Goal: Task Accomplishment & Management: Use online tool/utility

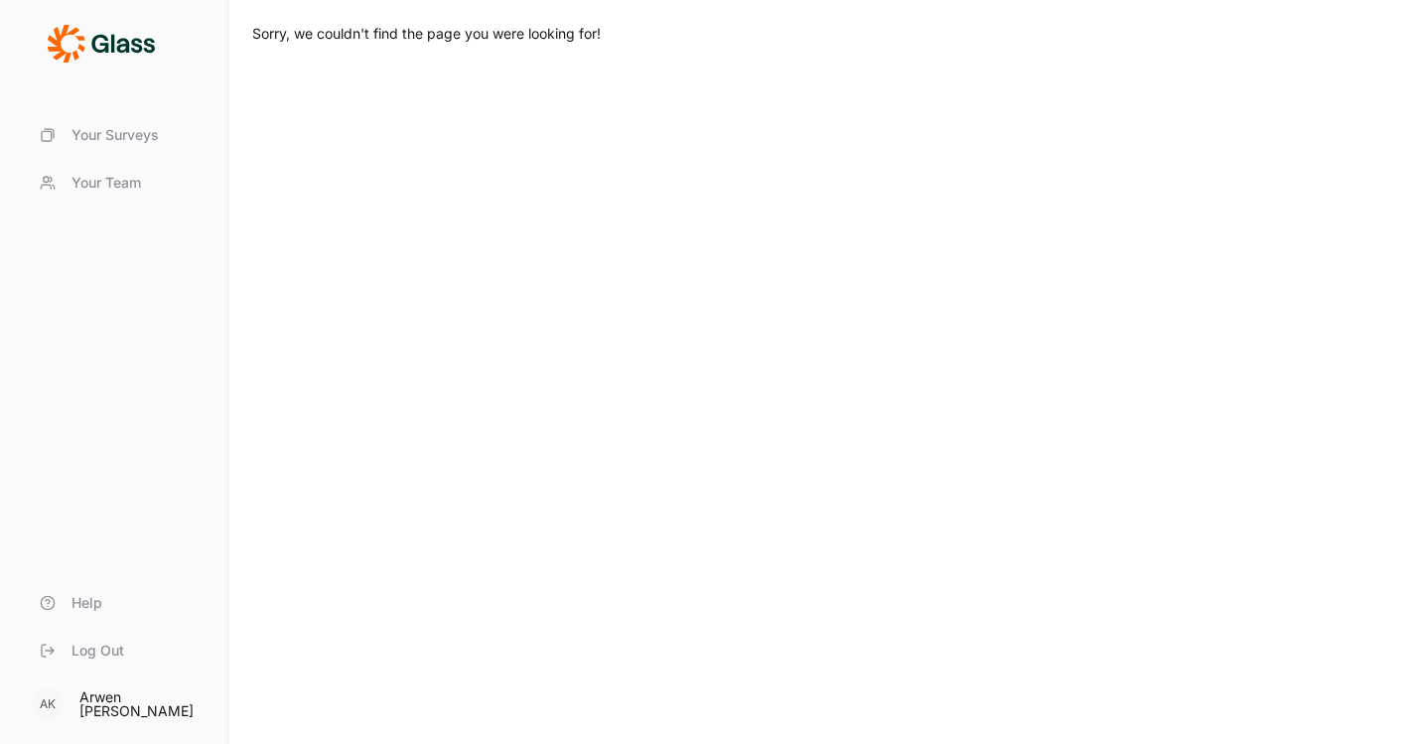
click at [133, 132] on span "Your Surveys" at bounding box center [115, 135] width 87 height 20
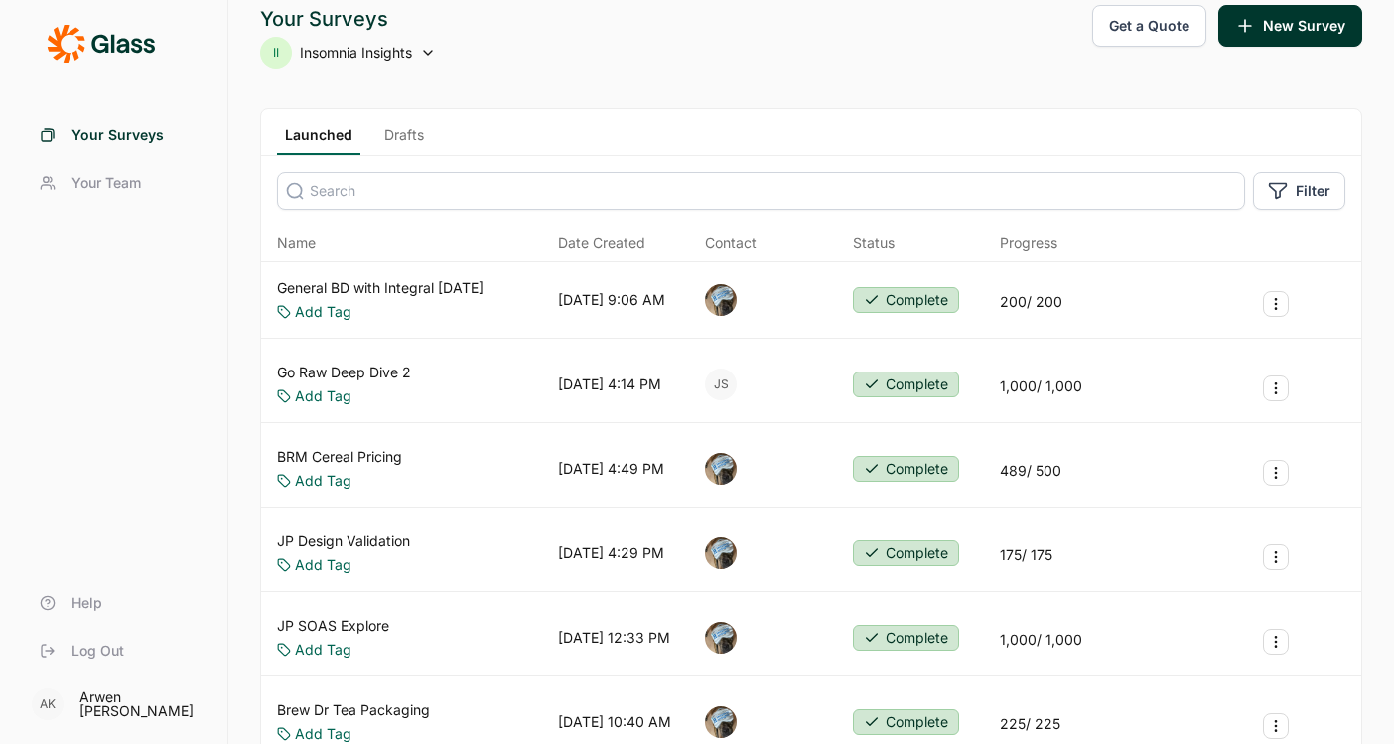
scroll to position [20, 0]
click at [1277, 300] on icon "Survey Actions" at bounding box center [1276, 303] width 16 height 16
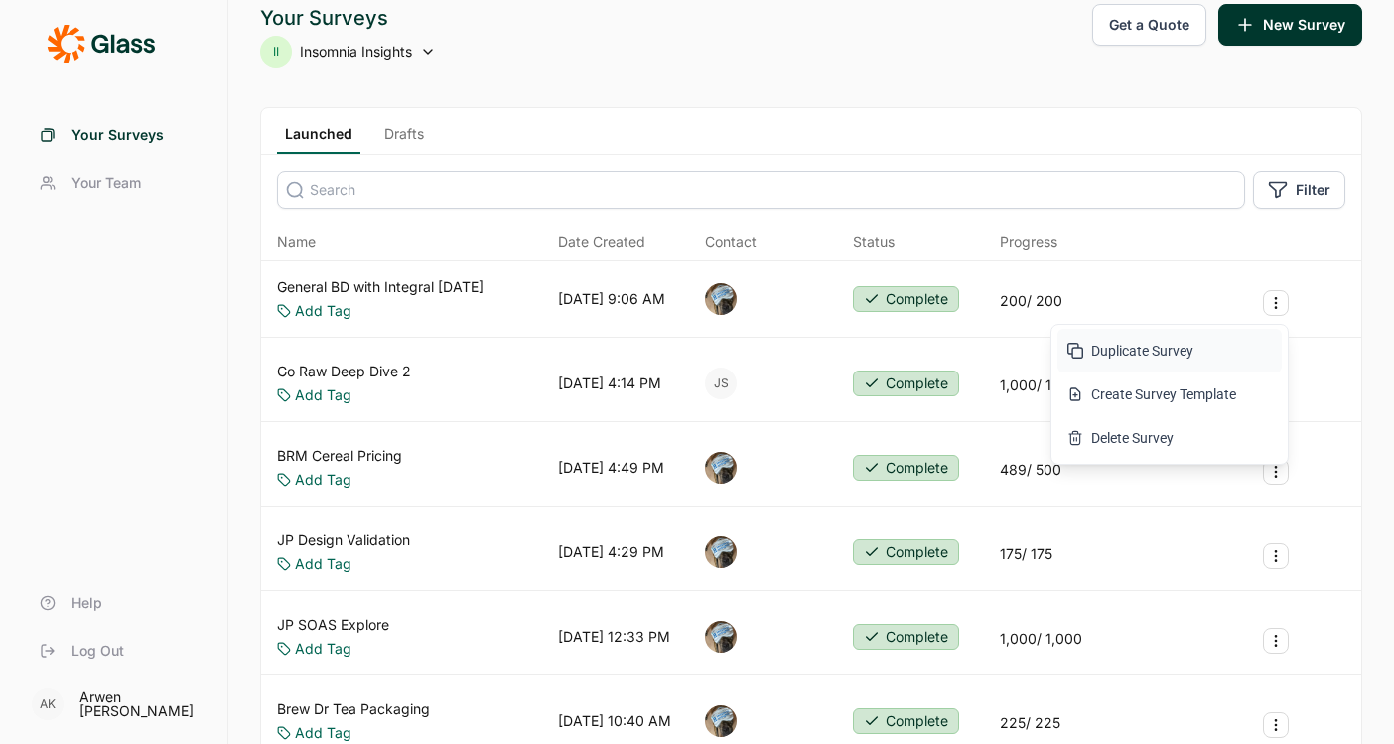
click at [1130, 352] on button "Duplicate Survey" at bounding box center [1170, 351] width 224 height 44
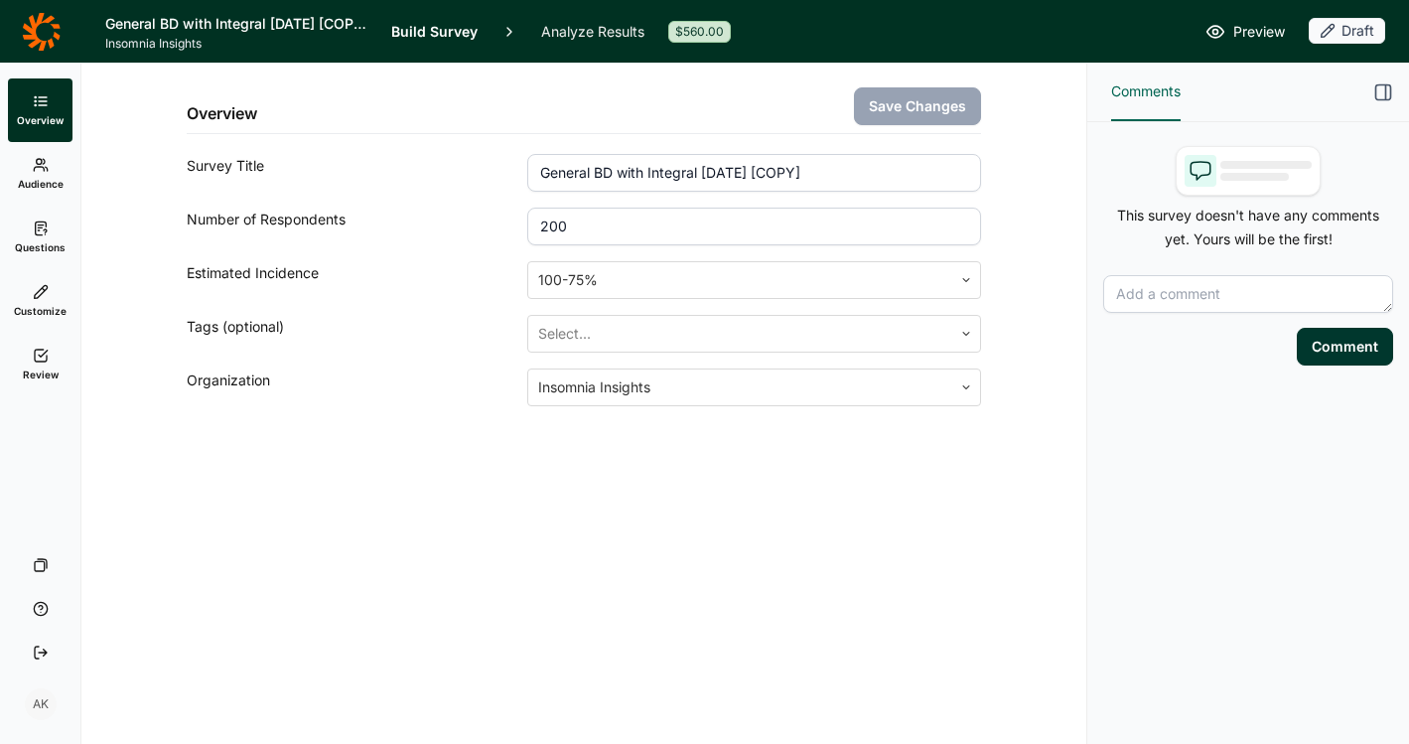
click at [743, 177] on input "General BD with Integral [DATE] [COPY]" at bounding box center [754, 173] width 454 height 38
type input "Project Greenlyte Jobs +"
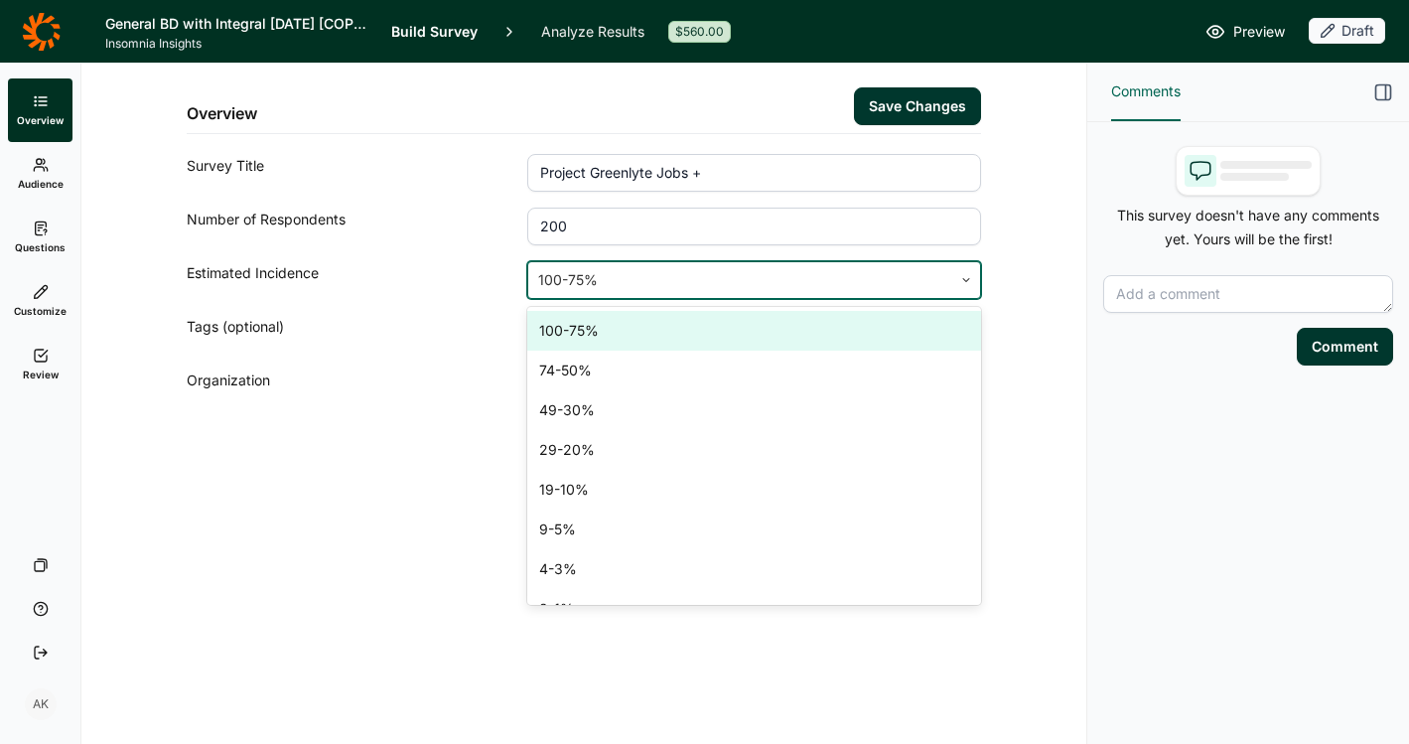
click at [587, 294] on div "100-75%" at bounding box center [740, 280] width 424 height 36
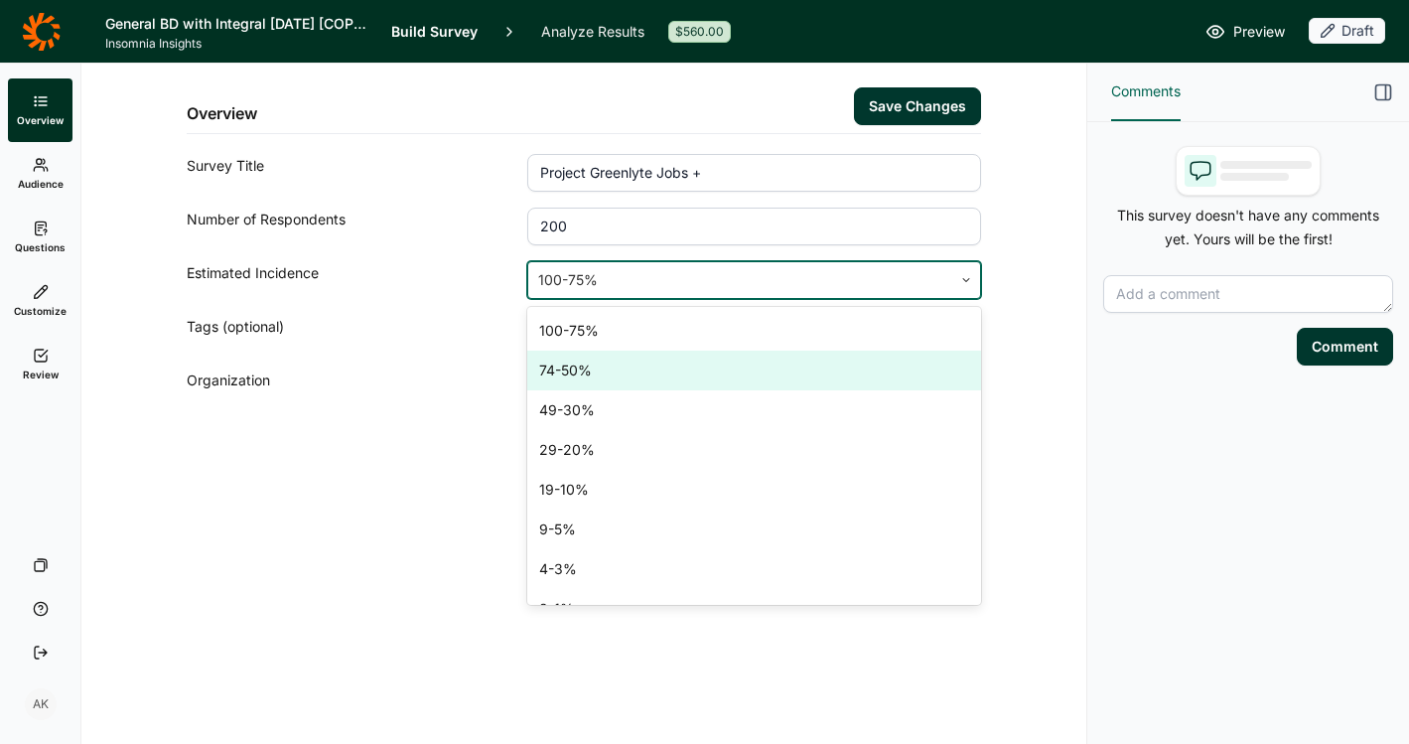
click at [586, 375] on div "74-50%" at bounding box center [754, 371] width 454 height 40
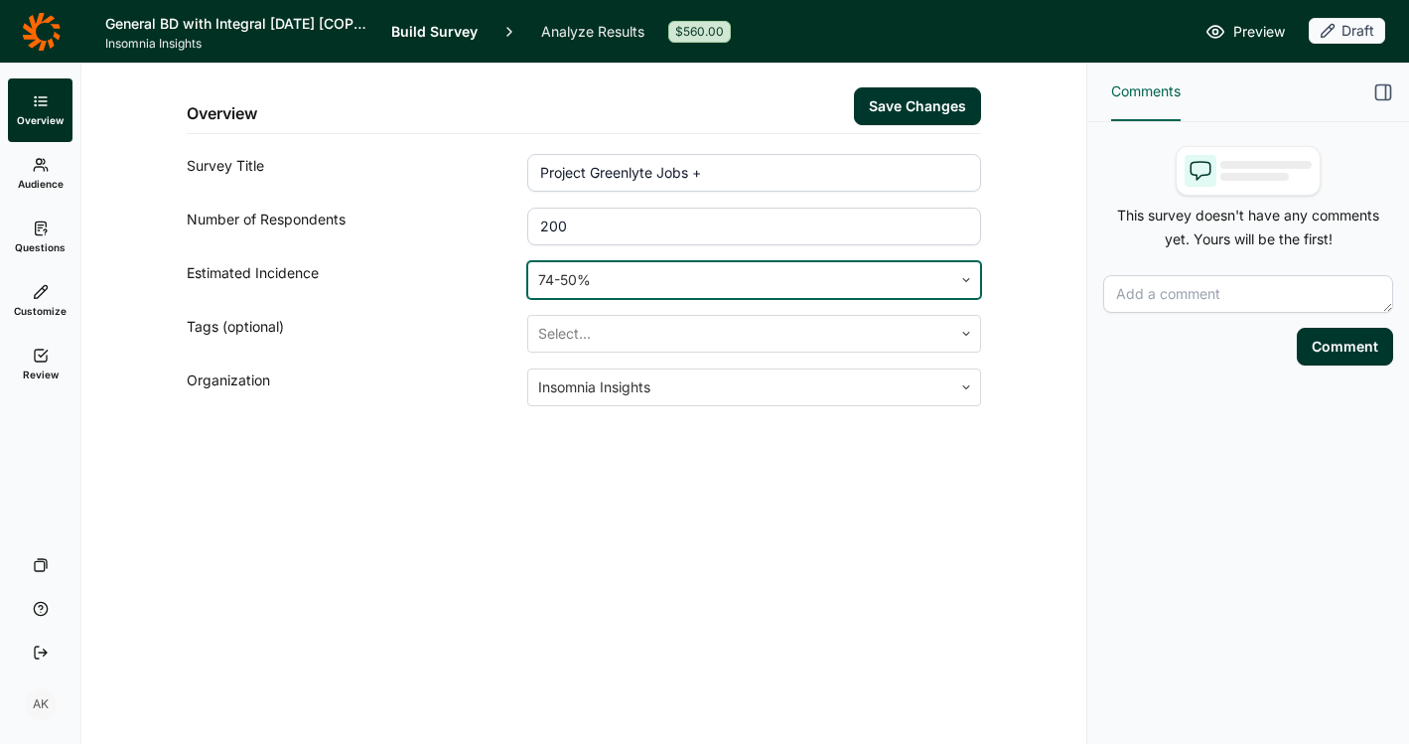
click at [583, 273] on div at bounding box center [740, 280] width 404 height 28
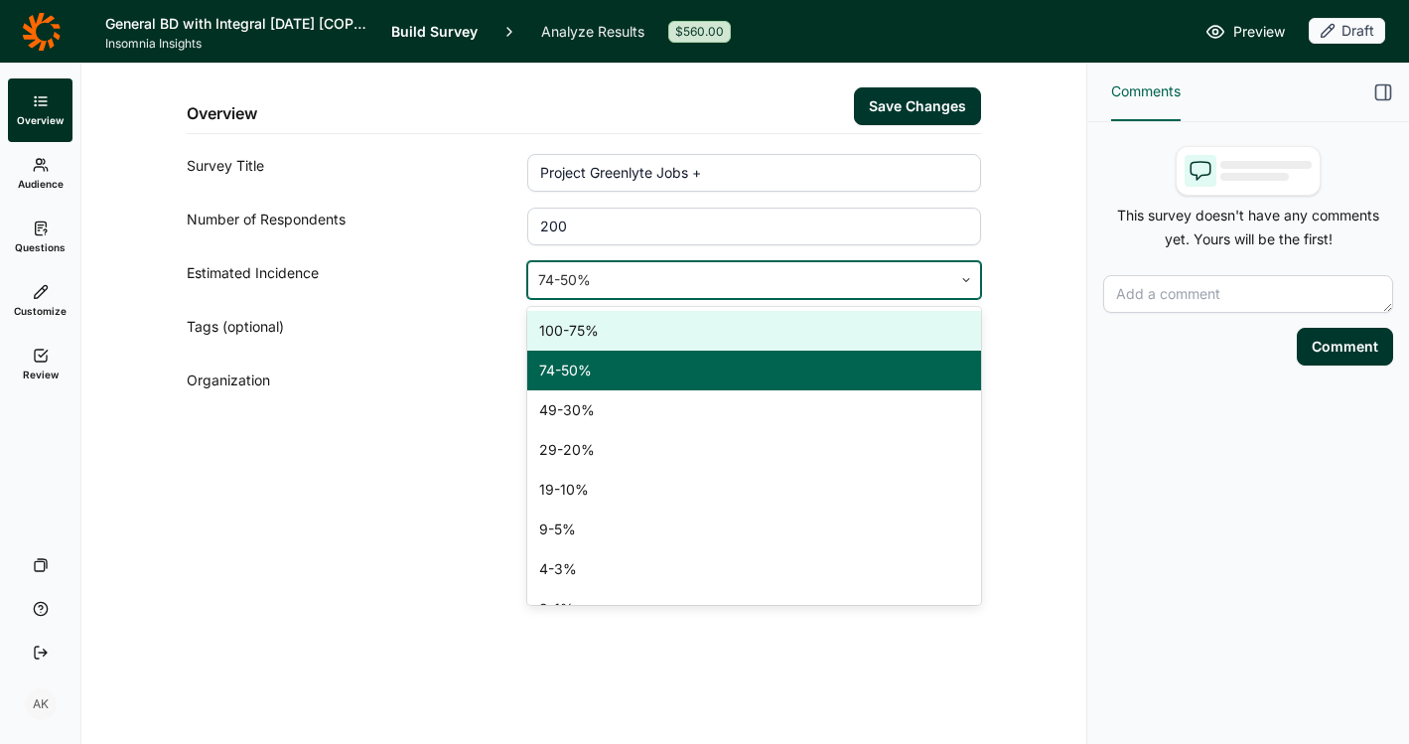
click at [787, 112] on div "Overview Save Changes" at bounding box center [584, 99] width 795 height 71
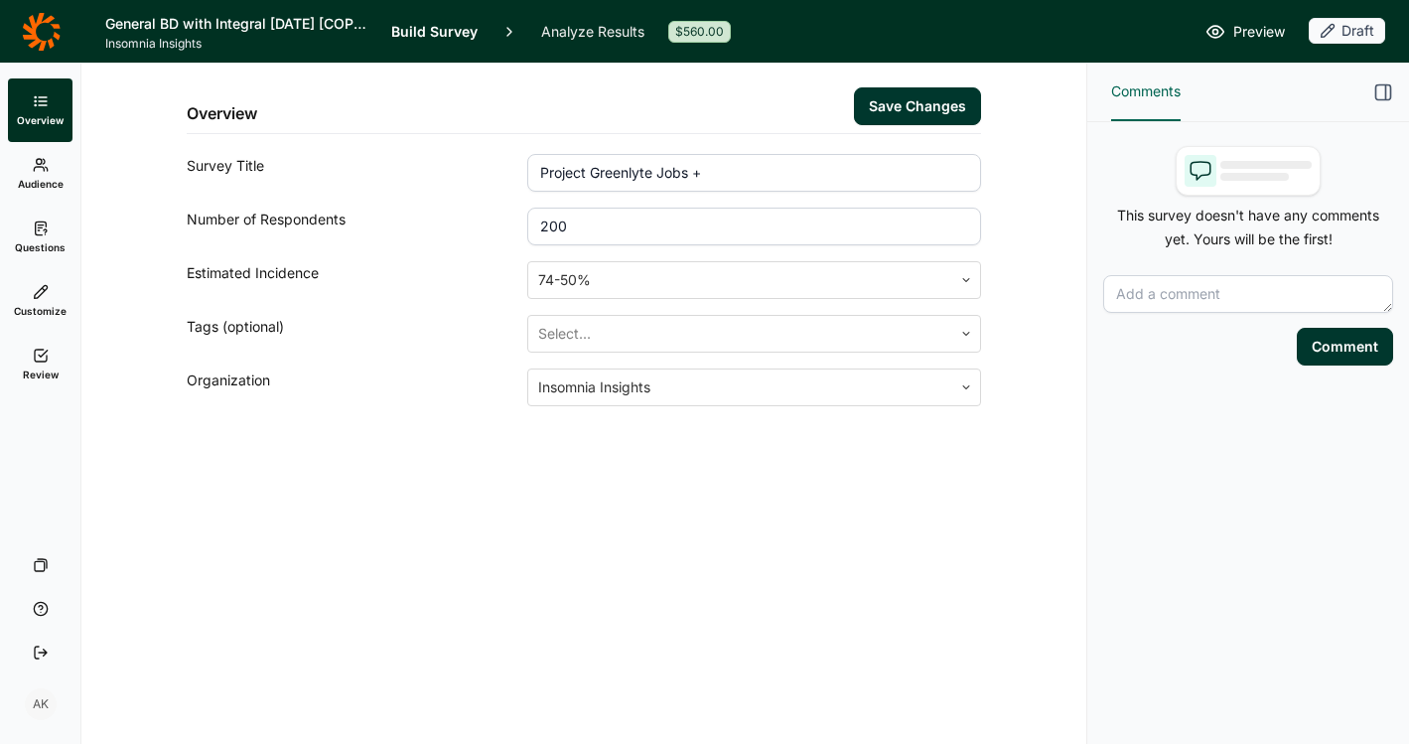
click at [909, 112] on button "Save Changes" at bounding box center [917, 106] width 127 height 38
click at [39, 226] on icon at bounding box center [41, 228] width 16 height 16
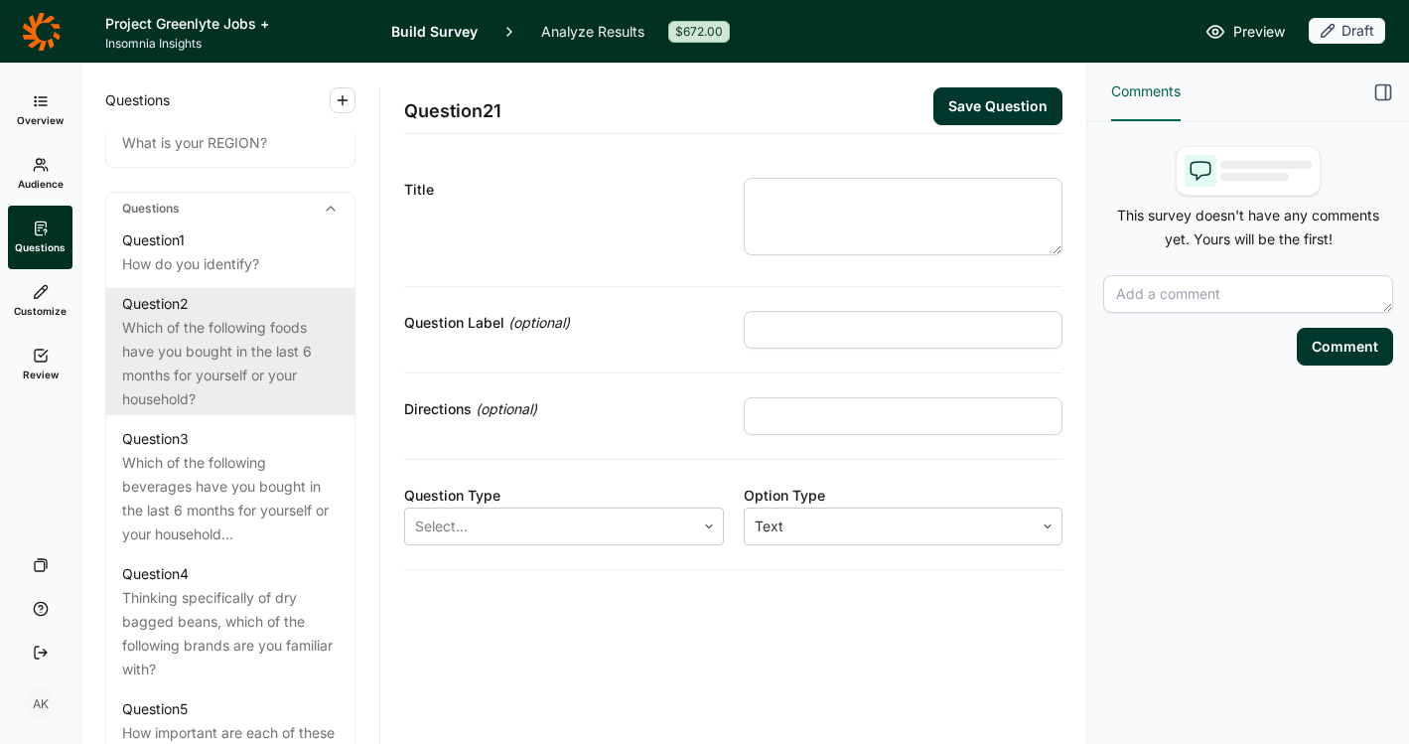
scroll to position [871, 0]
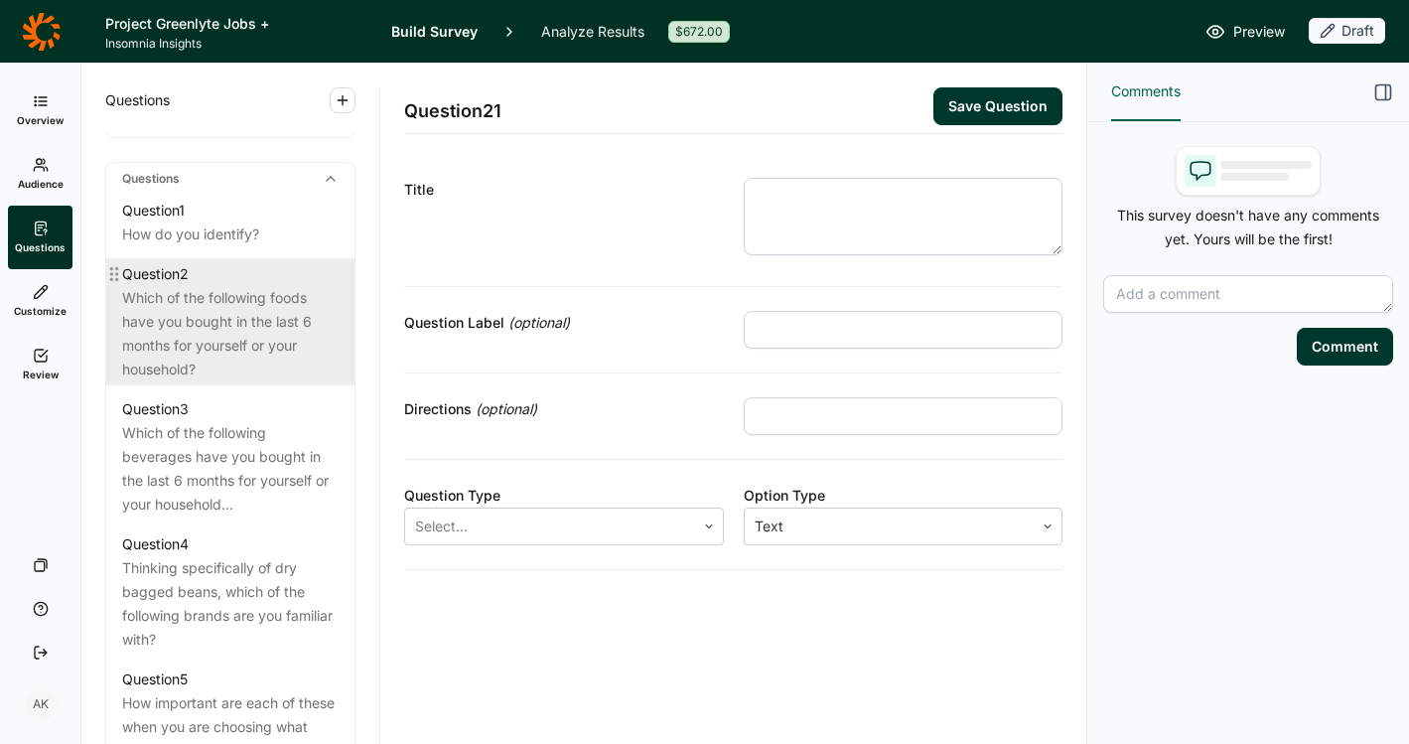
click at [198, 328] on div "Which of the following foods have you bought in the last 6 months for yourself …" at bounding box center [230, 333] width 217 height 95
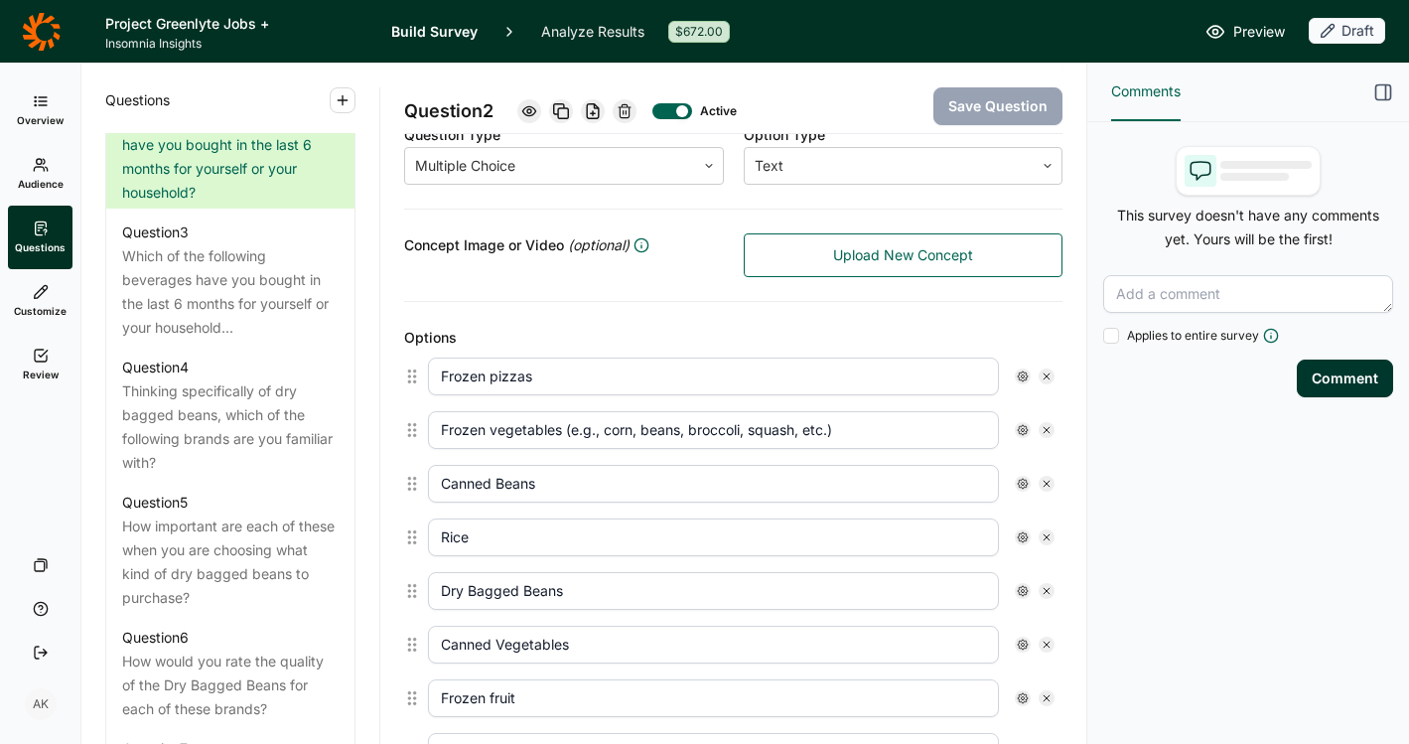
scroll to position [243, 0]
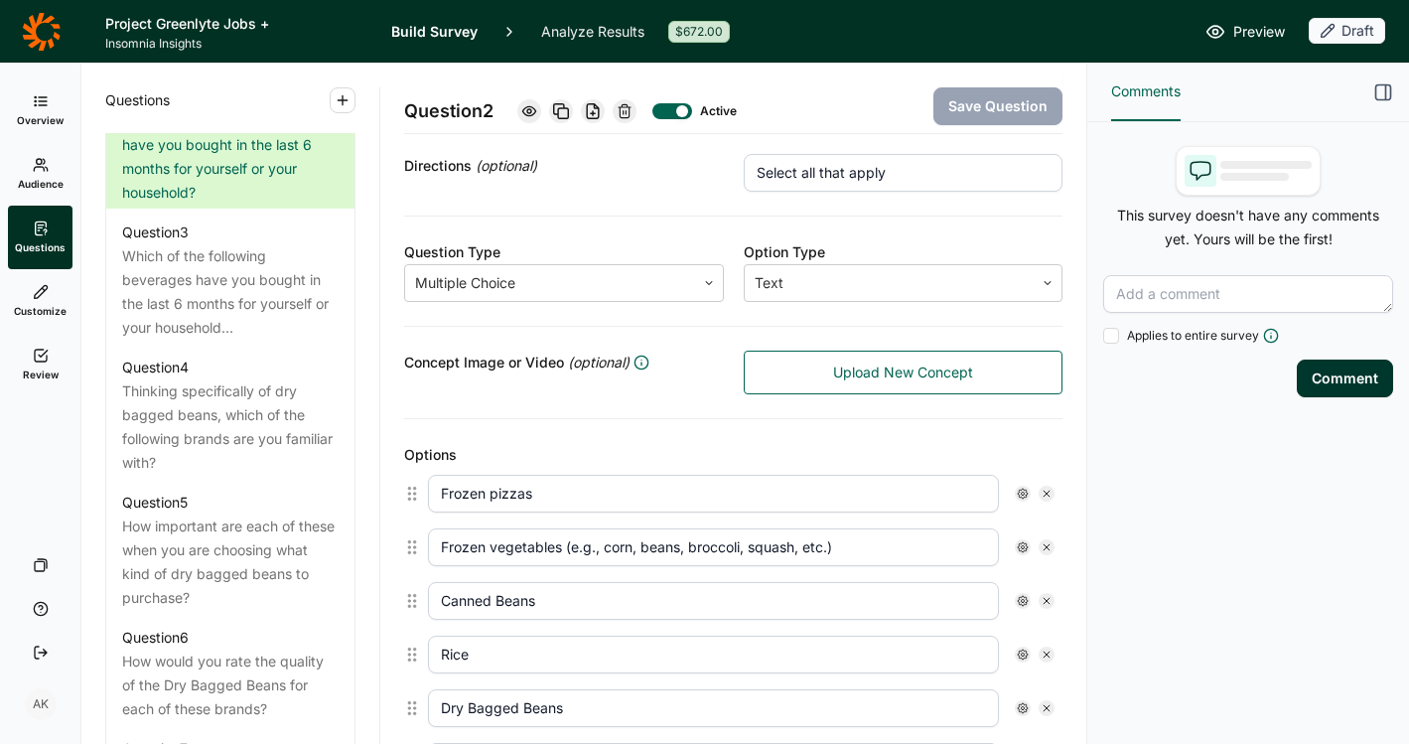
click at [633, 114] on icon at bounding box center [625, 111] width 16 height 16
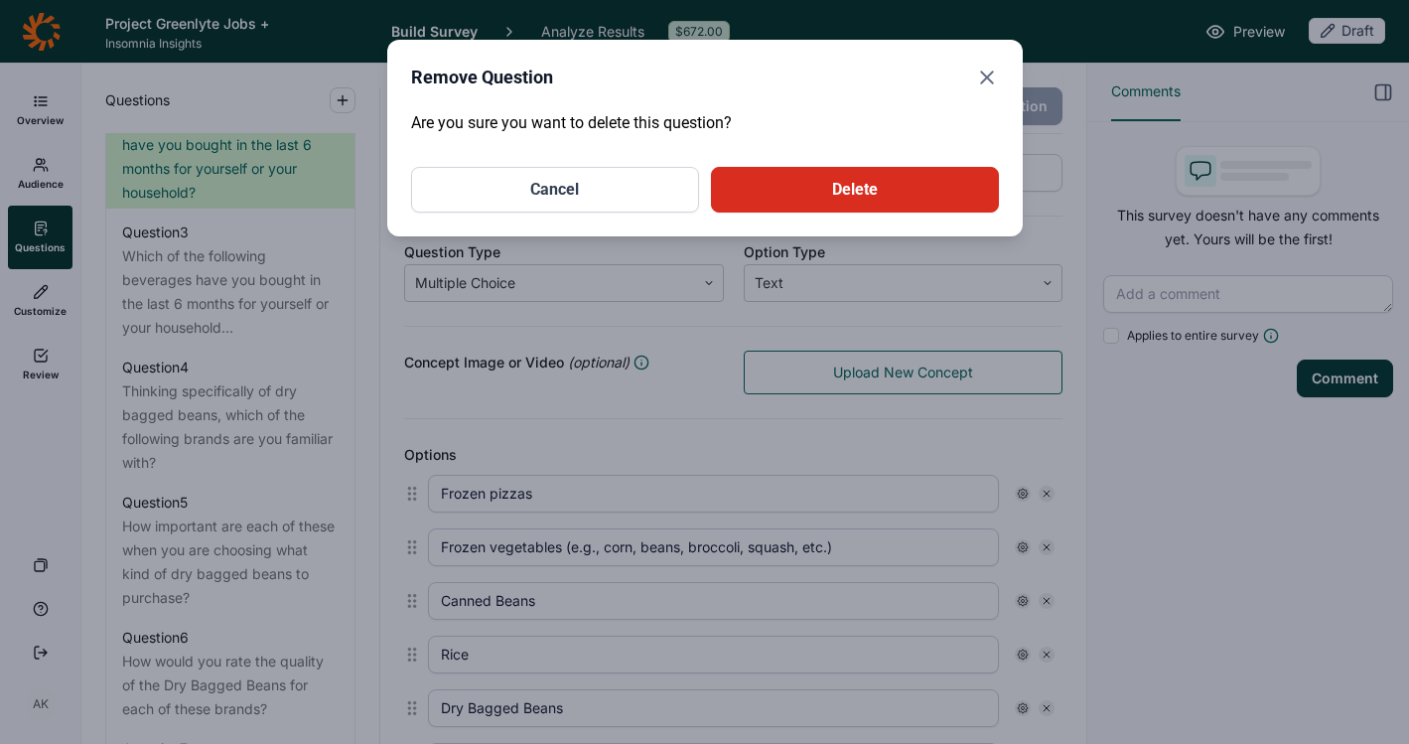
click at [816, 204] on button "Delete" at bounding box center [855, 190] width 288 height 46
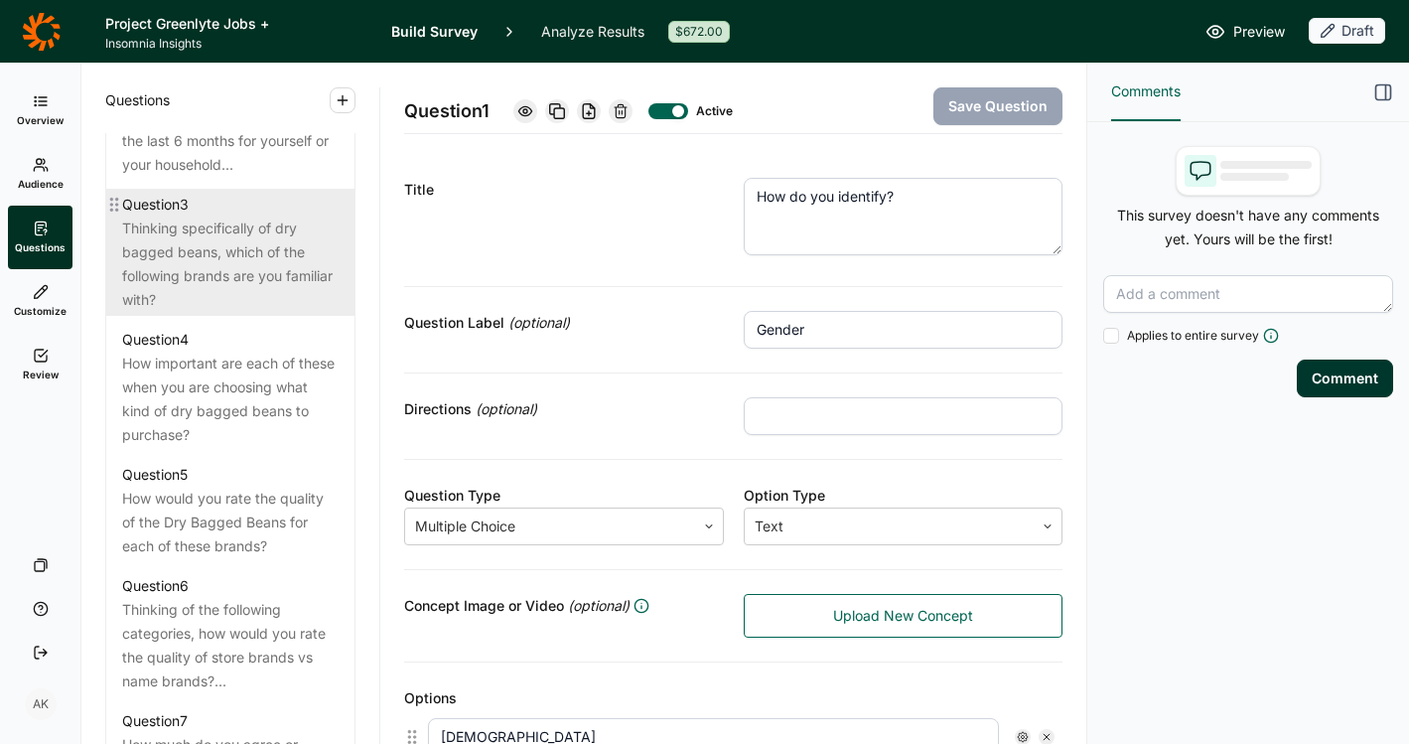
scroll to position [1093, 0]
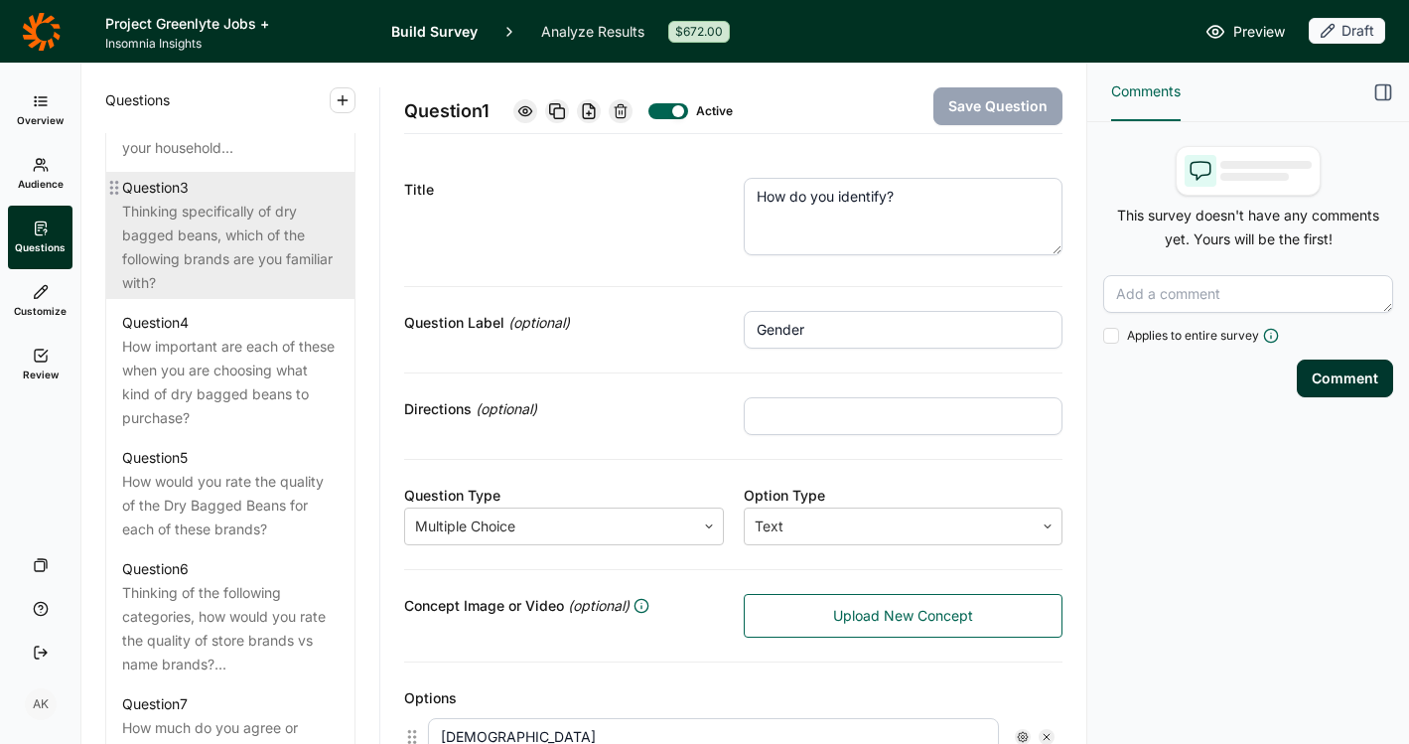
click at [175, 258] on div "Thinking specifically of dry bagged beans, which of the following brands are yo…" at bounding box center [230, 247] width 217 height 95
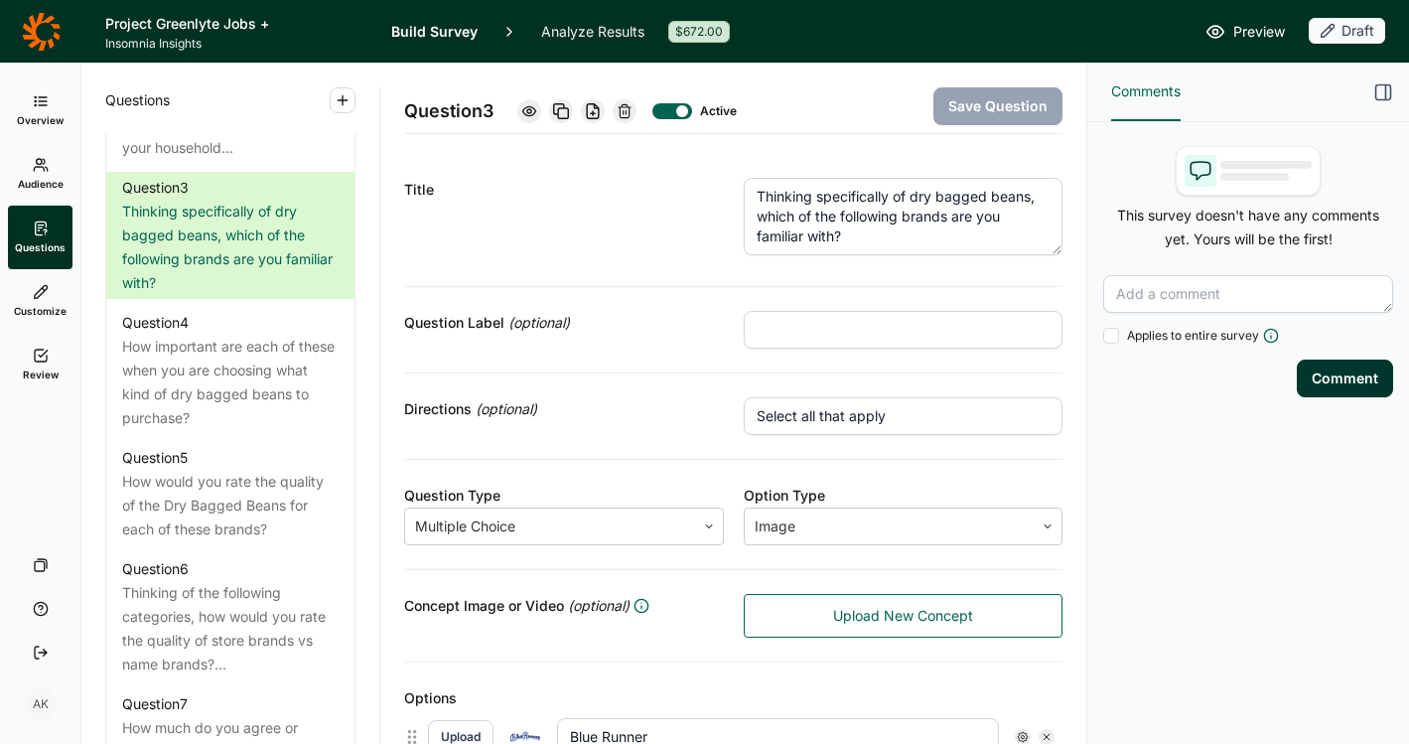
click at [626, 97] on div "Active" at bounding box center [624, 111] width 215 height 28
click at [628, 116] on icon at bounding box center [625, 111] width 16 height 16
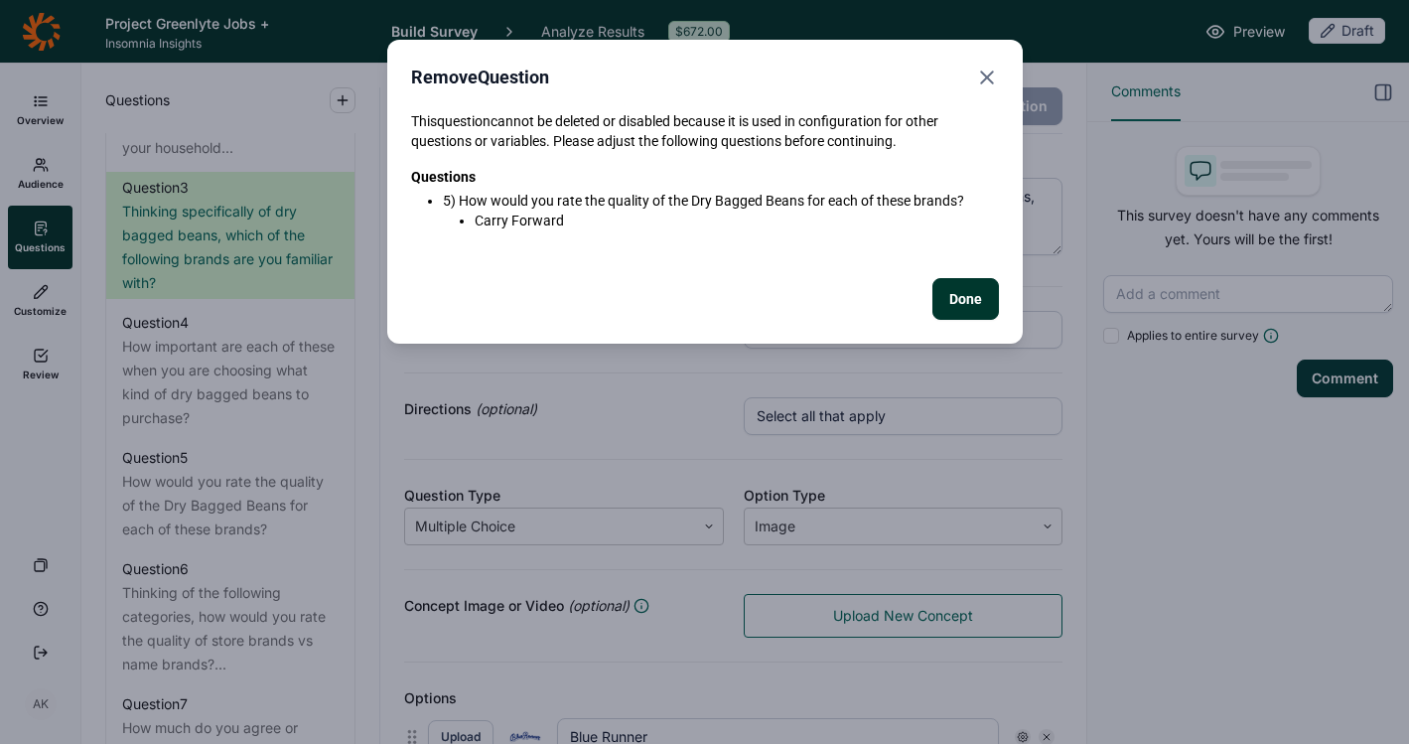
click at [161, 392] on div "Remove Question This question cannot be deleted or disabled because it is used …" at bounding box center [704, 372] width 1409 height 744
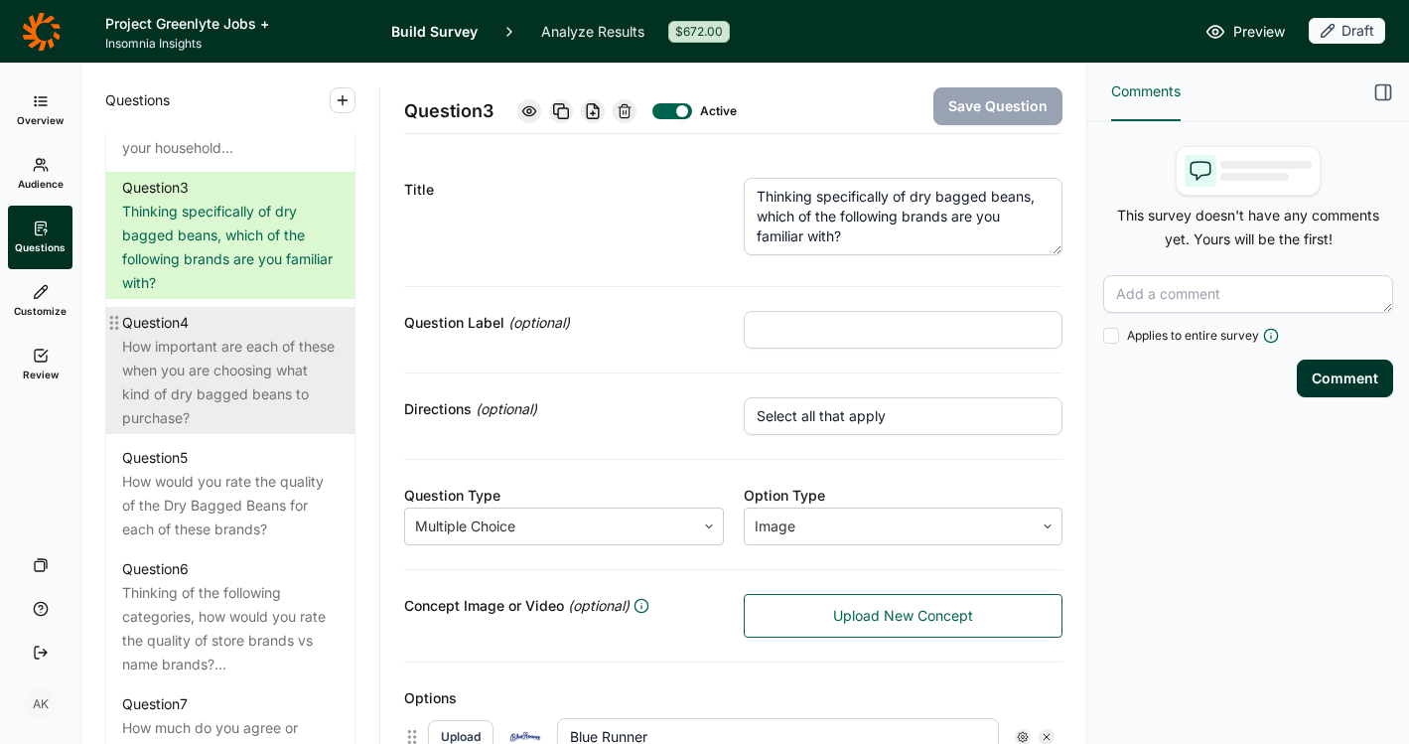
click at [168, 387] on div "How important are each of these when you are choosing what kind of dry bagged b…" at bounding box center [230, 382] width 217 height 95
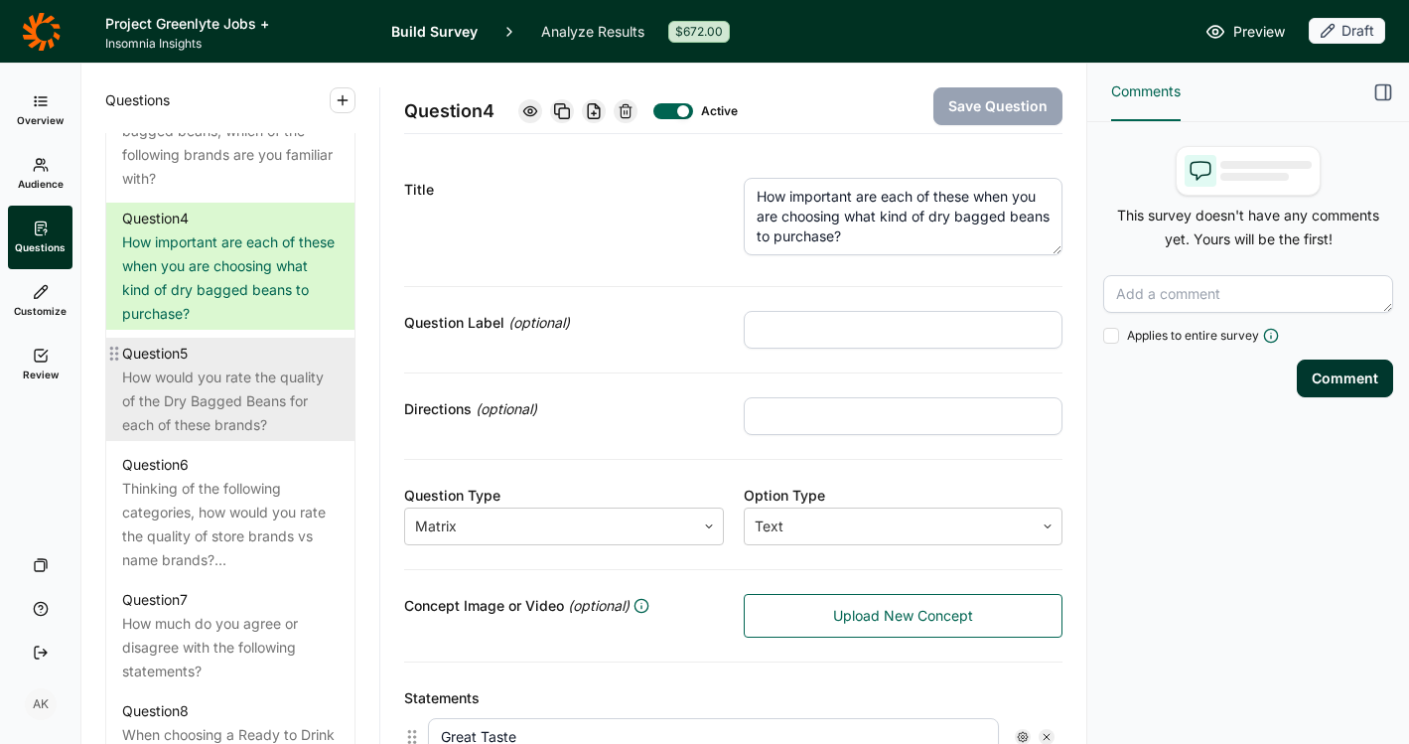
scroll to position [1199, 0]
click at [217, 435] on div "How would you rate the quality of the Dry Bagged Beans for each of these brands?" at bounding box center [230, 400] width 217 height 72
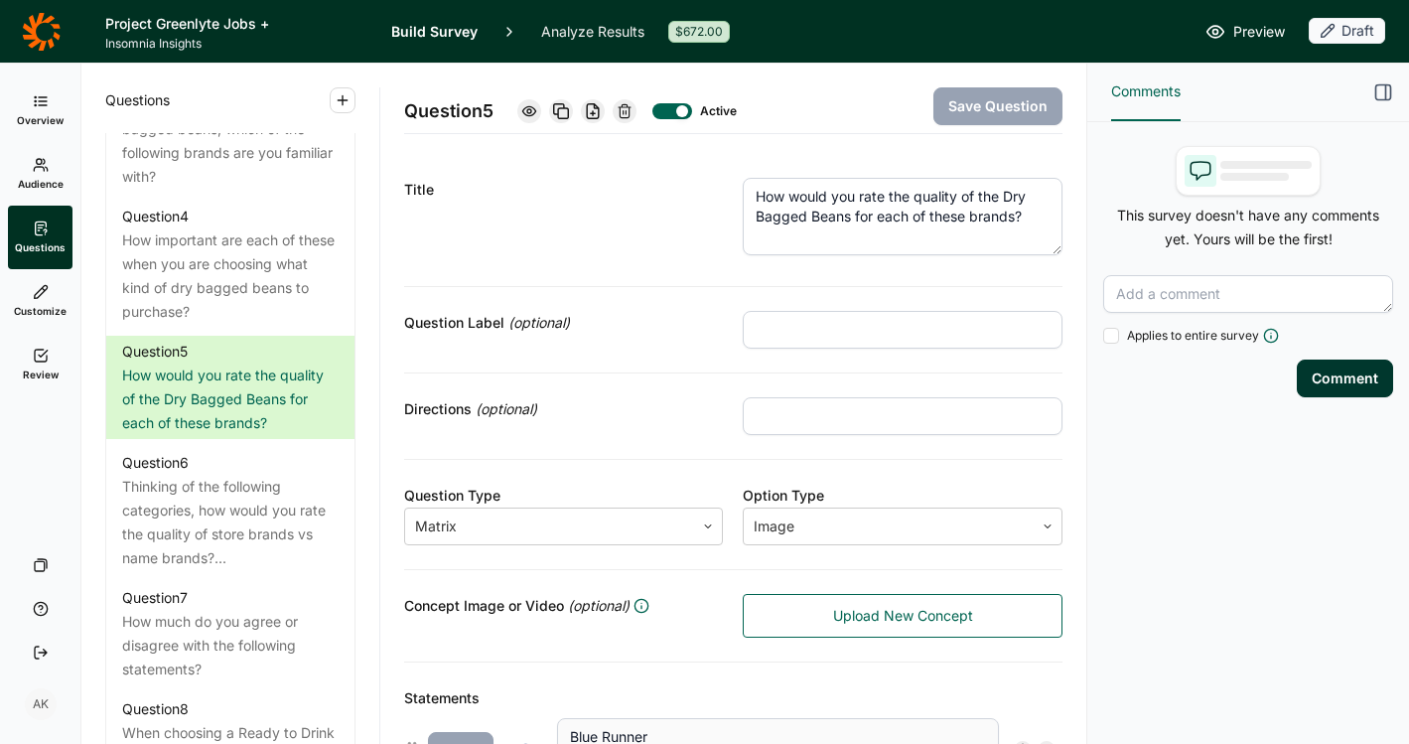
click at [627, 107] on icon at bounding box center [625, 111] width 16 height 16
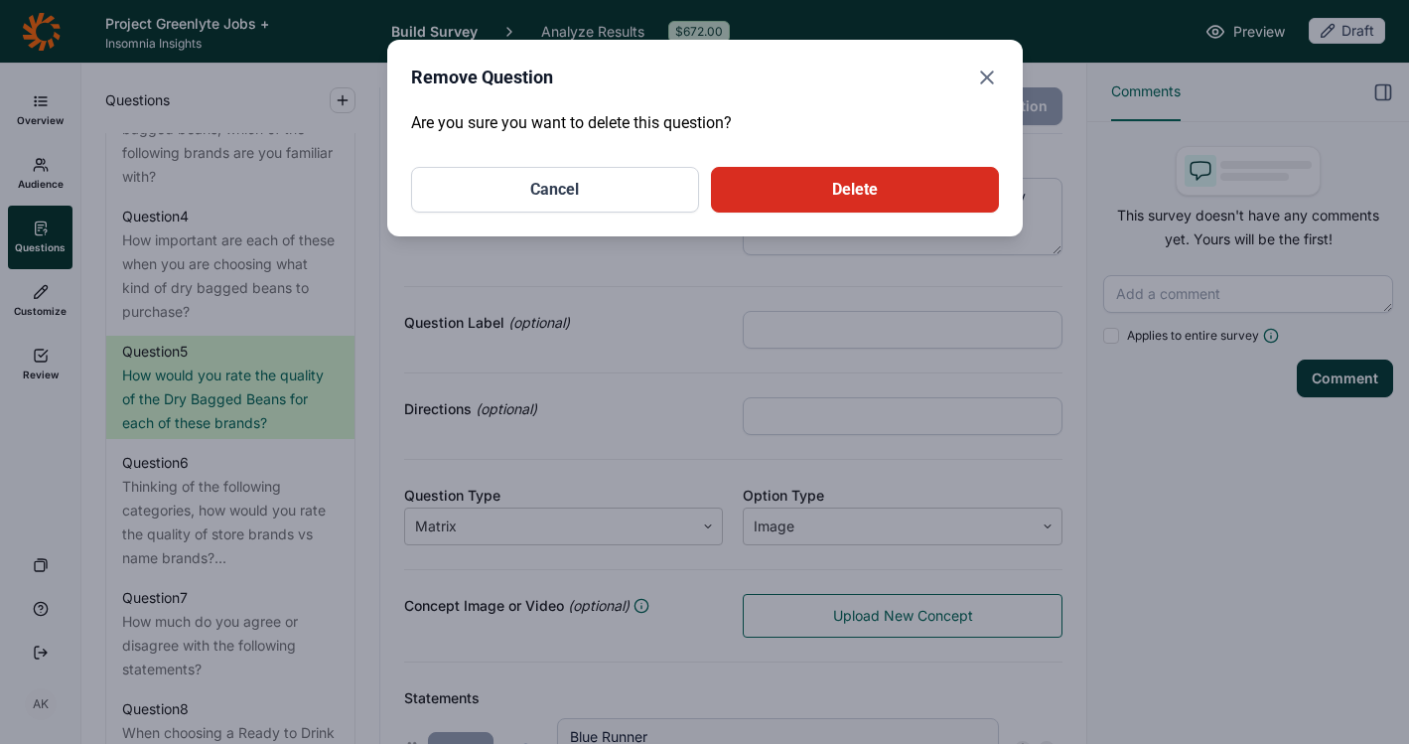
click at [773, 197] on button "Delete" at bounding box center [855, 190] width 288 height 46
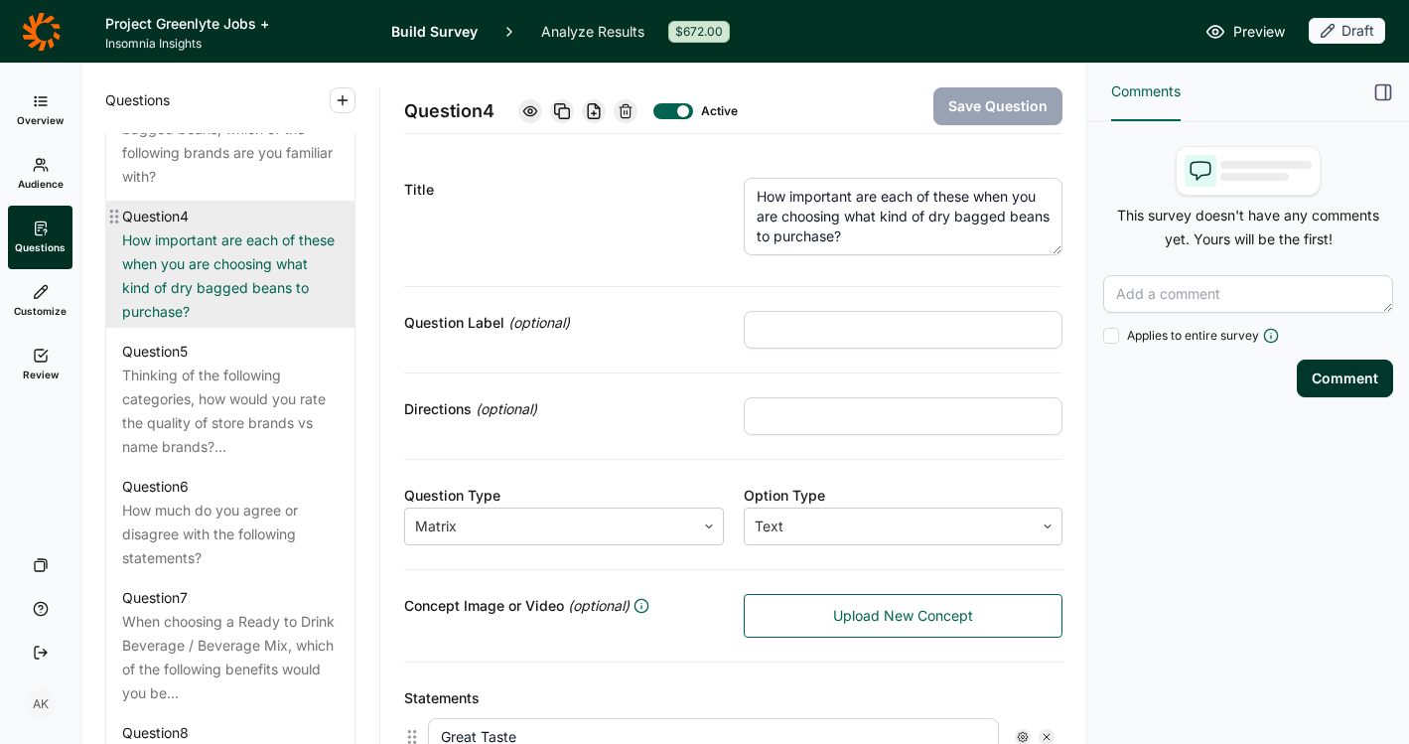
click at [200, 292] on div "How important are each of these when you are choosing what kind of dry bagged b…" at bounding box center [230, 275] width 217 height 95
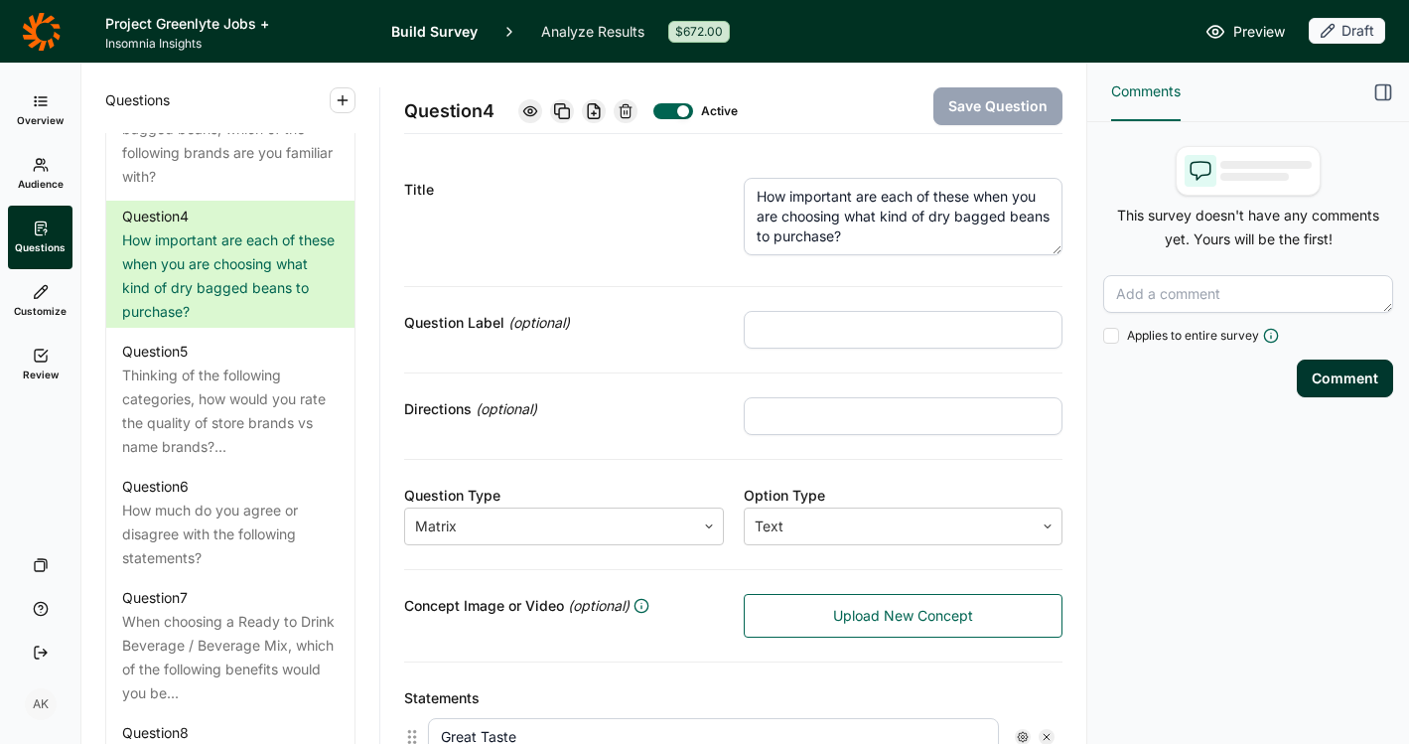
click at [629, 99] on div at bounding box center [626, 111] width 24 height 24
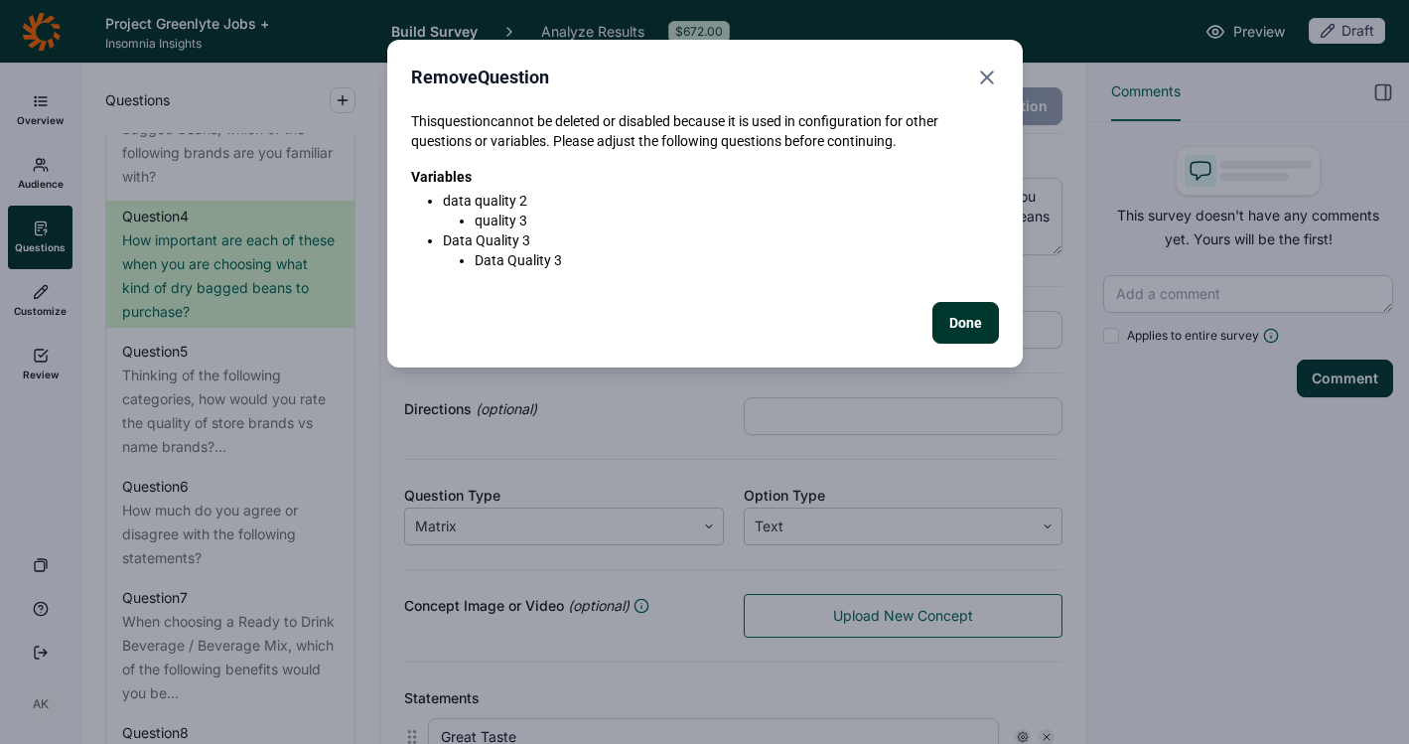
click at [992, 66] on icon "Close" at bounding box center [987, 78] width 24 height 24
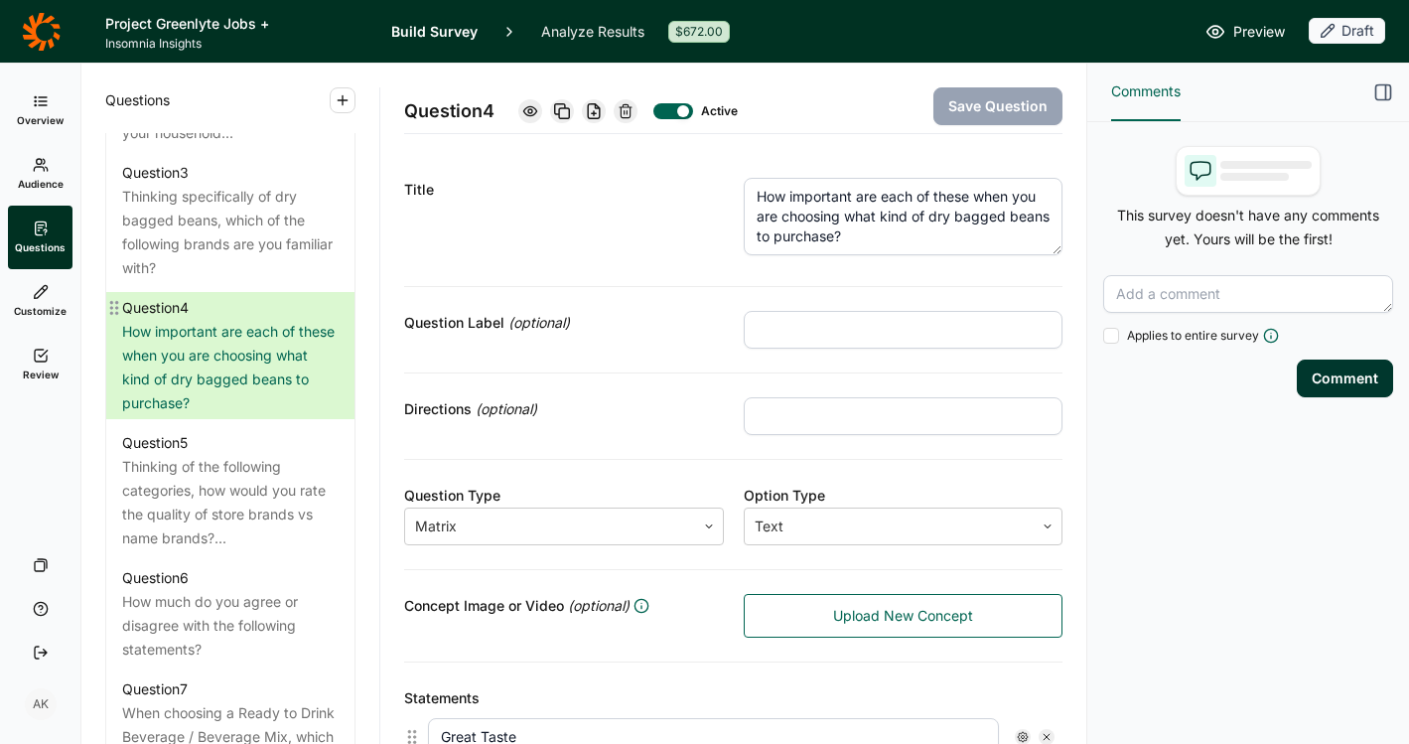
scroll to position [1100, 0]
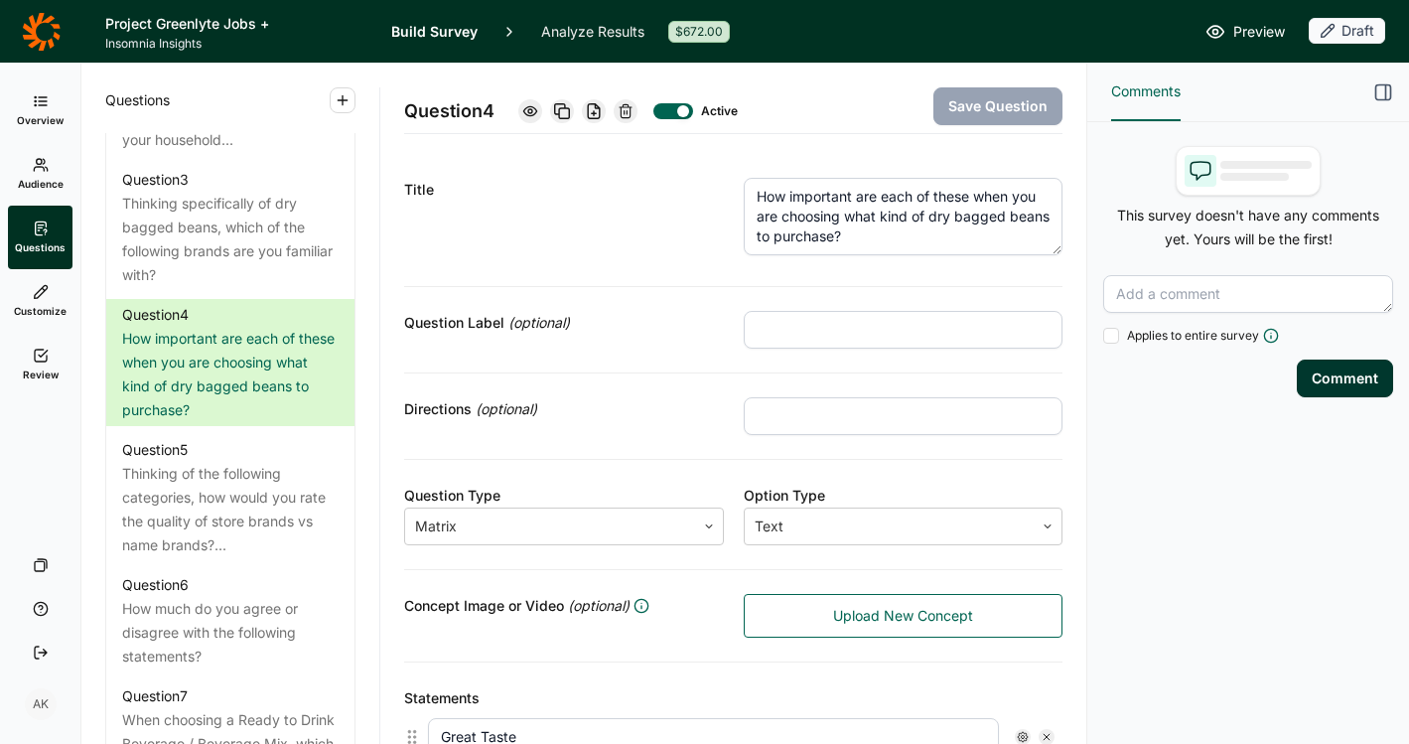
click at [920, 240] on textarea "How important are each of these when you are choosing what kind of dry bagged b…" at bounding box center [904, 216] width 320 height 77
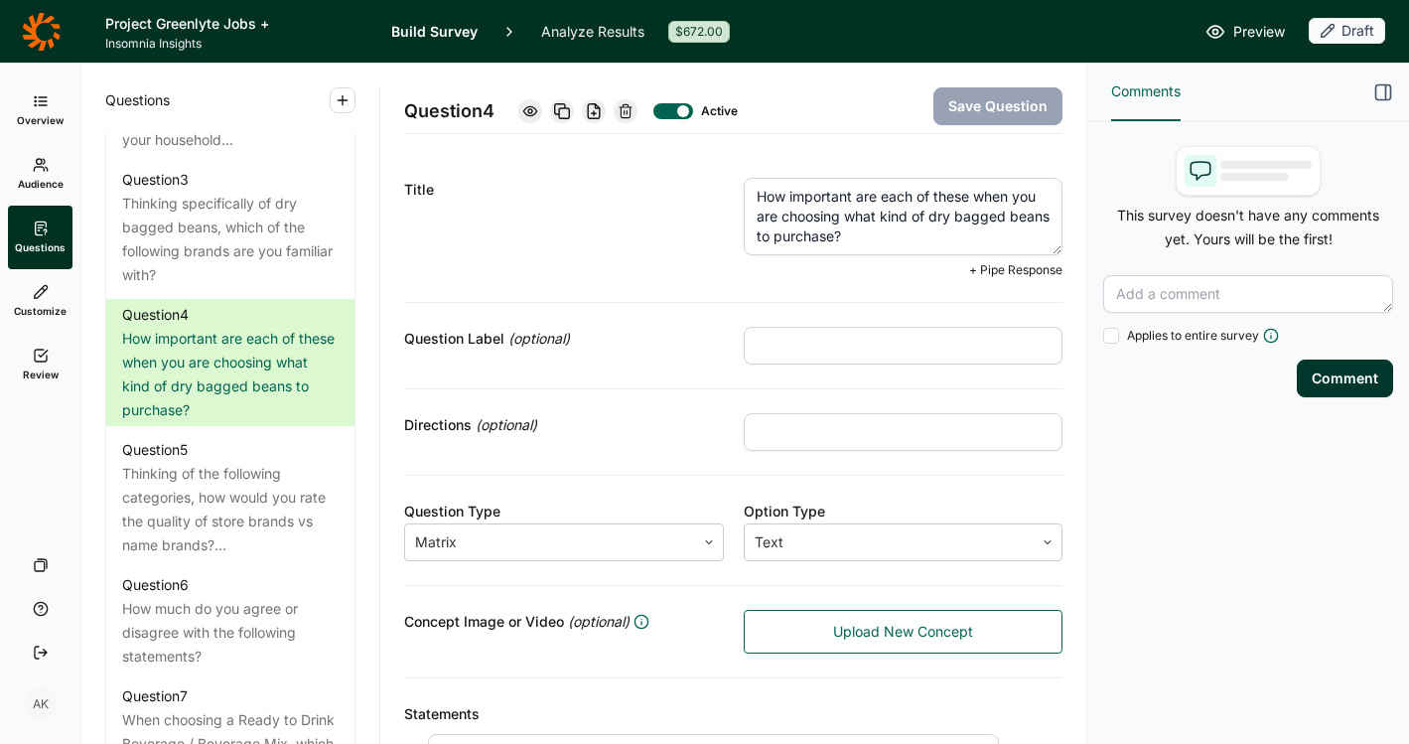
drag, startPoint x: 920, startPoint y: 240, endPoint x: 874, endPoint y: 222, distance: 49.1
click at [874, 222] on textarea "How important are each of these when you are choosing what kind of dry bagged b…" at bounding box center [904, 216] width 320 height 77
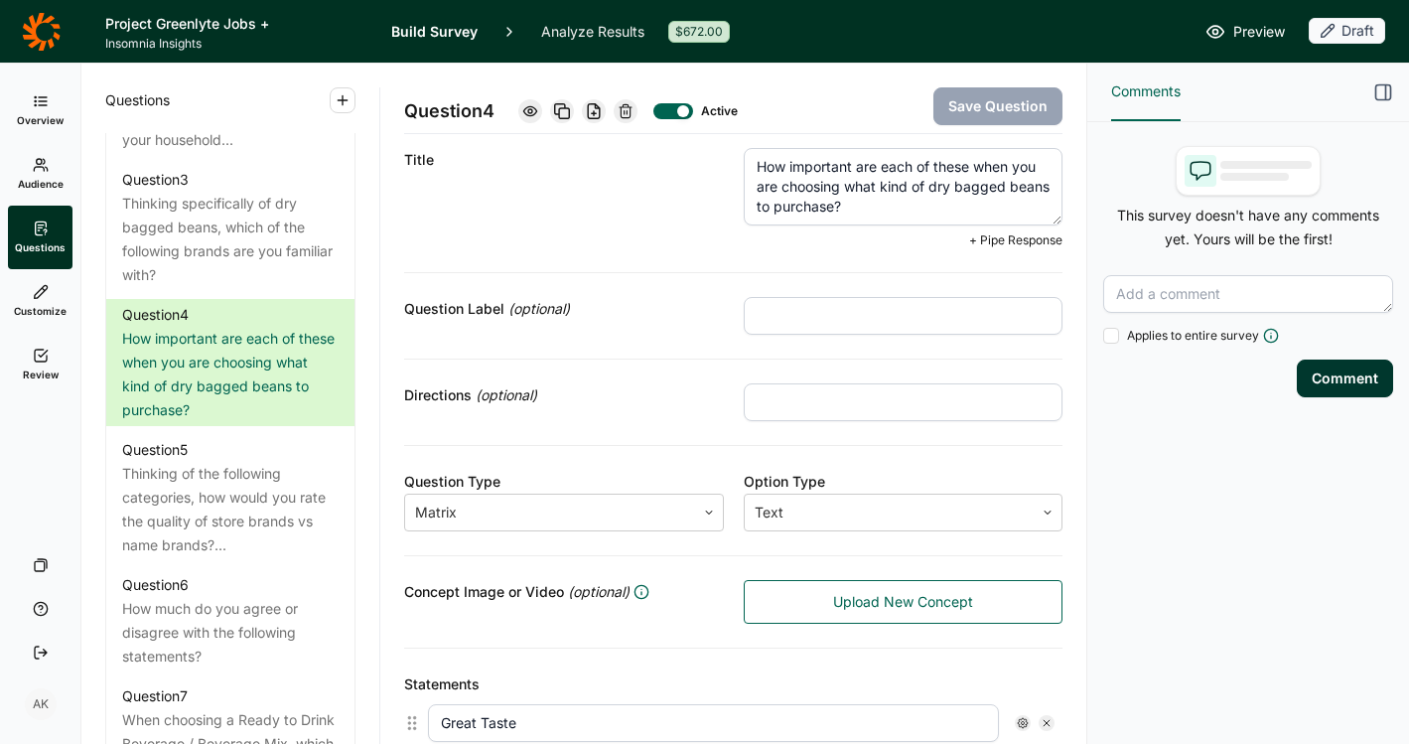
scroll to position [0, 0]
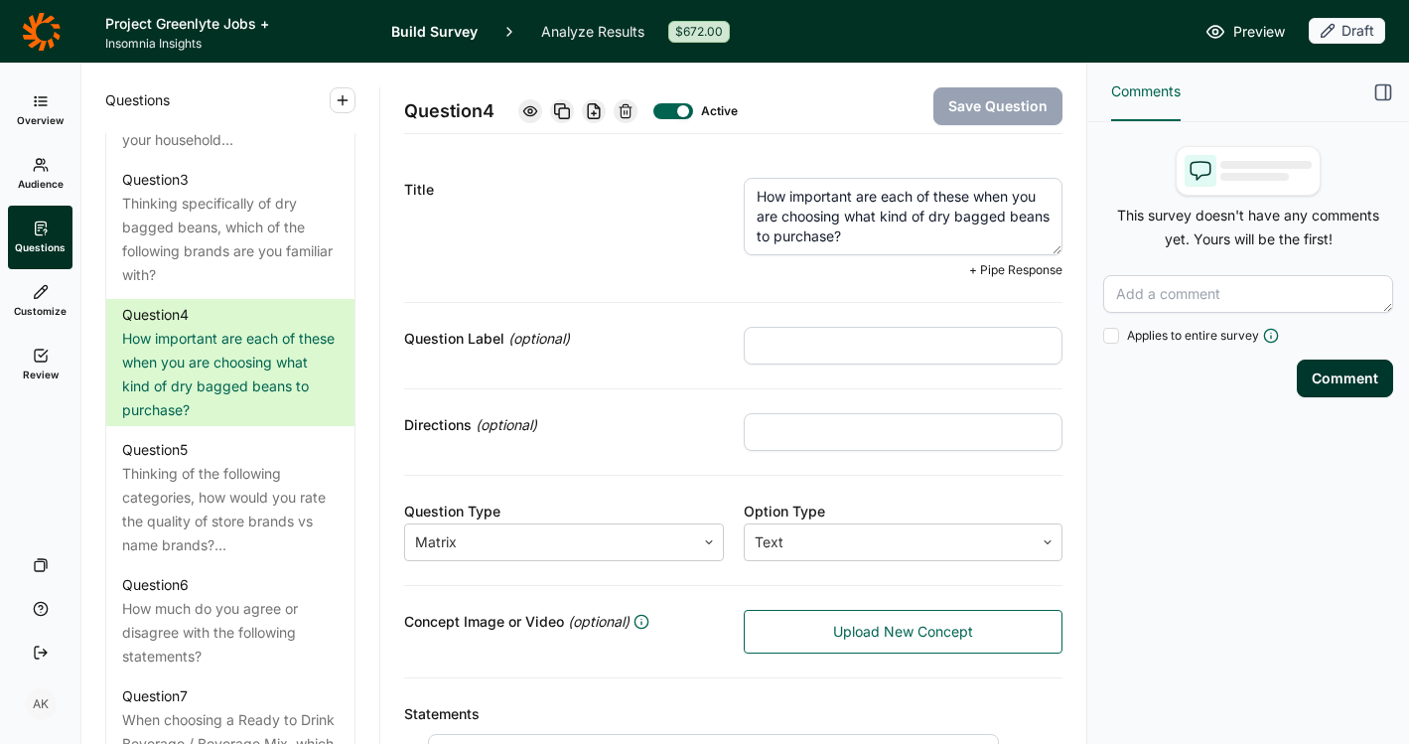
click at [897, 243] on textarea "How important are each of these when you are choosing what kind of dry bagged b…" at bounding box center [904, 216] width 320 height 77
drag, startPoint x: 906, startPoint y: 230, endPoint x: 834, endPoint y: 223, distance: 71.8
click at [834, 223] on textarea "How important are each of these when you are choosing what kind of dry bagged b…" at bounding box center [904, 216] width 320 height 77
type textarea "How important are each of these when you are choosing foods and beverages?"
click at [968, 105] on button "Save Question" at bounding box center [998, 106] width 129 height 38
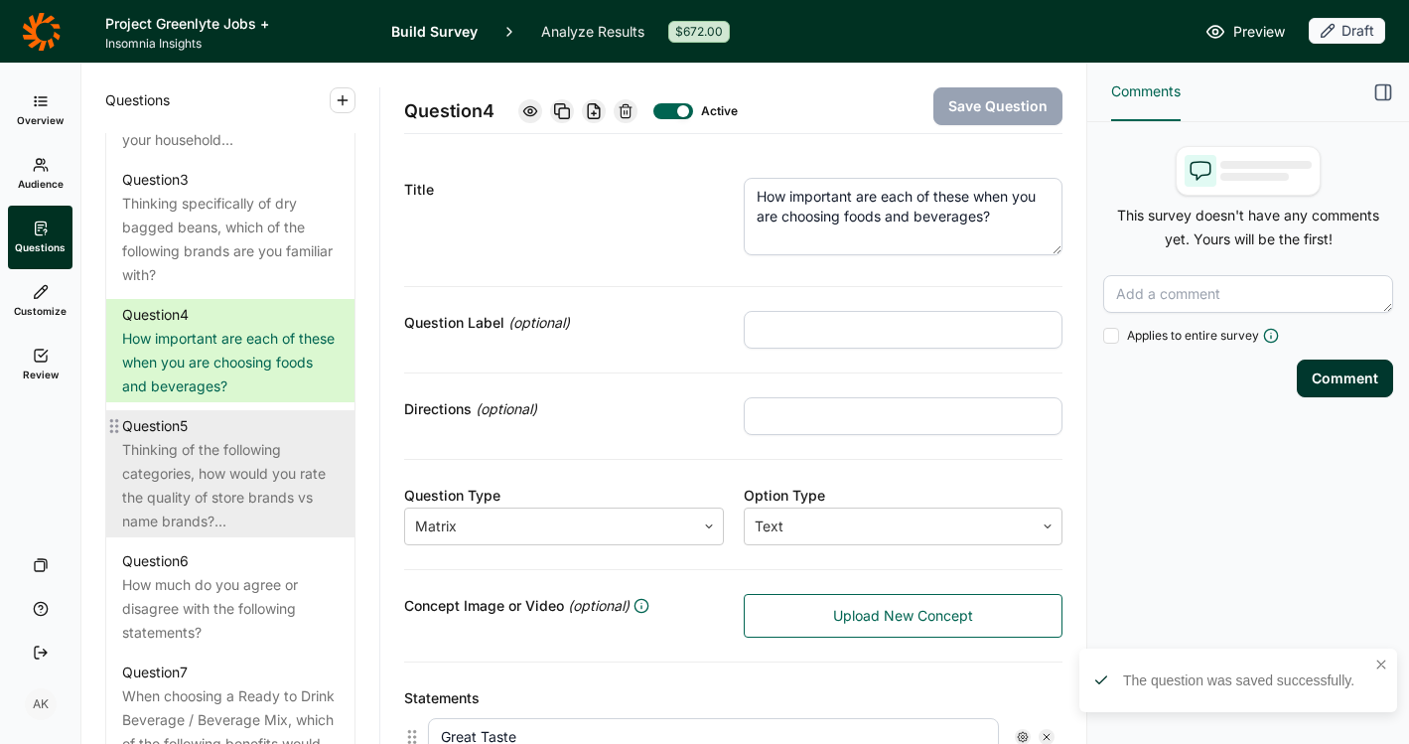
click at [224, 503] on div "Thinking of the following categories, how would you rate the quality of store b…" at bounding box center [230, 485] width 217 height 95
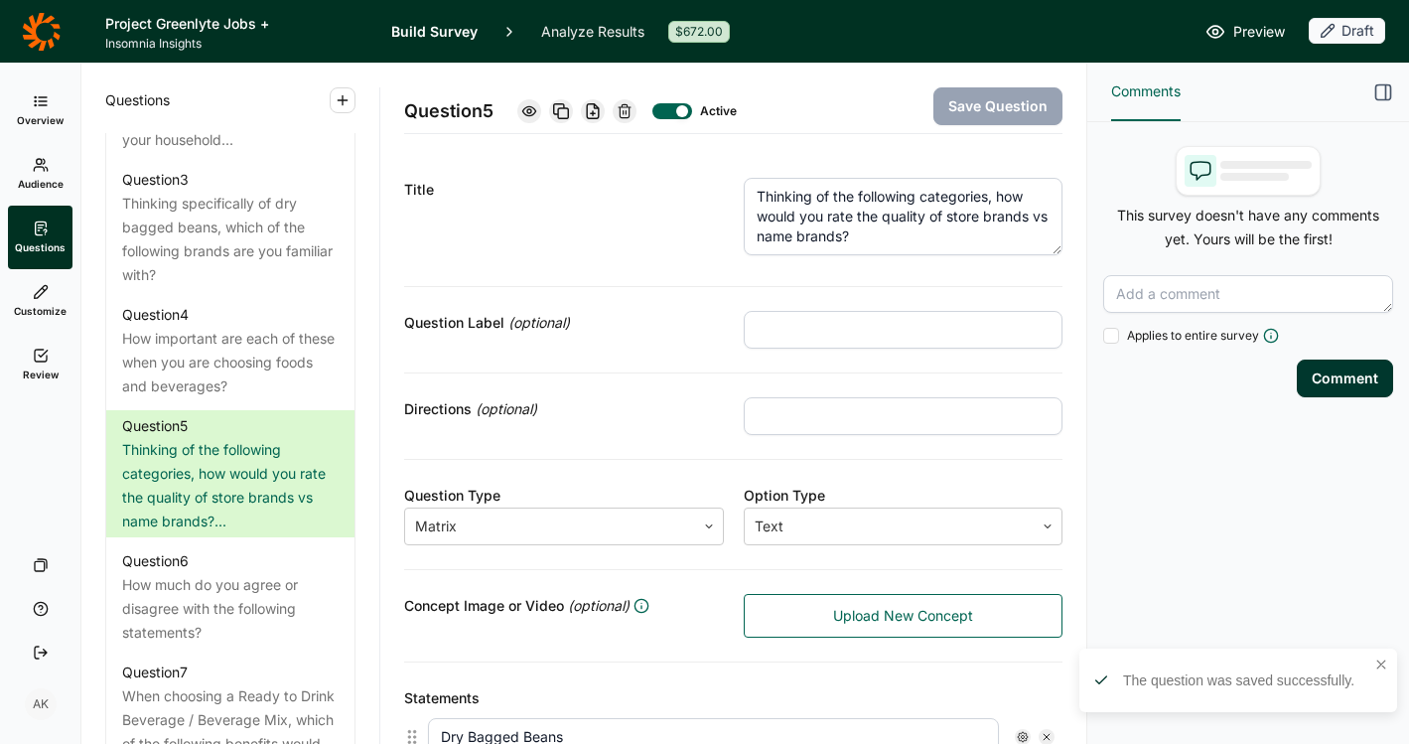
click at [622, 114] on icon at bounding box center [625, 111] width 16 height 16
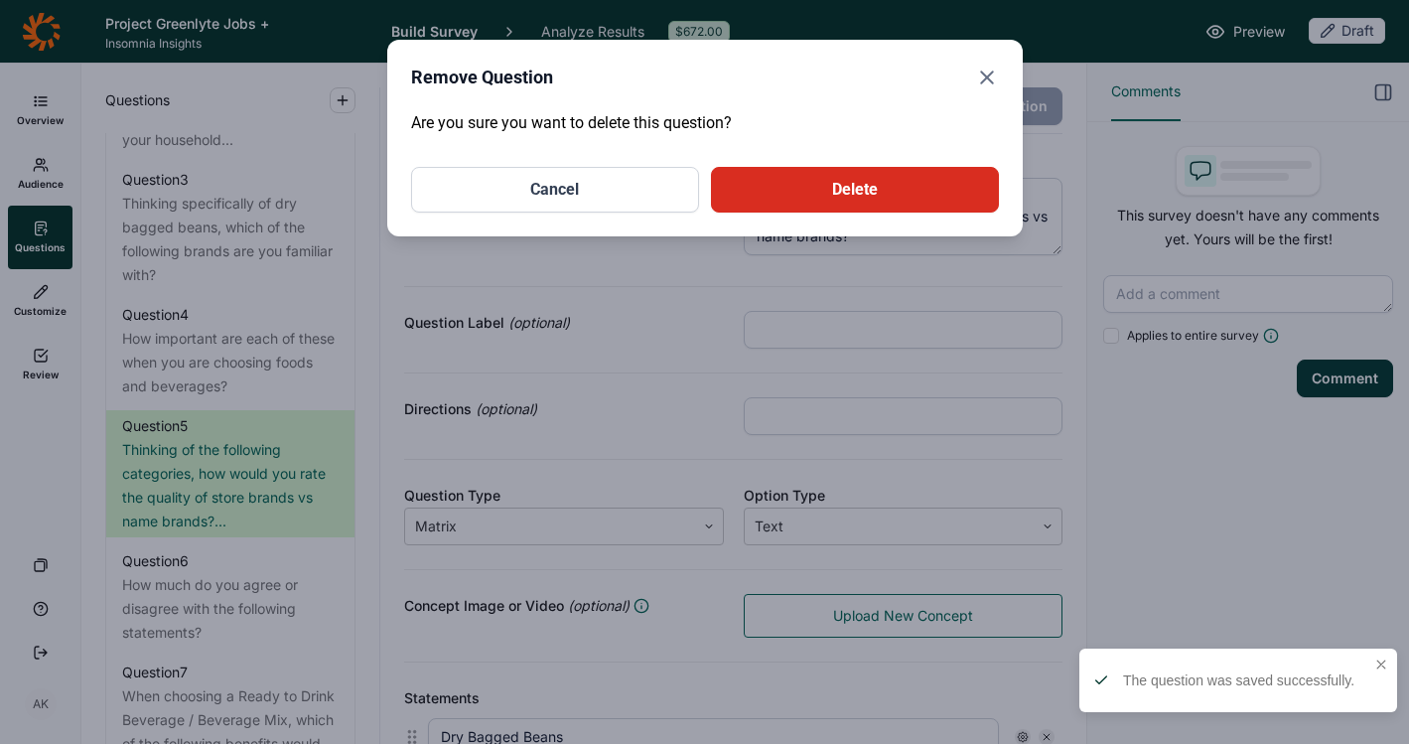
click at [789, 184] on button "Delete" at bounding box center [855, 190] width 288 height 46
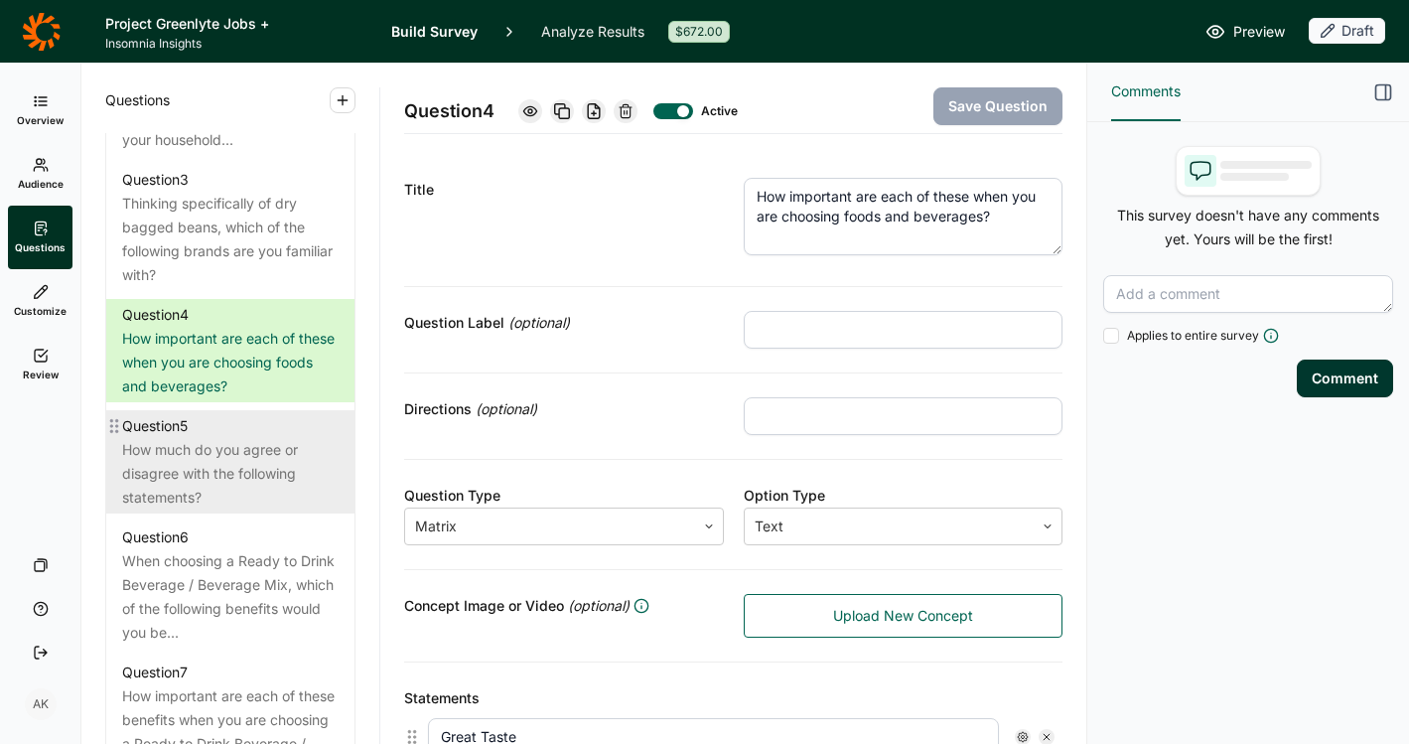
click at [208, 483] on div "How much do you agree or disagree with the following statements?" at bounding box center [230, 474] width 217 height 72
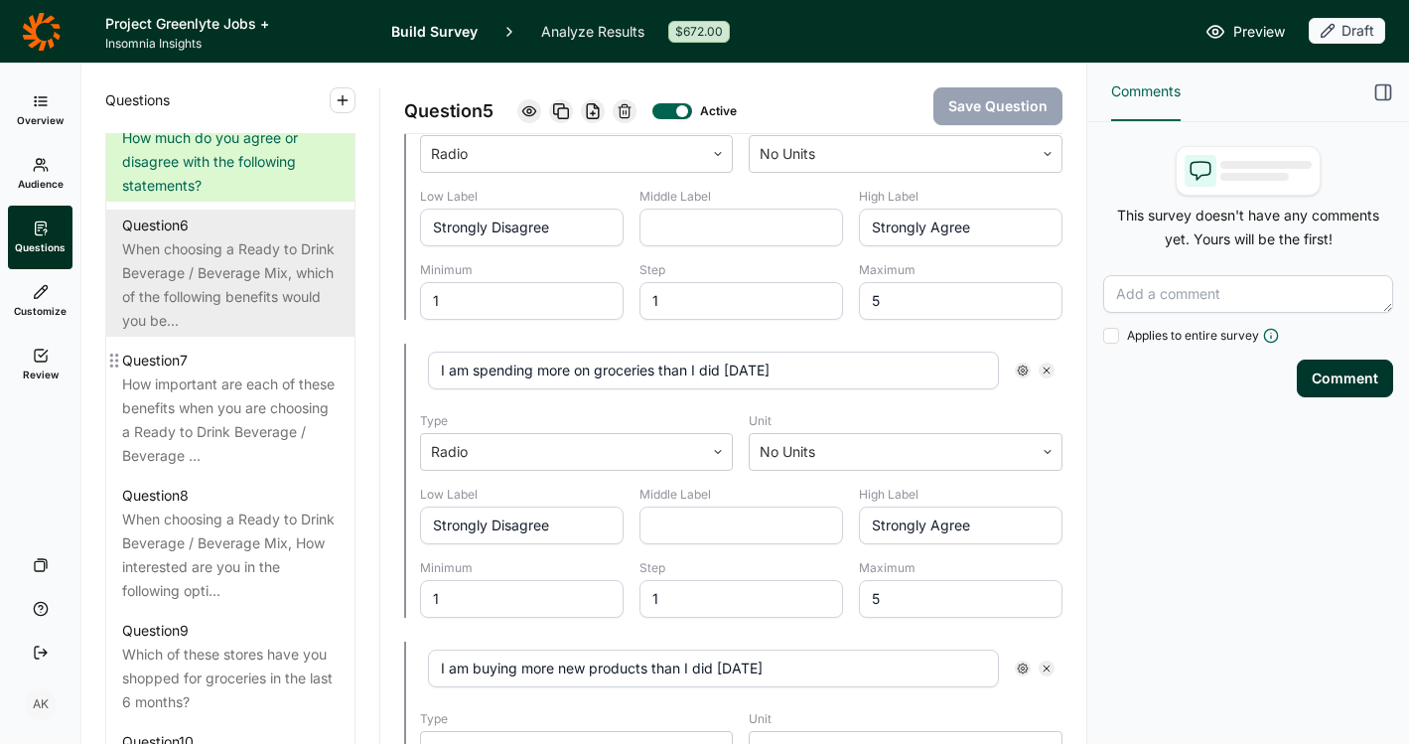
scroll to position [1415, 0]
click at [189, 295] on div "When choosing a Ready to Drink Beverage / Beverage Mix, which of the following …" at bounding box center [230, 281] width 217 height 95
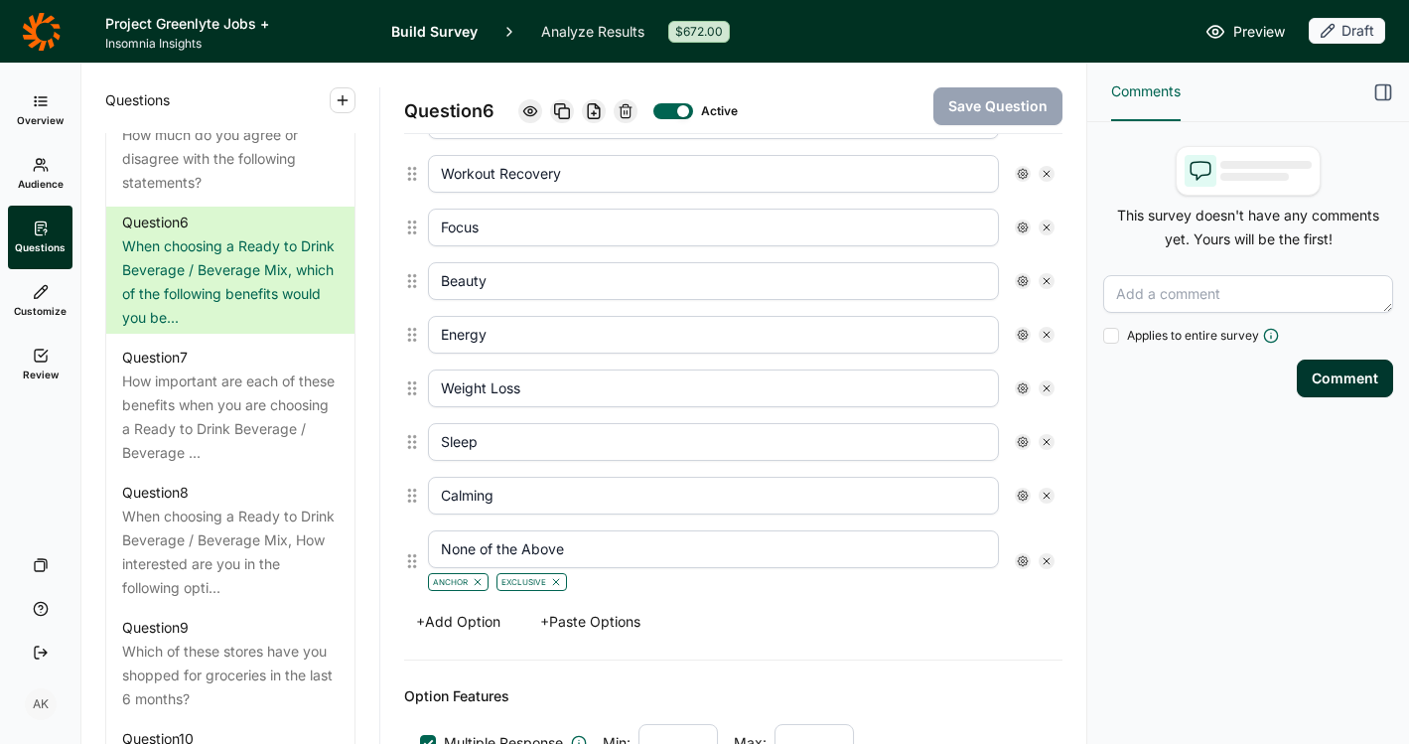
scroll to position [945, 0]
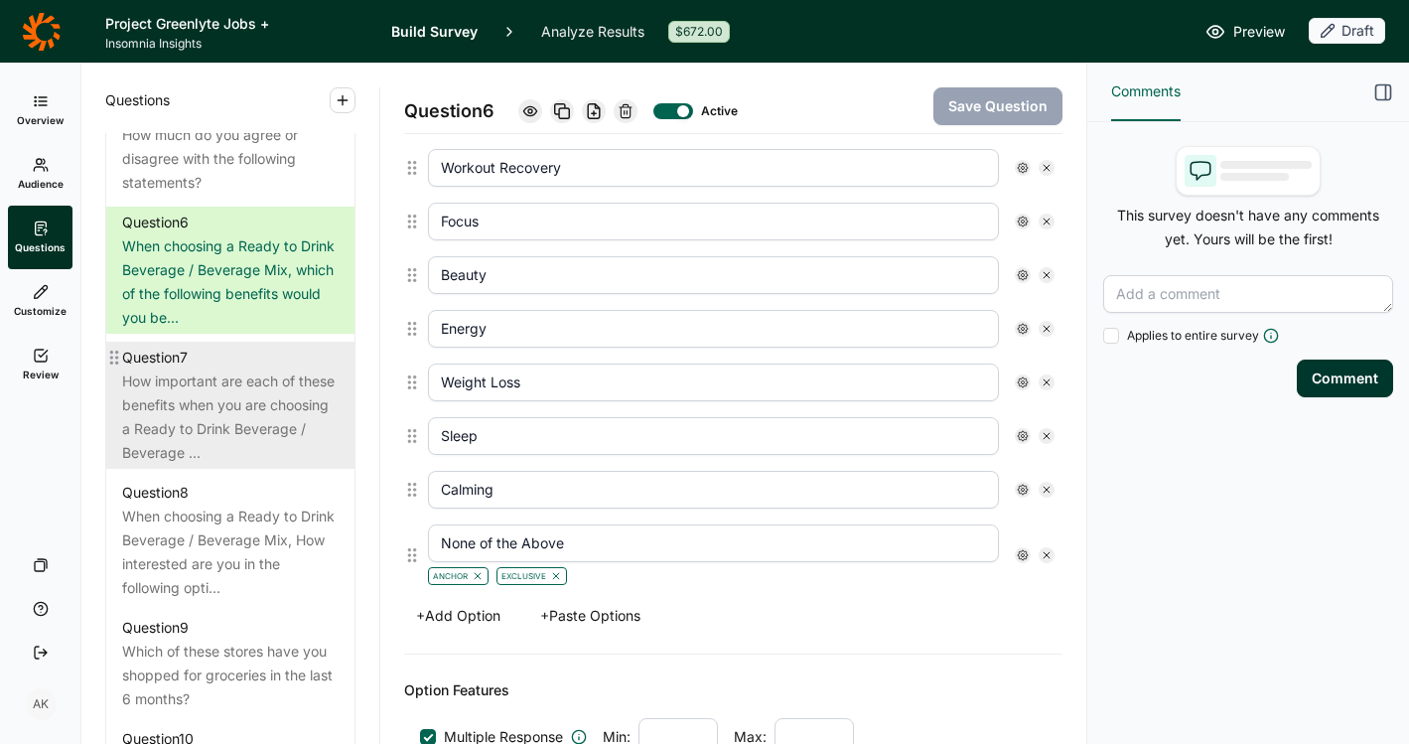
click at [163, 438] on div "How important are each of these benefits when you are choosing a Ready to Drink…" at bounding box center [230, 416] width 217 height 95
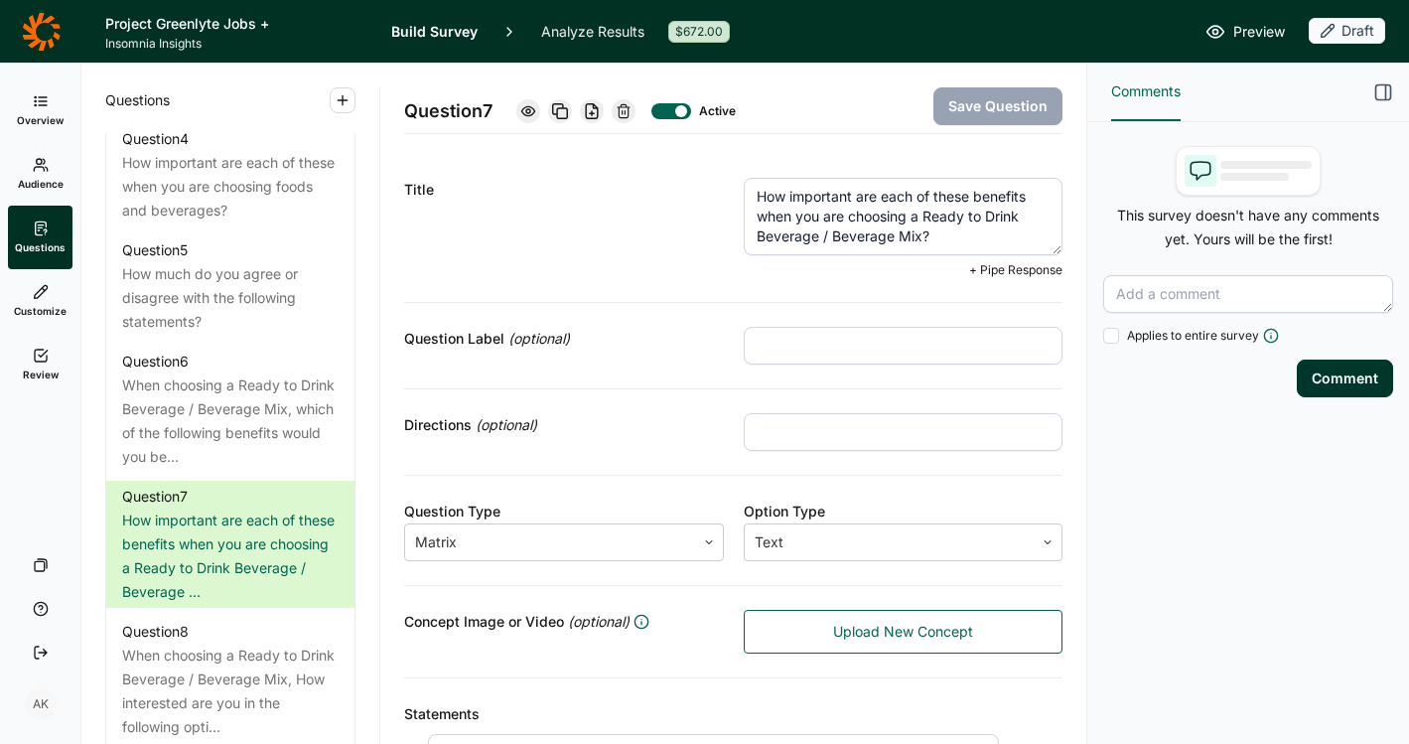
click at [989, 193] on textarea "How important are each of these benefits when you are choosing a Ready to Drink…" at bounding box center [904, 216] width 320 height 77
type textarea "How important are each of these attributes when you are choosing a Ready to Dri…"
click at [971, 98] on button "Save Question" at bounding box center [998, 106] width 129 height 38
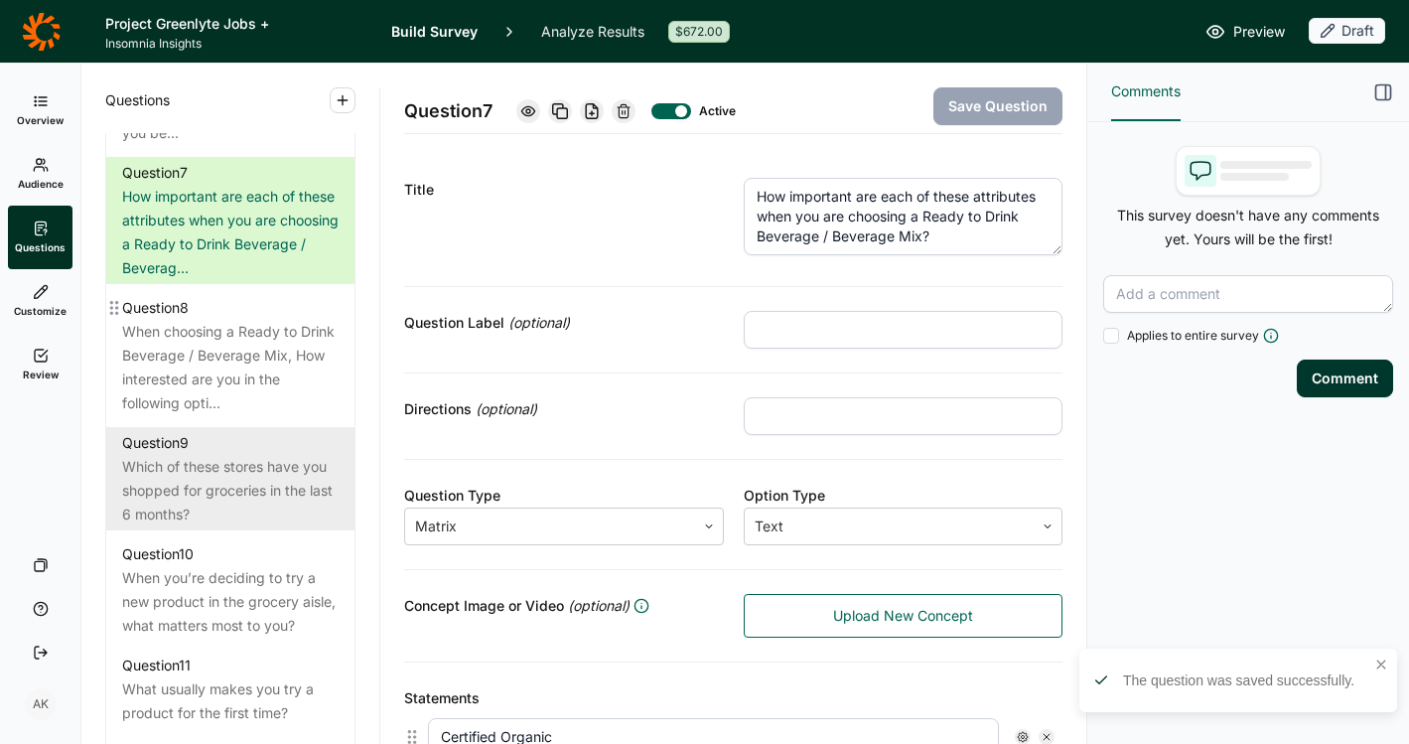
scroll to position [1600, 0]
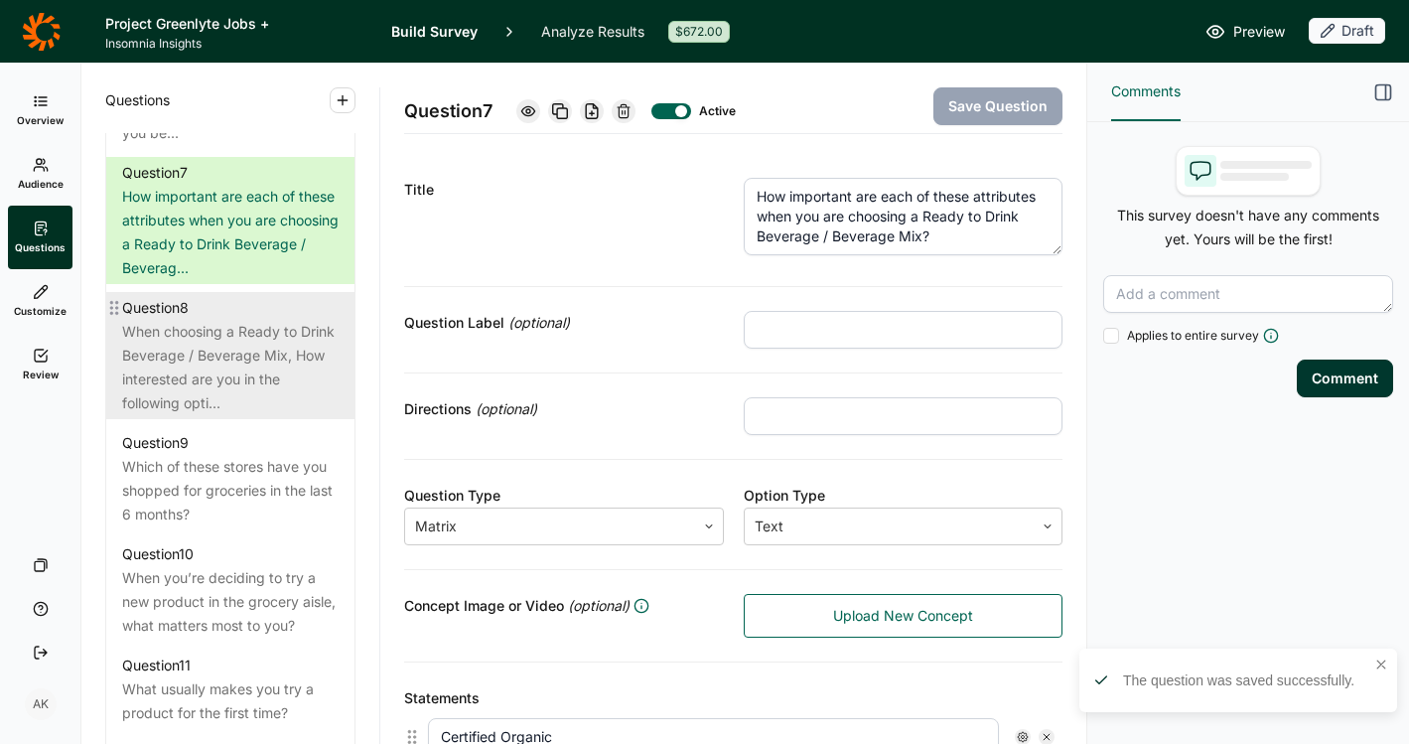
click at [176, 390] on div "When choosing a Ready to Drink Beverage / Beverage Mix, How interested are you …" at bounding box center [230, 367] width 217 height 95
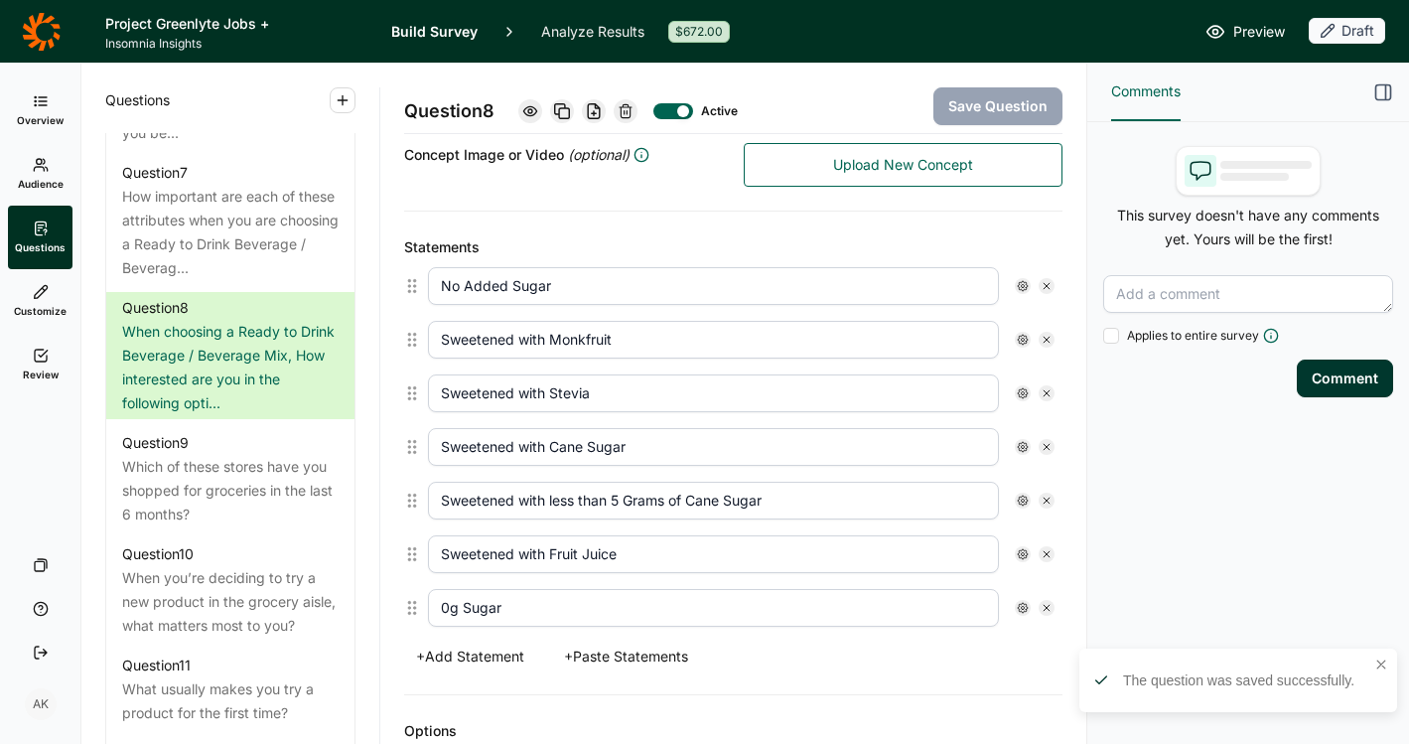
scroll to position [460, 0]
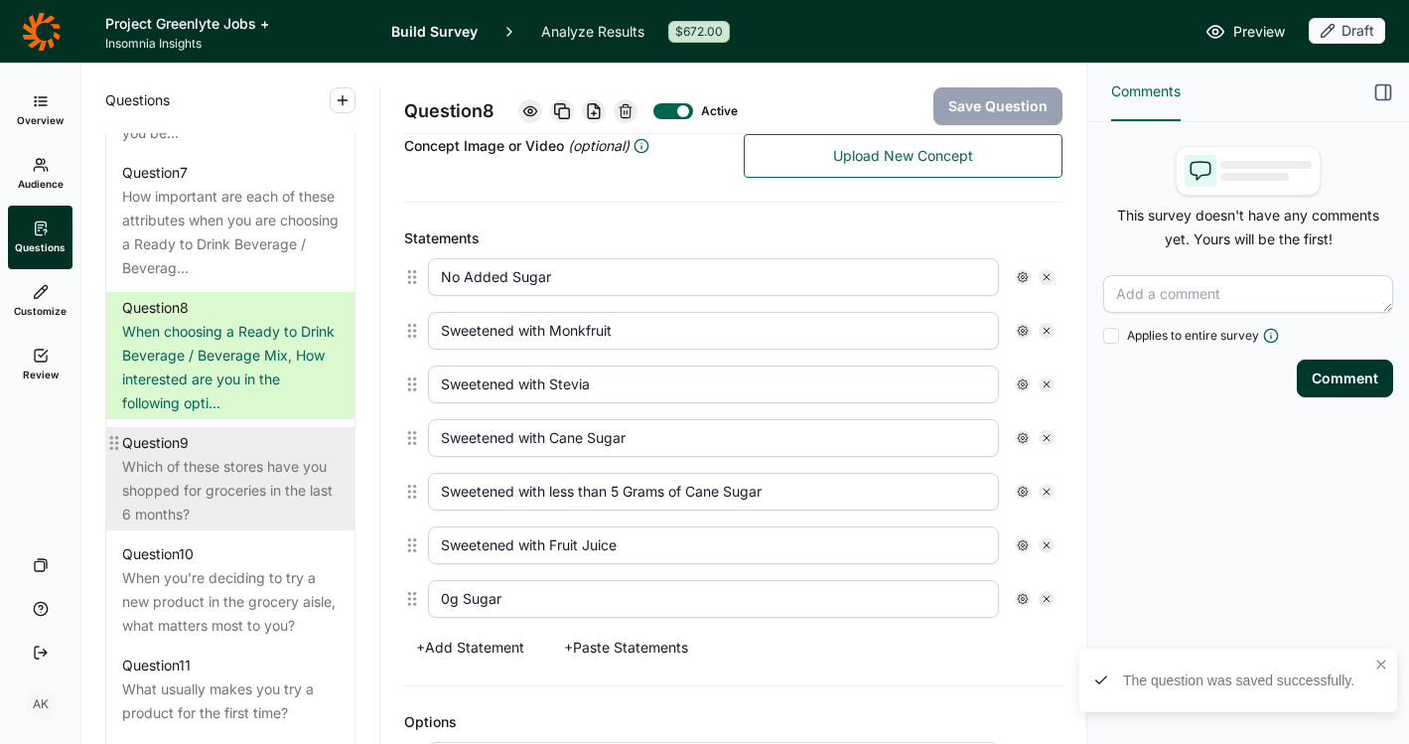
click at [201, 509] on div "Which of these stores have you shopped for groceries in the last 6 months?" at bounding box center [230, 491] width 217 height 72
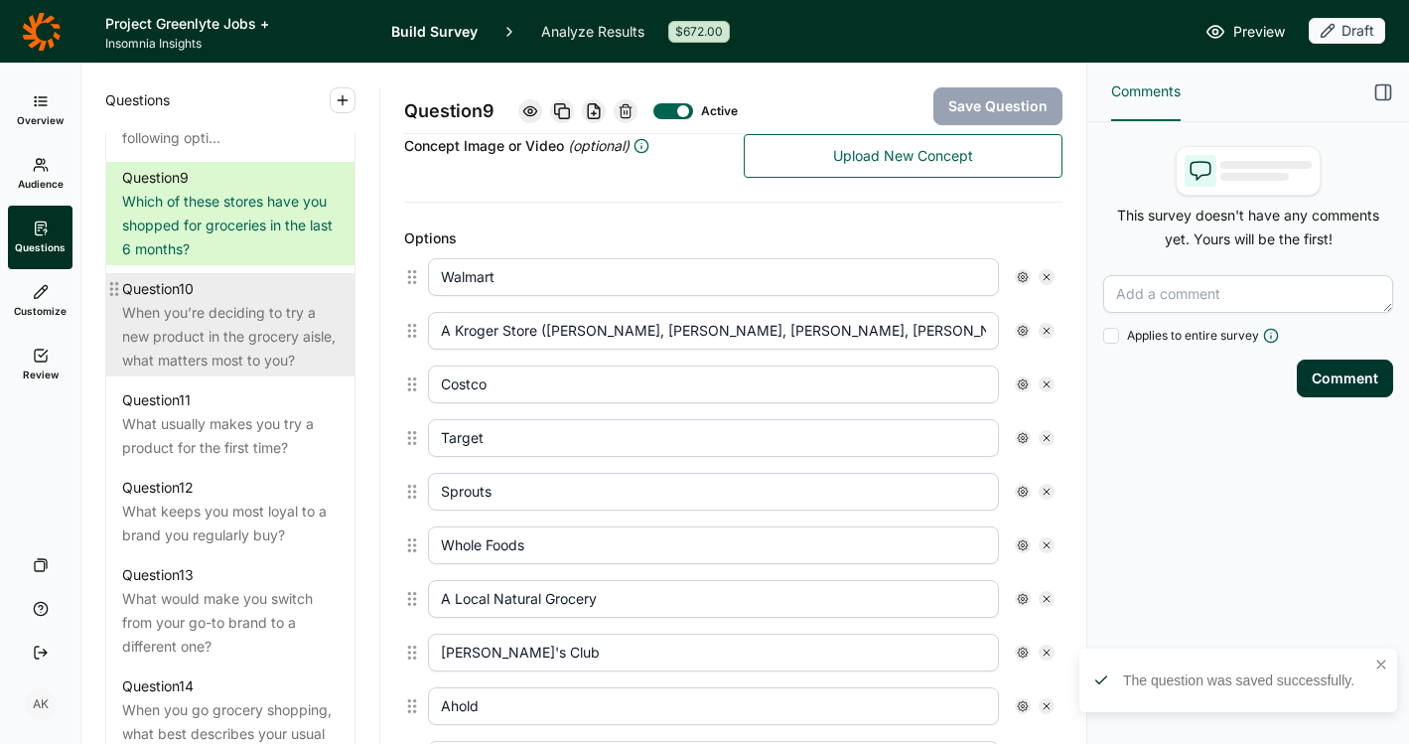
scroll to position [1931, 0]
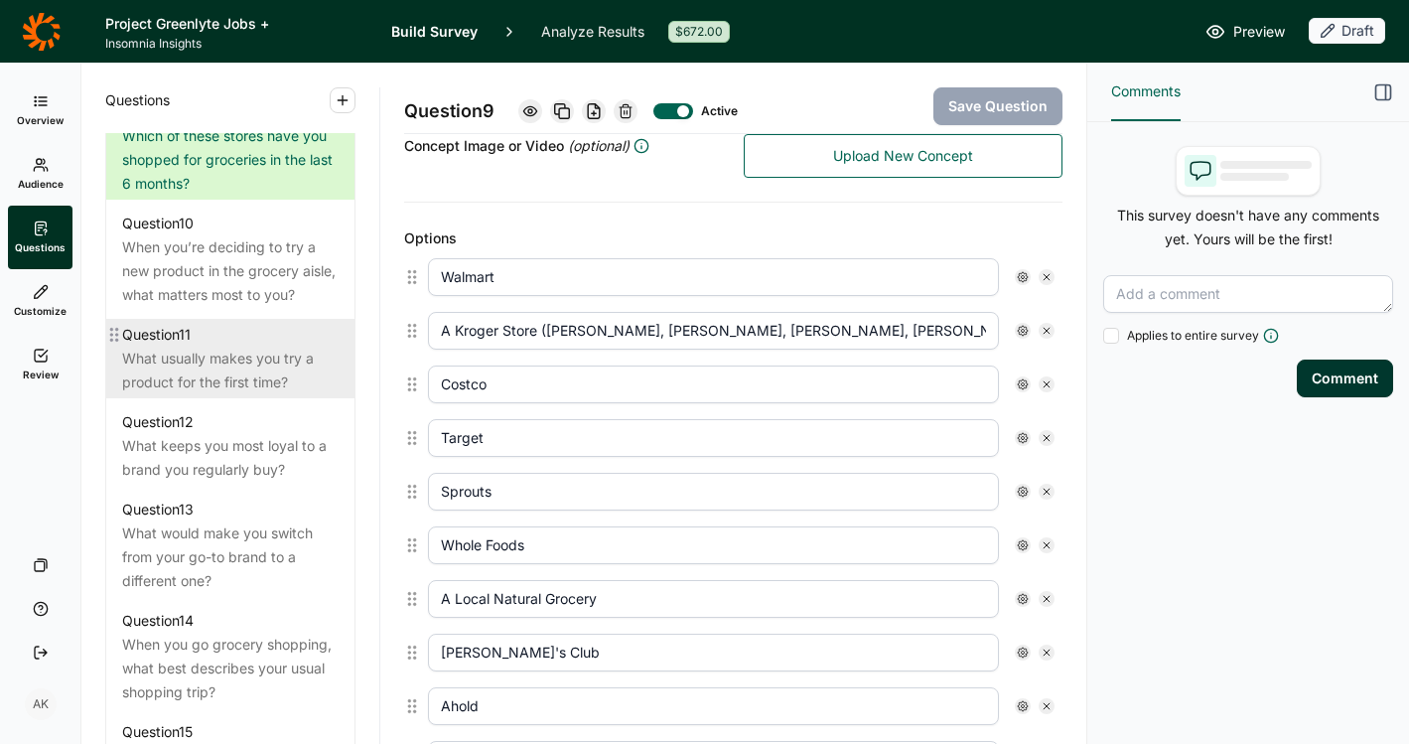
click at [235, 394] on div "What usually makes you try a product for the first time?" at bounding box center [230, 371] width 217 height 48
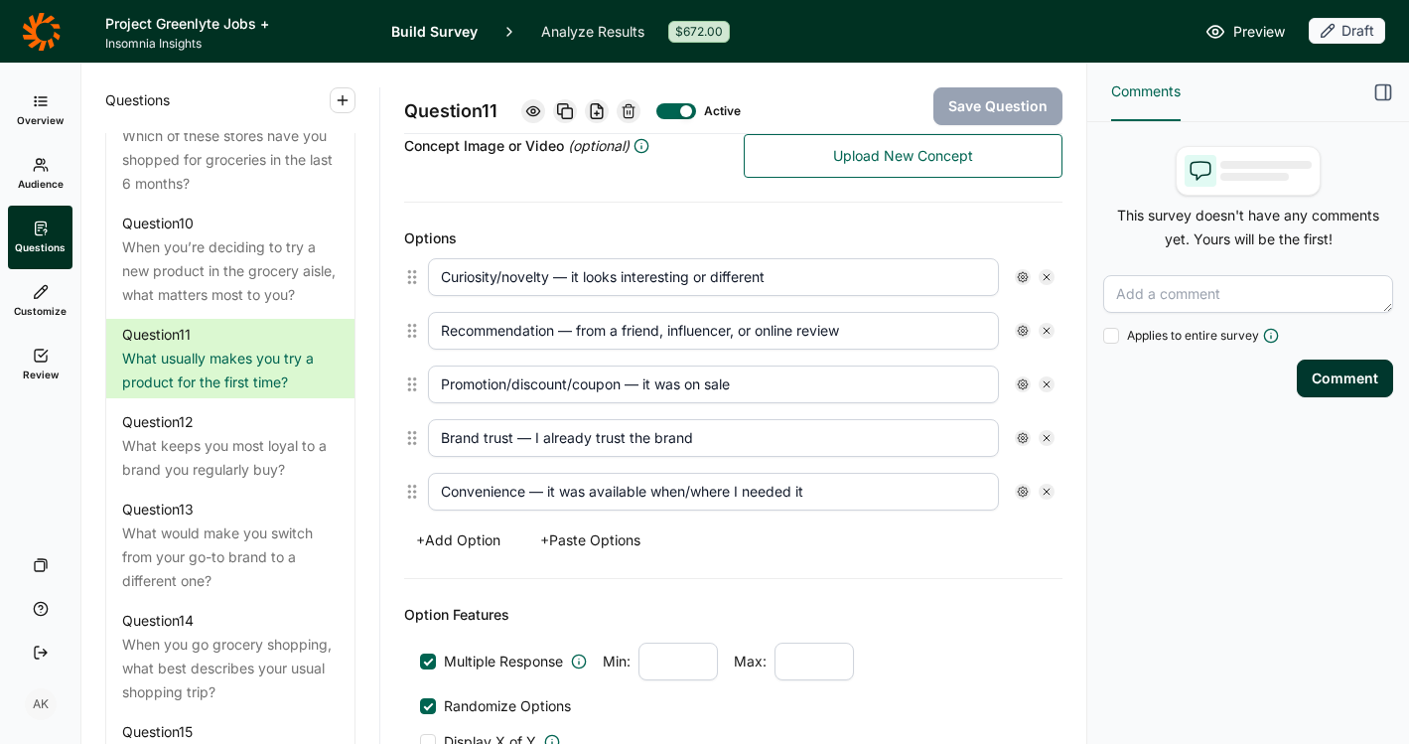
click at [637, 105] on icon at bounding box center [629, 111] width 16 height 16
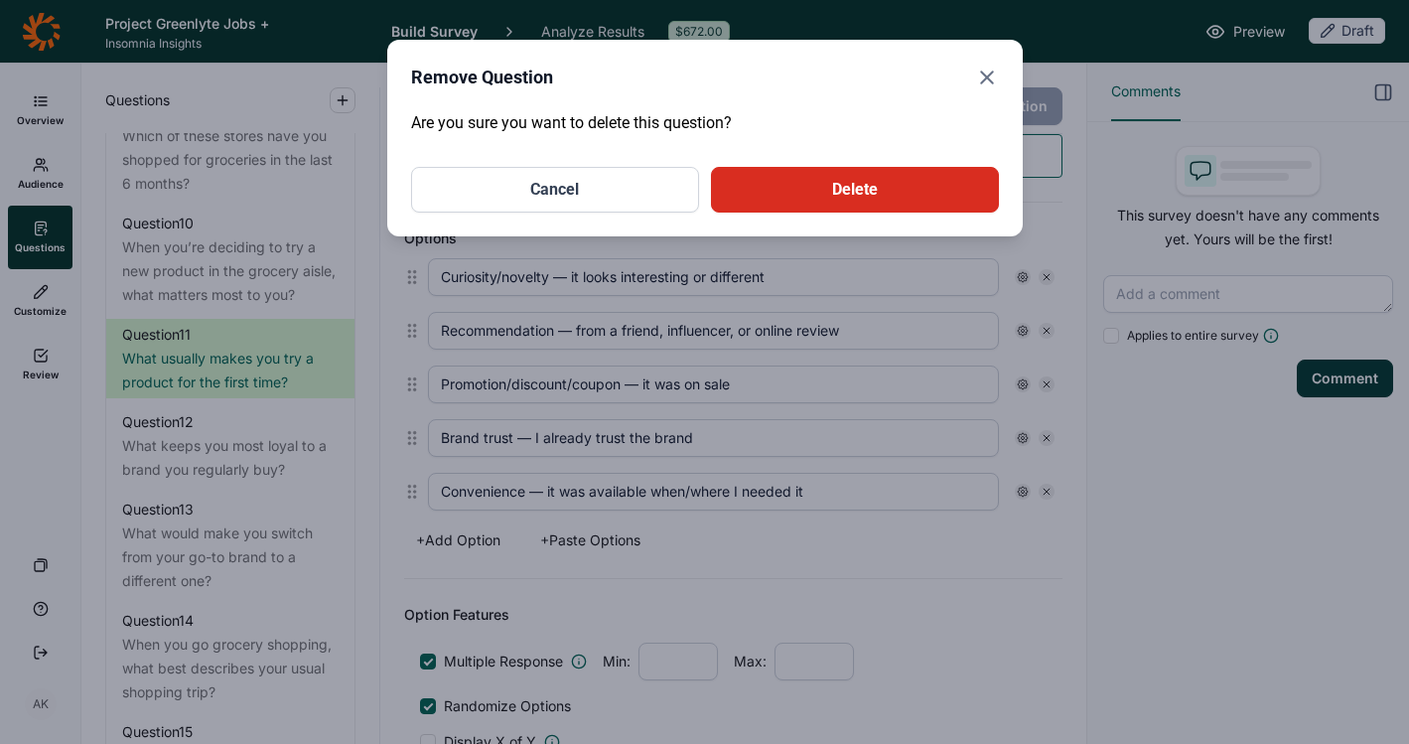
click at [775, 171] on button "Delete" at bounding box center [855, 190] width 288 height 46
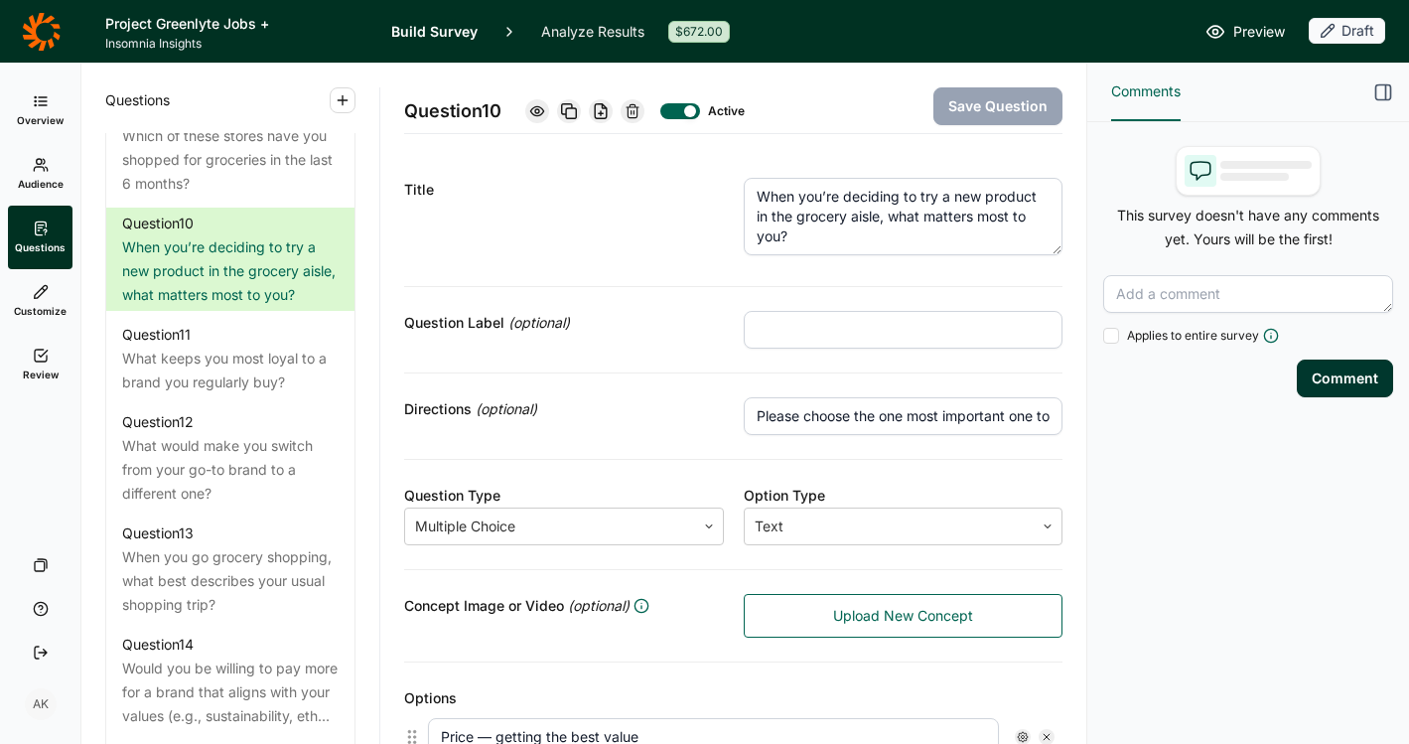
click at [636, 114] on icon at bounding box center [633, 111] width 16 height 16
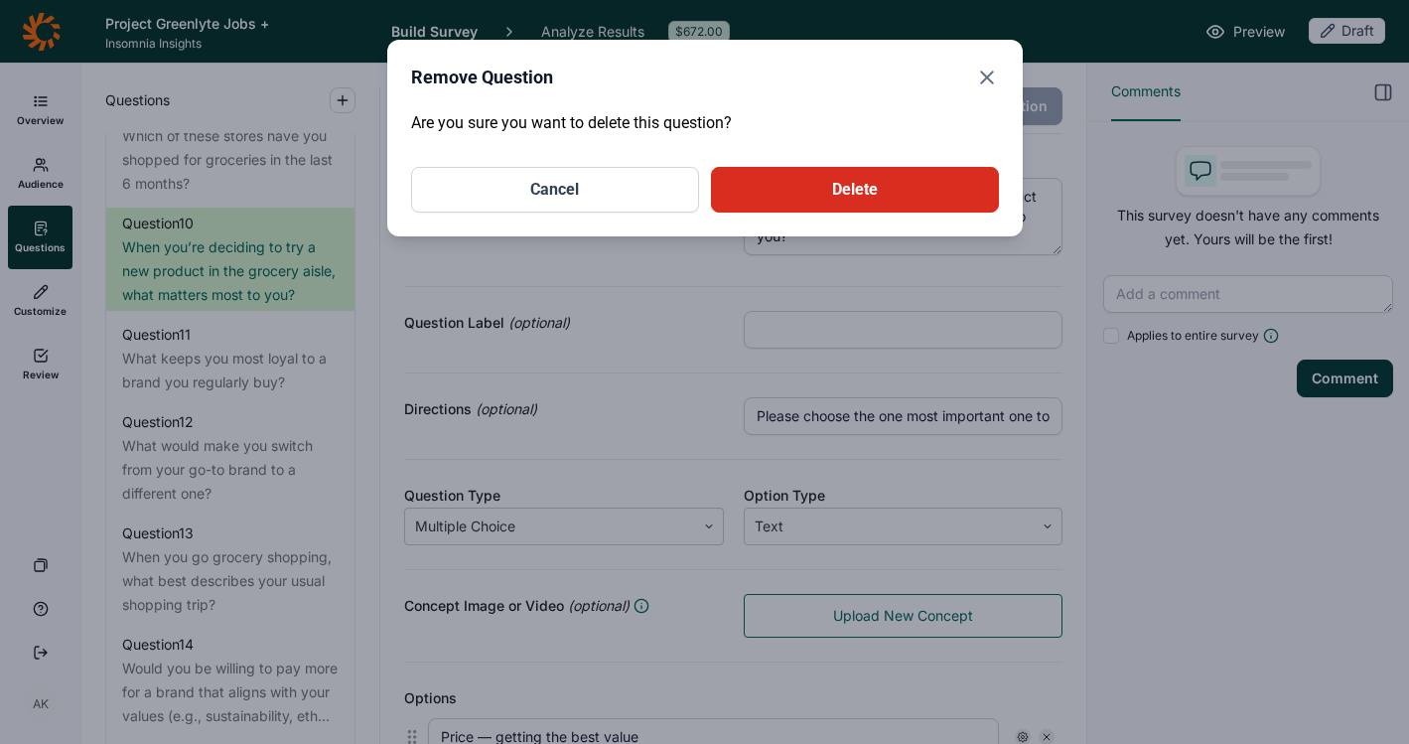
click at [819, 194] on button "Delete" at bounding box center [855, 190] width 288 height 46
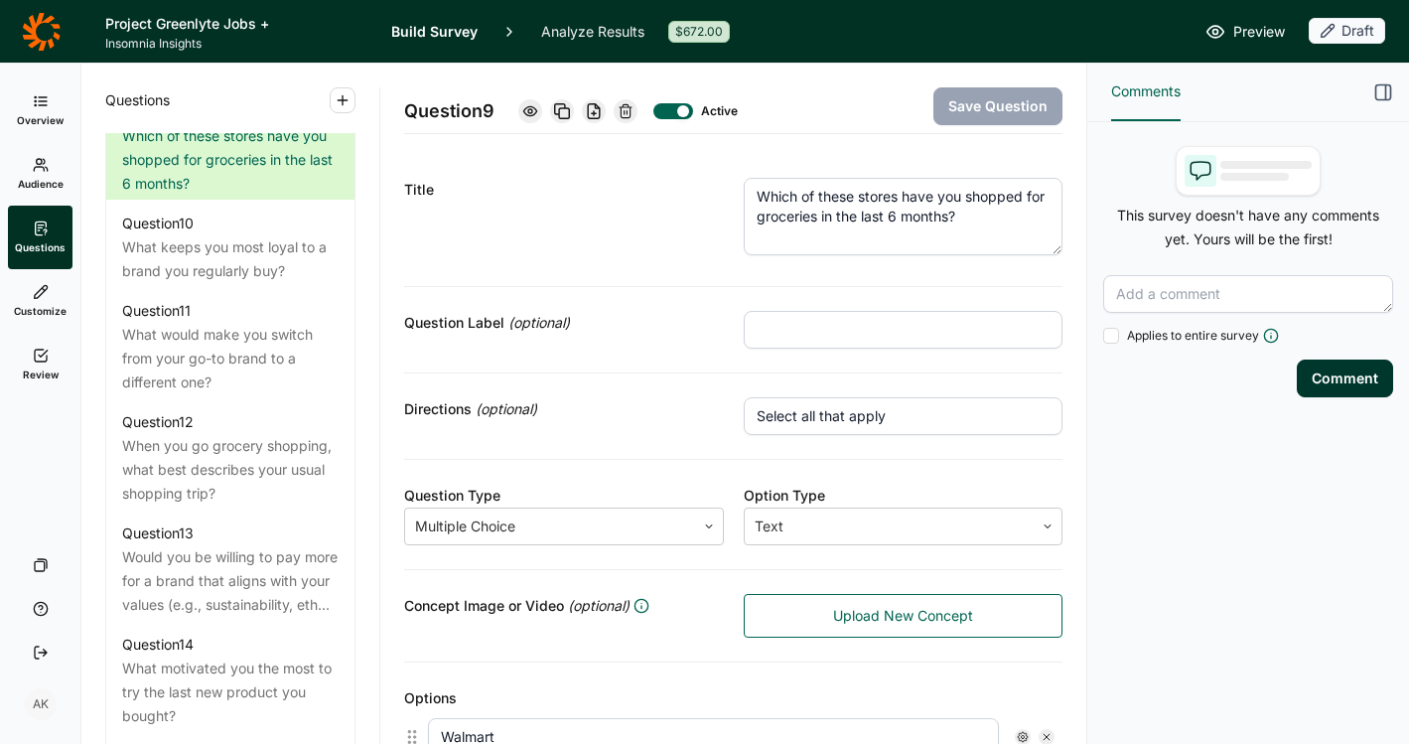
click at [628, 107] on icon at bounding box center [626, 111] width 16 height 16
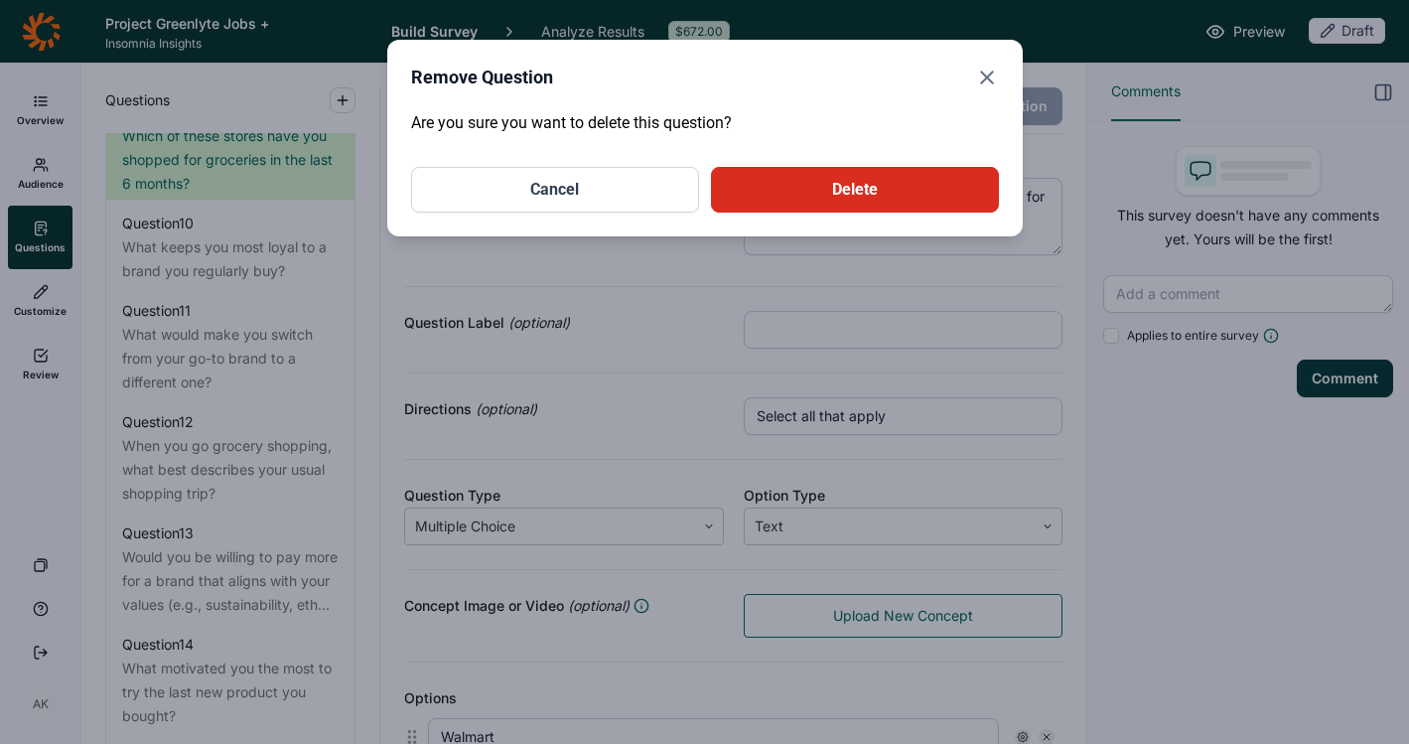
click at [792, 198] on button "Delete" at bounding box center [855, 190] width 288 height 46
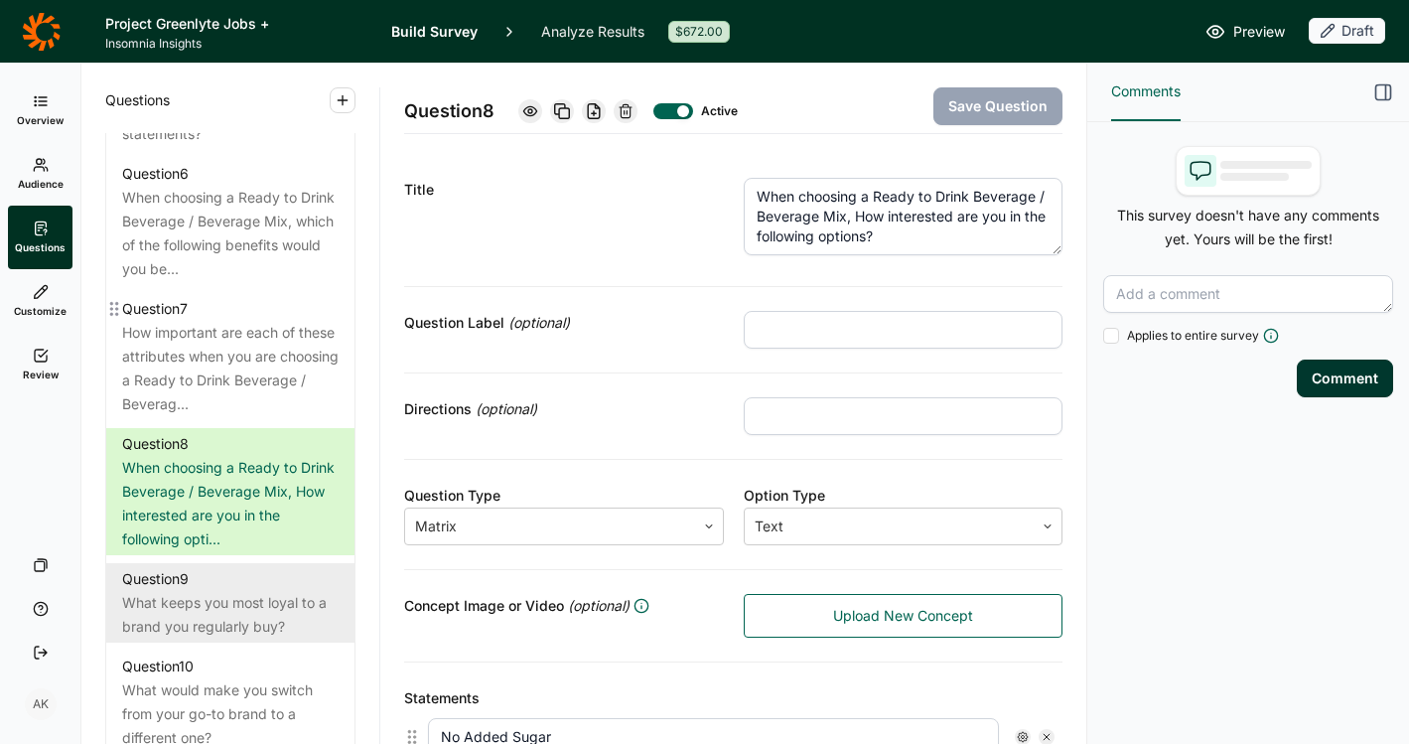
scroll to position [1510, 0]
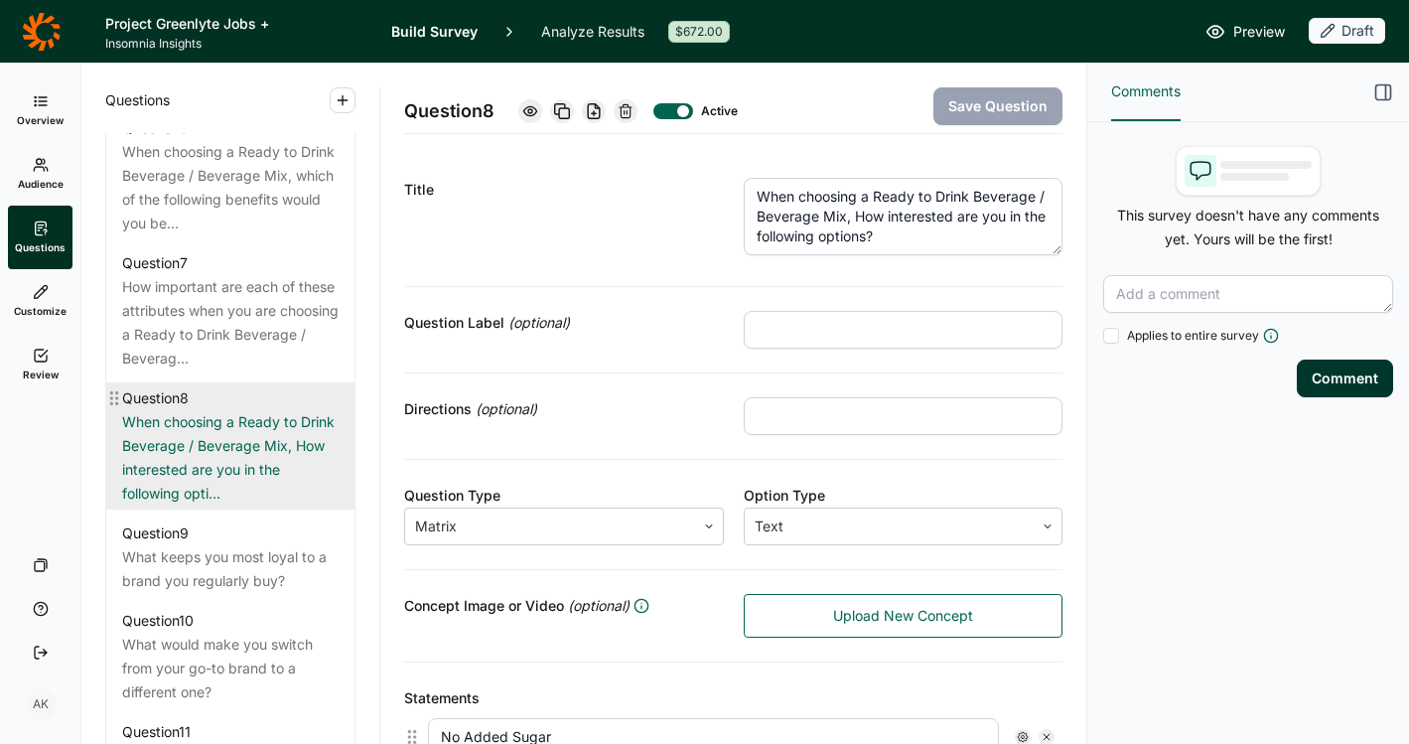
click at [227, 488] on div "When choosing a Ready to Drink Beverage / Beverage Mix, How interested are you …" at bounding box center [230, 457] width 217 height 95
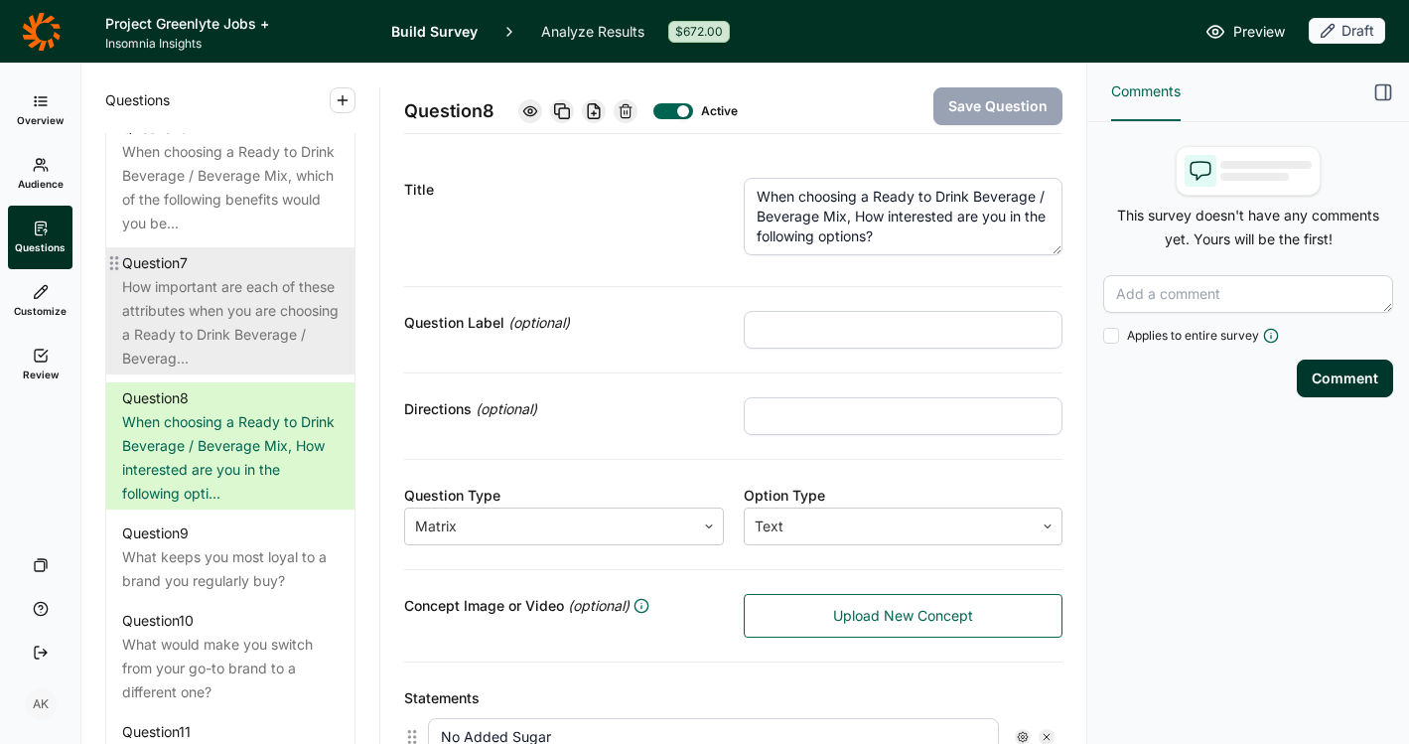
click at [233, 328] on div "How important are each of these attributes when you are choosing a Ready to Dri…" at bounding box center [230, 322] width 217 height 95
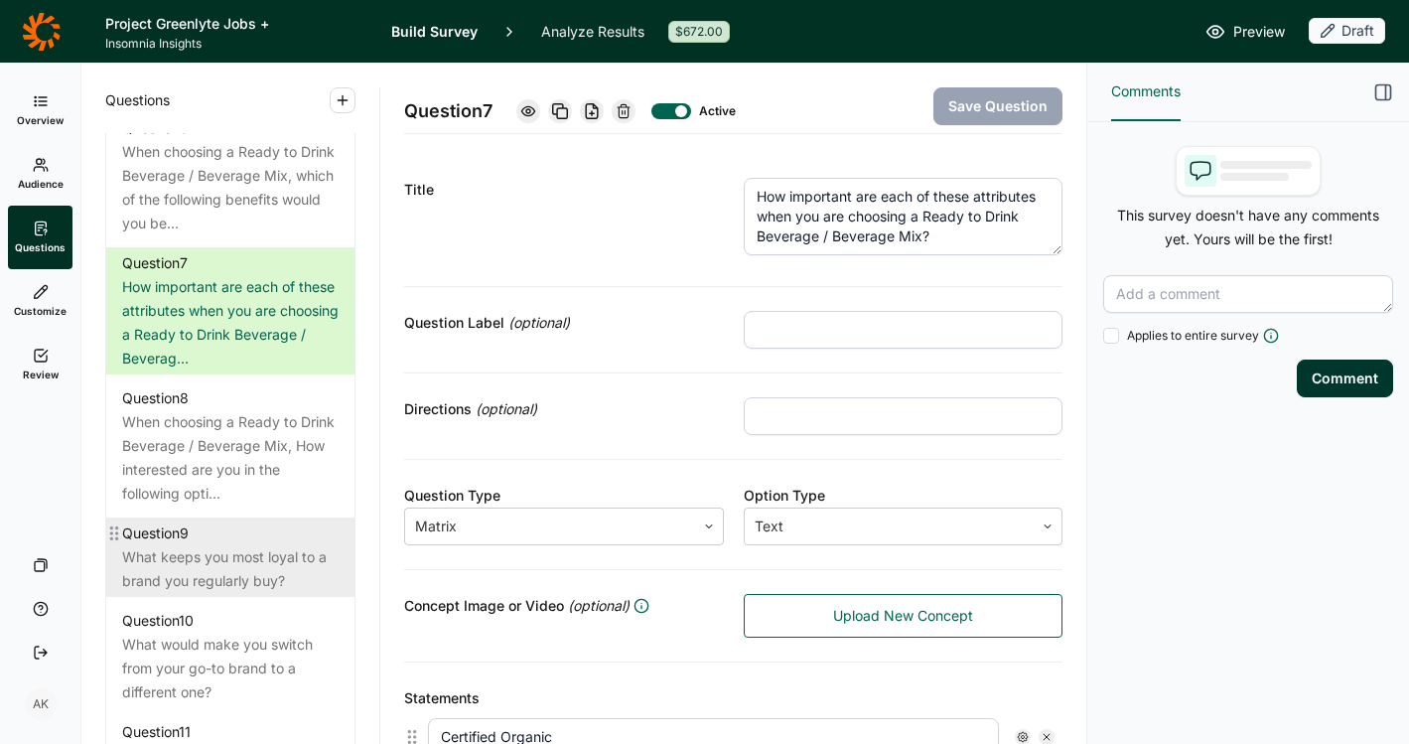
click at [217, 581] on div "What keeps you most loyal to a brand you regularly buy?" at bounding box center [230, 569] width 217 height 48
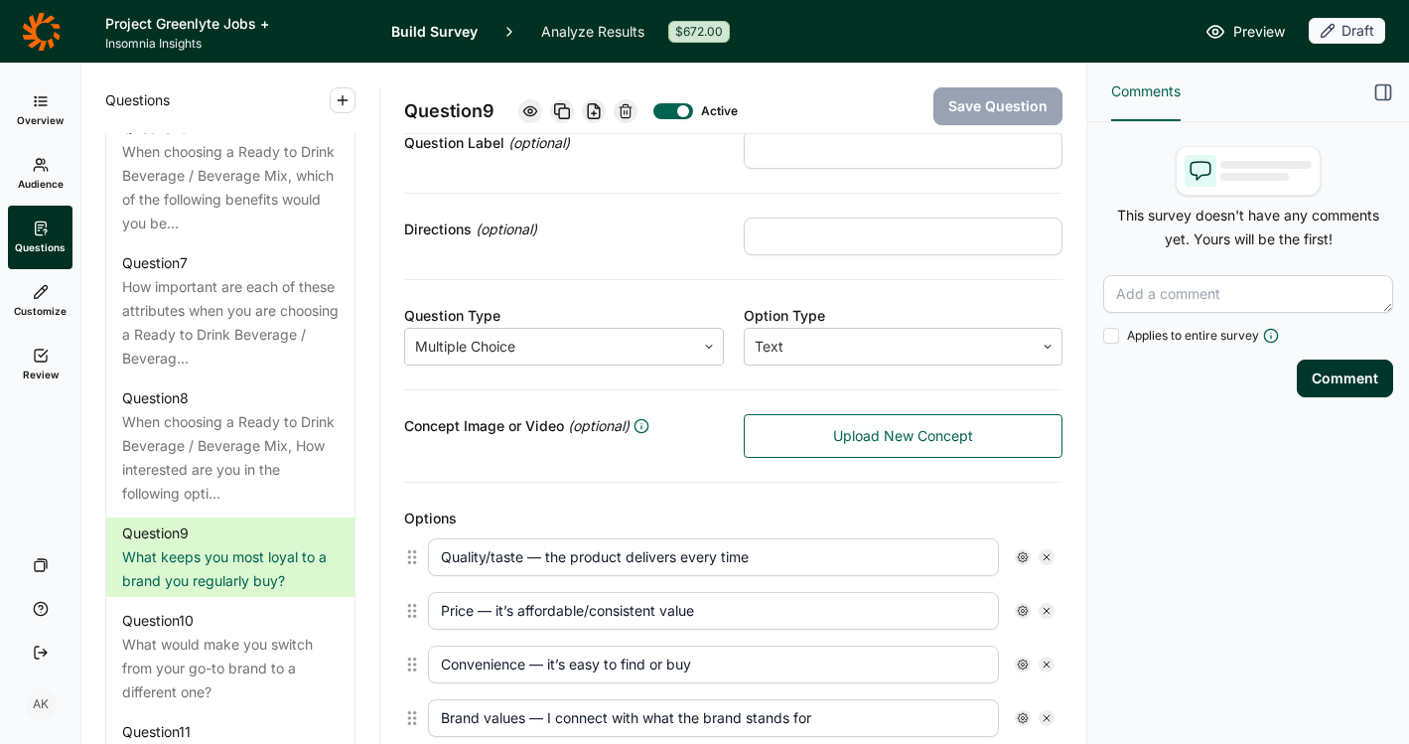
scroll to position [144, 0]
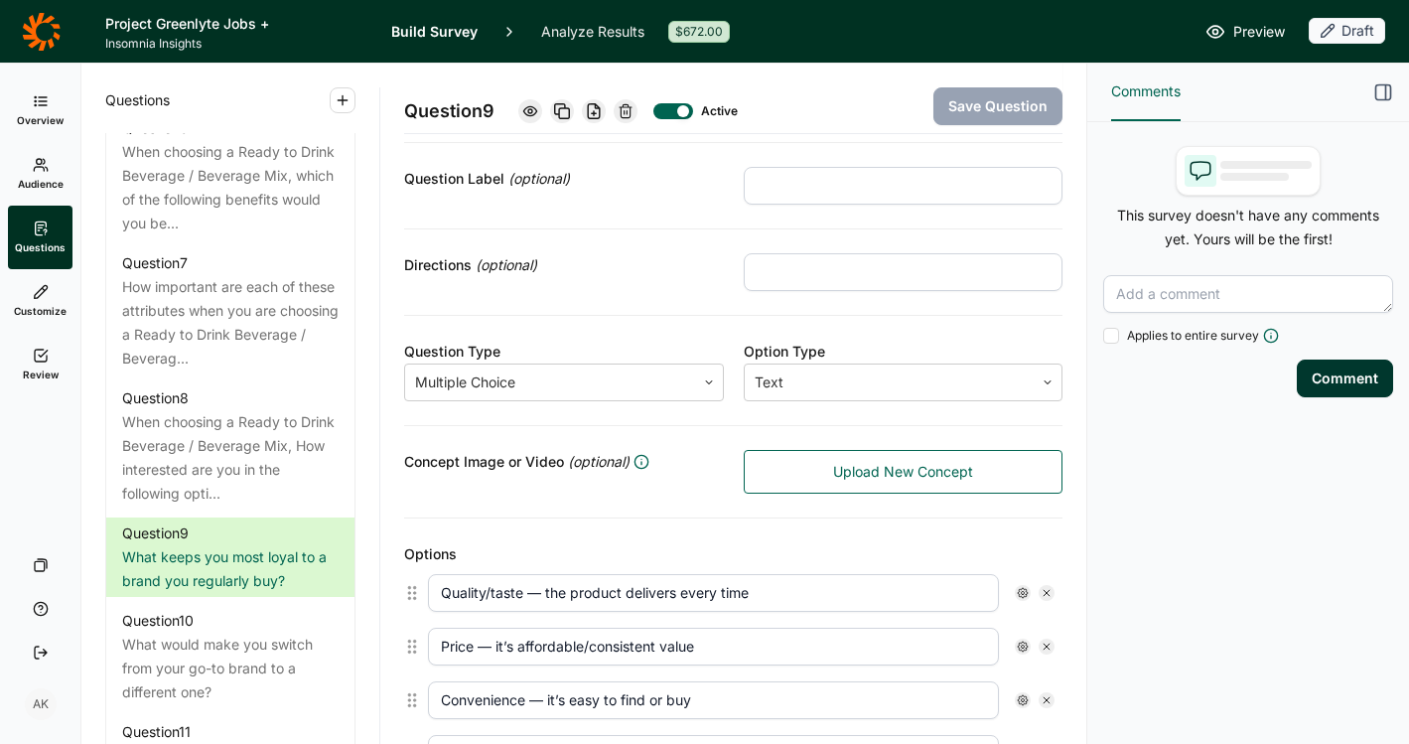
click at [633, 105] on icon at bounding box center [626, 111] width 16 height 16
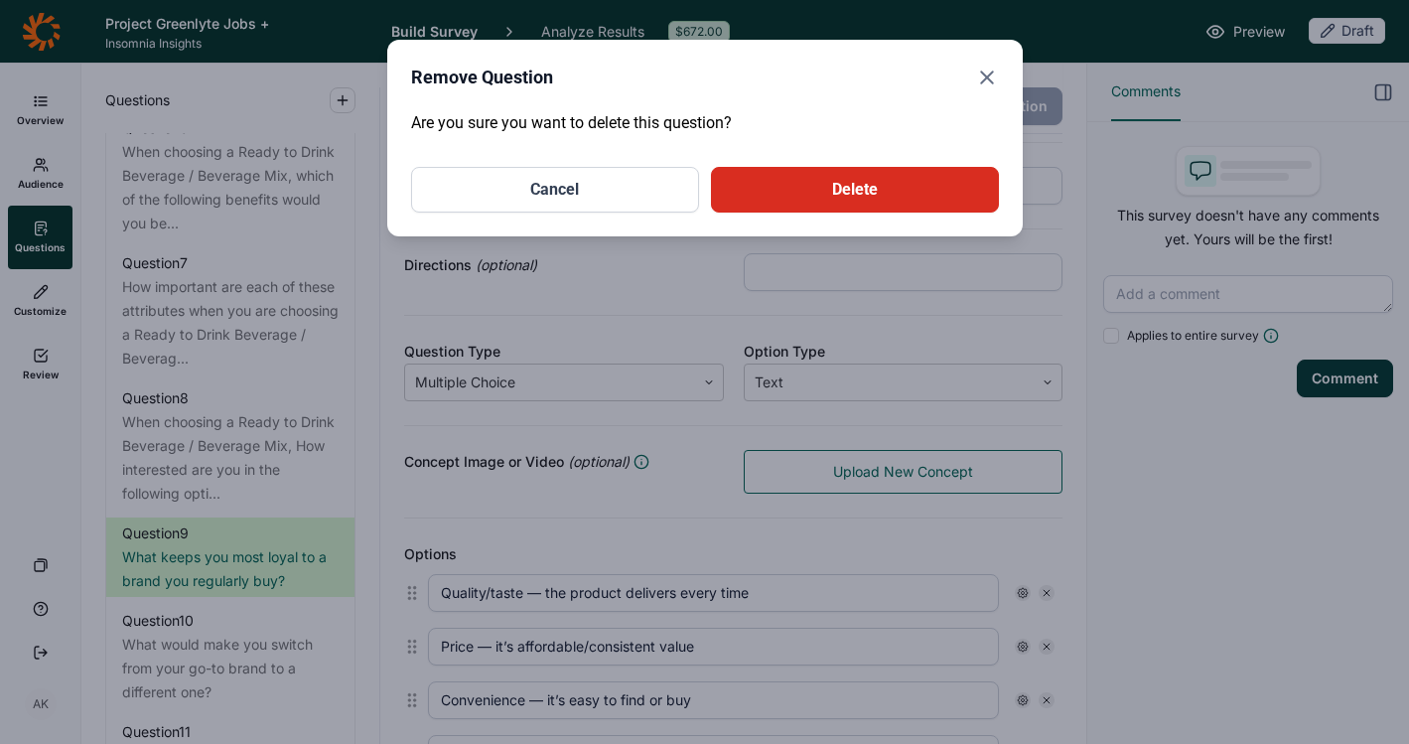
click at [790, 182] on button "Delete" at bounding box center [855, 190] width 288 height 46
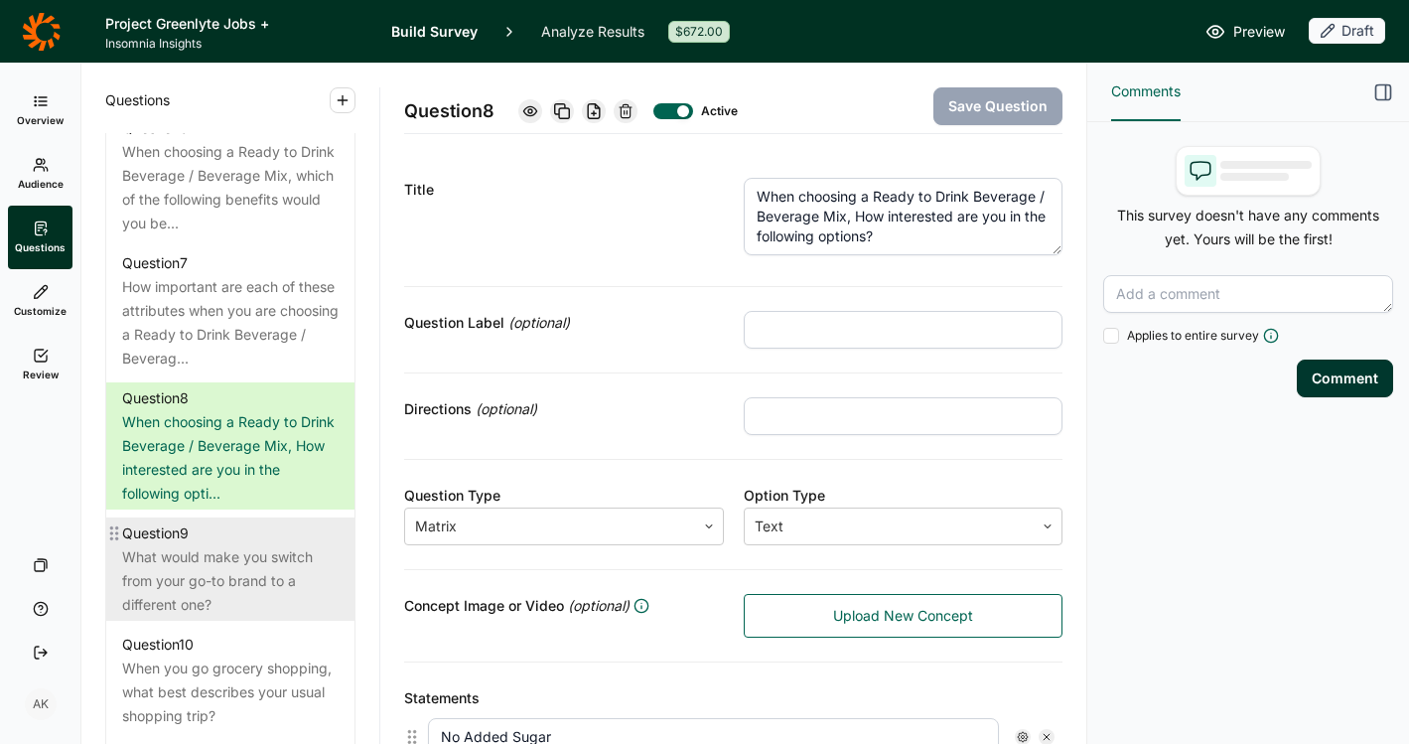
click at [185, 592] on div "What would make you switch from your go-to brand to a different one?" at bounding box center [230, 581] width 217 height 72
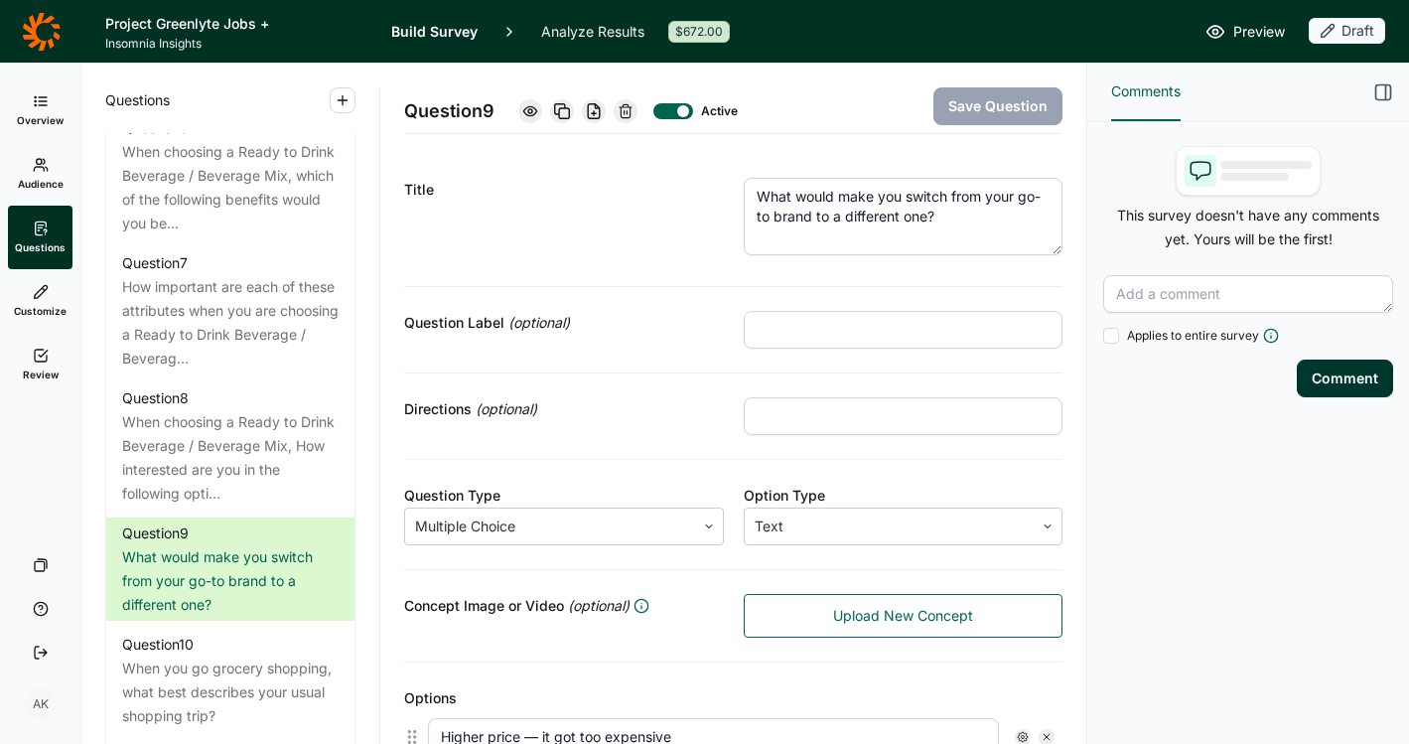
click at [622, 108] on icon at bounding box center [626, 111] width 16 height 16
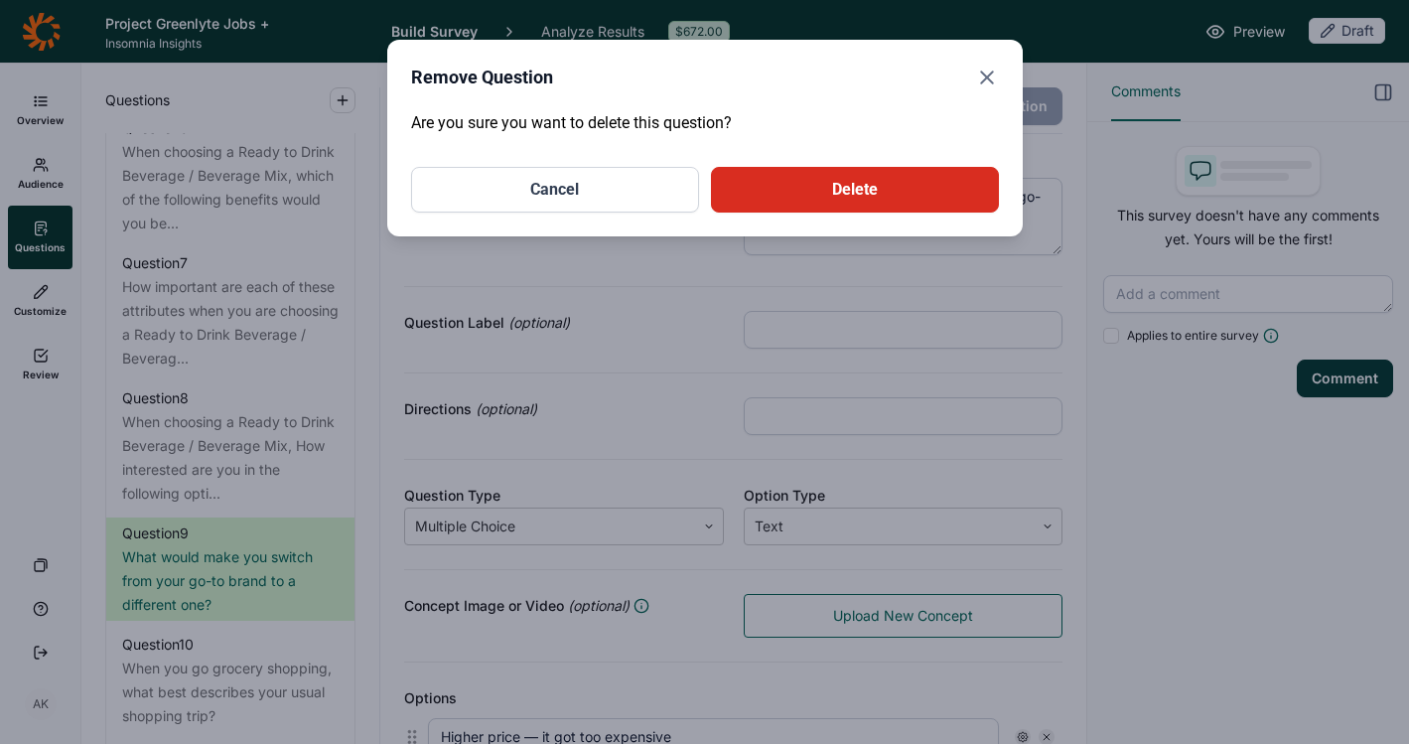
click at [795, 185] on button "Delete" at bounding box center [855, 190] width 288 height 46
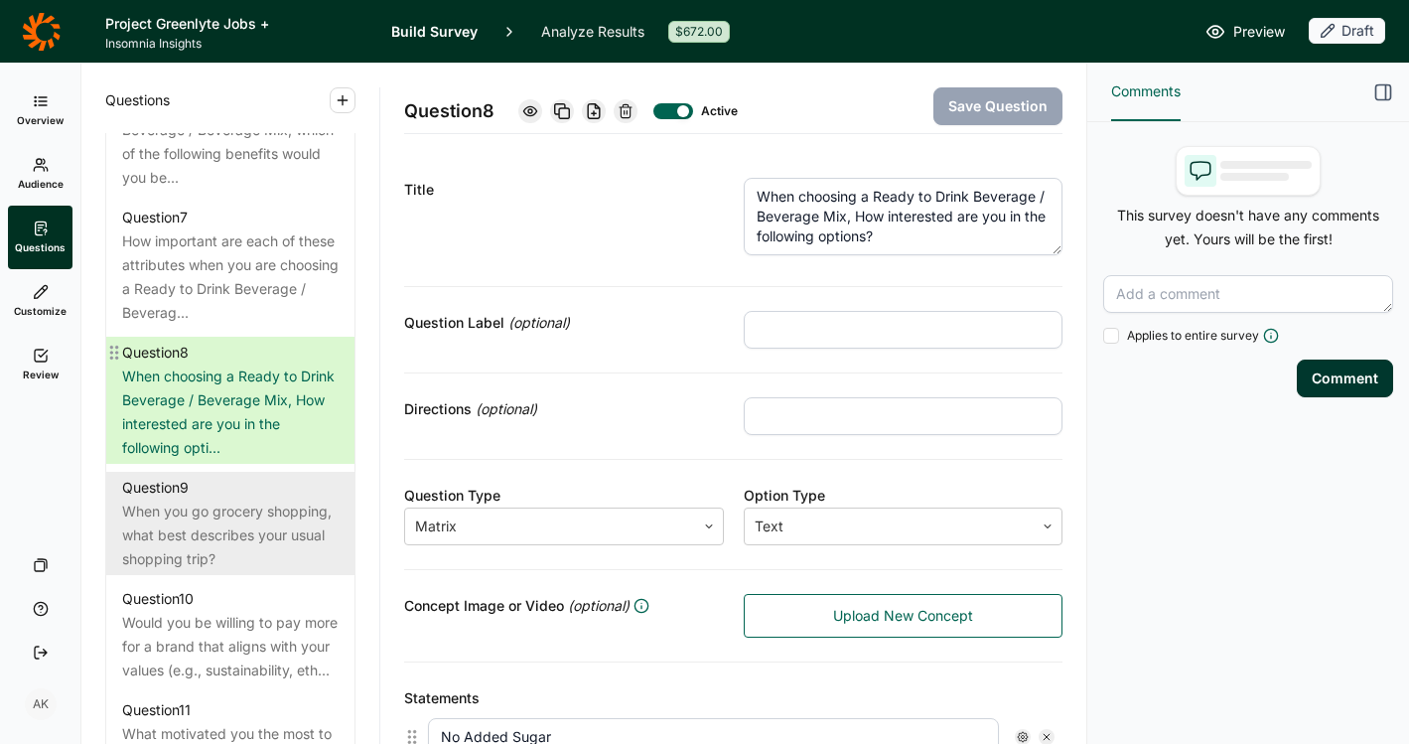
scroll to position [1611, 0]
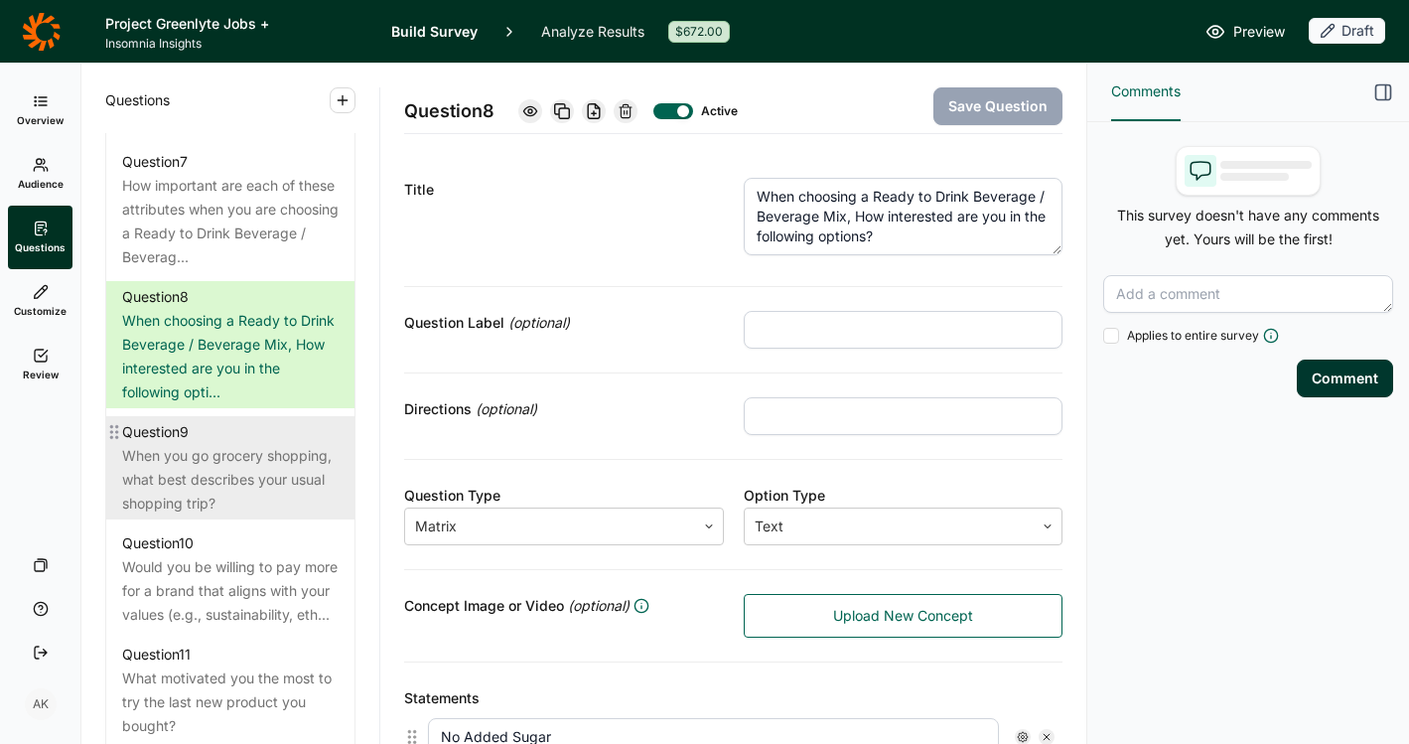
click at [177, 515] on div "When you go grocery shopping, what best describes your usual shopping trip?" at bounding box center [230, 480] width 217 height 72
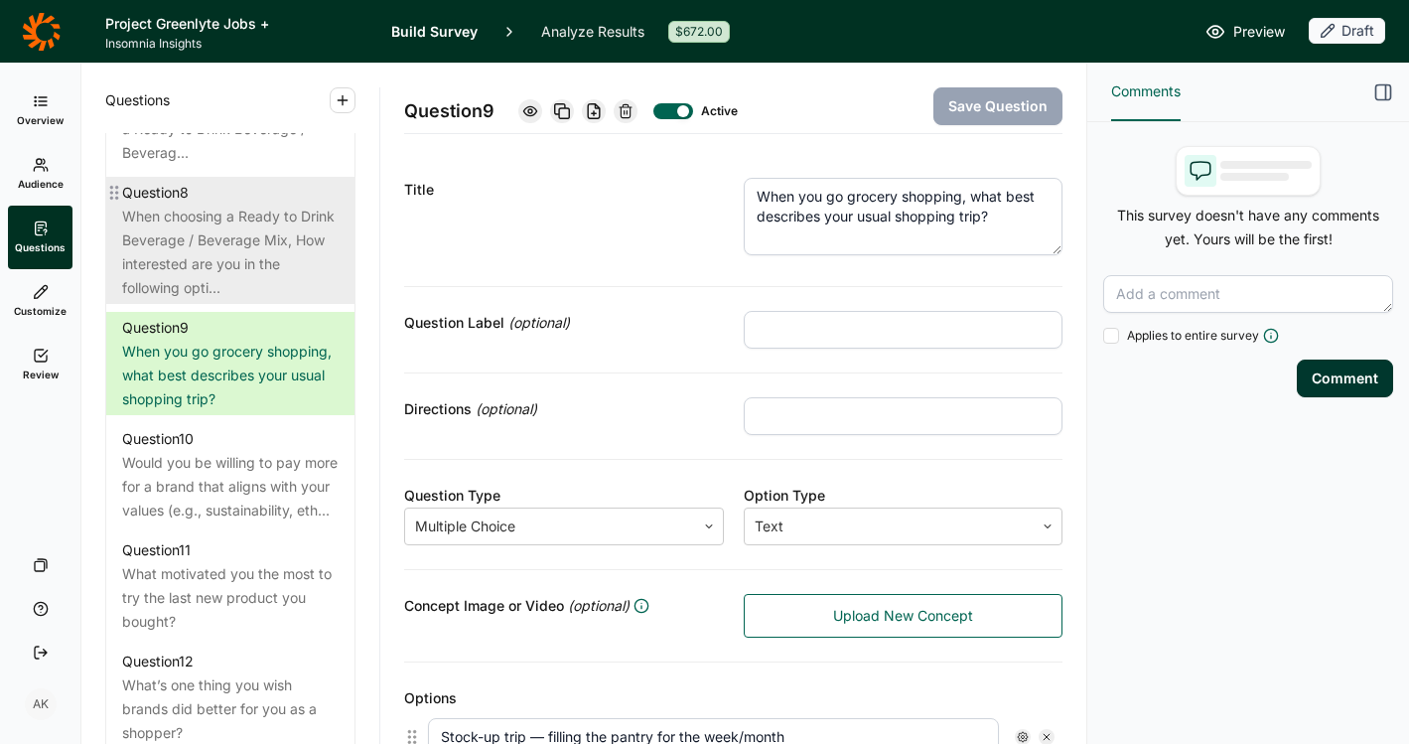
scroll to position [1786, 0]
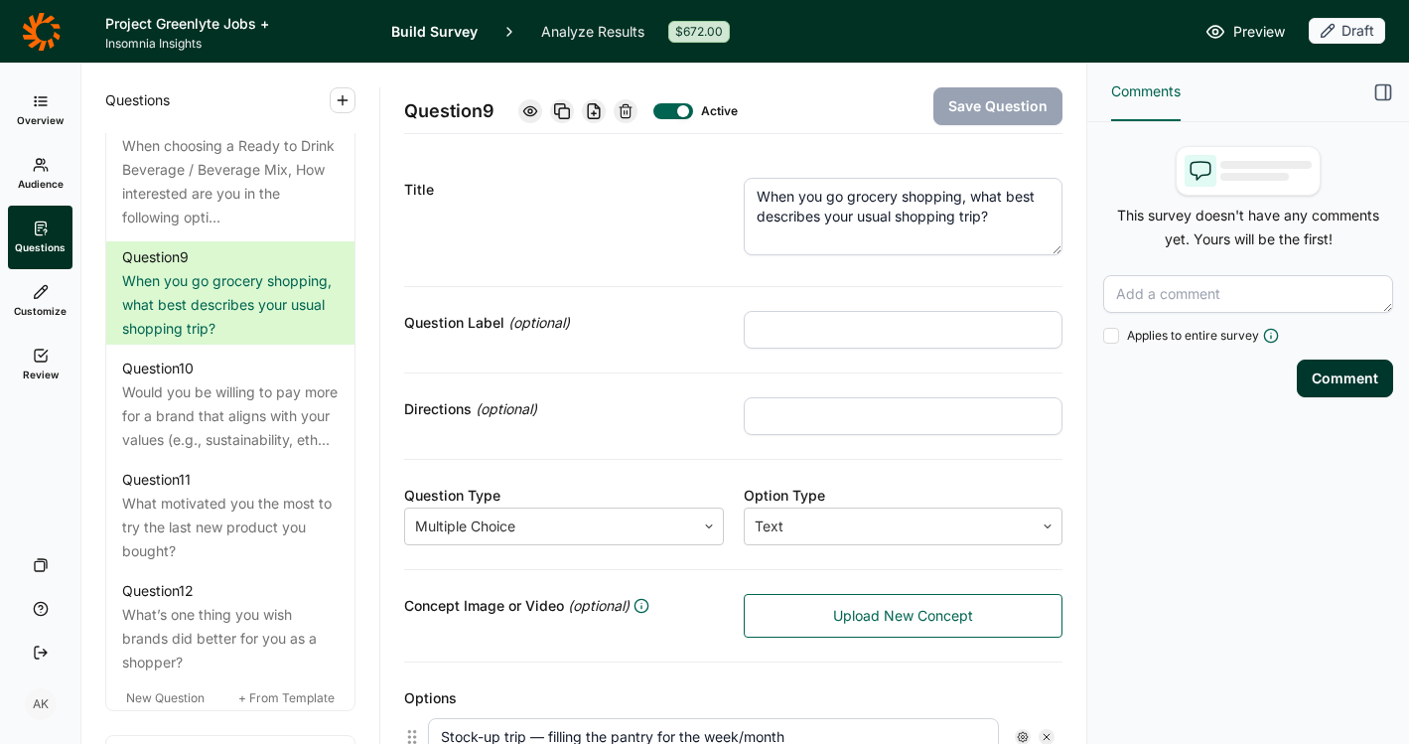
click at [631, 112] on icon at bounding box center [626, 111] width 16 height 16
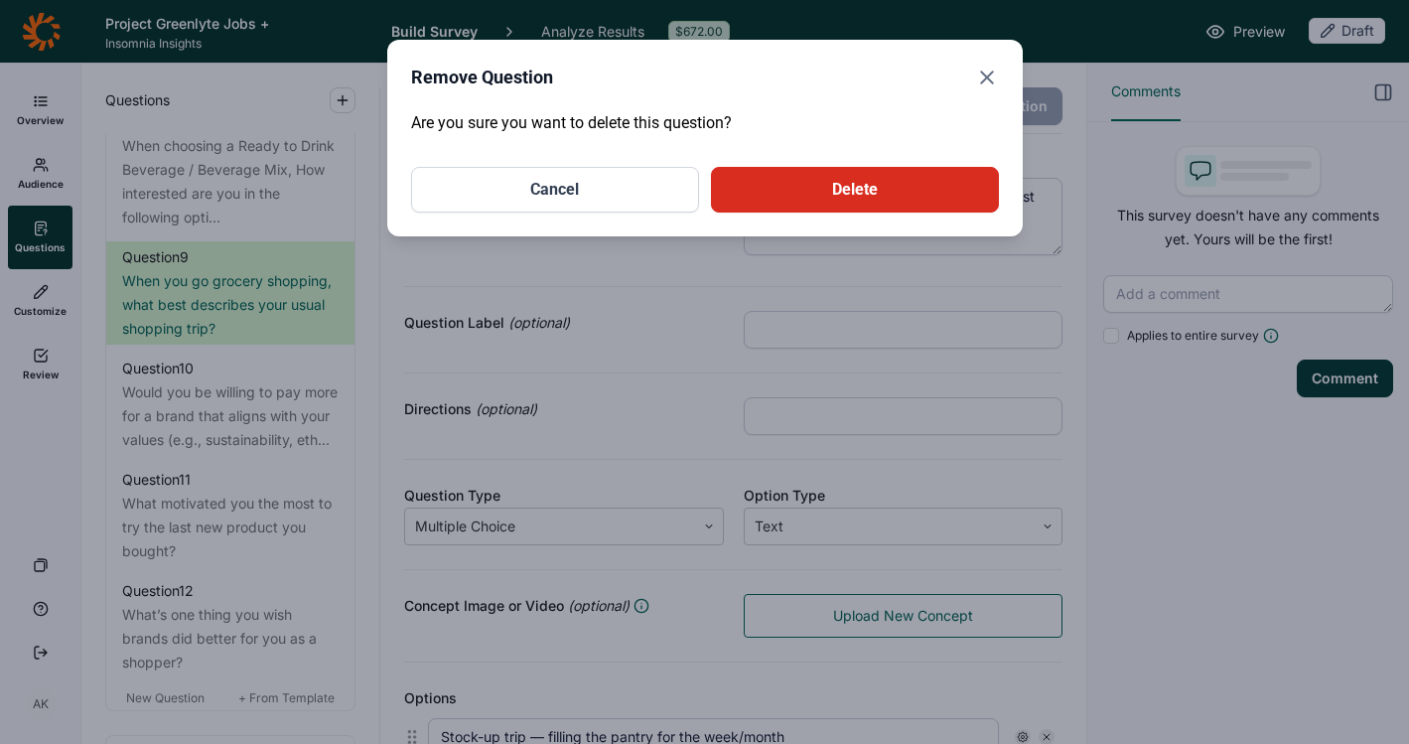
click at [905, 198] on button "Delete" at bounding box center [855, 190] width 288 height 46
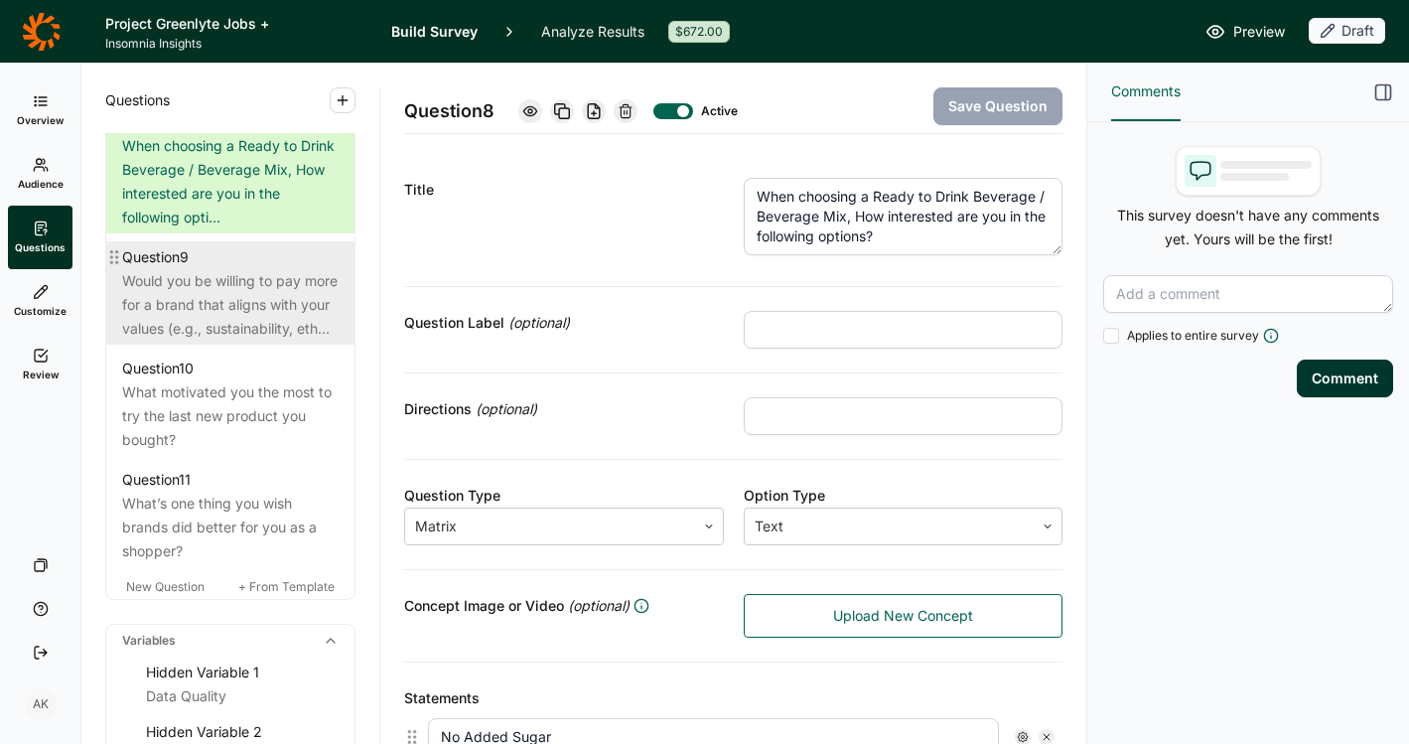
click at [205, 341] on div "Would you be willing to pay more for a brand that aligns with your values (e.g.…" at bounding box center [230, 305] width 217 height 72
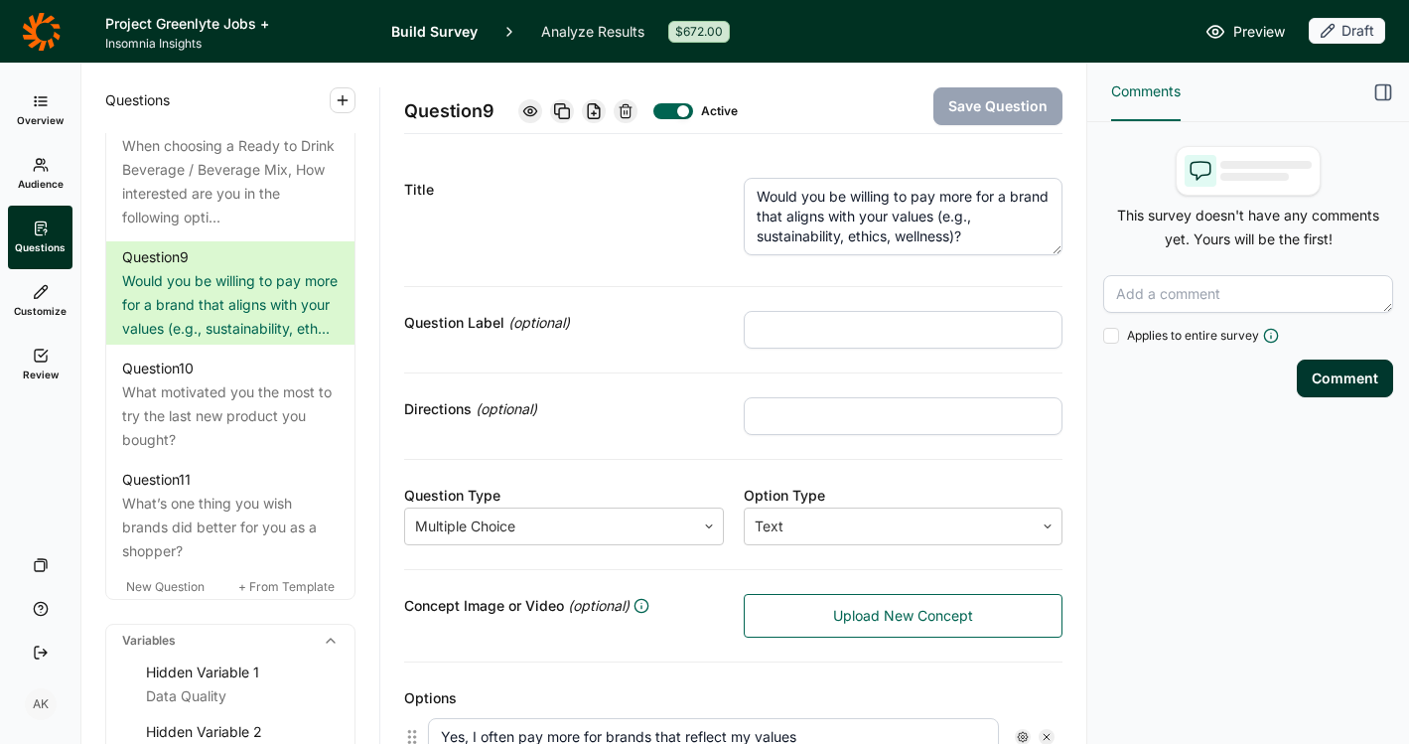
click at [632, 107] on use at bounding box center [626, 110] width 12 height 13
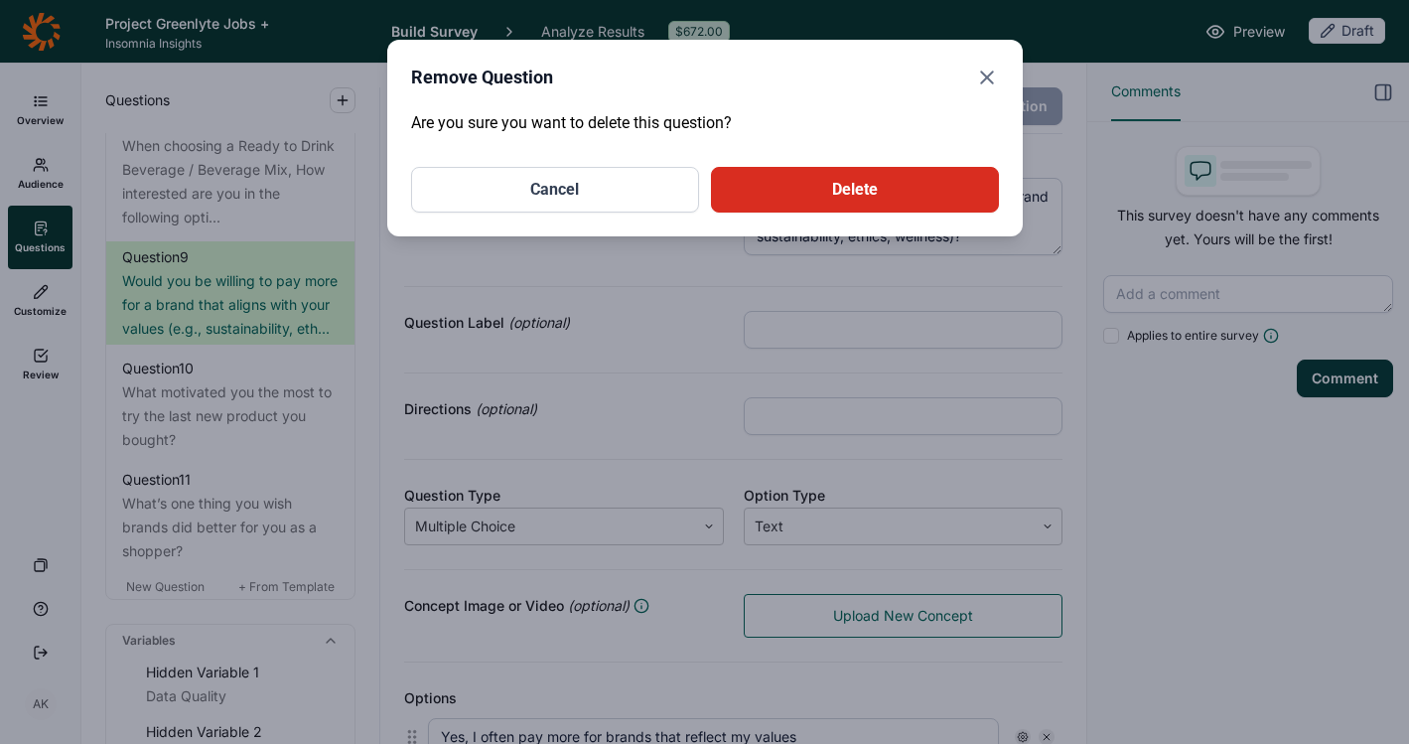
click at [772, 195] on button "Delete" at bounding box center [855, 190] width 288 height 46
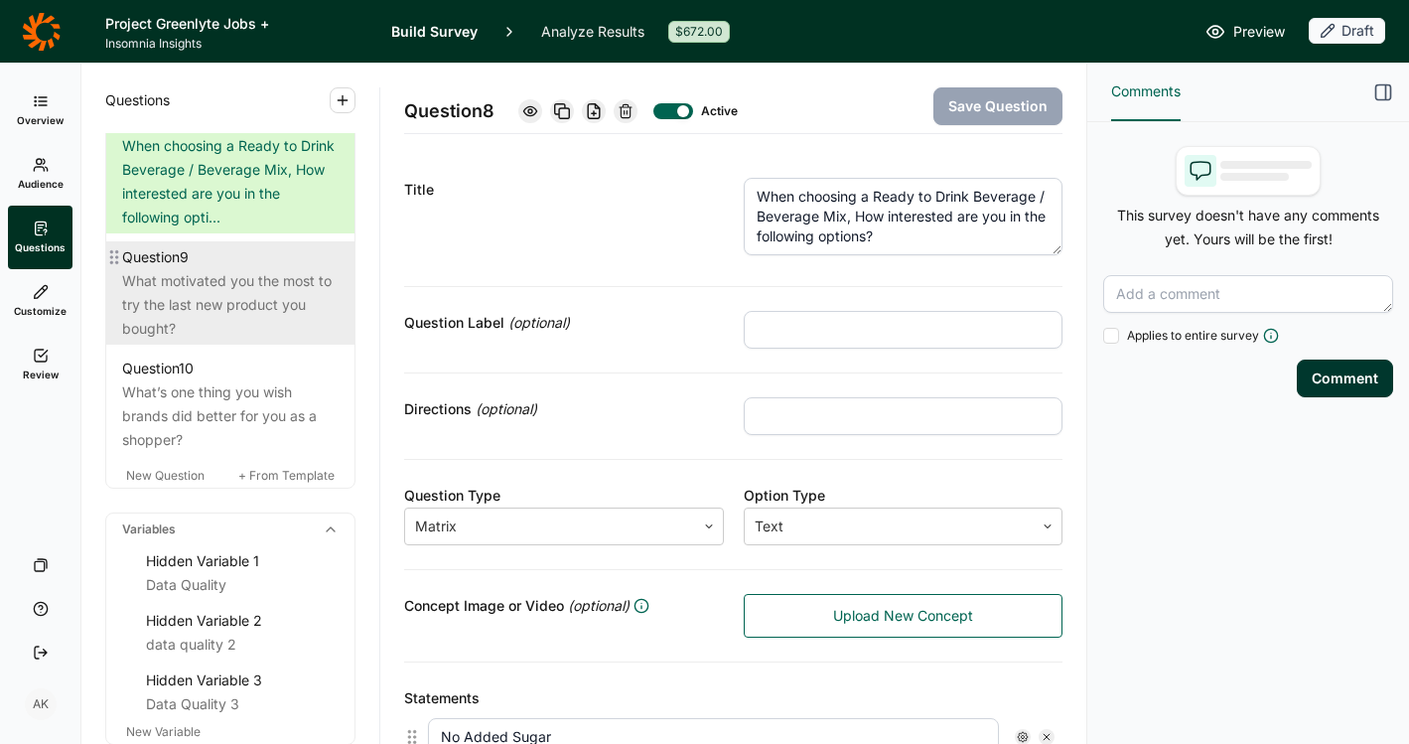
click at [192, 325] on div "What motivated you the most to try the last new product you bought?" at bounding box center [230, 305] width 217 height 72
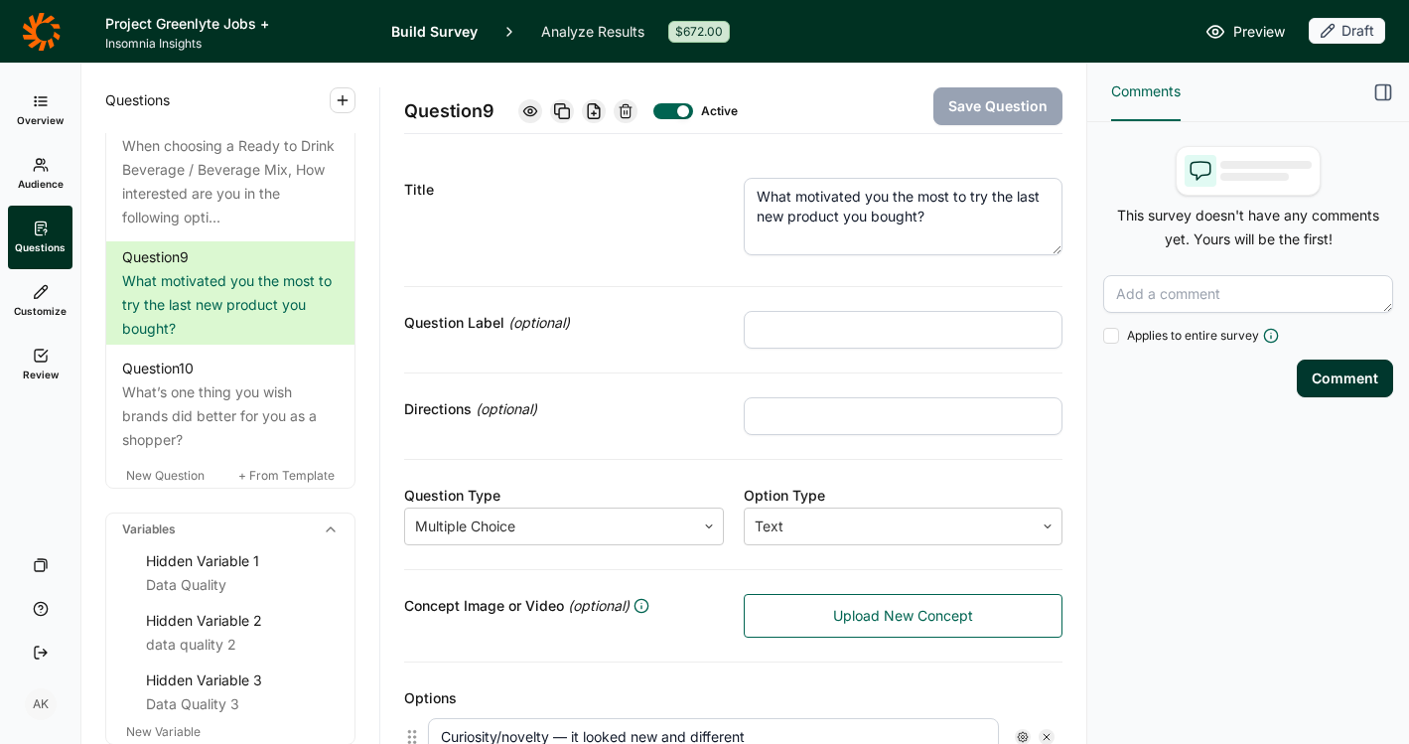
click at [637, 108] on div at bounding box center [626, 111] width 24 height 24
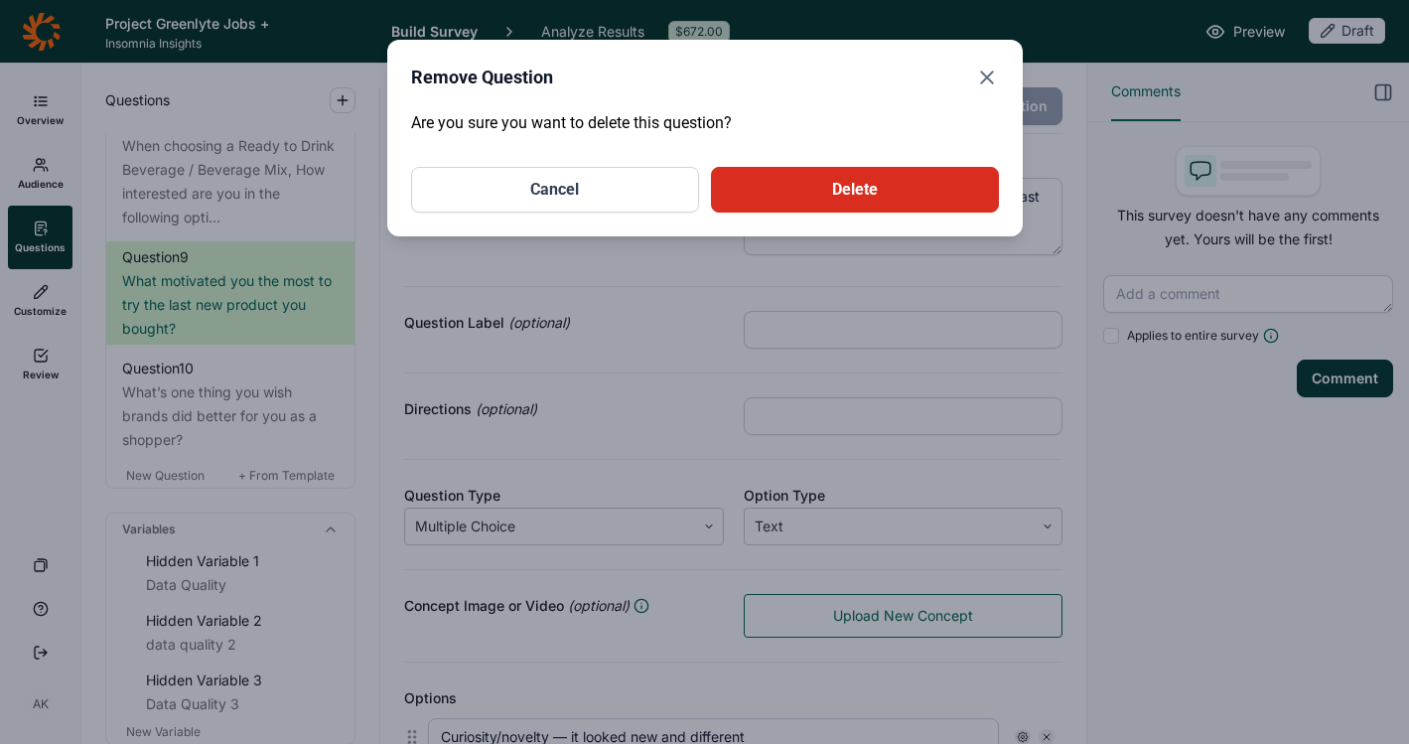
click at [745, 169] on button "Delete" at bounding box center [855, 190] width 288 height 46
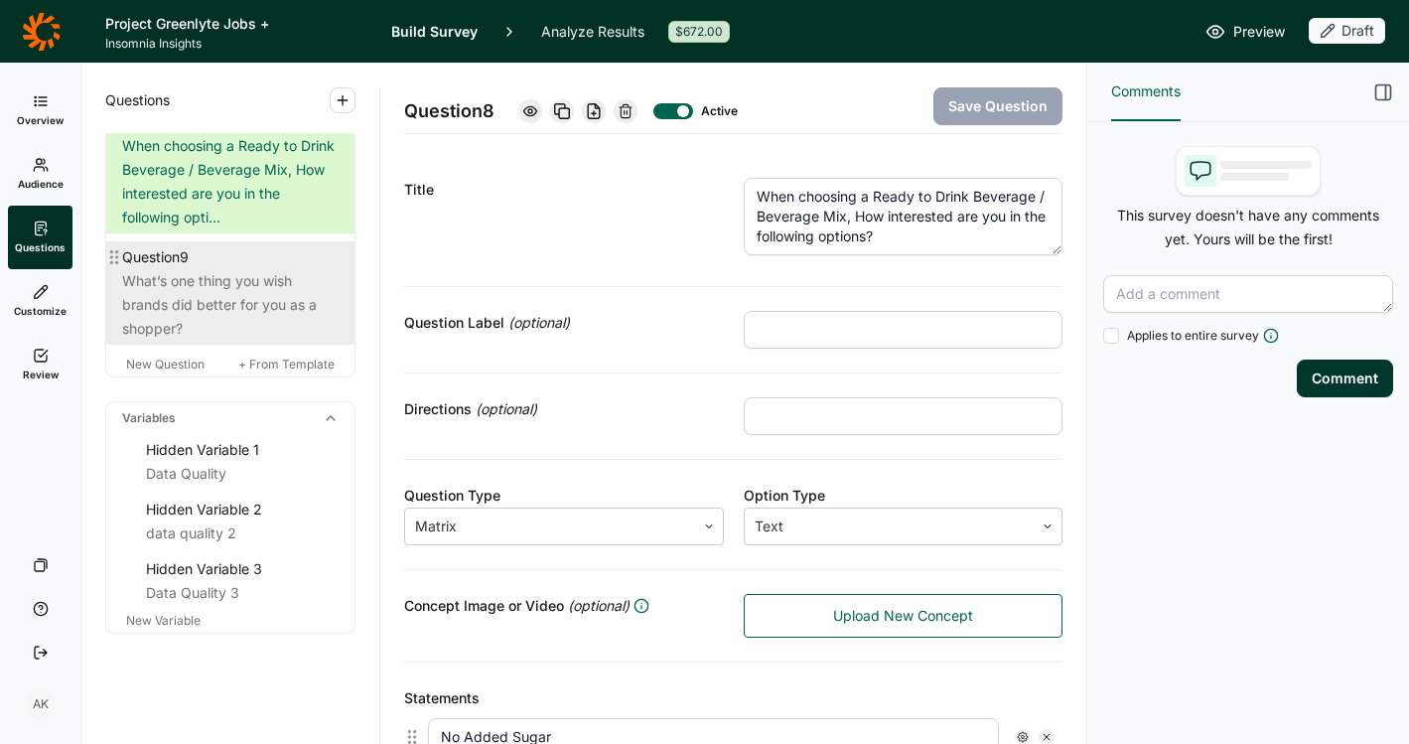
click at [170, 303] on div "What’s one thing you wish brands did better for you as a shopper?" at bounding box center [230, 305] width 217 height 72
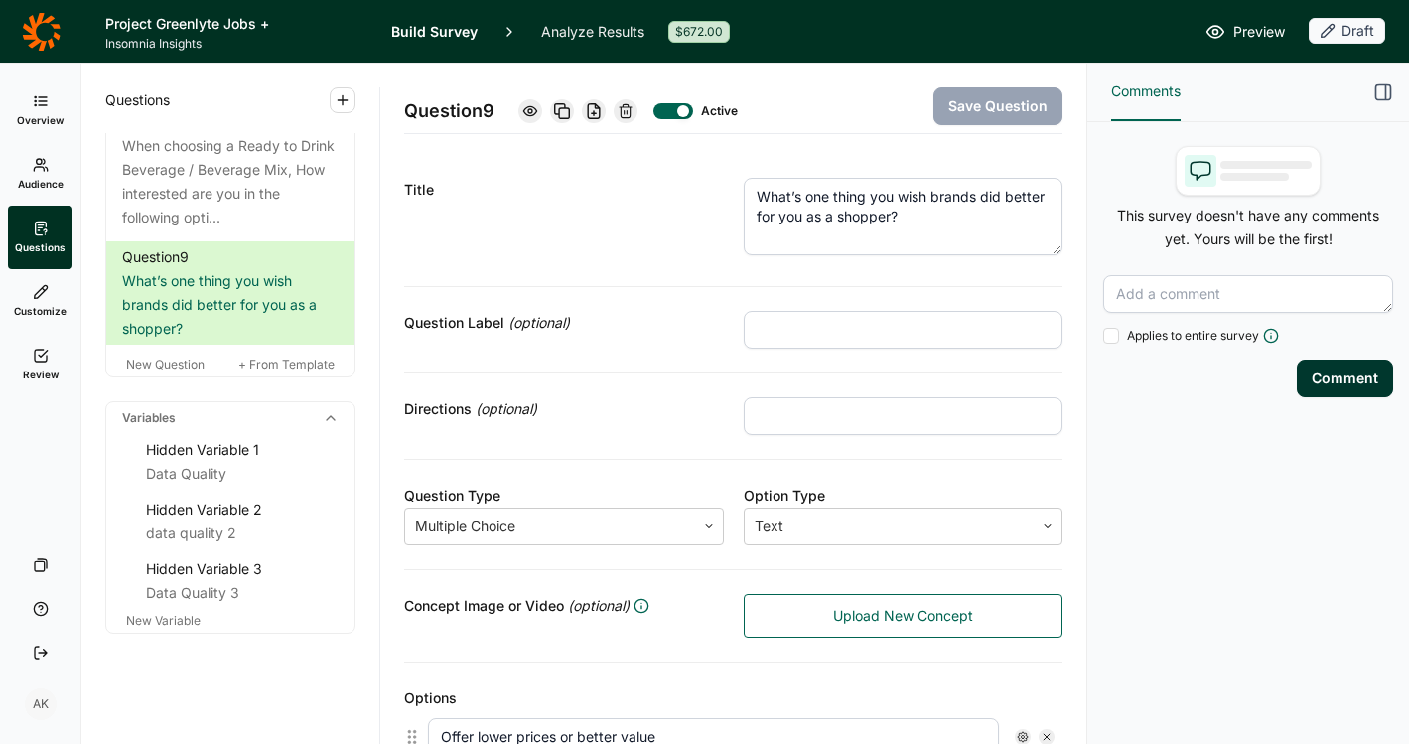
click at [632, 114] on icon at bounding box center [626, 111] width 16 height 16
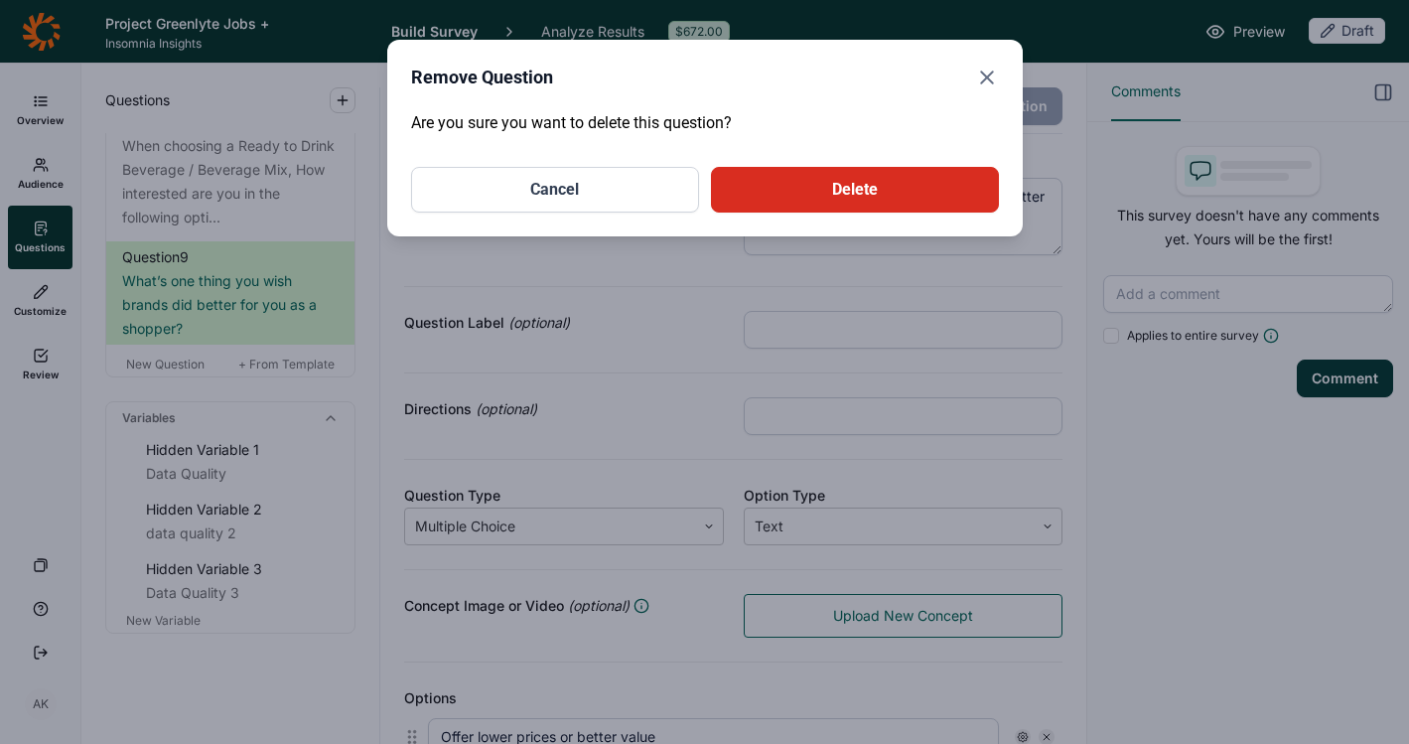
click at [924, 170] on button "Delete" at bounding box center [855, 190] width 288 height 46
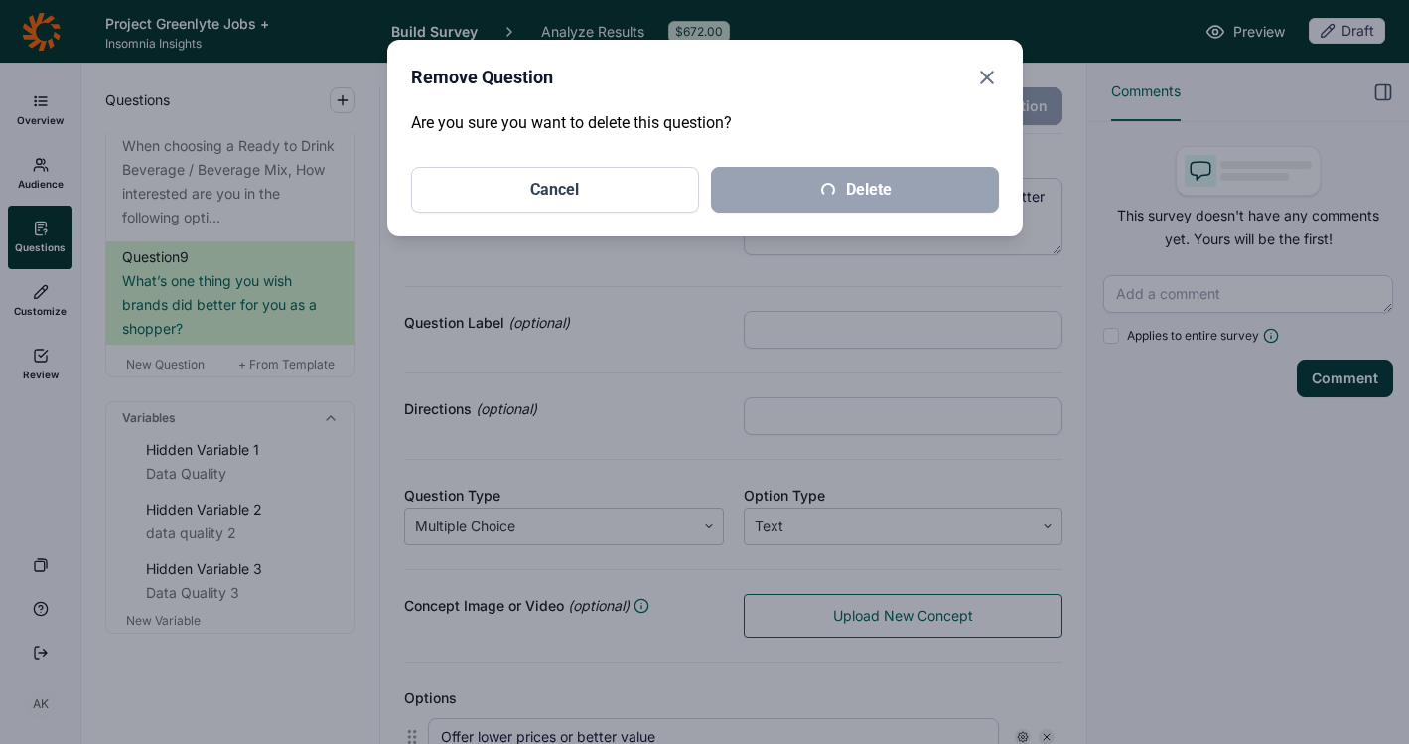
scroll to position [1715, 0]
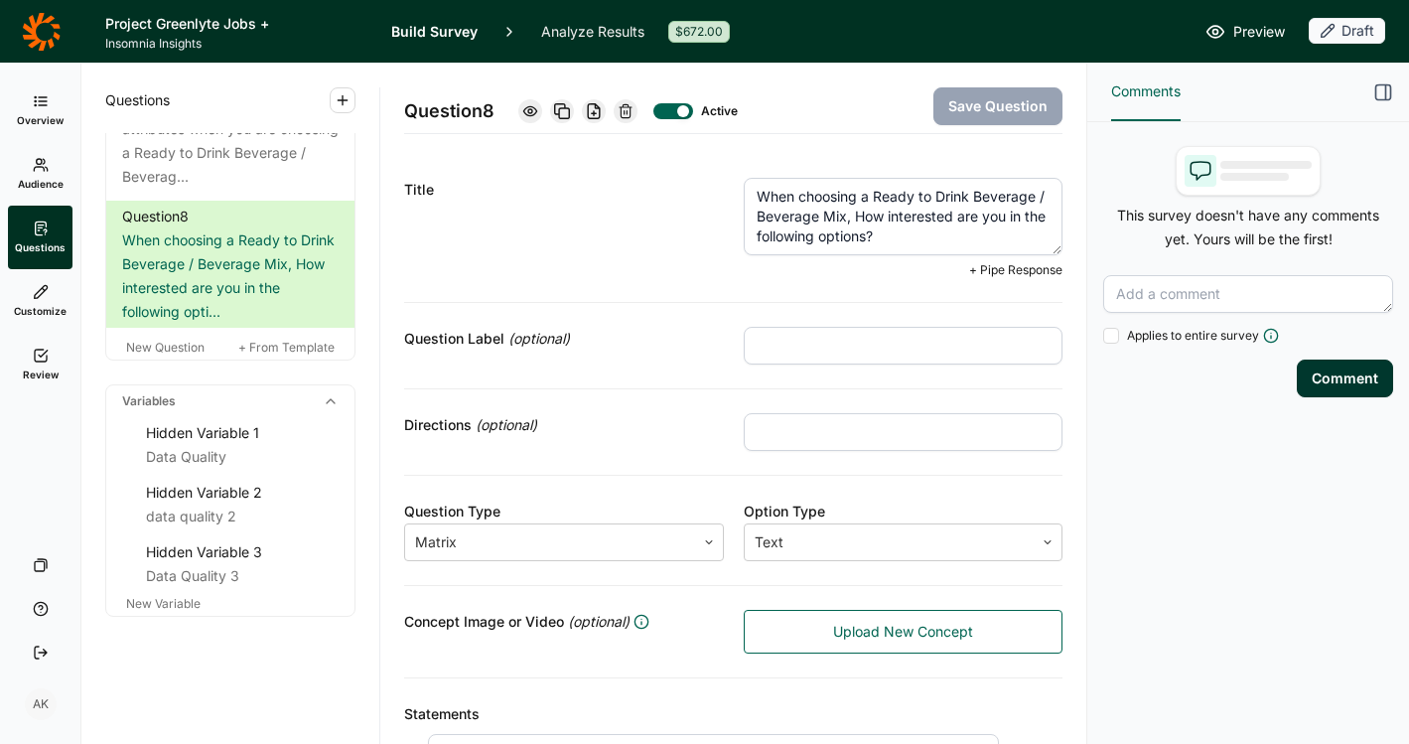
click at [915, 194] on textarea "When choosing a Ready to Drink Beverage / Beverage Mix, How interested are you …" at bounding box center [904, 216] width 320 height 77
click at [653, 229] on div "Title" at bounding box center [564, 228] width 320 height 100
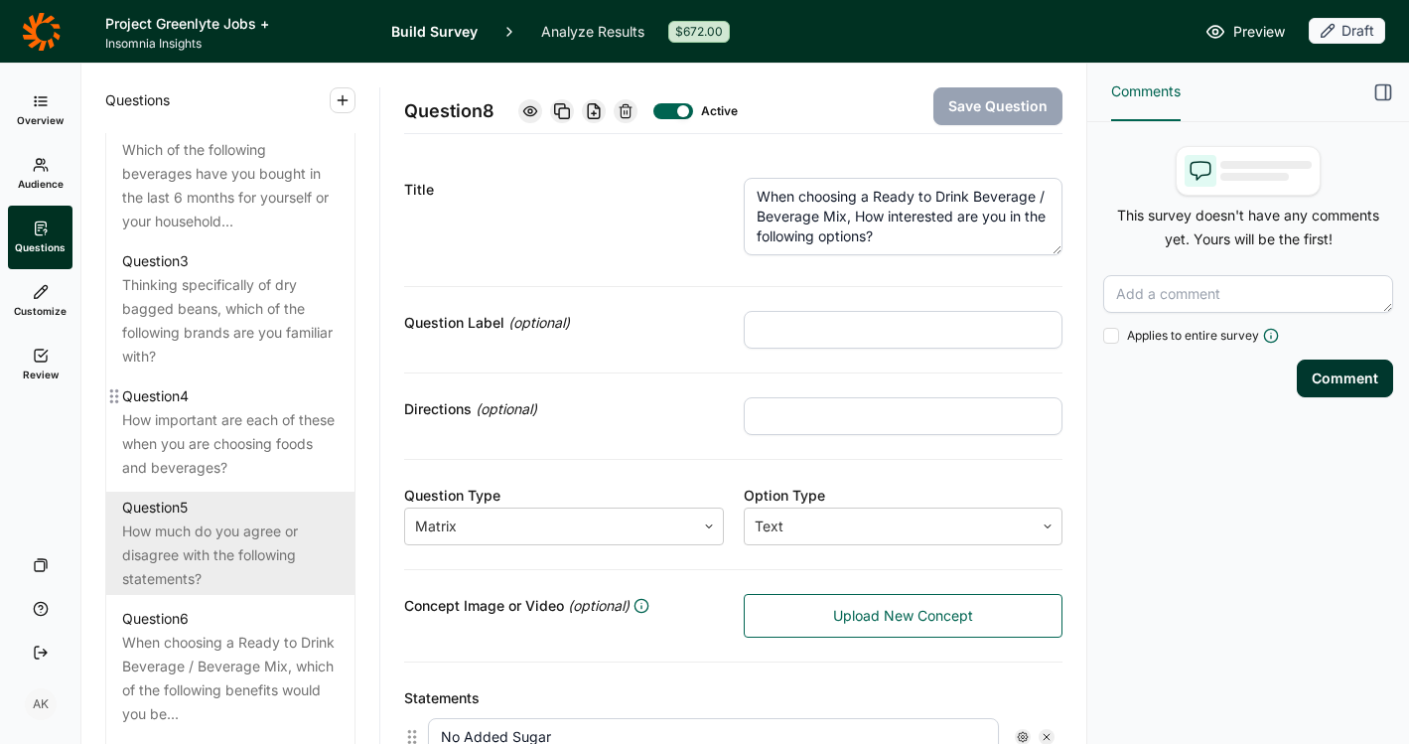
scroll to position [1019, 0]
click at [197, 570] on div "How much do you agree or disagree with the following statements?" at bounding box center [230, 555] width 217 height 72
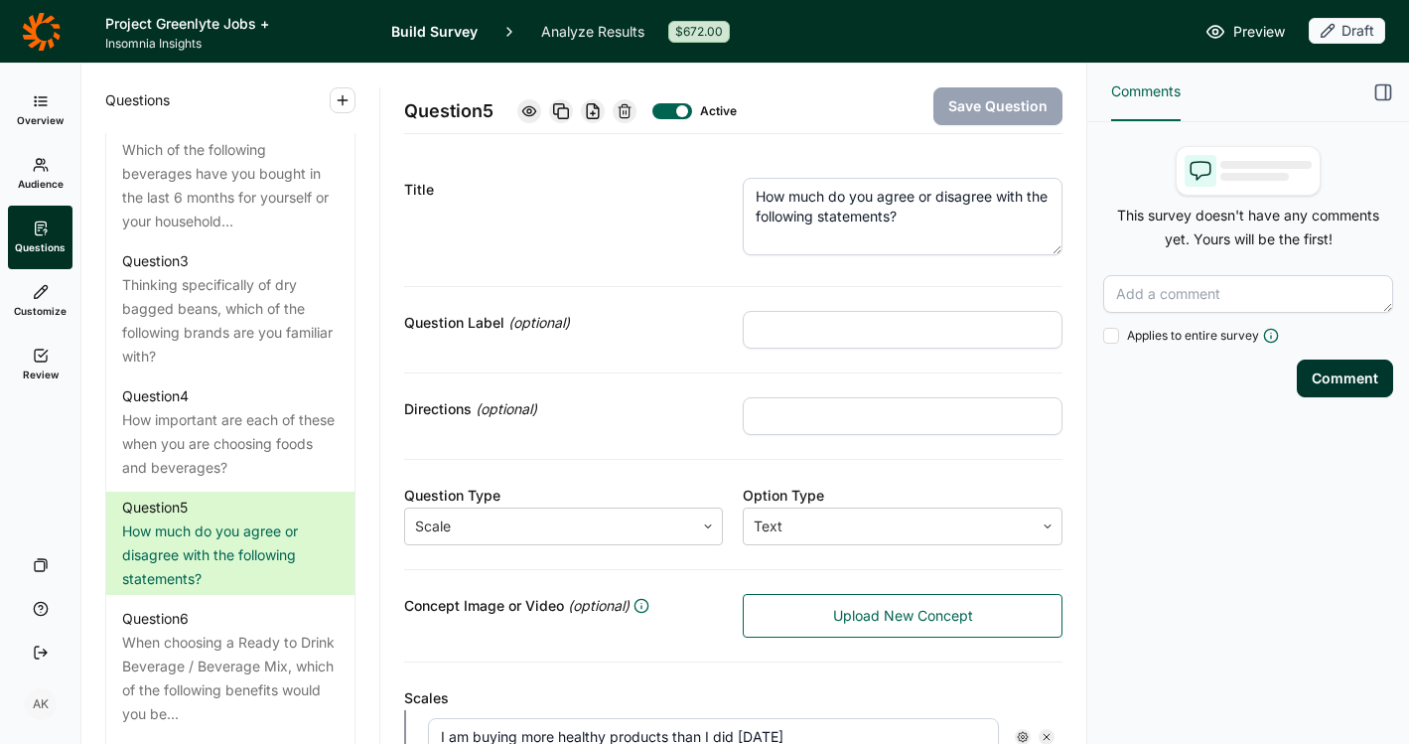
click at [563, 104] on use at bounding box center [561, 111] width 15 height 15
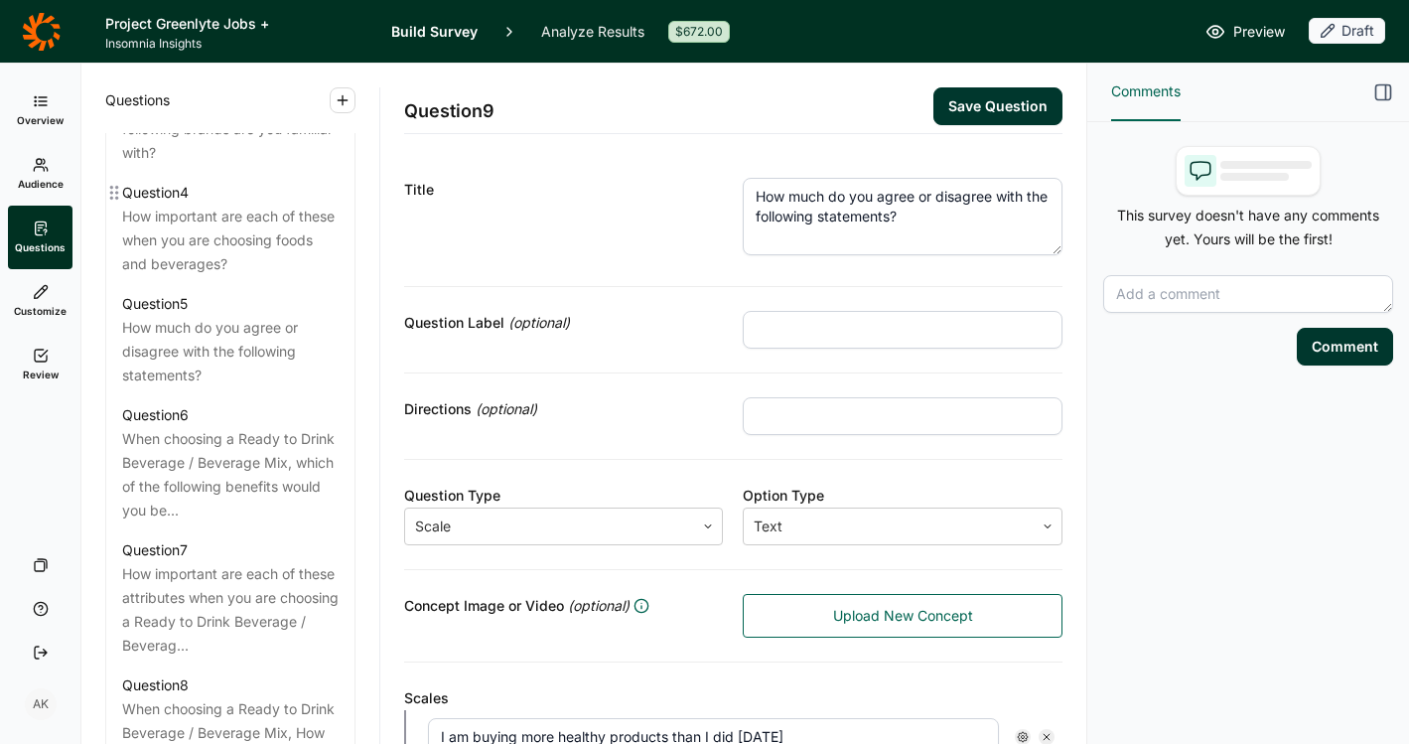
scroll to position [1715, 0]
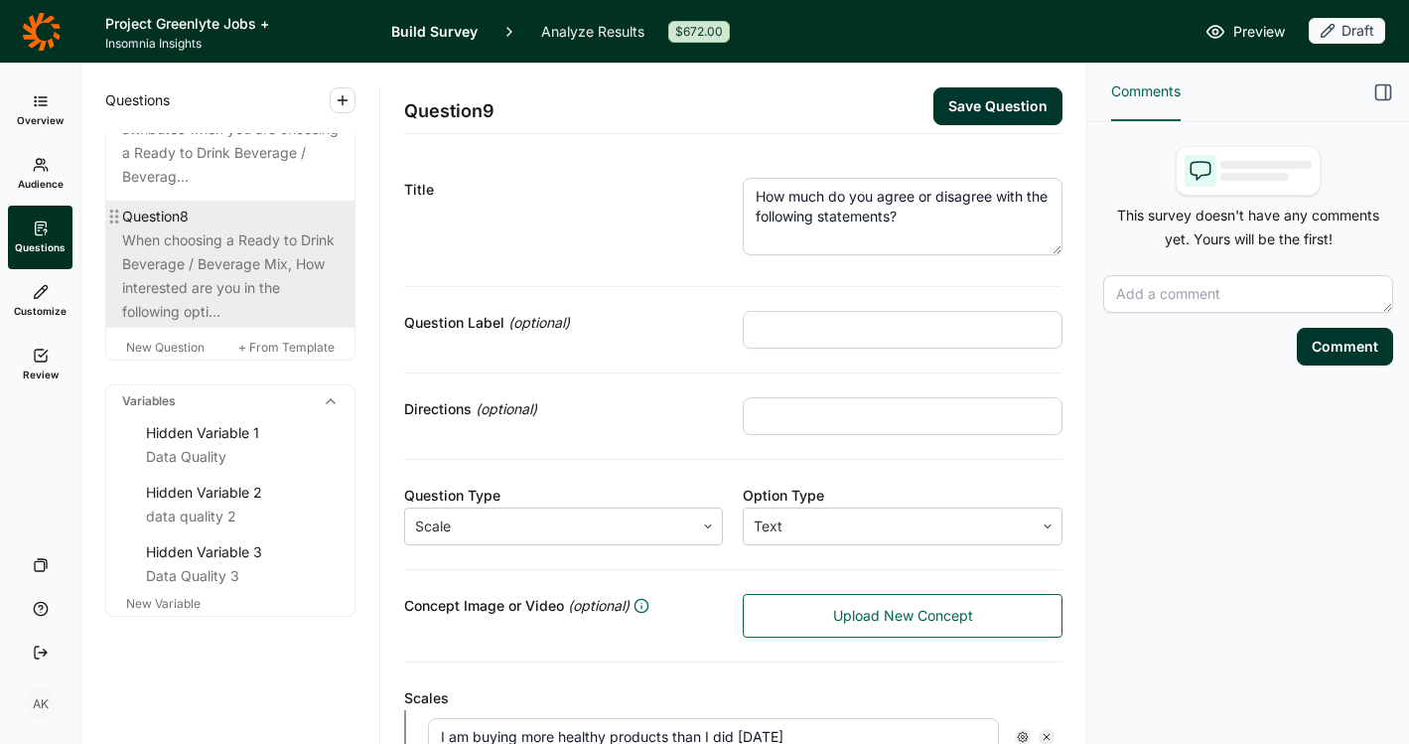
click at [199, 279] on div "When choosing a Ready to Drink Beverage / Beverage Mix, How interested are you …" at bounding box center [230, 275] width 217 height 95
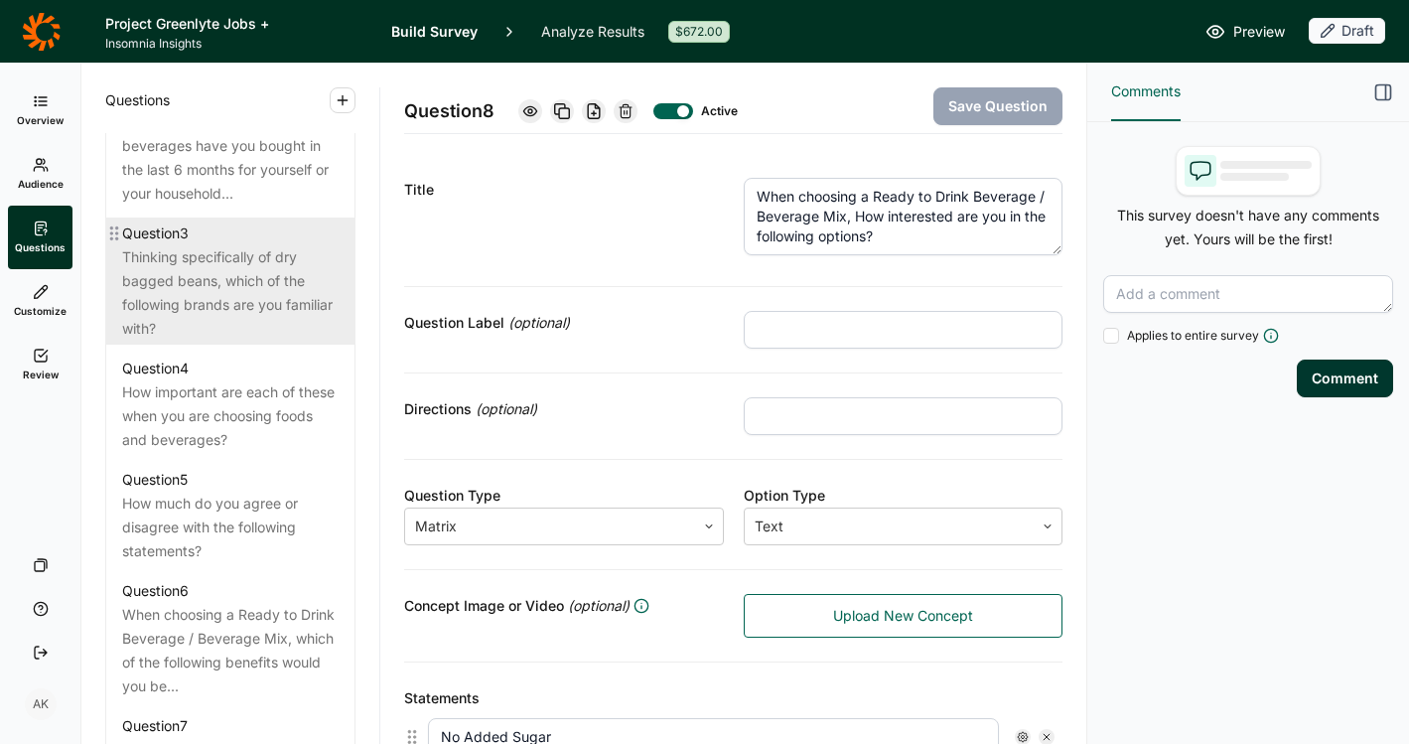
scroll to position [1051, 0]
click at [239, 288] on div "Thinking specifically of dry bagged beans, which of the following brands are yo…" at bounding box center [230, 288] width 217 height 95
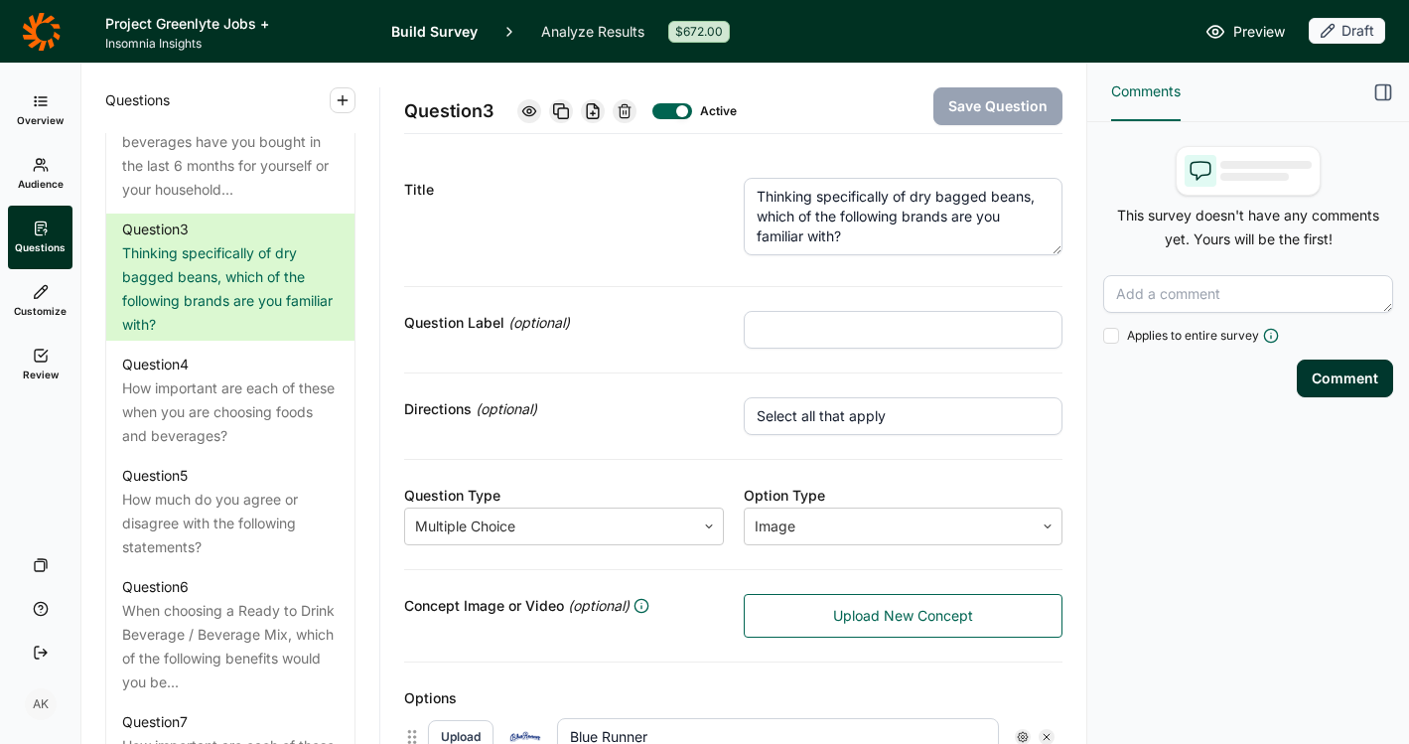
click at [631, 109] on use at bounding box center [625, 110] width 12 height 13
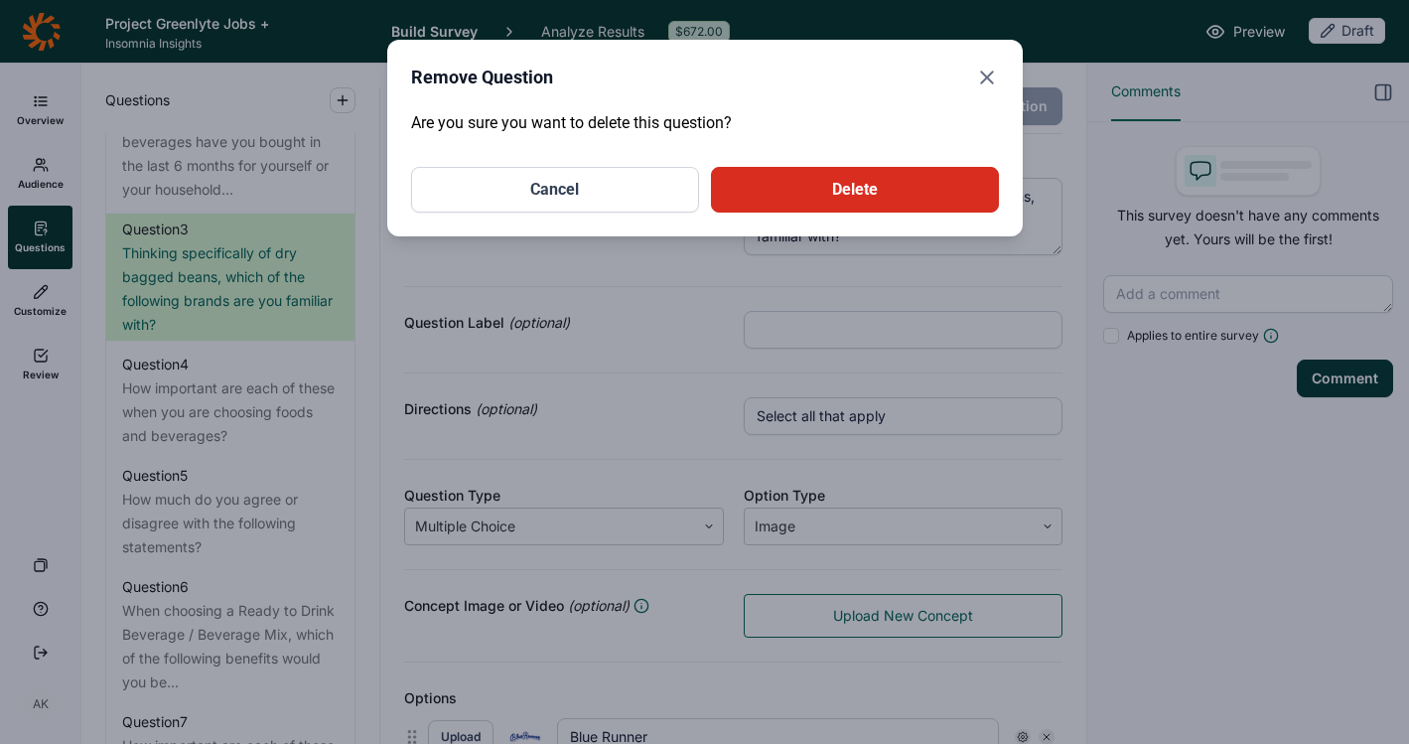
click at [818, 190] on button "Delete" at bounding box center [855, 190] width 288 height 46
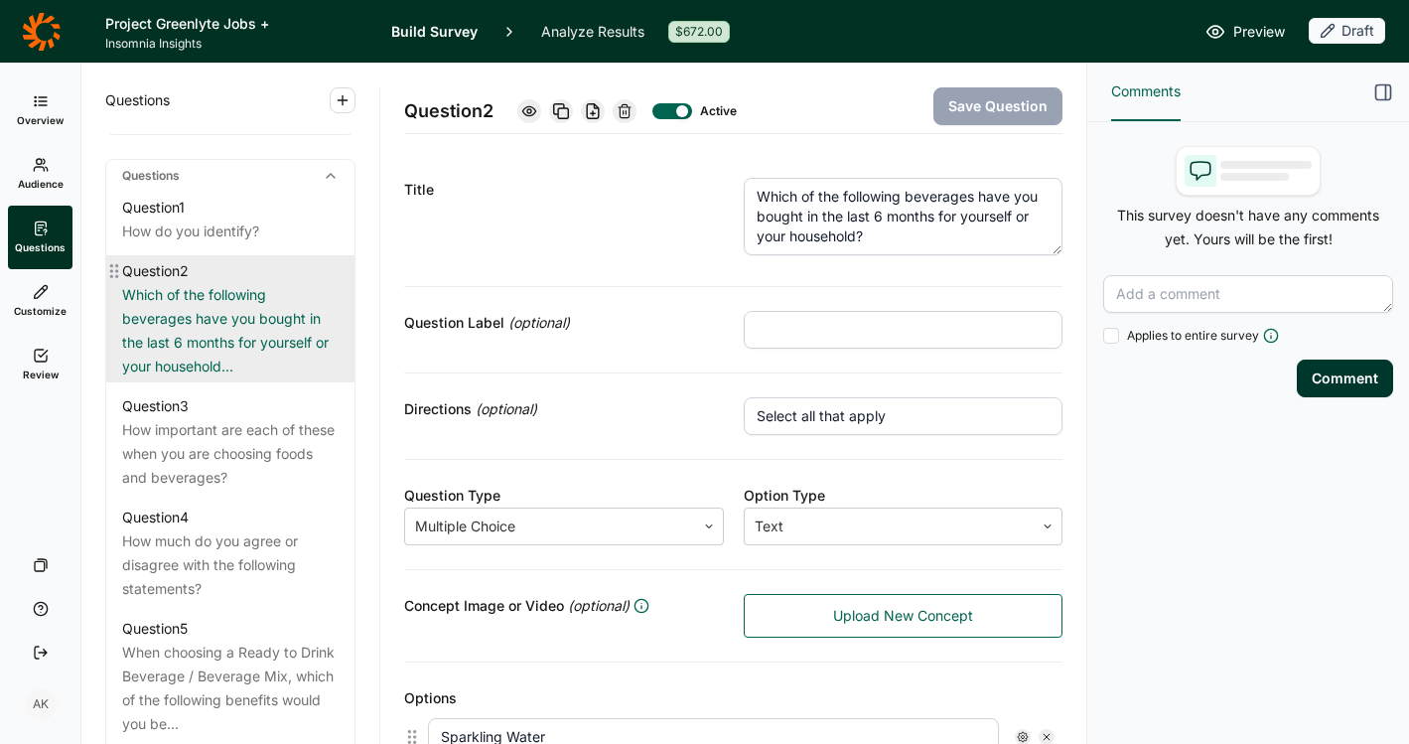
scroll to position [873, 0]
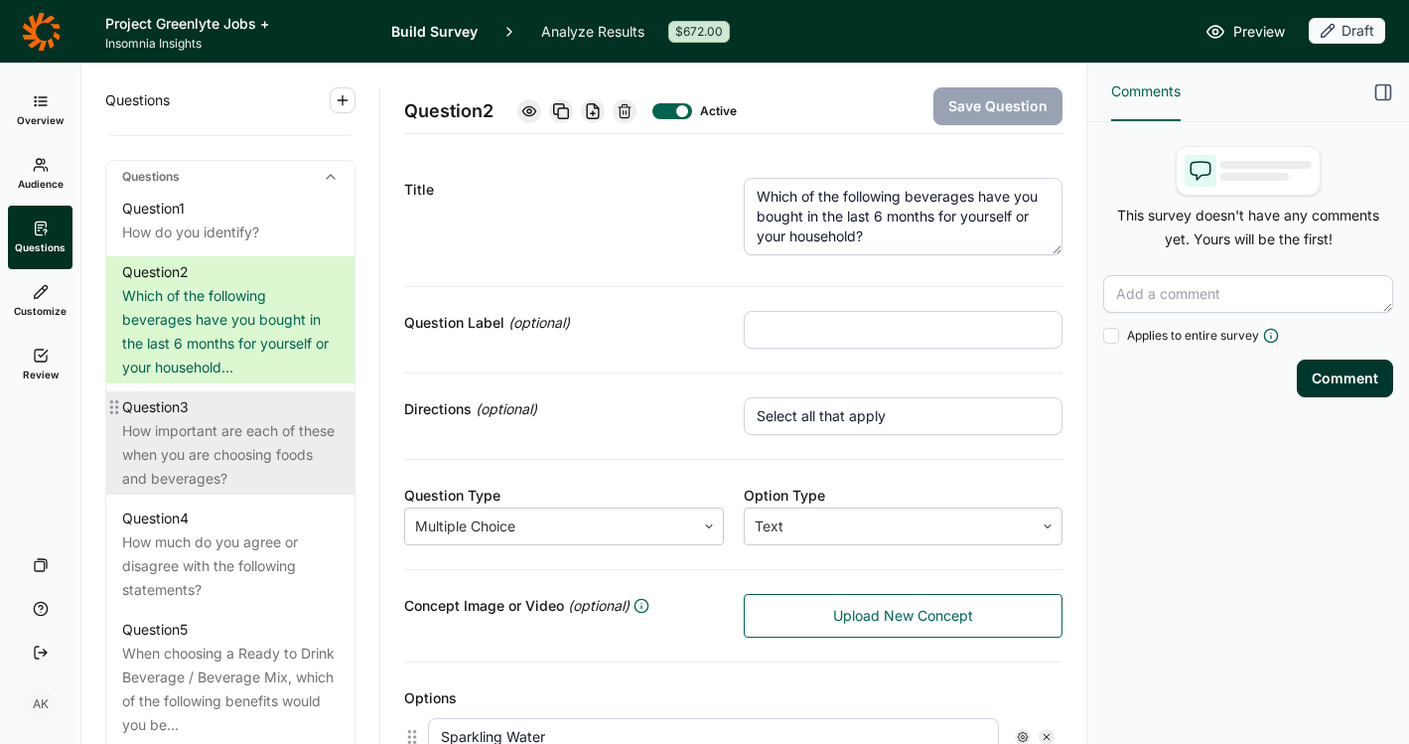
click at [210, 419] on div "Question 3" at bounding box center [230, 407] width 217 height 24
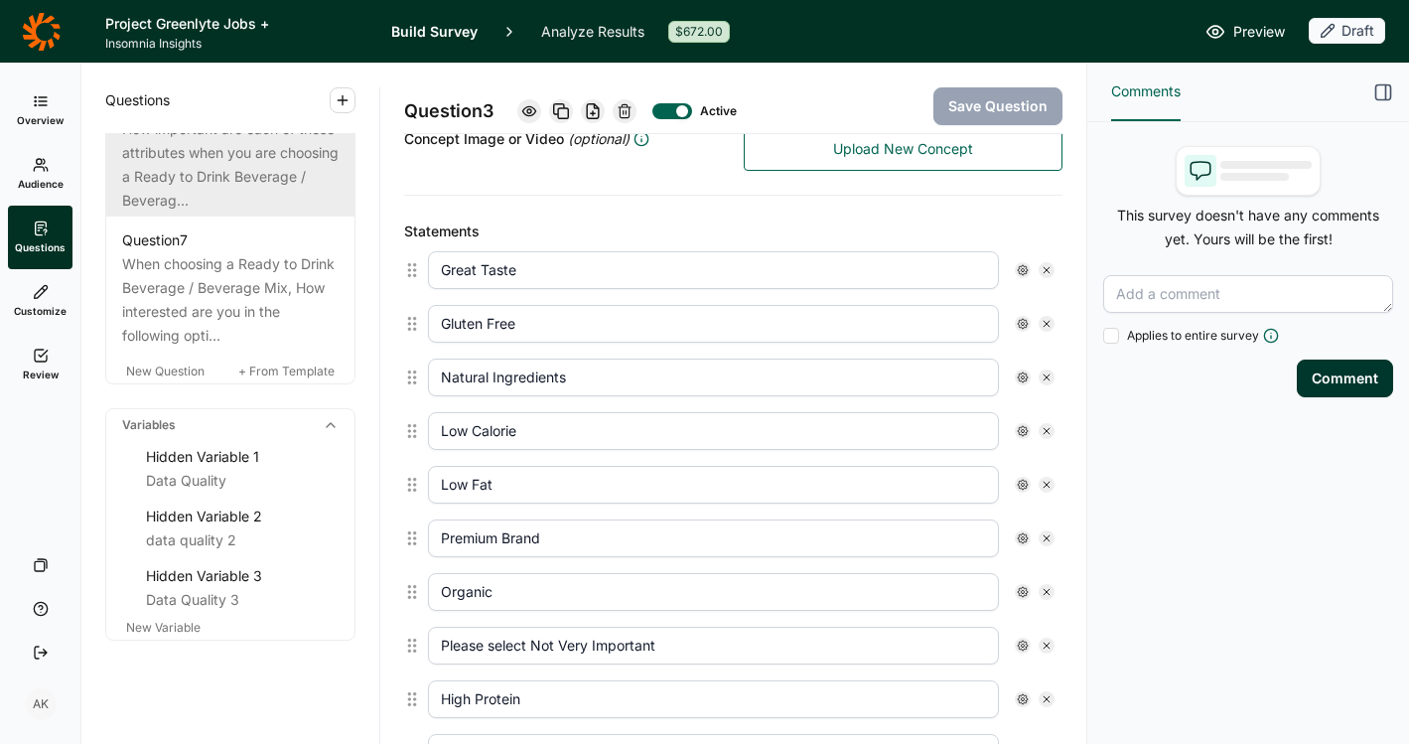
scroll to position [1580, 0]
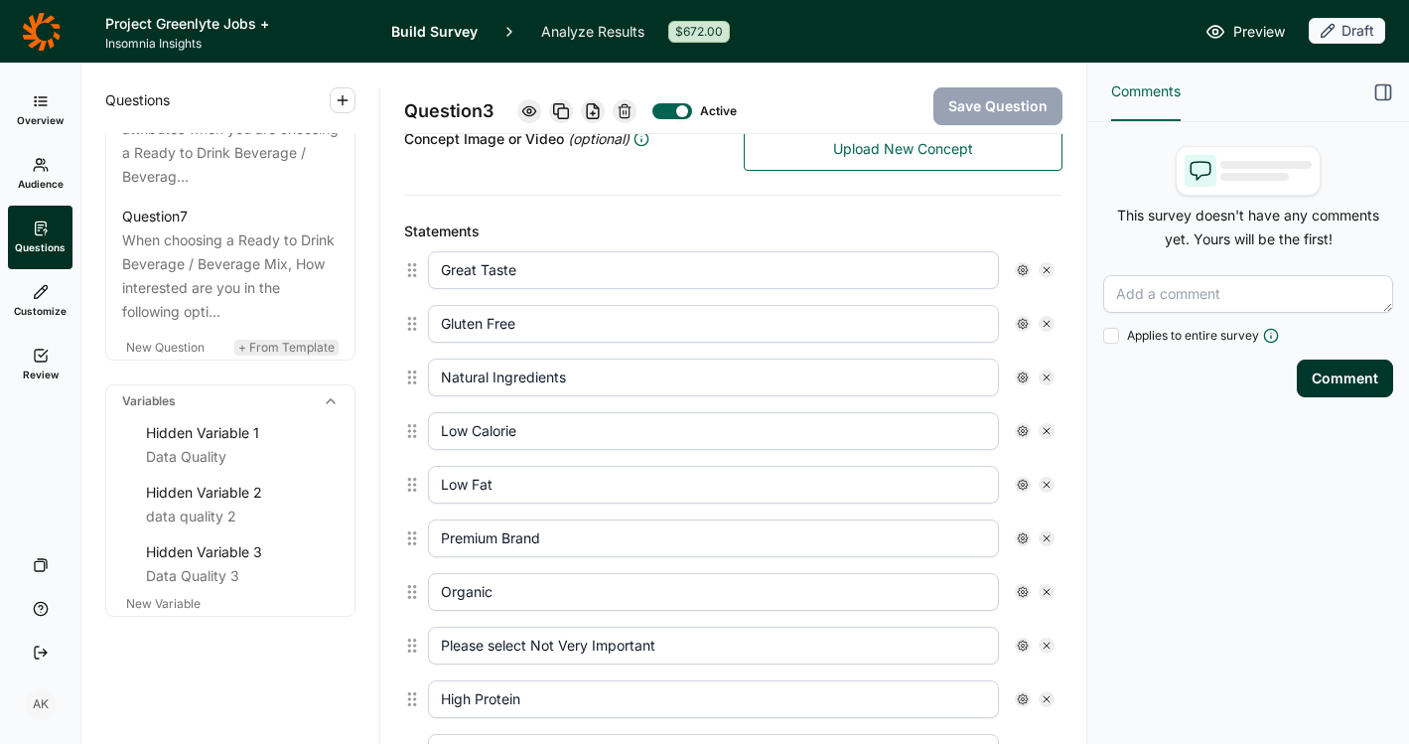
click at [261, 347] on span "+ From Template" at bounding box center [286, 347] width 96 height 15
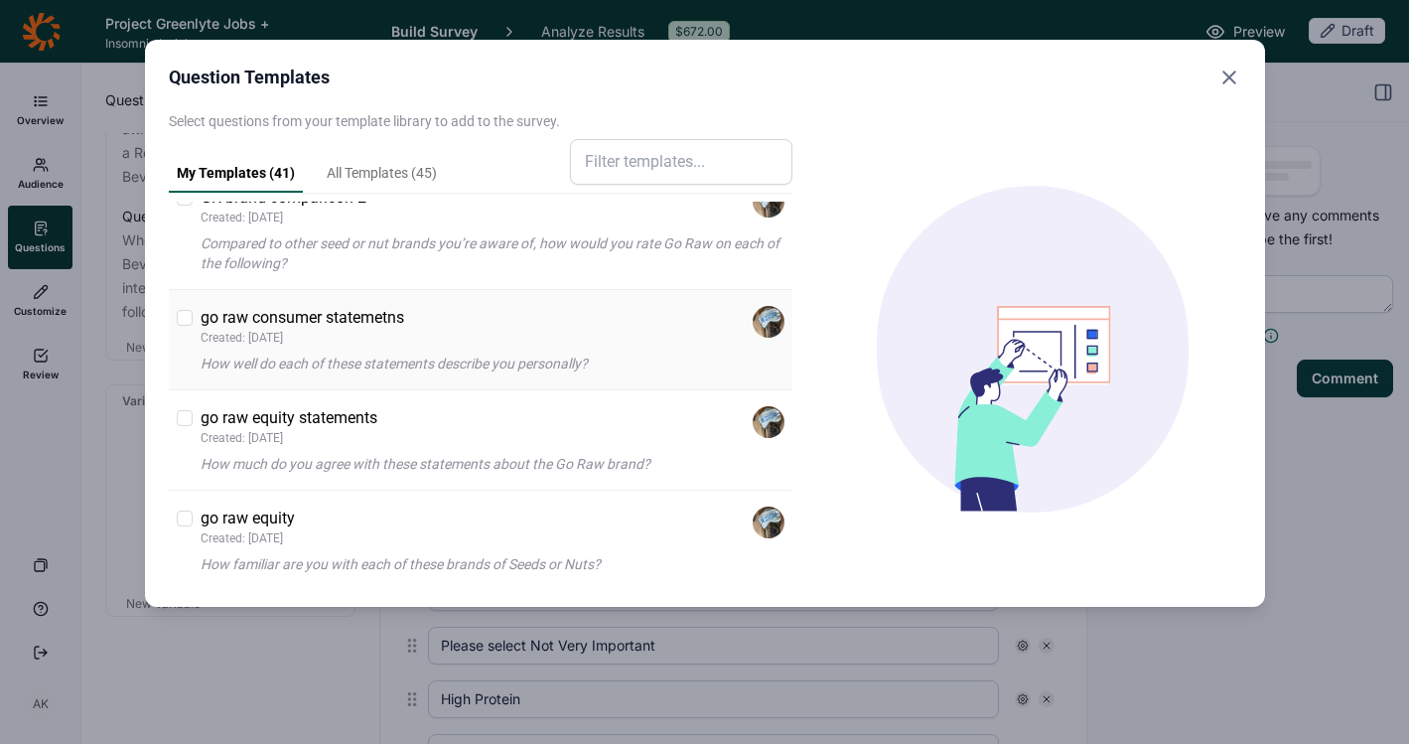
scroll to position [126, 0]
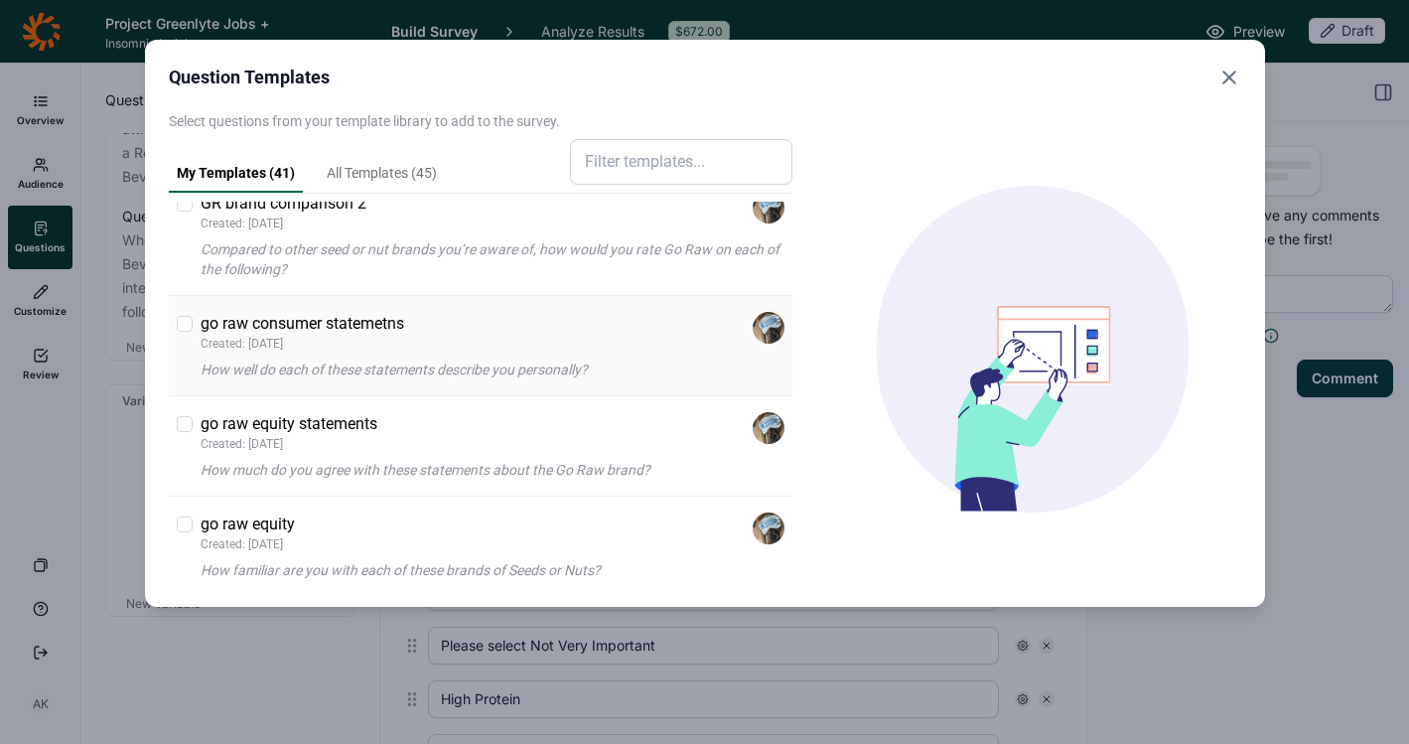
click at [293, 343] on p "Created: [DATE]" at bounding box center [303, 344] width 204 height 16
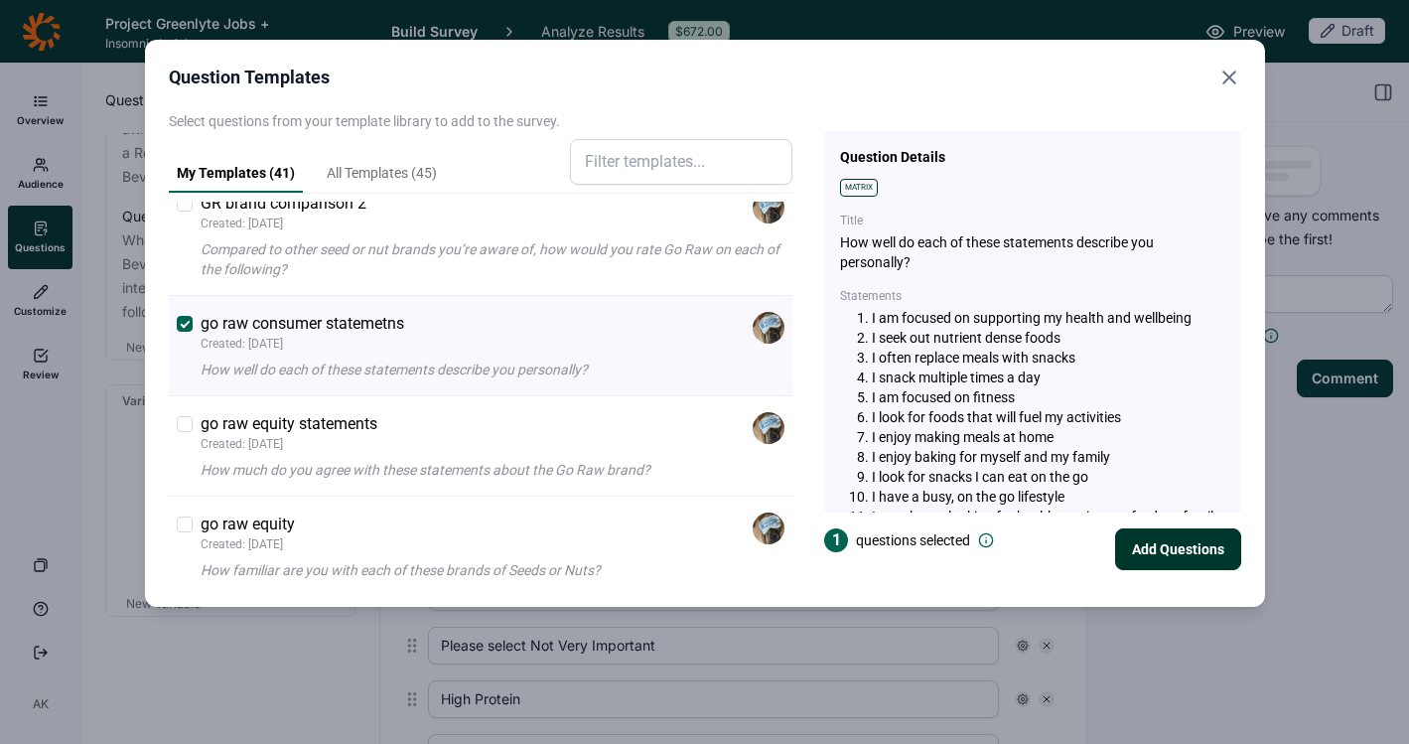
click at [1165, 541] on button "Add Questions" at bounding box center [1178, 549] width 126 height 42
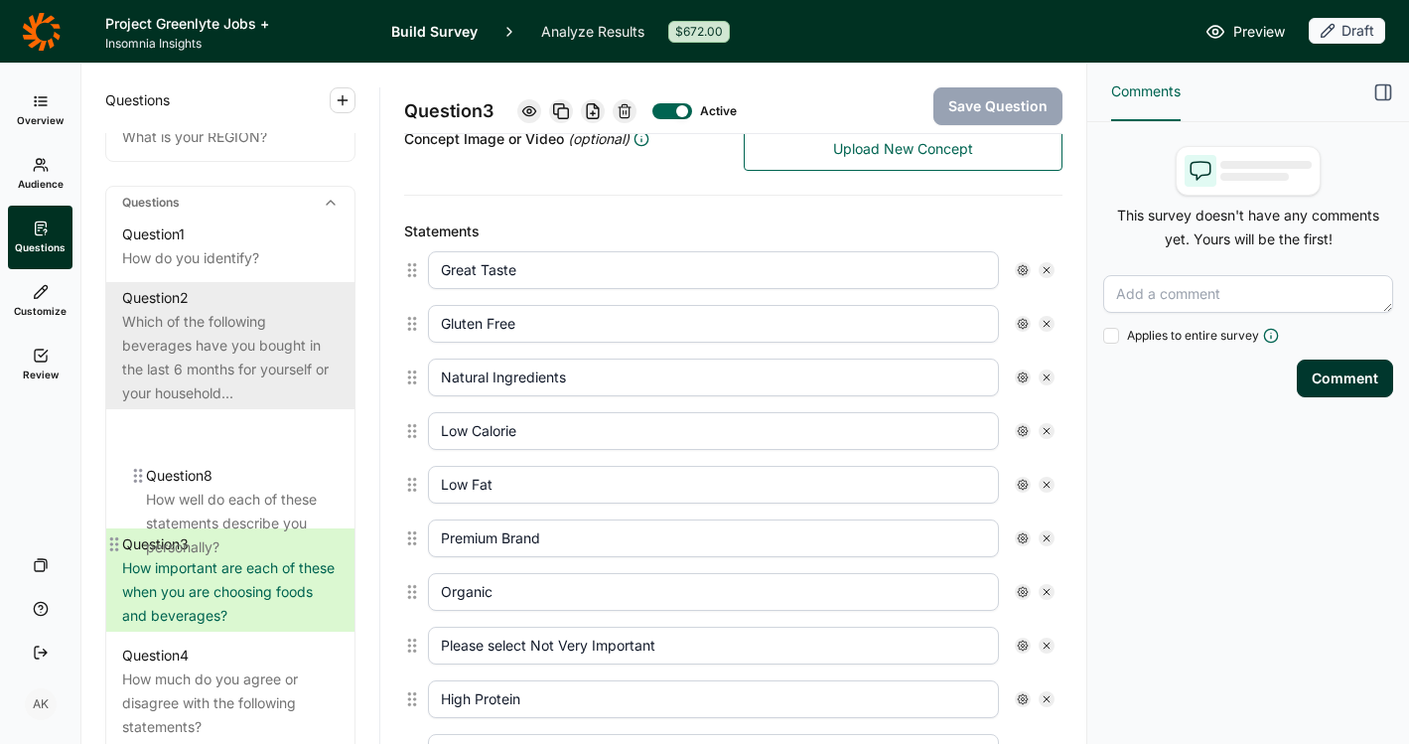
scroll to position [858, 0]
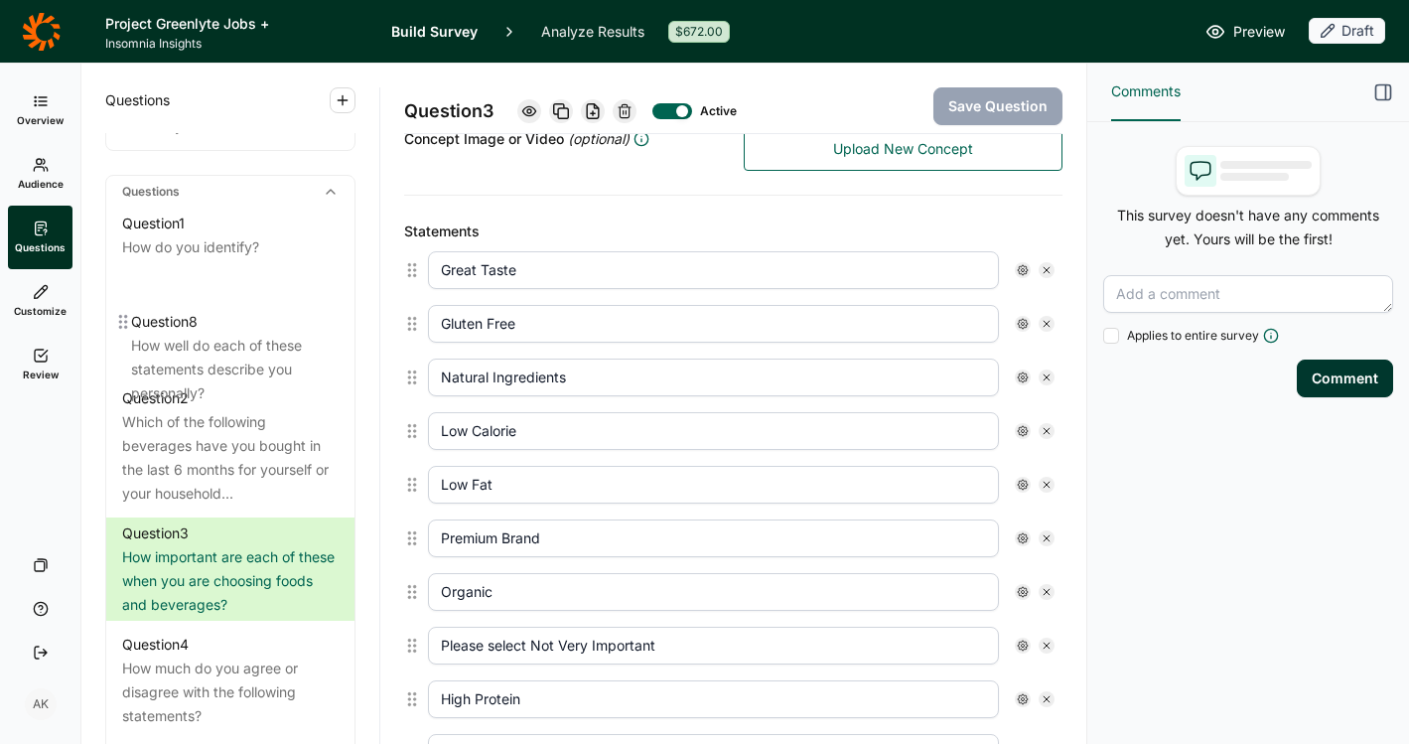
drag, startPoint x: 116, startPoint y: 353, endPoint x: 127, endPoint y: 316, distance: 38.3
click at [127, 316] on div "Question 1 How do you identify? Question 2 Which of the following beverages hav…" at bounding box center [230, 673] width 248 height 930
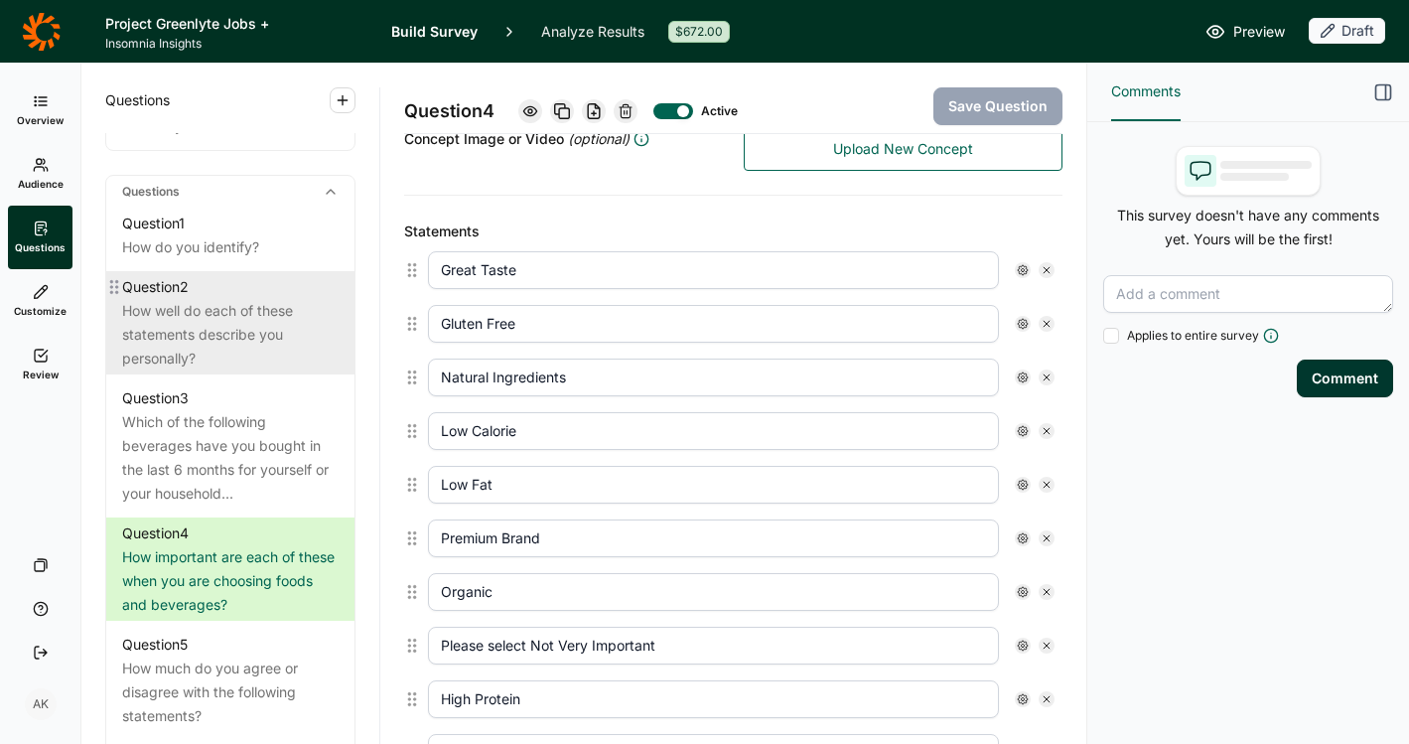
click at [216, 358] on div "How well do each of these statements describe you personally?" at bounding box center [230, 335] width 217 height 72
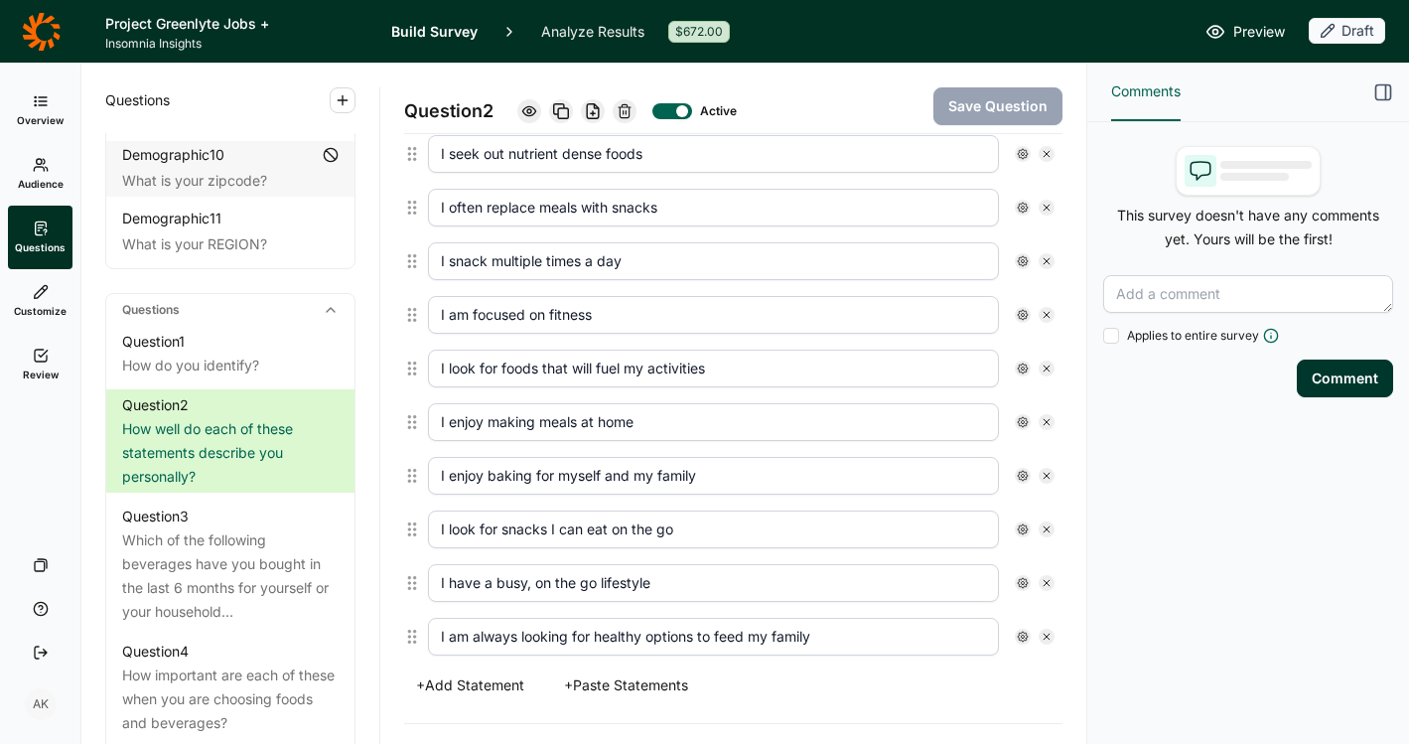
scroll to position [636, 0]
click at [1041, 477] on icon at bounding box center [1047, 477] width 12 height 12
type input "I look for snacks I can eat on the go"
type input "I have a busy, on the go lifestyle"
type input "I am always looking for healthy options to feed my family"
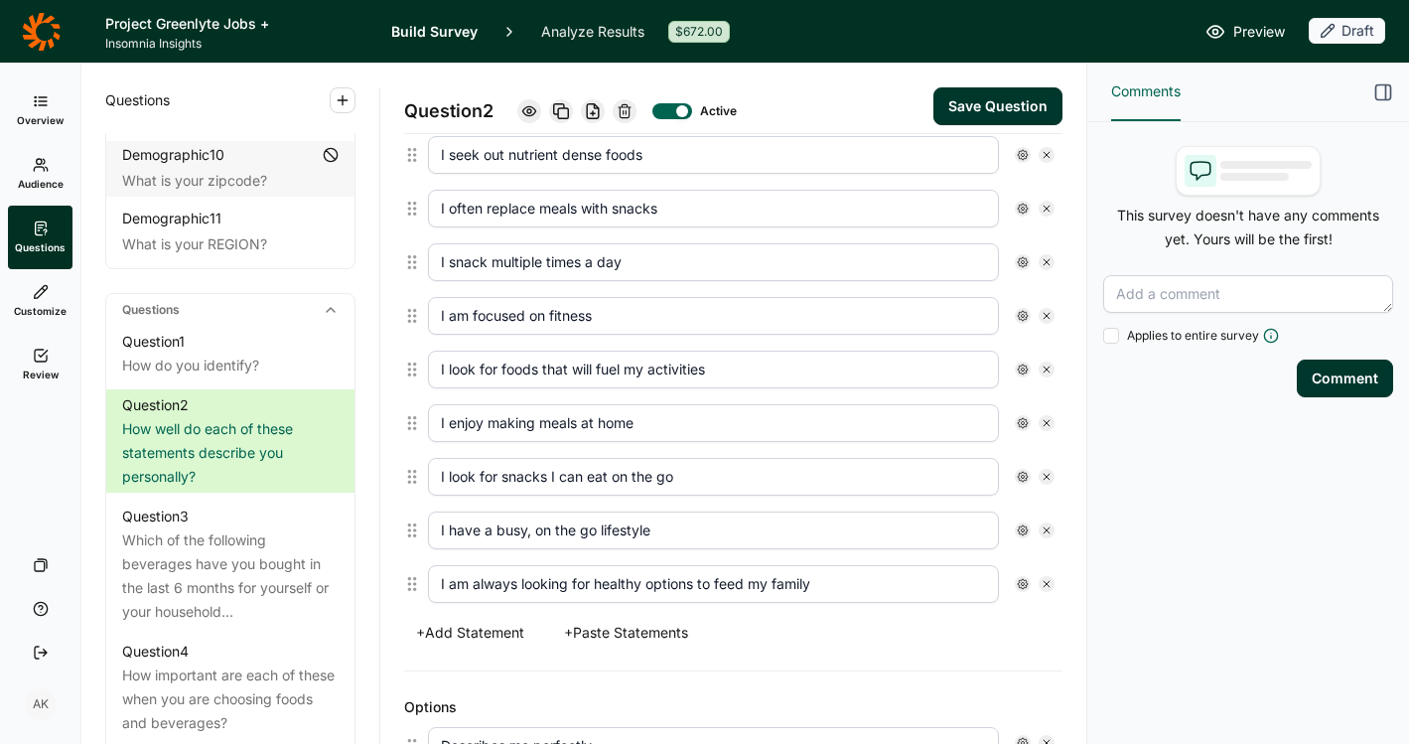
scroll to position [653, 0]
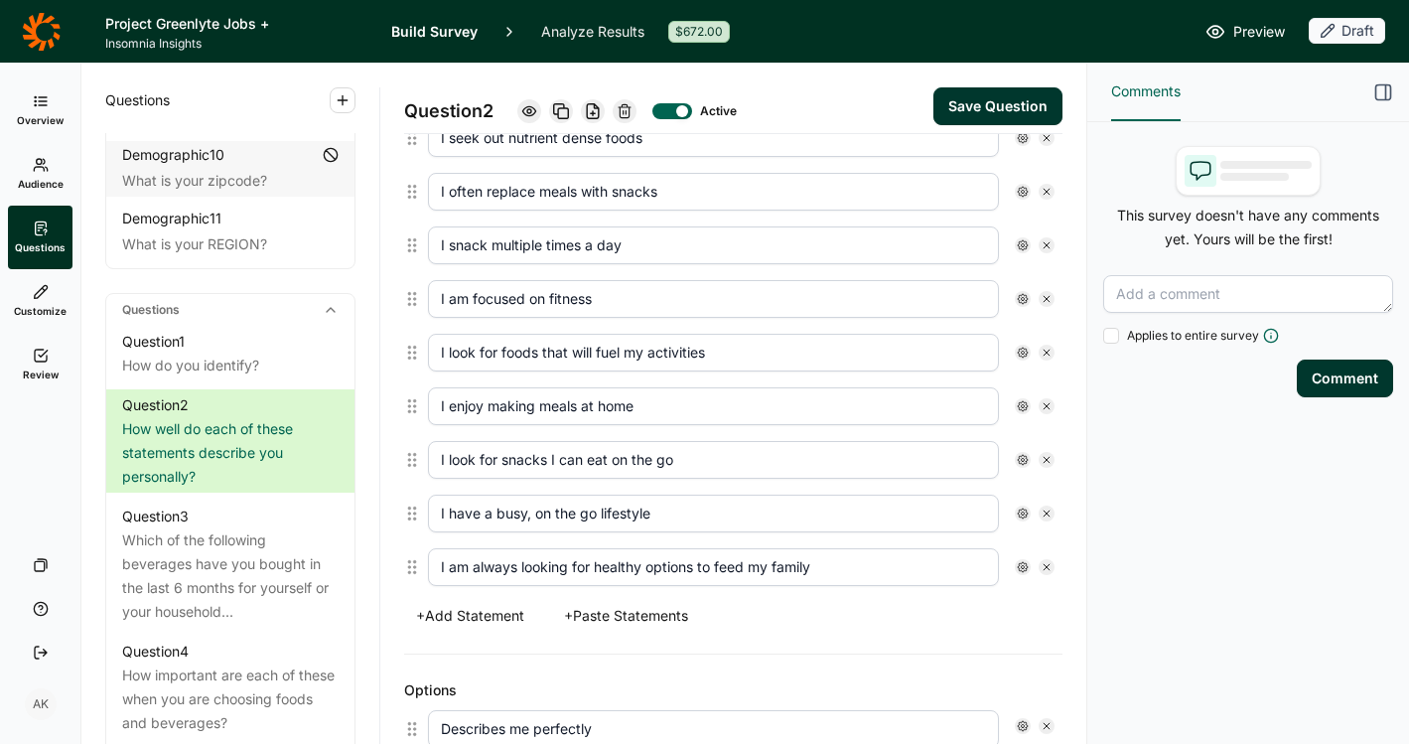
click at [1041, 455] on icon at bounding box center [1047, 460] width 12 height 12
type input "I have a busy, on the go lifestyle"
type input "I am always looking for healthy options to feed my family"
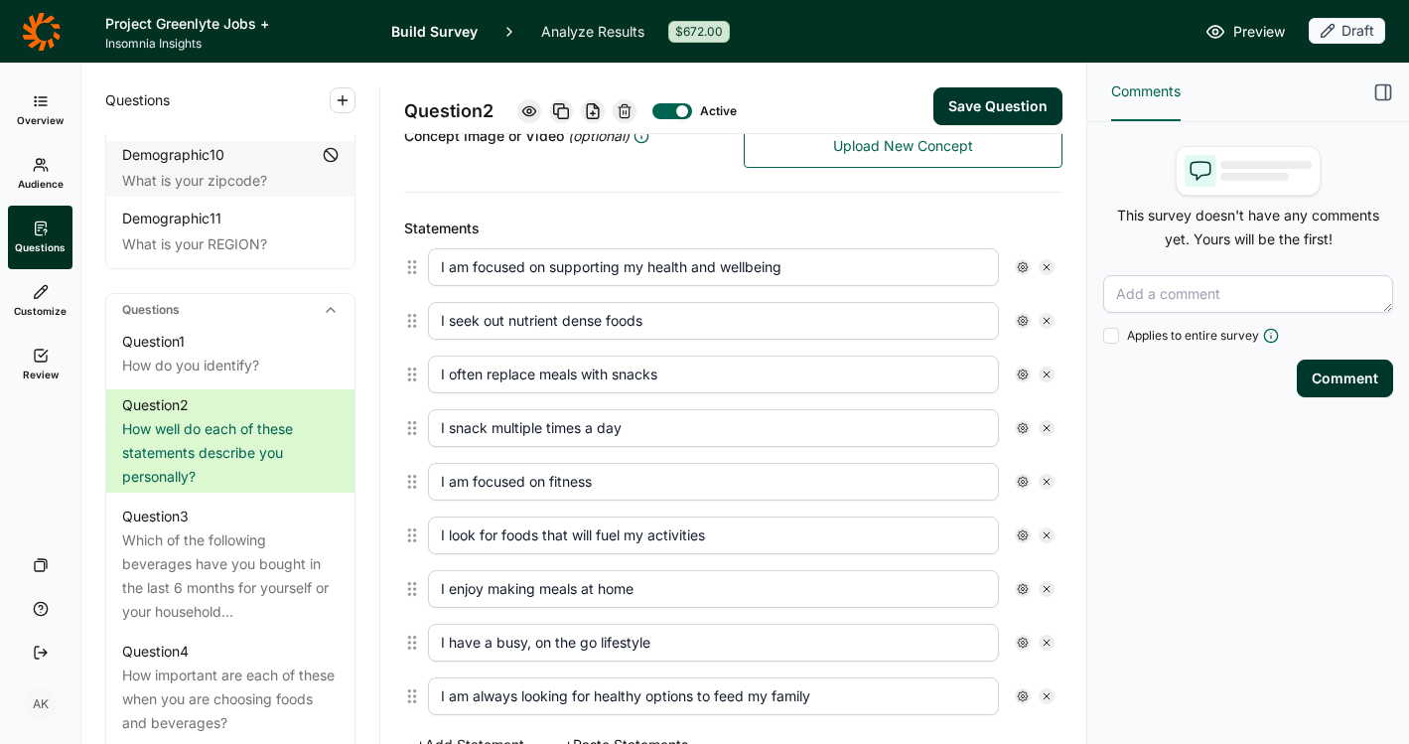
scroll to position [465, 0]
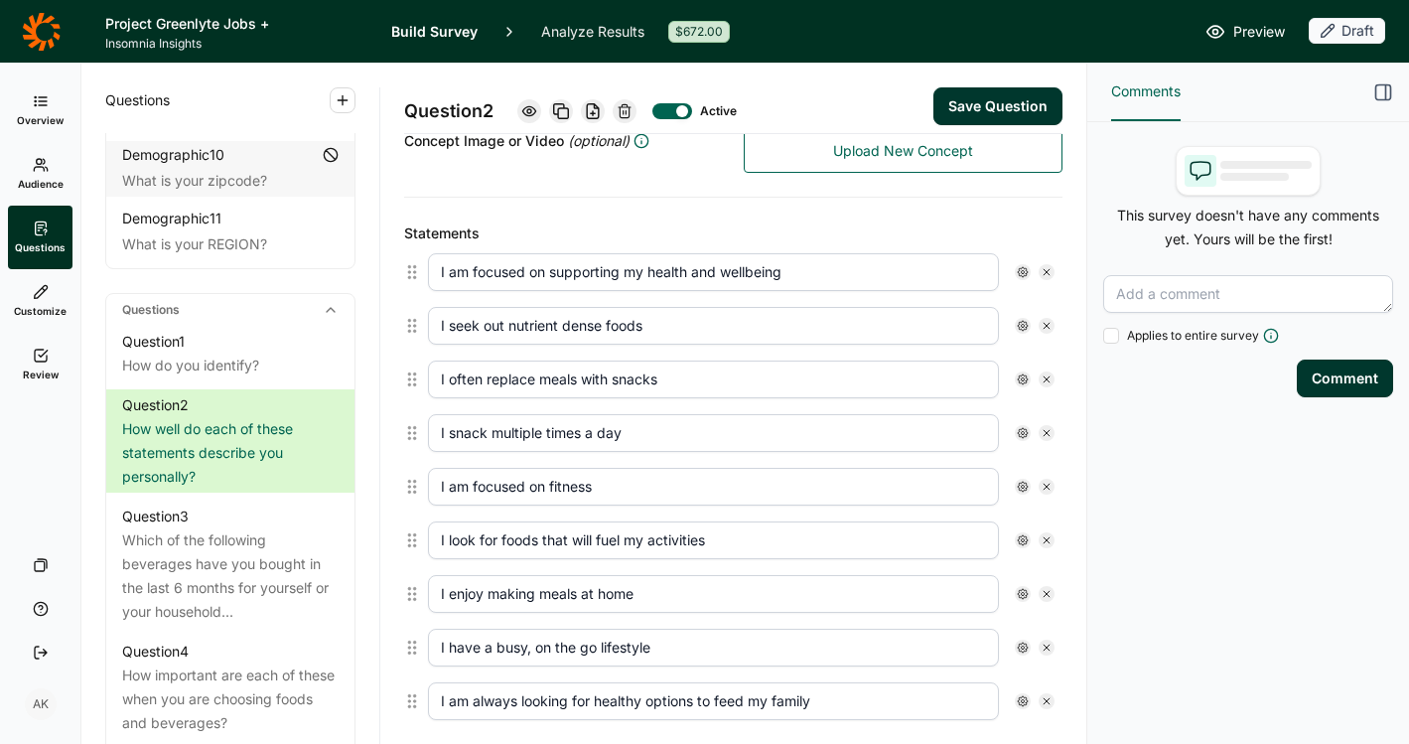
click at [1041, 430] on icon at bounding box center [1047, 433] width 12 height 12
type input "I am focused on fitness"
type input "I look for foods that will fuel my activities"
type input "I enjoy making meals at home"
type input "I have a busy, on the go lifestyle"
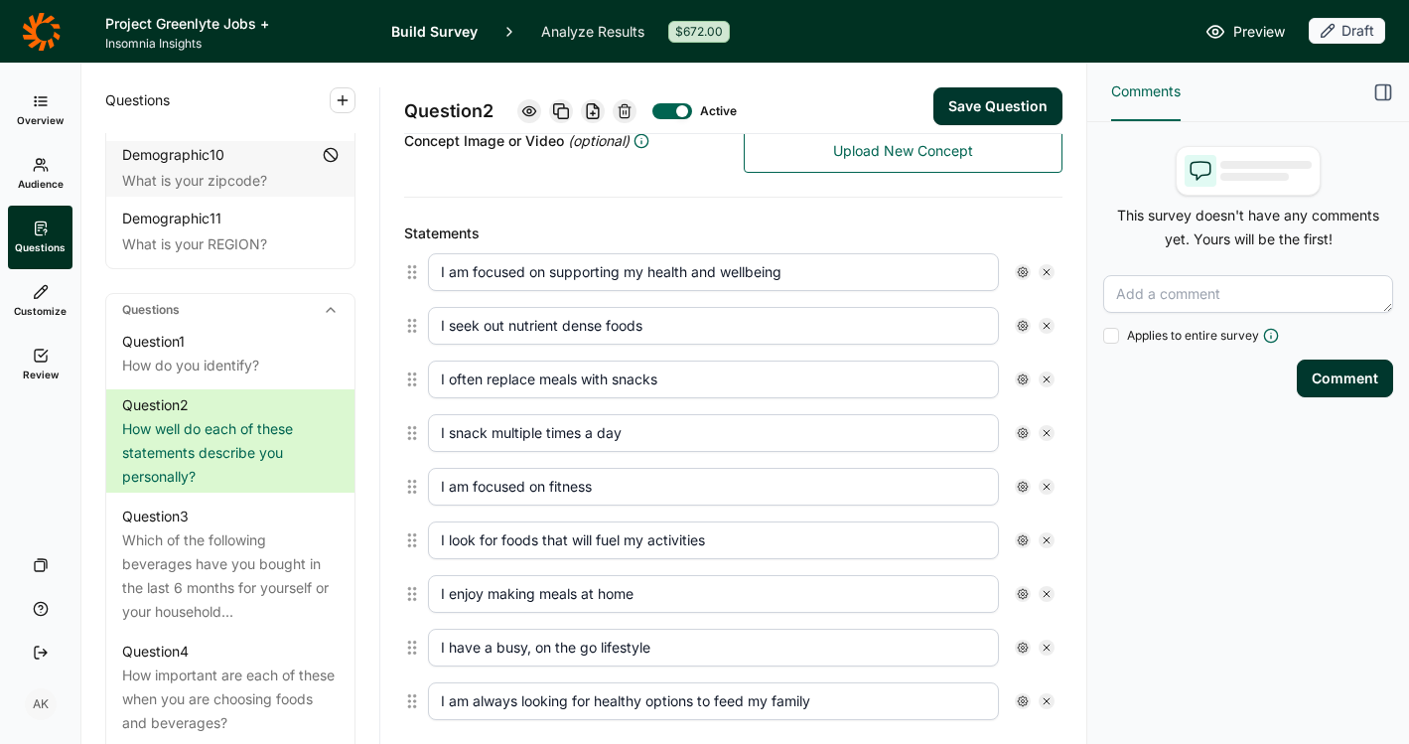
type input "I am always looking for healthy options to feed my family"
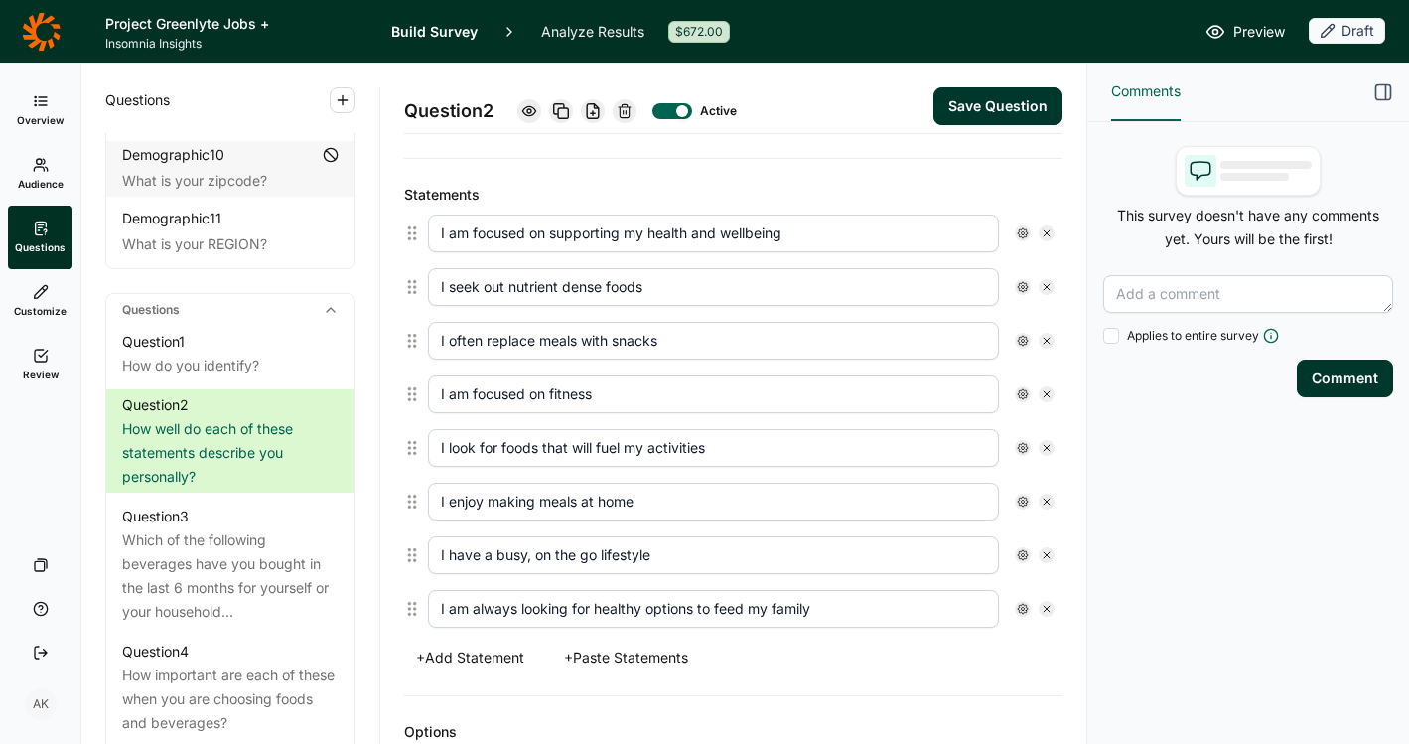
scroll to position [518, 0]
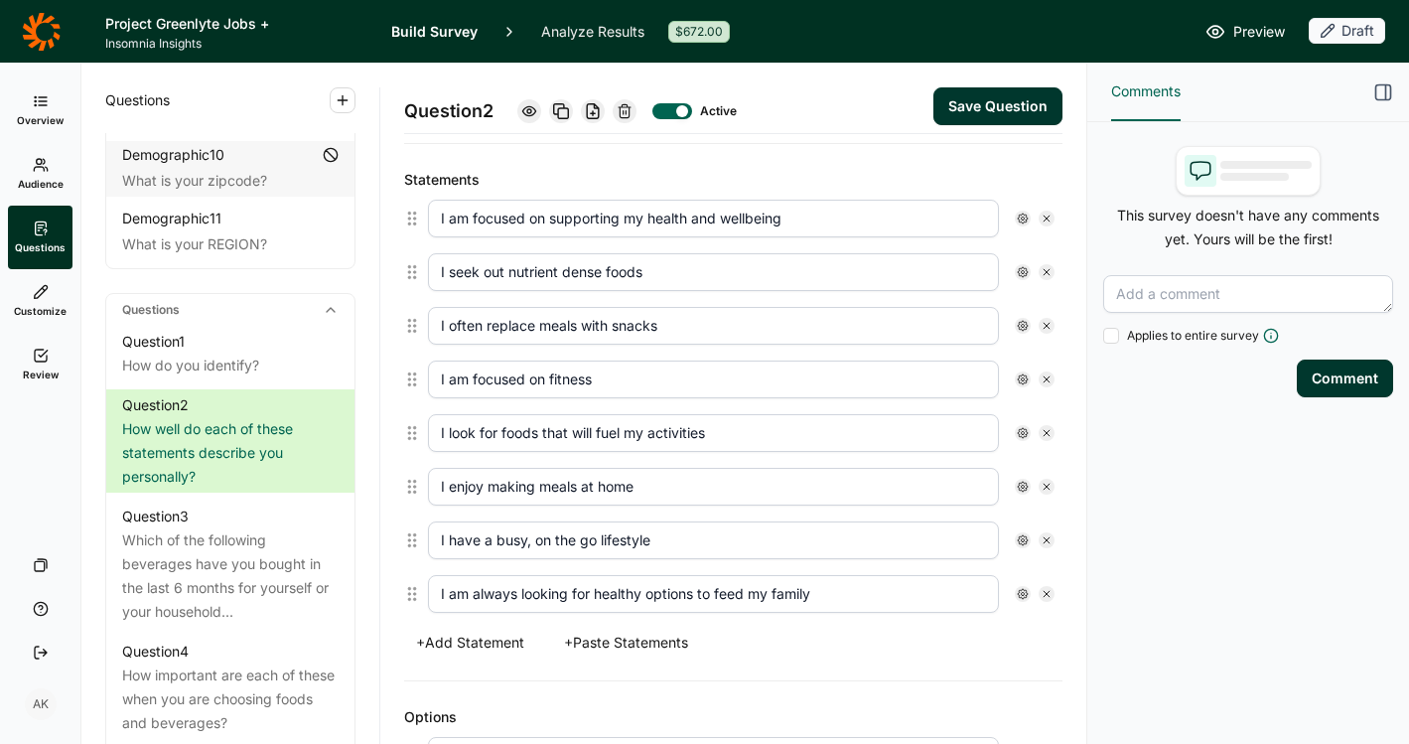
click at [1041, 320] on icon at bounding box center [1047, 326] width 12 height 12
type input "I am focused on fitness"
type input "I look for foods that will fuel my activities"
type input "I enjoy making meals at home"
type input "I have a busy, on the go lifestyle"
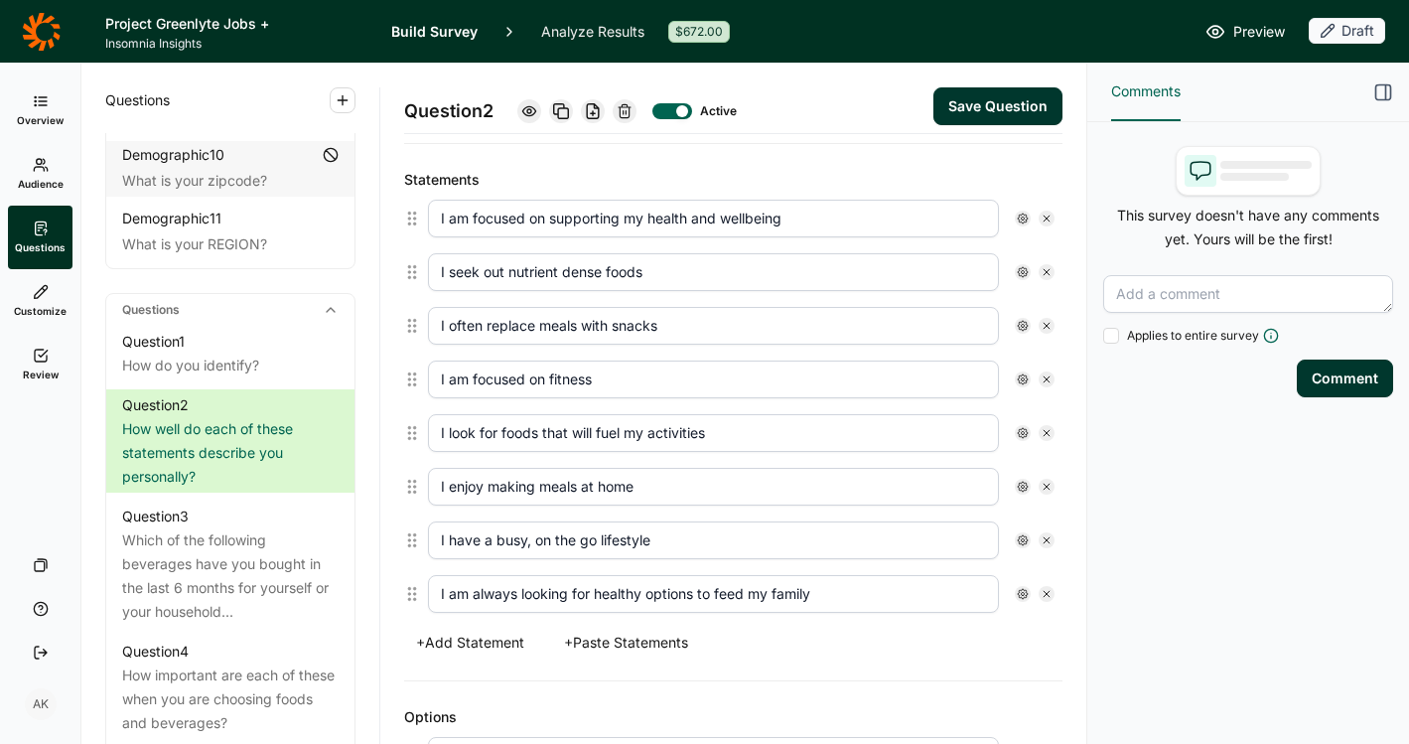
type input "I am always looking for healthy options to feed my family"
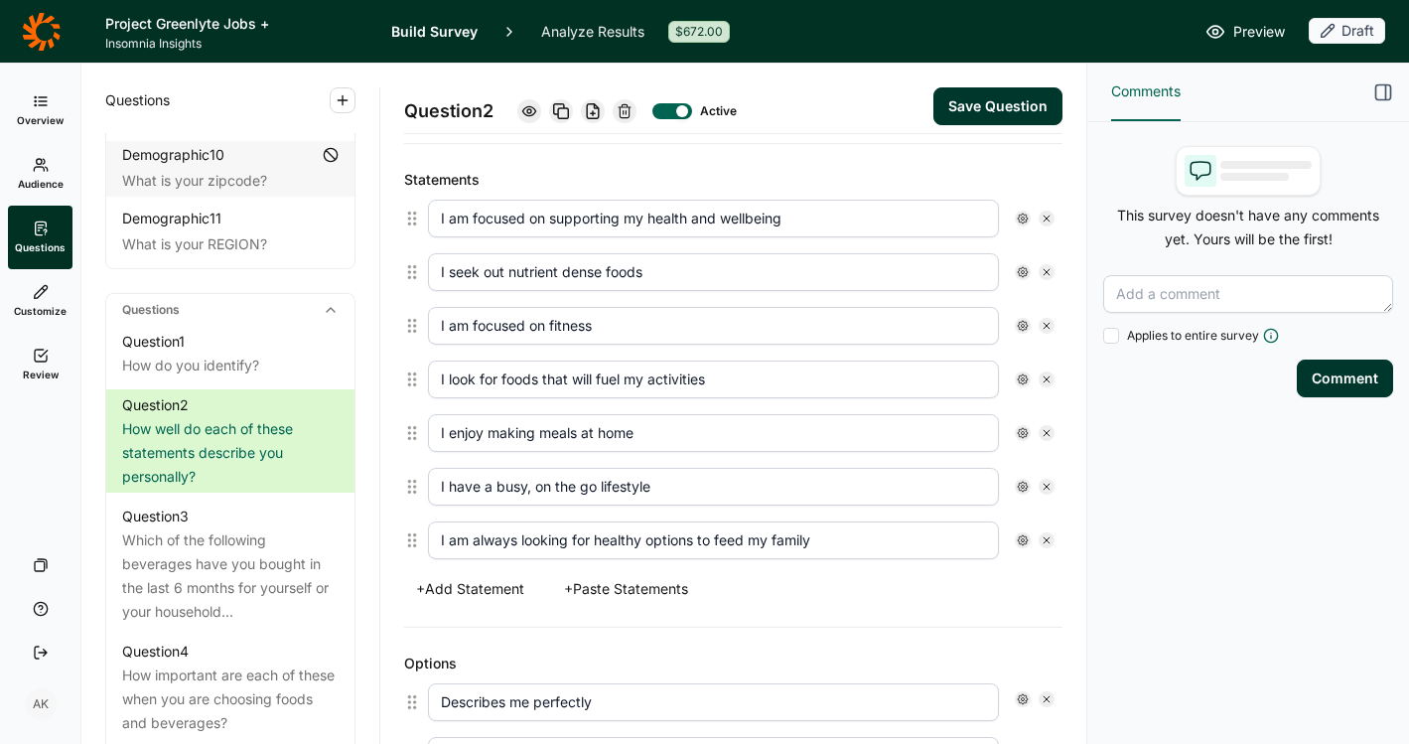
click at [502, 577] on button "+ Add Statement" at bounding box center [470, 589] width 132 height 28
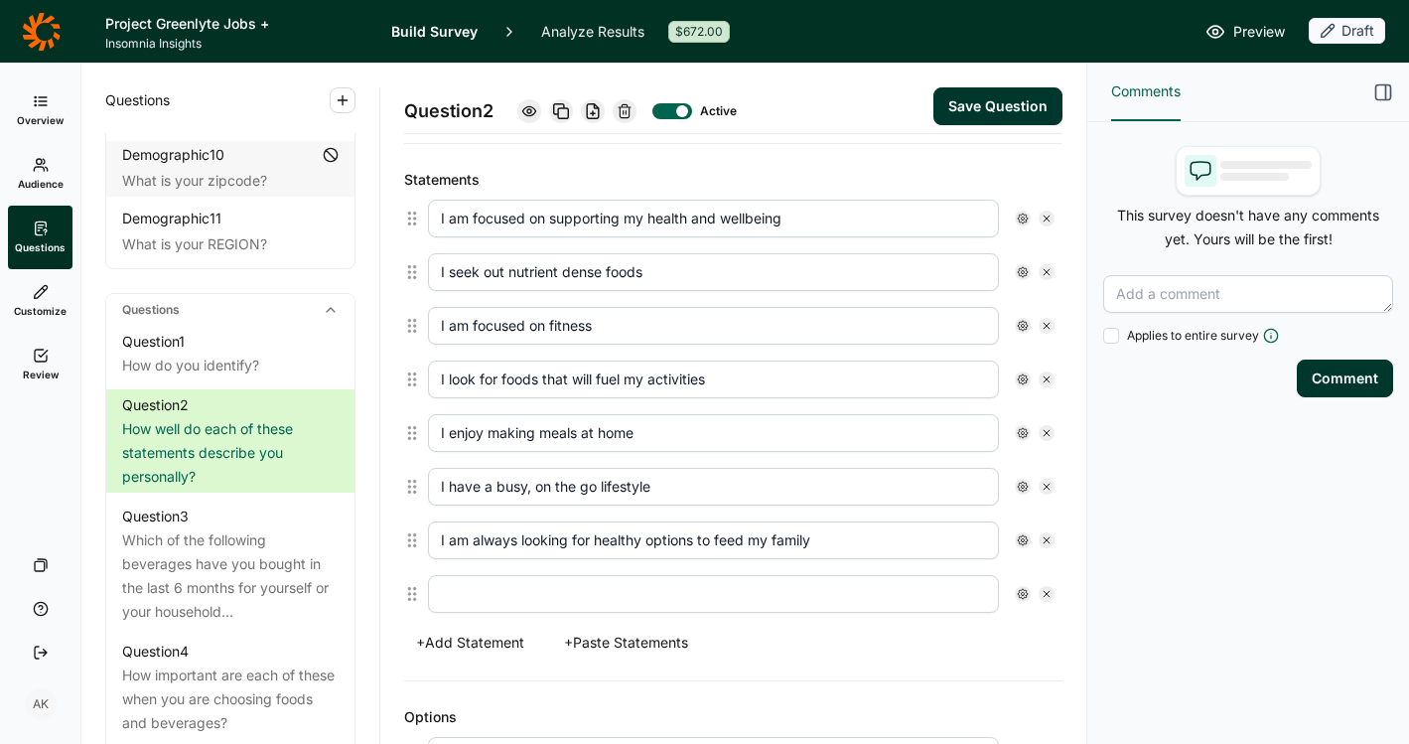
click at [487, 603] on input "text" at bounding box center [713, 594] width 571 height 38
type input "I am interested in products with no artificial ingredients"
click at [789, 648] on div "+ Add Statement + Paste Statements" at bounding box center [733, 643] width 659 height 28
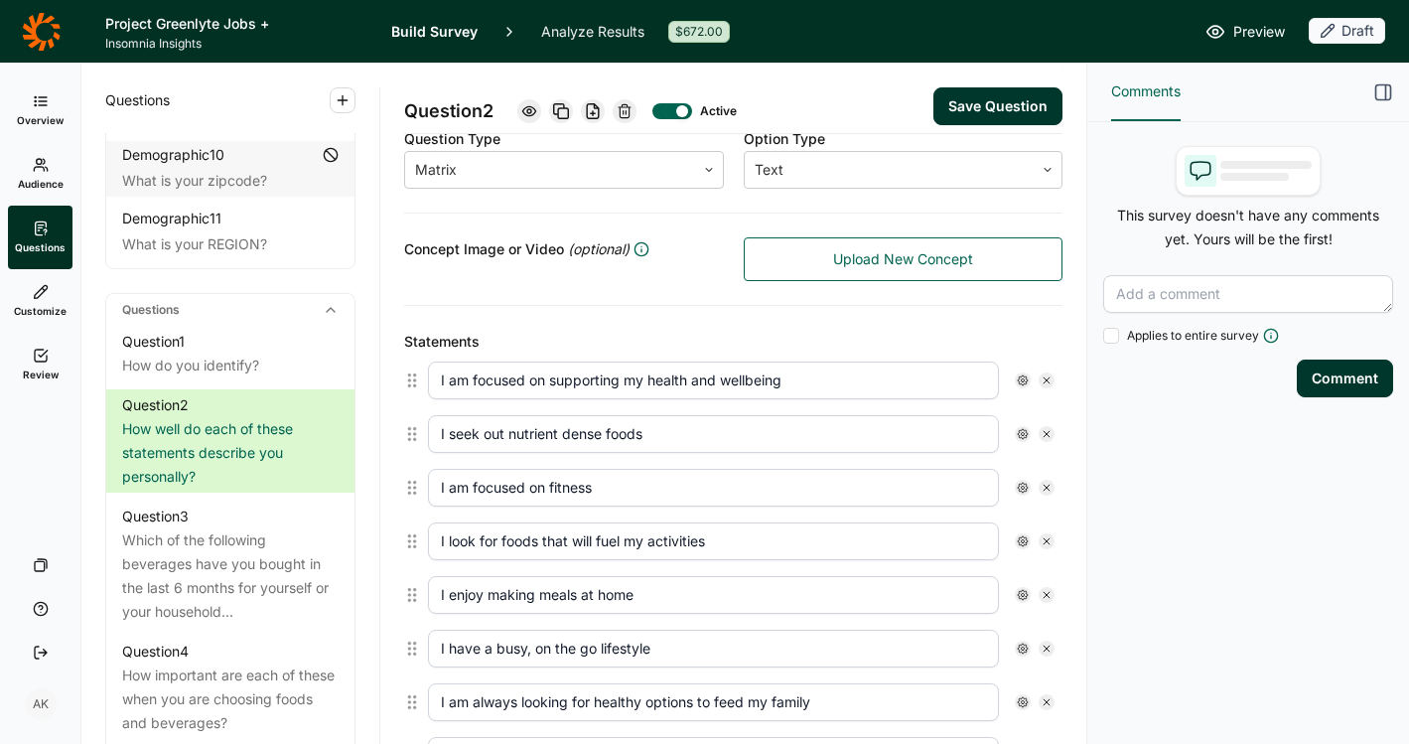
scroll to position [319, 0]
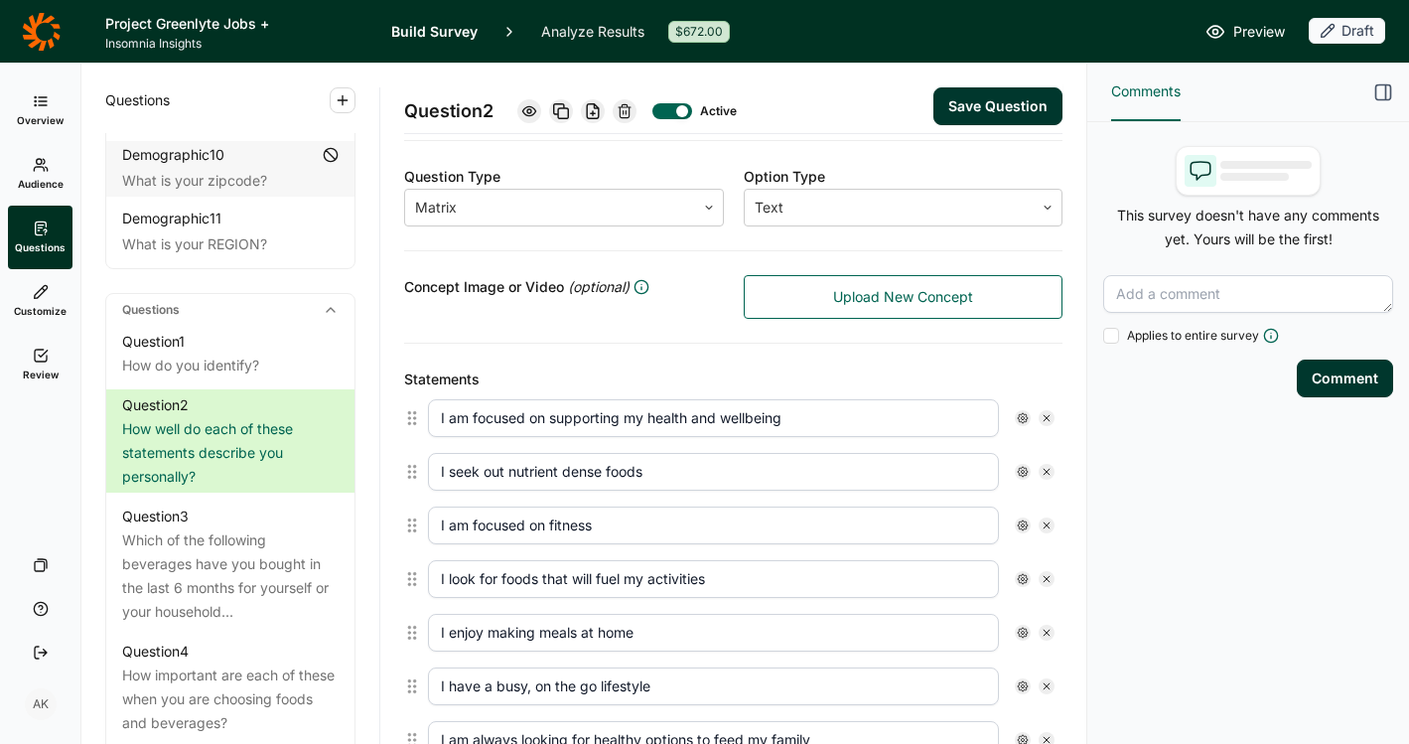
click at [960, 106] on button "Save Question" at bounding box center [998, 106] width 129 height 38
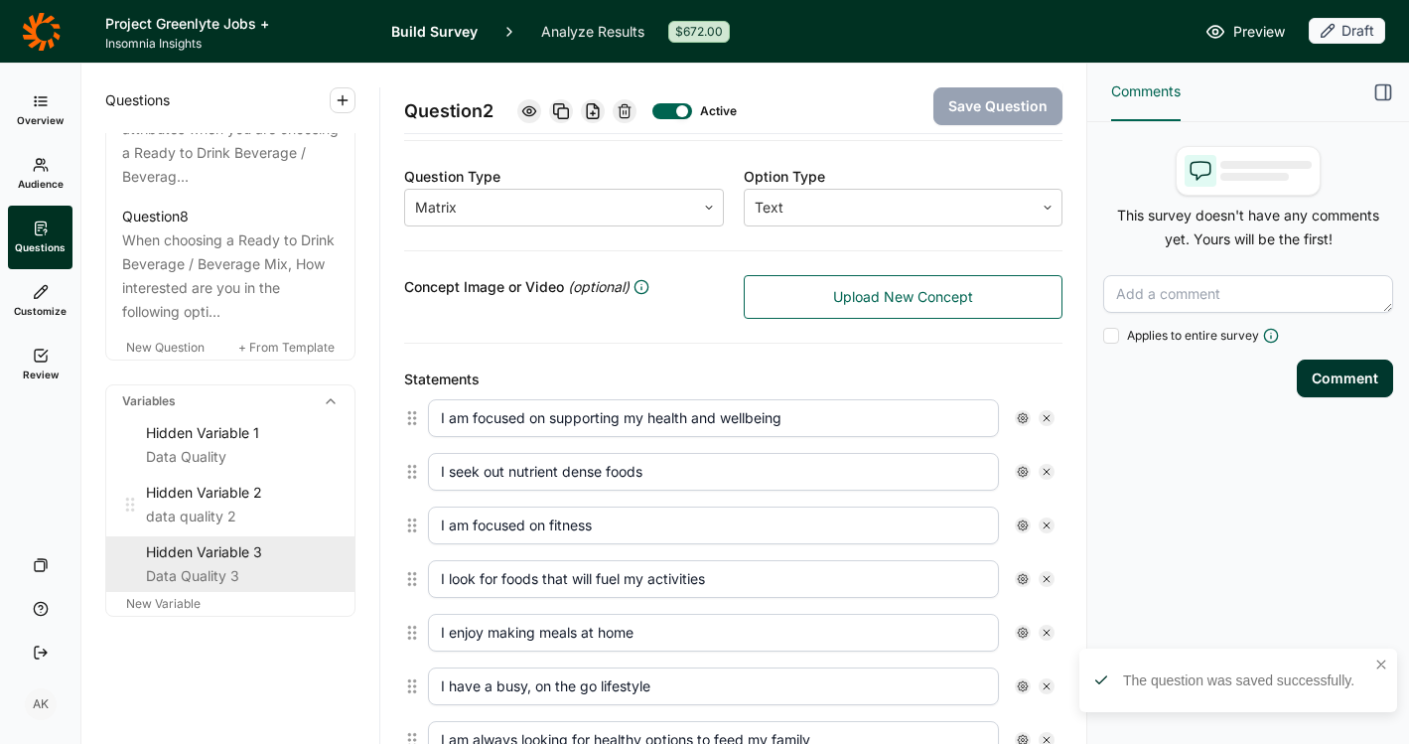
scroll to position [1691, 0]
click at [168, 608] on span "New Variable" at bounding box center [163, 603] width 74 height 15
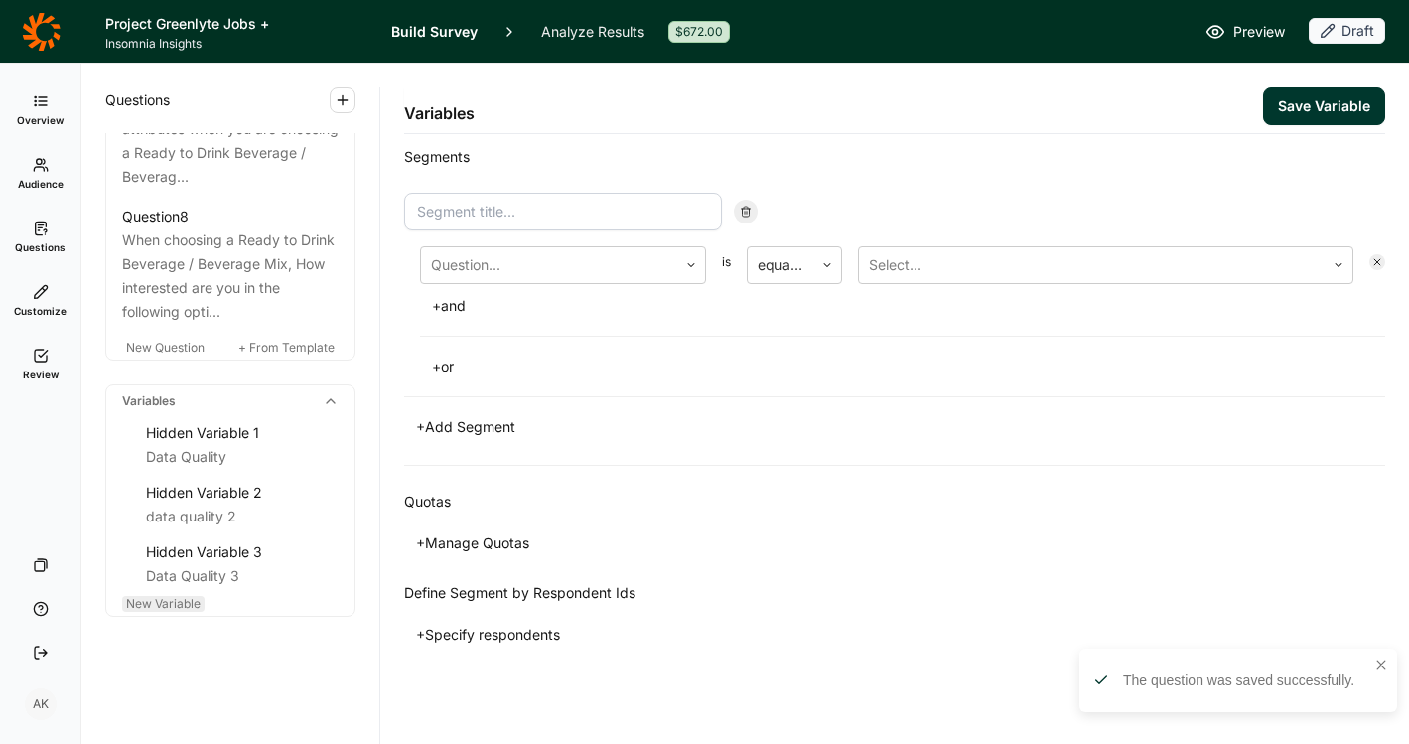
scroll to position [90, 0]
click at [666, 209] on input at bounding box center [563, 212] width 318 height 38
type input "H"
type input "Naturally Inclined"
click at [616, 266] on div at bounding box center [549, 265] width 236 height 28
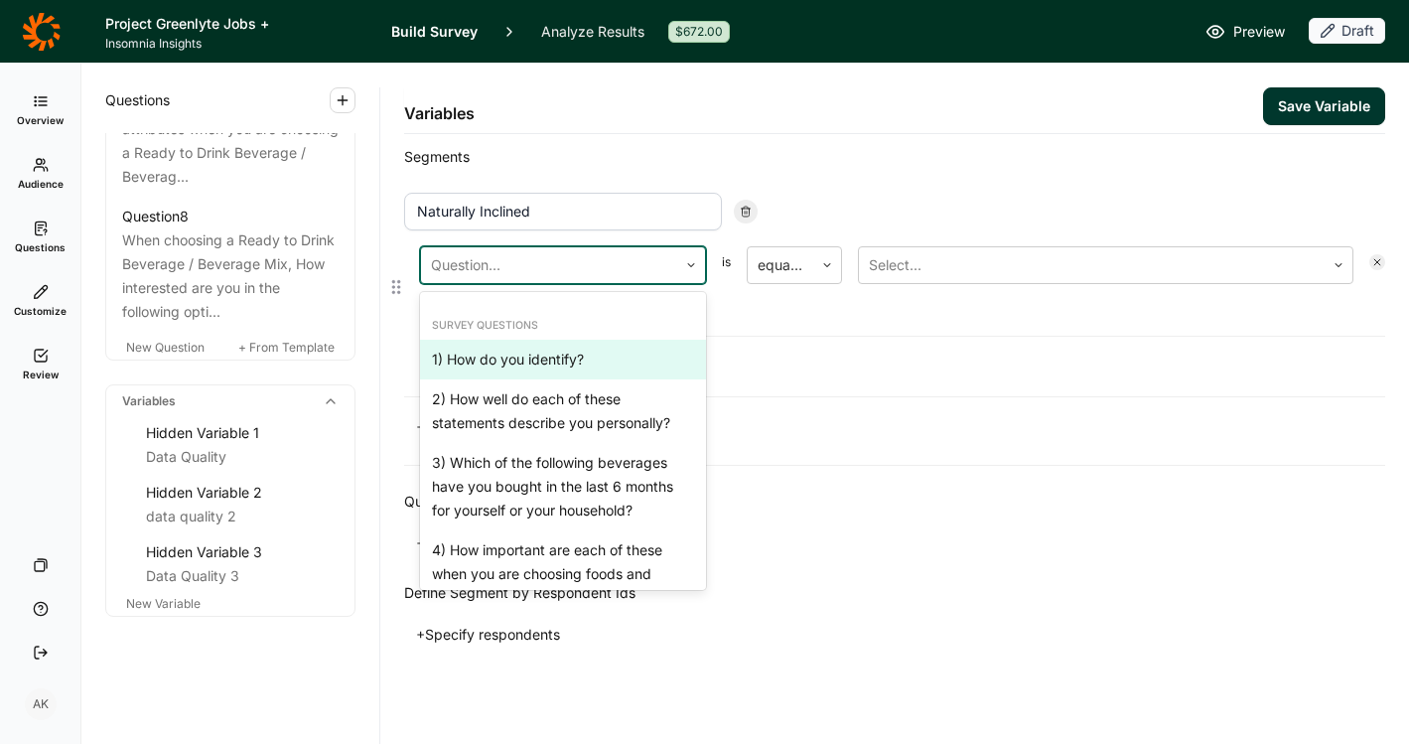
scroll to position [587, 0]
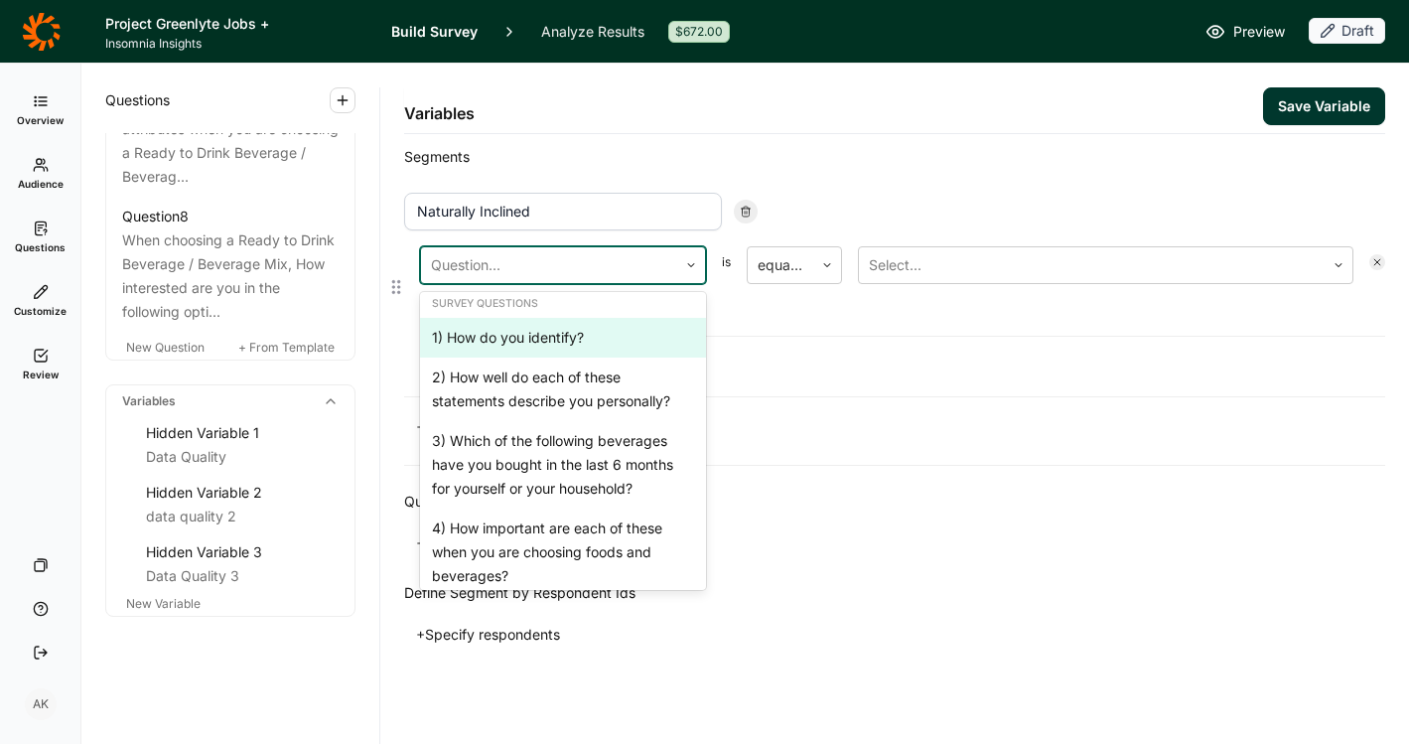
click at [610, 392] on div "2) How well do each of these statements describe you personally?" at bounding box center [563, 390] width 286 height 64
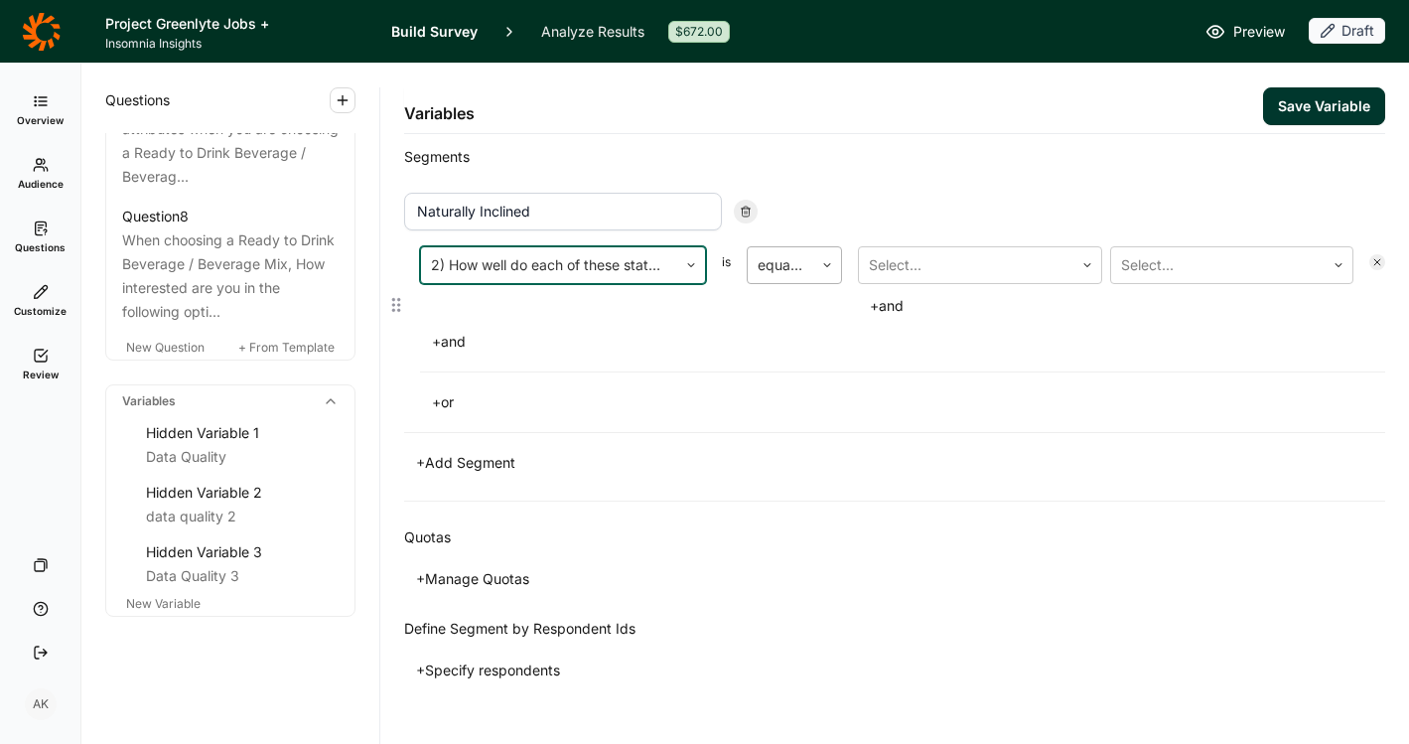
click at [789, 277] on div at bounding box center [781, 265] width 46 height 28
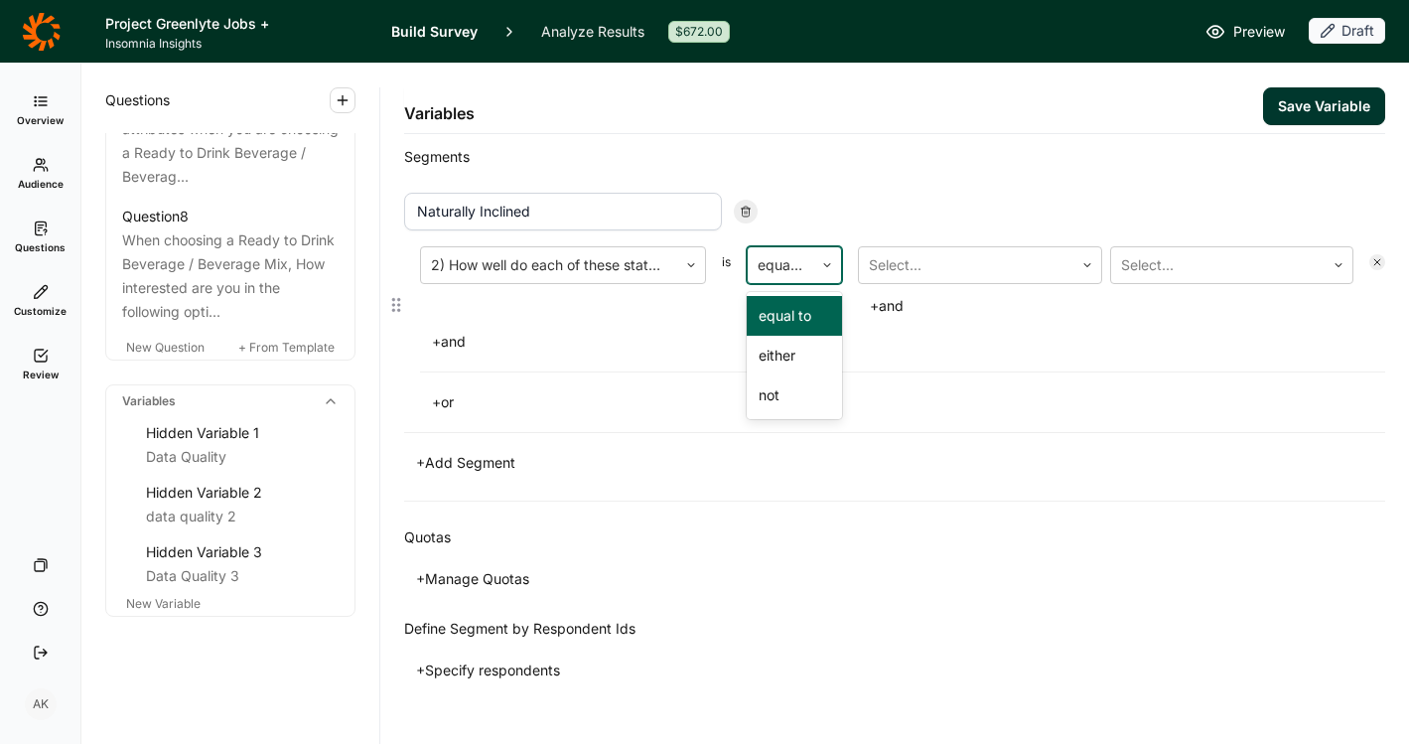
click at [791, 272] on div at bounding box center [781, 265] width 46 height 28
click at [922, 267] on div at bounding box center [966, 265] width 195 height 28
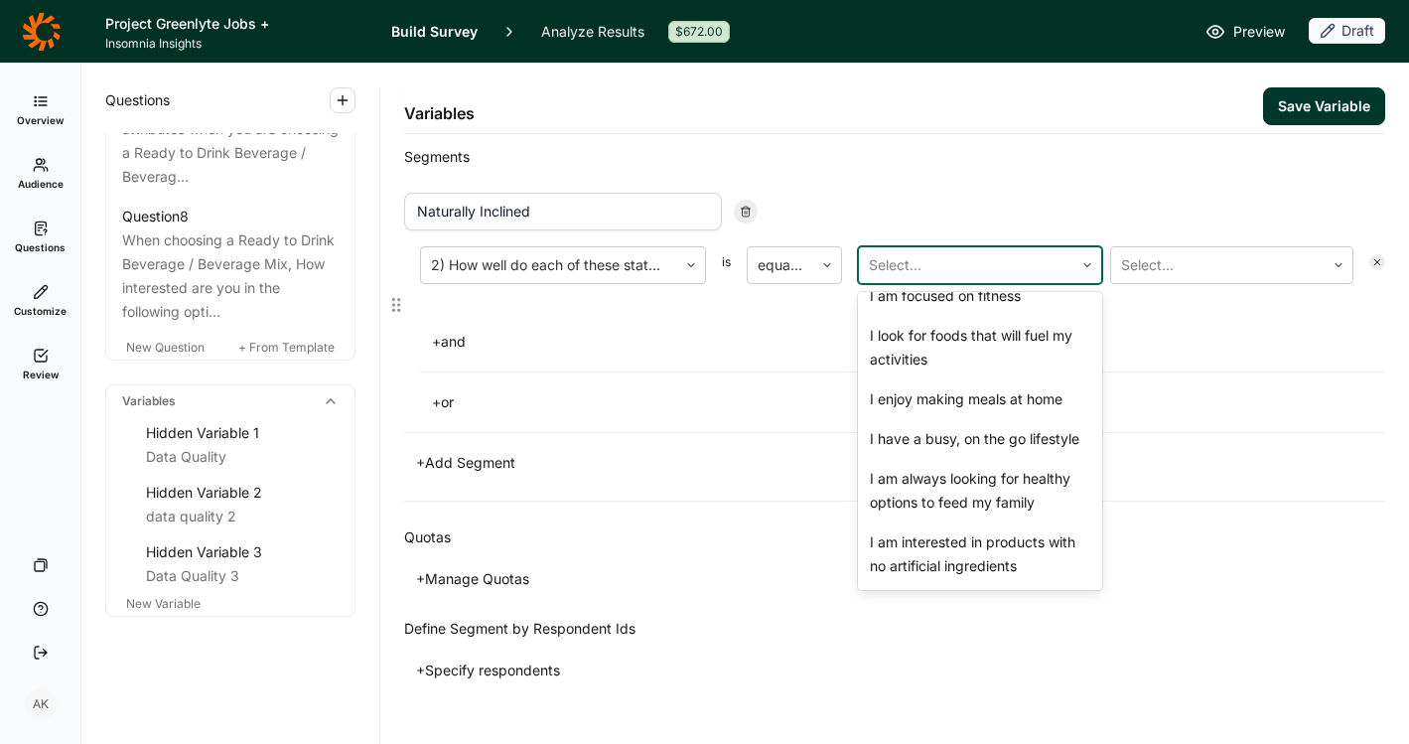
scroll to position [195, 0]
click at [958, 550] on div "I am interested in products with no artificial ingredients" at bounding box center [980, 554] width 244 height 64
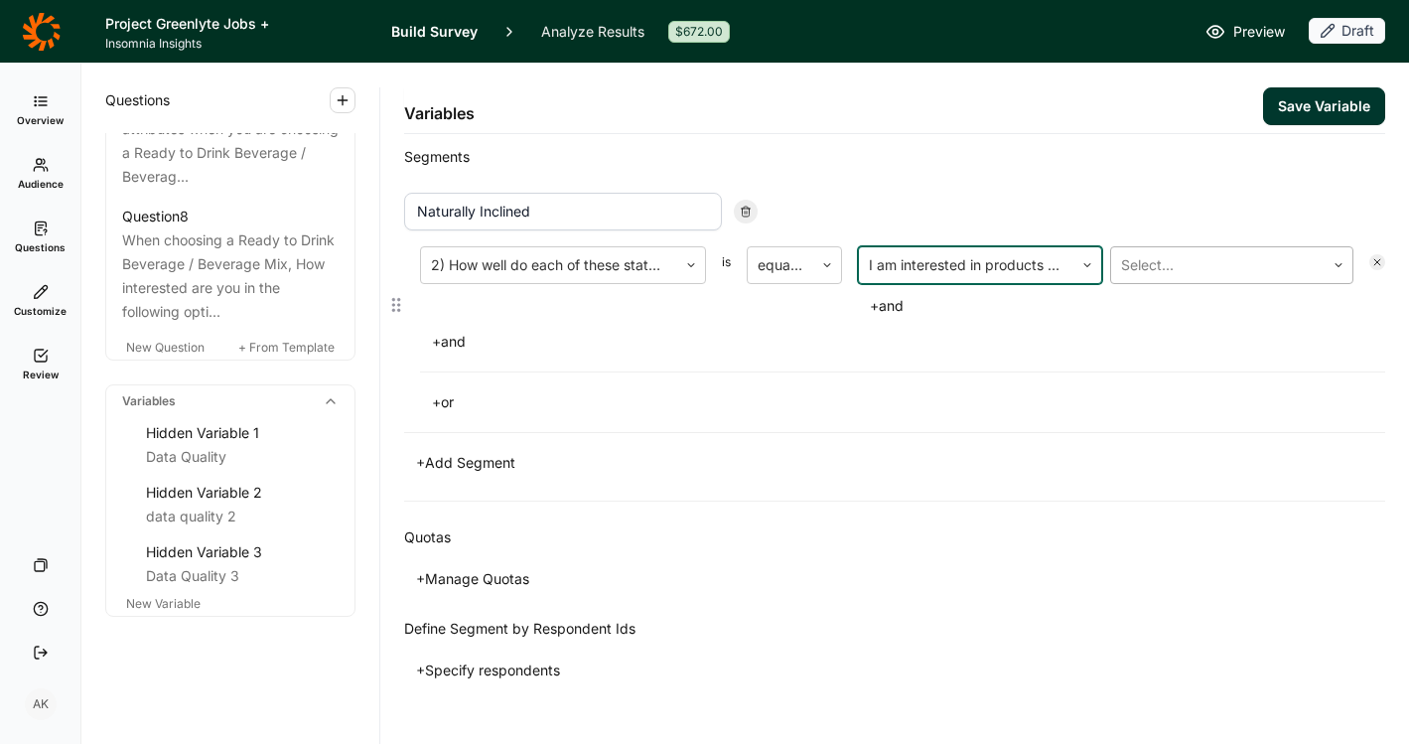
click at [1149, 278] on div at bounding box center [1218, 265] width 195 height 28
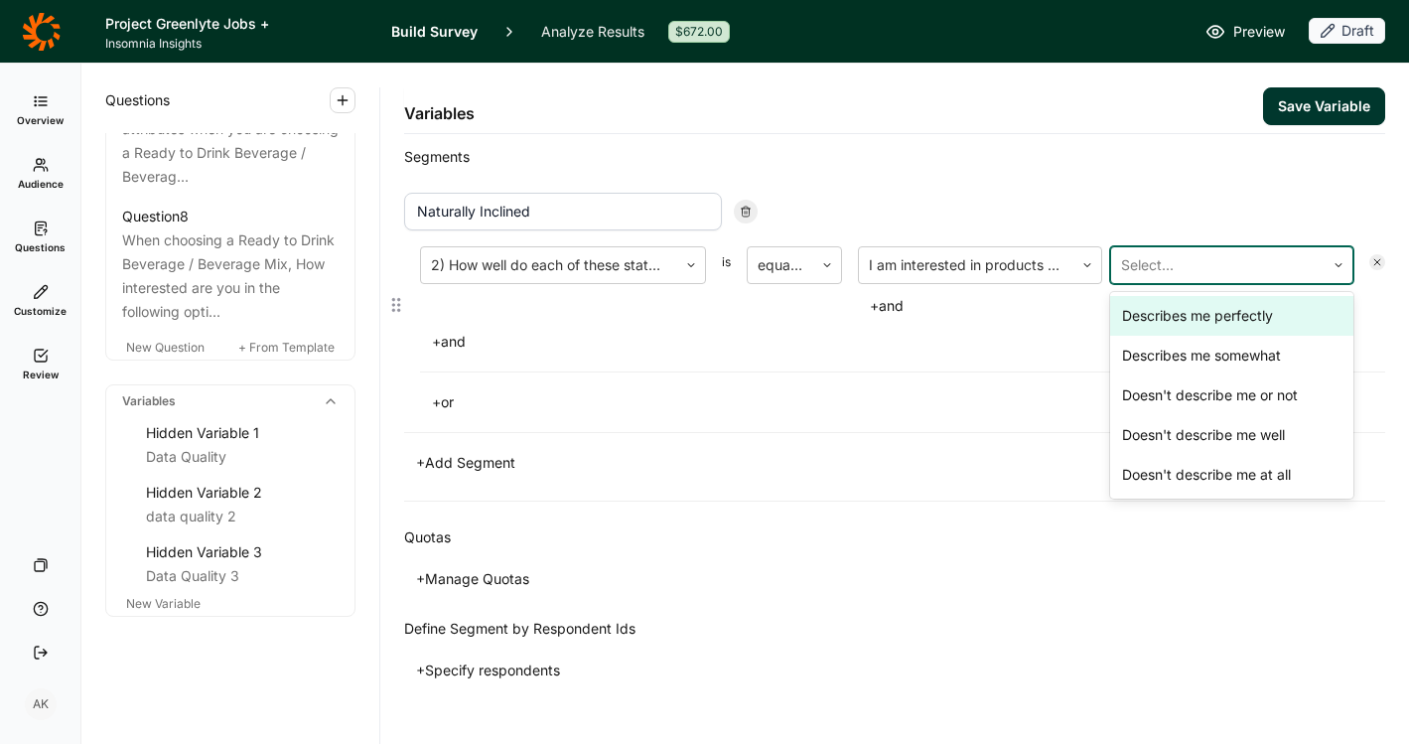
click at [1148, 314] on div "Describes me perfectly" at bounding box center [1232, 316] width 244 height 40
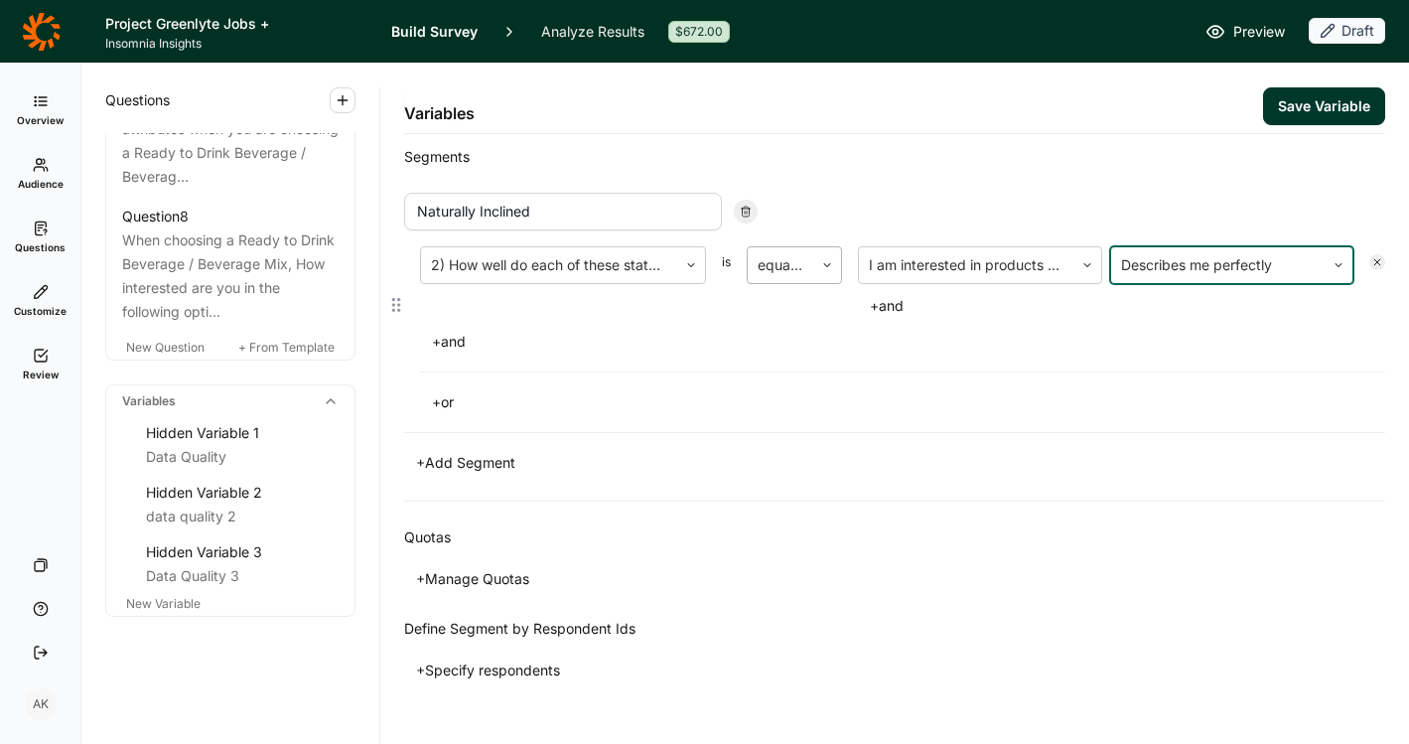
click at [794, 280] on div "equal to" at bounding box center [781, 265] width 66 height 36
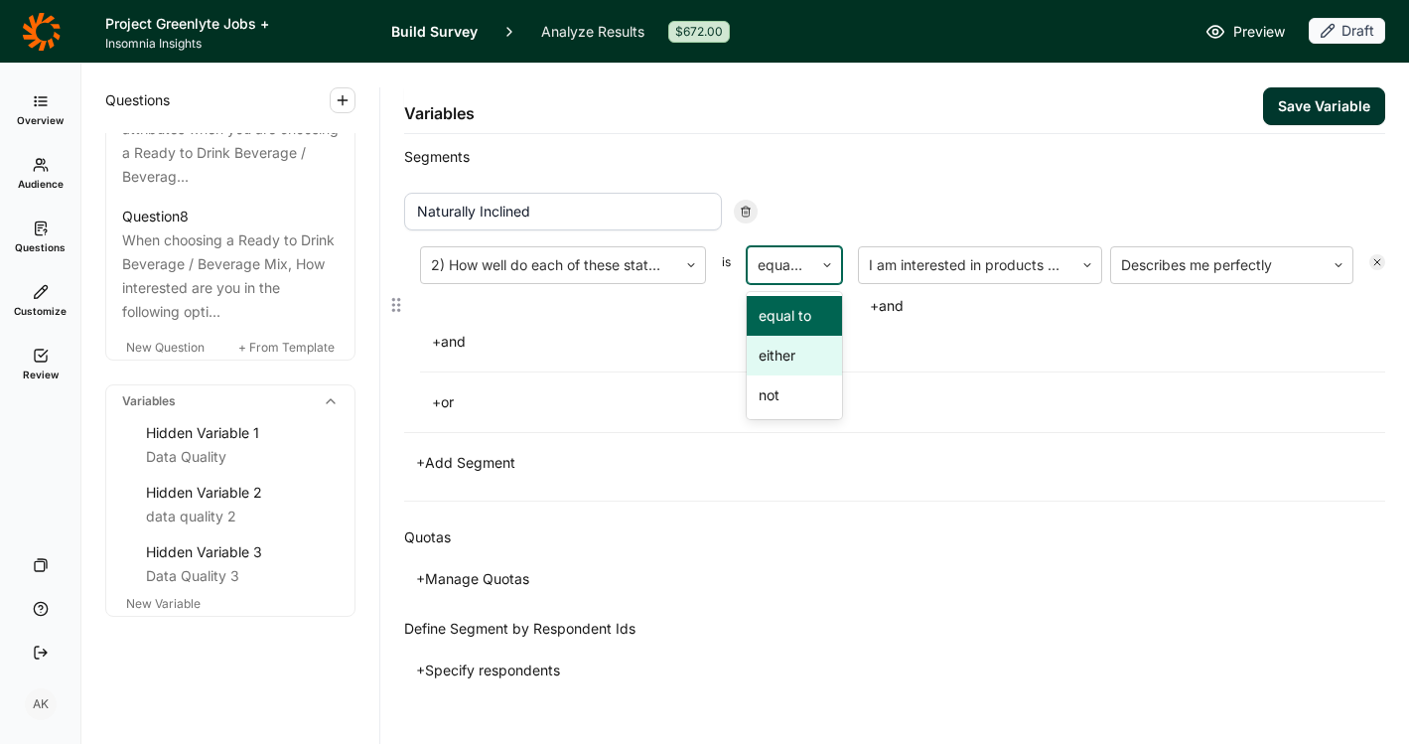
click at [790, 350] on div "either" at bounding box center [794, 356] width 95 height 40
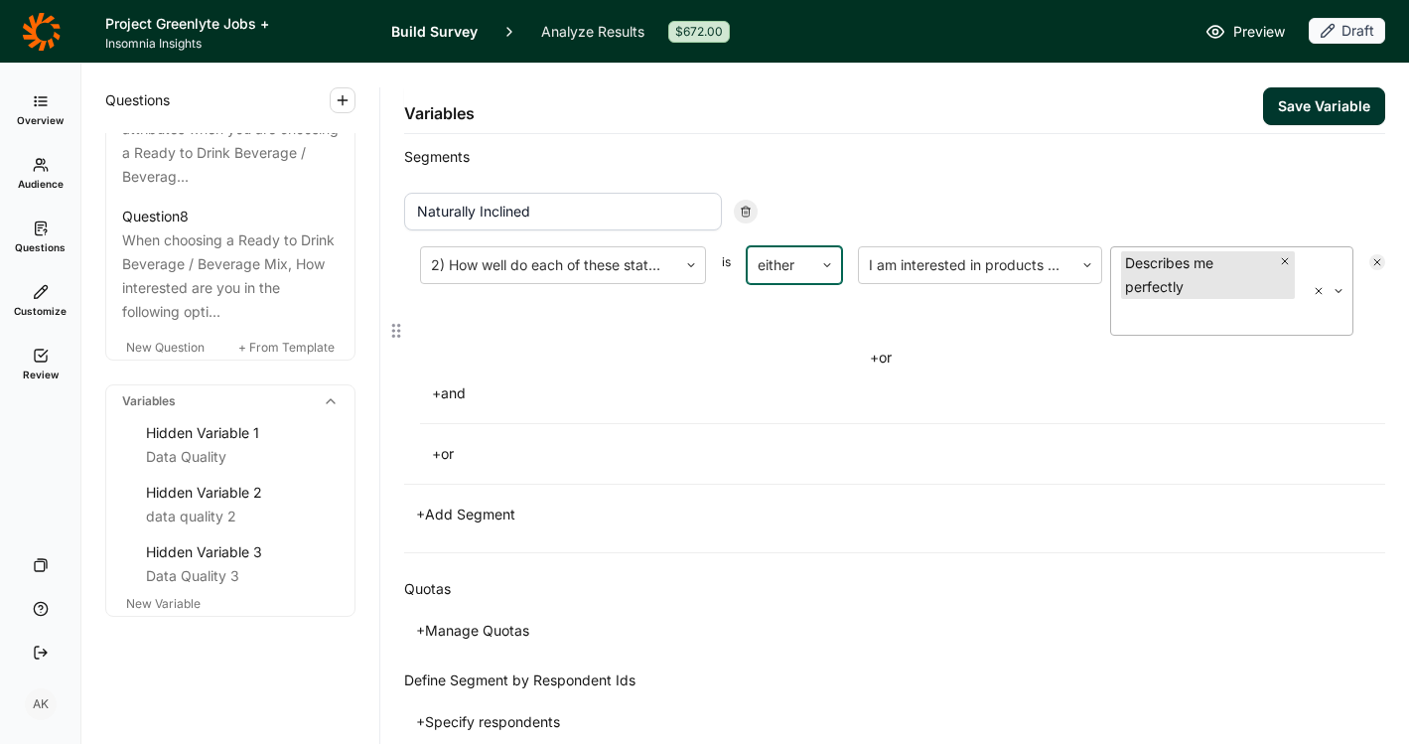
click at [1187, 312] on div at bounding box center [1208, 317] width 175 height 28
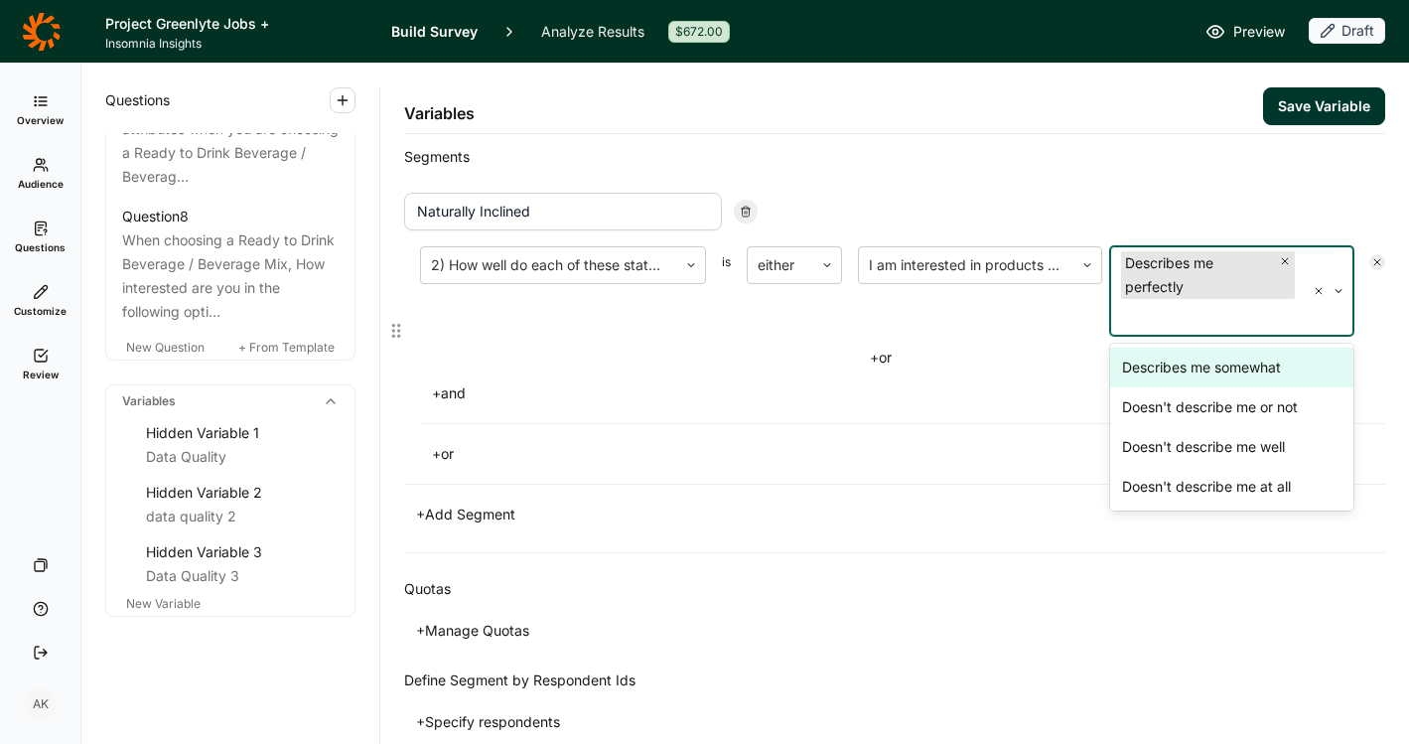
click at [1214, 370] on div "Describes me somewhat" at bounding box center [1232, 368] width 244 height 40
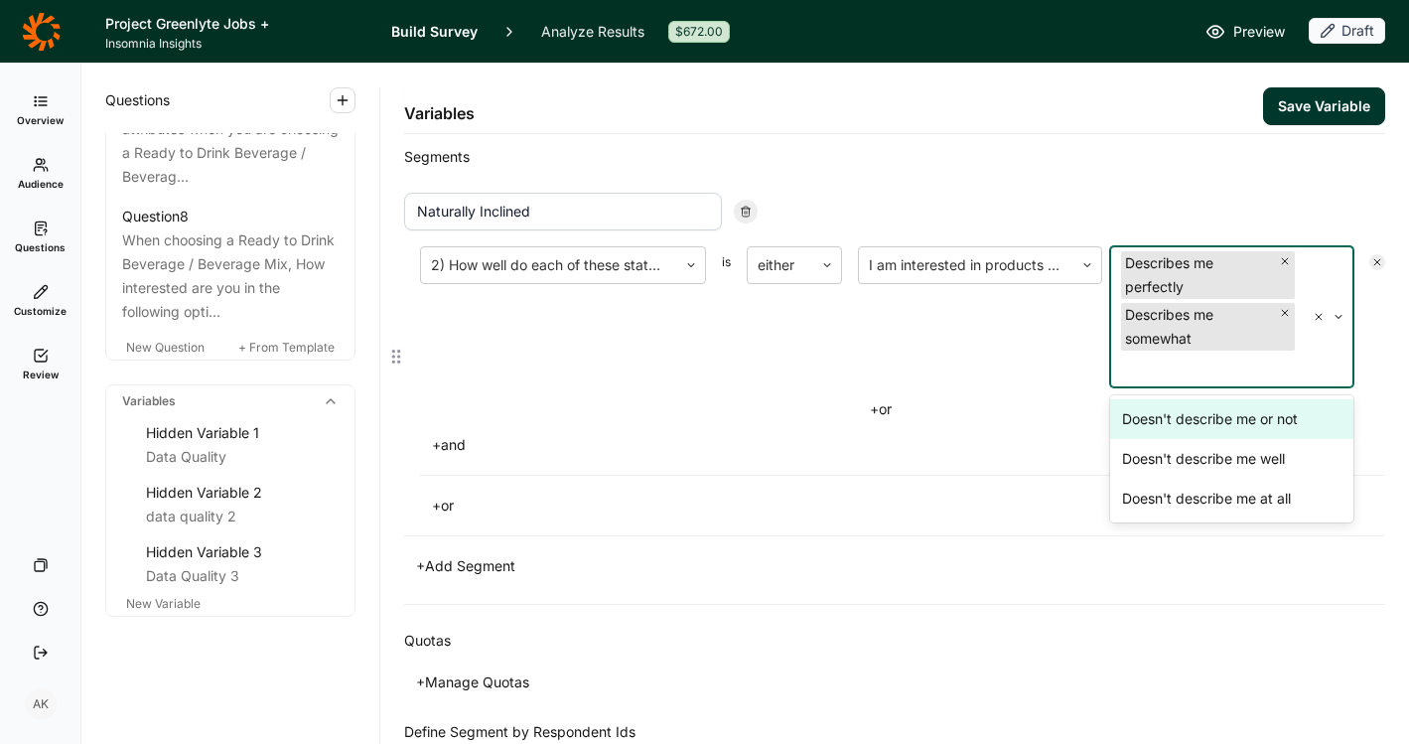
click at [1026, 366] on div "I am interested in products with no artificial ingredients" at bounding box center [980, 316] width 244 height 141
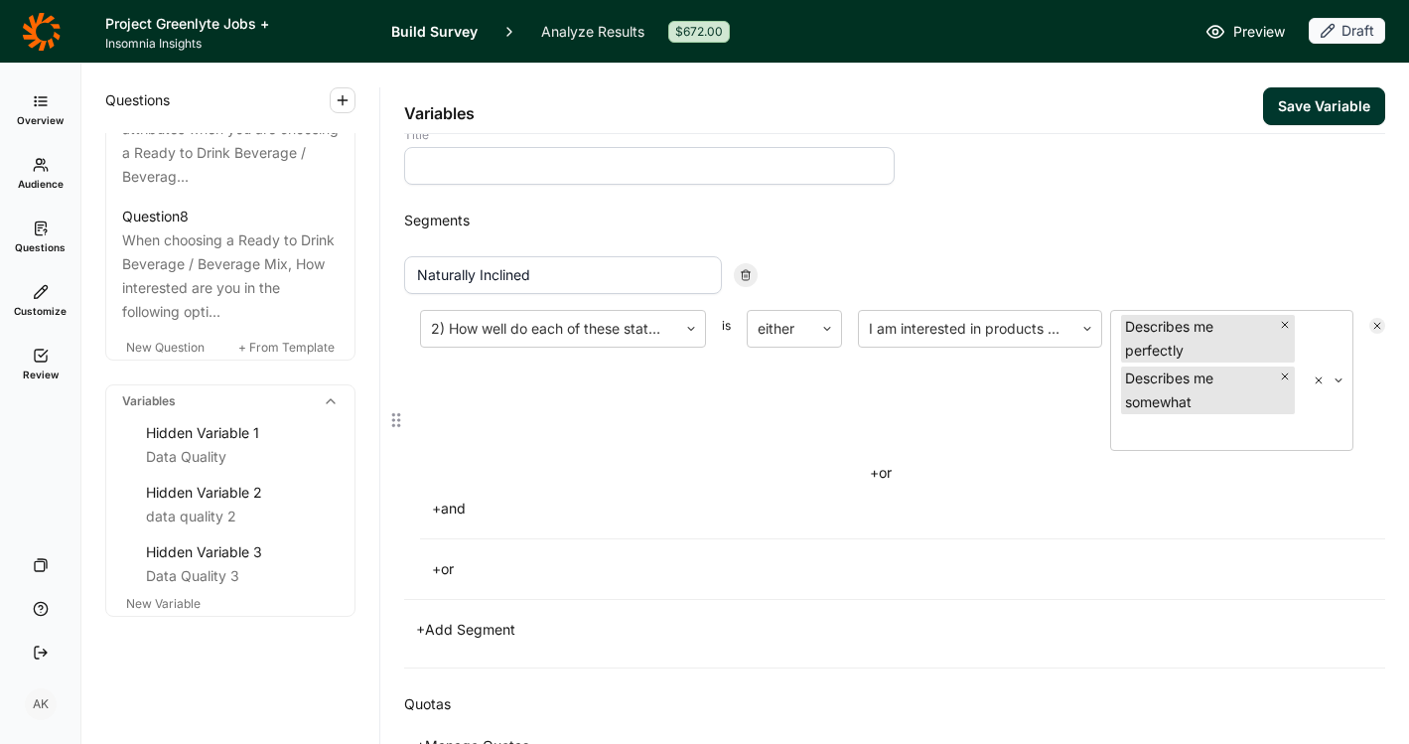
scroll to position [0, 0]
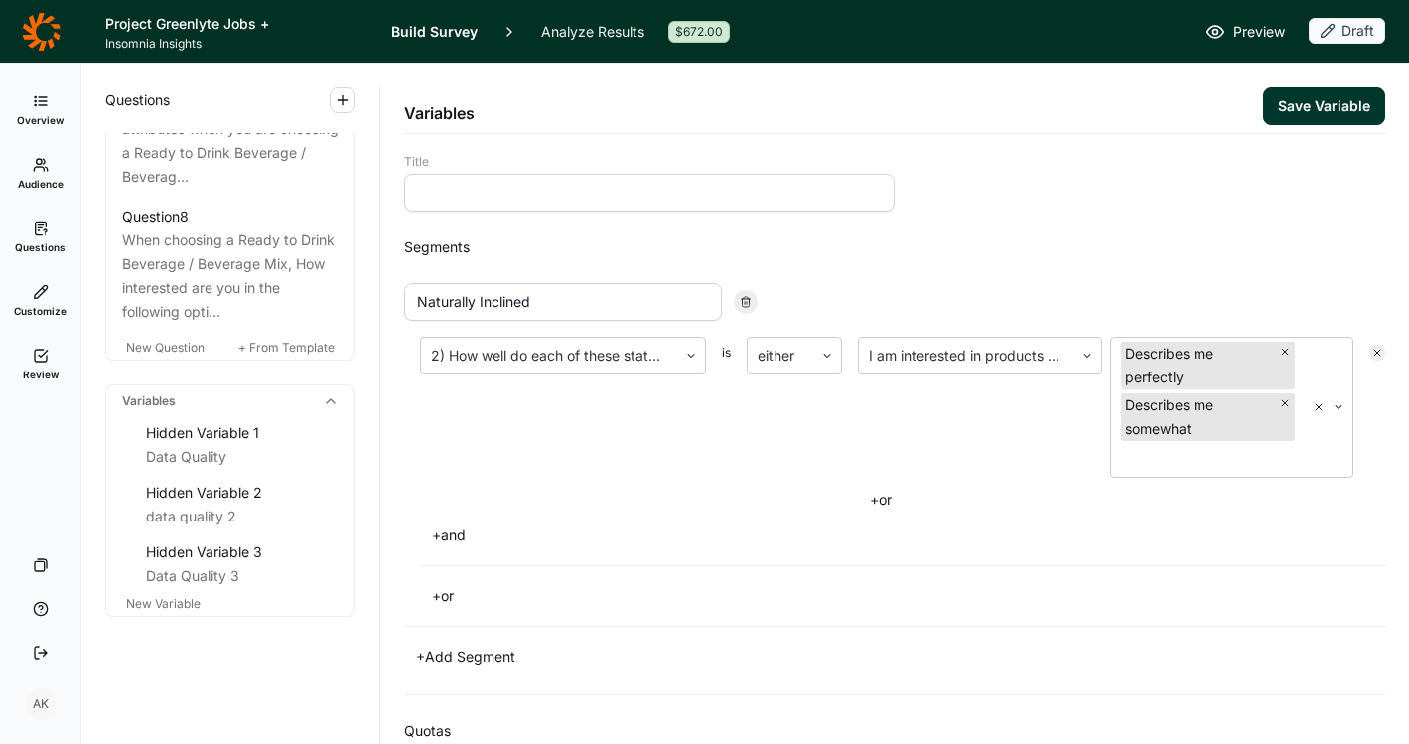
click at [1277, 105] on button "Save Variable" at bounding box center [1324, 106] width 122 height 38
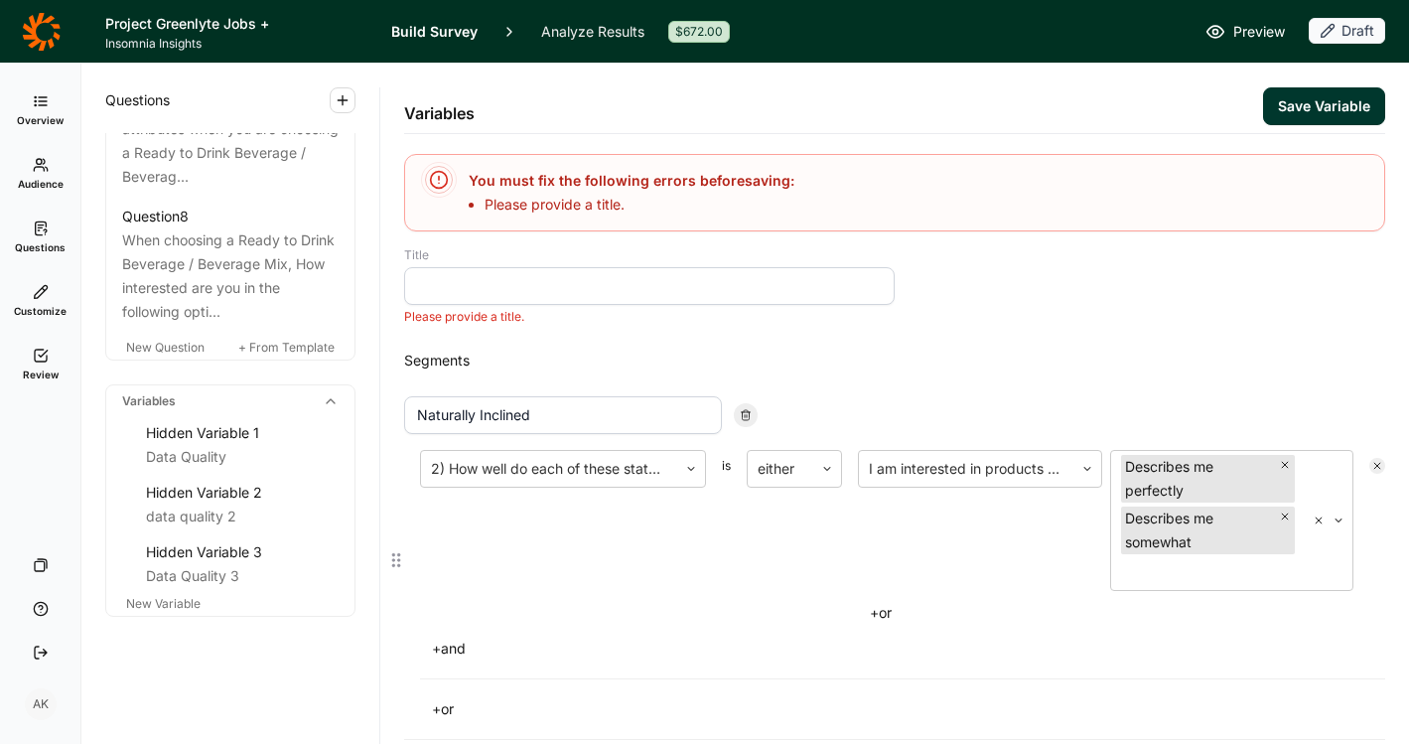
click at [487, 417] on input "Naturally Inclined" at bounding box center [563, 415] width 318 height 38
click at [544, 273] on input at bounding box center [649, 286] width 491 height 38
paste input "Naturally Inclined"
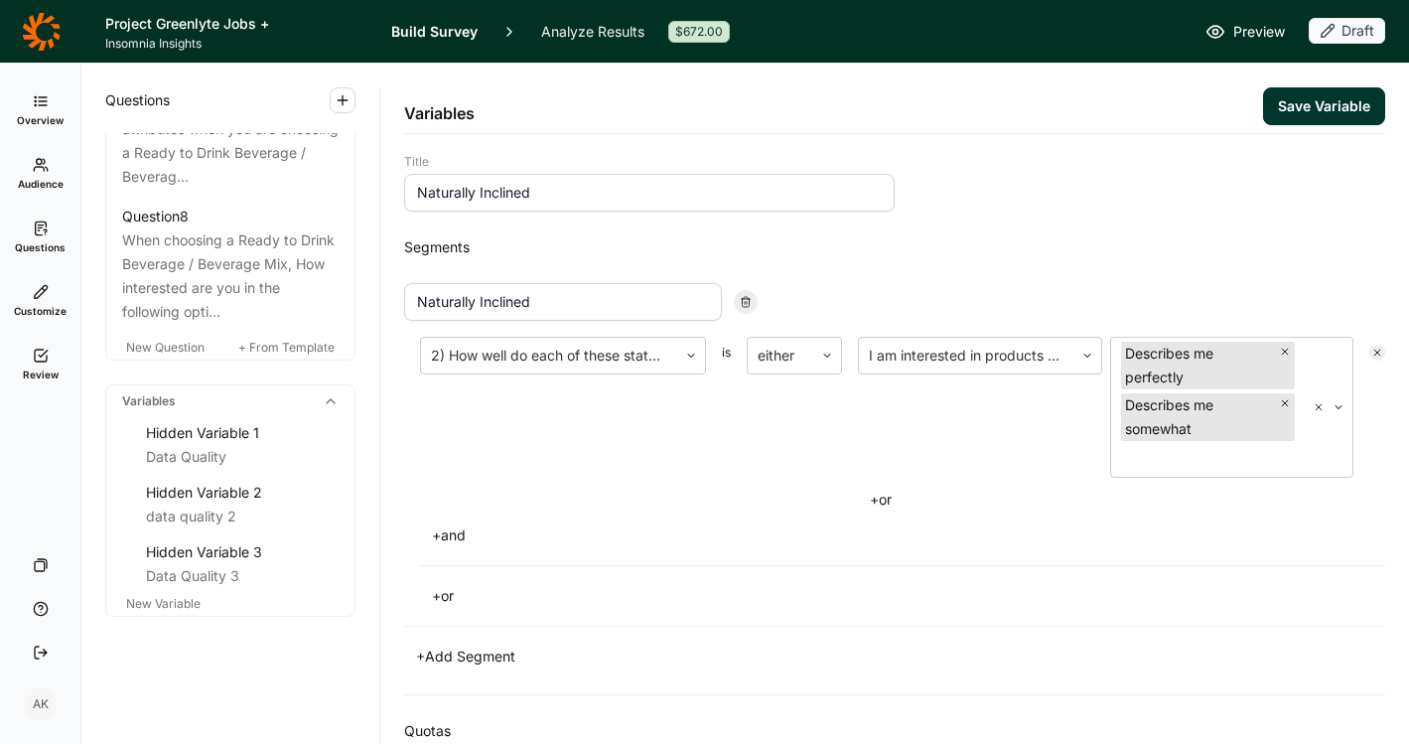
type input "Naturally Inclined"
click at [724, 650] on div "+ Add Segment" at bounding box center [894, 657] width 981 height 28
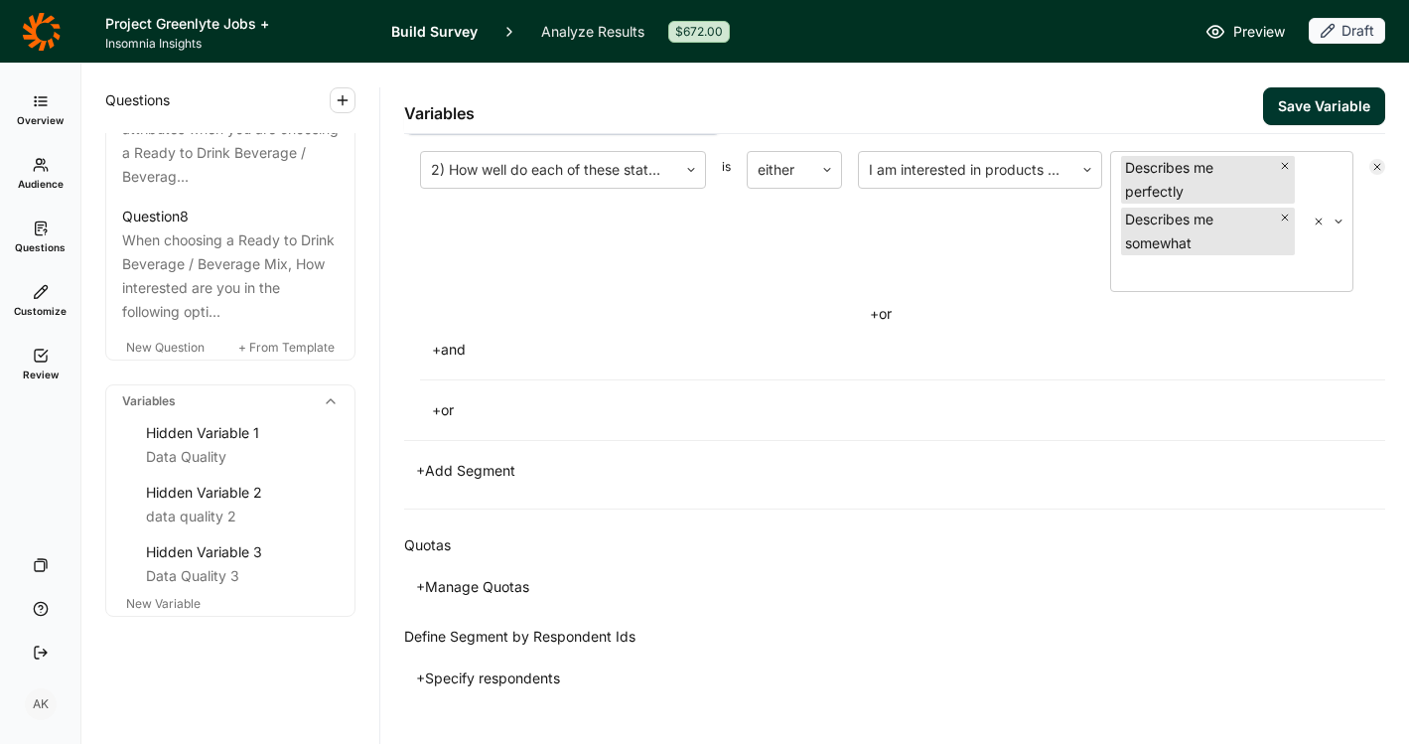
scroll to position [229, 0]
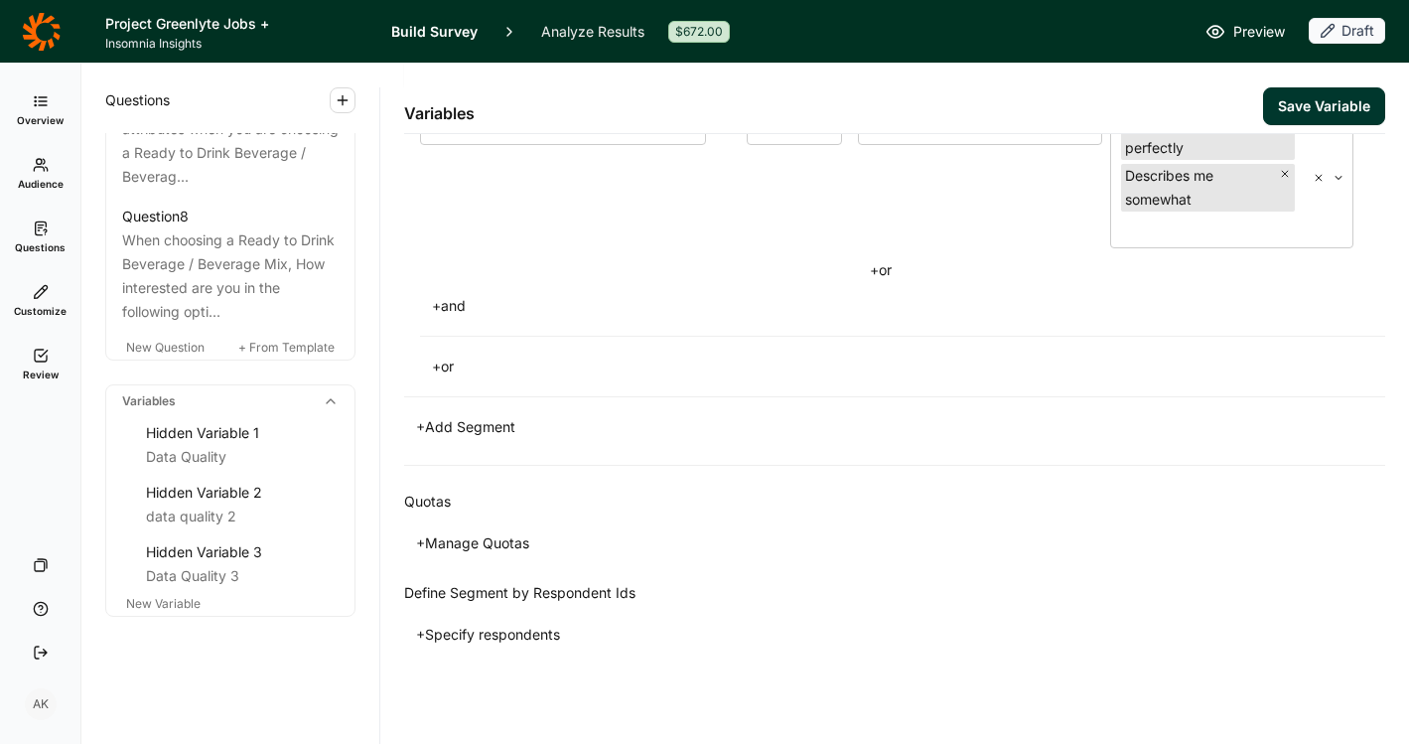
click at [478, 547] on button "+ Manage Quotas" at bounding box center [472, 543] width 137 height 28
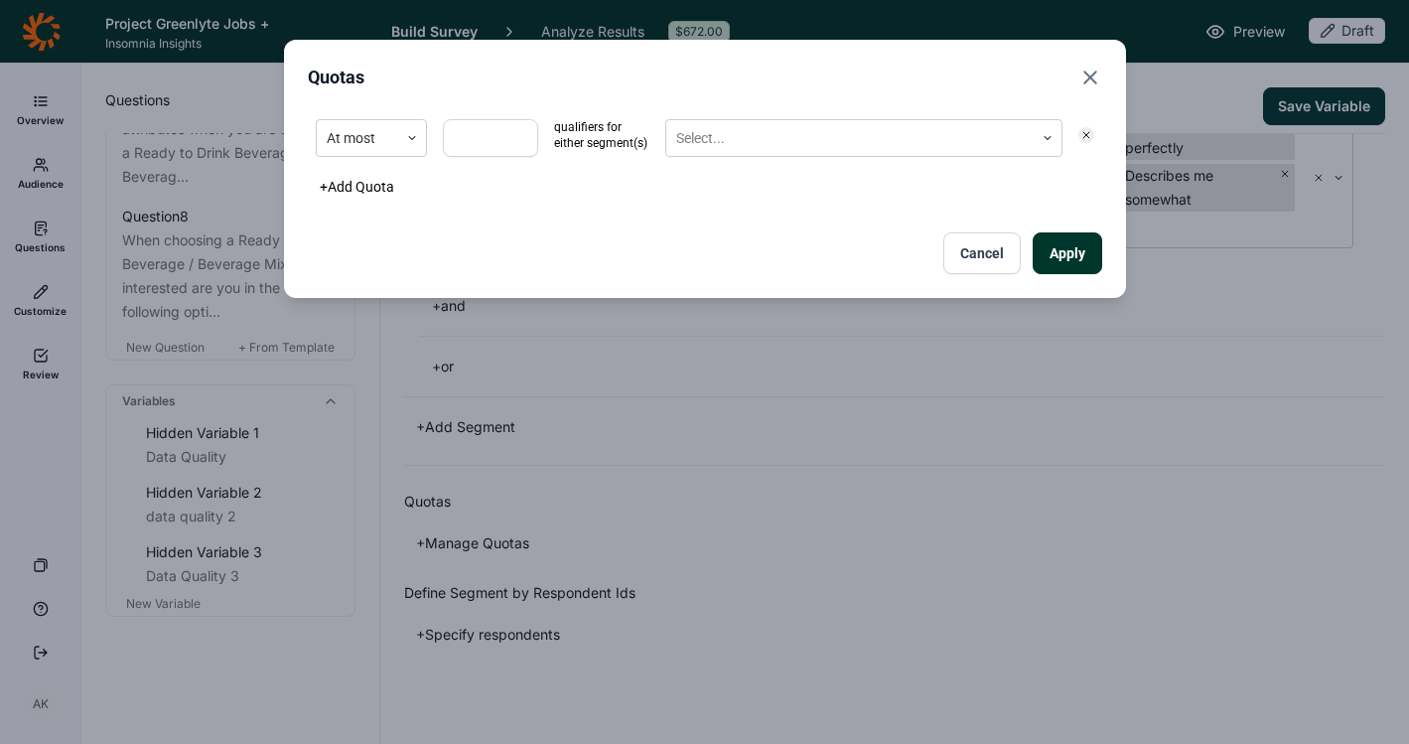
click at [406, 161] on div "At most qualifiers for either segment(s) Select..." at bounding box center [705, 138] width 795 height 54
click at [380, 147] on div at bounding box center [358, 138] width 62 height 25
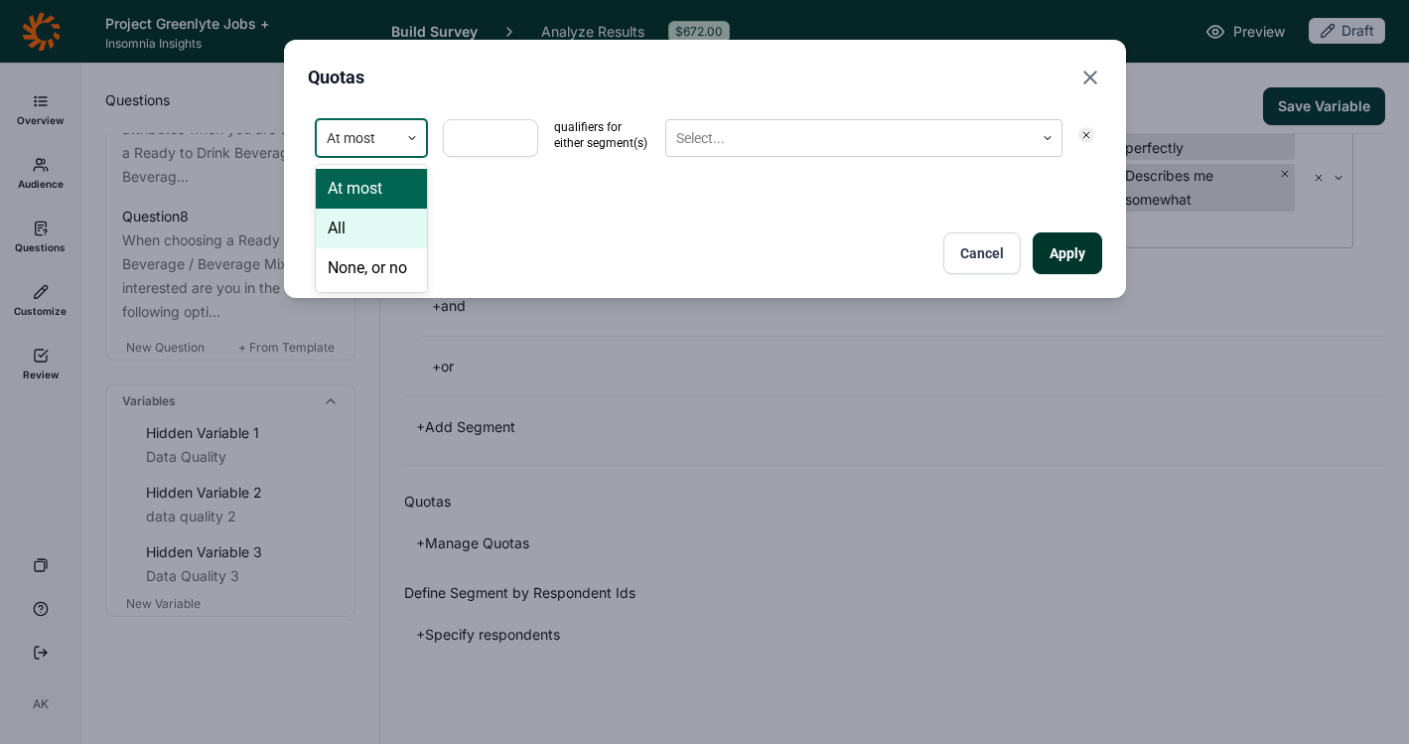
click at [379, 218] on div "All" at bounding box center [371, 229] width 111 height 40
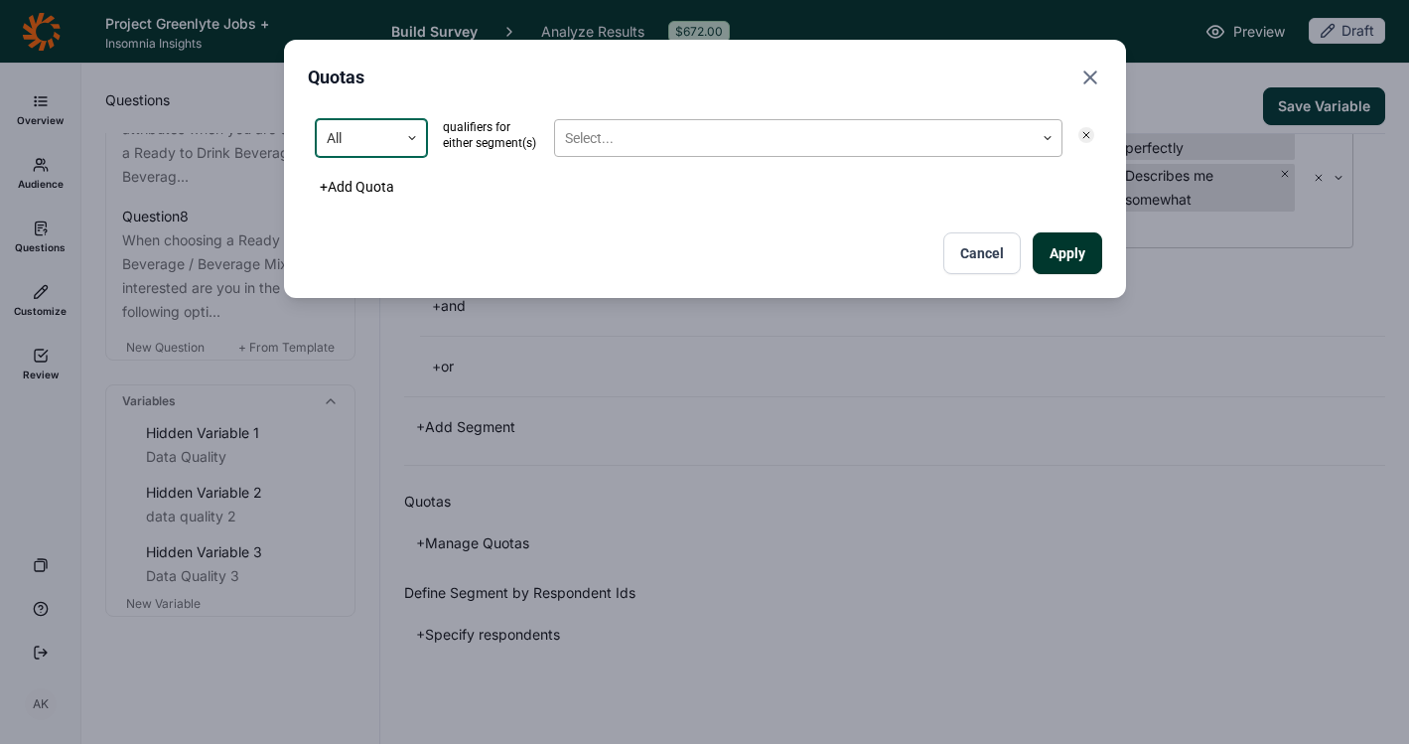
click at [650, 147] on div at bounding box center [794, 138] width 459 height 25
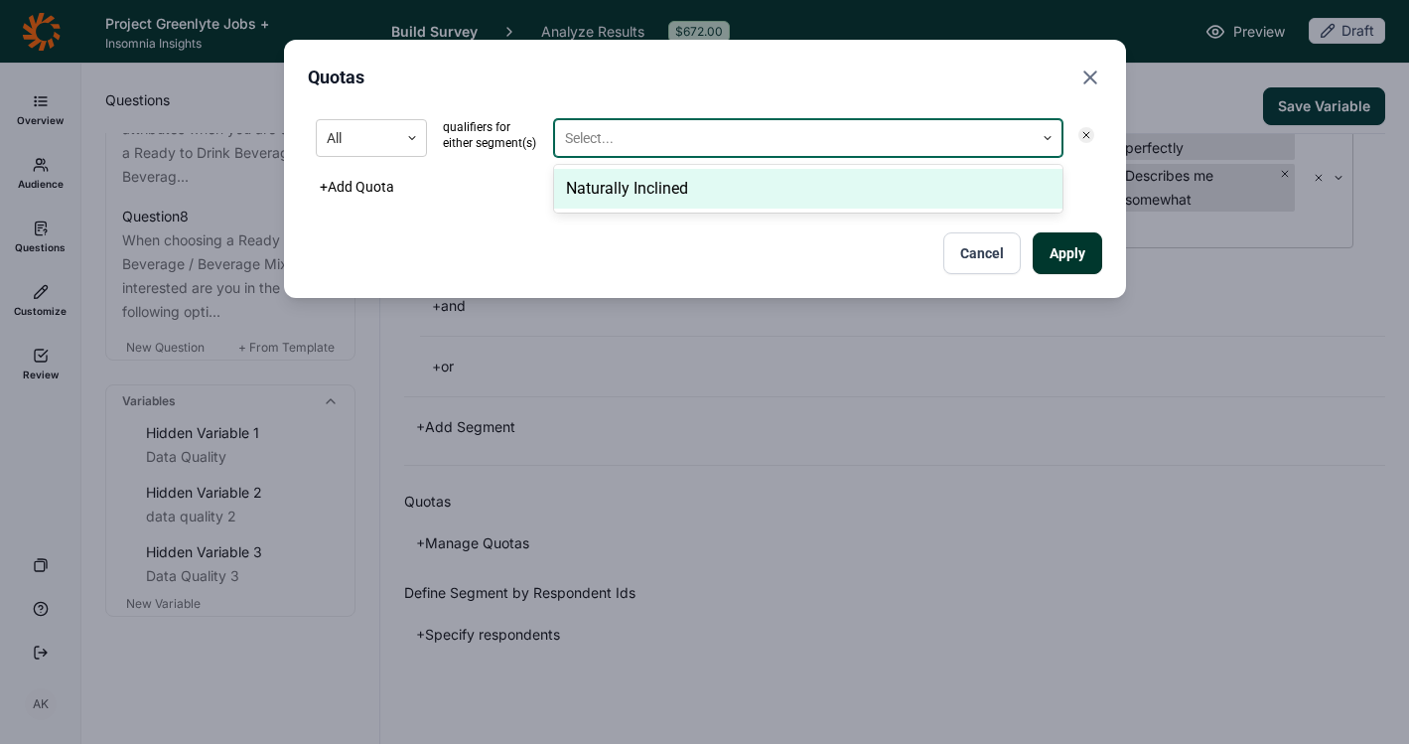
click at [659, 180] on div "Naturally Inclined" at bounding box center [808, 189] width 509 height 40
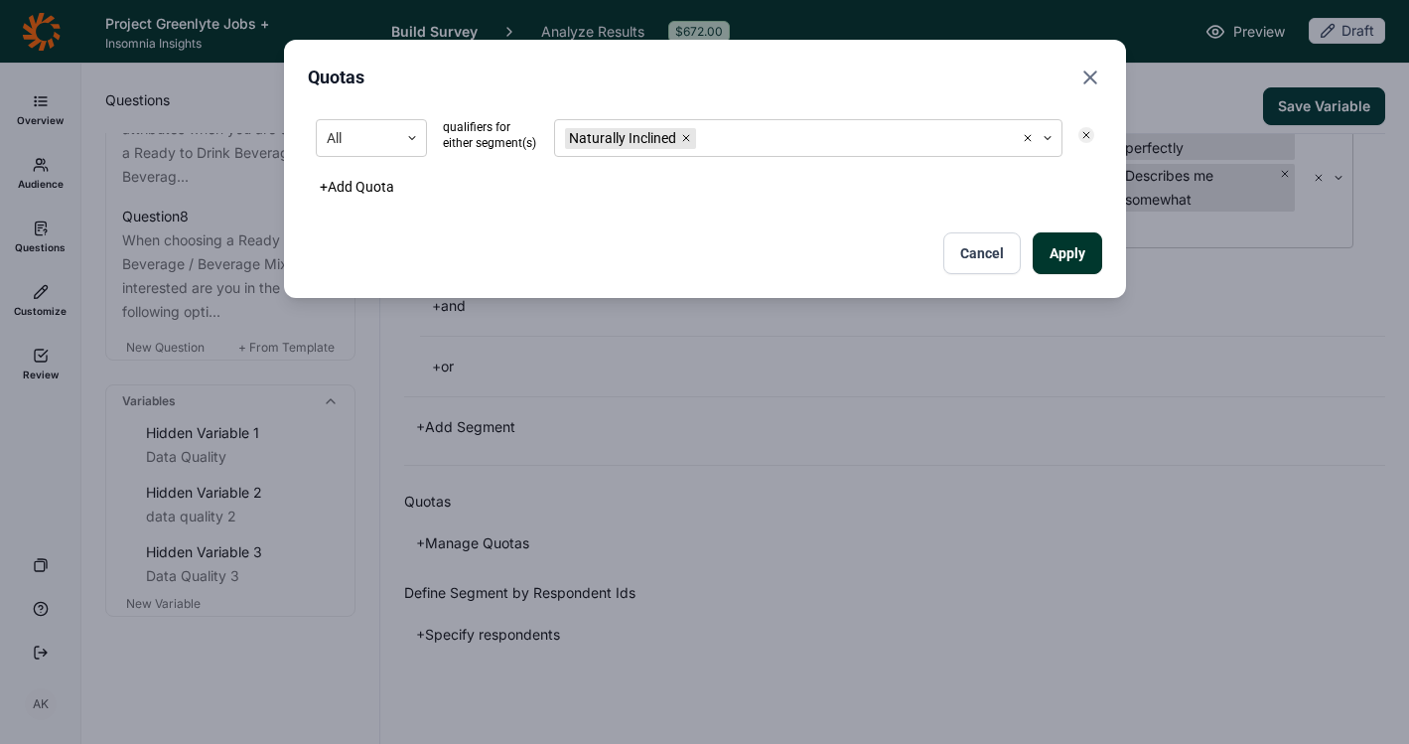
click at [709, 219] on div "All qualifiers for either segment(s) Naturally Inclined + Add Quota Apply Cancel" at bounding box center [705, 192] width 795 height 163
click at [1083, 241] on button "Apply" at bounding box center [1068, 253] width 70 height 42
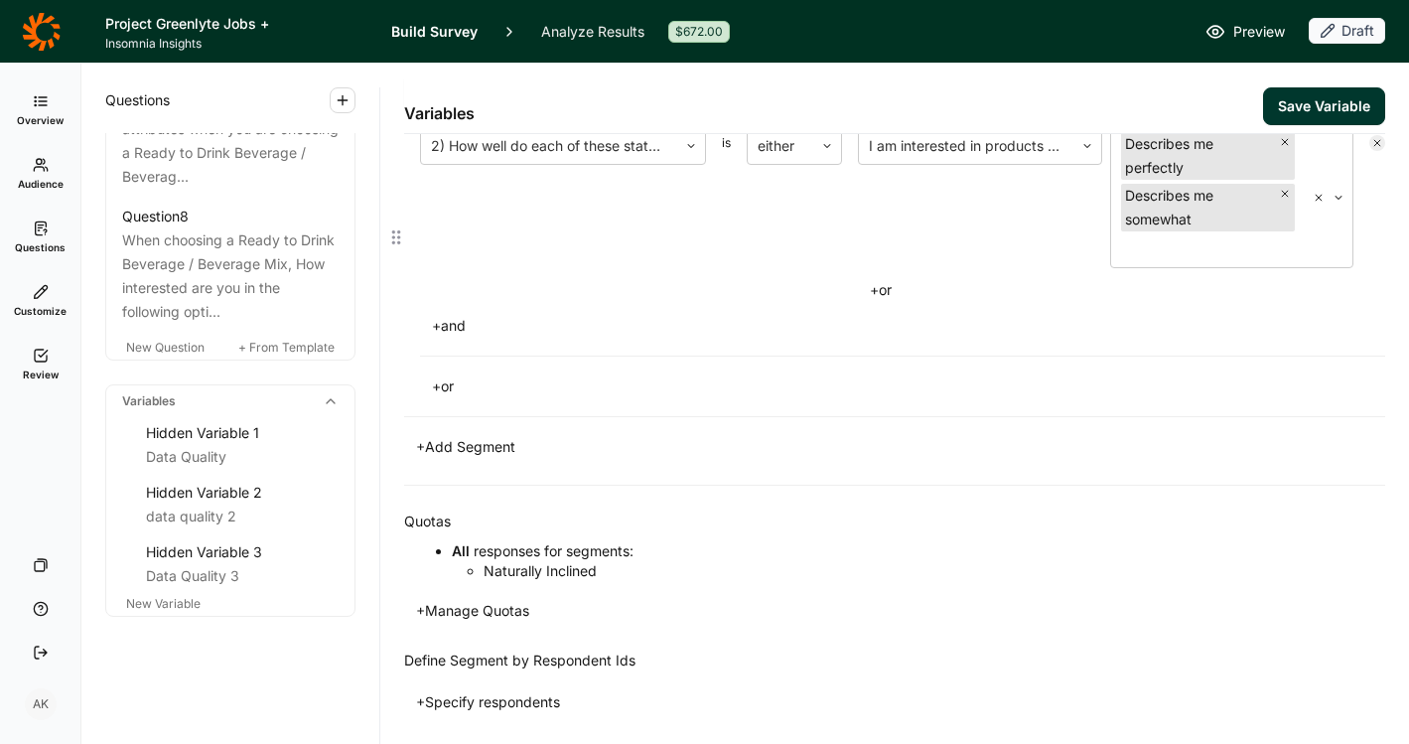
scroll to position [0, 0]
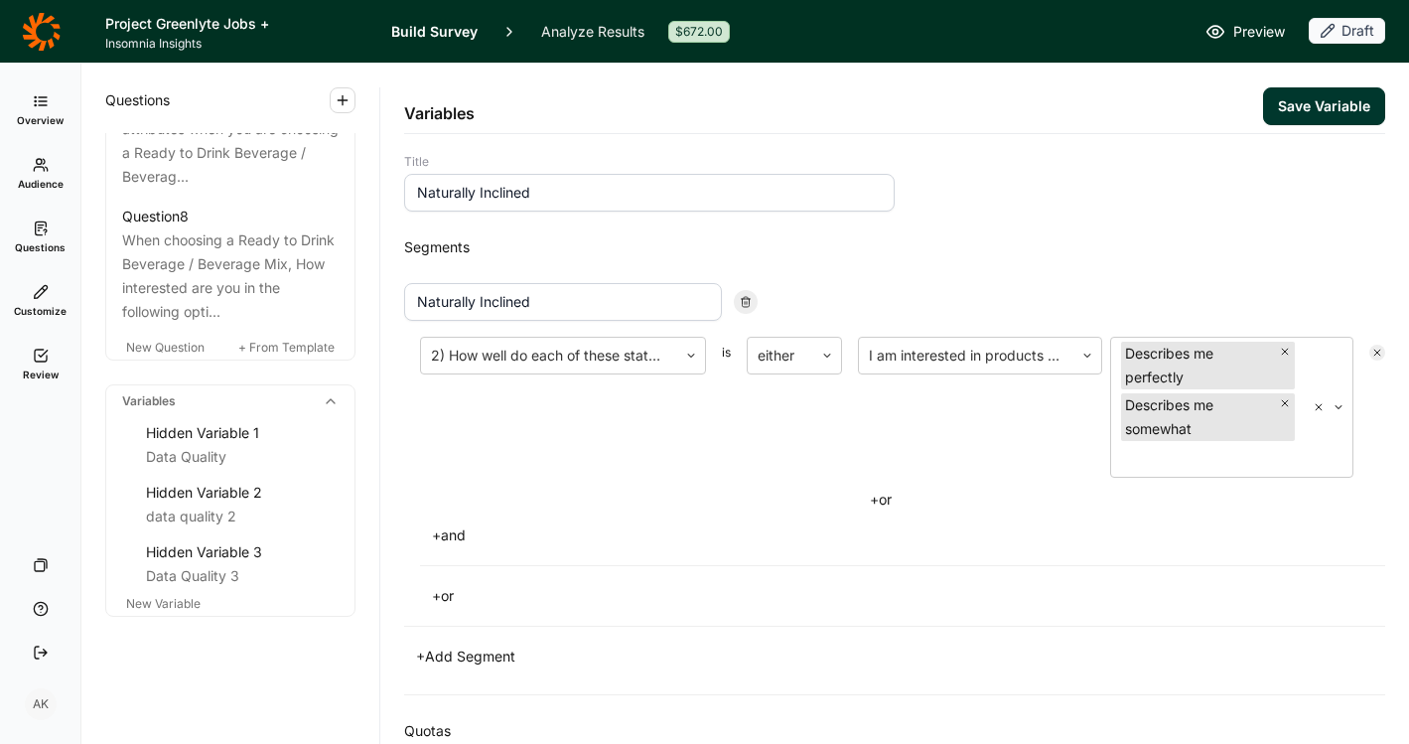
click at [1273, 104] on button "Save Variable" at bounding box center [1324, 106] width 122 height 38
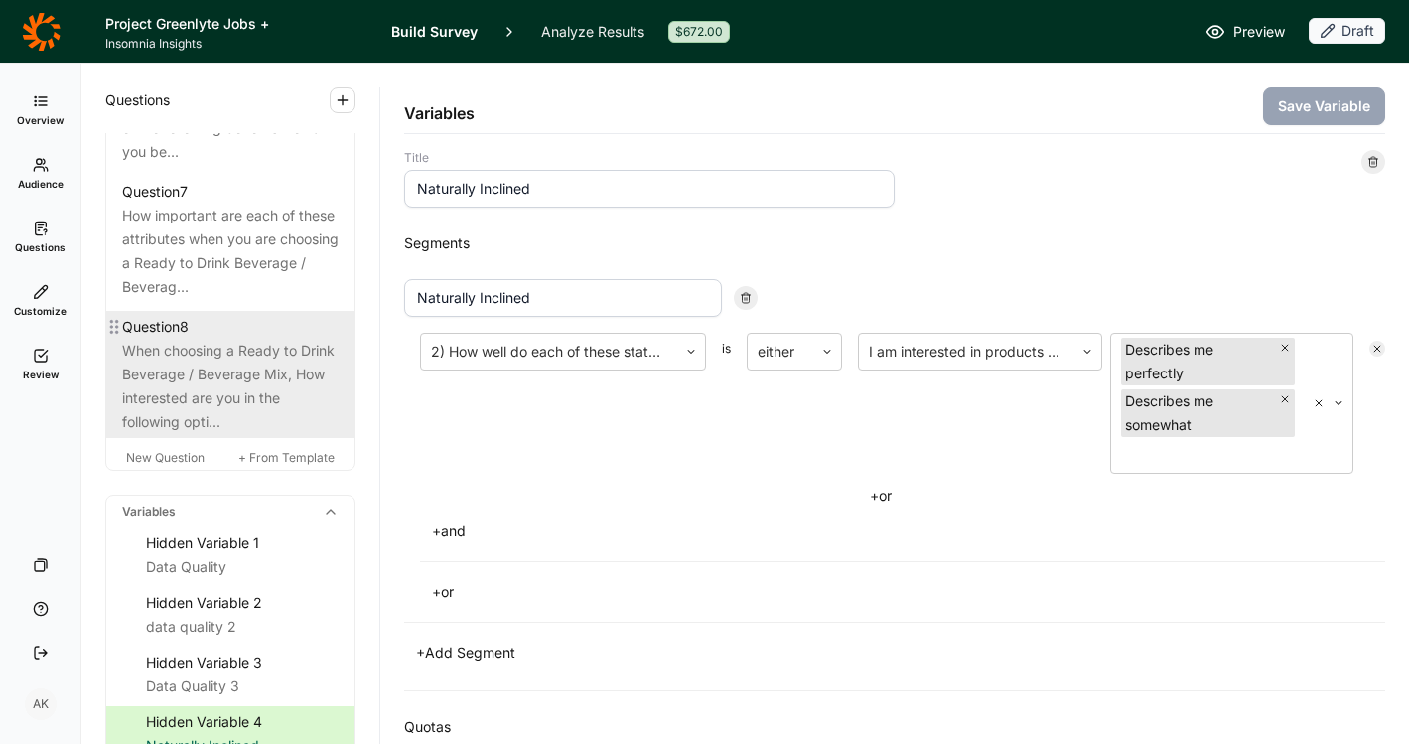
scroll to position [1557, 0]
click at [195, 429] on div "When choosing a Ready to Drink Beverage / Beverage Mix, How interested are you …" at bounding box center [230, 386] width 217 height 95
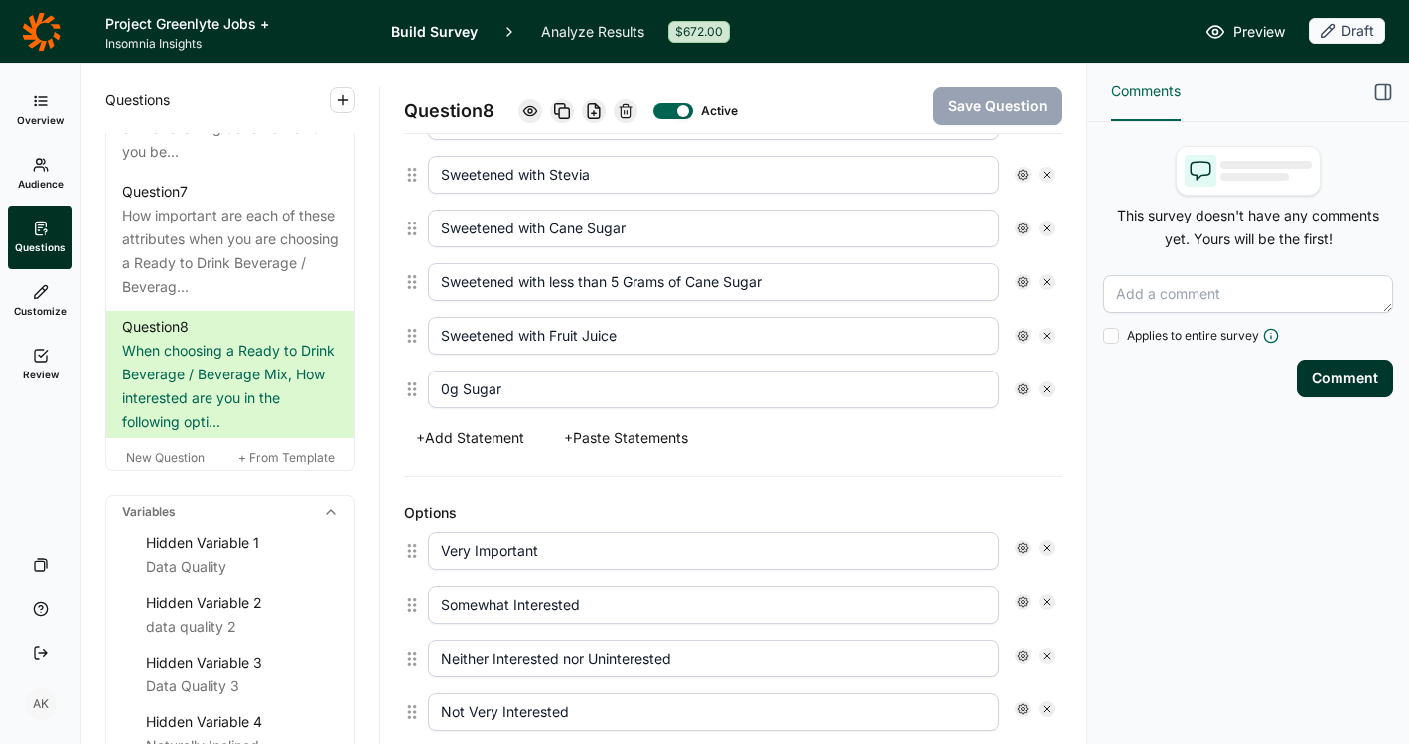
scroll to position [945, 0]
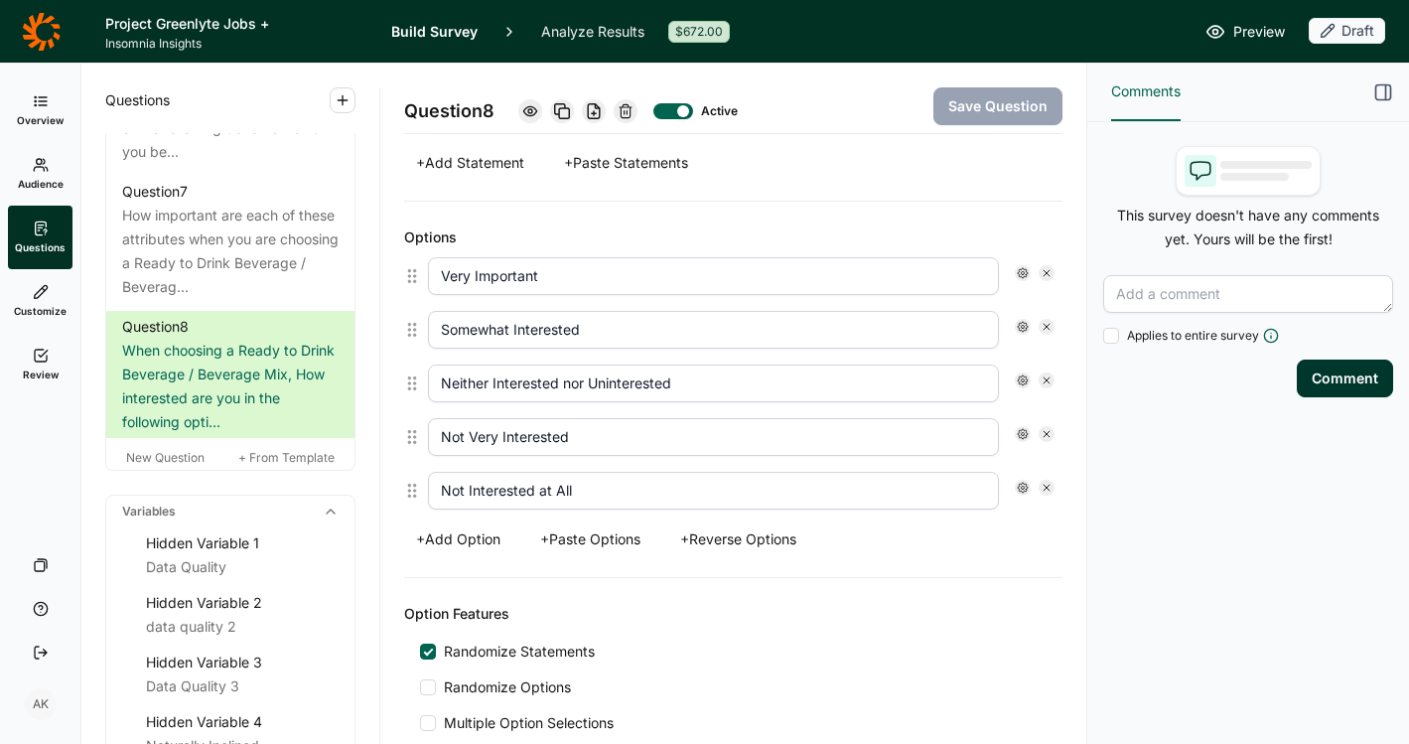
drag, startPoint x: 565, startPoint y: 276, endPoint x: 474, endPoint y: 277, distance: 91.4
click at [474, 277] on input "Very Important" at bounding box center [713, 276] width 571 height 38
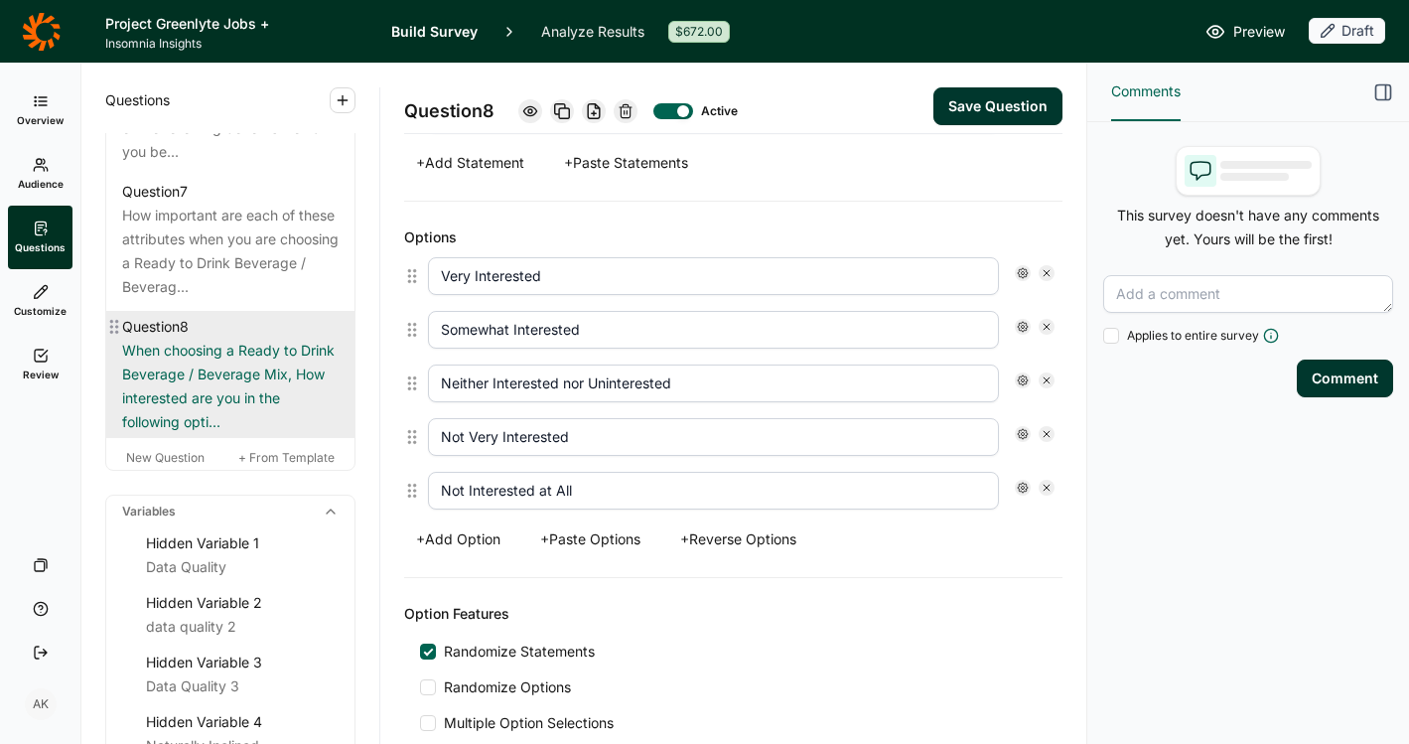
type input "Very Interested"
click at [277, 415] on div "When choosing a Ready to Drink Beverage / Beverage Mix, How interested are you …" at bounding box center [230, 386] width 217 height 95
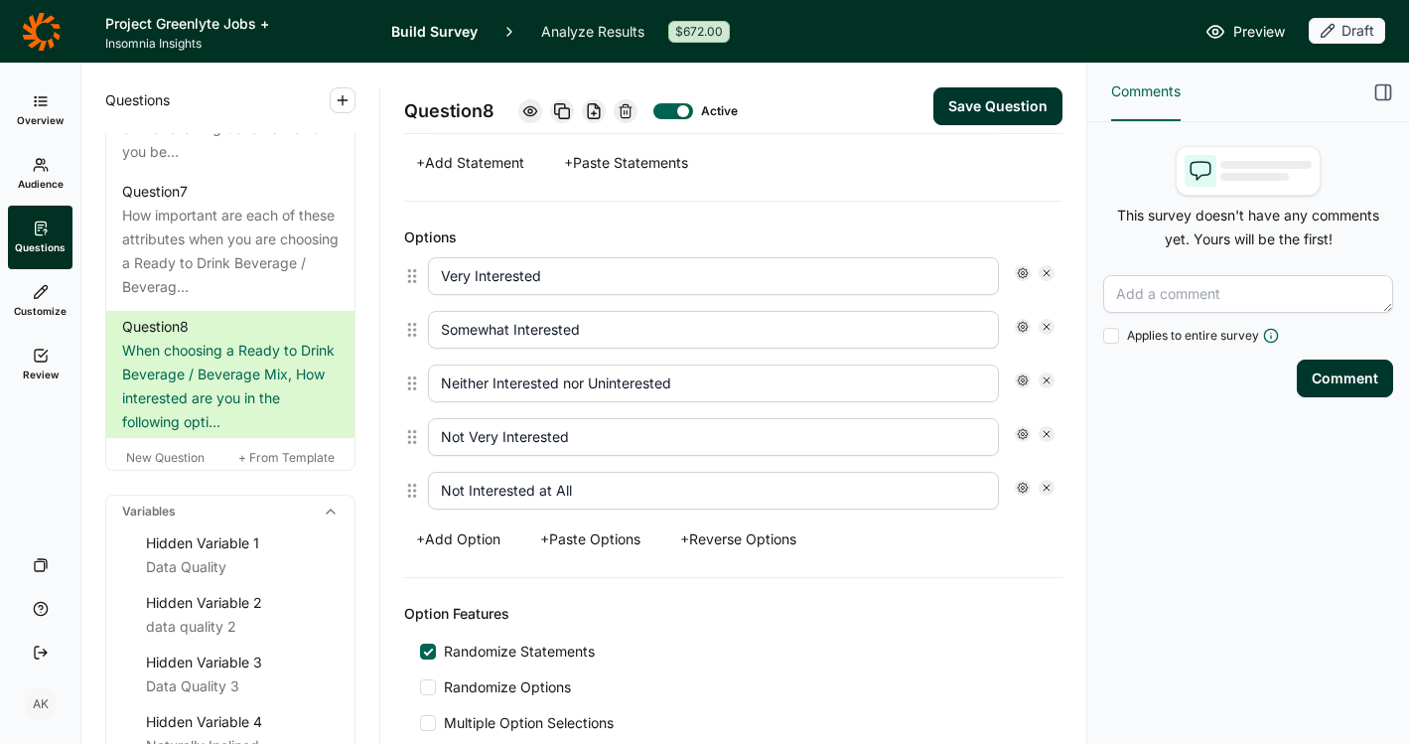
click at [1009, 101] on button "Save Question" at bounding box center [998, 106] width 129 height 38
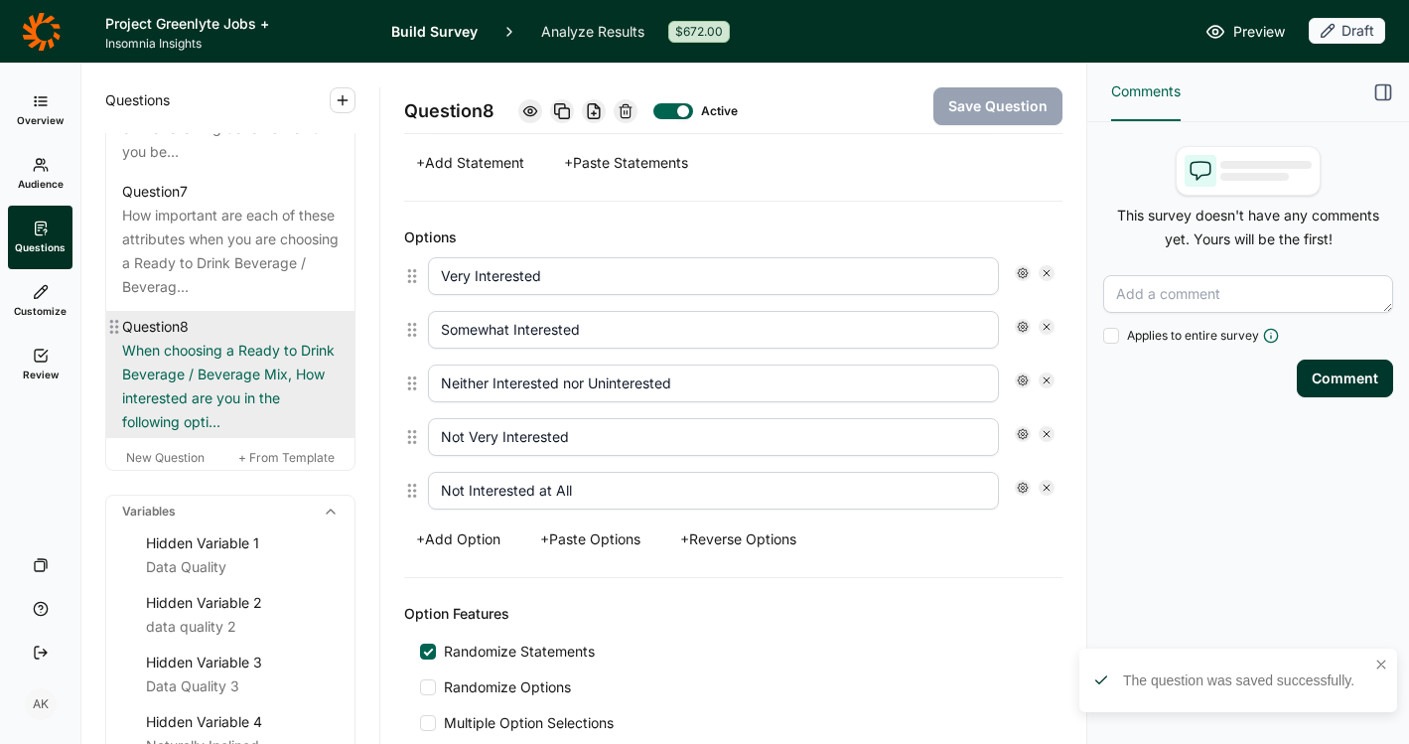
click at [200, 399] on div "When choosing a Ready to Drink Beverage / Beverage Mix, How interested are you …" at bounding box center [230, 386] width 217 height 95
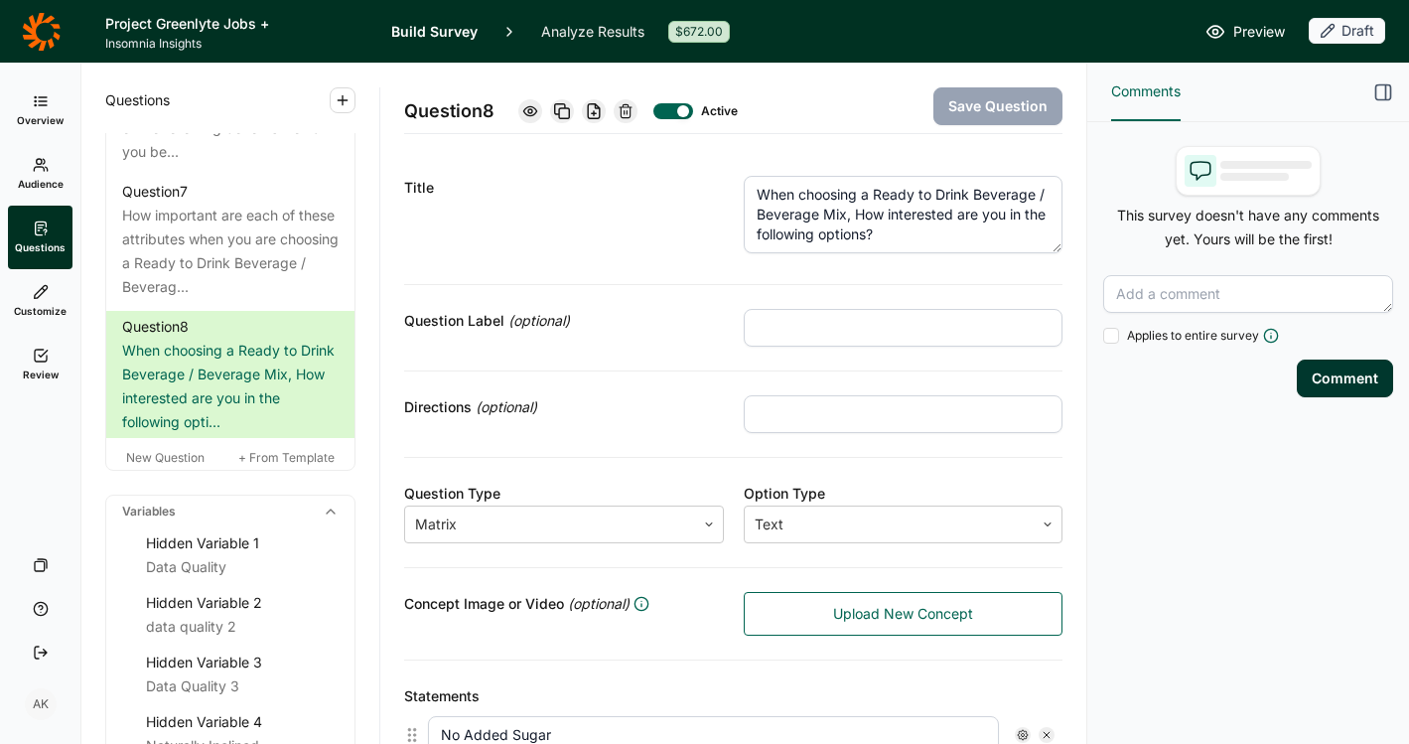
scroll to position [0, 0]
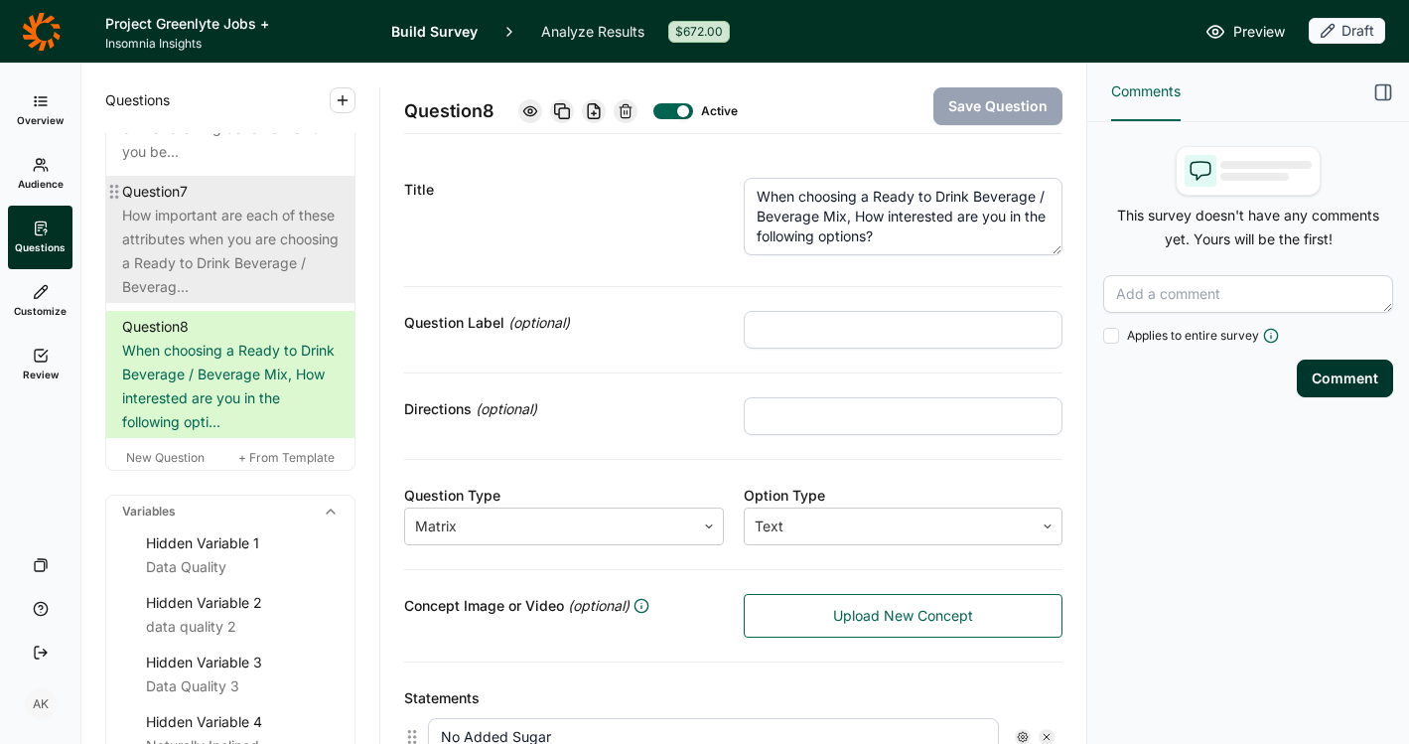
click at [167, 290] on div "How important are each of these attributes when you are choosing a Ready to Dri…" at bounding box center [230, 251] width 217 height 95
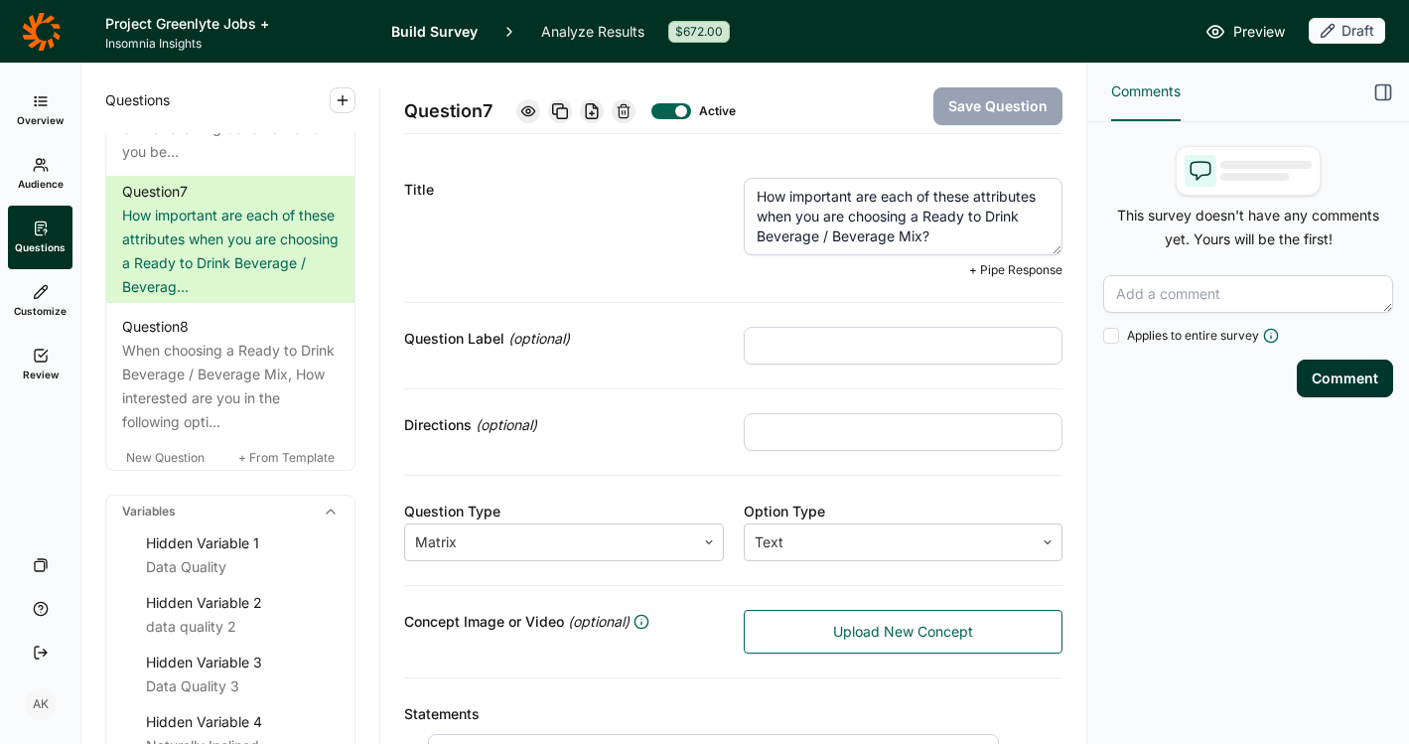
drag, startPoint x: 935, startPoint y: 232, endPoint x: 913, endPoint y: 221, distance: 24.4
click at [913, 221] on textarea "How important are each of these attributes when you are choosing a Ready to Dri…" at bounding box center [904, 216] width 320 height 77
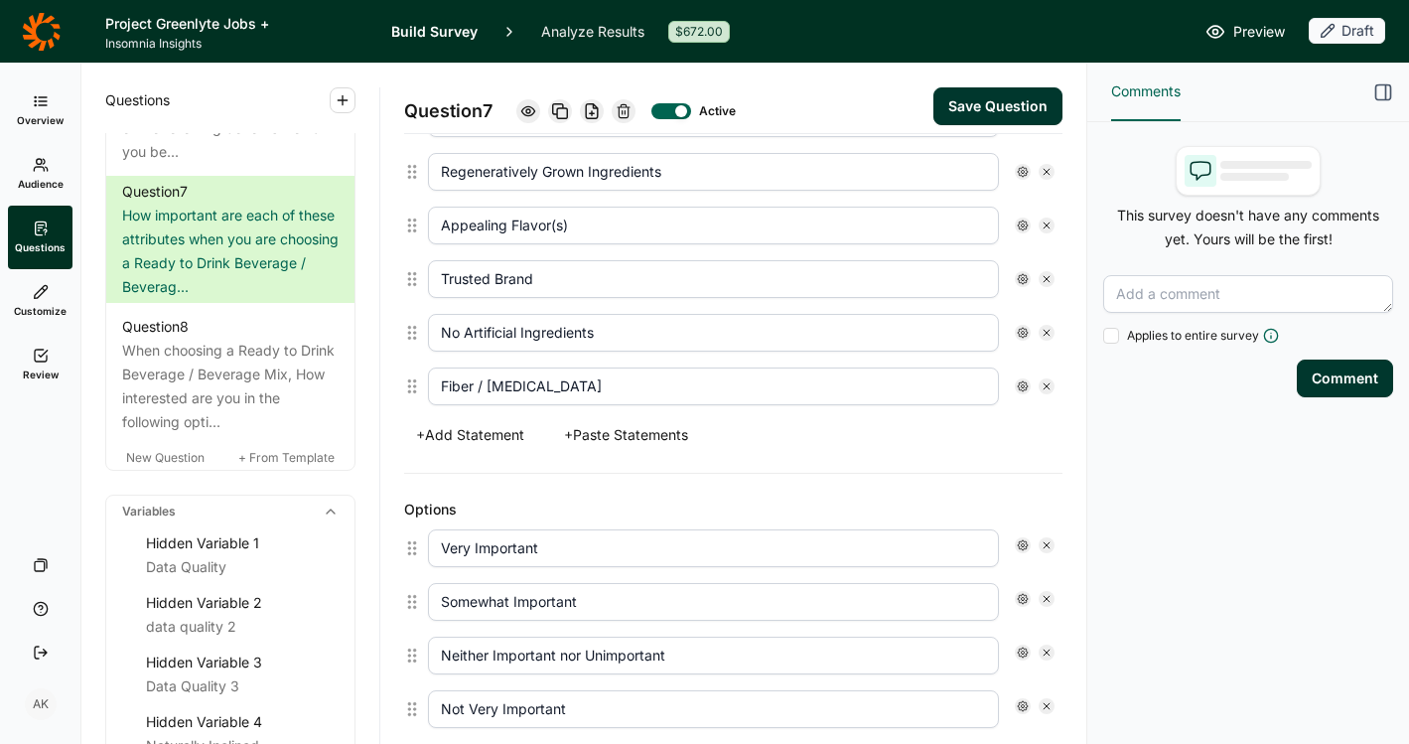
scroll to position [925, 0]
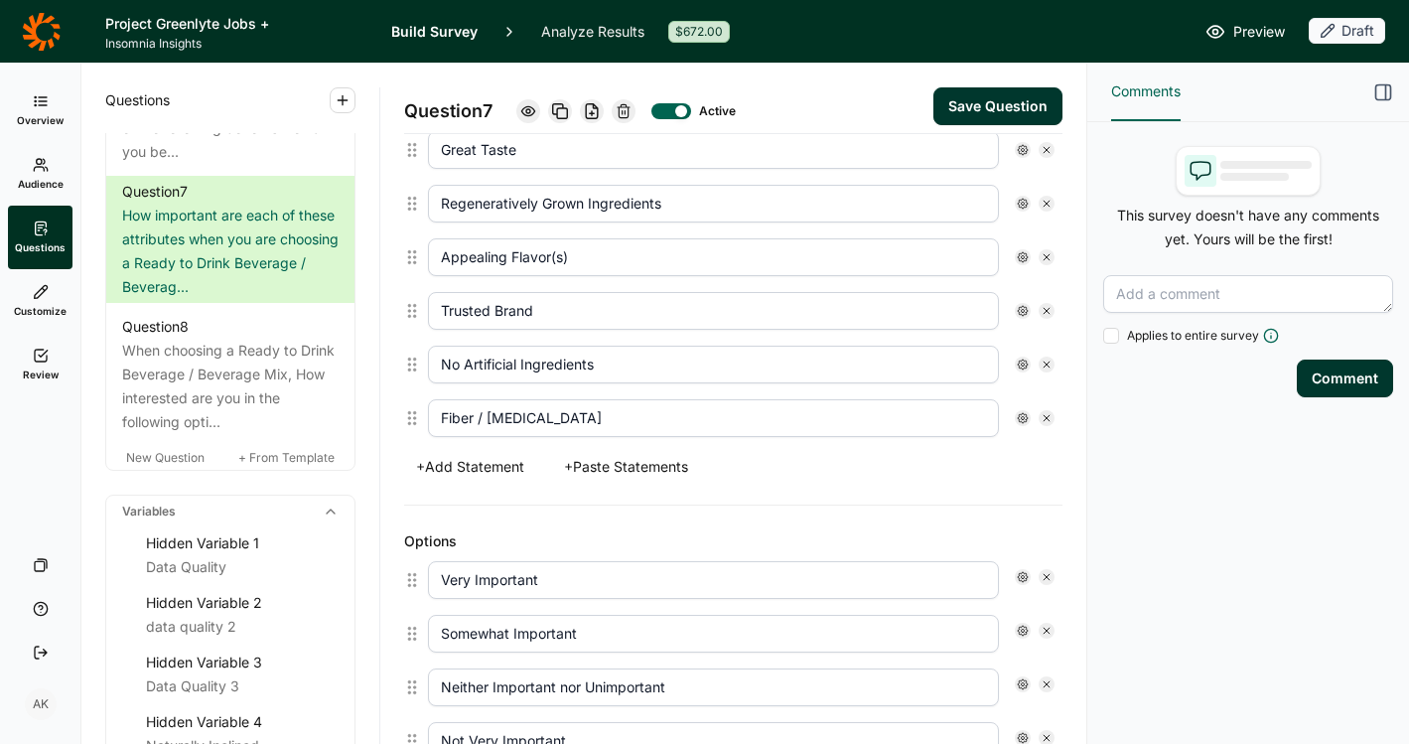
type textarea "How important are each of these attributes when you are choosing a food or beve…"
click at [678, 467] on button "+ Paste Statements" at bounding box center [626, 467] width 148 height 28
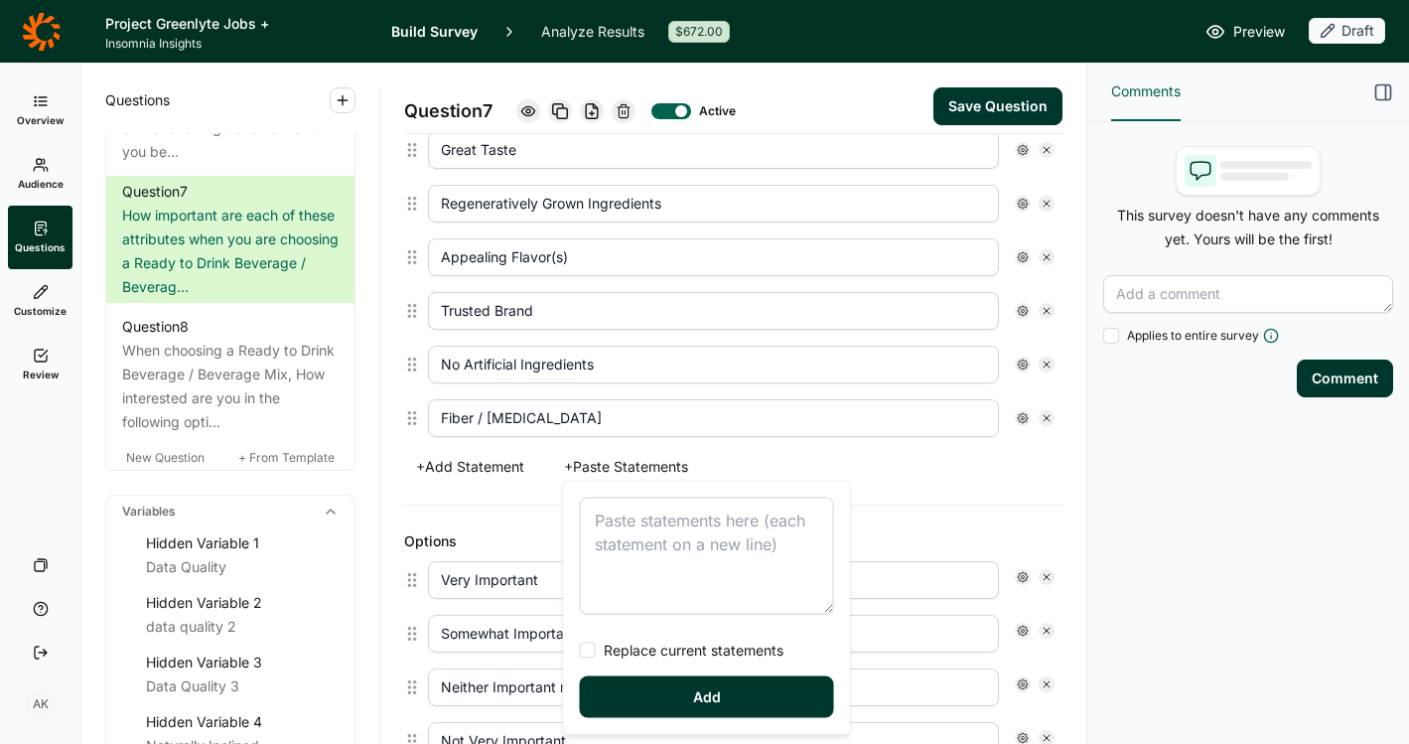
click at [631, 562] on textarea at bounding box center [707, 556] width 254 height 117
type textarea "Certified Organic Non-GMO Low Sugar No Added Sugar No Stevia Low Calorie Great …"
click at [629, 642] on span "Replace current statements" at bounding box center [690, 651] width 188 height 20
click at [580, 651] on input "Replace current statements" at bounding box center [580, 651] width 0 height 0
click at [641, 685] on button "Add" at bounding box center [707, 697] width 254 height 42
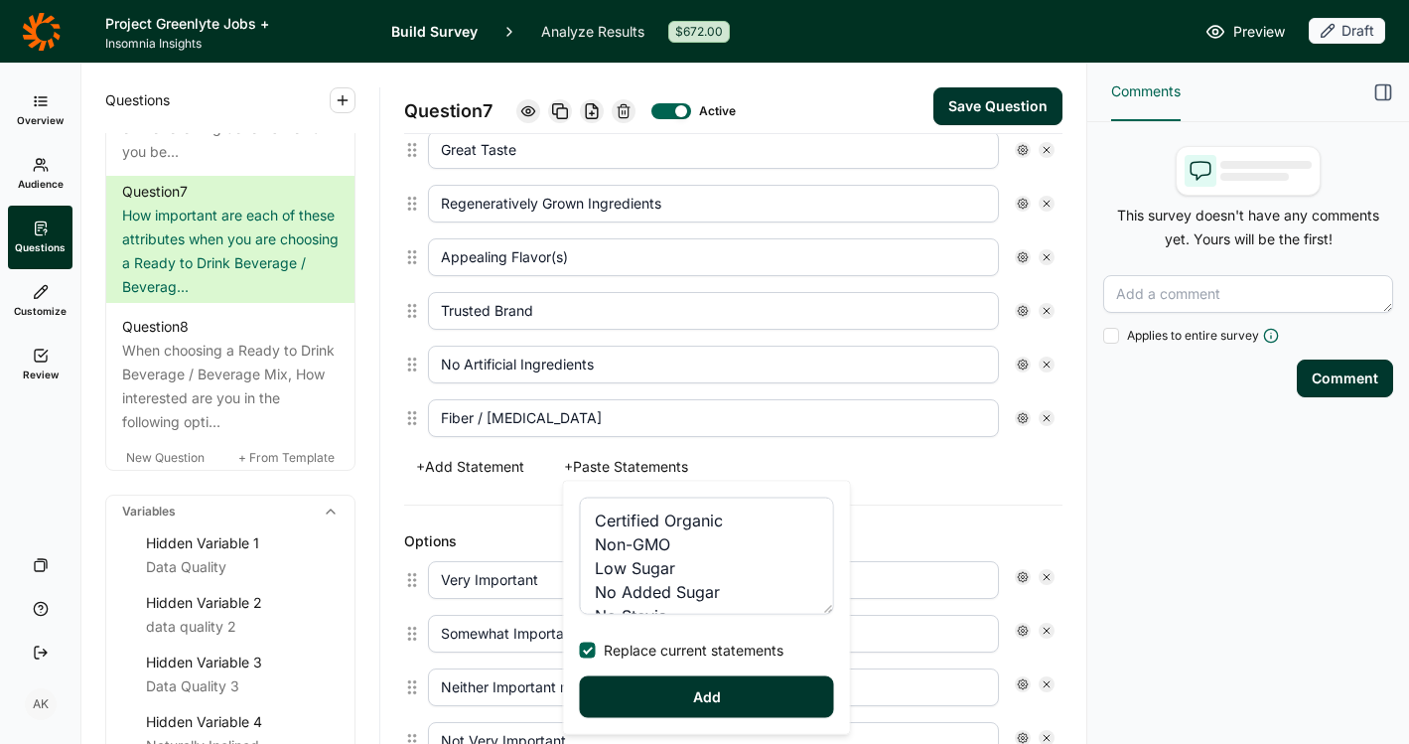
type input "Fiber / [MEDICAL_DATA]"
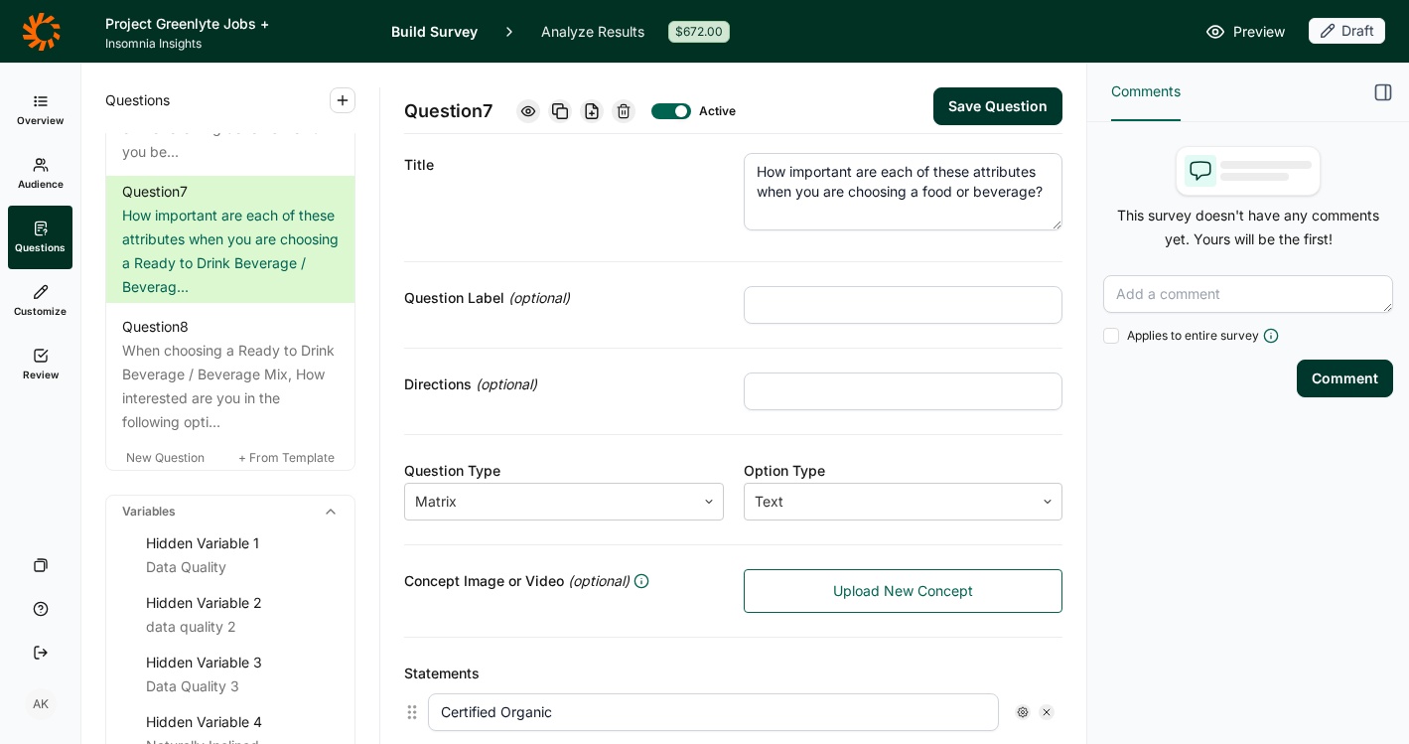
scroll to position [16, 0]
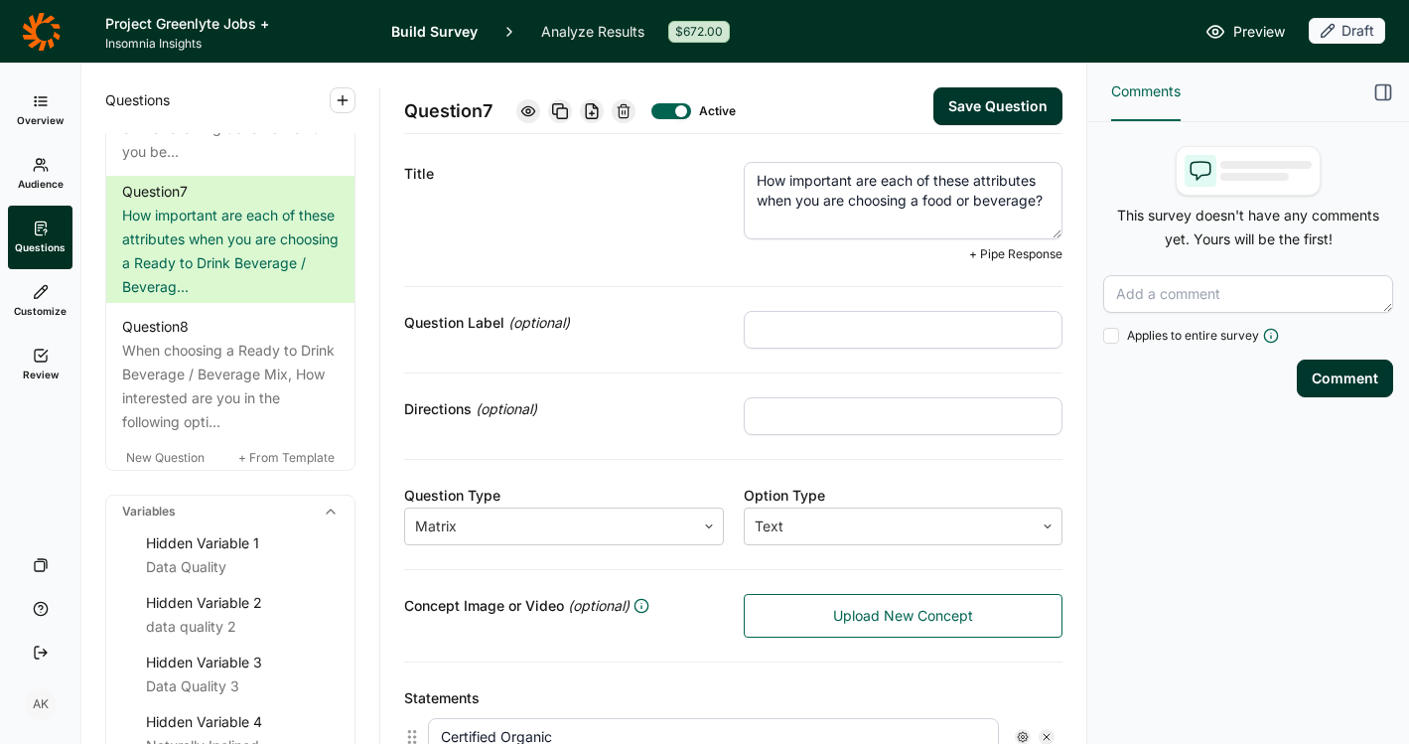
drag, startPoint x: 850, startPoint y: 224, endPoint x: 505, endPoint y: 78, distance: 375.2
paste textarea "benefits when you are choosing foods and beverages?"
type textarea "How important are each of these benefits when you are choosing foods and bevera…"
click at [976, 109] on button "Save Question" at bounding box center [998, 106] width 129 height 38
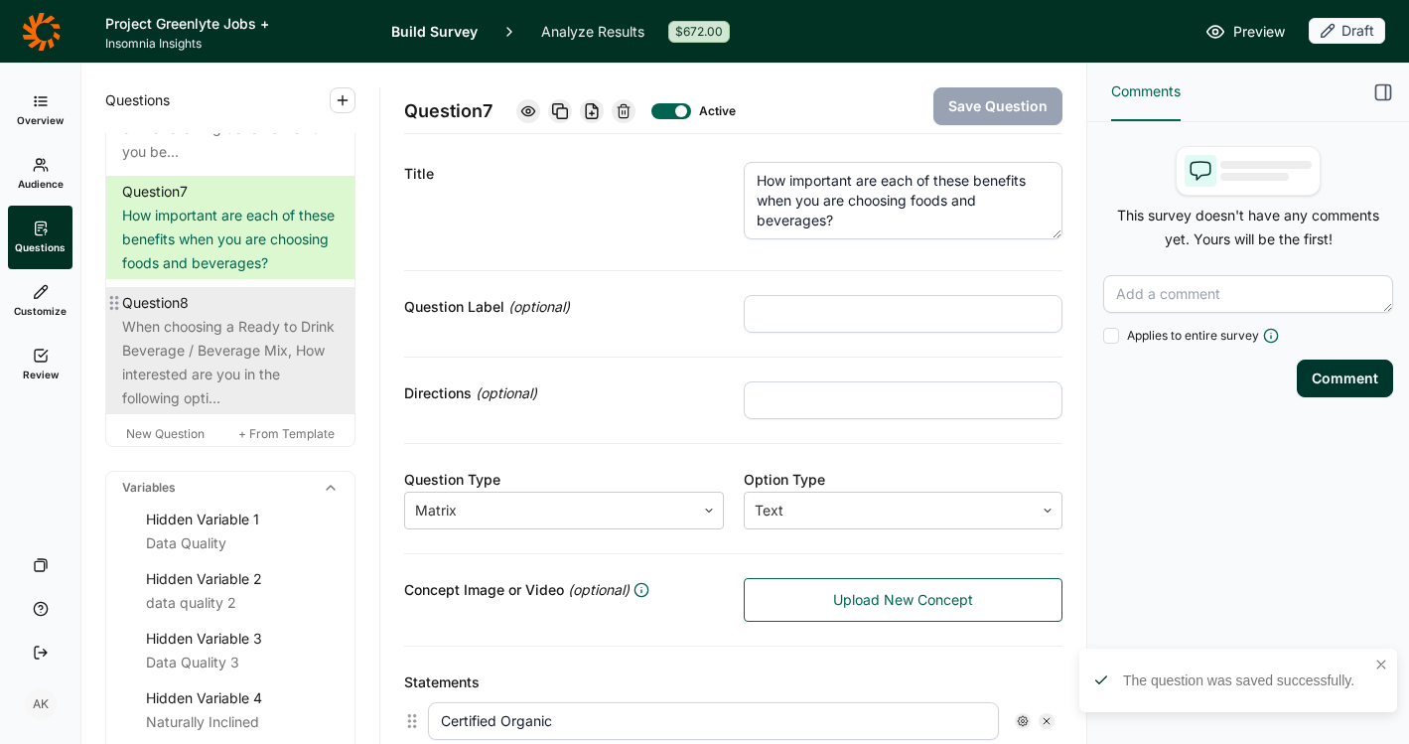
click at [216, 405] on div "When choosing a Ready to Drink Beverage / Beverage Mix, How interested are you …" at bounding box center [230, 362] width 217 height 95
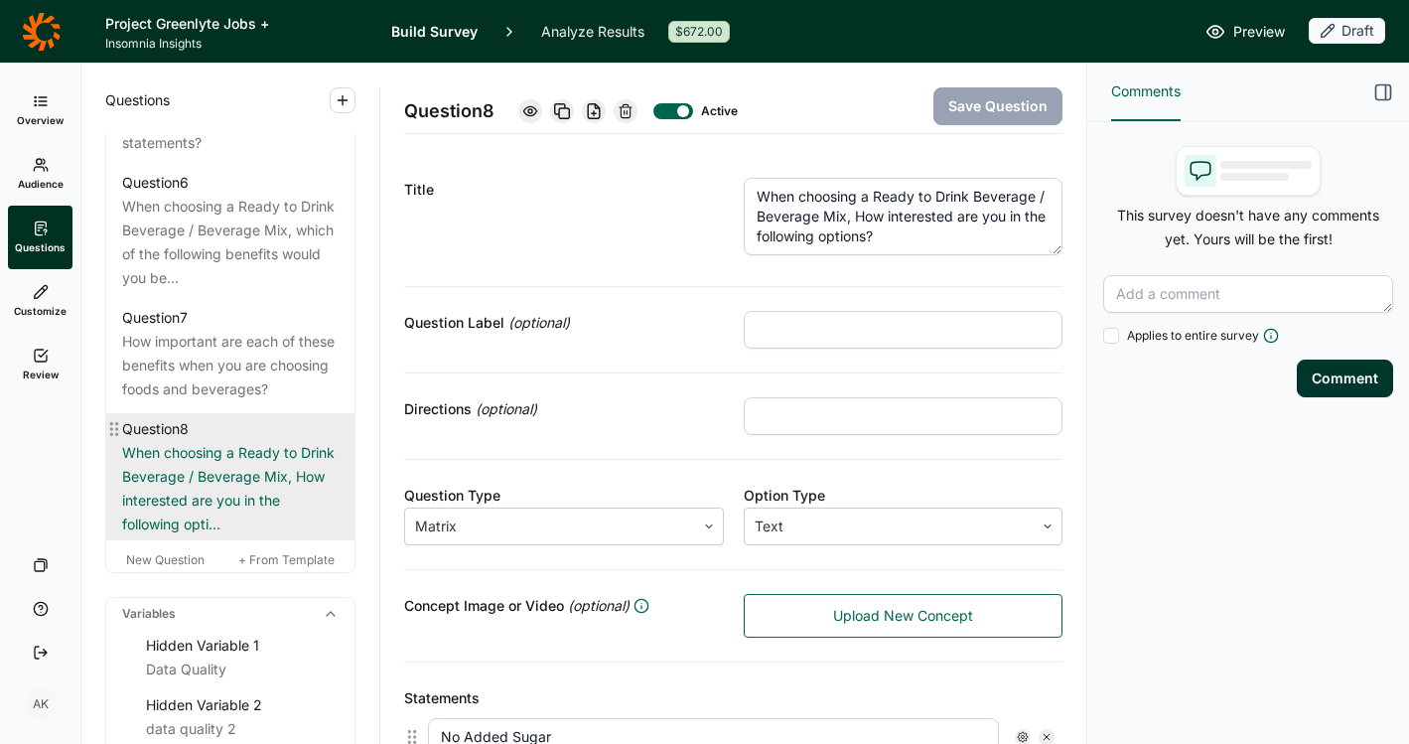
scroll to position [1427, 0]
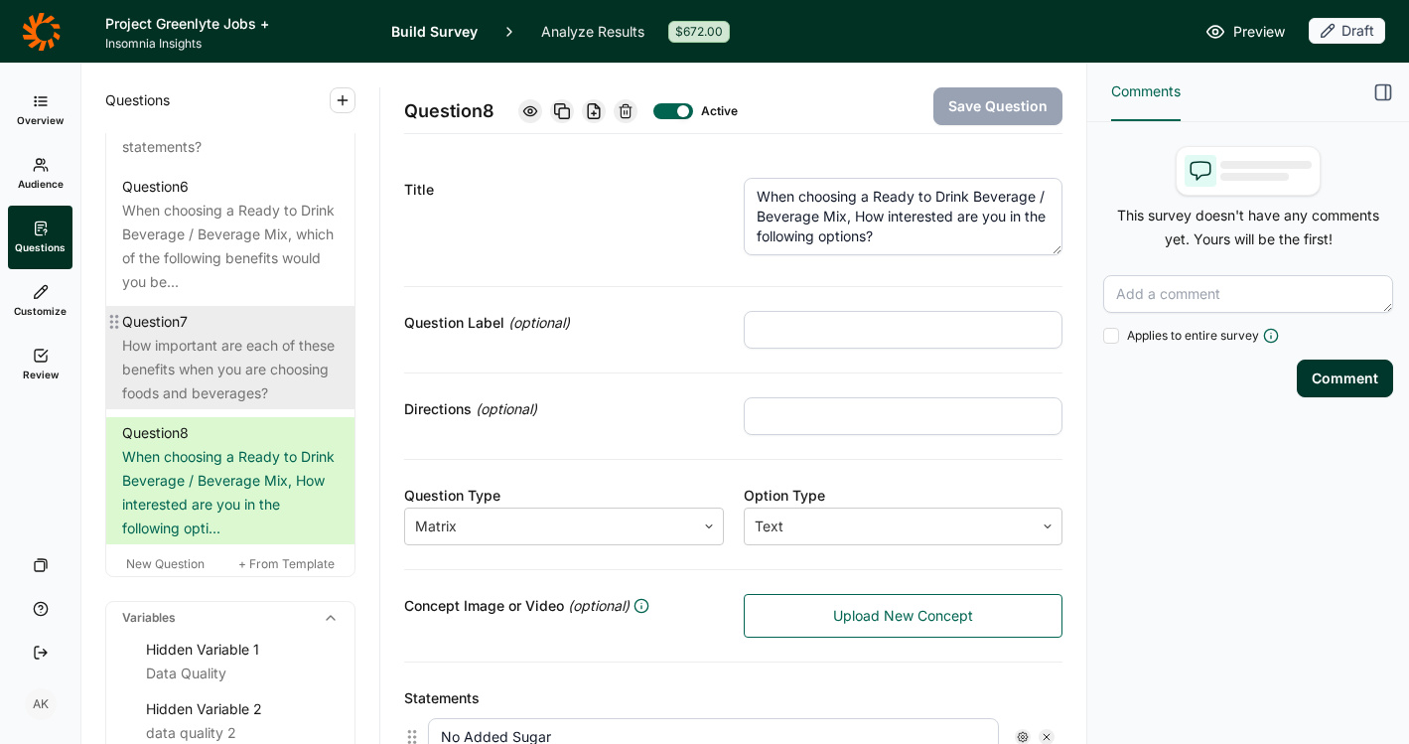
click at [231, 405] on div "How important are each of these benefits when you are choosing foods and bevera…" at bounding box center [230, 370] width 217 height 72
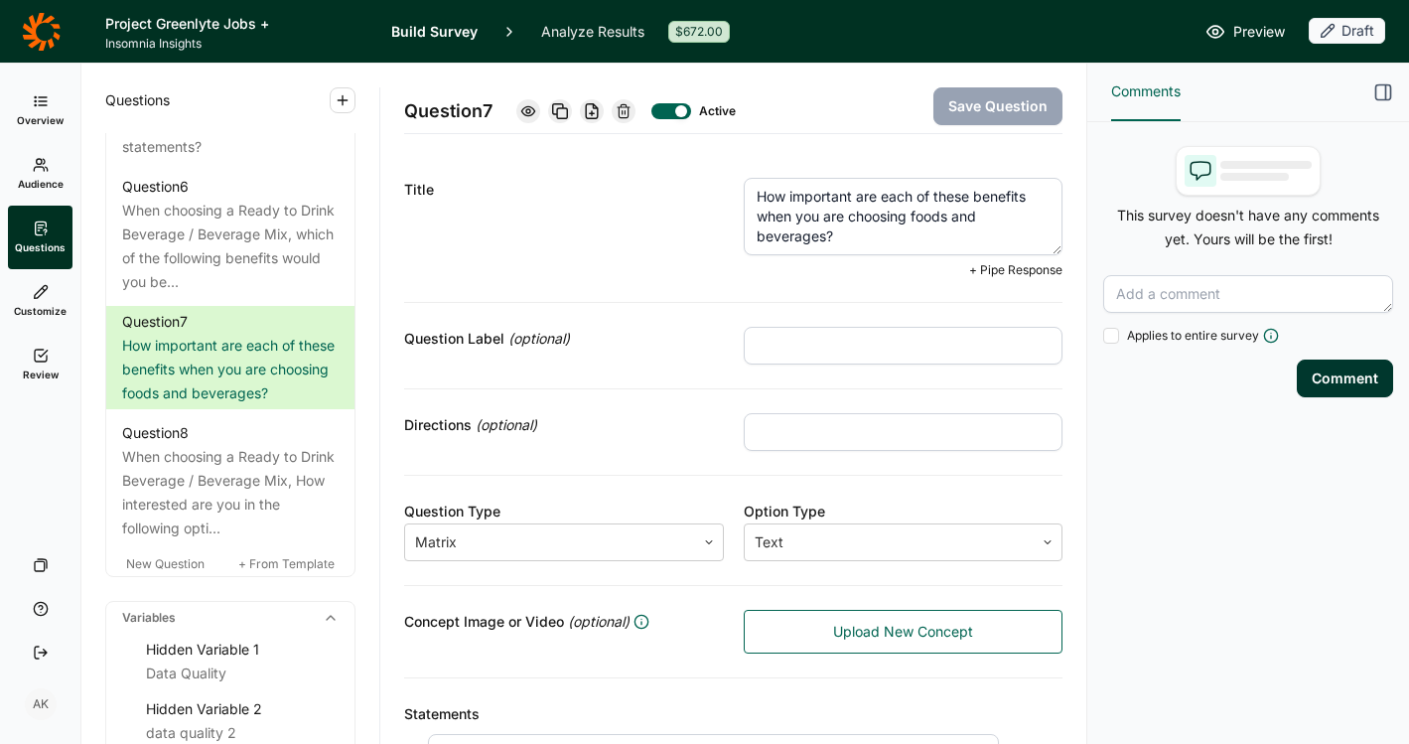
click at [1004, 194] on textarea "How important are each of these benefits when you are choosing foods and bevera…" at bounding box center [904, 216] width 320 height 77
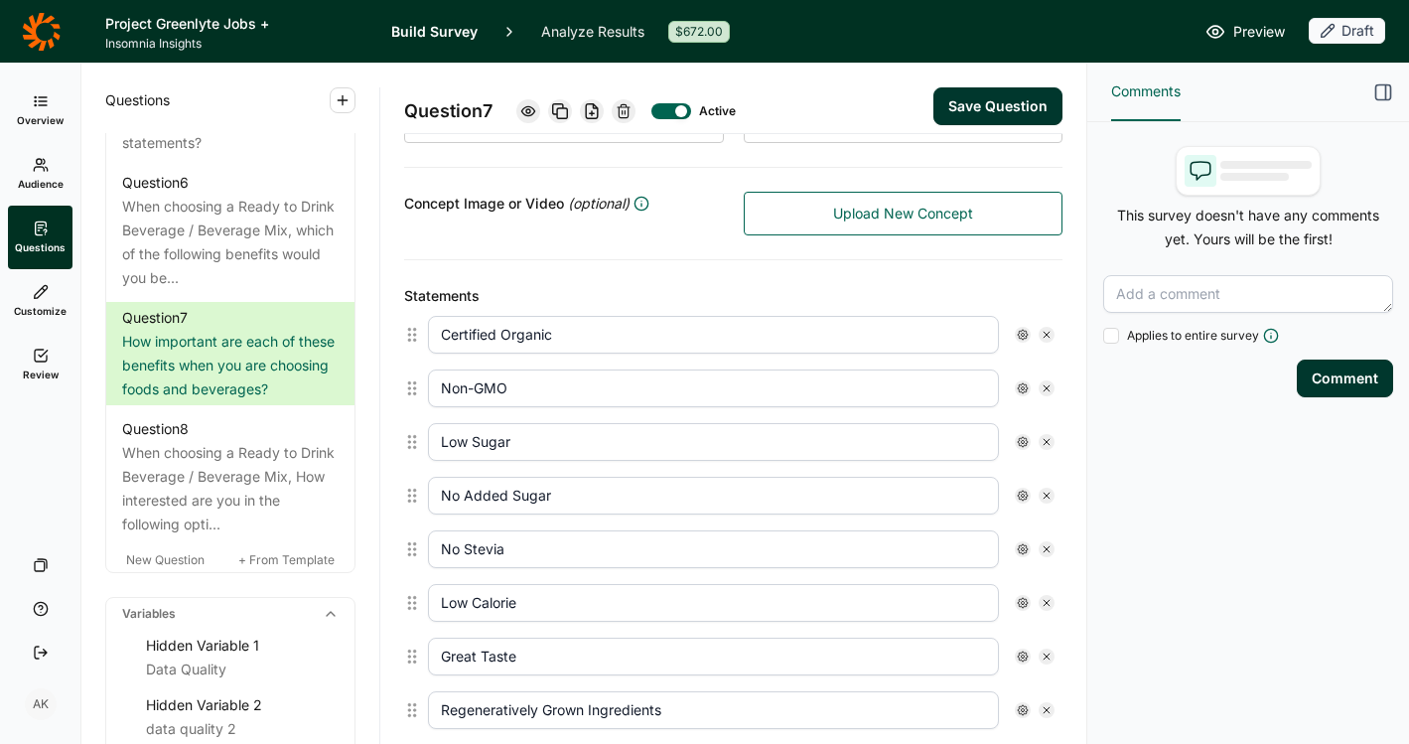
scroll to position [413, 0]
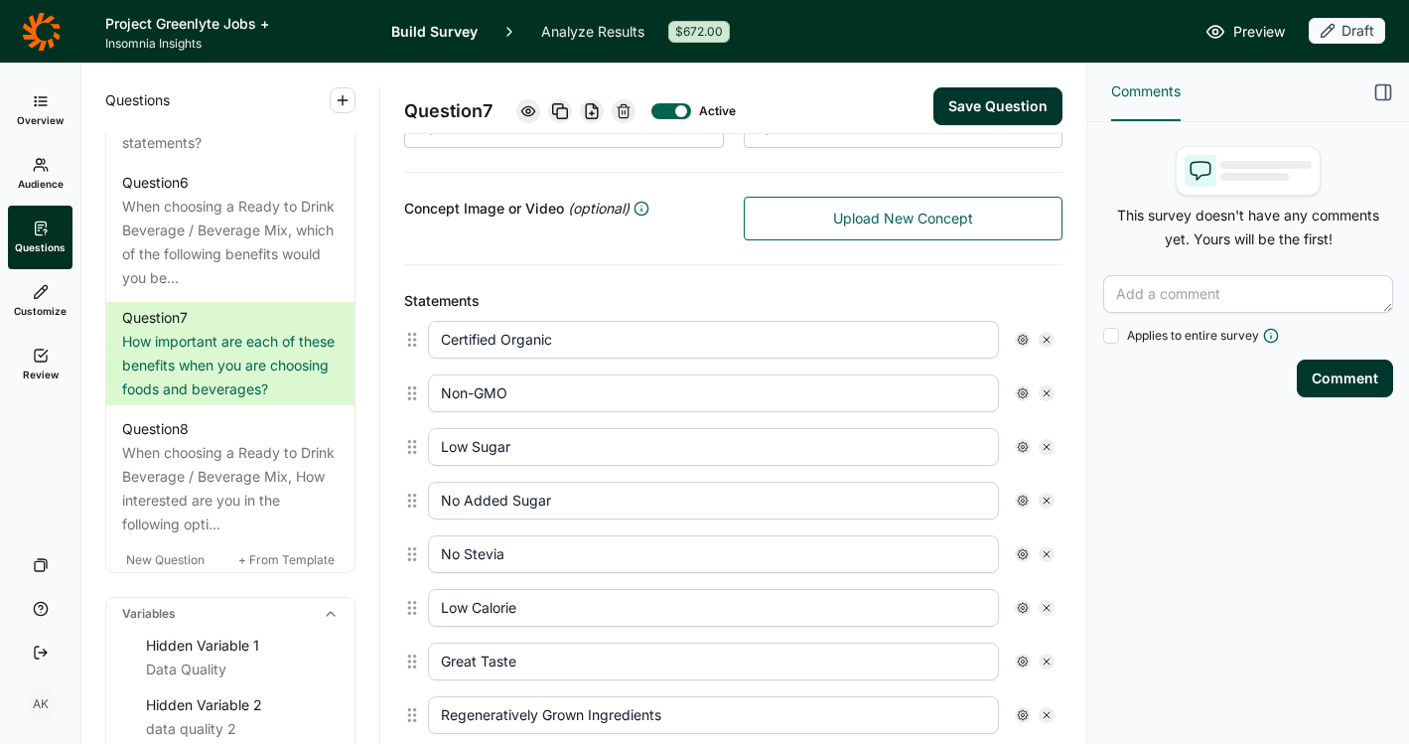
type textarea "How important are each of these attributes when you are choosing foods and beve…"
click at [963, 101] on button "Save Question" at bounding box center [998, 106] width 129 height 38
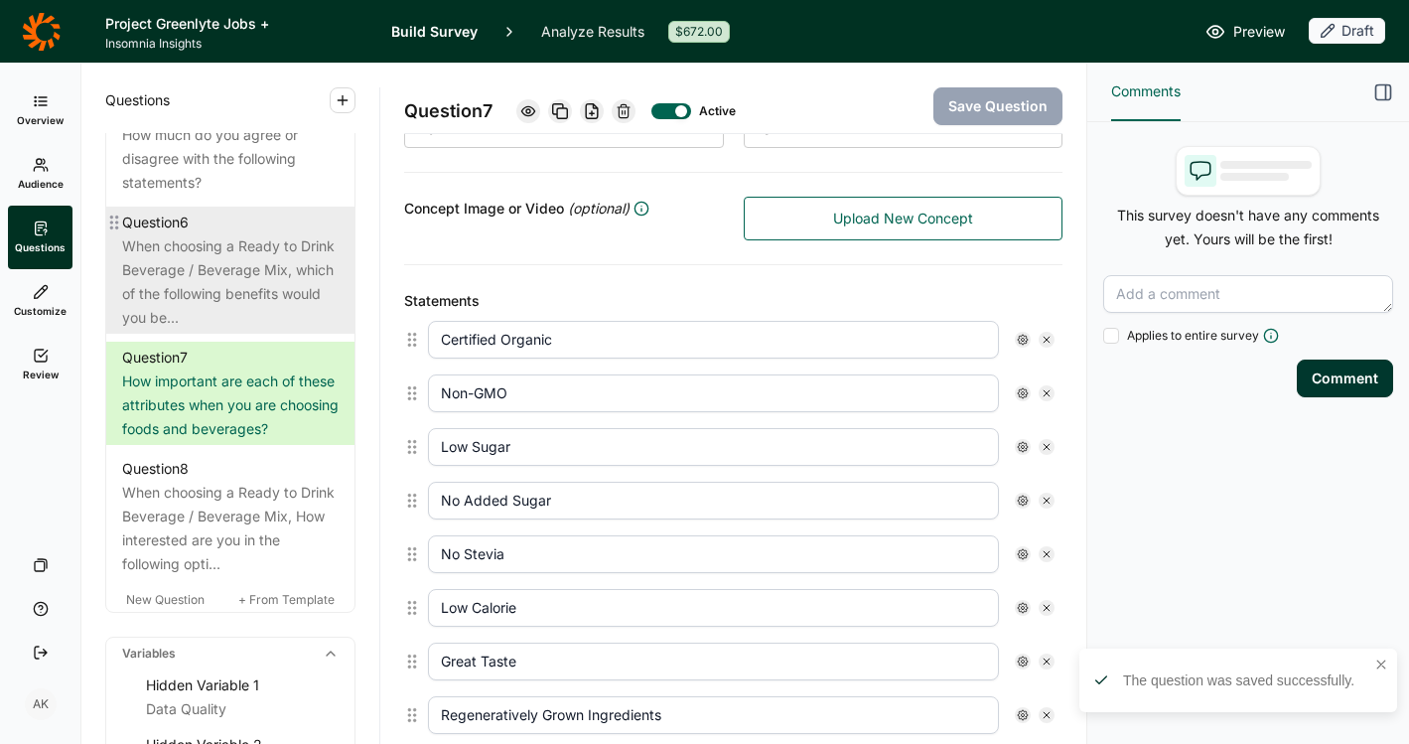
scroll to position [1330, 0]
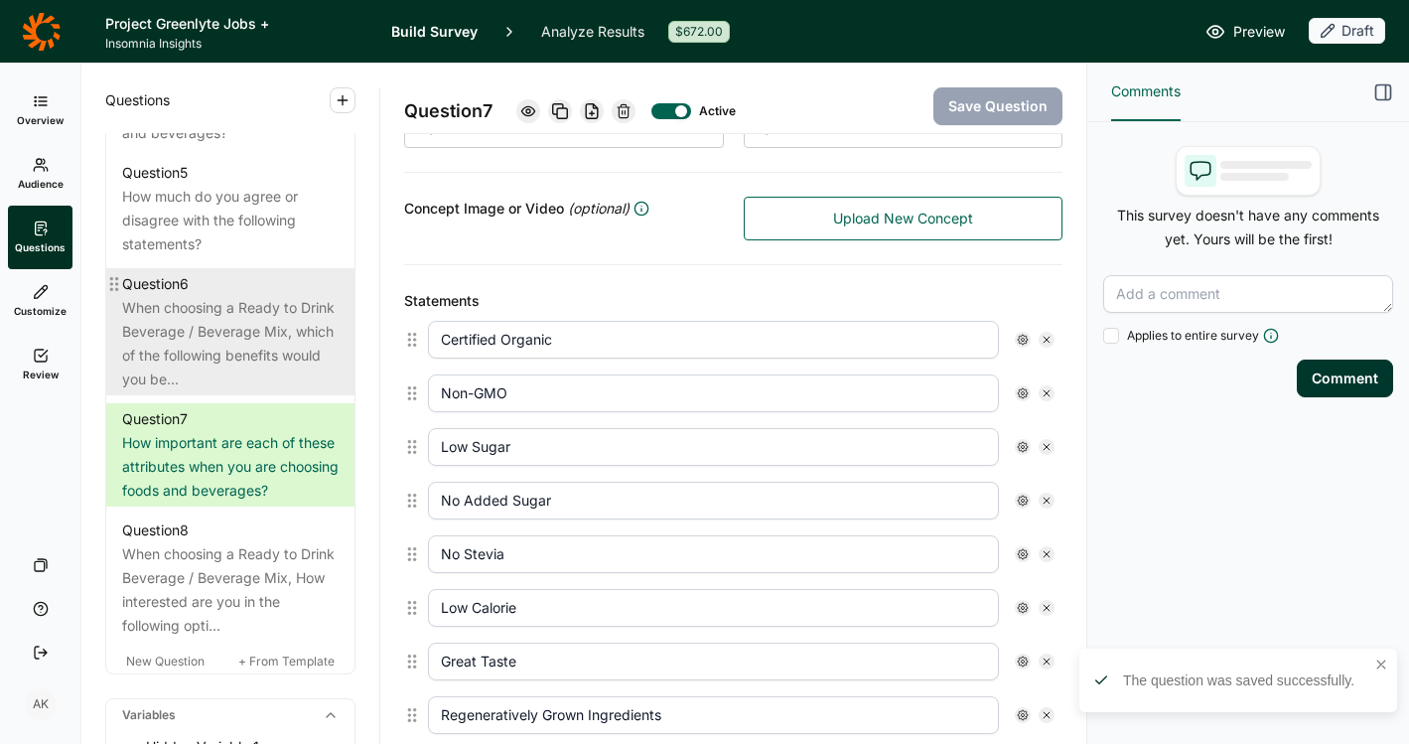
click at [213, 378] on div "When choosing a Ready to Drink Beverage / Beverage Mix, which of the following …" at bounding box center [230, 343] width 217 height 95
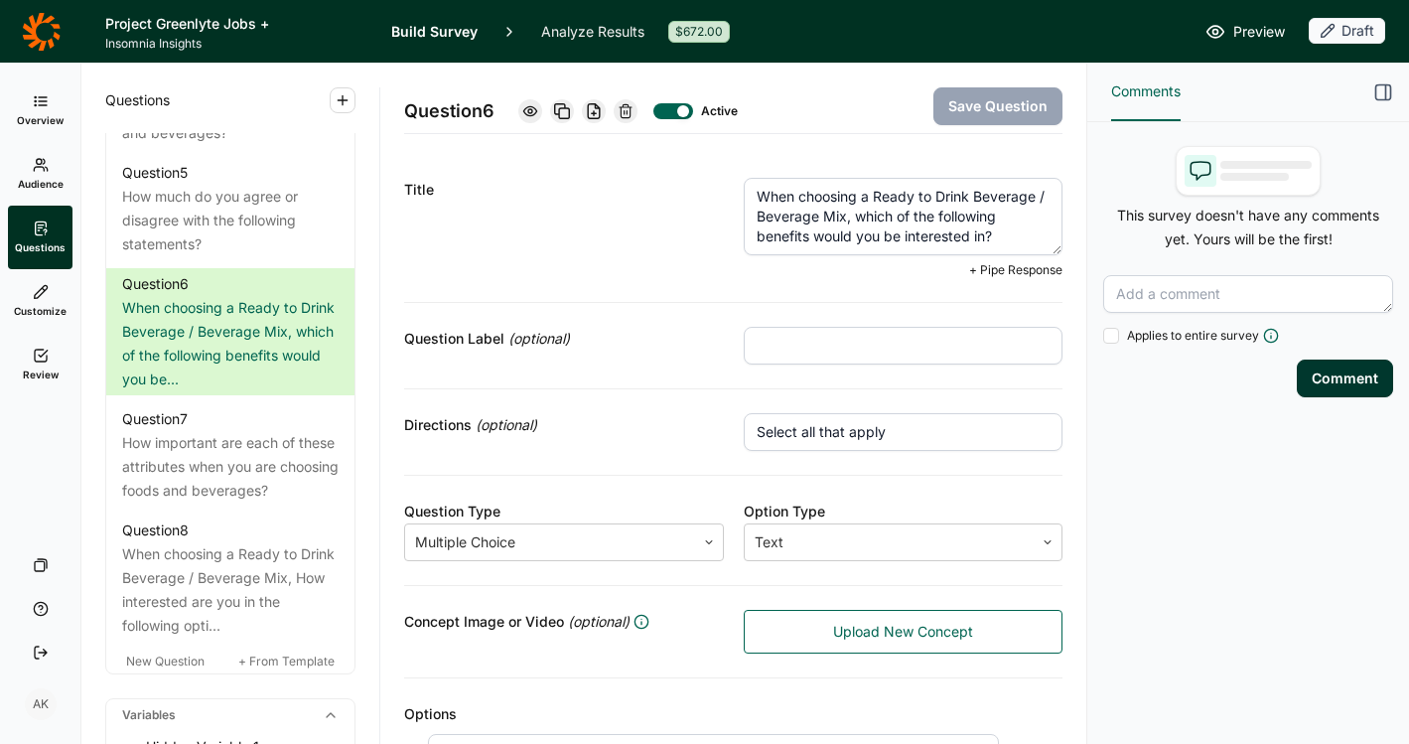
drag, startPoint x: 1006, startPoint y: 235, endPoint x: 550, endPoint y: 81, distance: 481.2
paste textarea "ich of the following benefits would you be interested in?"
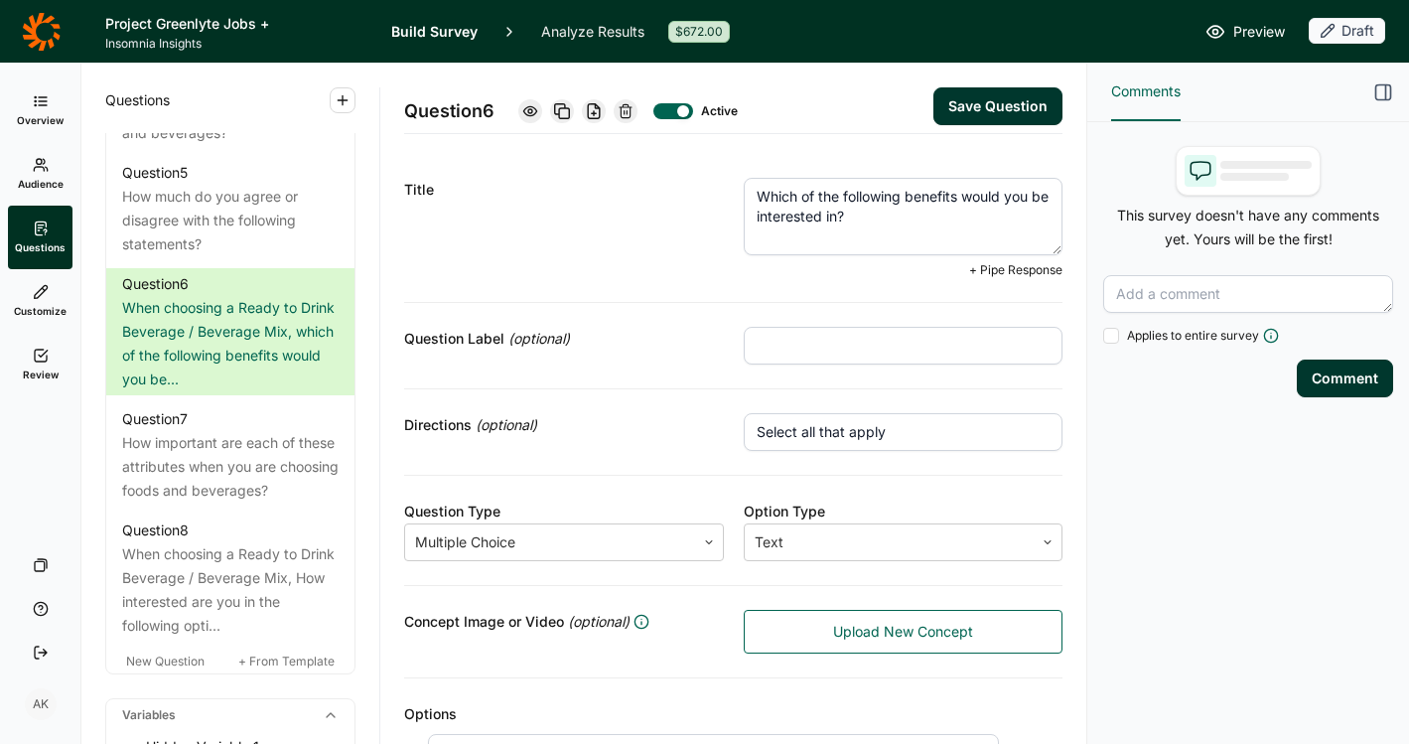
type textarea "Which of the following benefits would you be interested in?"
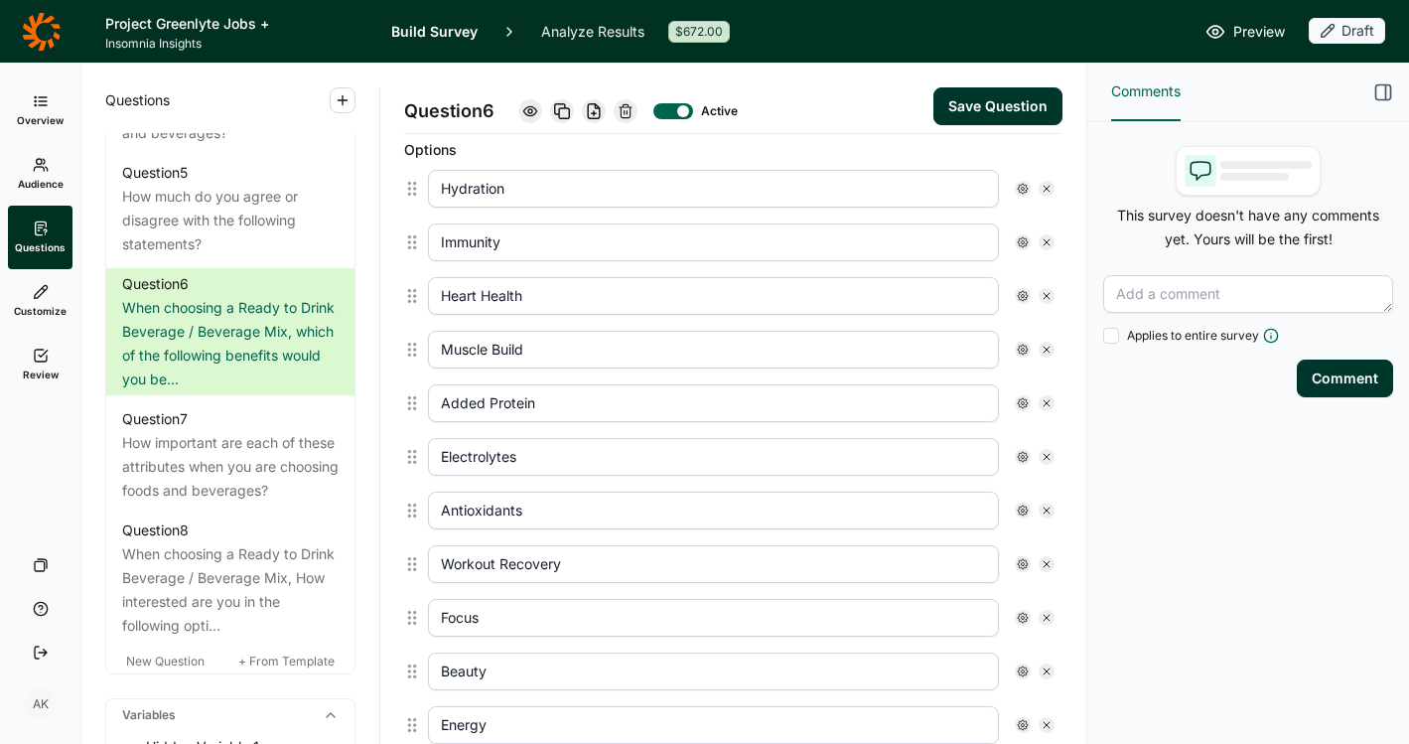
scroll to position [998, 0]
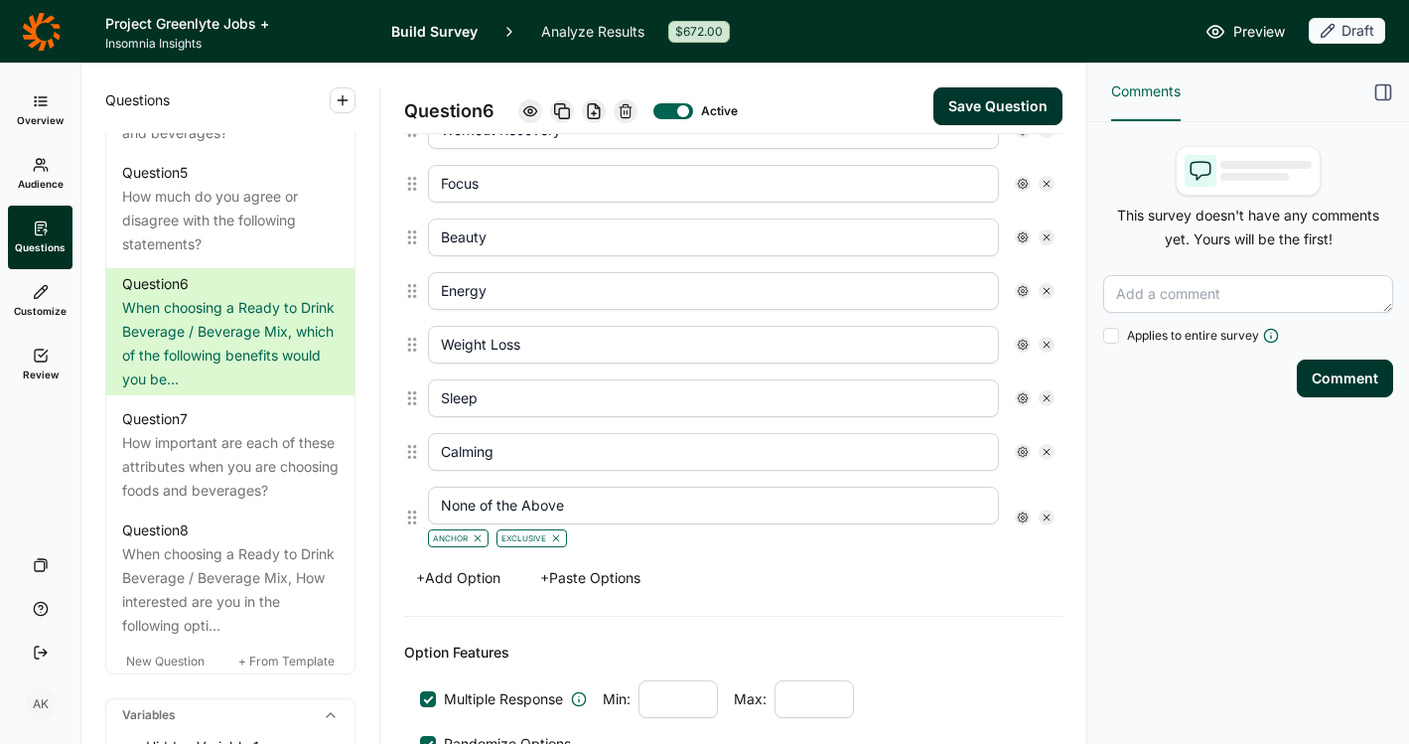
click at [611, 572] on button "+ Paste Options" at bounding box center [590, 578] width 124 height 28
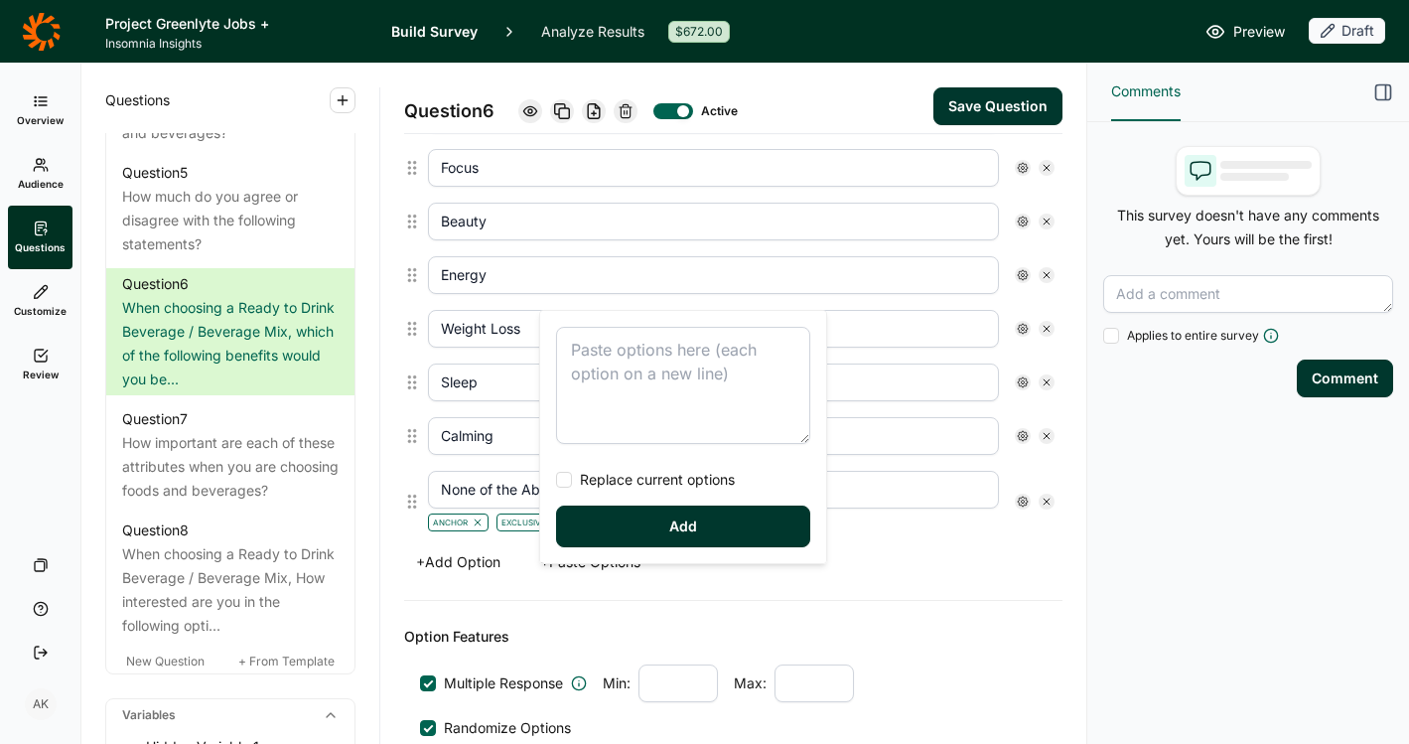
scroll to position [982, 0]
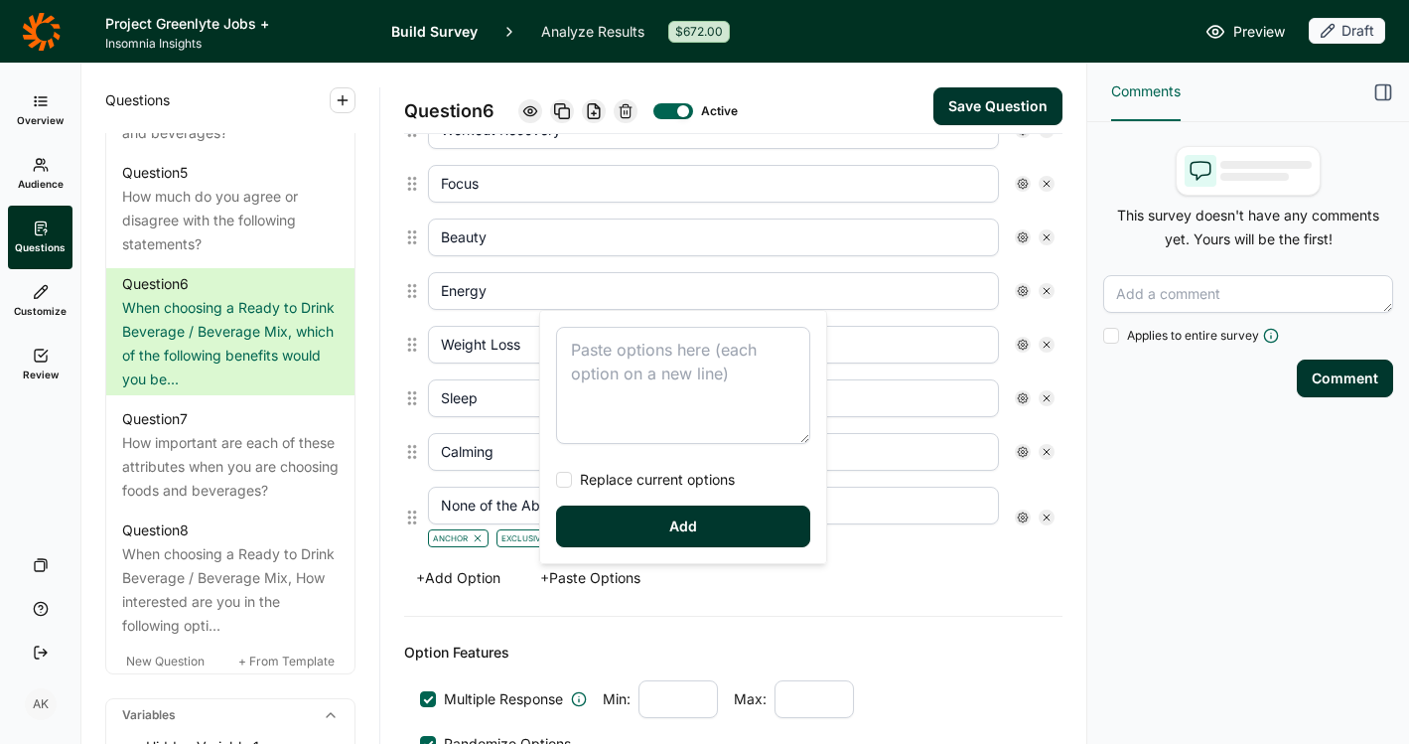
click at [659, 354] on textarea at bounding box center [683, 385] width 254 height 117
type textarea "Hydration Immunity Heart Health Muscle Build Added Protein Electrolytes Antioxi…"
click at [667, 479] on span "Replace current options" at bounding box center [653, 480] width 163 height 20
click at [556, 480] on input "Replace current options" at bounding box center [556, 480] width 0 height 0
click at [677, 518] on button "Add" at bounding box center [683, 527] width 254 height 42
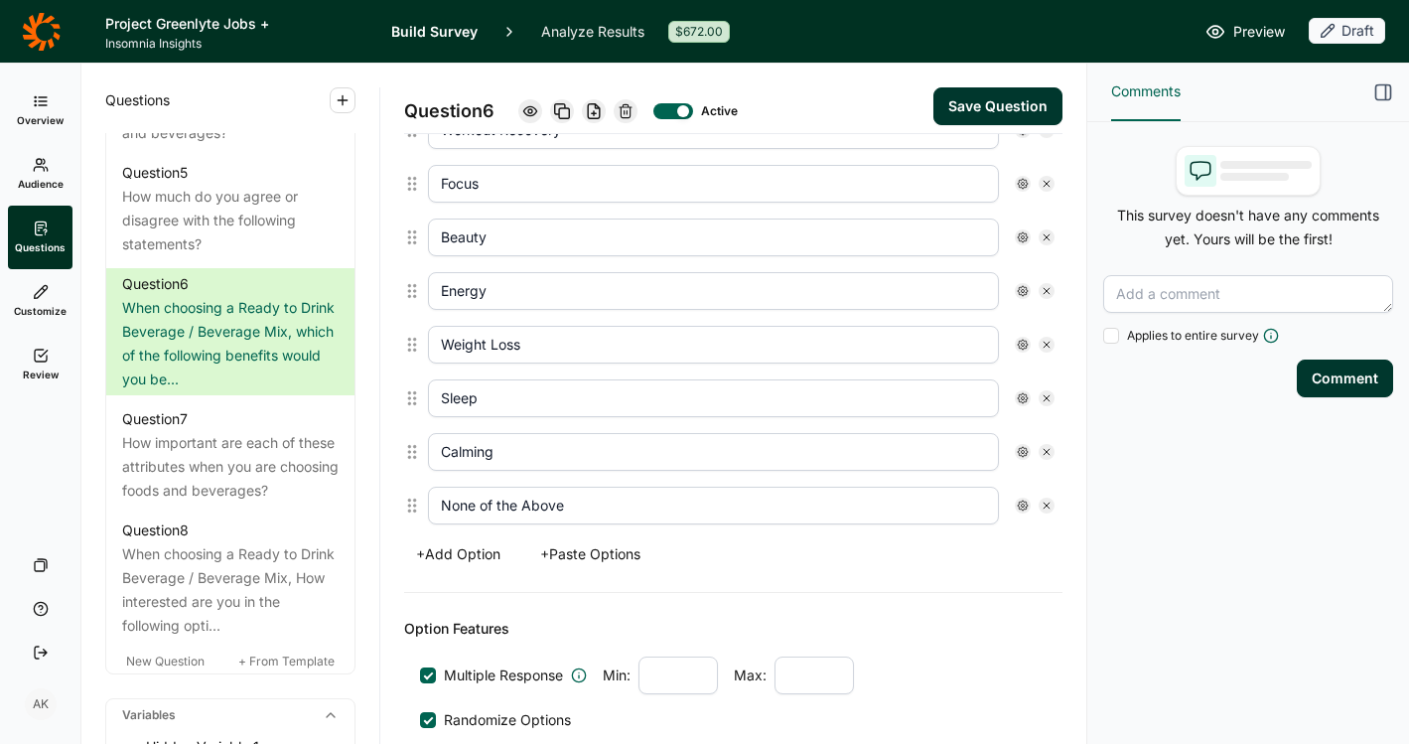
scroll to position [958, 0]
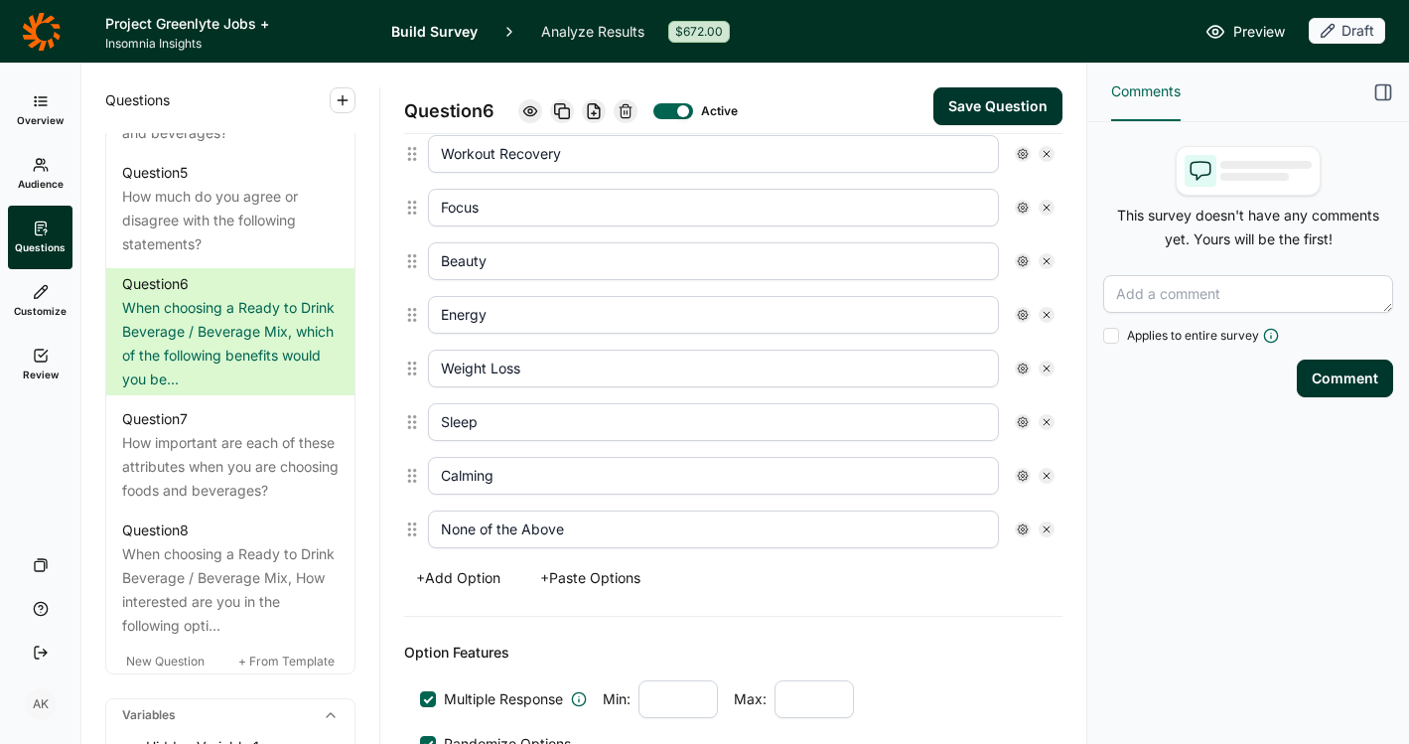
click at [1017, 526] on icon at bounding box center [1023, 529] width 12 height 12
click at [1049, 616] on span "Anchor" at bounding box center [1060, 620] width 55 height 20
click at [1017, 620] on input "Anchor" at bounding box center [1017, 620] width 0 height 0
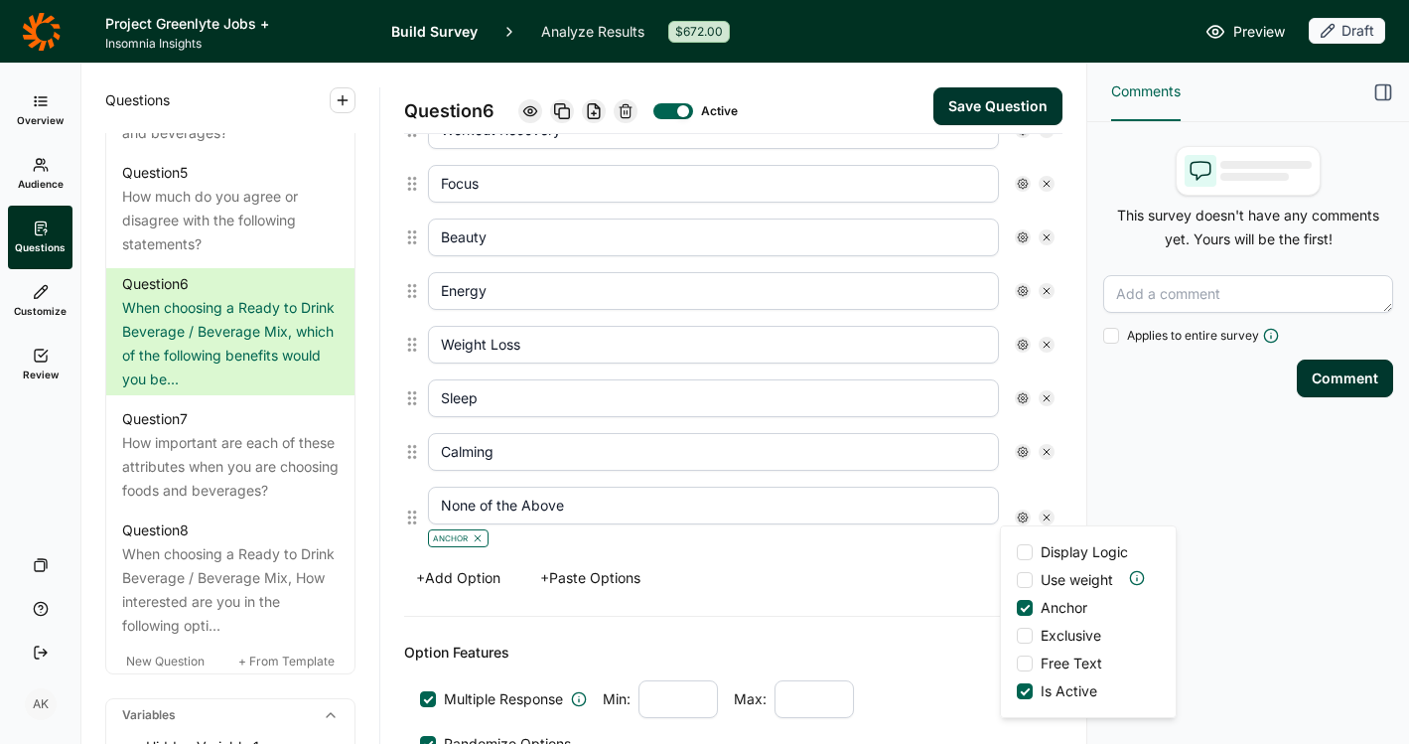
click at [1048, 627] on span "Exclusive" at bounding box center [1067, 636] width 69 height 20
click at [1017, 636] on input "Exclusive" at bounding box center [1017, 636] width 0 height 0
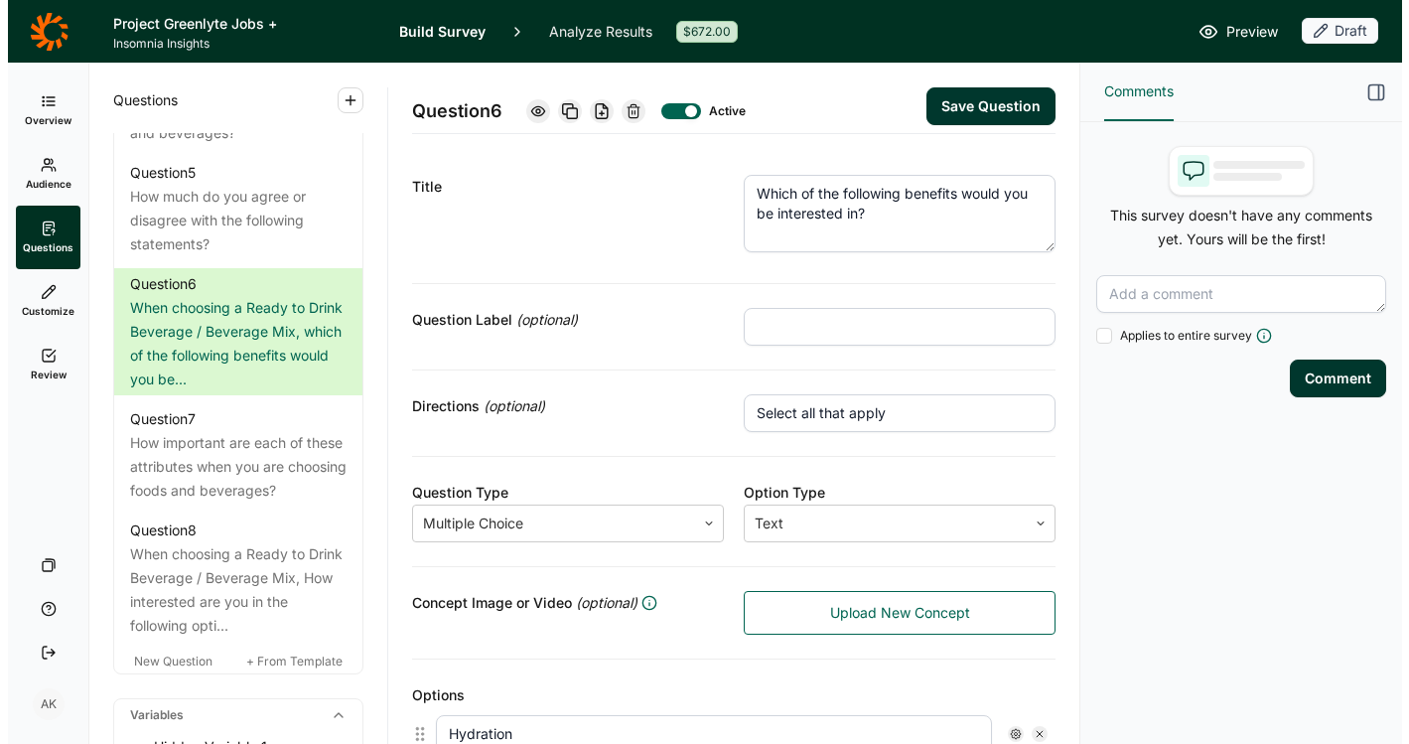
scroll to position [0, 0]
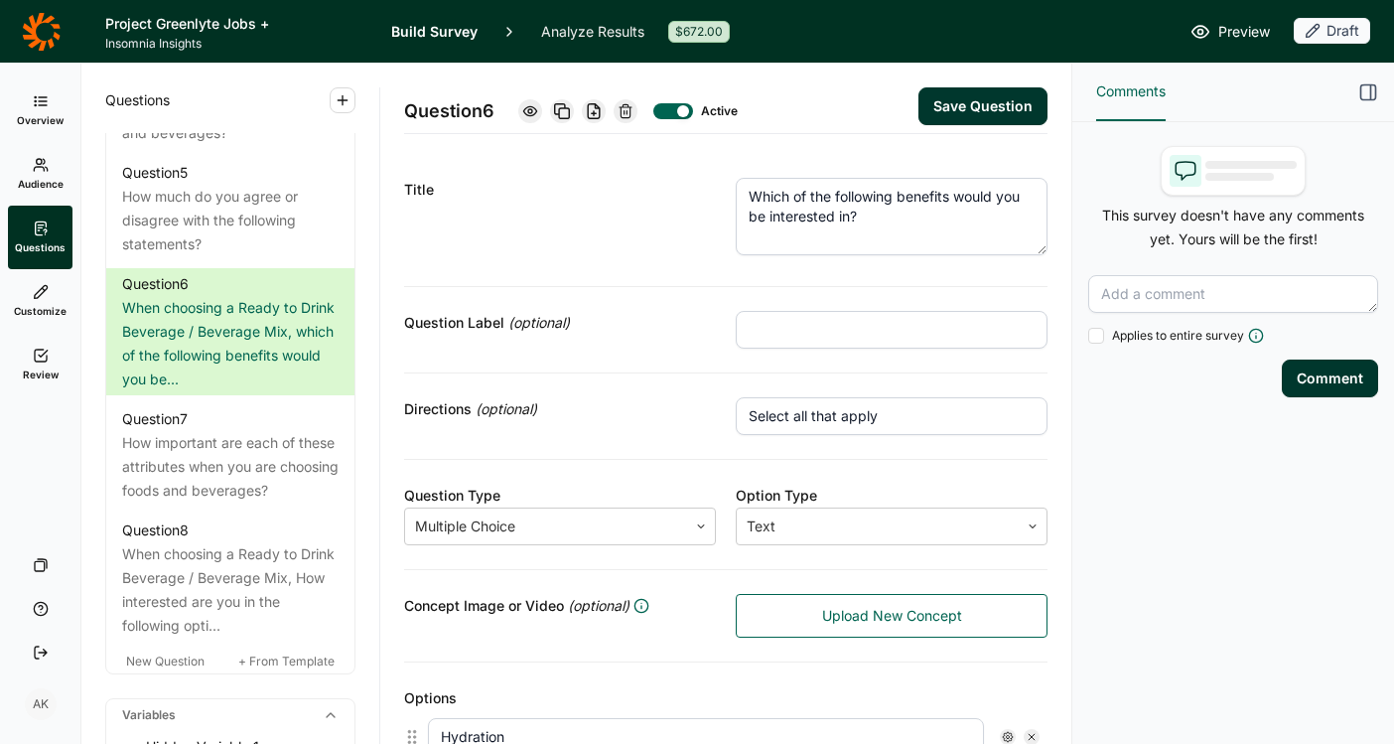
click at [970, 108] on button "Save Question" at bounding box center [983, 106] width 129 height 38
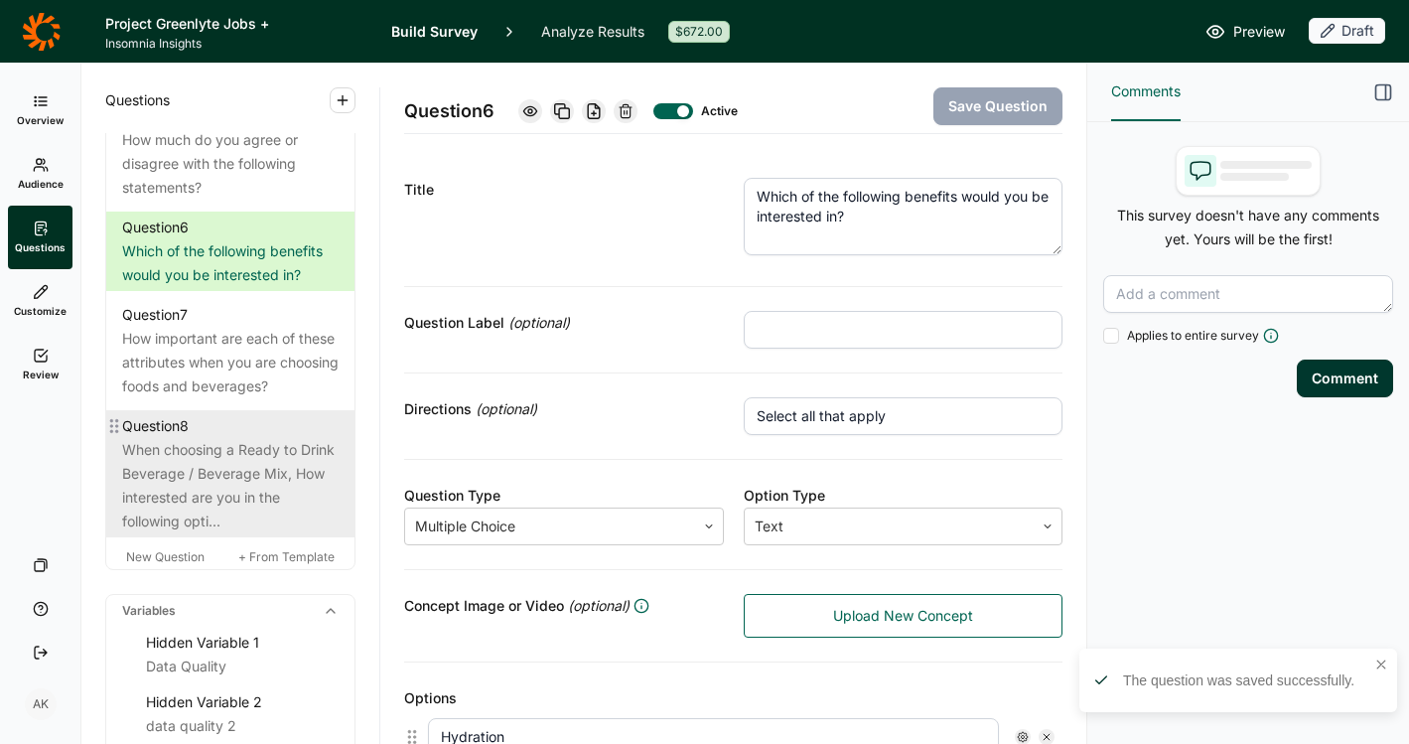
scroll to position [1443, 0]
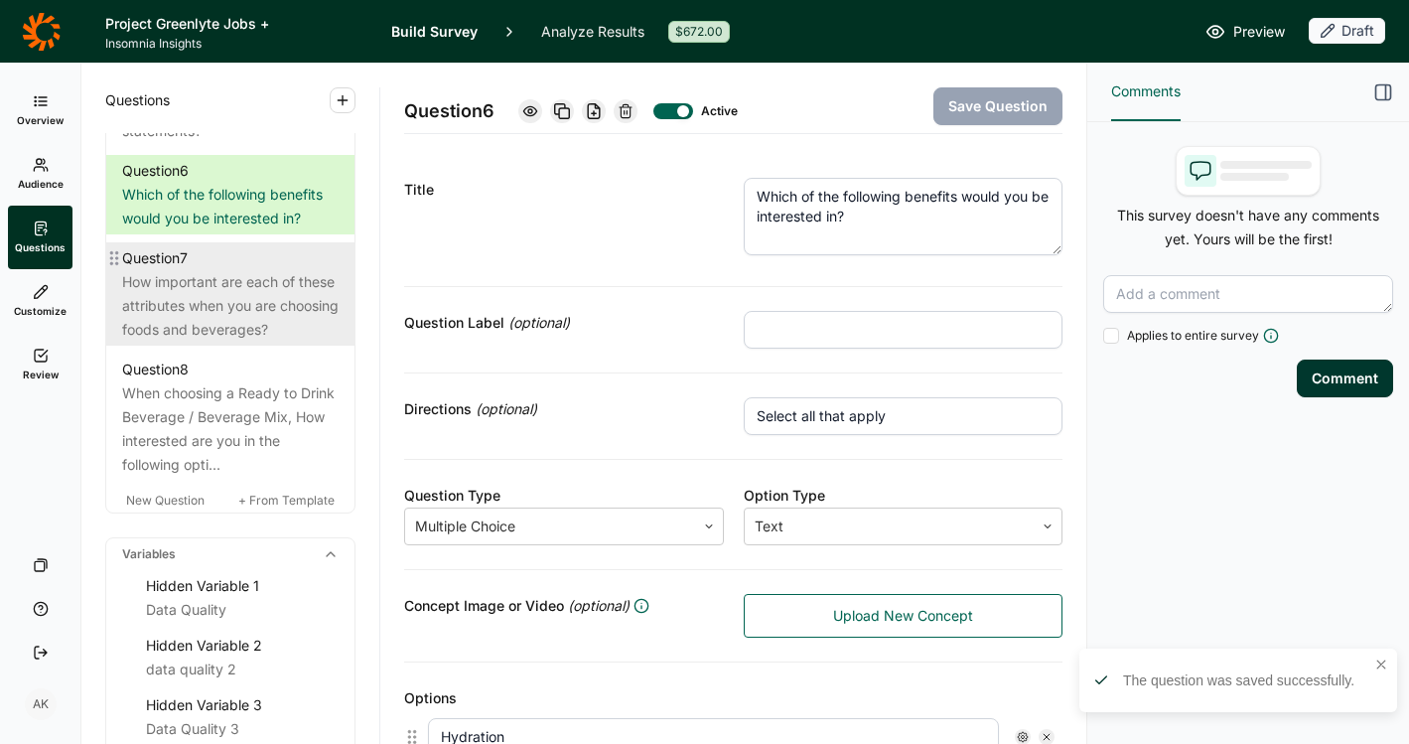
click at [233, 342] on div "How important are each of these attributes when you are choosing foods and beve…" at bounding box center [230, 306] width 217 height 72
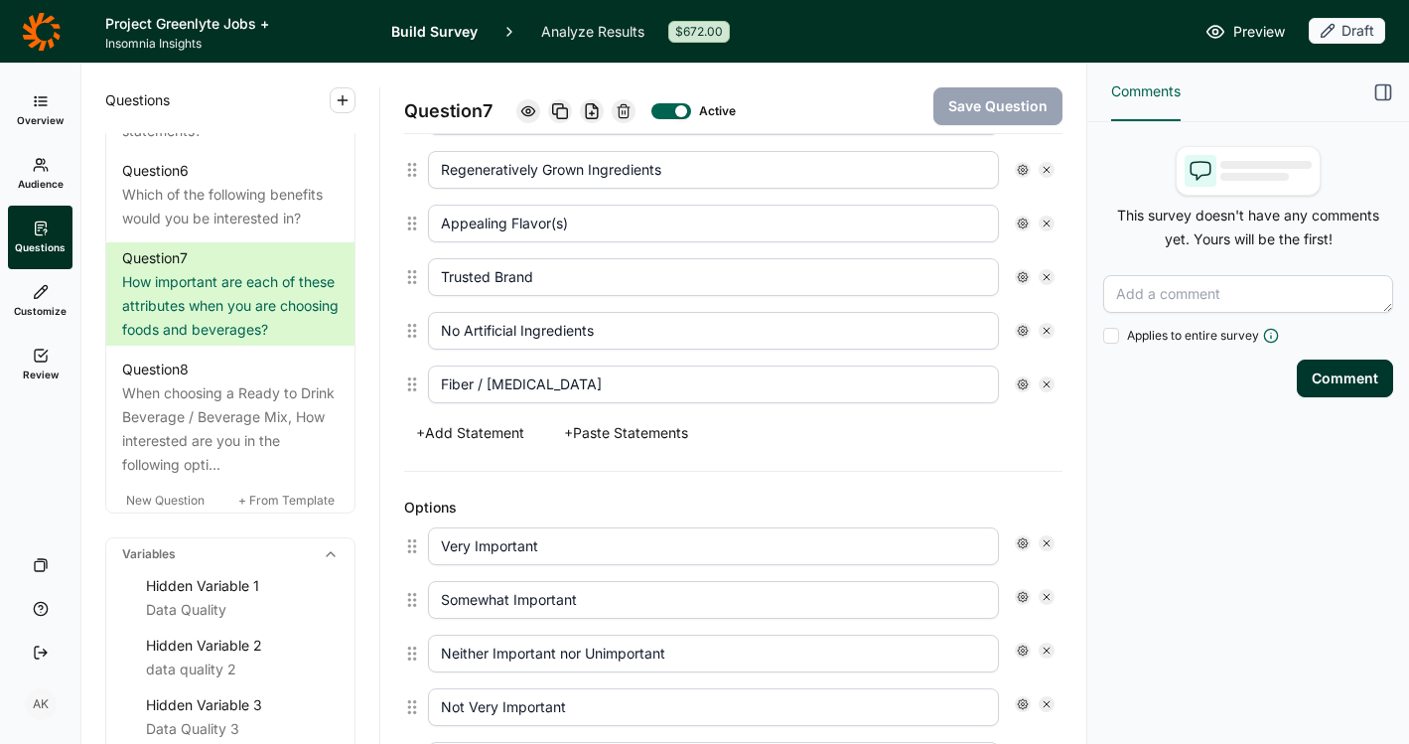
scroll to position [941, 0]
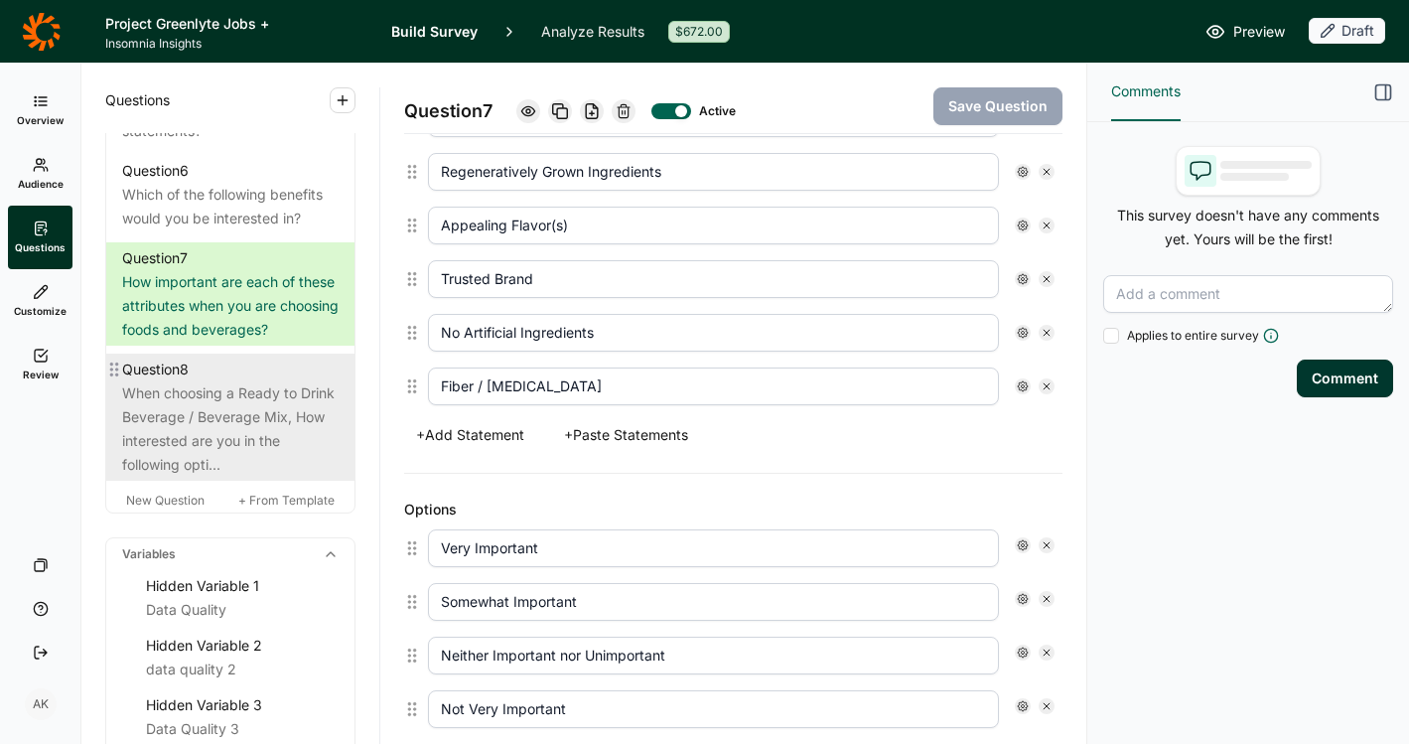
click at [166, 477] on div "When choosing a Ready to Drink Beverage / Beverage Mix, How interested are you …" at bounding box center [230, 428] width 217 height 95
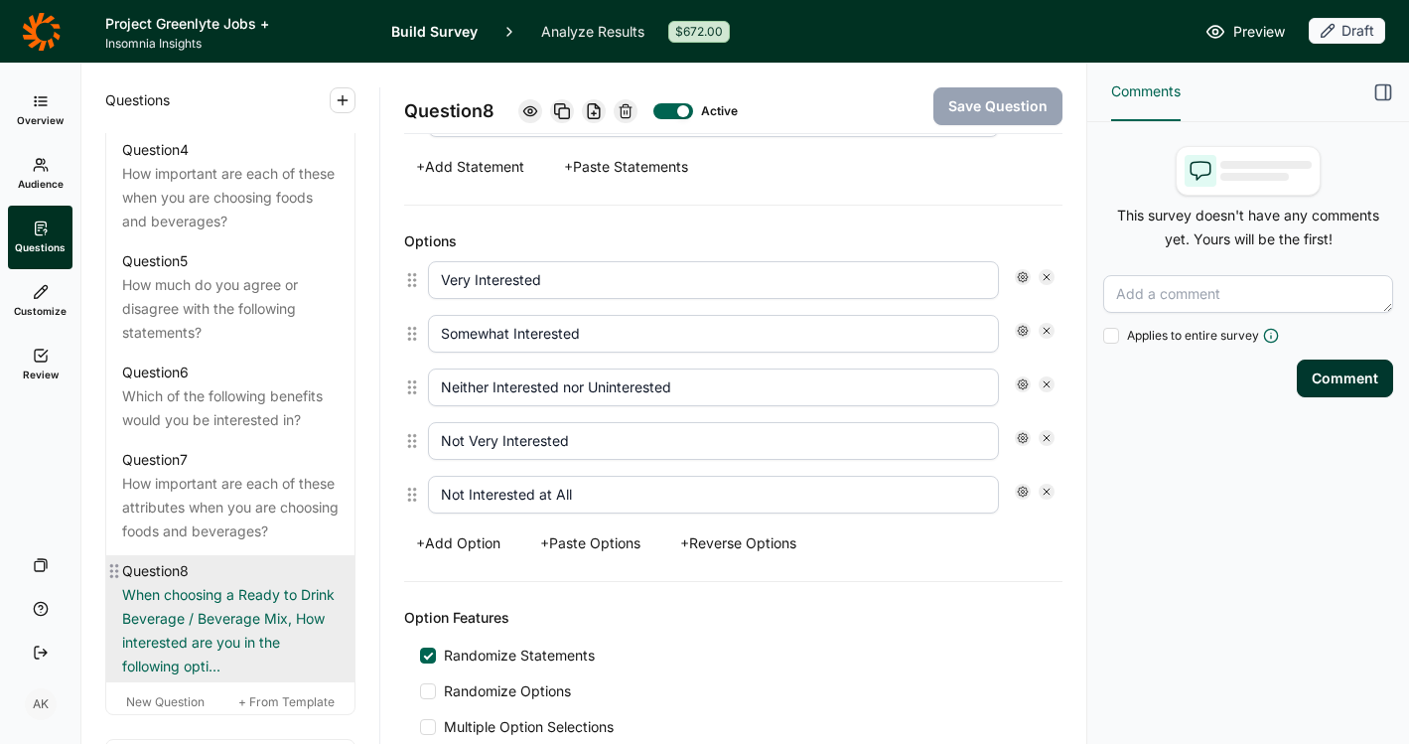
scroll to position [1177, 0]
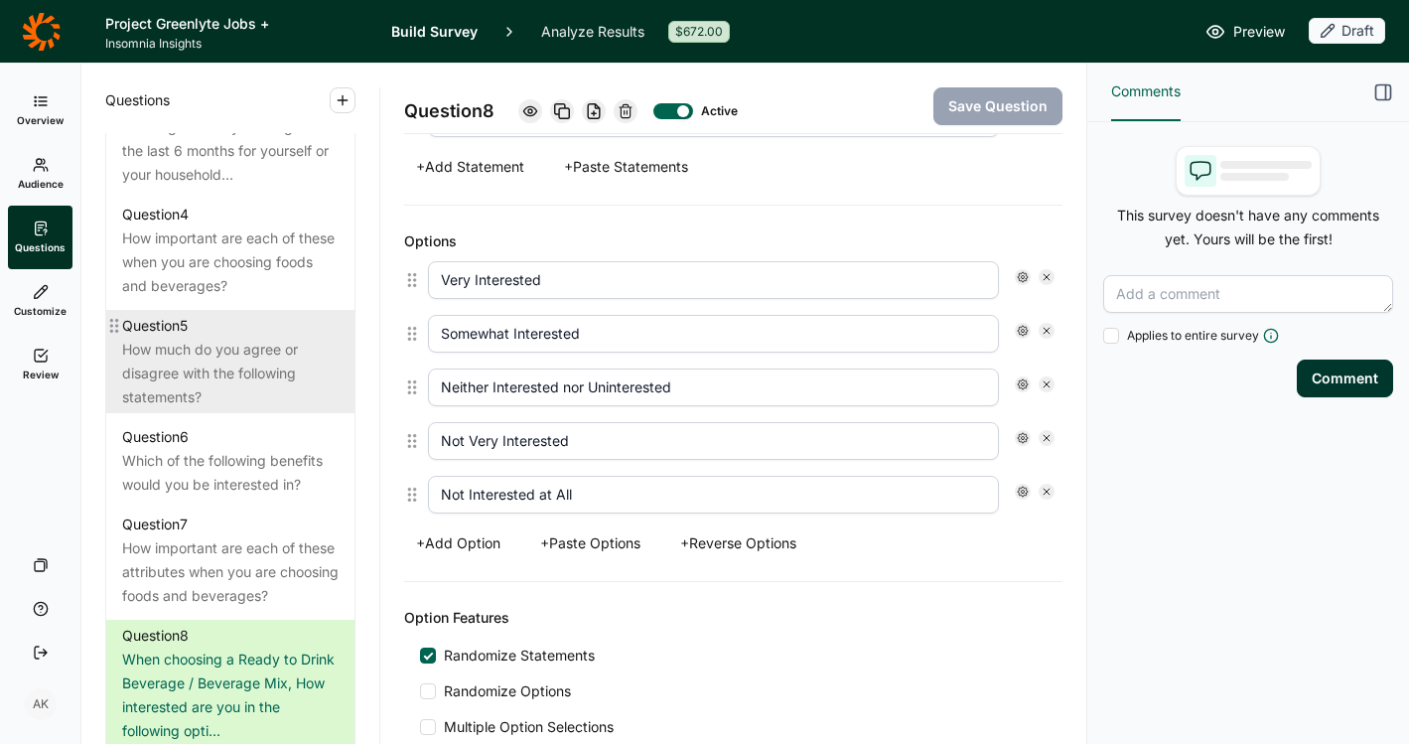
click at [255, 396] on div "How much do you agree or disagree with the following statements?" at bounding box center [230, 374] width 217 height 72
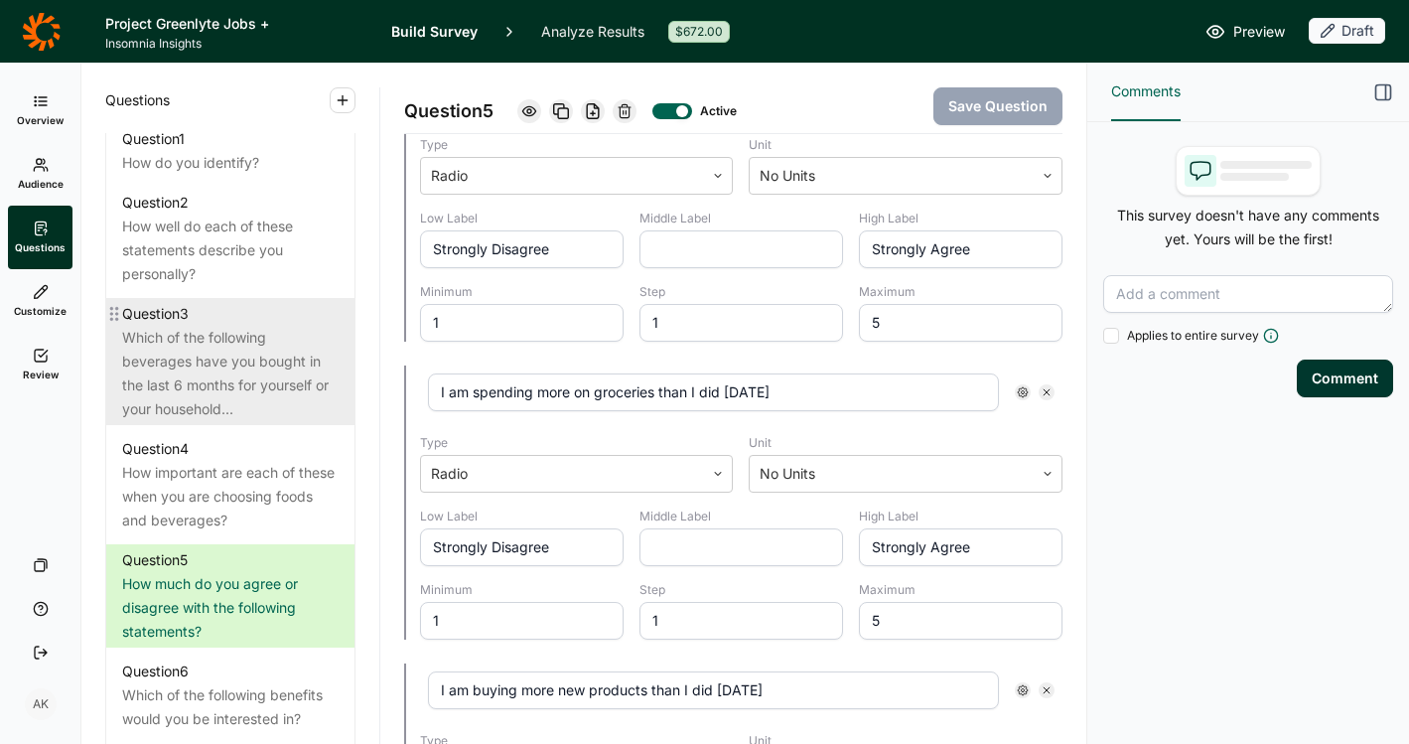
scroll to position [916, 0]
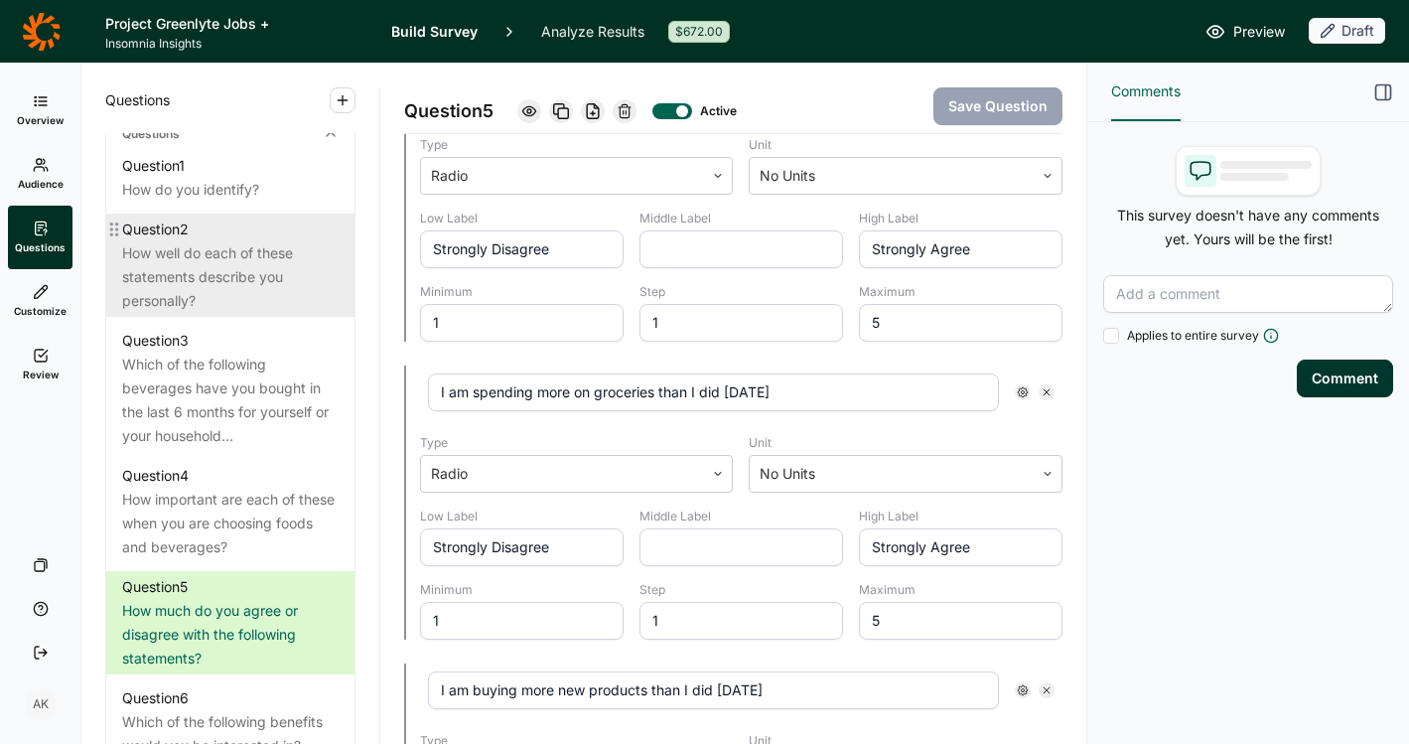
click at [219, 312] on div "How well do each of these statements describe you personally?" at bounding box center [230, 277] width 217 height 72
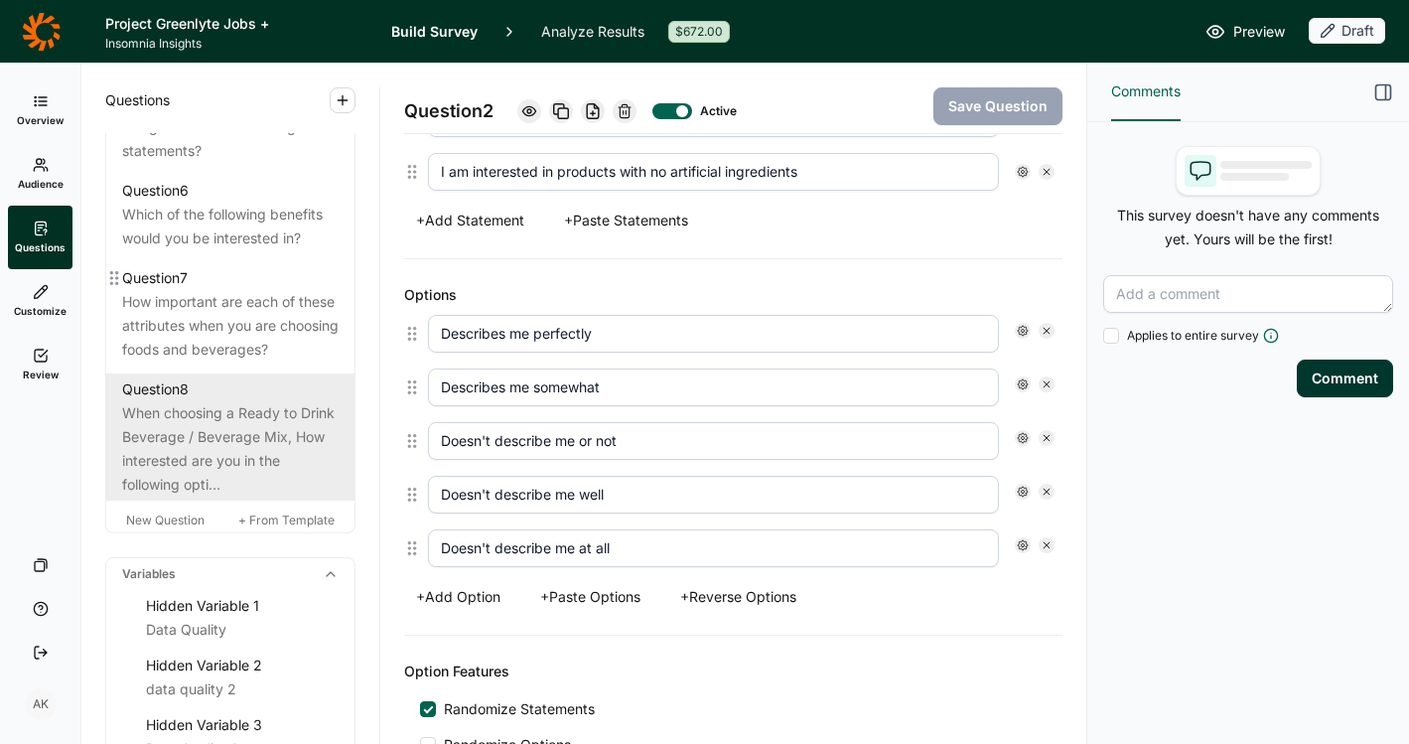
scroll to position [1676, 0]
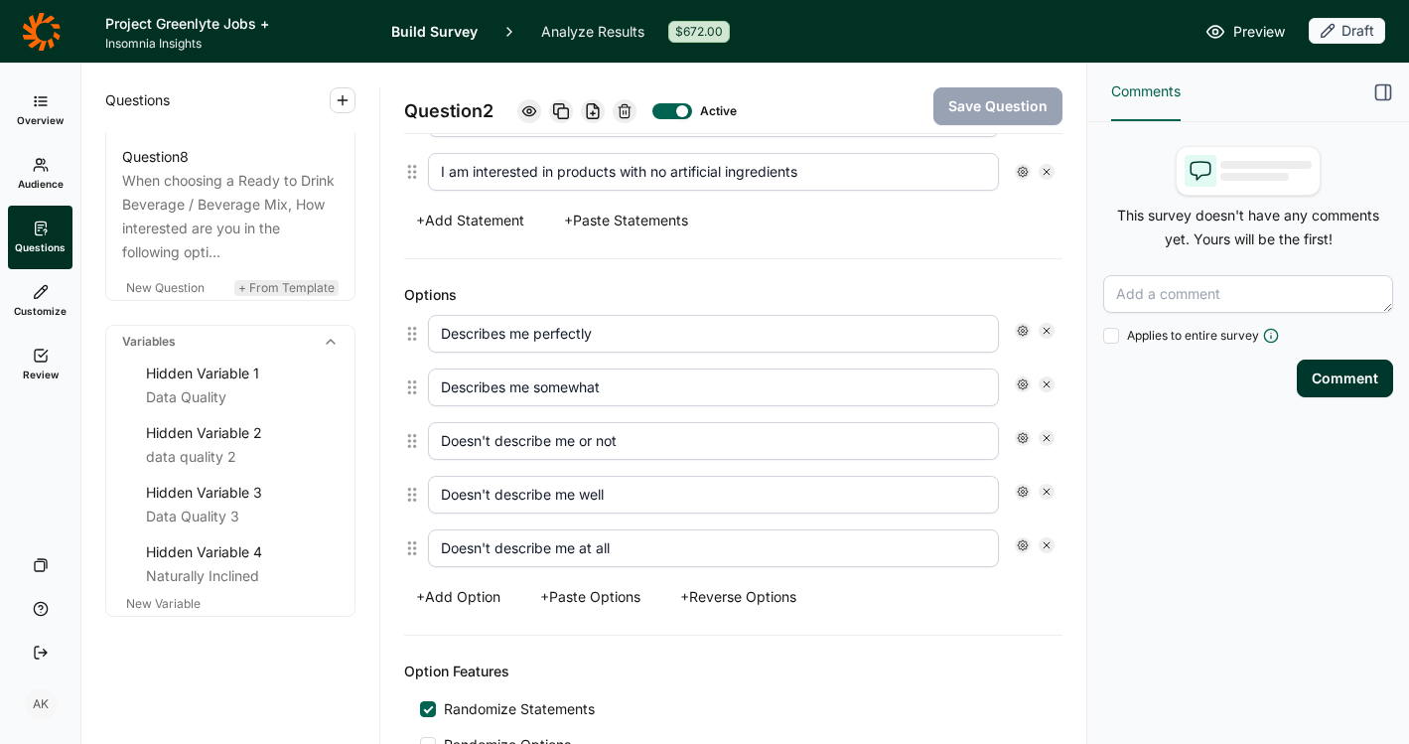
click at [259, 295] on span "+ From Template" at bounding box center [286, 287] width 96 height 15
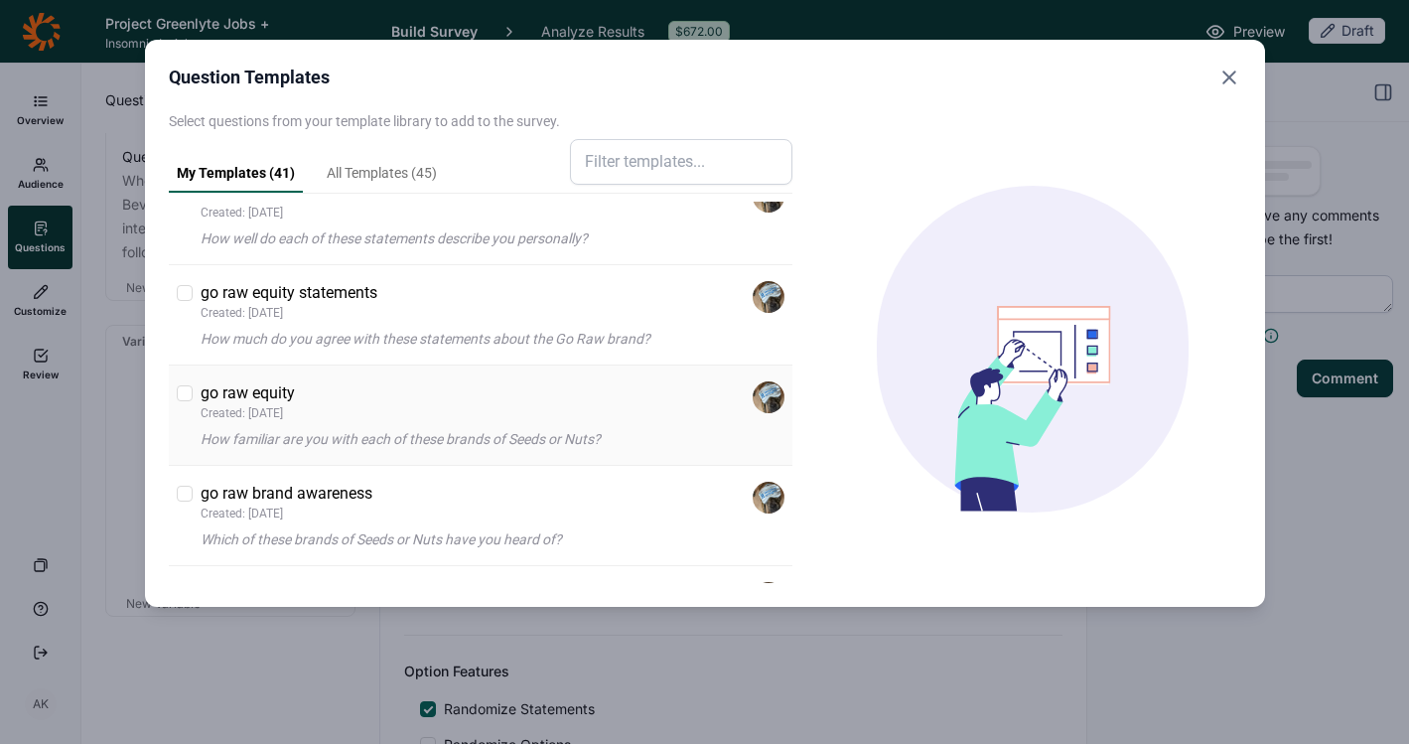
scroll to position [208, 0]
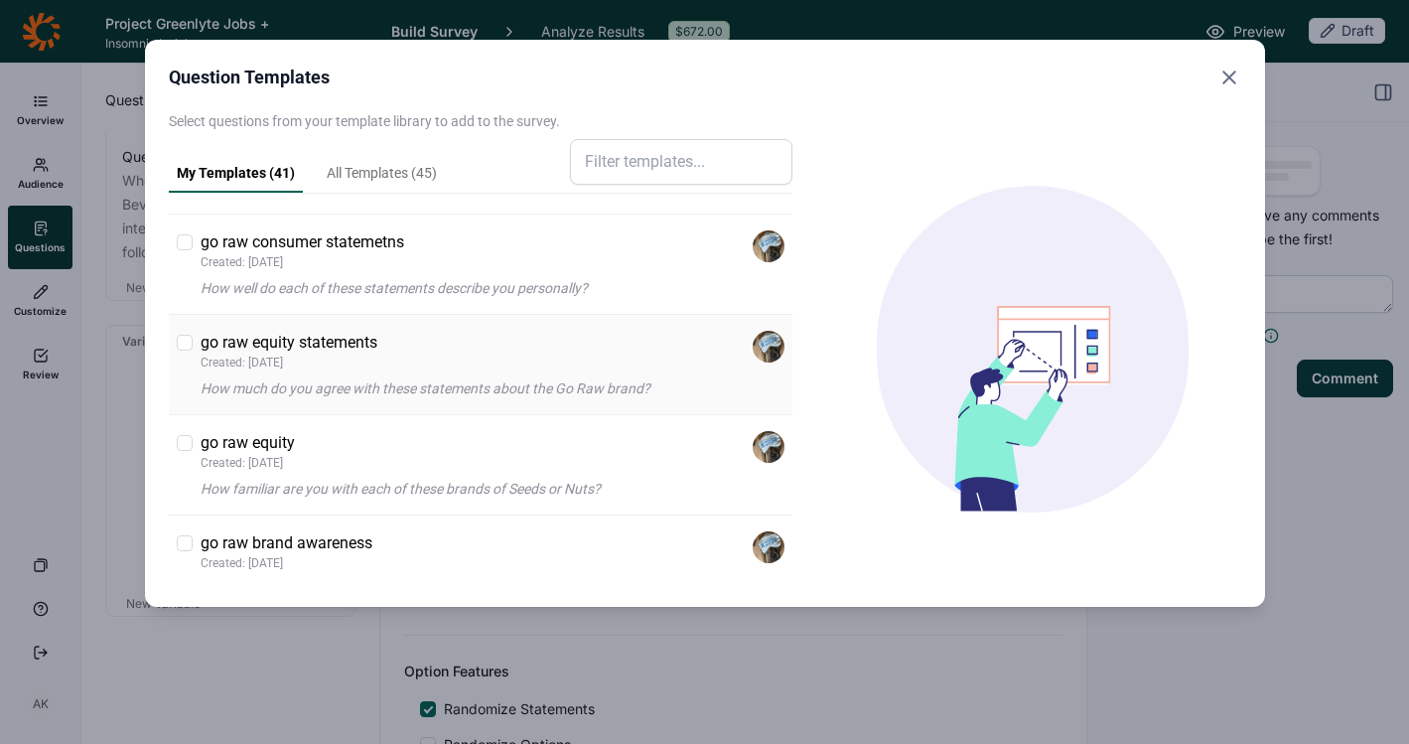
click at [346, 367] on p "Created: [DATE]" at bounding box center [289, 363] width 177 height 16
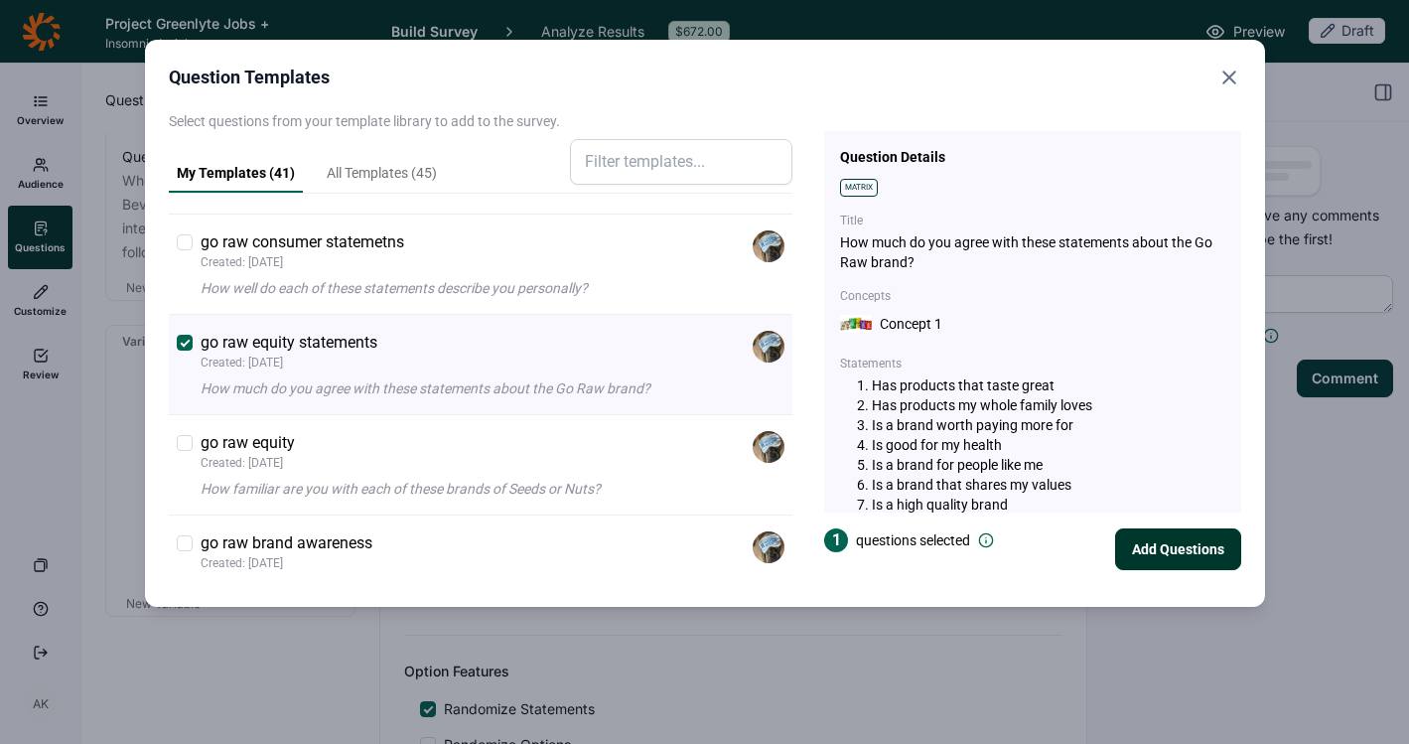
click at [1181, 547] on button "Add Questions" at bounding box center [1178, 549] width 126 height 42
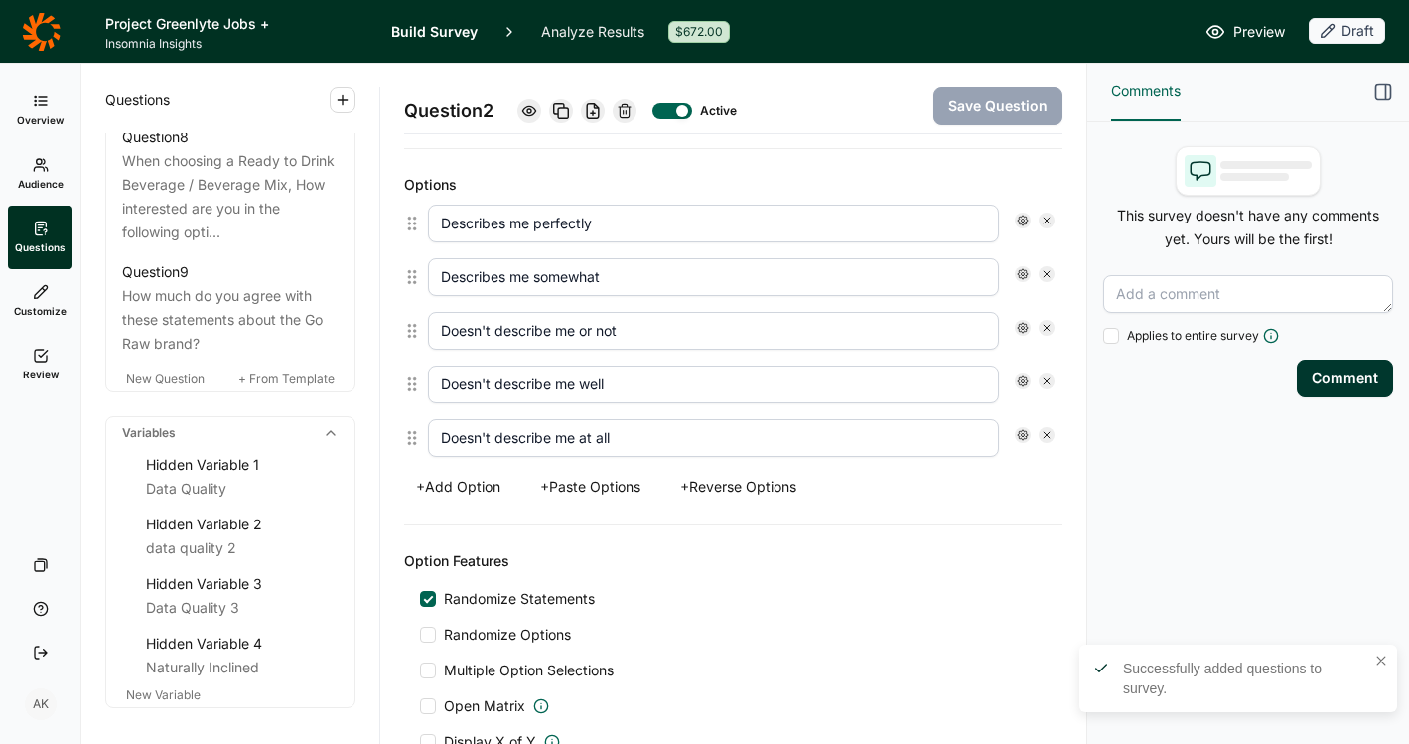
scroll to position [1050, 0]
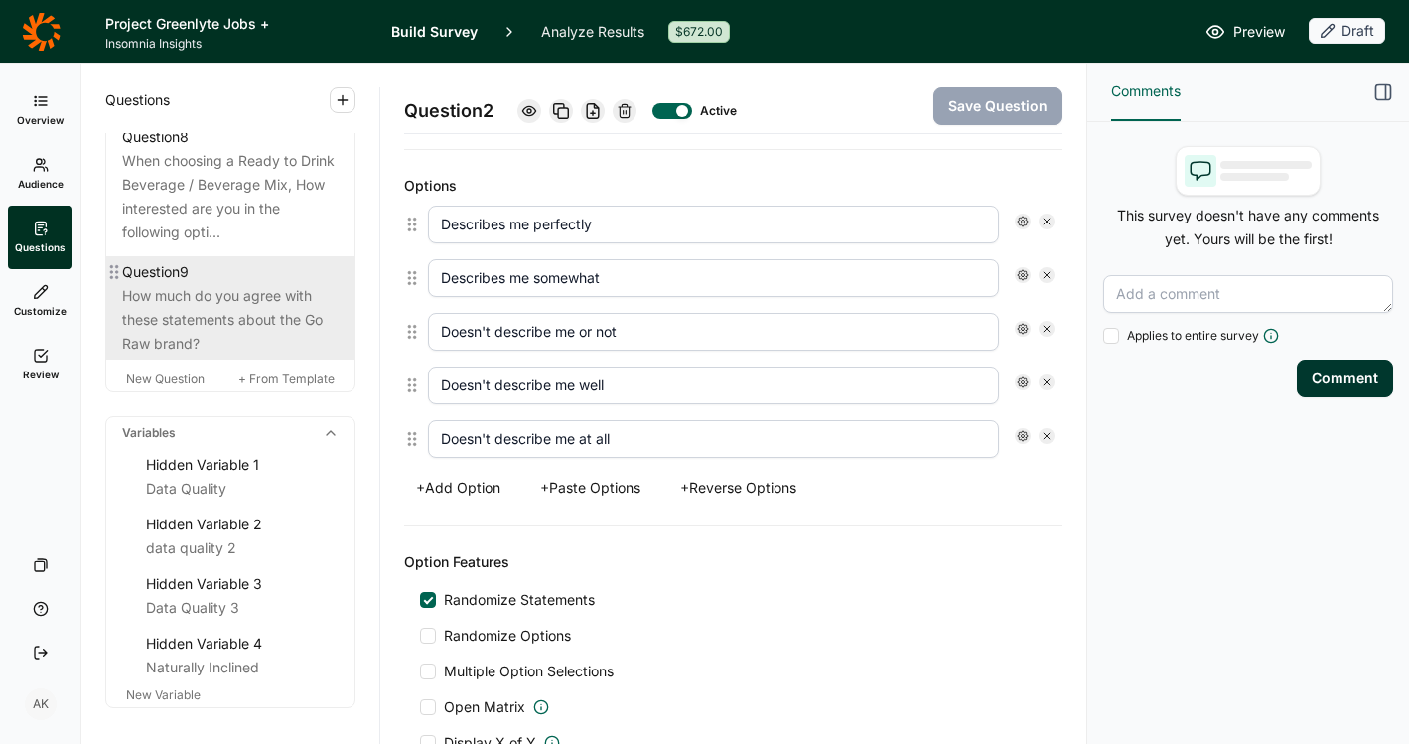
click at [197, 356] on div "How much do you agree with these statements about the Go Raw brand?" at bounding box center [230, 320] width 217 height 72
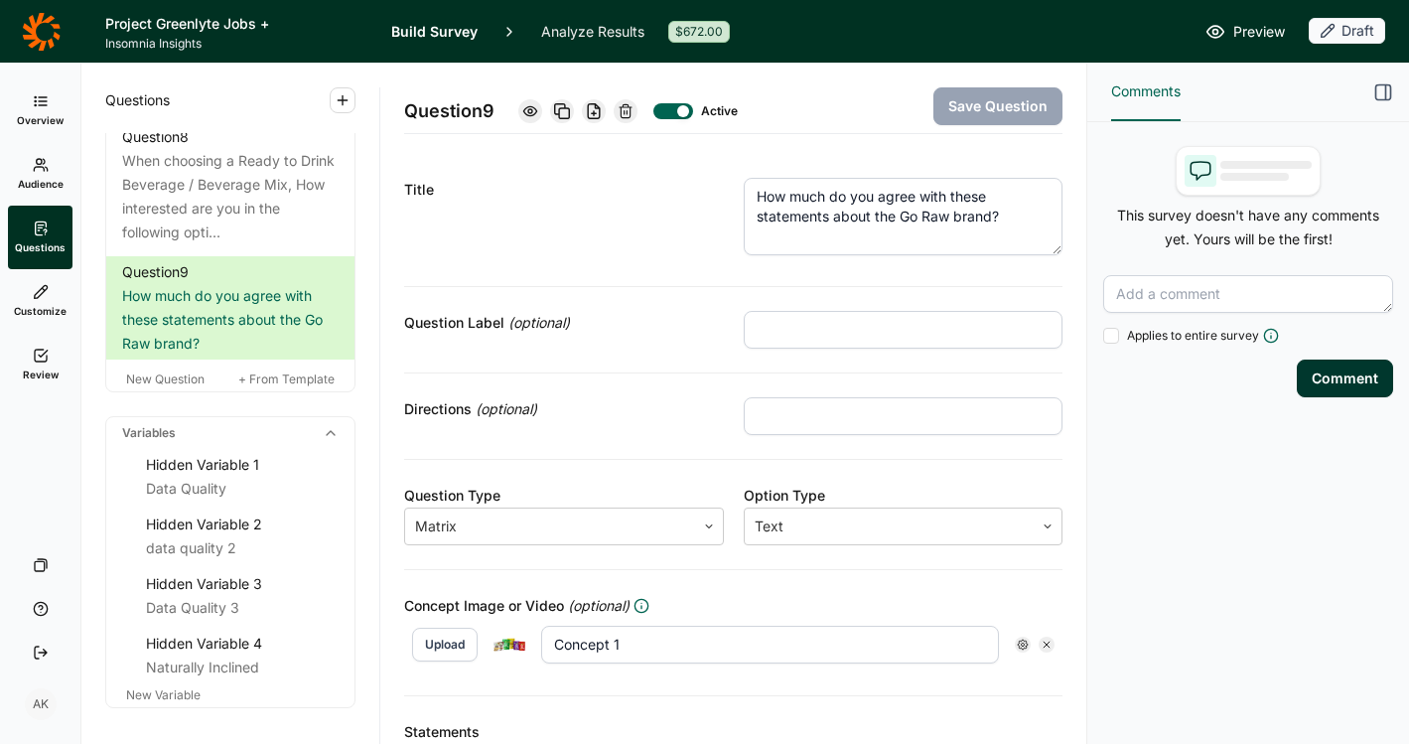
click at [1041, 643] on icon at bounding box center [1047, 645] width 12 height 12
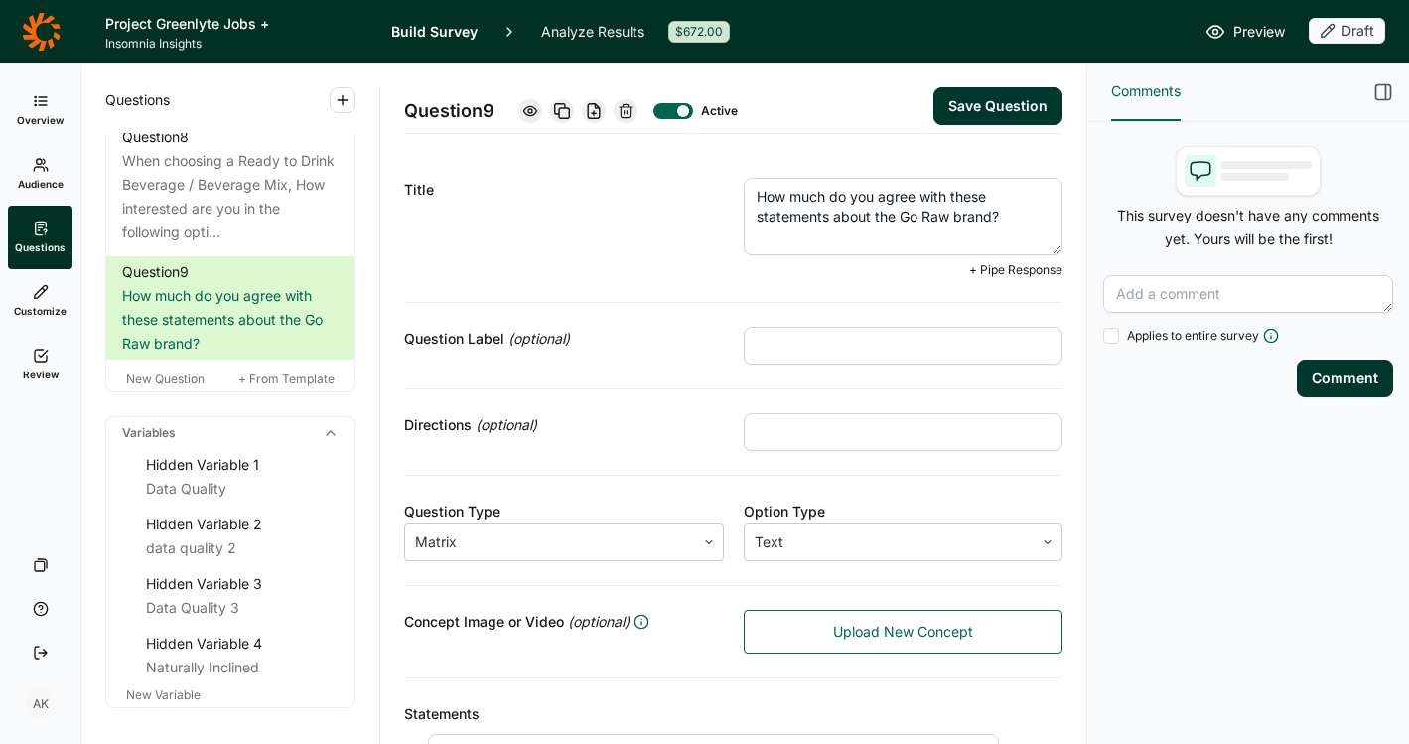
drag, startPoint x: 980, startPoint y: 216, endPoint x: 829, endPoint y: 223, distance: 151.2
click at [829, 223] on textarea "How much do you agree with these statements about the Go Raw brand?" at bounding box center [904, 216] width 320 height 77
click at [942, 197] on textarea "How much do you agree with these statements?" at bounding box center [904, 216] width 320 height 77
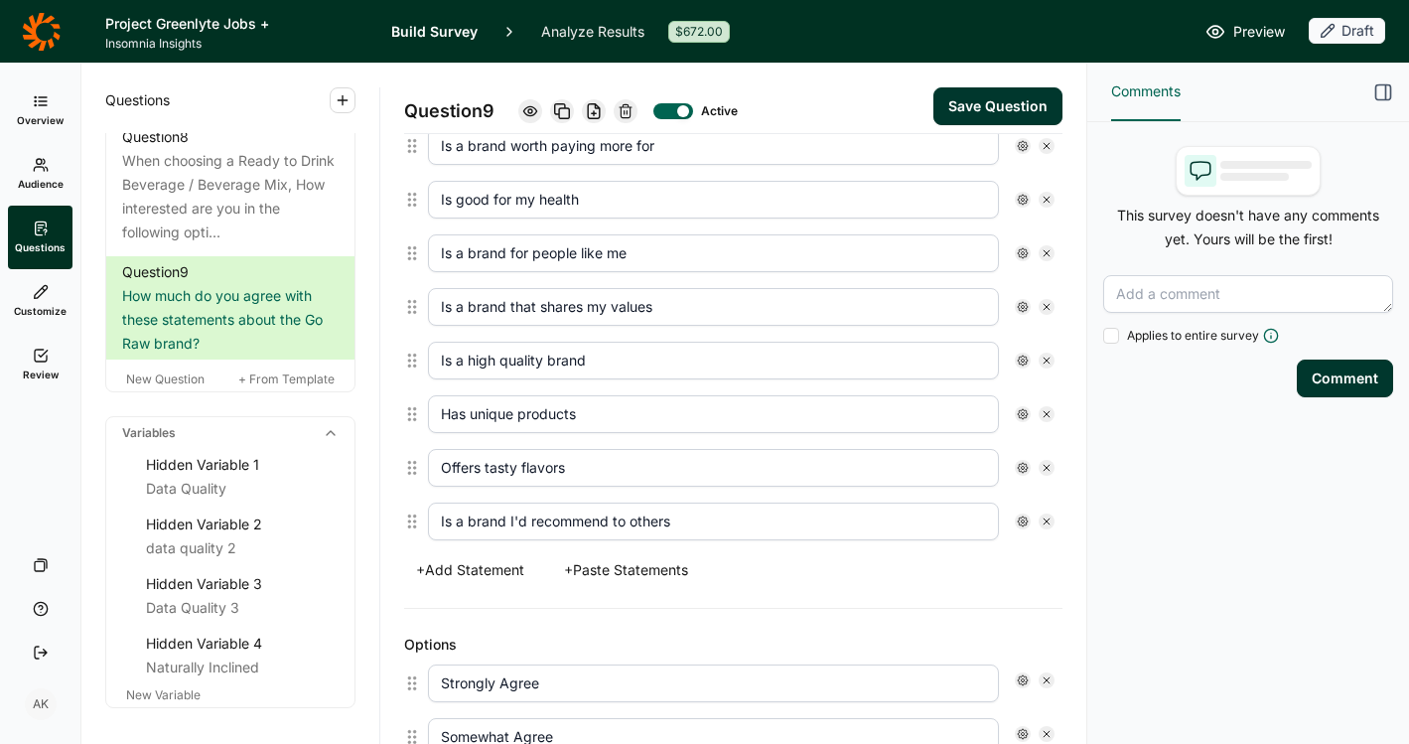
scroll to position [732, 0]
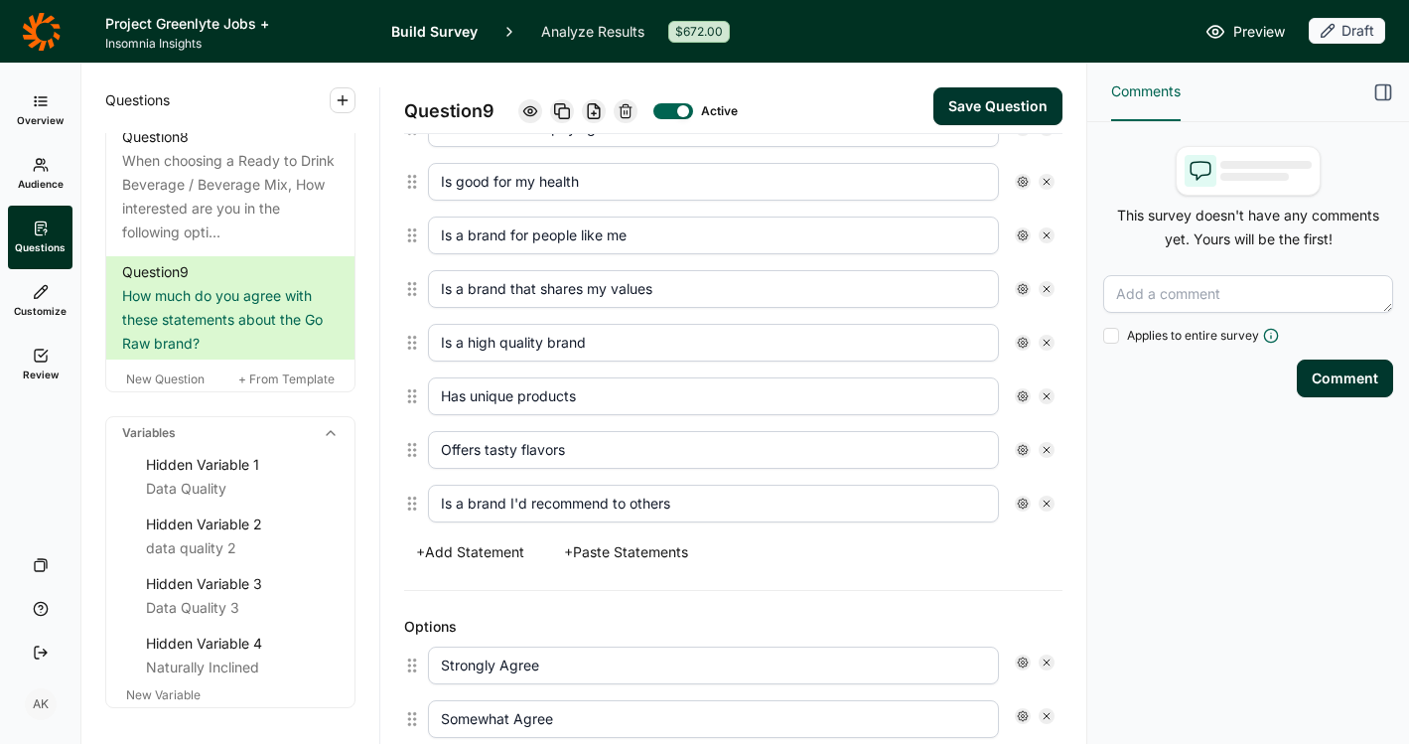
type textarea "How much do you agree with each of these statements?"
click at [659, 546] on button "+ Paste Statements" at bounding box center [626, 552] width 148 height 28
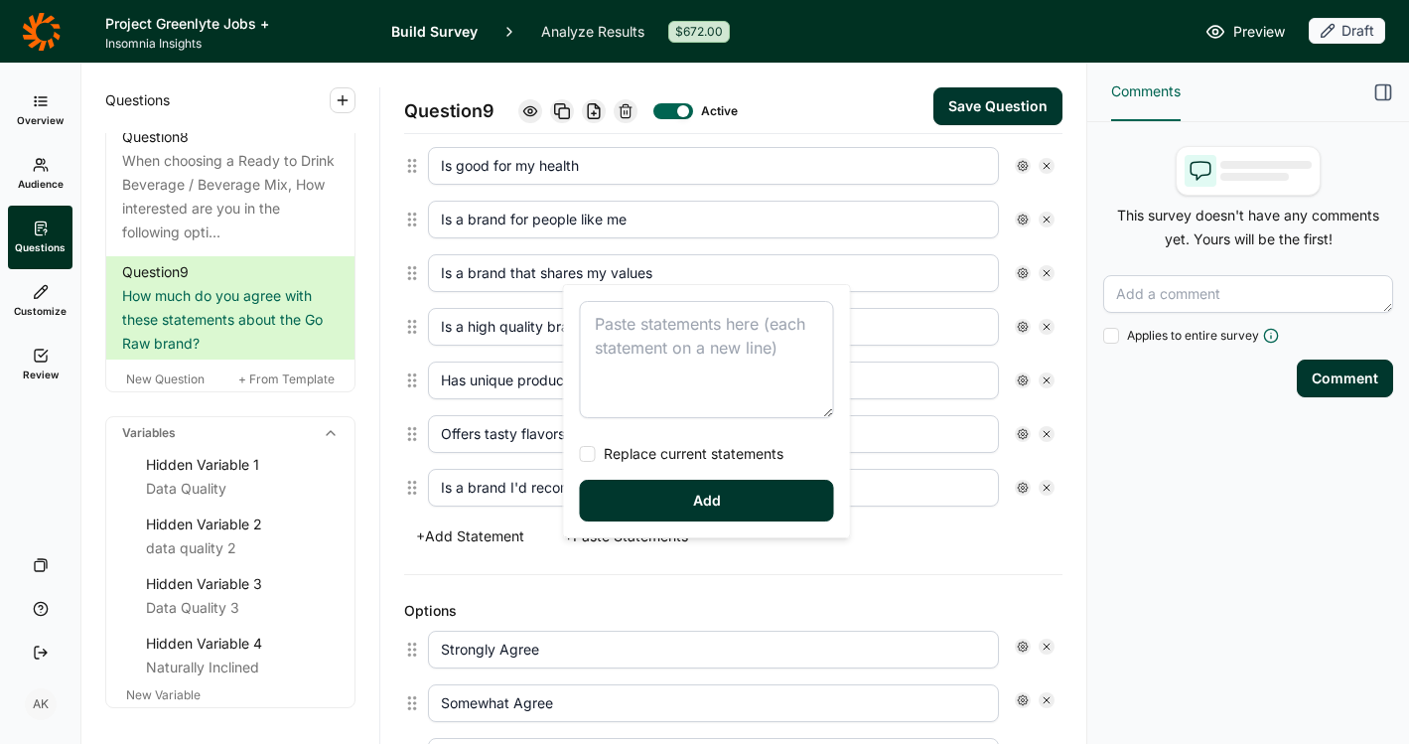
scroll to position [716, 0]
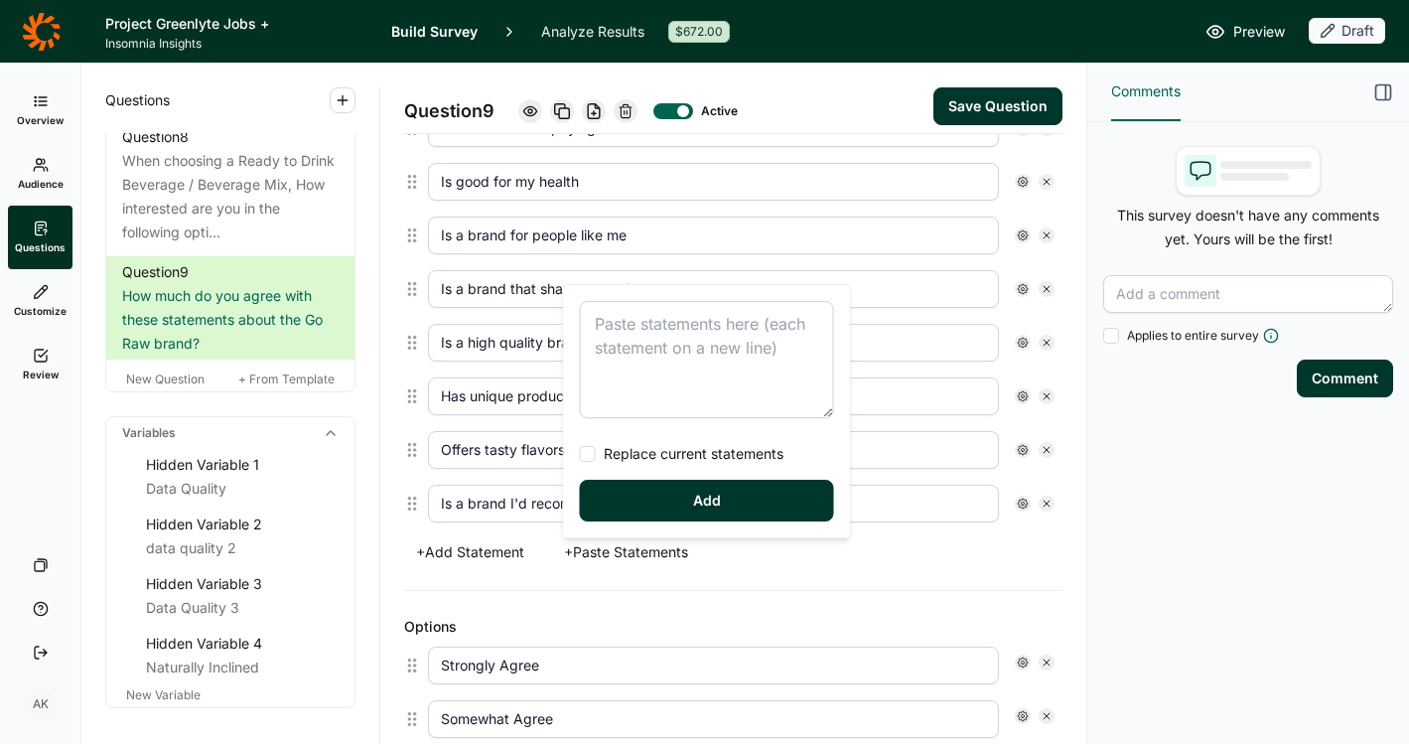
click at [672, 321] on textarea at bounding box center [707, 359] width 254 height 117
type textarea "I would be excited to find new, great tasting products with lower sugar"
click at [637, 449] on span "Replace current statements" at bounding box center [690, 454] width 188 height 20
click at [580, 454] on input "Replace current statements" at bounding box center [580, 454] width 0 height 0
click at [669, 503] on button "Add" at bounding box center [707, 501] width 254 height 42
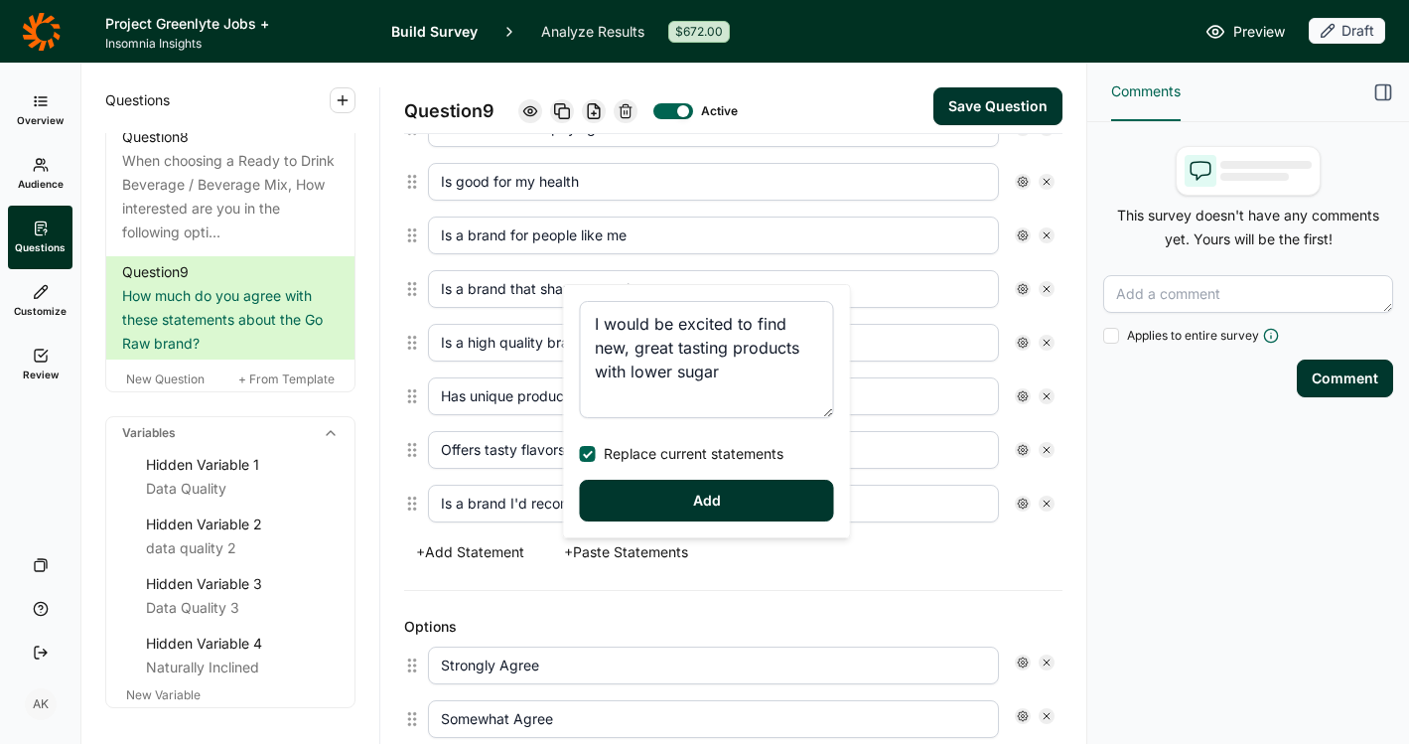
type input "I would be excited to find new, great tasting products with lower sugar"
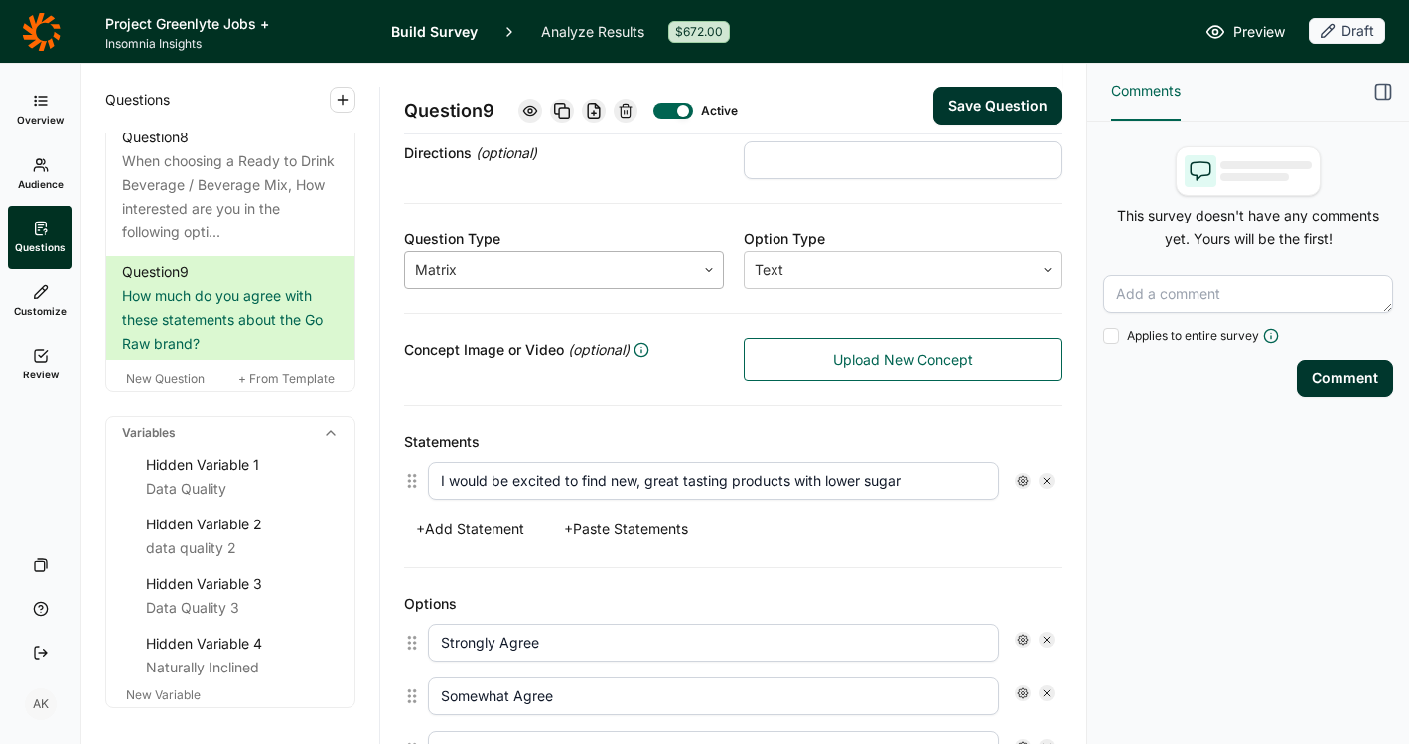
scroll to position [312, 0]
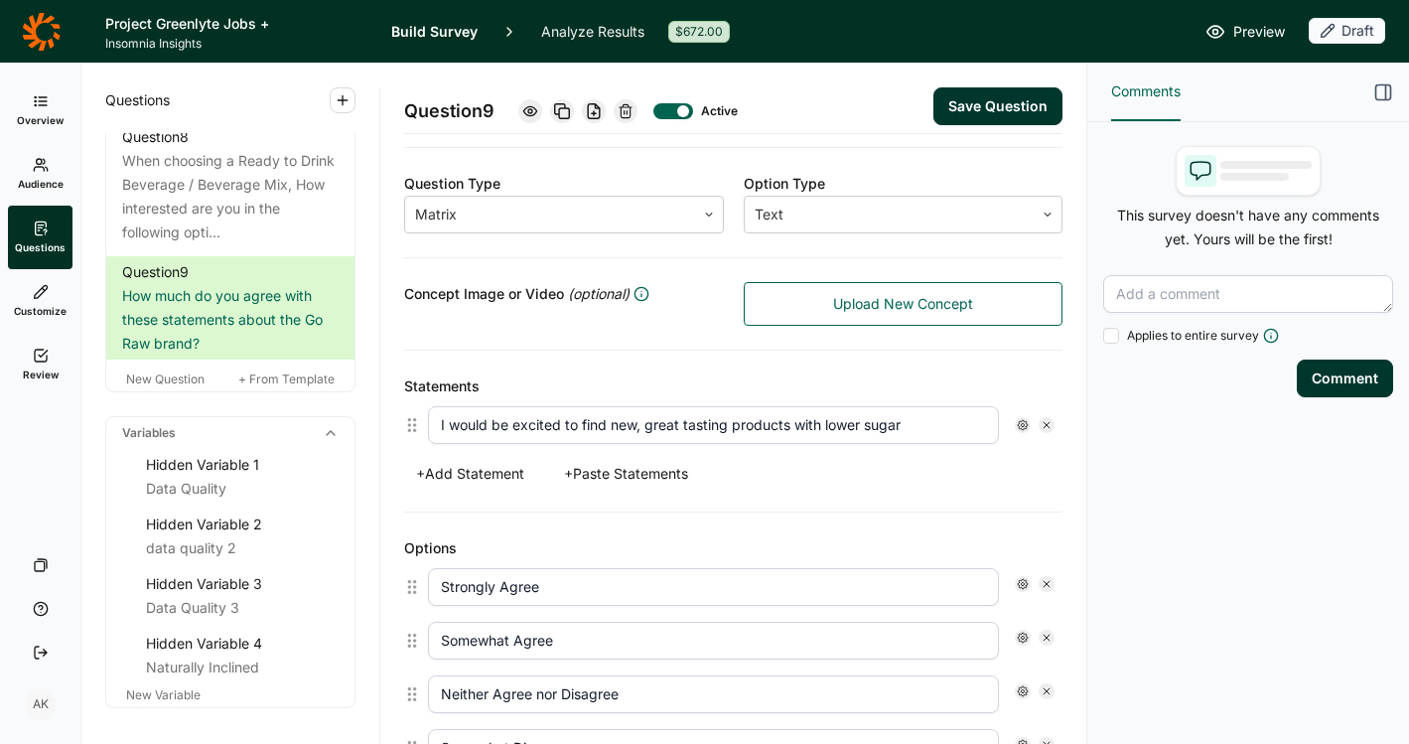
click at [919, 424] on input "I would be excited to find new, great tasting products with lower sugar" at bounding box center [713, 425] width 571 height 38
click at [464, 470] on button "+ Add Statement" at bounding box center [470, 474] width 132 height 28
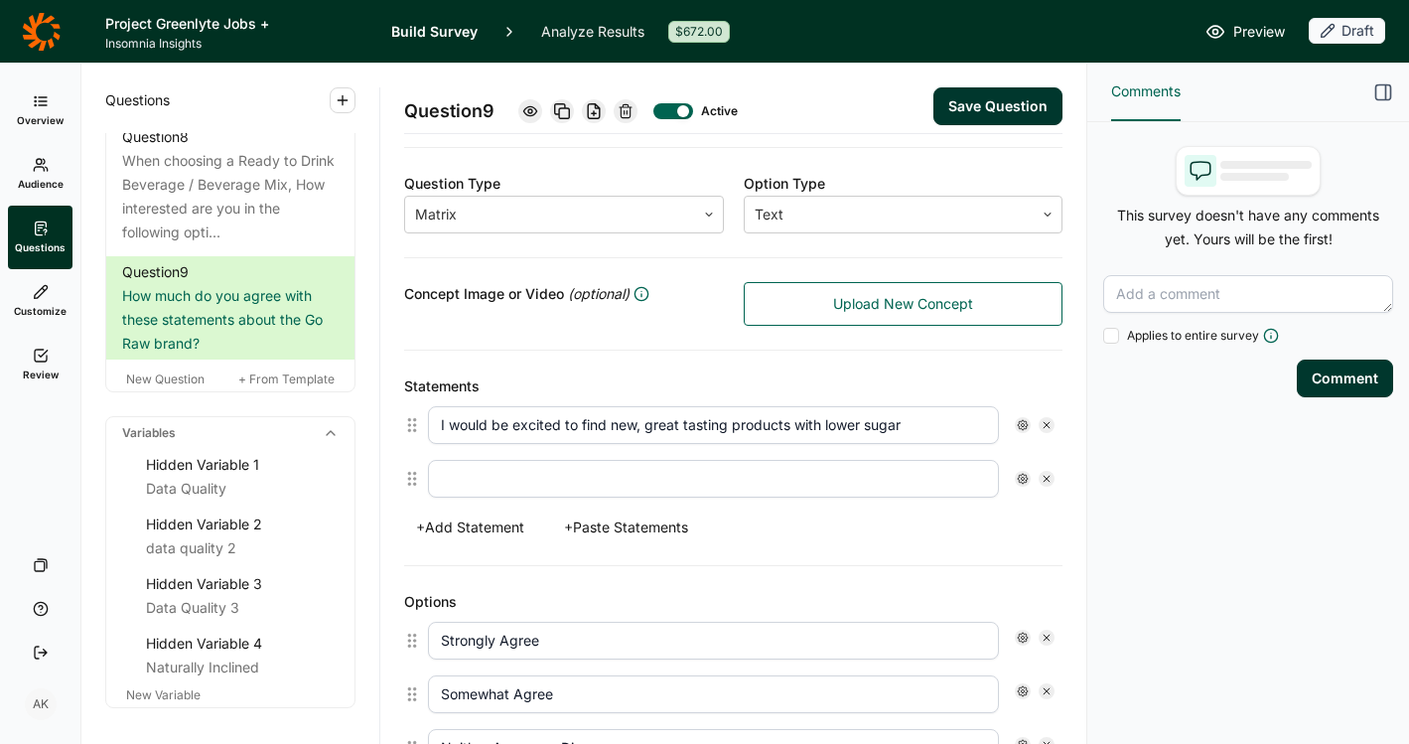
click at [473, 521] on button "+ Add Statement" at bounding box center [470, 527] width 132 height 28
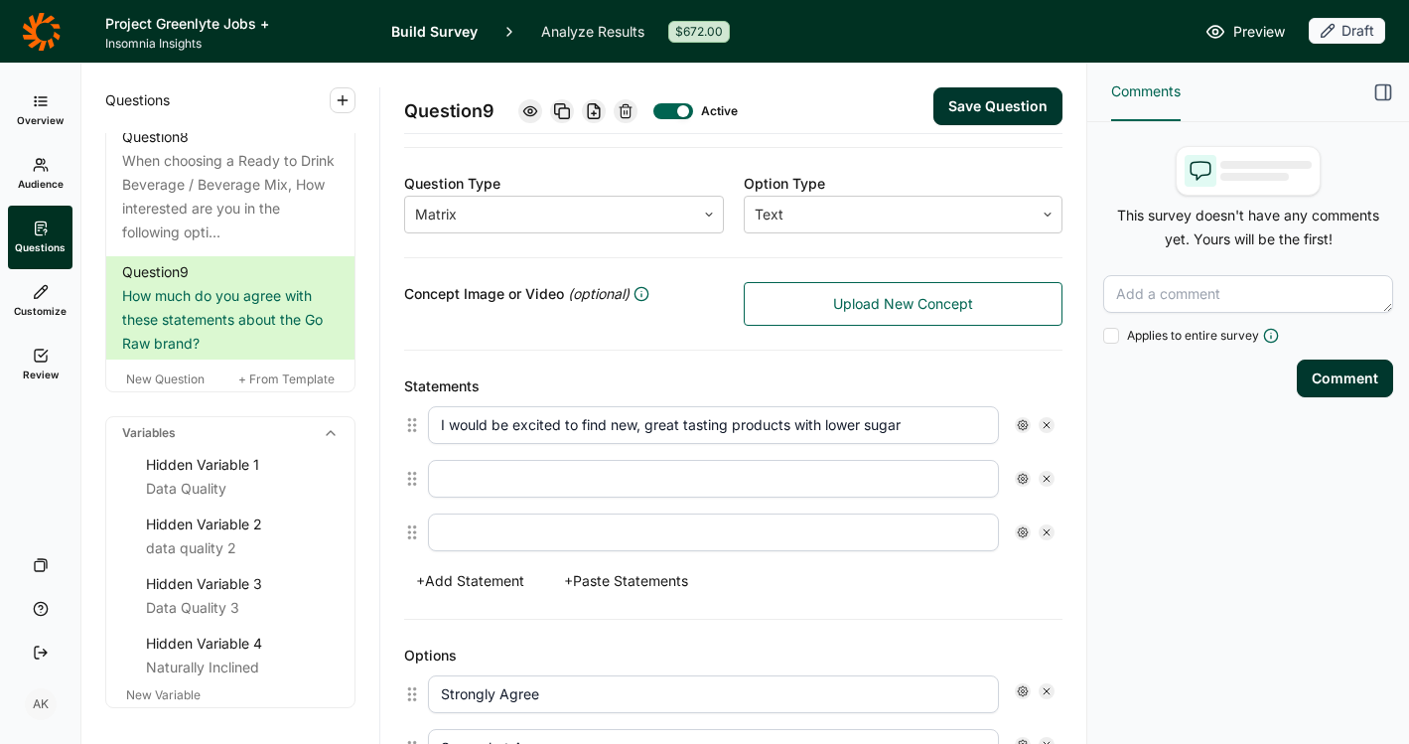
click at [492, 574] on button "+ Add Statement" at bounding box center [470, 581] width 132 height 28
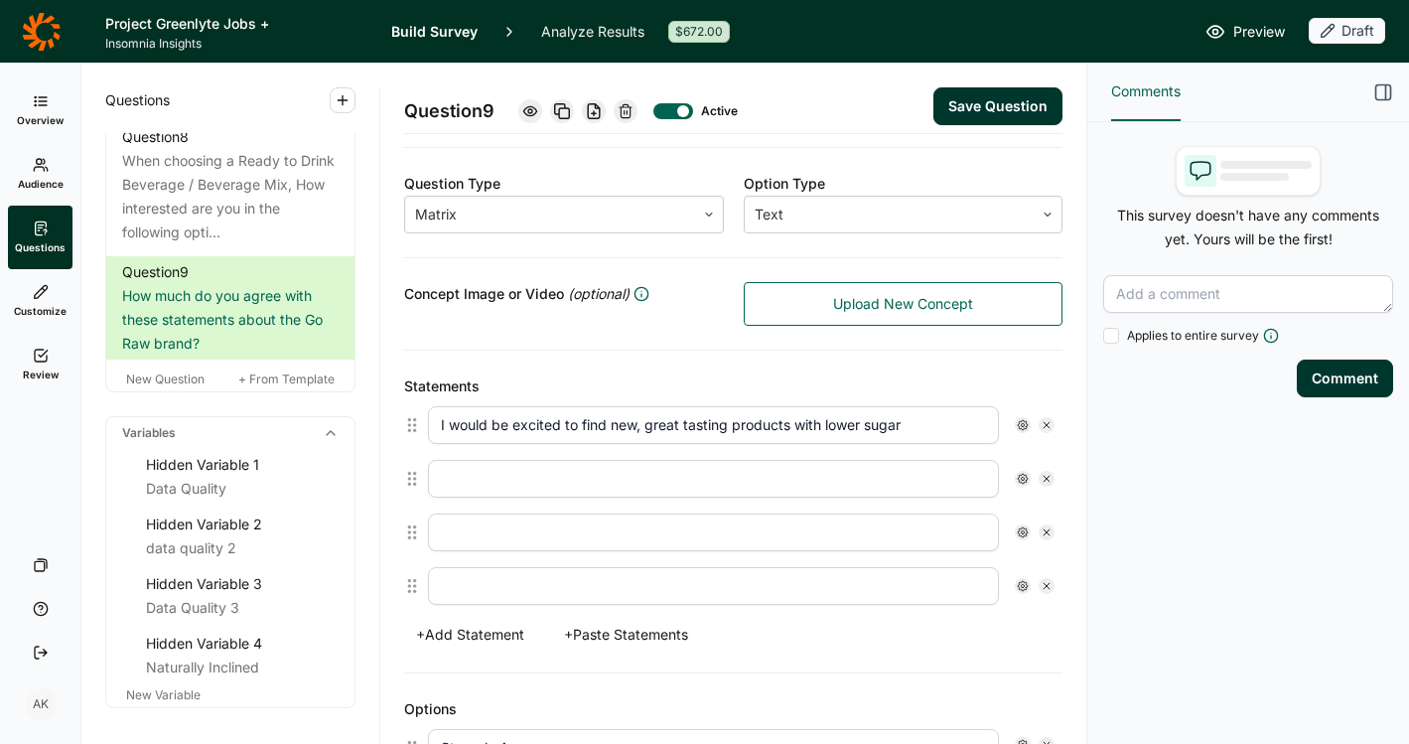
click at [501, 629] on button "+ Add Statement" at bounding box center [470, 635] width 132 height 28
click at [506, 696] on button "+ Add Statement" at bounding box center [470, 688] width 132 height 28
click at [701, 490] on input "text" at bounding box center [713, 479] width 571 height 38
paste input "I would be excited to find new products that provide added benefits that suppor…"
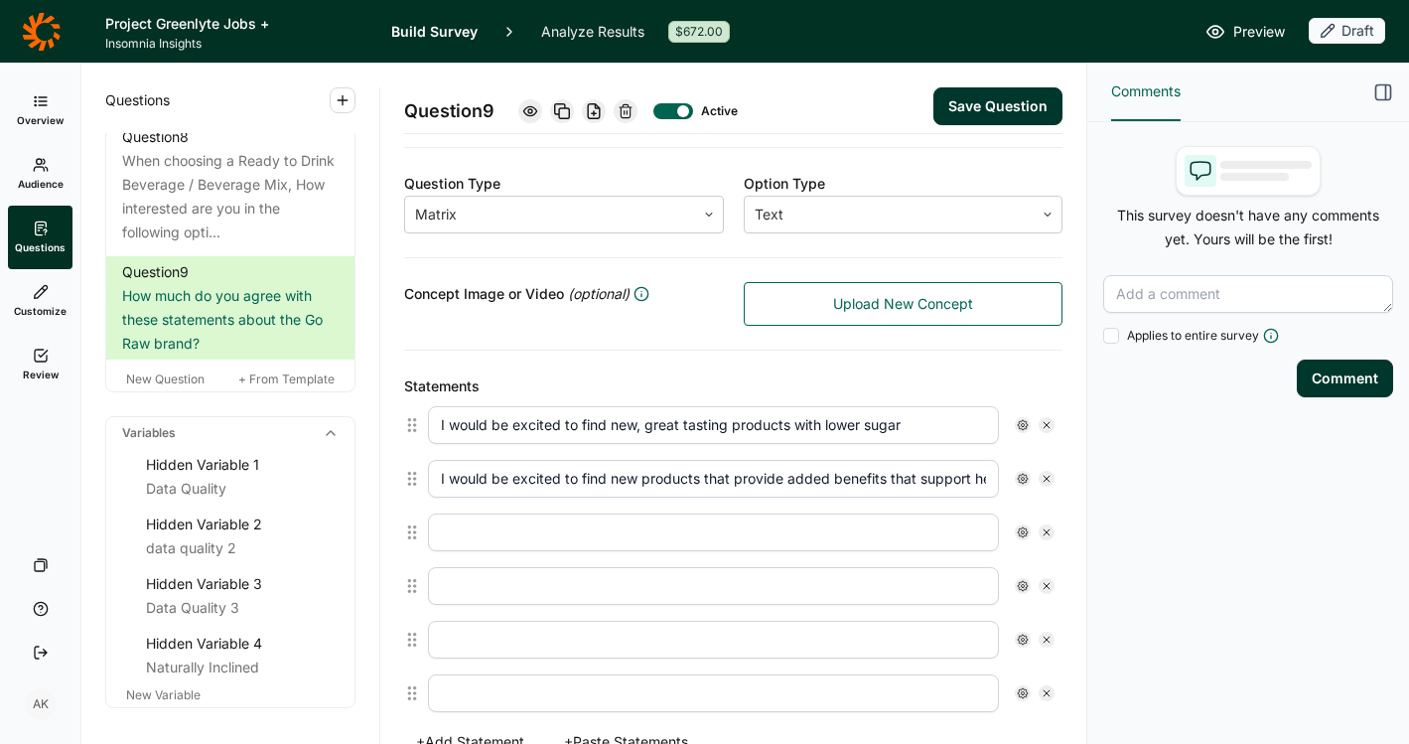
scroll to position [0, 41]
type input "I would be excited to find new products that provide added benefits that suppor…"
click at [570, 527] on input "text" at bounding box center [713, 532] width 571 height 38
paste input "I would be excited to find new products that have protein"
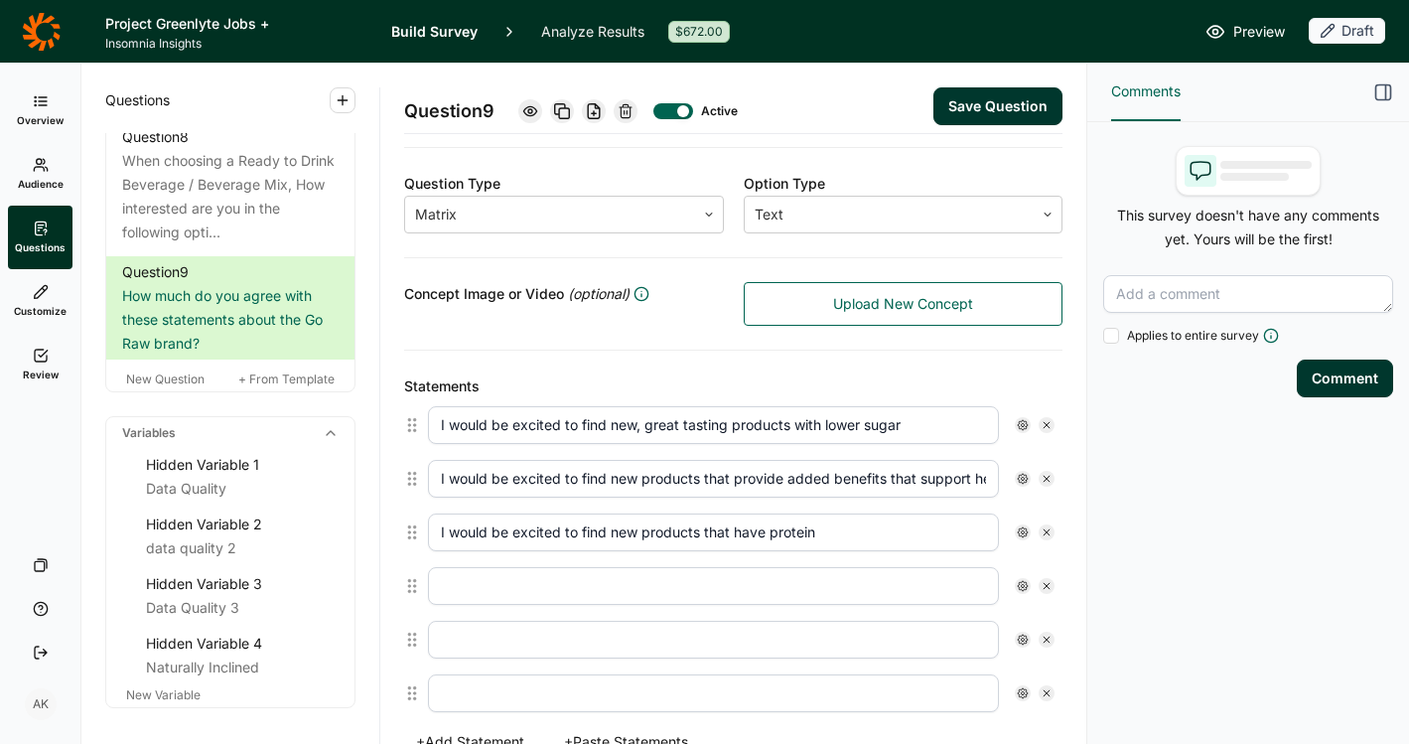
type input "I would be excited to find new products that have protein"
click at [536, 591] on input "text" at bounding box center [713, 586] width 571 height 38
paste input "I would be excited to find new products that support the body before, during or…"
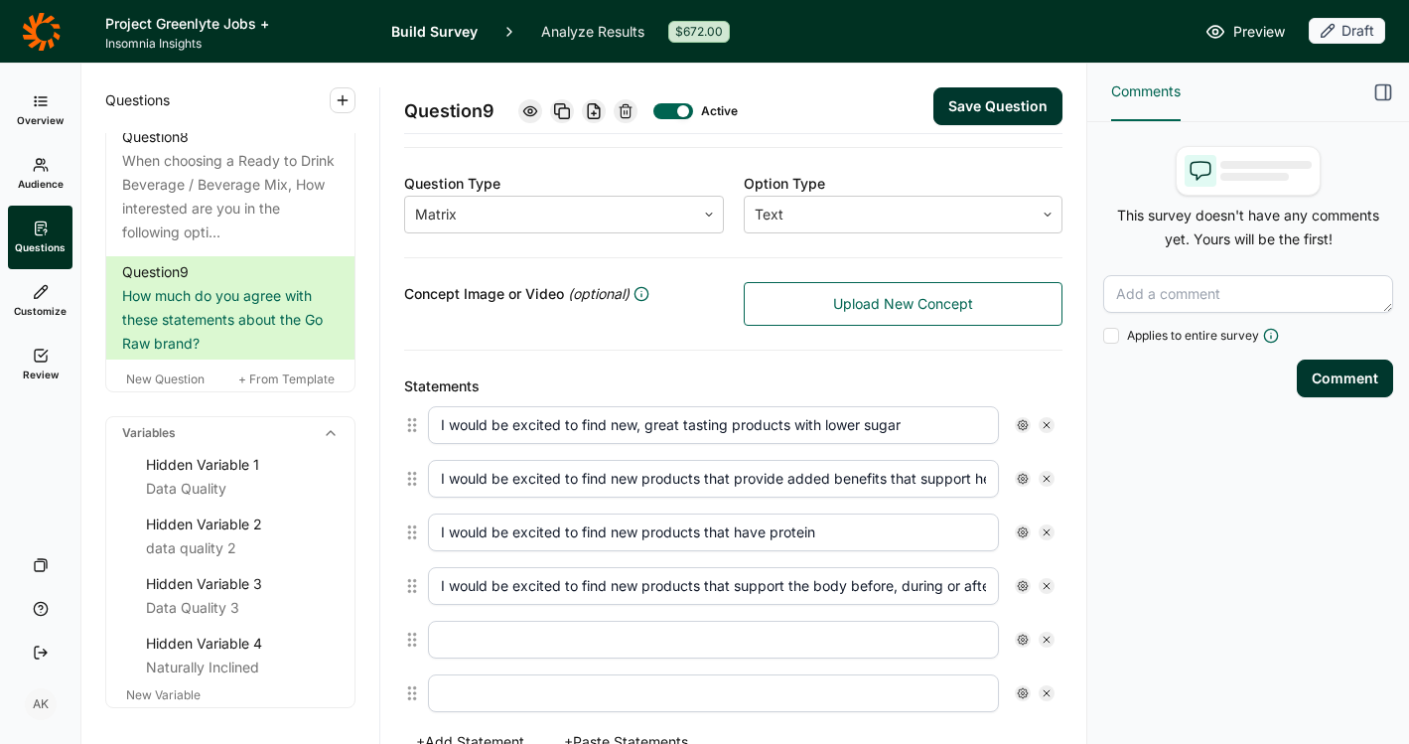
scroll to position [0, 73]
type input "I would be excited to find new products that support the body before, during or…"
click at [442, 647] on input "text" at bounding box center [713, 640] width 571 height 38
paste input "I would be excited to find new products that support a weight loss journey"
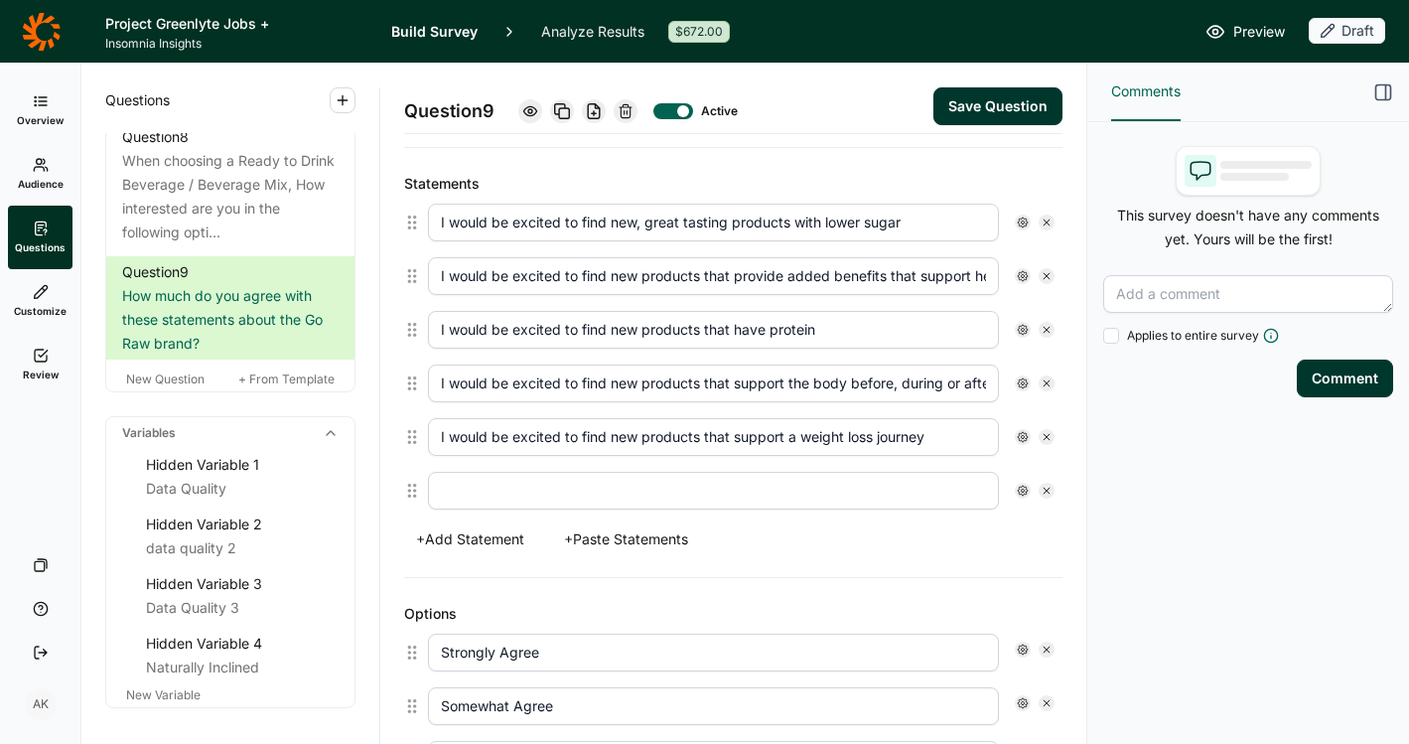
scroll to position [517, 0]
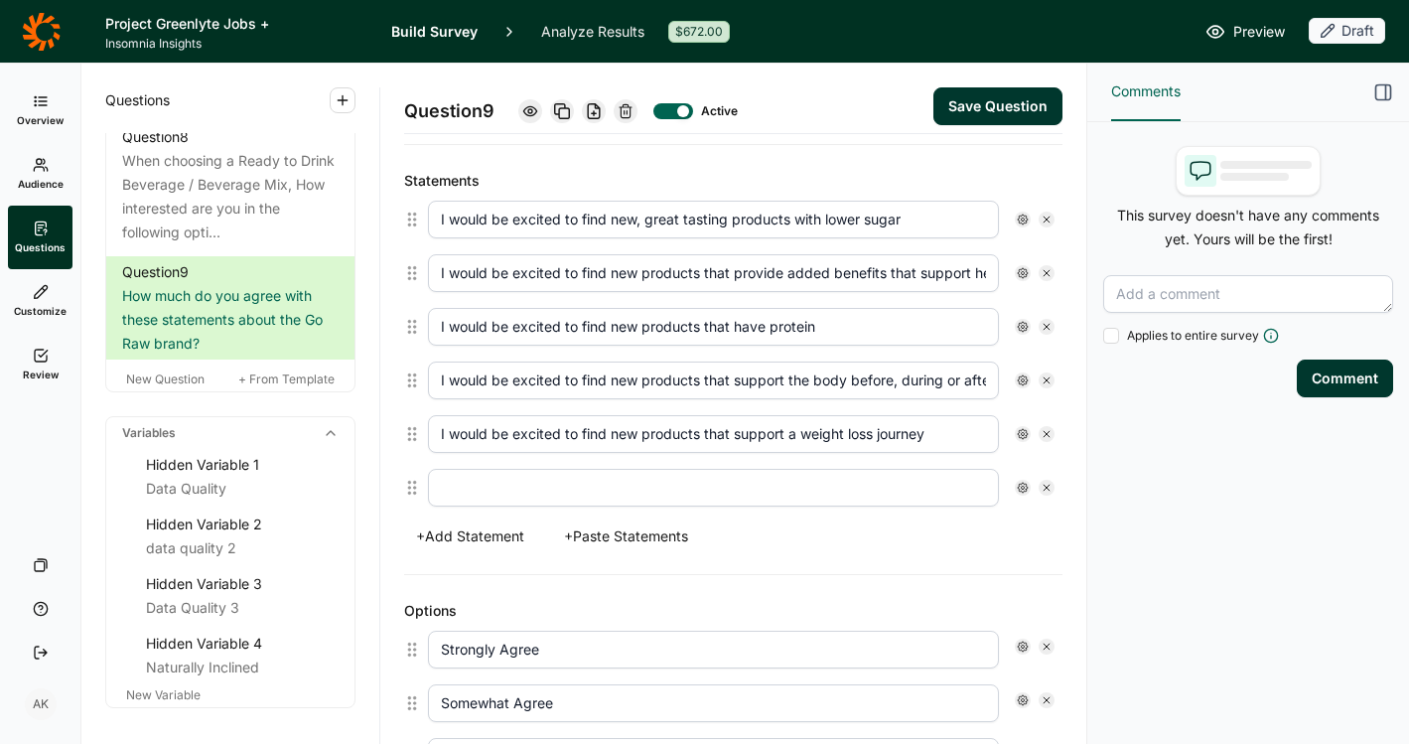
type input "I would be excited to find new products that support a weight loss journey"
click at [566, 494] on input "text" at bounding box center [713, 488] width 571 height 38
paste input "I would be excited to find new products that support women’s health"
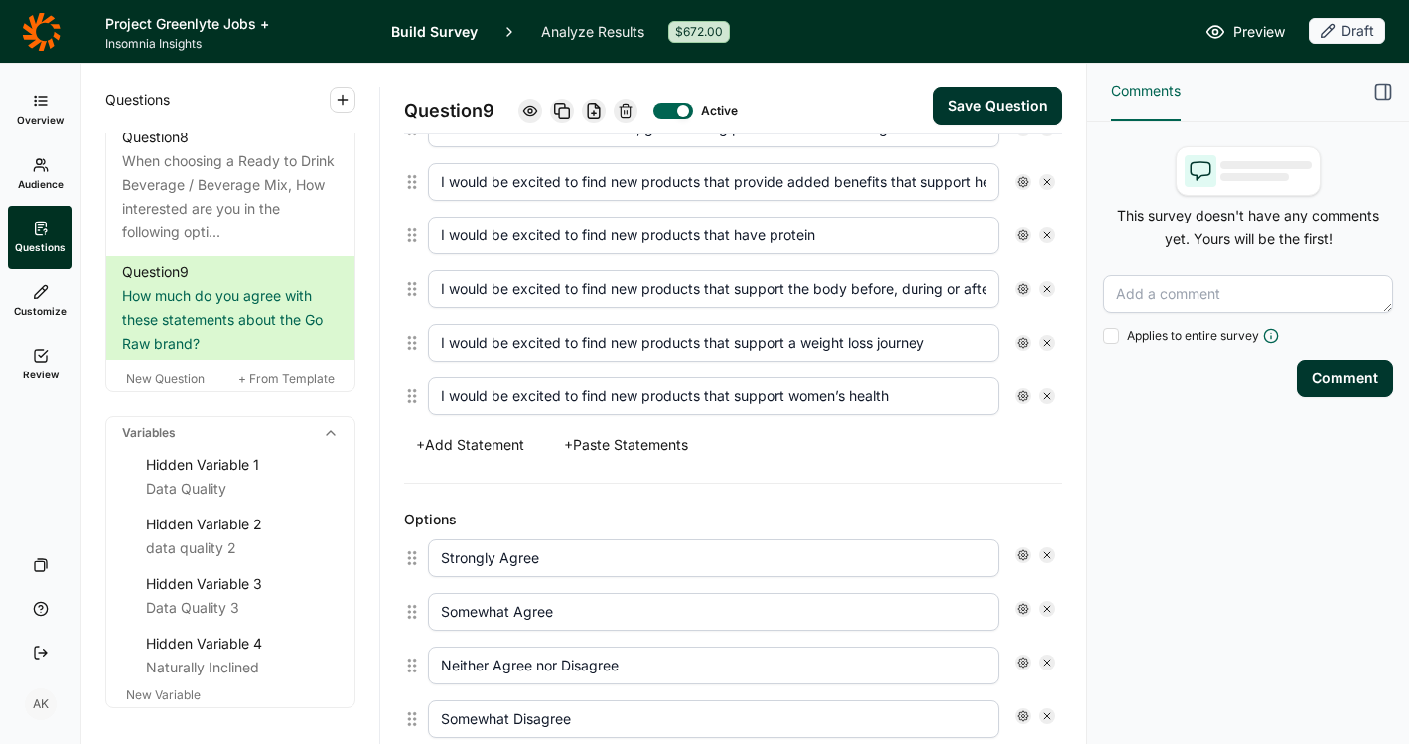
scroll to position [614, 0]
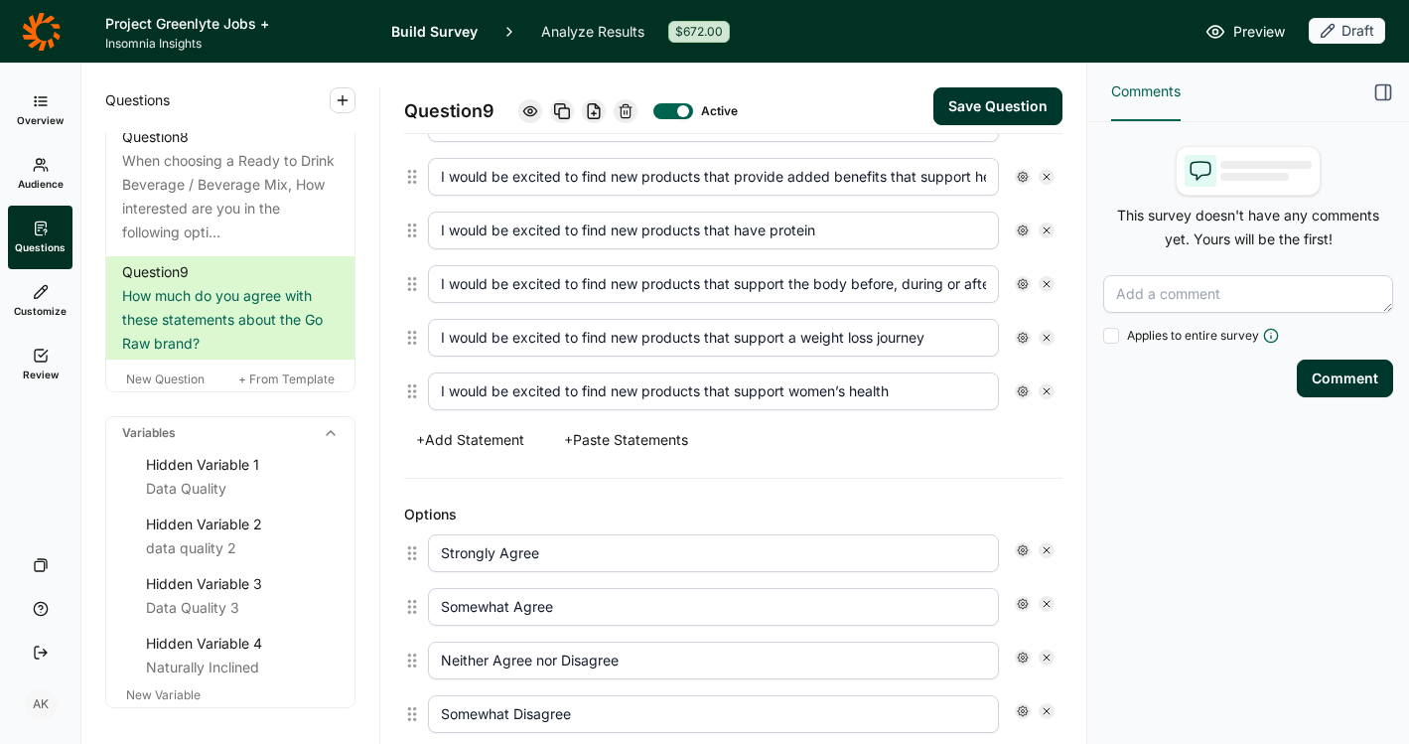
type input "I would be excited to find new products that support women’s health"
click at [484, 444] on button "+ Add Statement" at bounding box center [470, 440] width 132 height 28
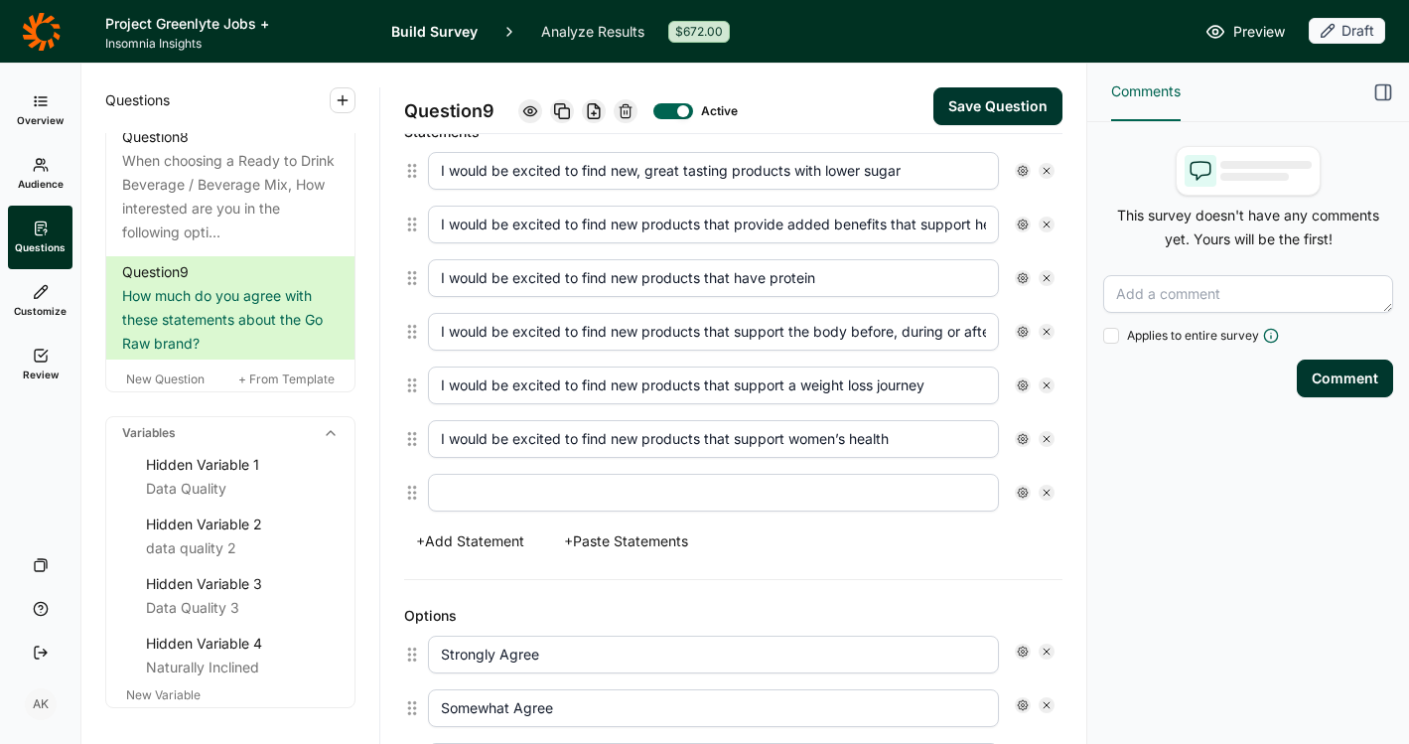
scroll to position [590, 0]
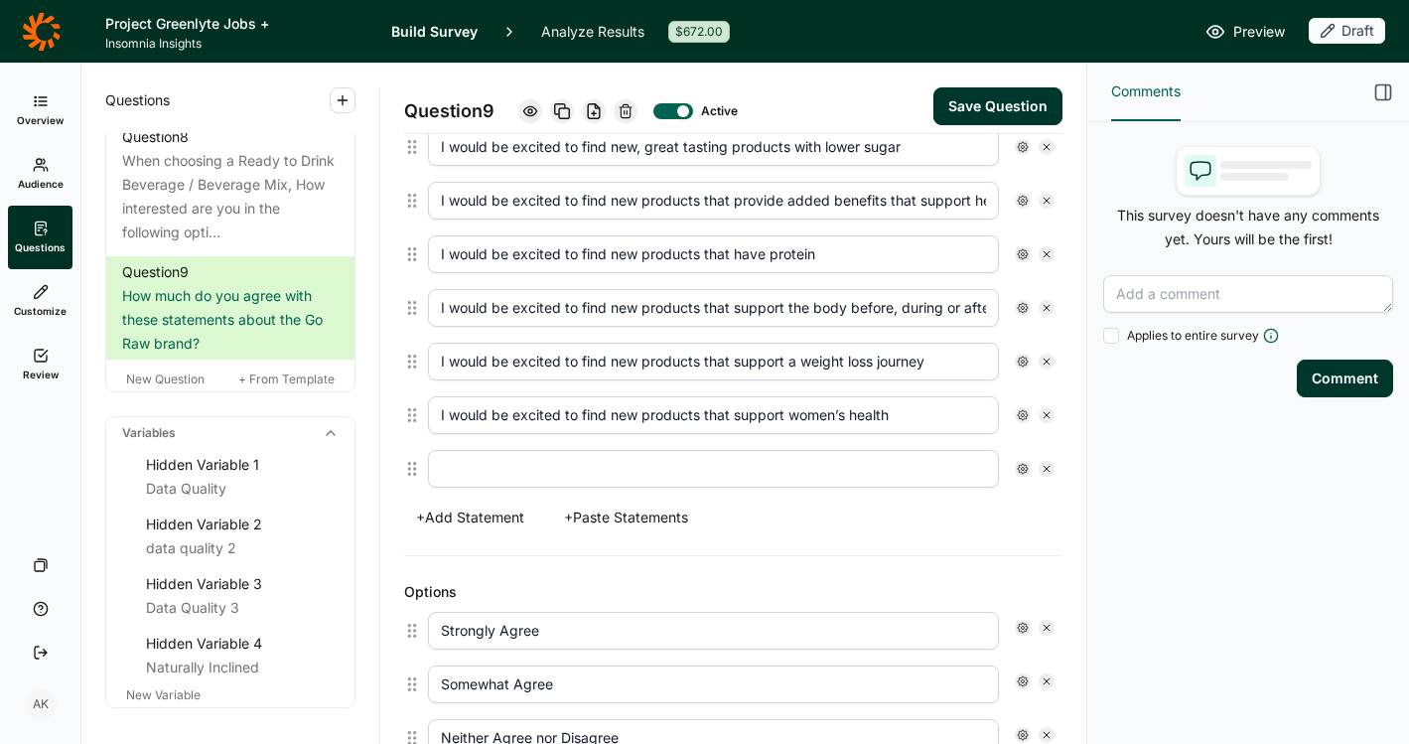
click at [580, 471] on input "text" at bounding box center [713, 469] width 571 height 38
paste input "I would be excited to find products that would support my kid's growth and deve…"
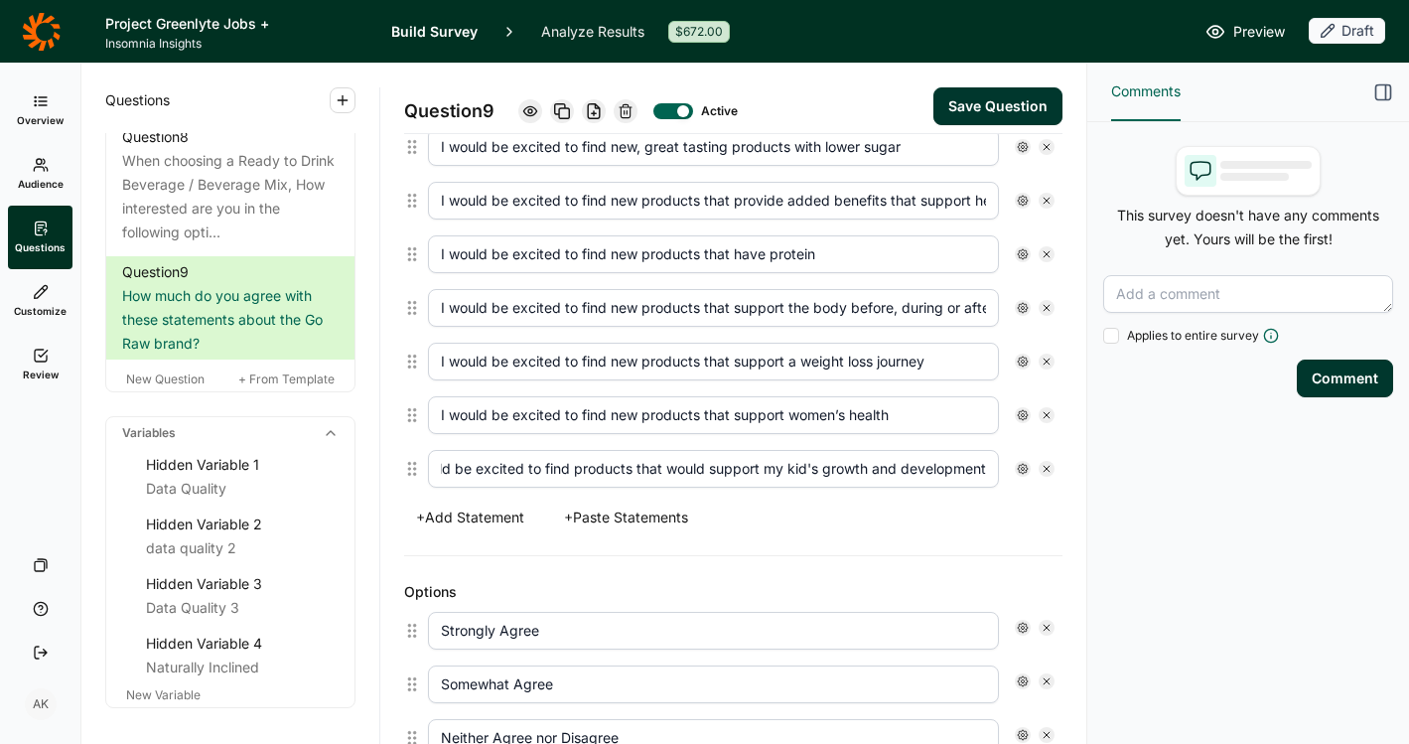
scroll to position [0, 0]
drag, startPoint x: 510, startPoint y: 467, endPoint x: 106, endPoint y: 490, distance: 403.9
click at [106, 490] on div "Questions Demographics Demographic 1 What is your gender? Demographic 2 What is…" at bounding box center [583, 404] width 1005 height 680
click at [431, 474] on input "I would be excited to find products that would support my kid's growth and deve…" at bounding box center [713, 469] width 571 height 38
type input "I would be excited to find products that would support my kid's growth and deve…"
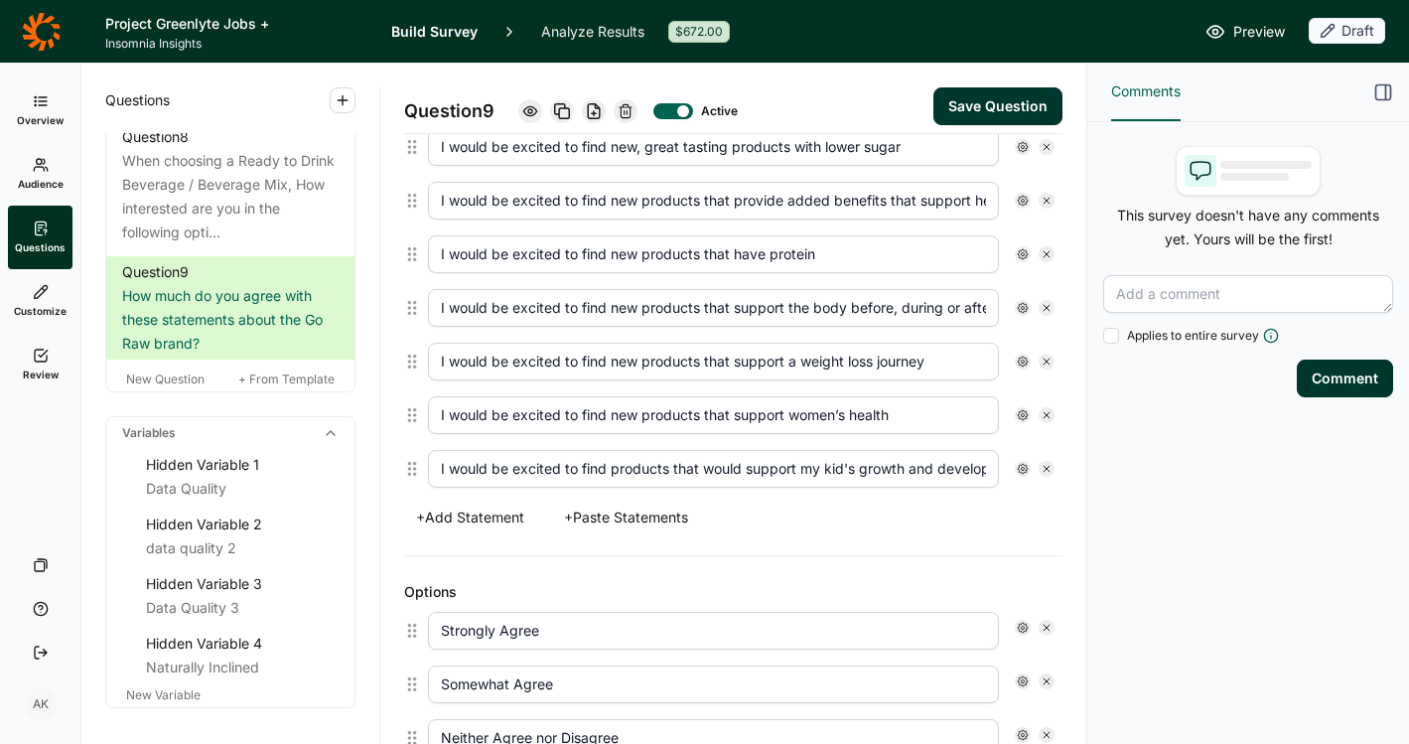
click at [491, 514] on button "+ Add Statement" at bounding box center [470, 518] width 132 height 28
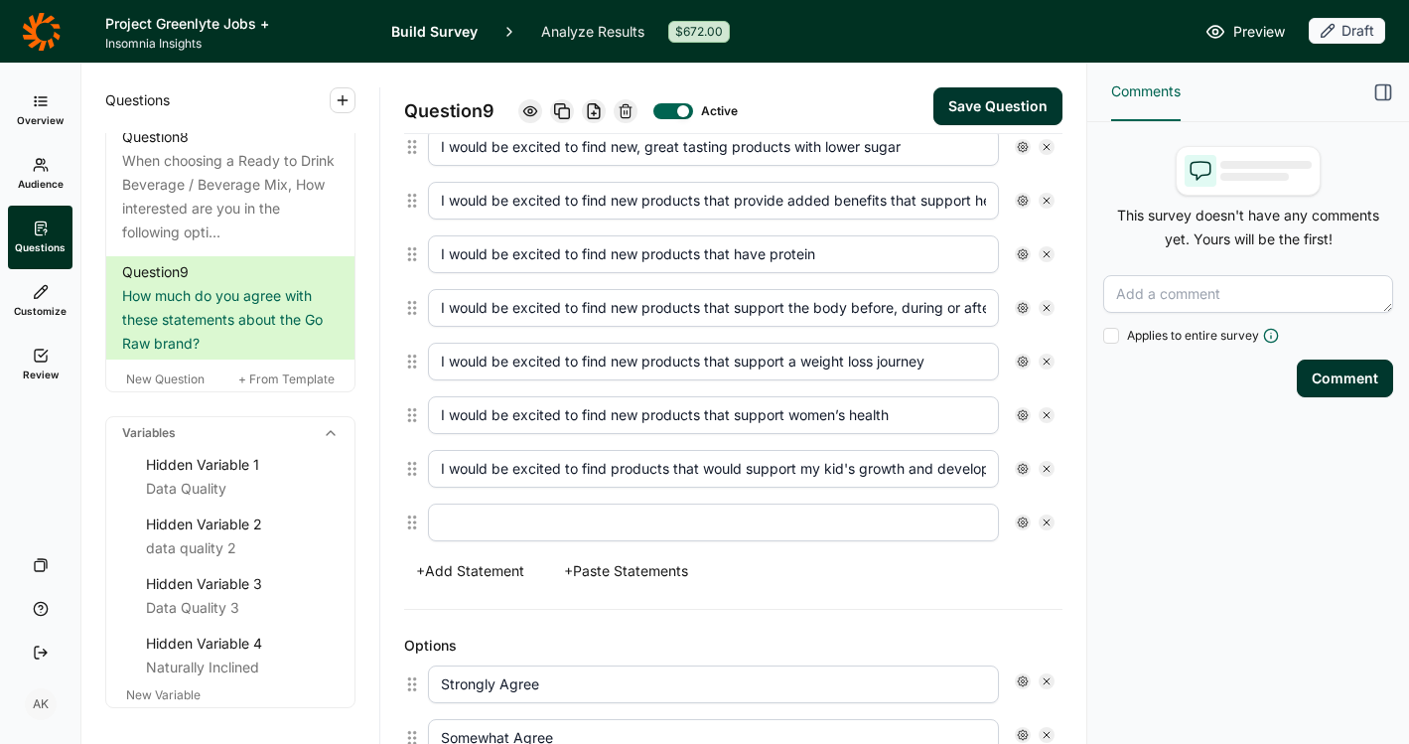
click at [491, 526] on input "text" at bounding box center [713, 523] width 571 height 38
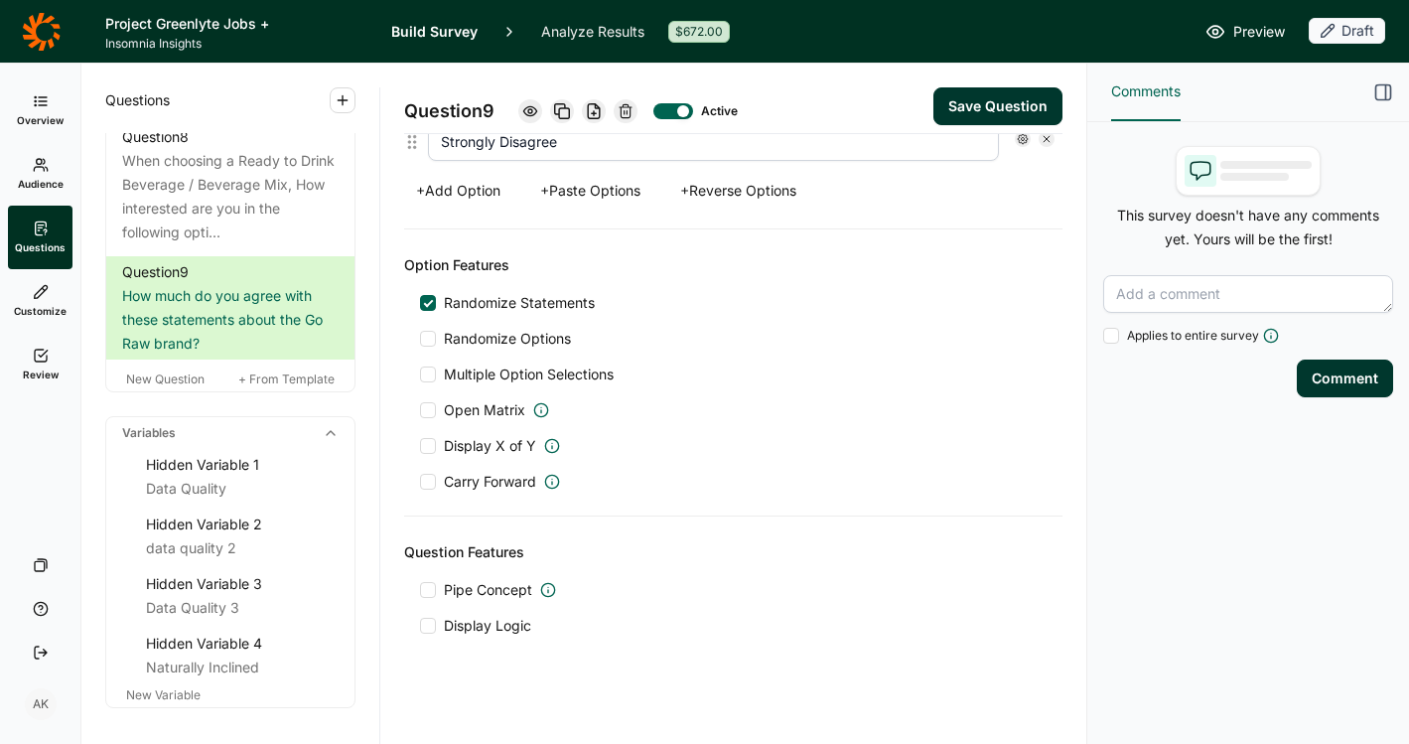
scroll to position [1358, 0]
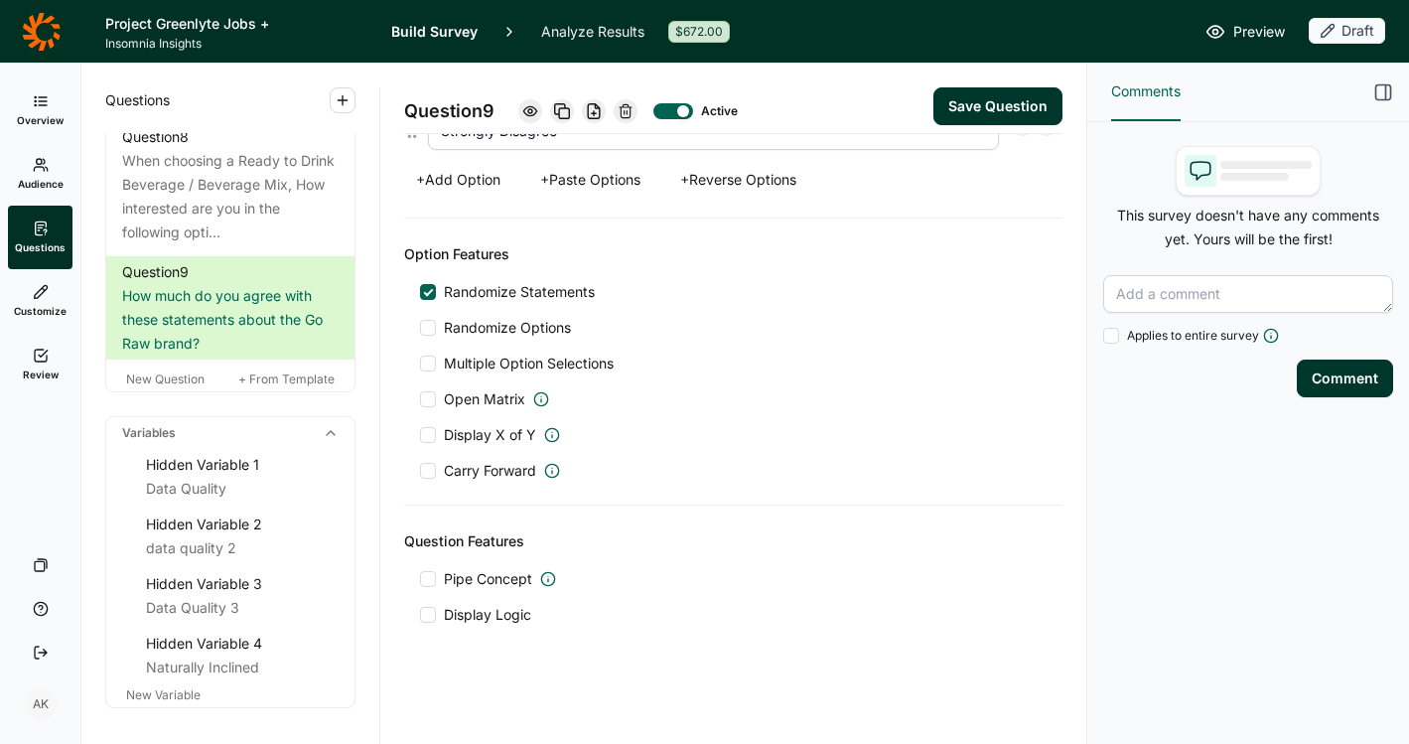
type input "I would be excited to find products that would support healthy aging and longev…"
click at [952, 101] on button "Save Question" at bounding box center [998, 106] width 129 height 38
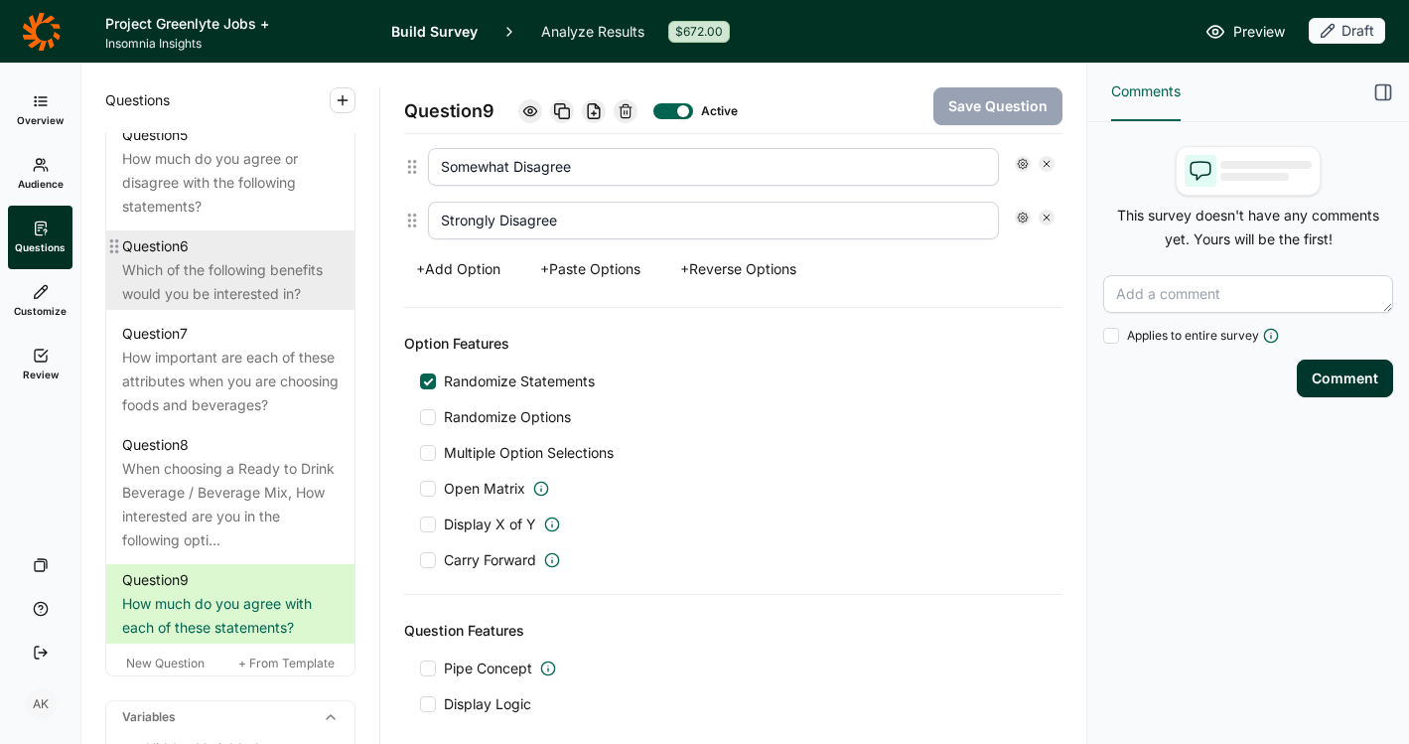
scroll to position [1366, 0]
click at [182, 308] on div "Which of the following benefits would you be interested in?" at bounding box center [230, 284] width 217 height 48
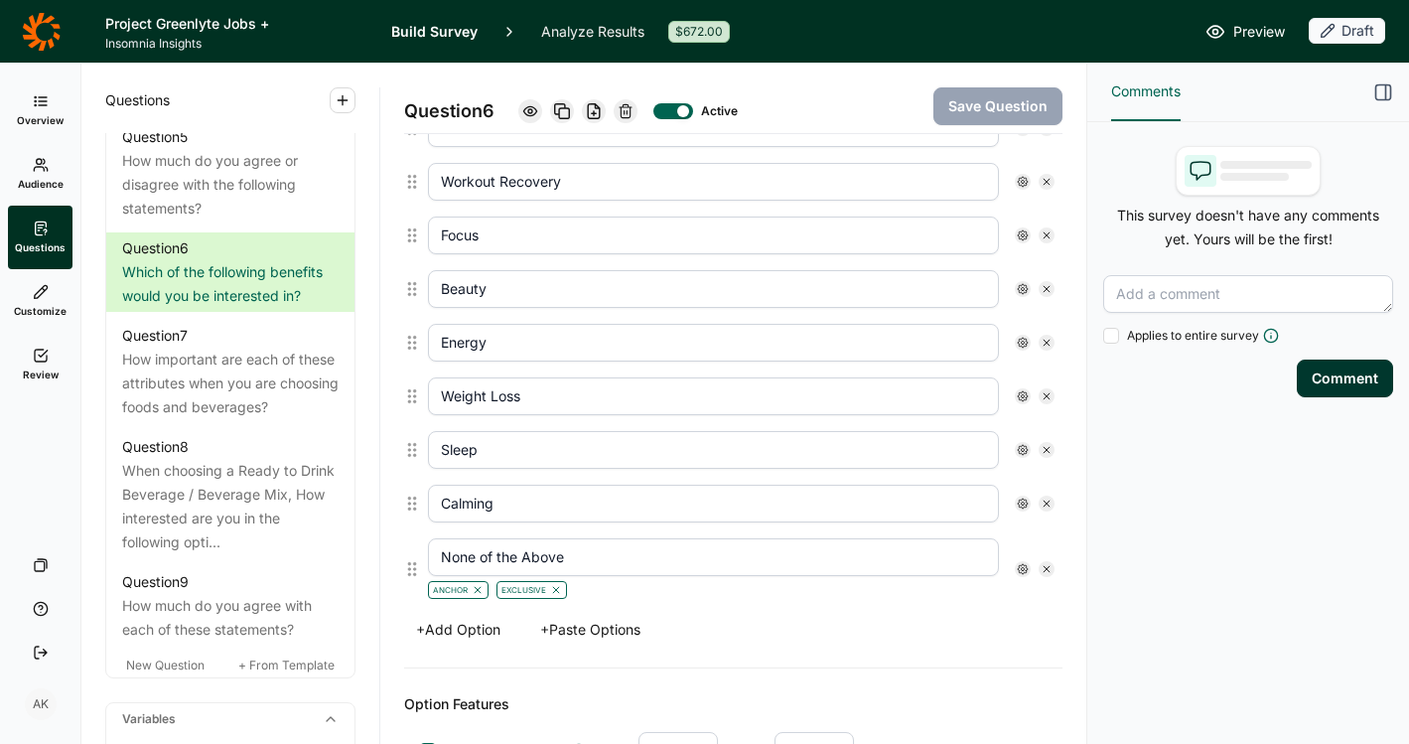
scroll to position [933, 0]
click at [552, 625] on button "+ Paste Options" at bounding box center [590, 628] width 124 height 28
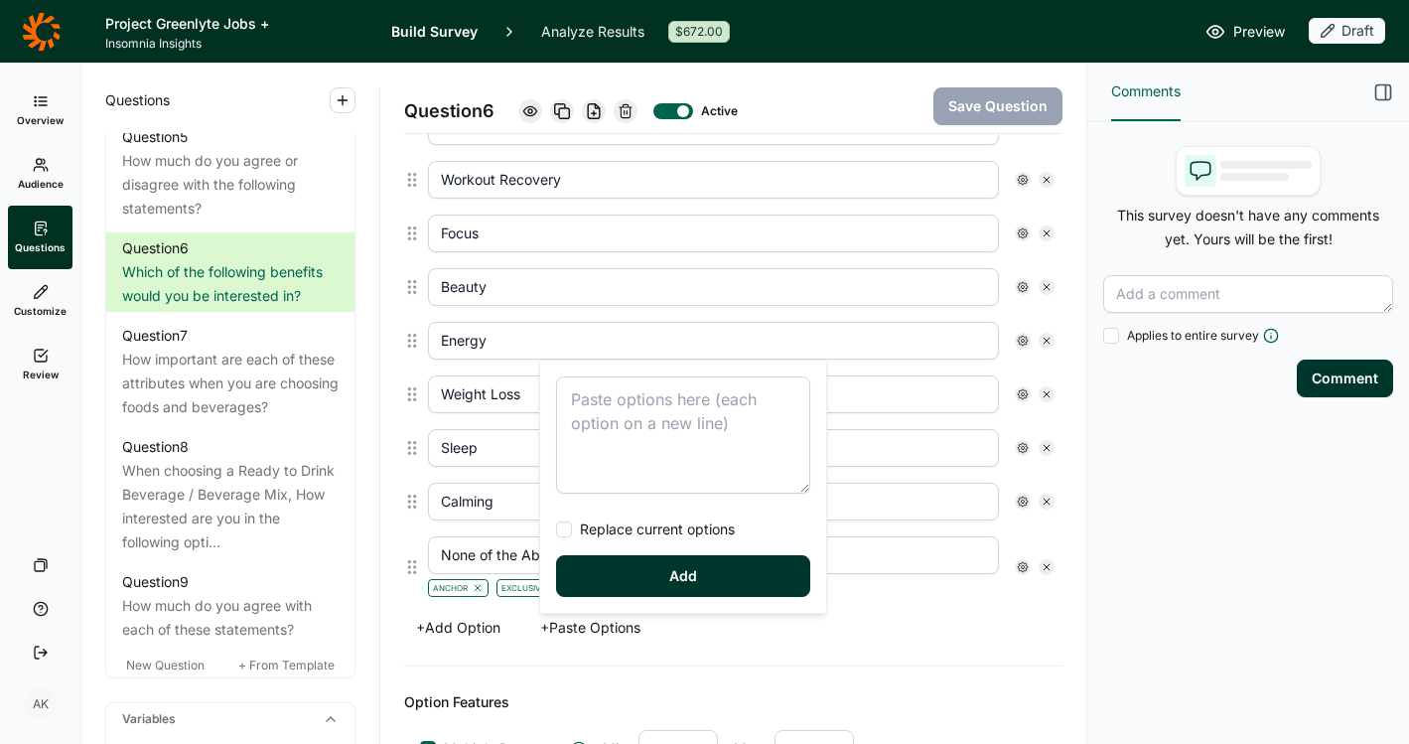
click at [654, 440] on textarea at bounding box center [683, 434] width 254 height 117
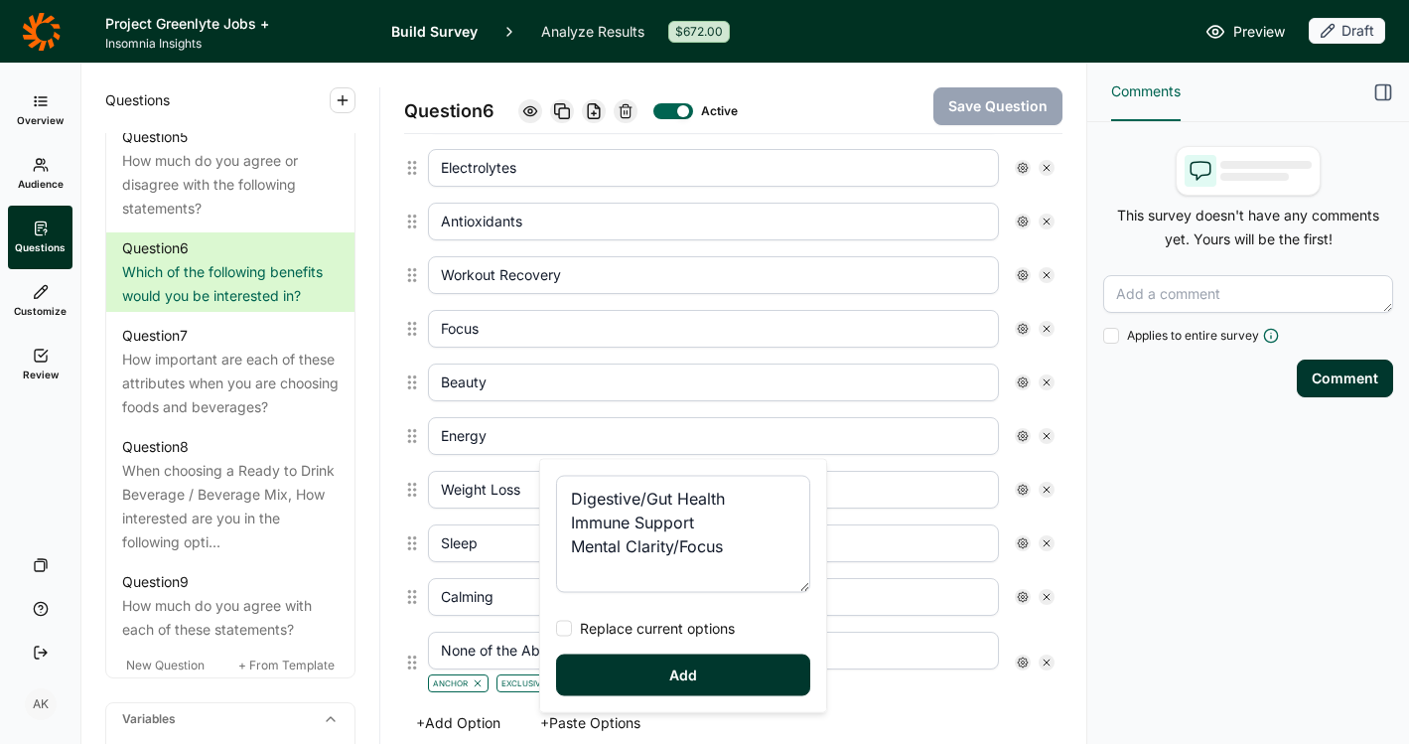
scroll to position [833, 0]
drag, startPoint x: 709, startPoint y: 521, endPoint x: 509, endPoint y: 521, distance: 200.6
click at [509, 521] on div "Options Hydration Immunity Heart Health Muscle Build Added Protein Electrolytes…" at bounding box center [733, 297] width 659 height 937
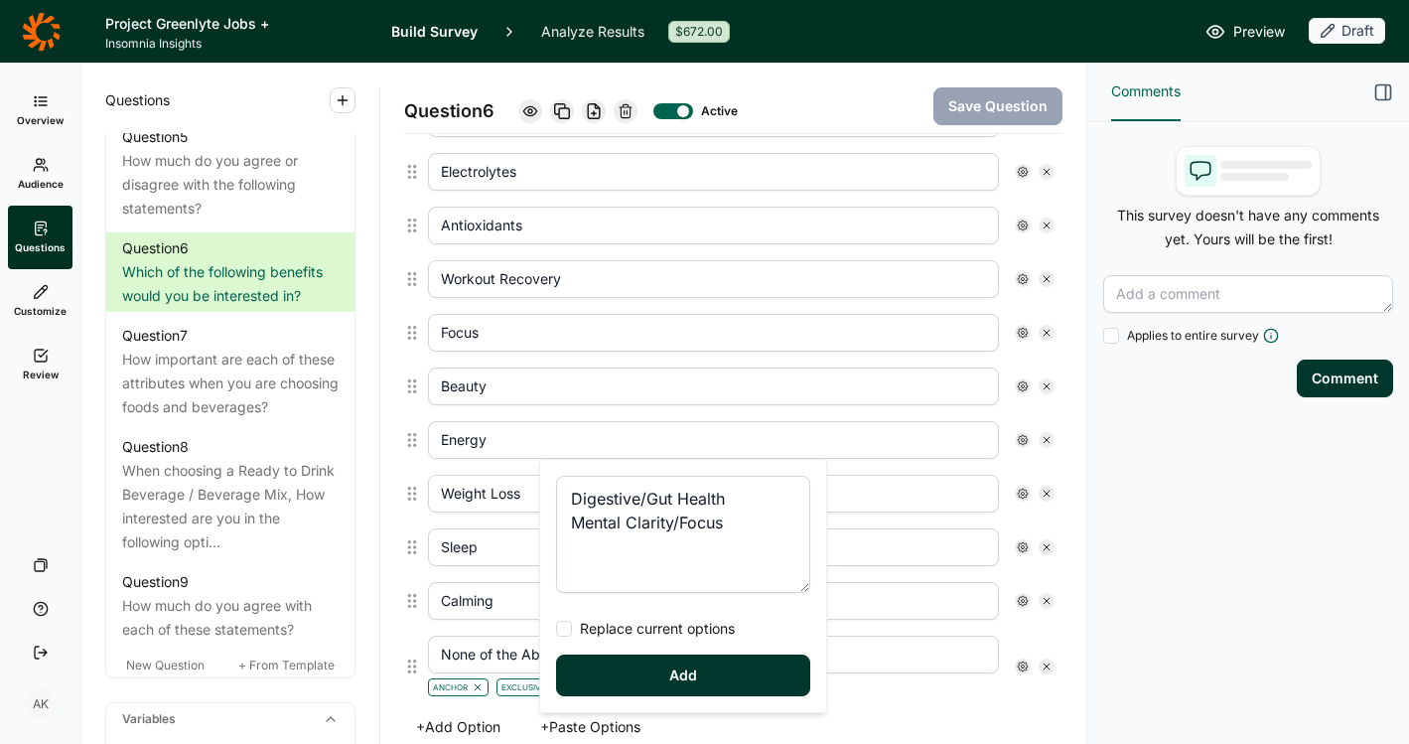
type textarea "Digestive/Gut Health Mental Clarity/Focus"
click at [636, 675] on button "Add" at bounding box center [683, 676] width 254 height 42
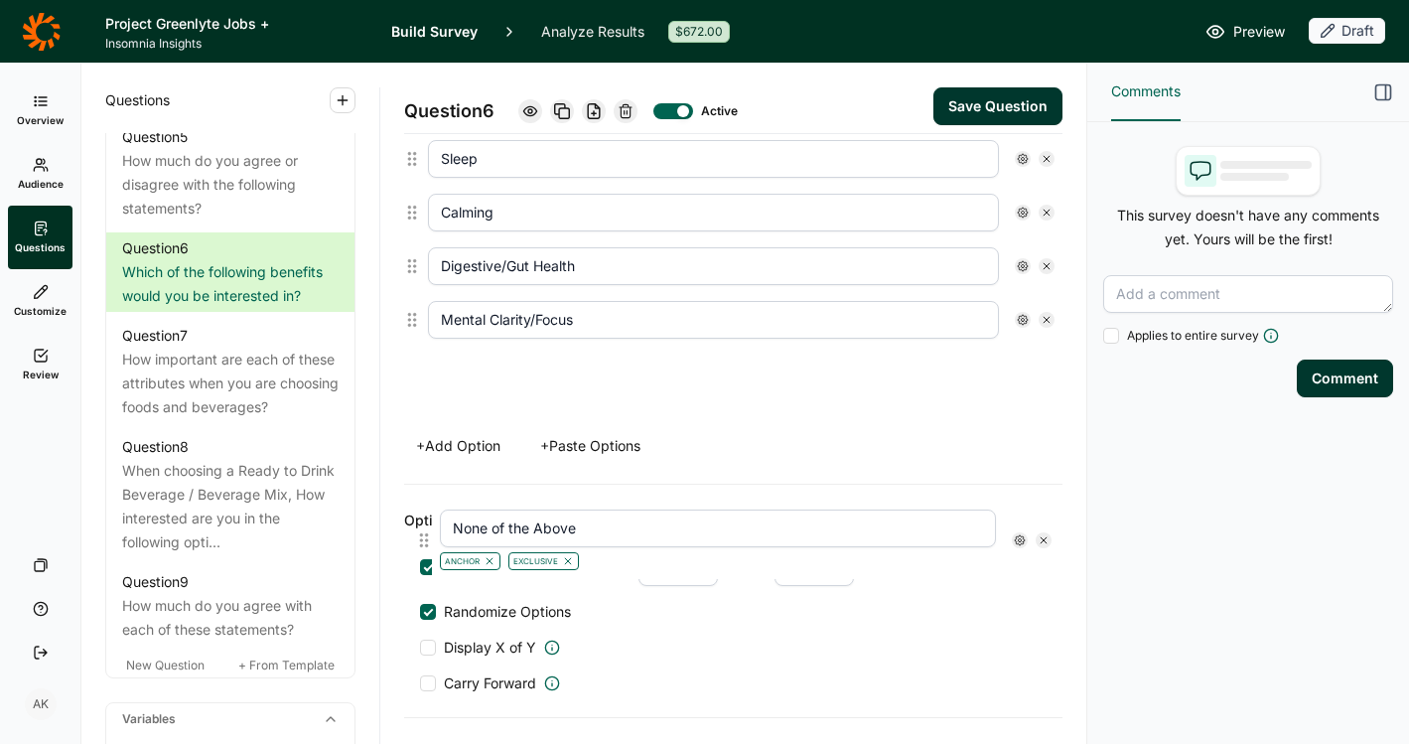
scroll to position [1228, 0]
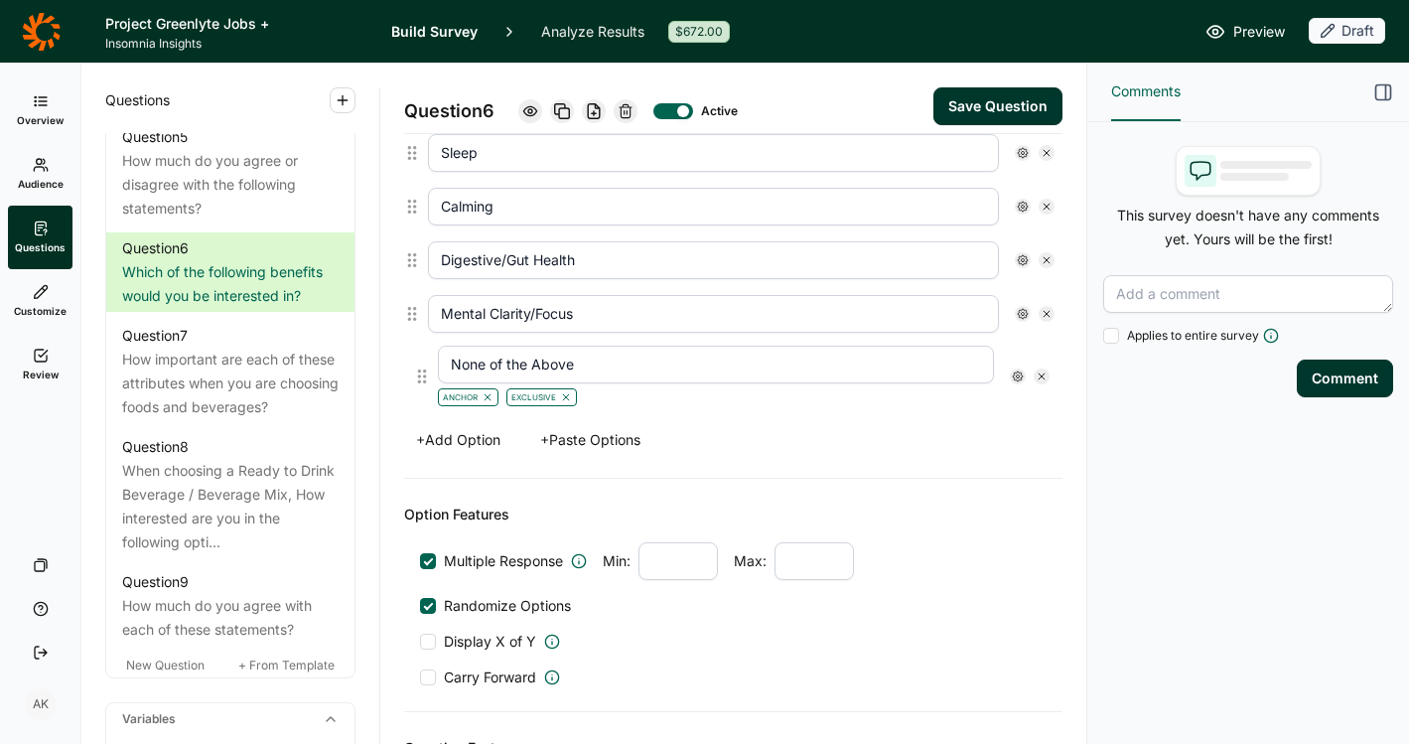
drag, startPoint x: 411, startPoint y: 557, endPoint x: 422, endPoint y: 381, distance: 176.1
type input "Digestive/Gut Health"
type input "Mental Clarity/Focus"
type input "None of the Above"
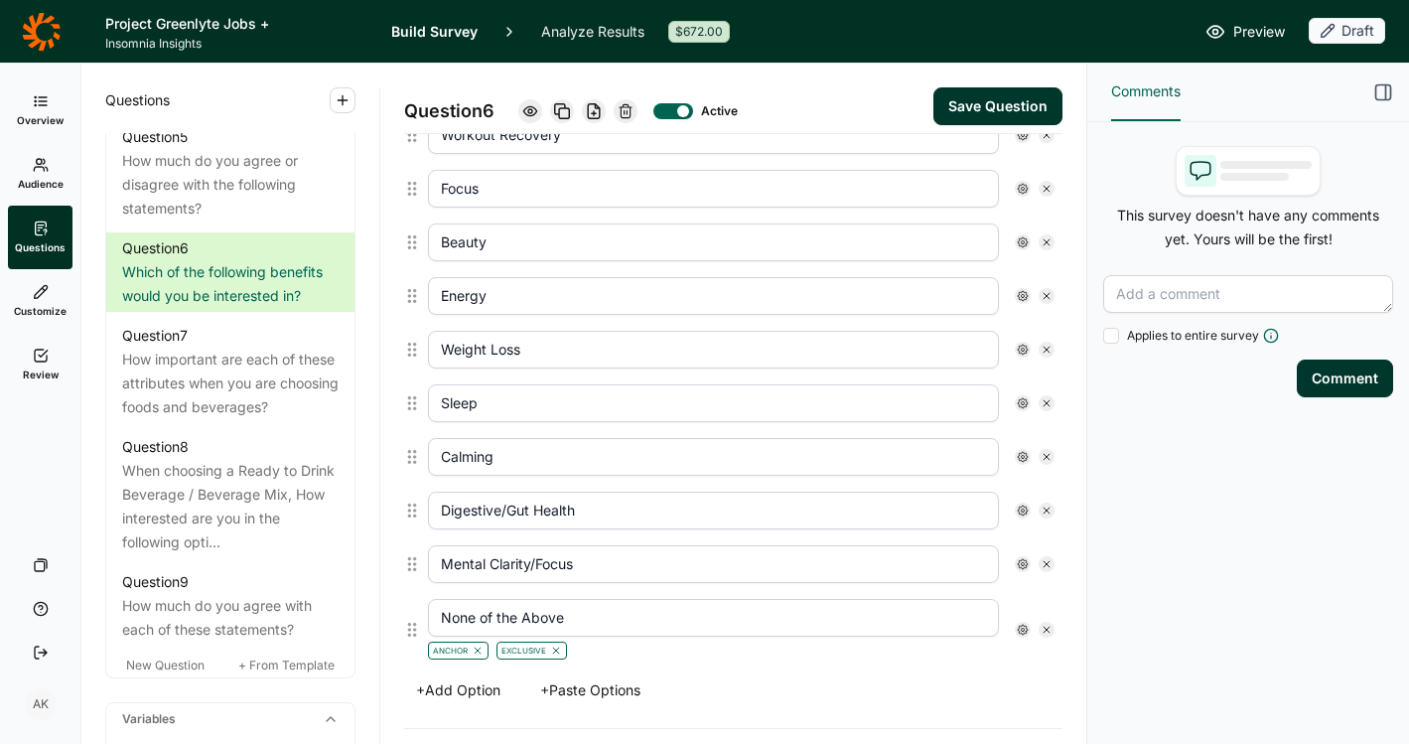
scroll to position [901, 0]
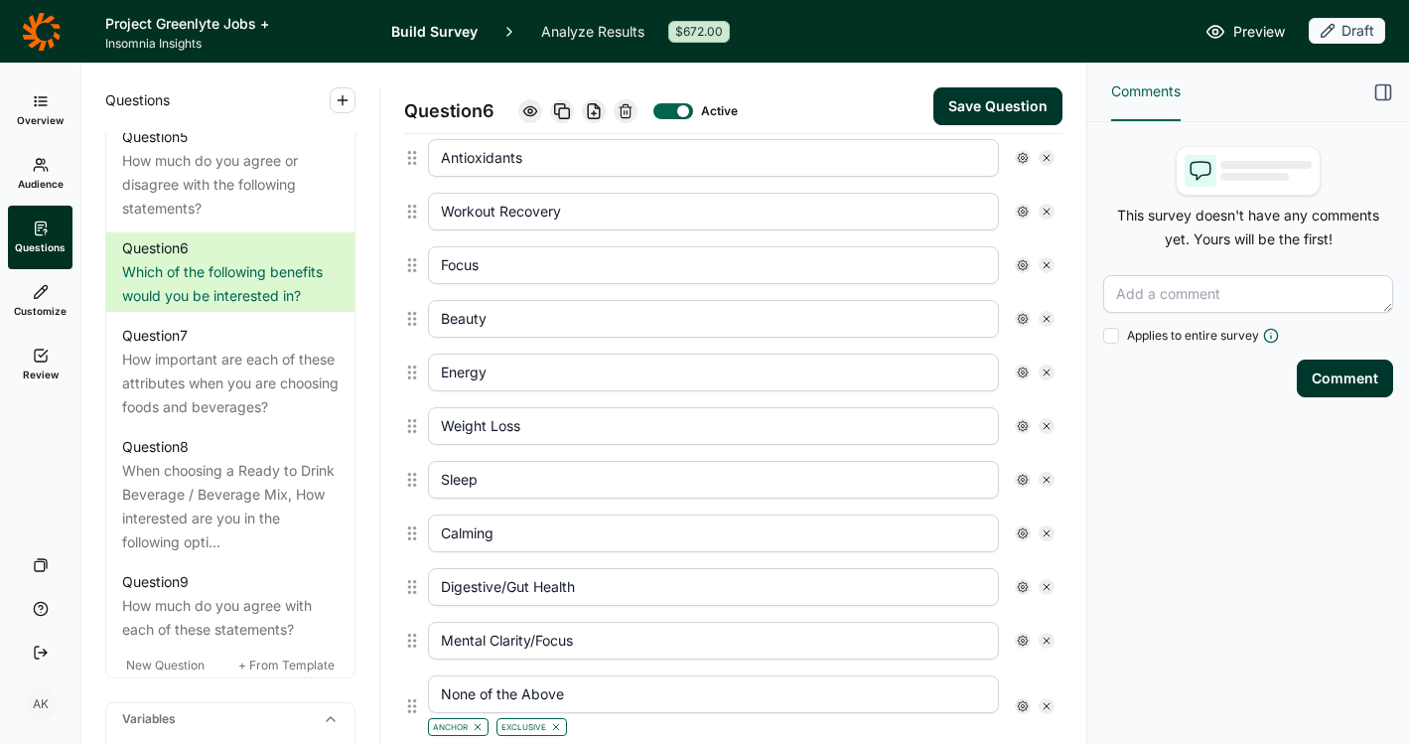
click at [1041, 267] on icon at bounding box center [1047, 265] width 12 height 12
type input "Beauty"
type input "Energy"
type input "Weight Loss"
type input "Sleep"
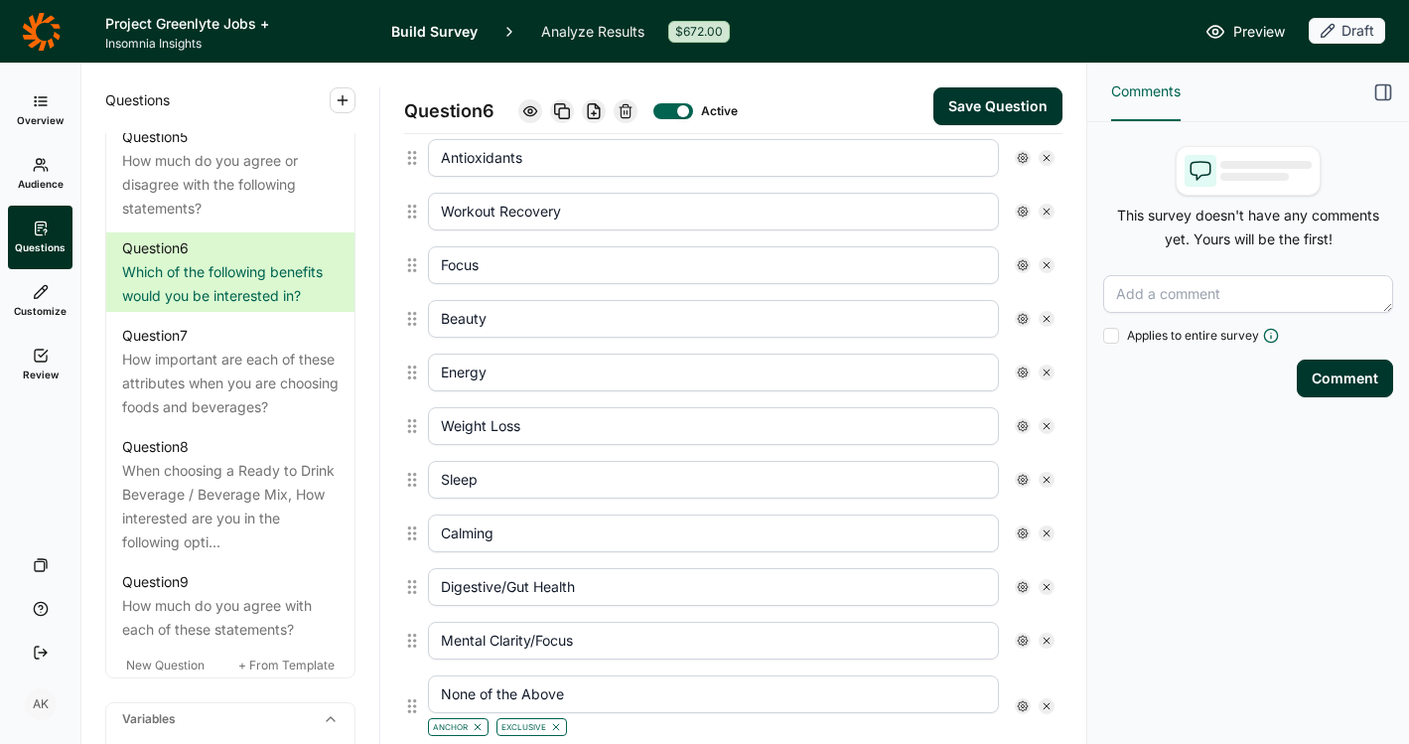
type input "Calming"
type input "Digestive/Gut Health"
type input "Mental Clarity/Focus"
type input "None of the Above"
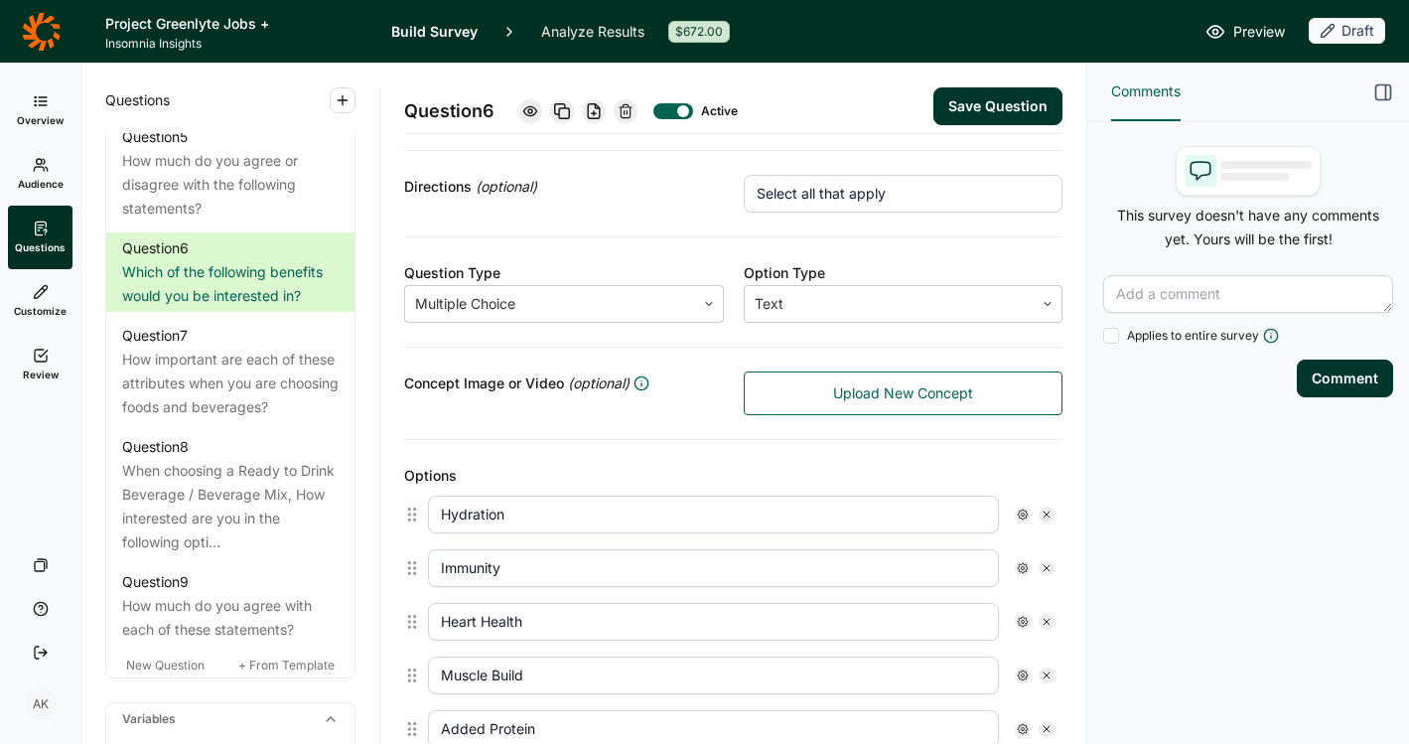
scroll to position [216, 0]
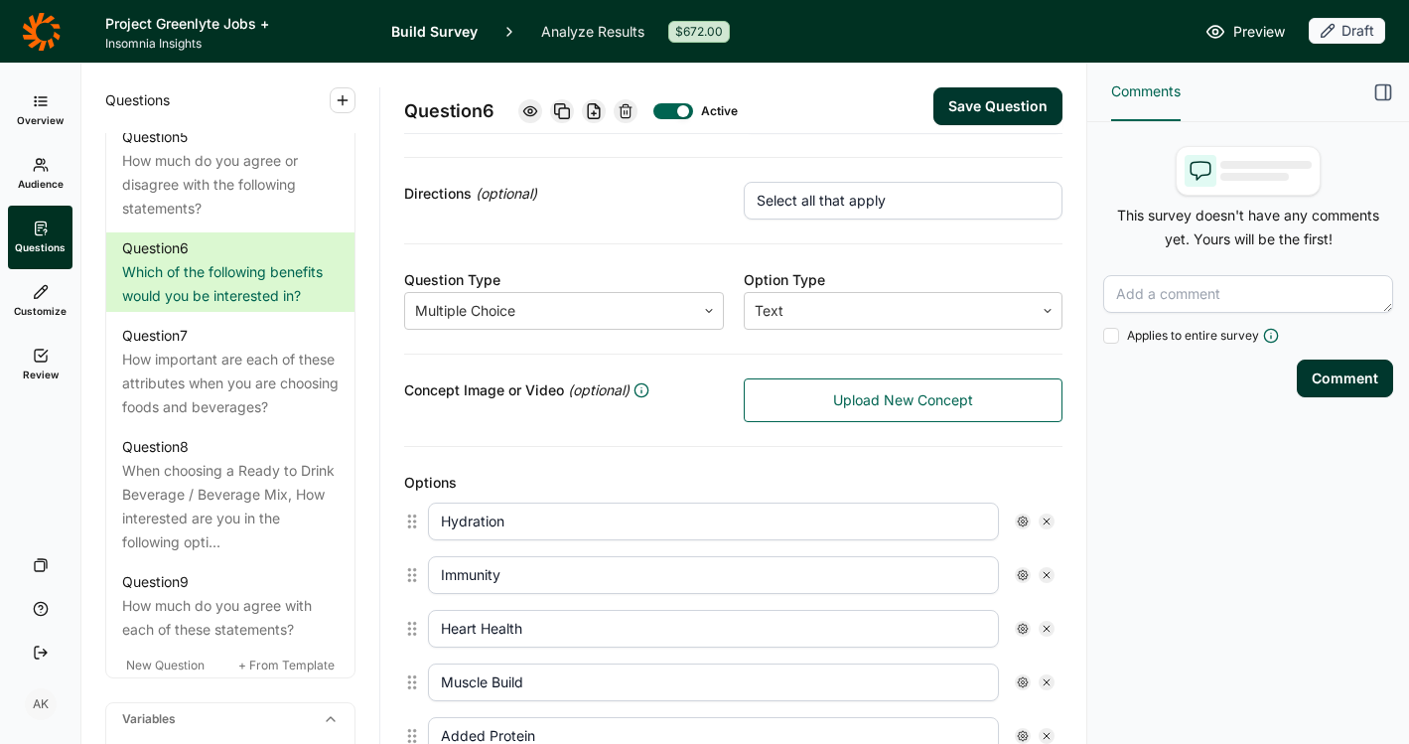
click at [972, 93] on button "Save Question" at bounding box center [998, 106] width 129 height 38
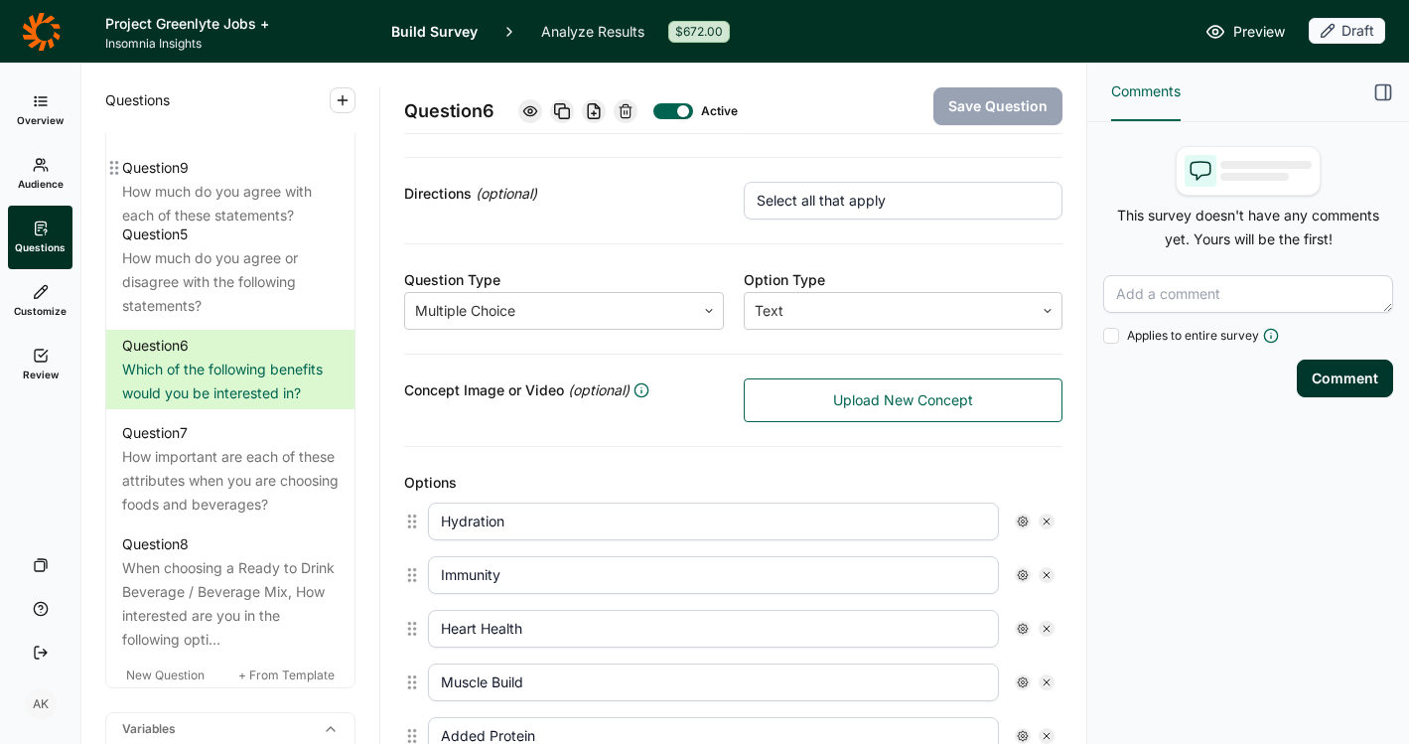
scroll to position [1308, 0]
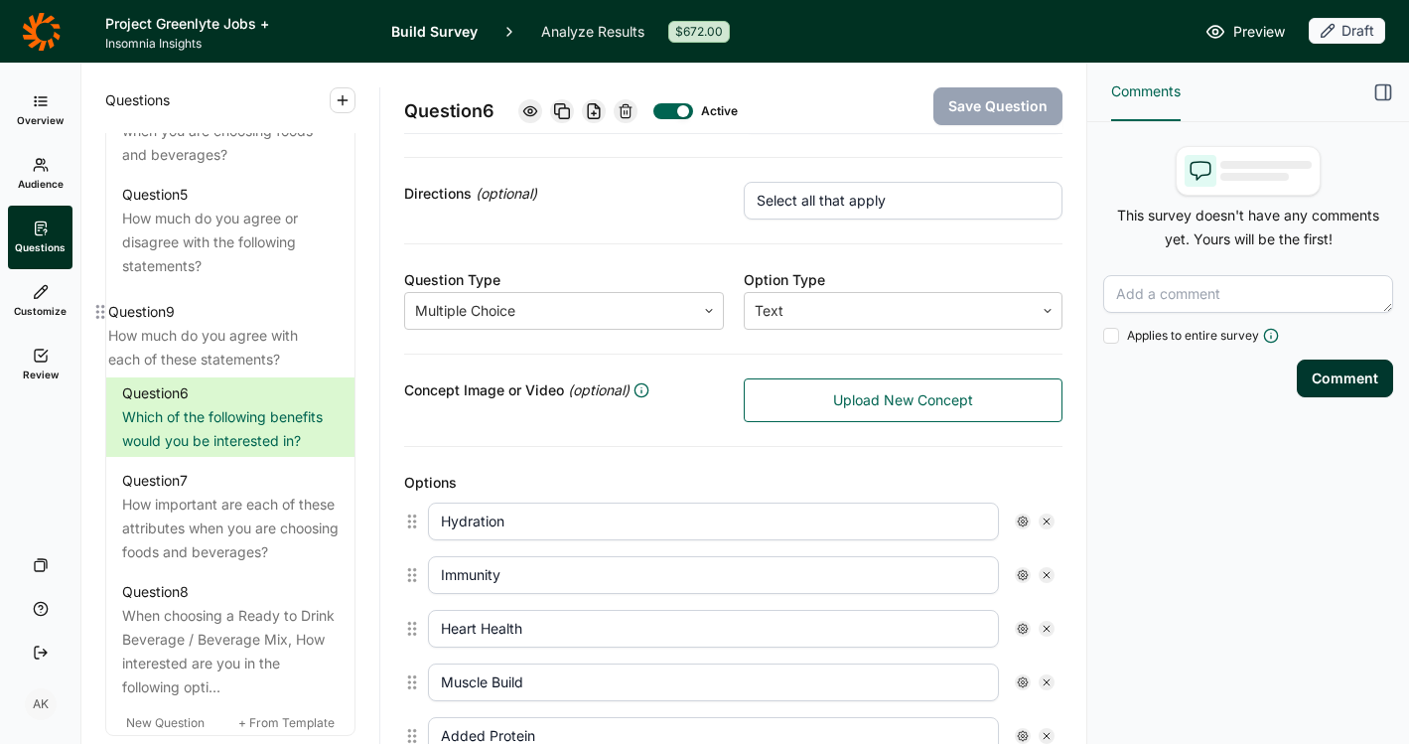
drag, startPoint x: 120, startPoint y: 566, endPoint x: 103, endPoint y: 309, distance: 257.8
click at [103, 309] on div "Questions Demographics Demographic 1 What is your gender? Demographic 2 What is…" at bounding box center [230, 404] width 298 height 680
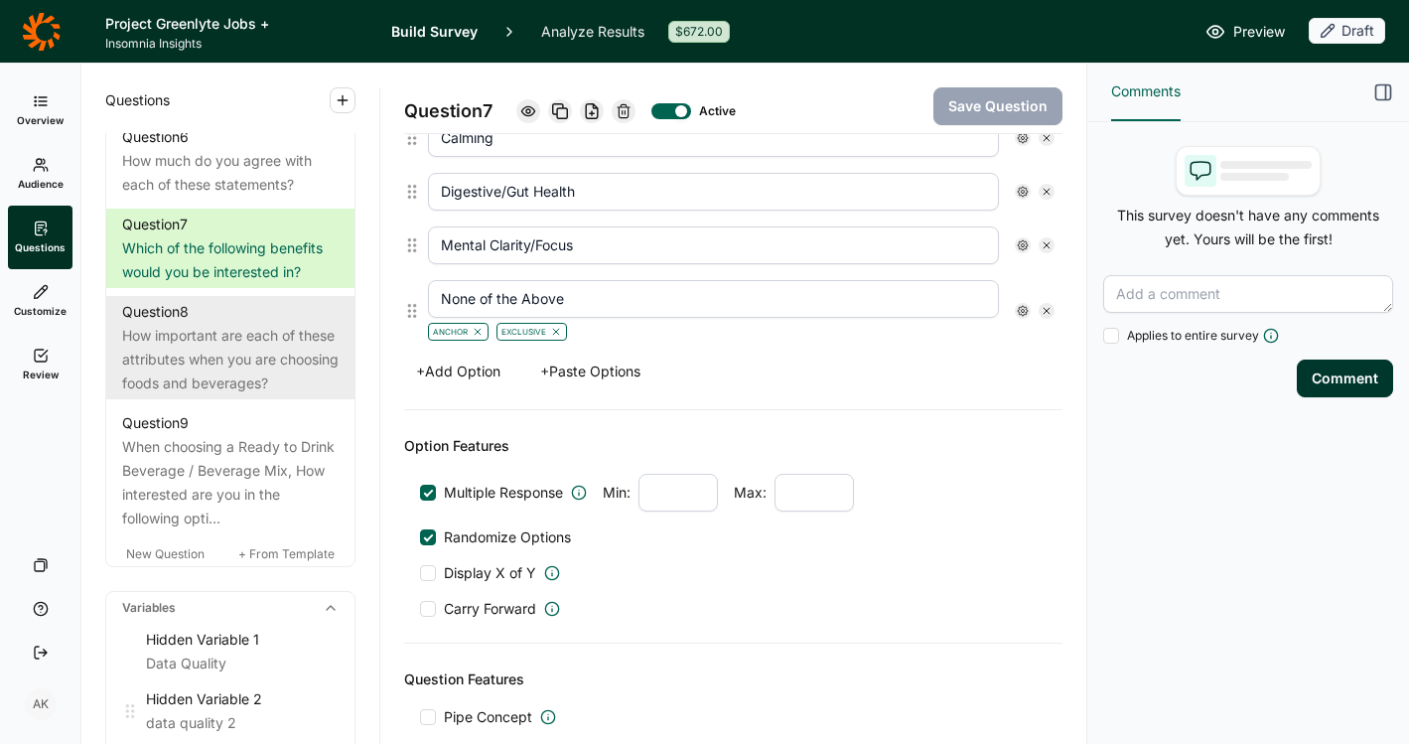
scroll to position [1471, 0]
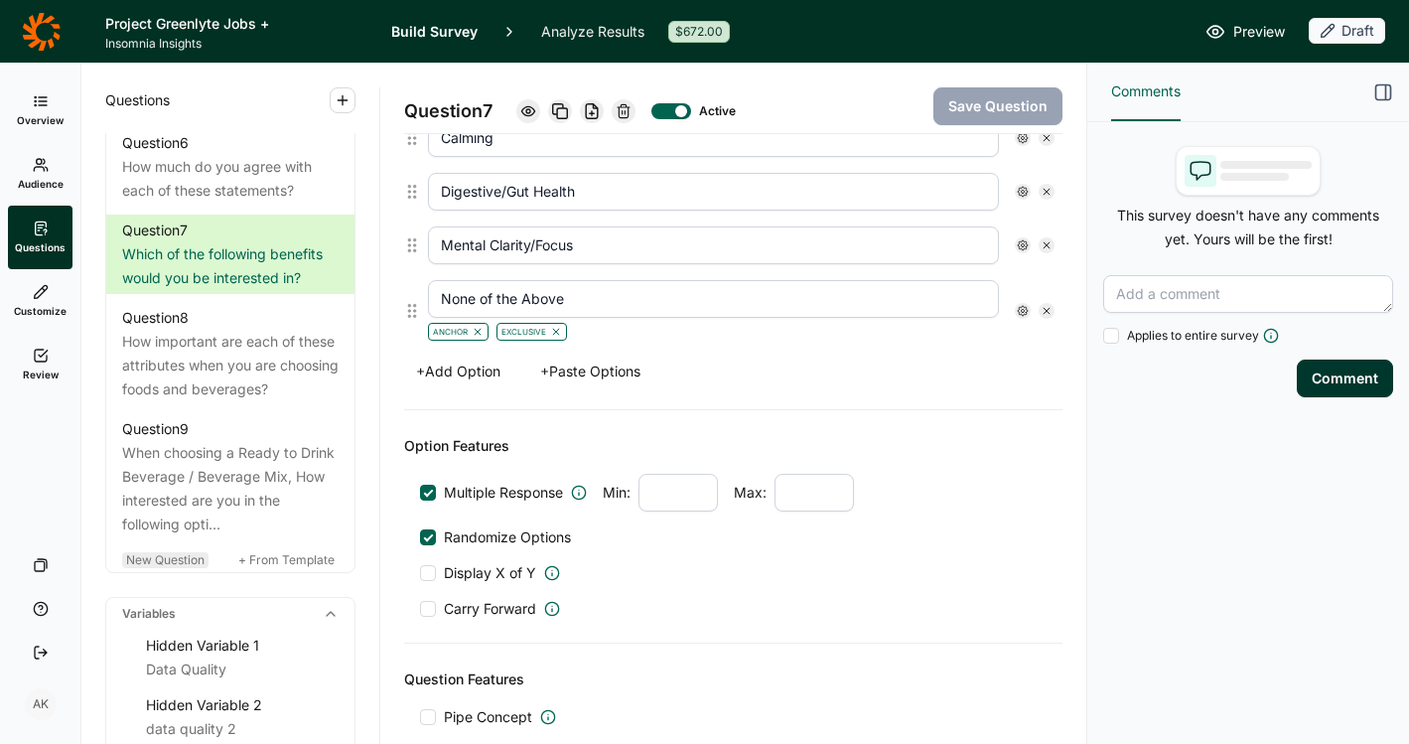
click at [184, 567] on span "New Question" at bounding box center [165, 559] width 78 height 15
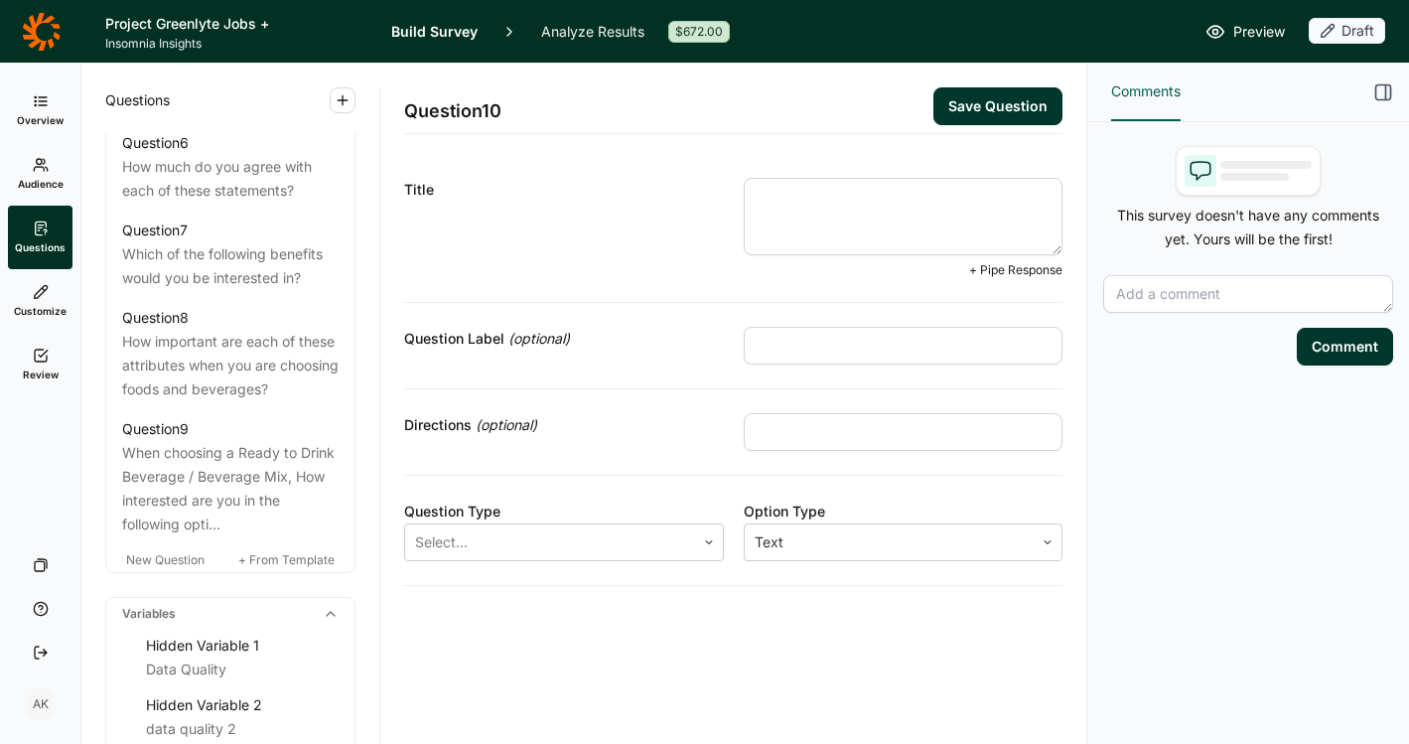
click at [904, 212] on textarea at bounding box center [904, 216] width 320 height 77
type textarea "How easy or hard is it to find products [DATE] that provide these benefits?"
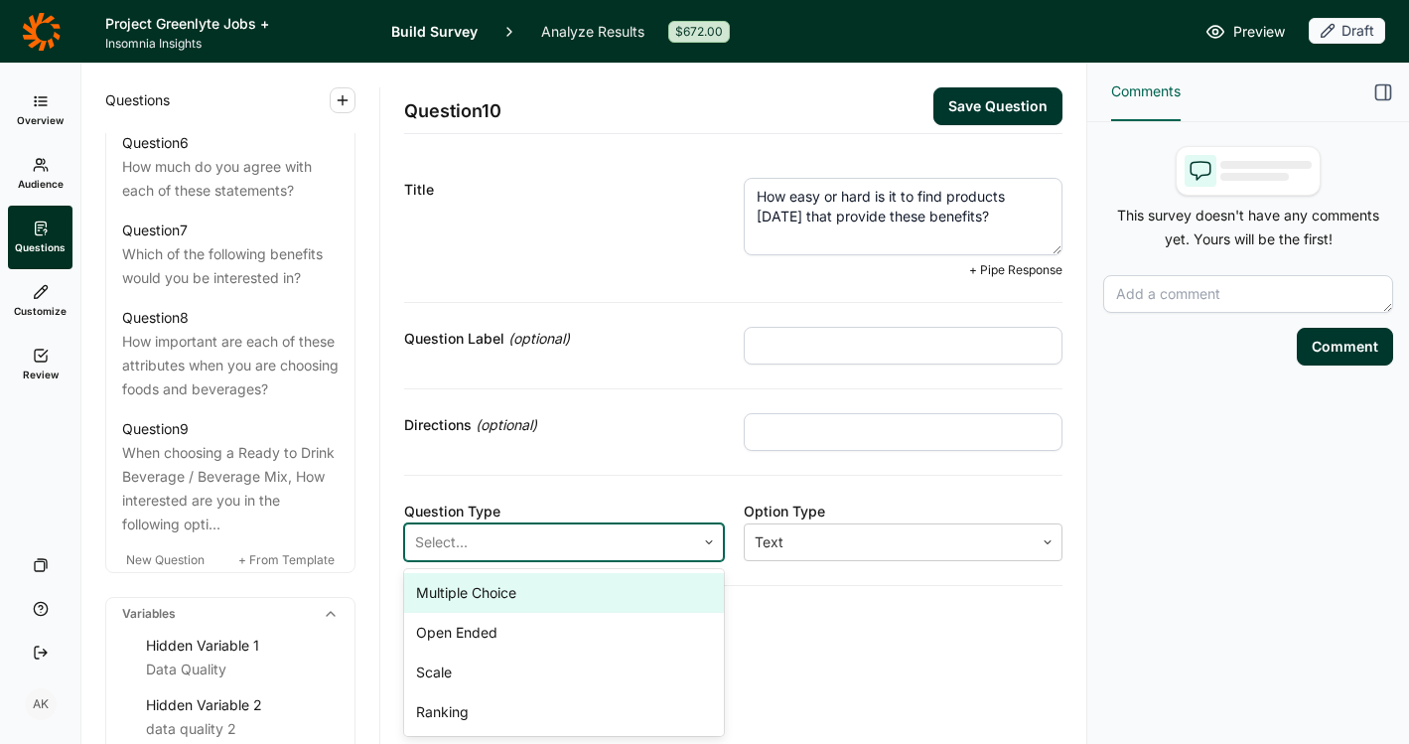
click at [460, 537] on div at bounding box center [550, 542] width 270 height 28
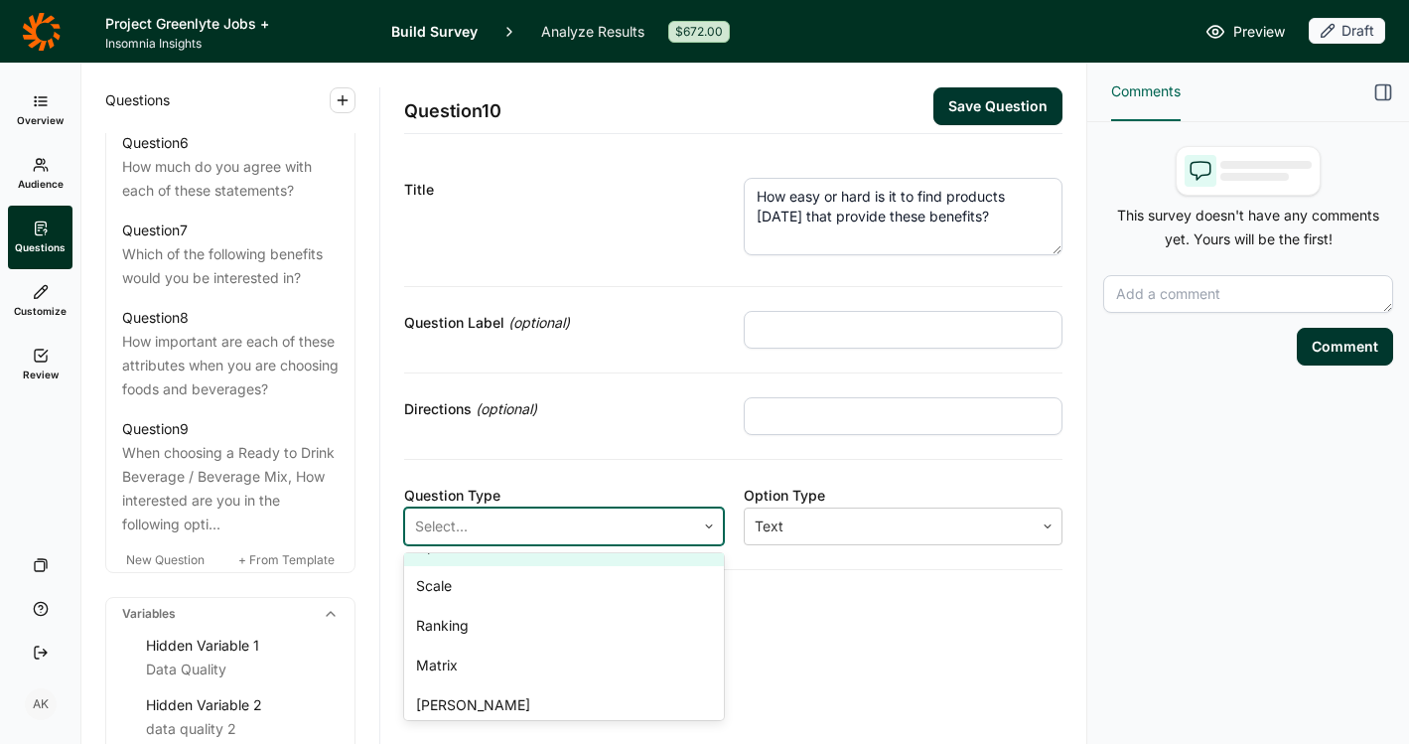
scroll to position [119, 0]
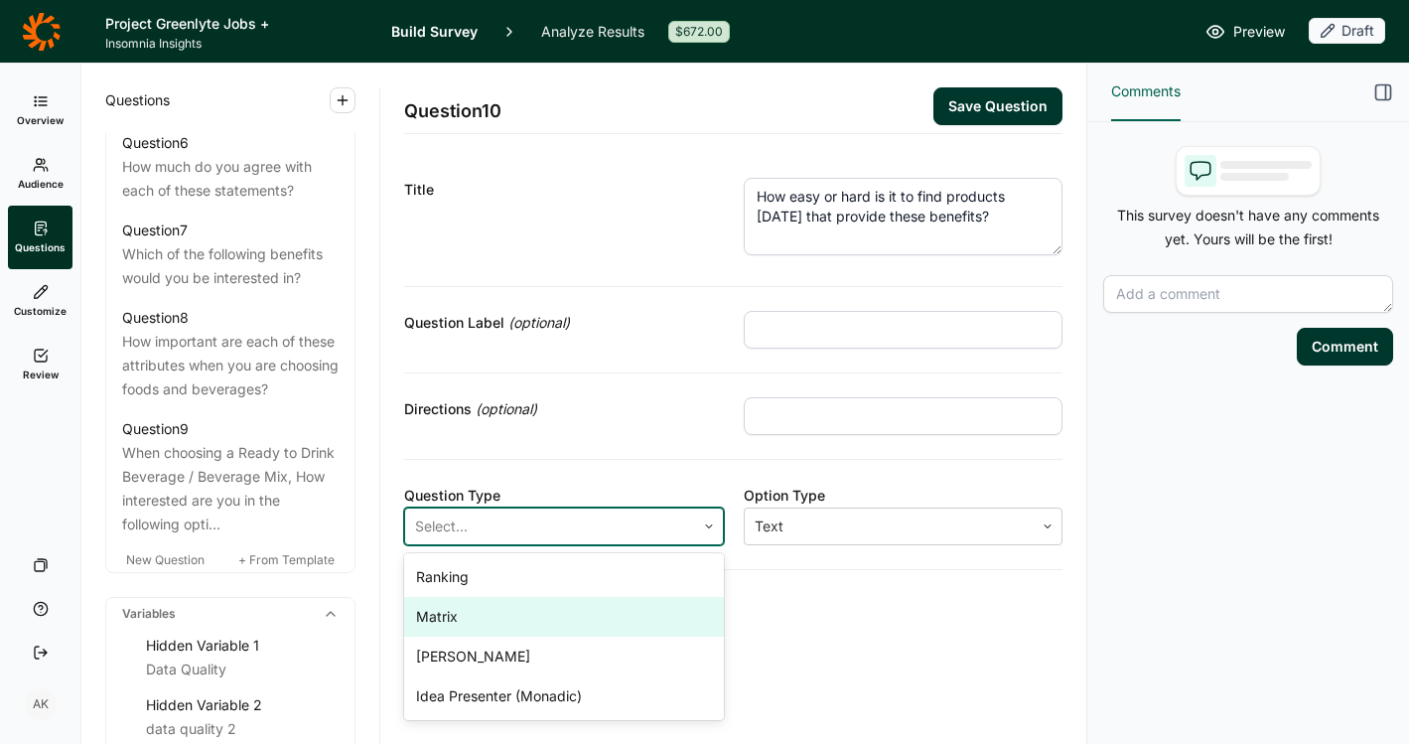
click at [494, 628] on div "Matrix" at bounding box center [564, 617] width 320 height 40
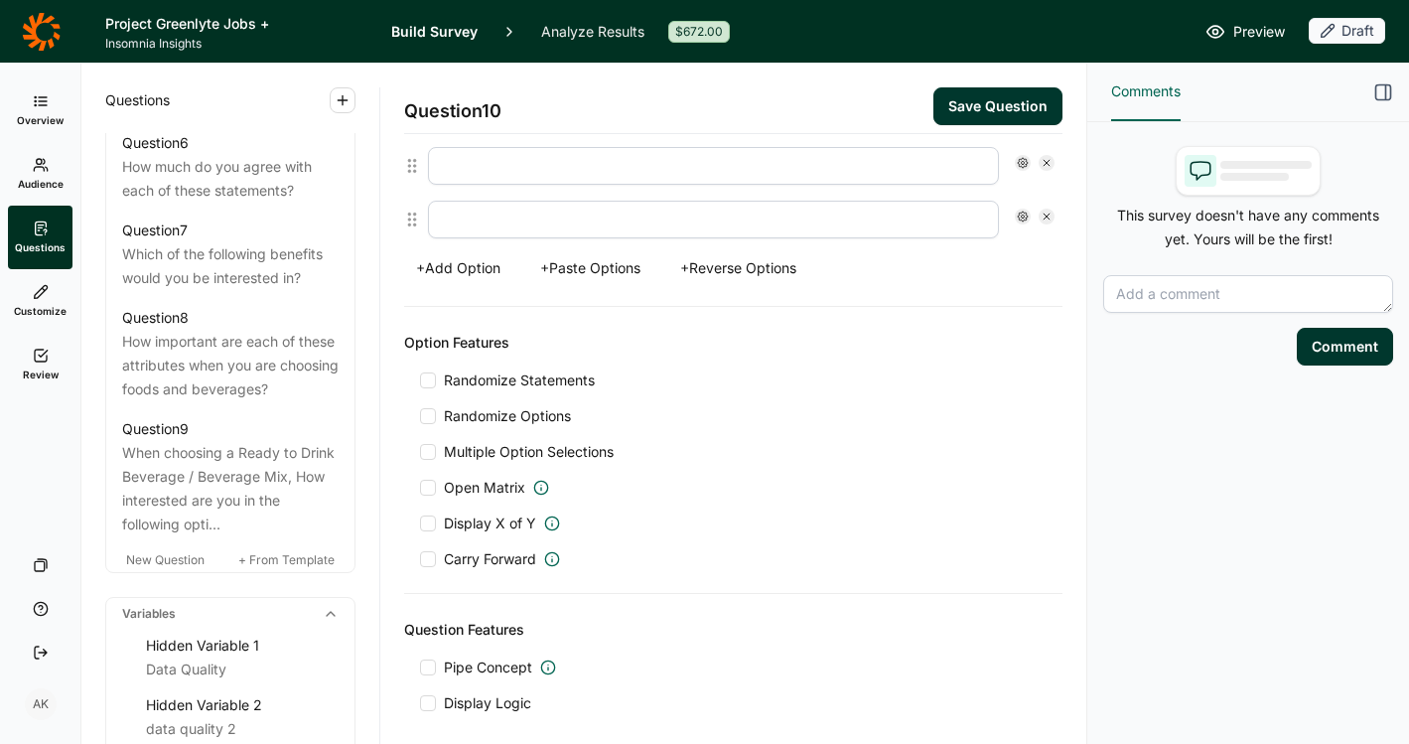
scroll to position [1009, 0]
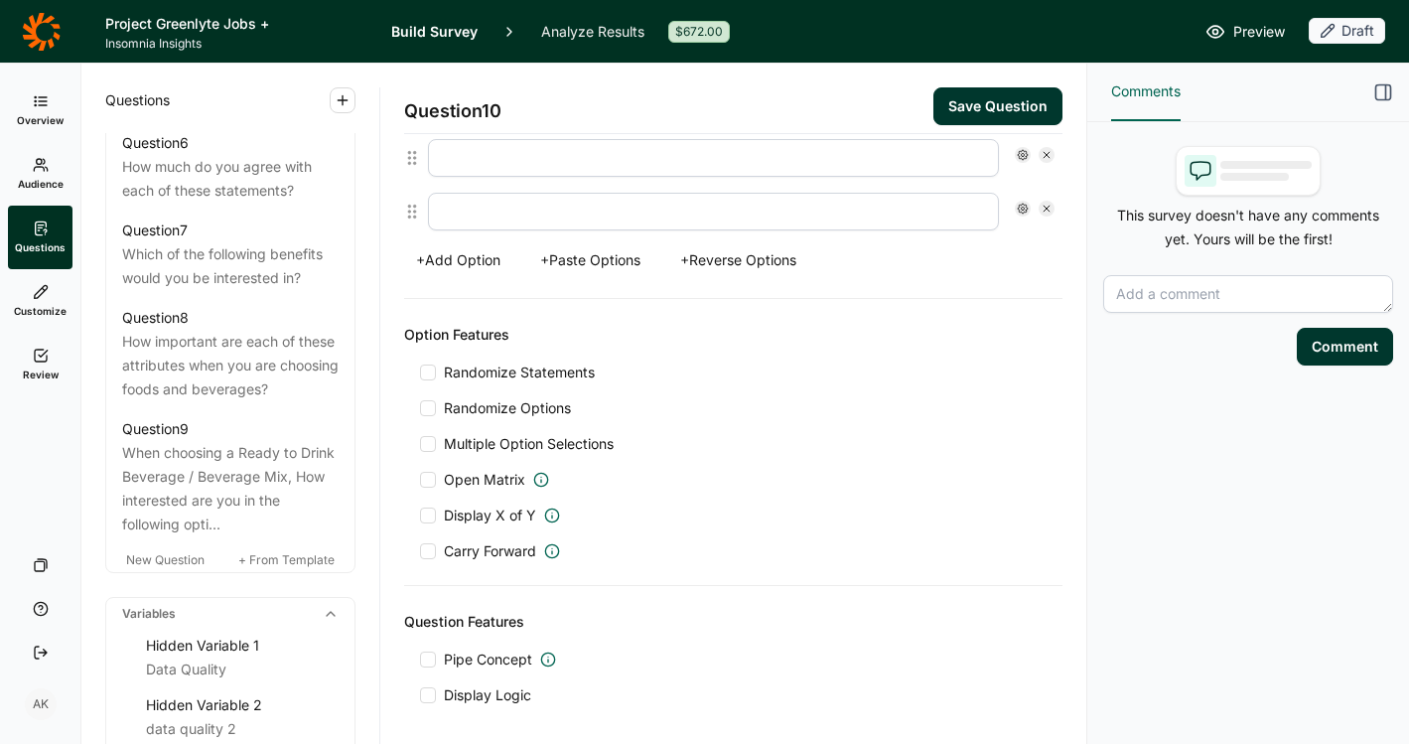
click at [430, 553] on div at bounding box center [428, 551] width 16 height 16
click at [420, 551] on input "Carry Forward" at bounding box center [420, 551] width 0 height 0
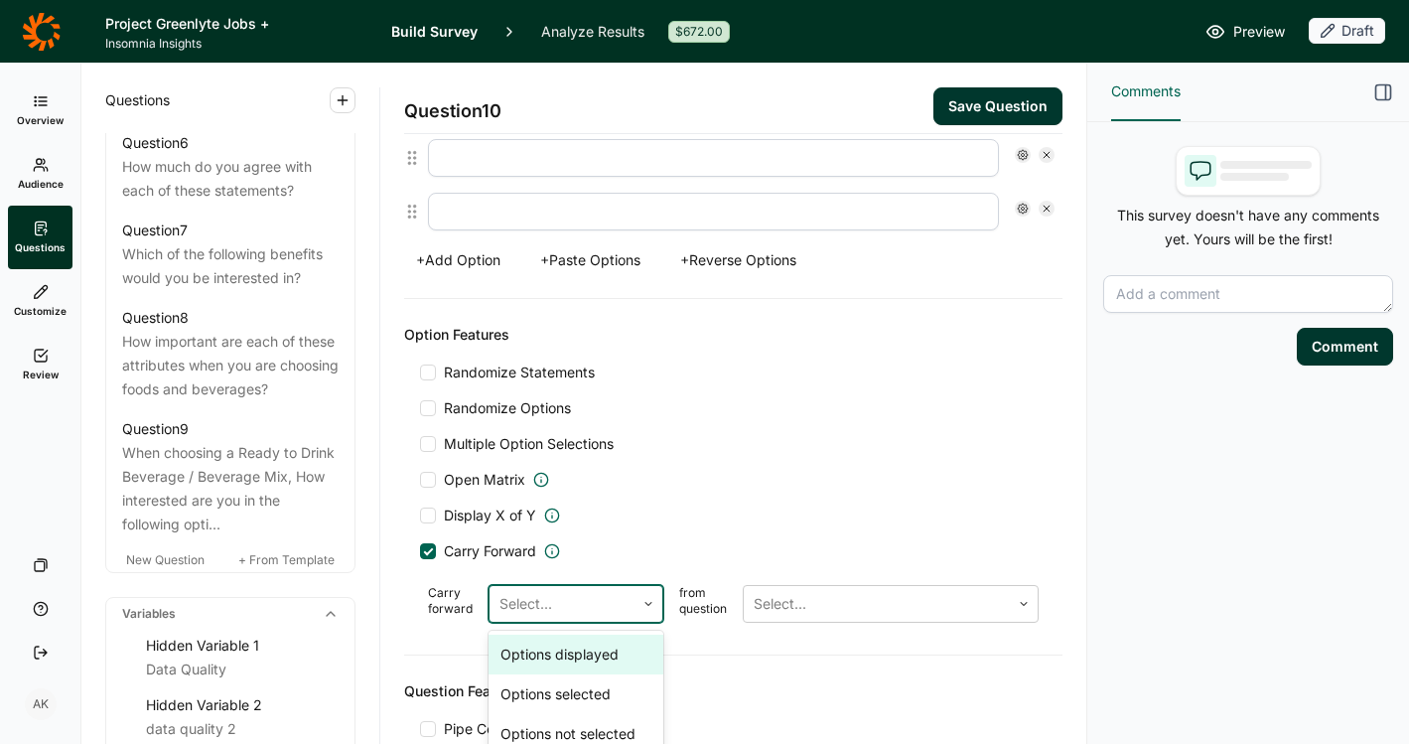
click at [559, 602] on div at bounding box center [562, 604] width 125 height 28
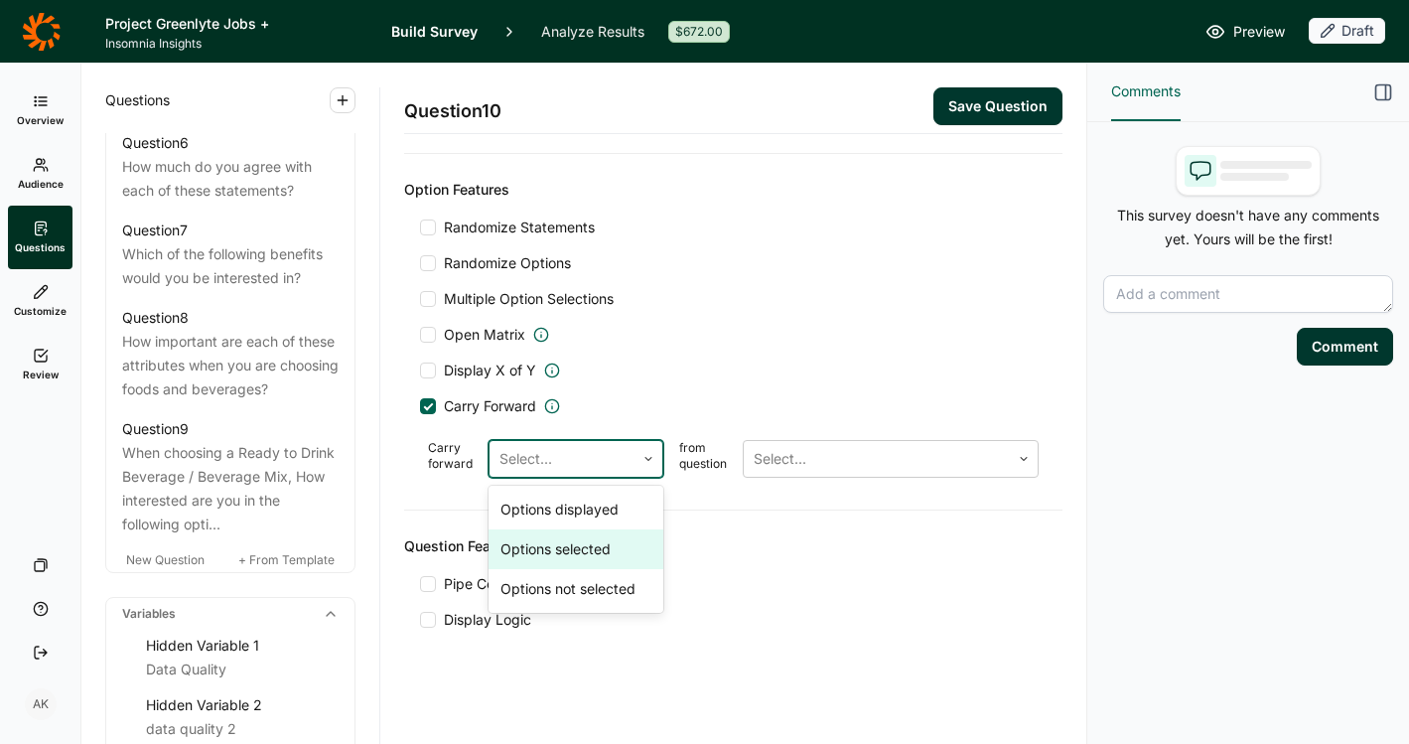
scroll to position [1159, 0]
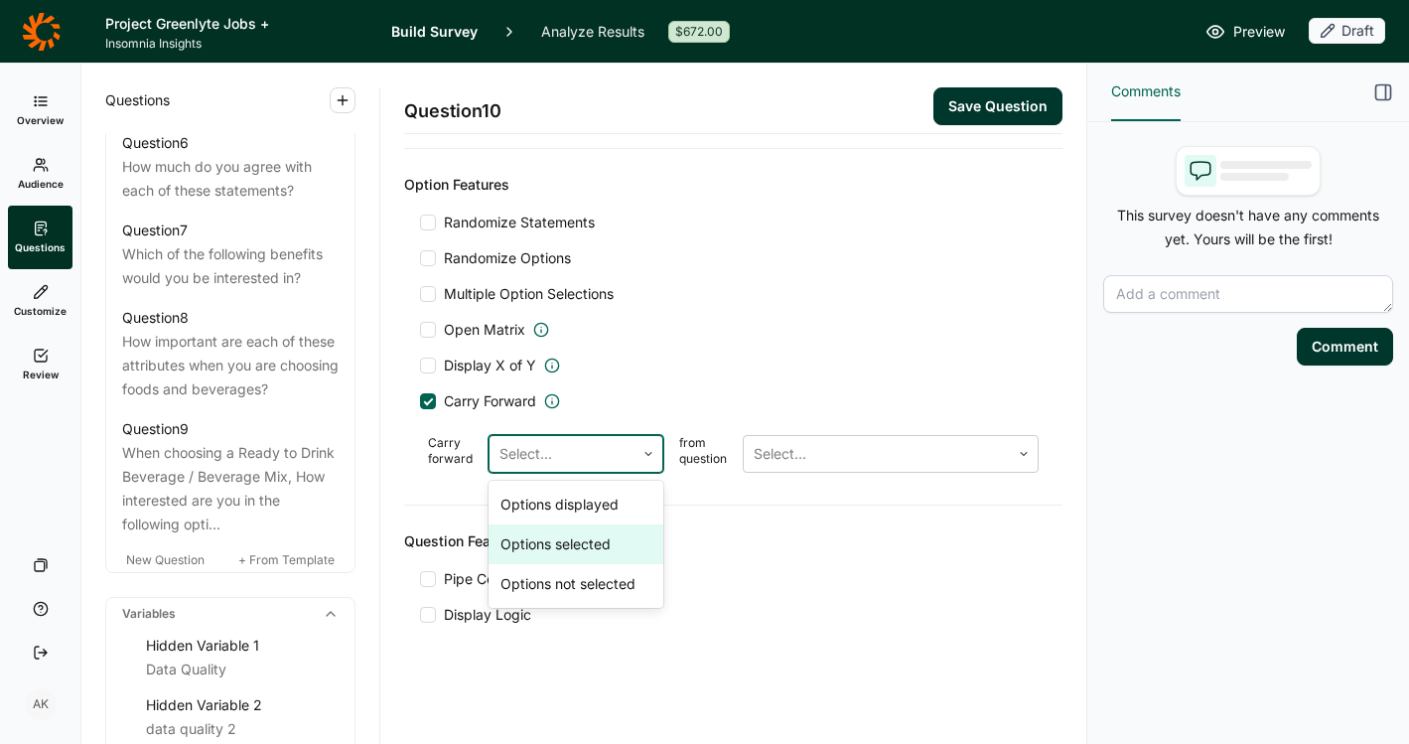
click at [586, 538] on div "Options selected" at bounding box center [576, 544] width 175 height 40
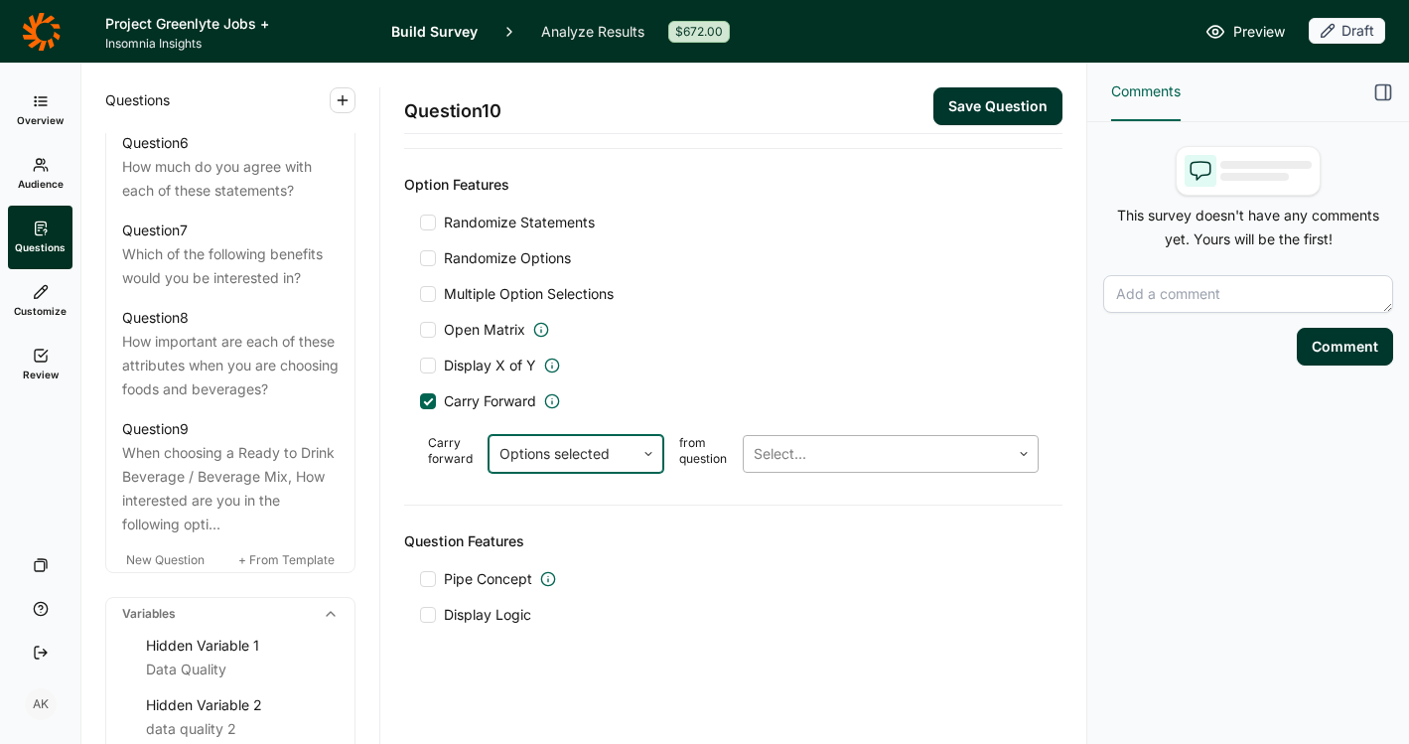
click at [774, 464] on div at bounding box center [877, 454] width 246 height 28
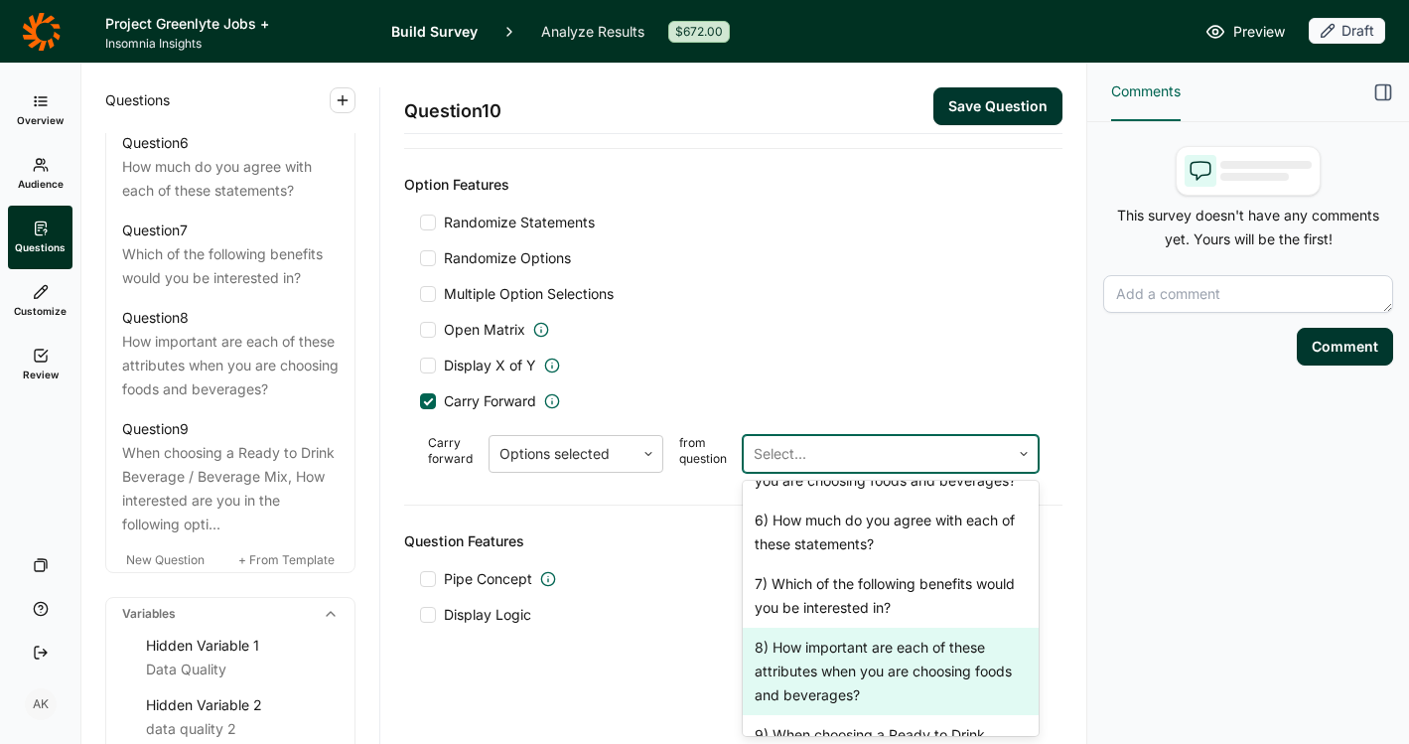
scroll to position [686, 0]
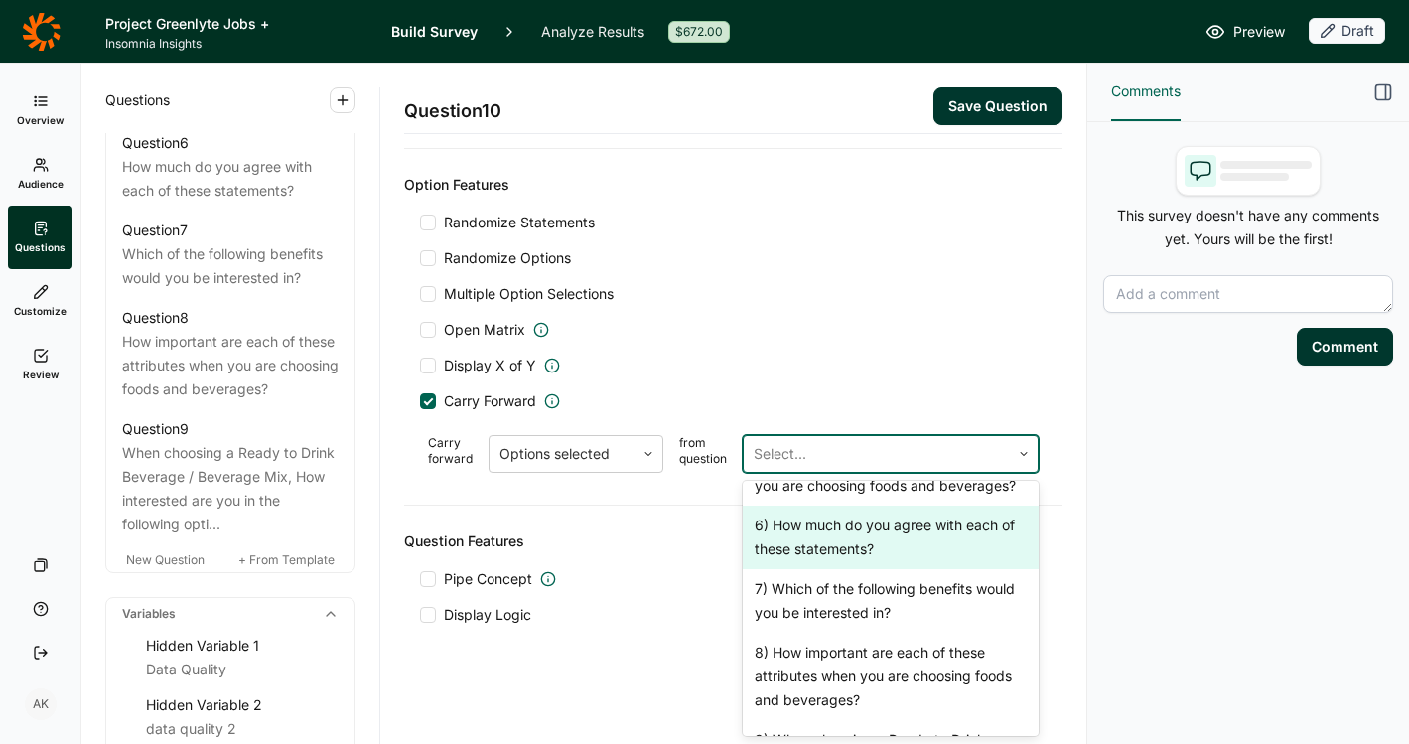
click at [843, 567] on div "6) How much do you agree with each of these statements?" at bounding box center [891, 538] width 296 height 64
type input "I would be excited to find new, great tasting products with lower sugar"
type input "I would be excited to find new products that provide added benefits that suppor…"
type input "I would be excited to find new products that have protein"
type input "I would be excited to find new products that support the body before, during or…"
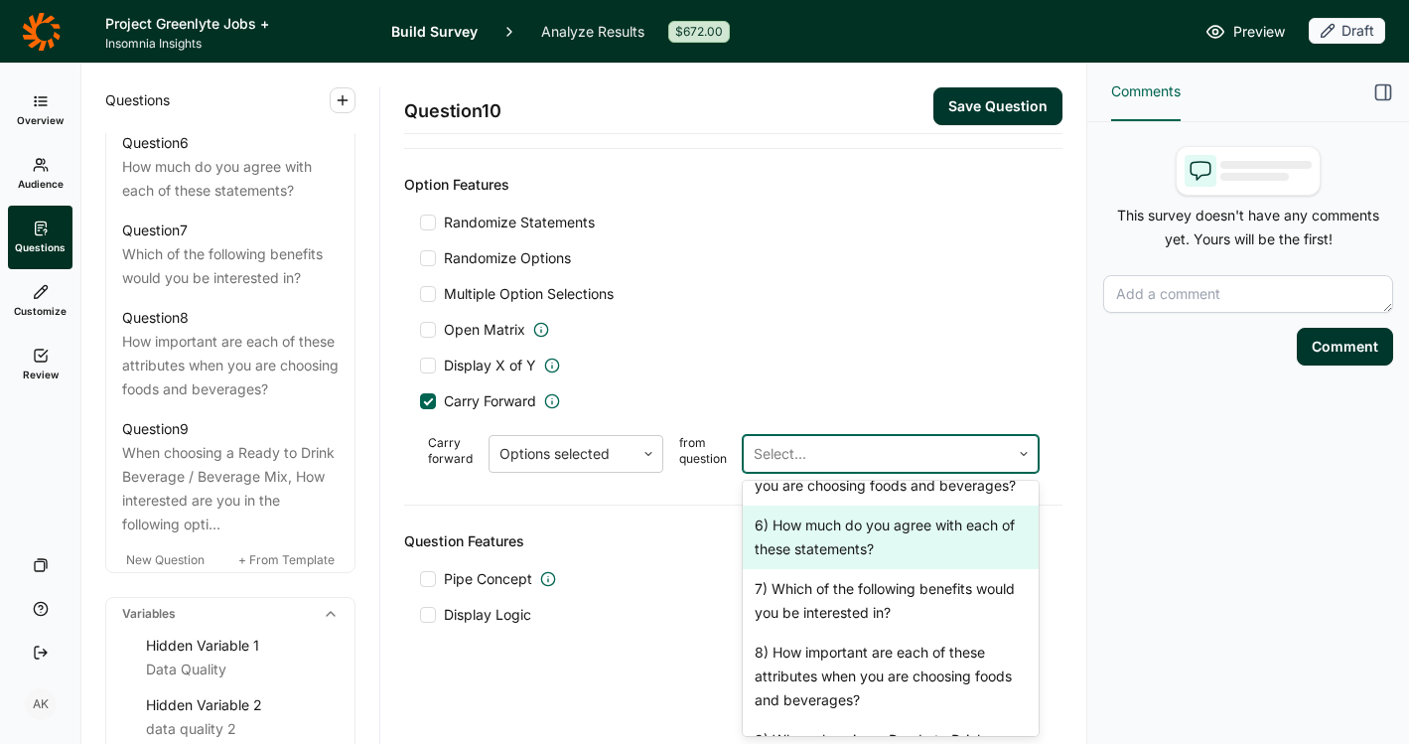
scroll to position [1564, 0]
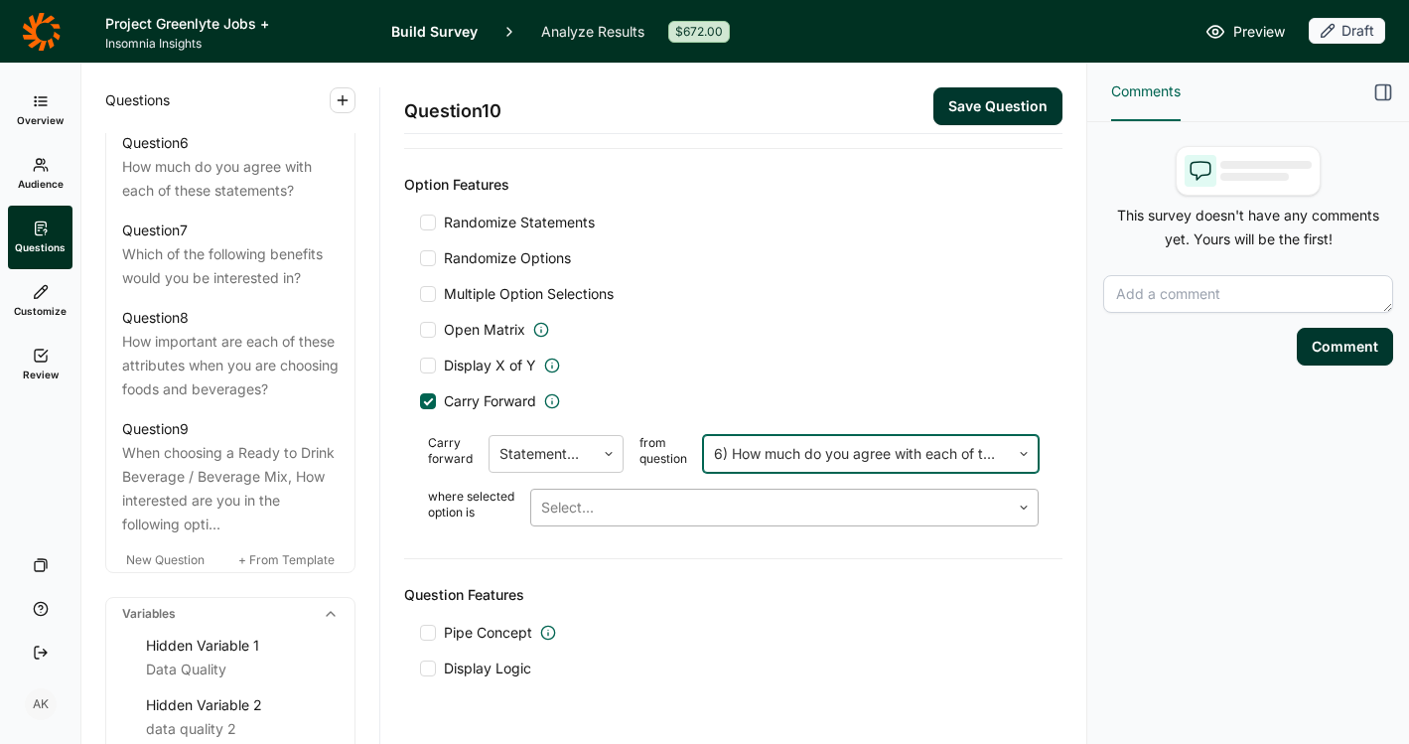
click at [783, 511] on div at bounding box center [770, 508] width 459 height 28
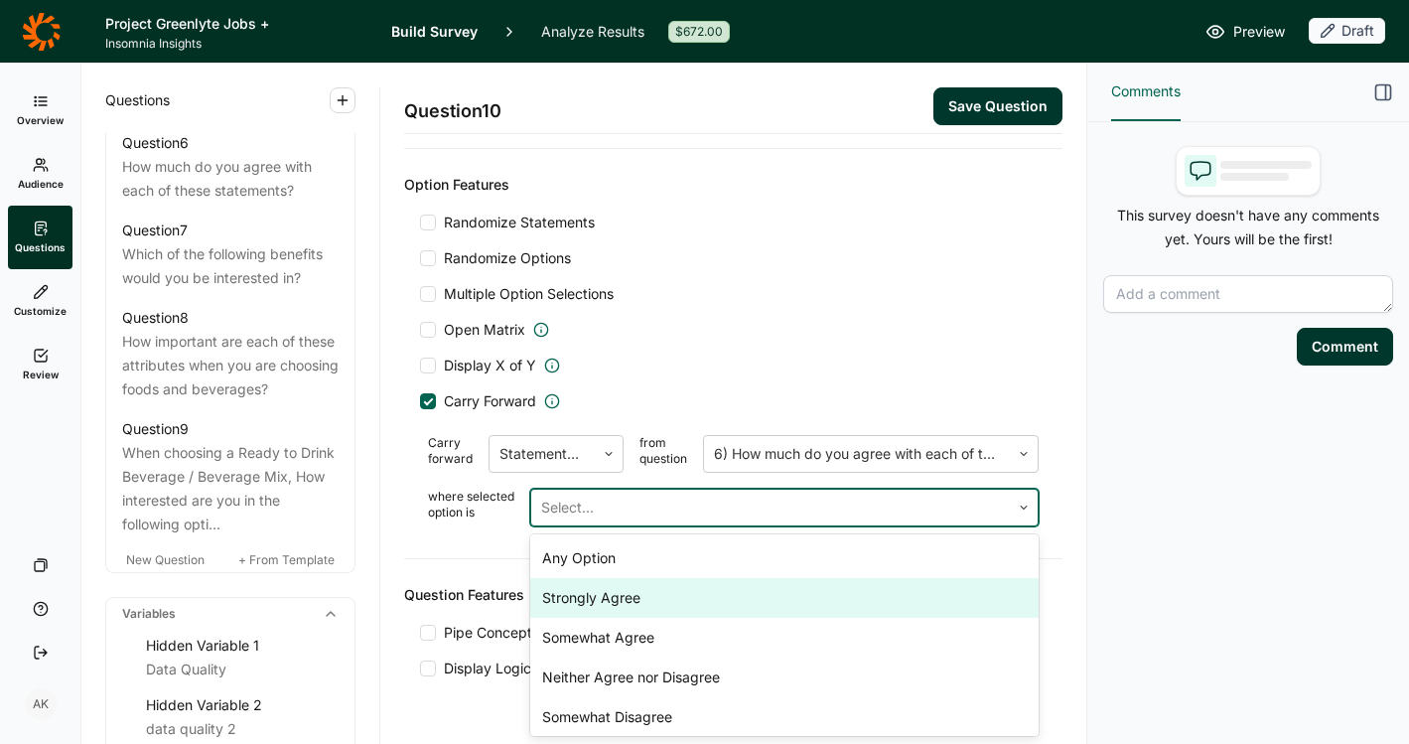
click at [708, 598] on div "Strongly Agree" at bounding box center [784, 598] width 509 height 40
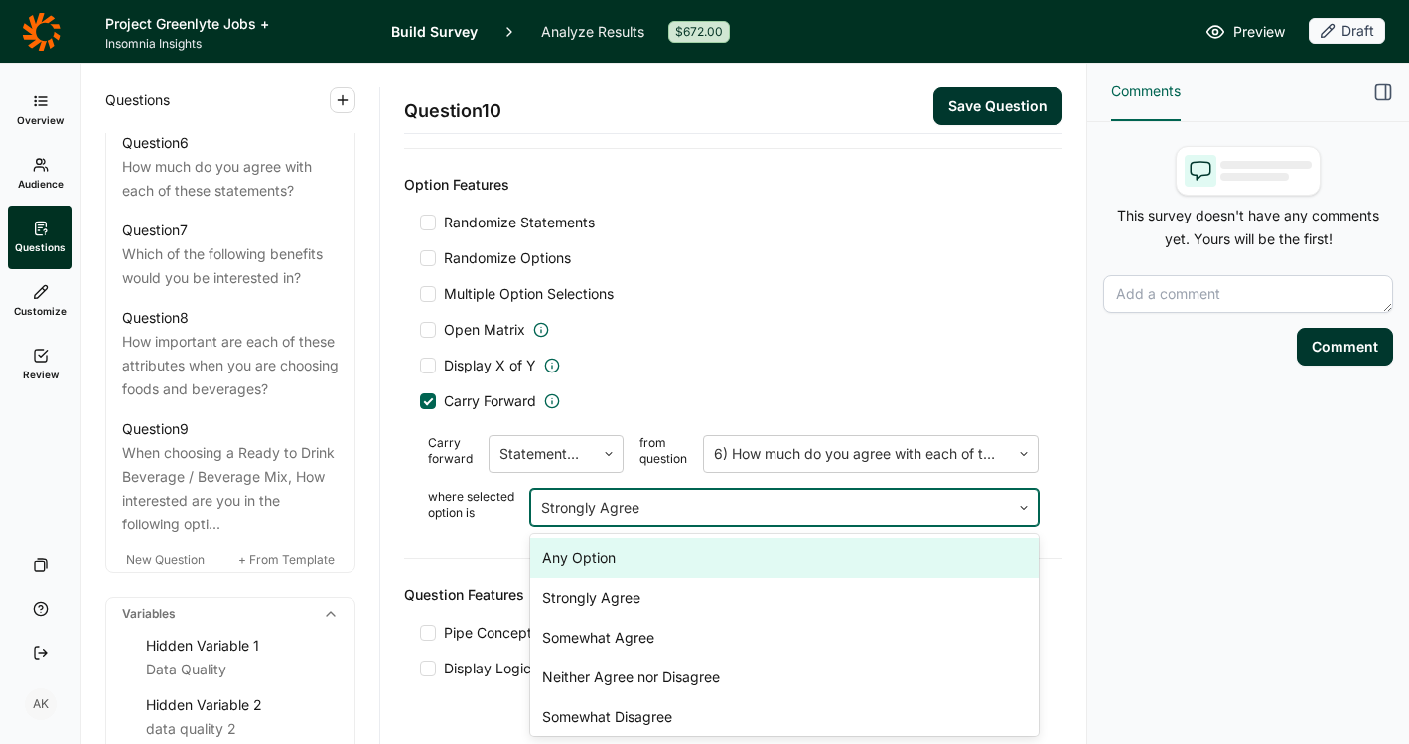
click at [817, 512] on div at bounding box center [770, 508] width 459 height 28
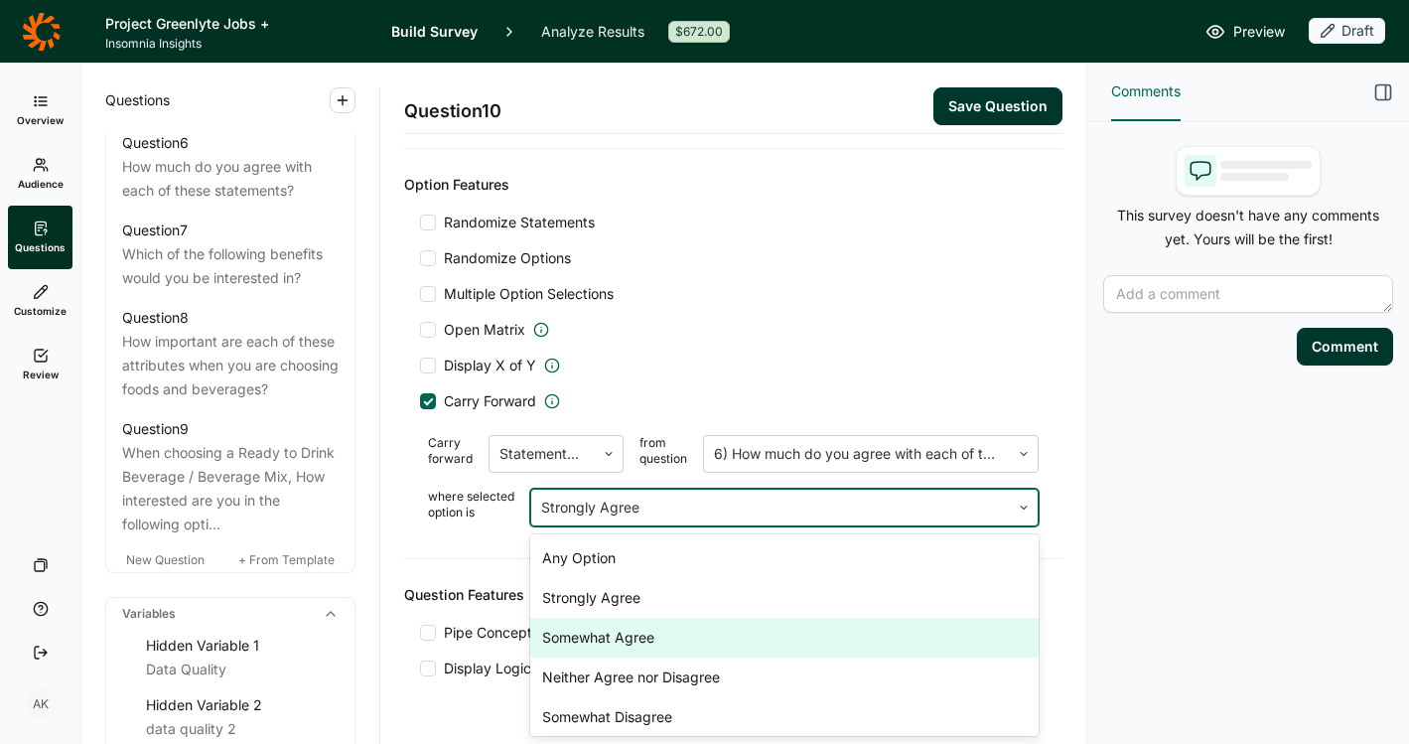
click at [728, 632] on div "Somewhat Agree" at bounding box center [784, 638] width 509 height 40
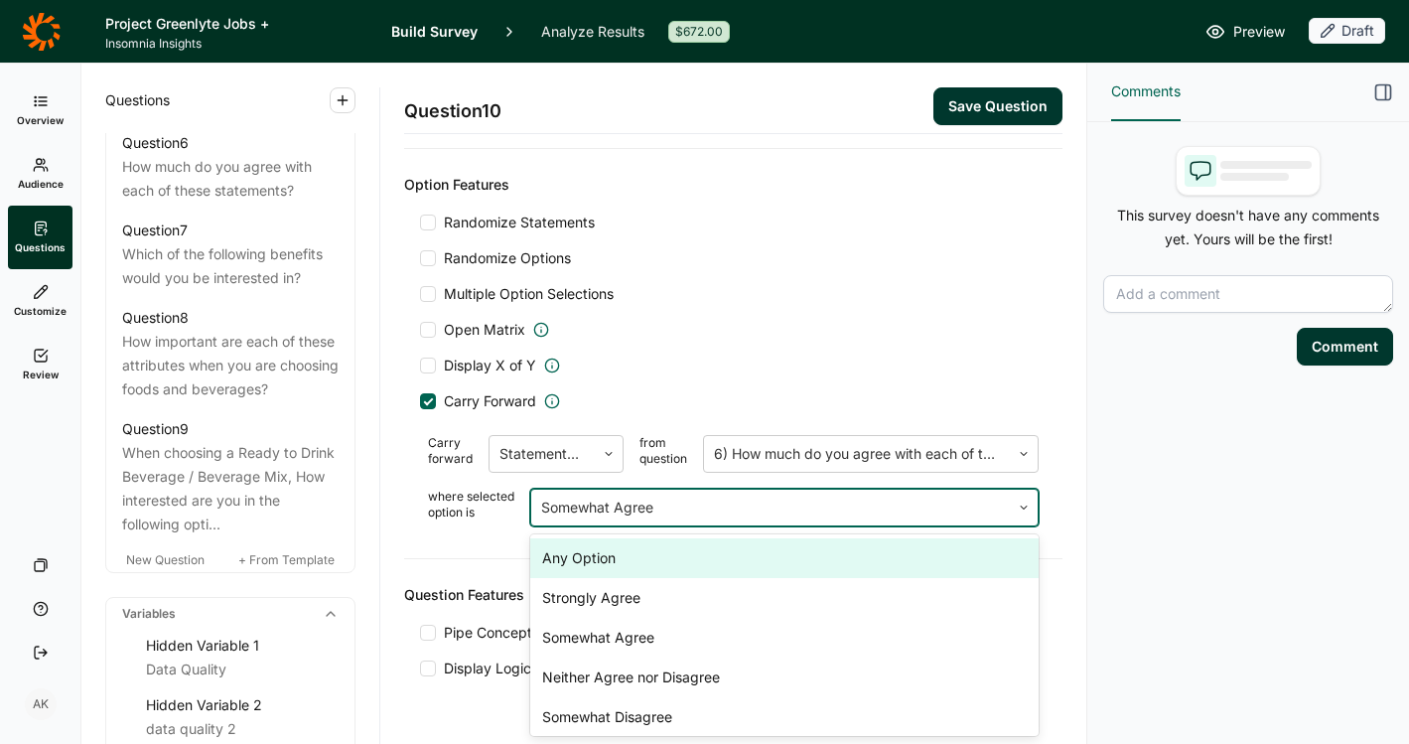
click at [716, 519] on div at bounding box center [770, 508] width 459 height 28
click at [731, 333] on div "Open Matrix" at bounding box center [733, 330] width 627 height 20
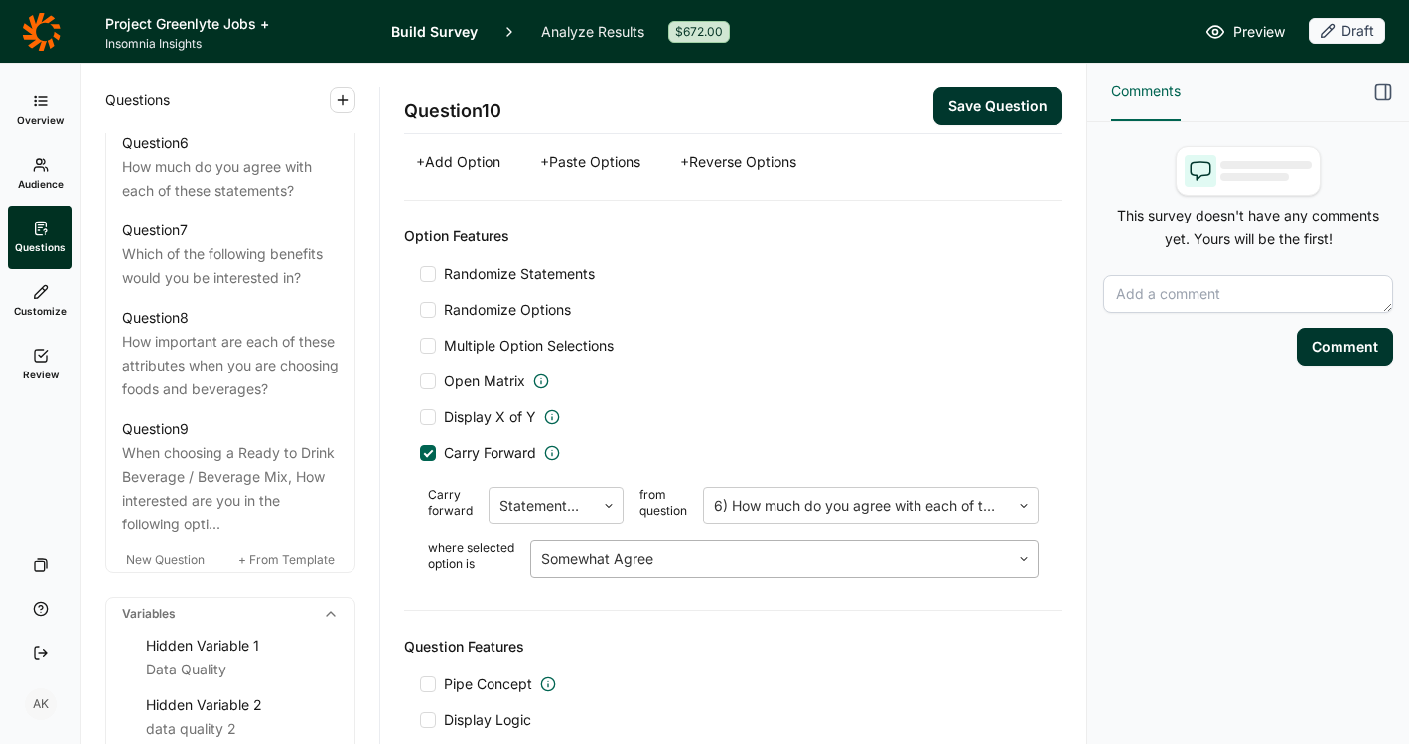
scroll to position [1514, 0]
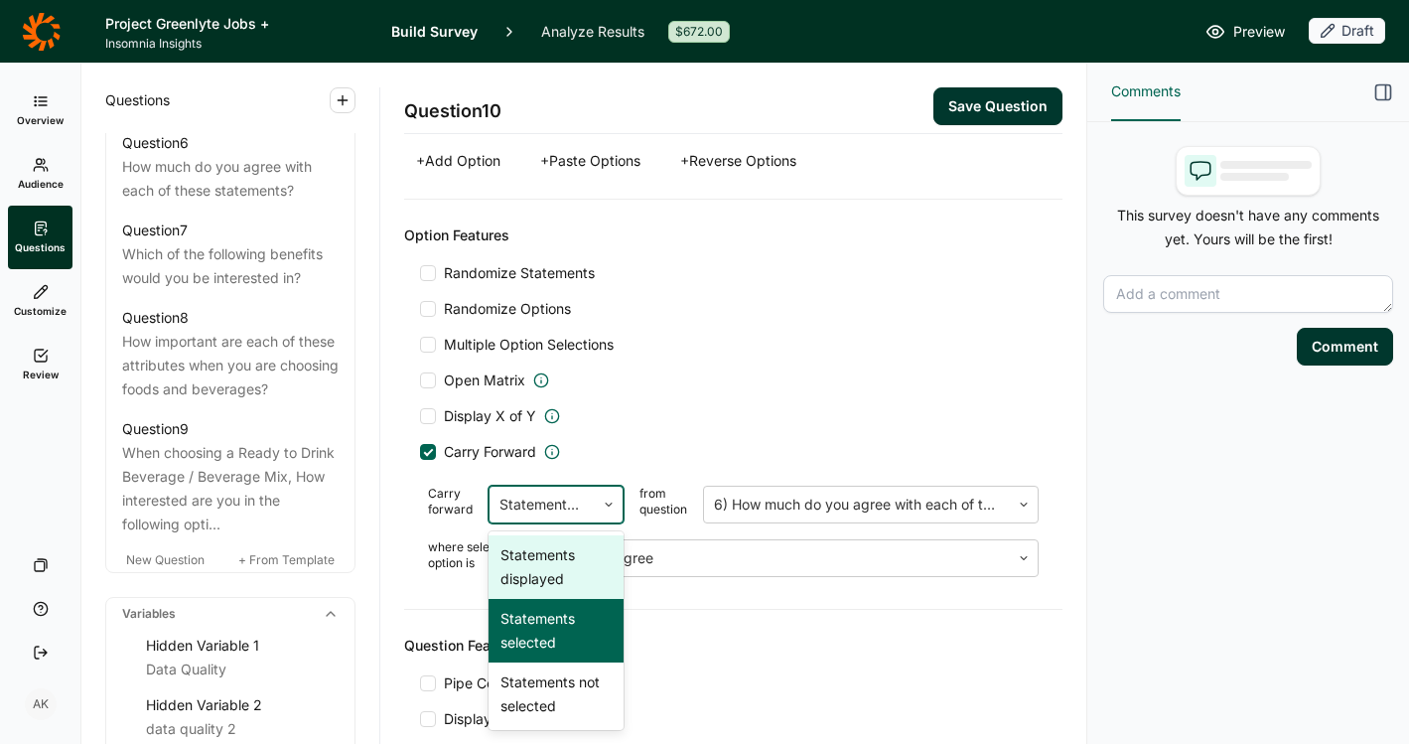
click at [584, 510] on div "Statements selected" at bounding box center [542, 505] width 105 height 36
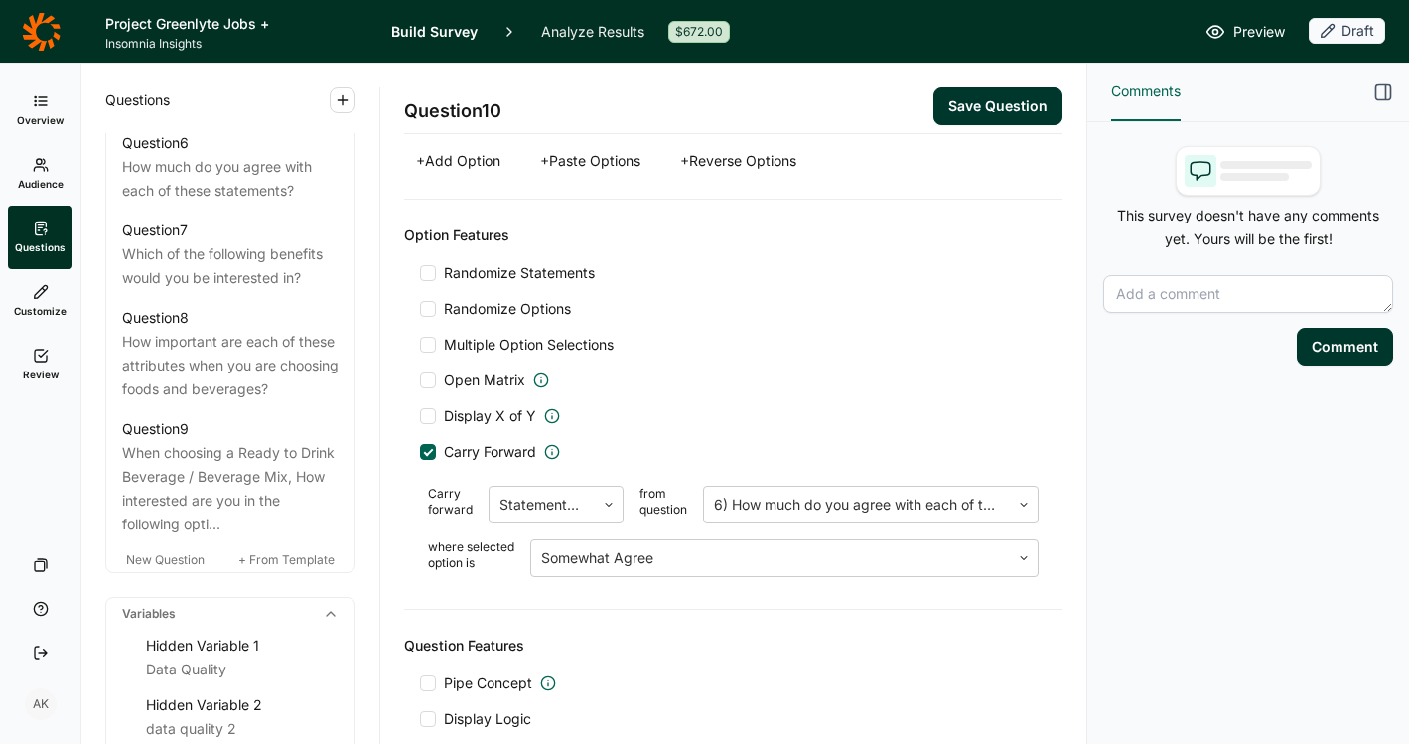
click at [621, 449] on div "Carry Forward" at bounding box center [733, 452] width 627 height 20
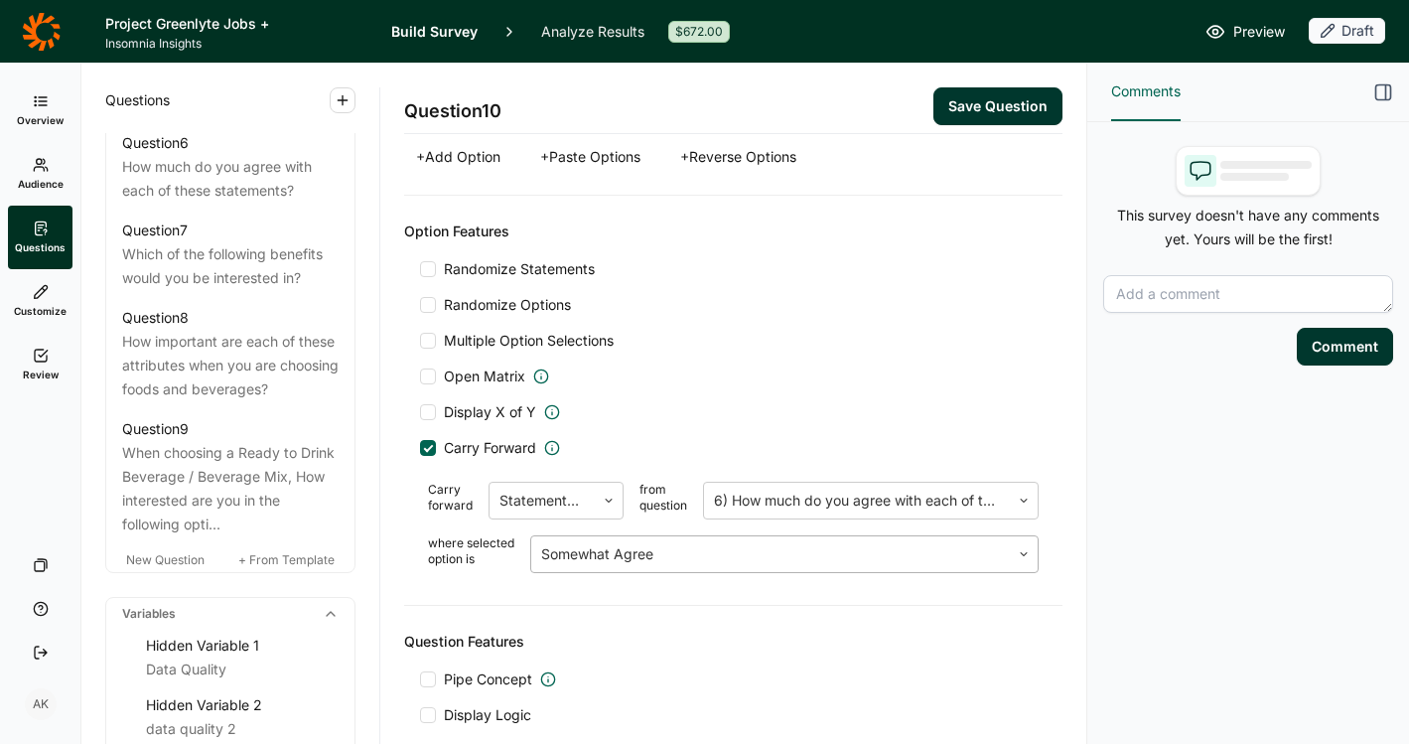
click at [707, 561] on div at bounding box center [770, 554] width 459 height 28
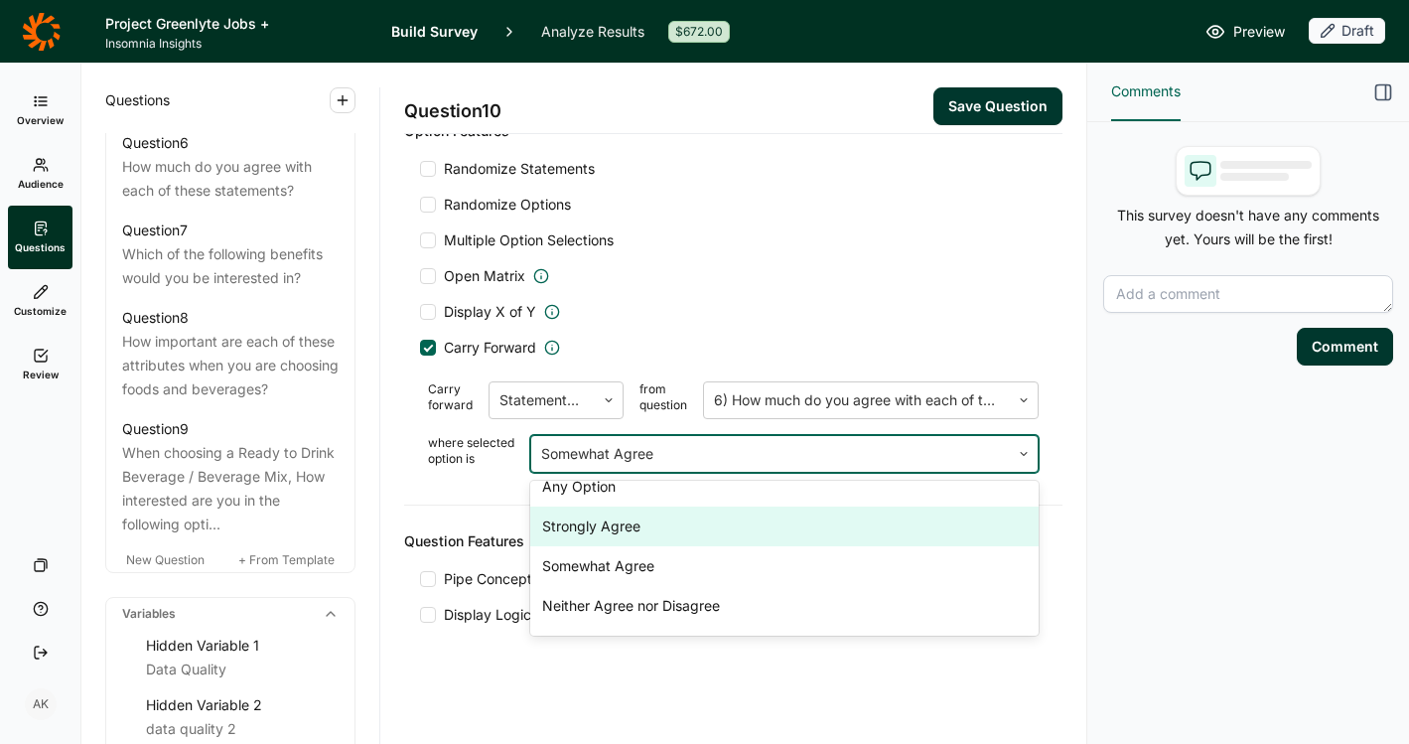
scroll to position [0, 0]
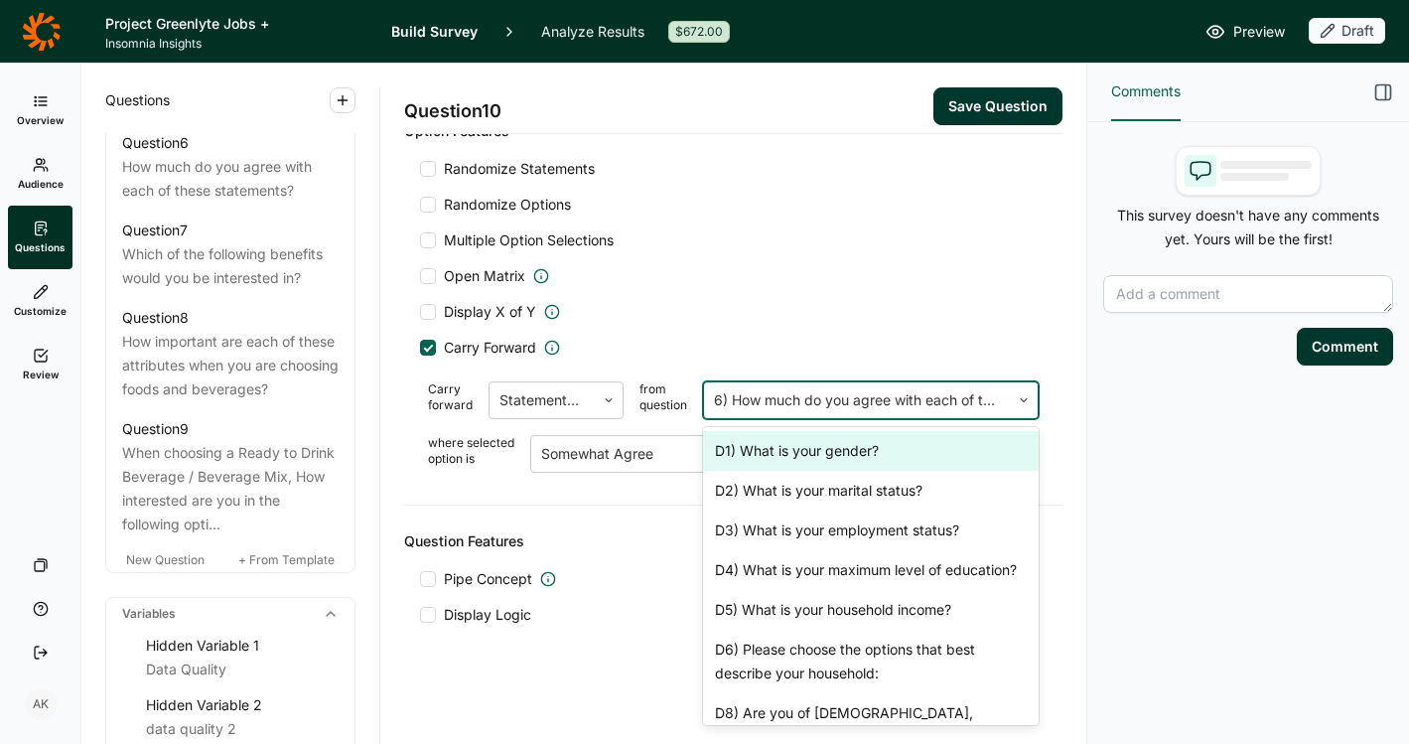
click at [802, 395] on div at bounding box center [857, 400] width 286 height 28
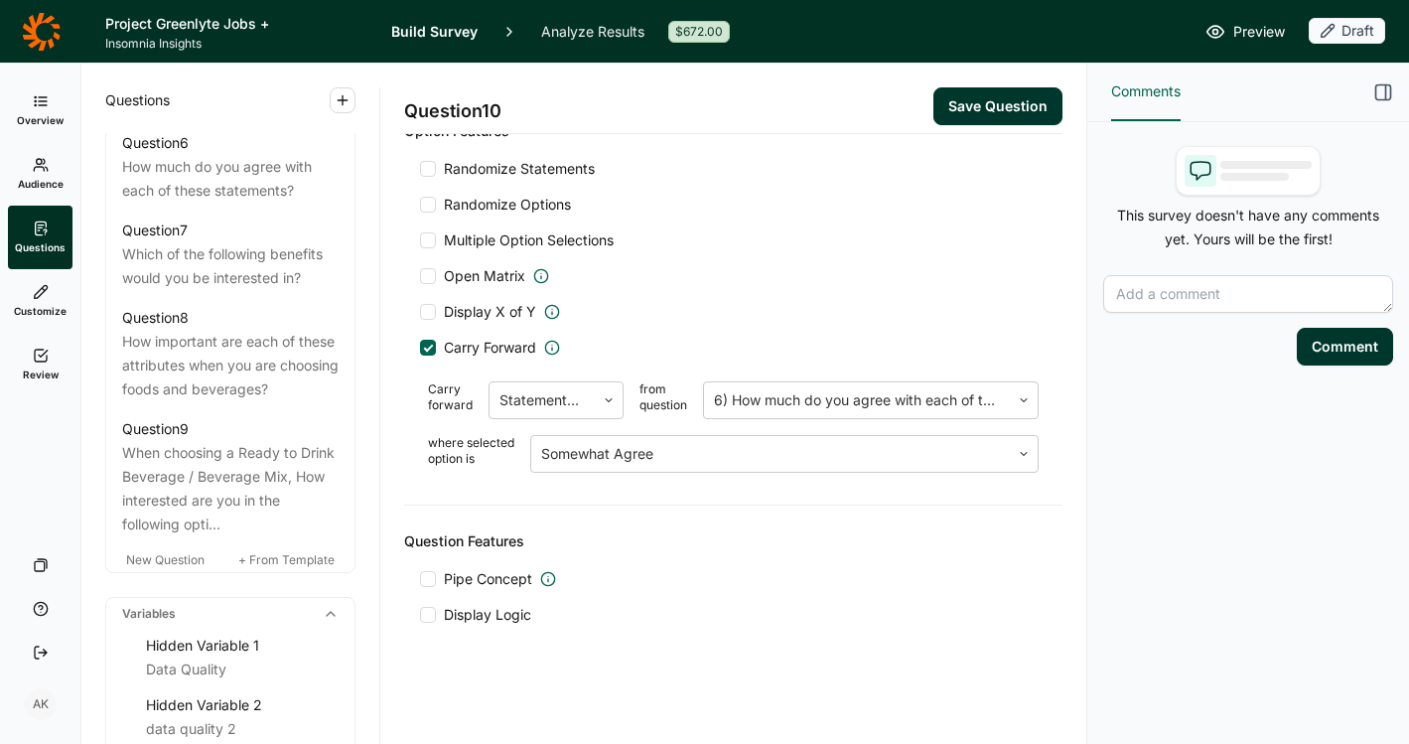
click at [817, 319] on div "Display X of Y" at bounding box center [733, 312] width 627 height 20
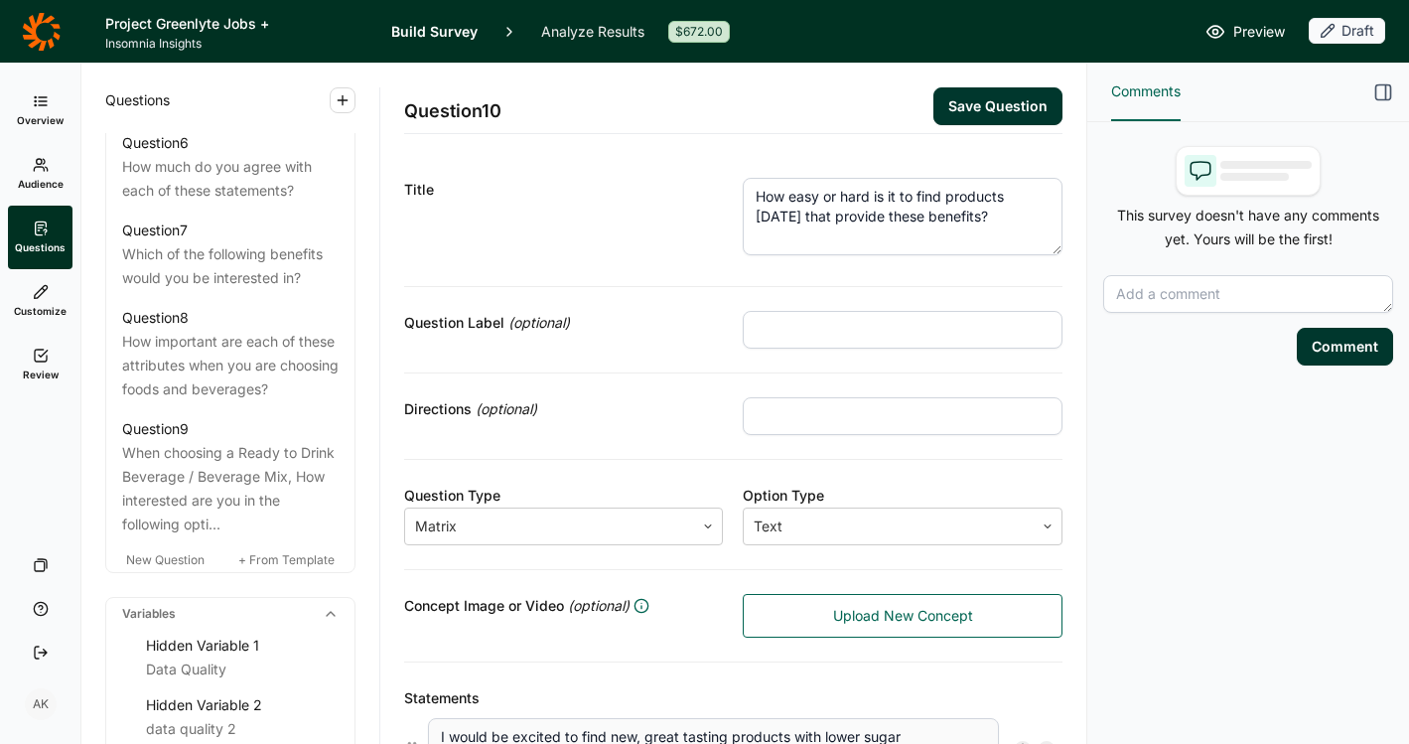
click at [959, 106] on button "Save Question" at bounding box center [998, 106] width 129 height 38
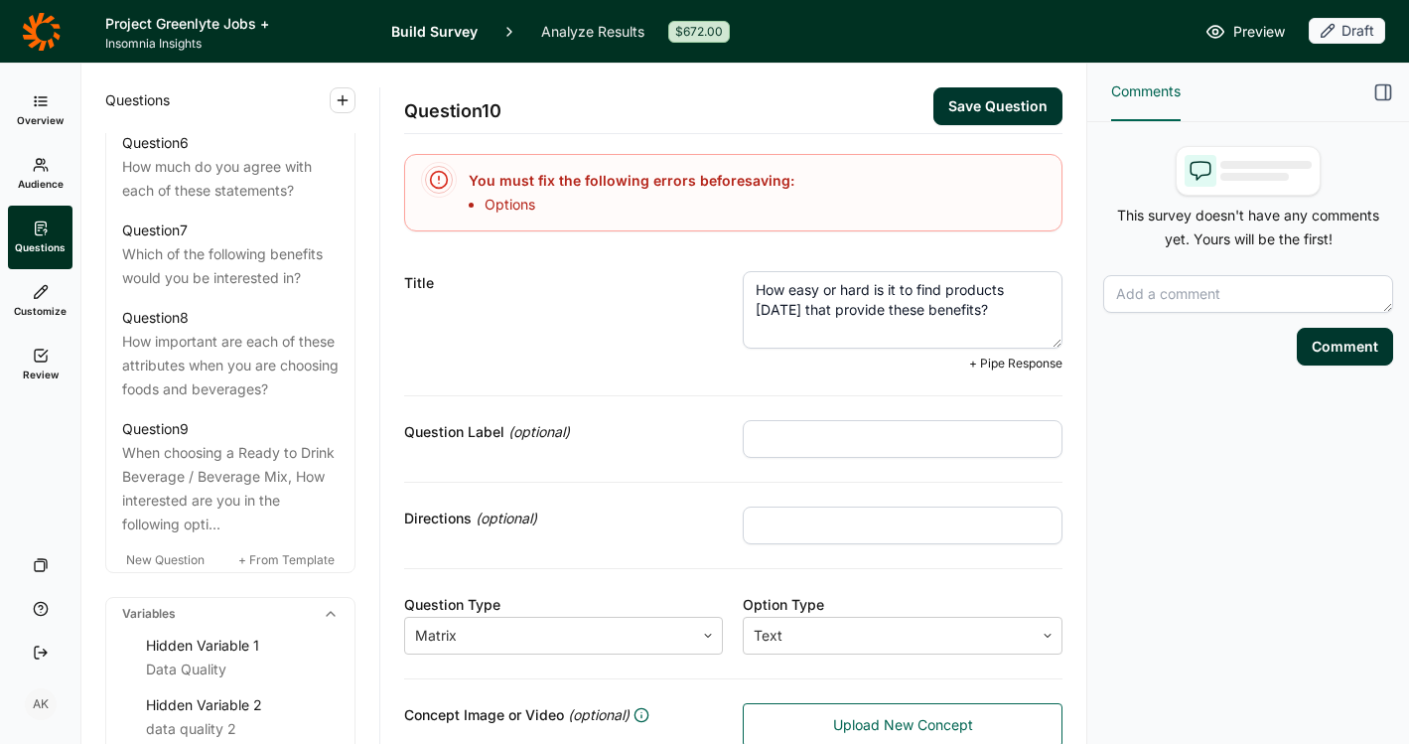
drag, startPoint x: 995, startPoint y: 309, endPoint x: 638, endPoint y: 258, distance: 361.1
click at [638, 258] on div "Title How easy or hard is it to find products [DATE] that provide these benefit…" at bounding box center [733, 321] width 659 height 149
click at [623, 427] on div "Question Label (optional)" at bounding box center [564, 432] width 320 height 24
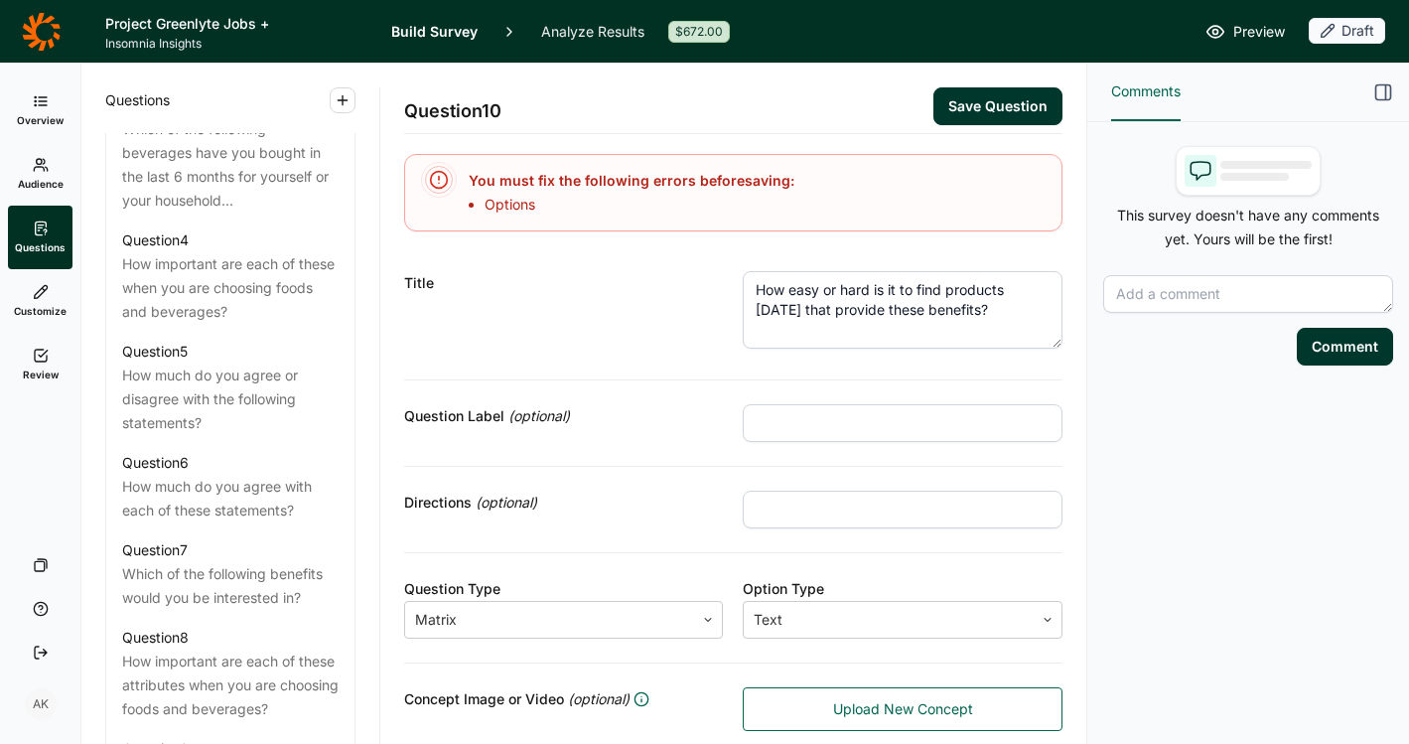
scroll to position [1188, 0]
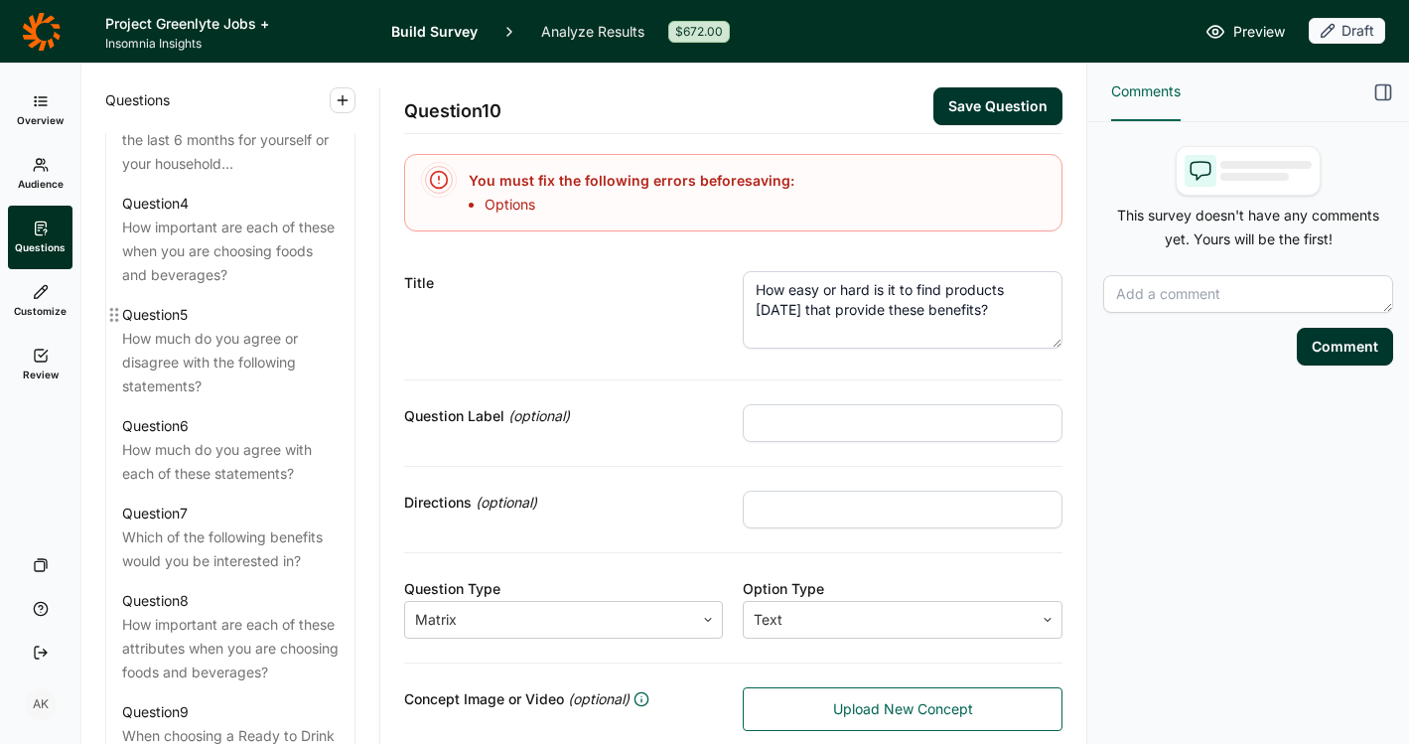
click at [251, 372] on div "How much do you agree or disagree with the following statements?" at bounding box center [230, 363] width 217 height 72
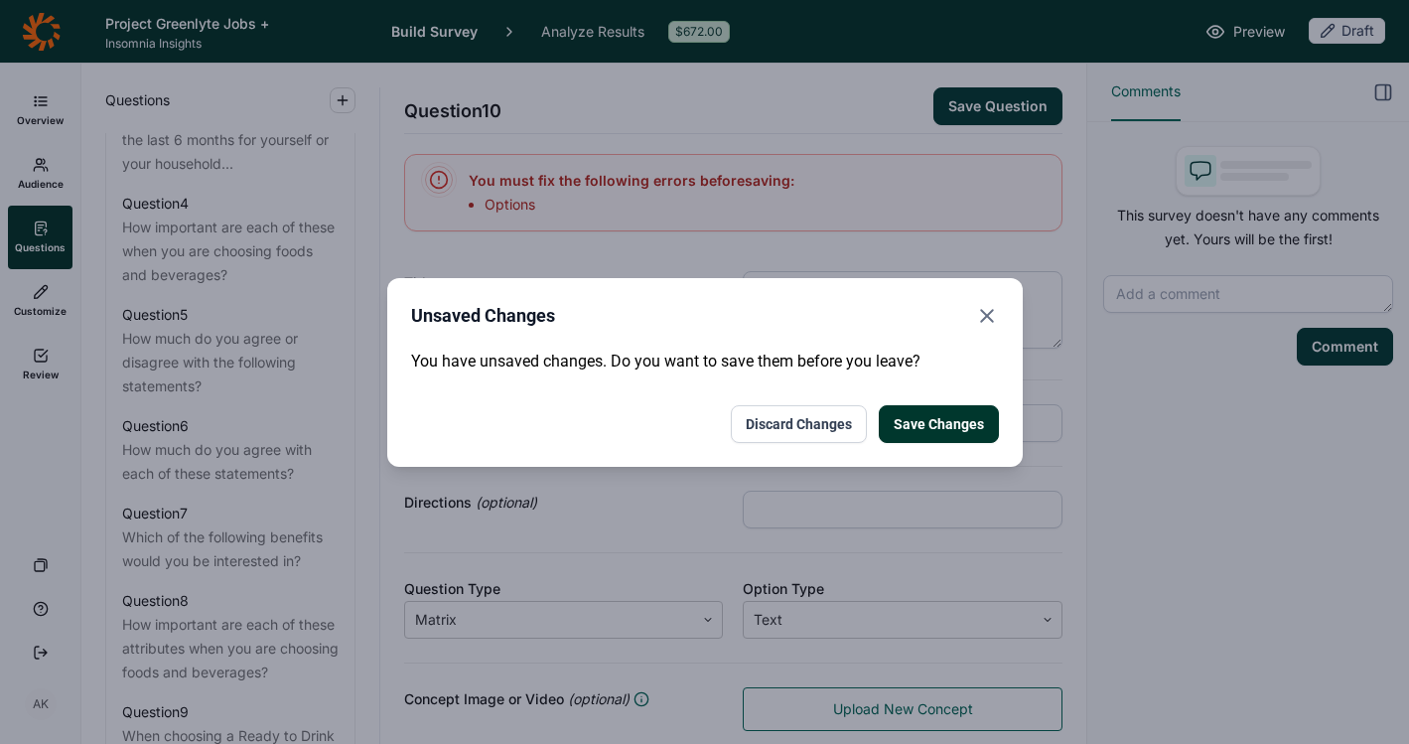
click at [741, 413] on button "Discard Changes" at bounding box center [799, 424] width 136 height 38
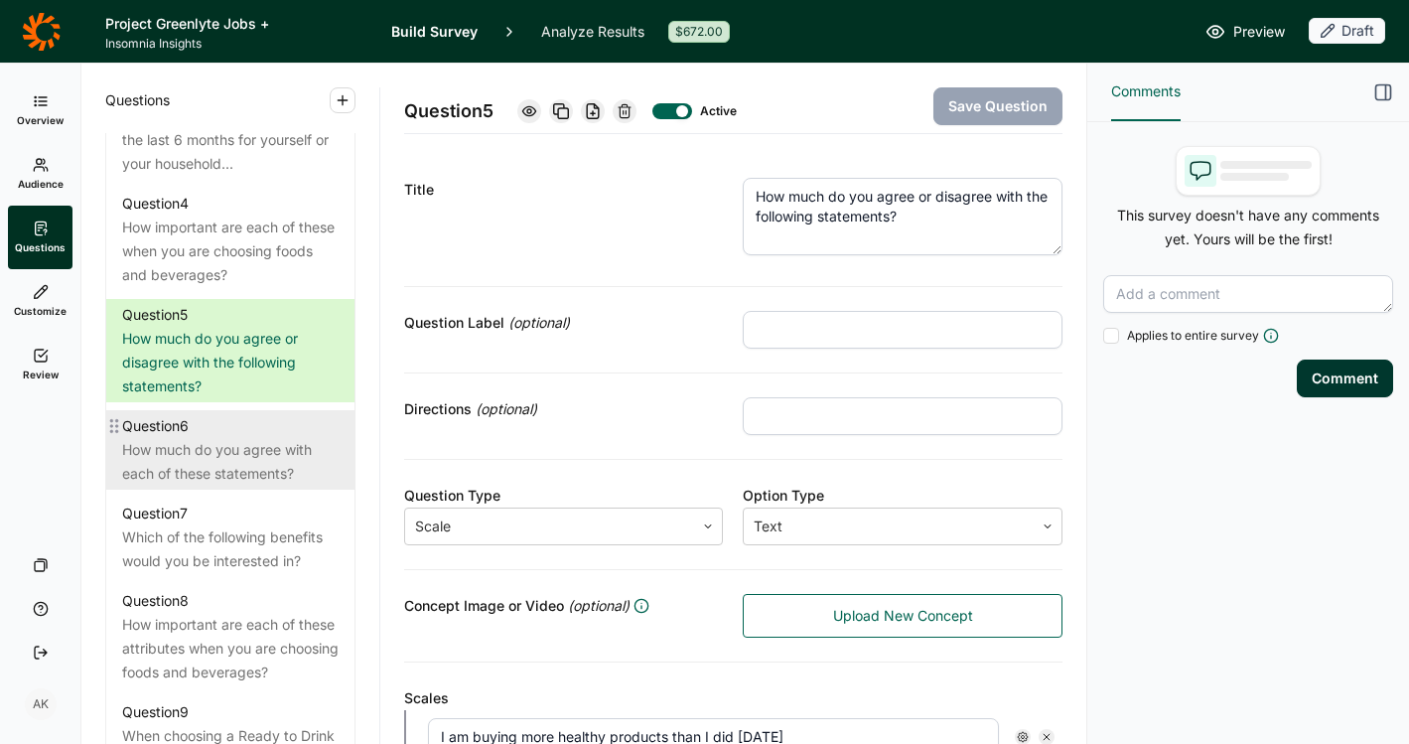
click at [186, 470] on div "How much do you agree with each of these statements?" at bounding box center [230, 462] width 217 height 48
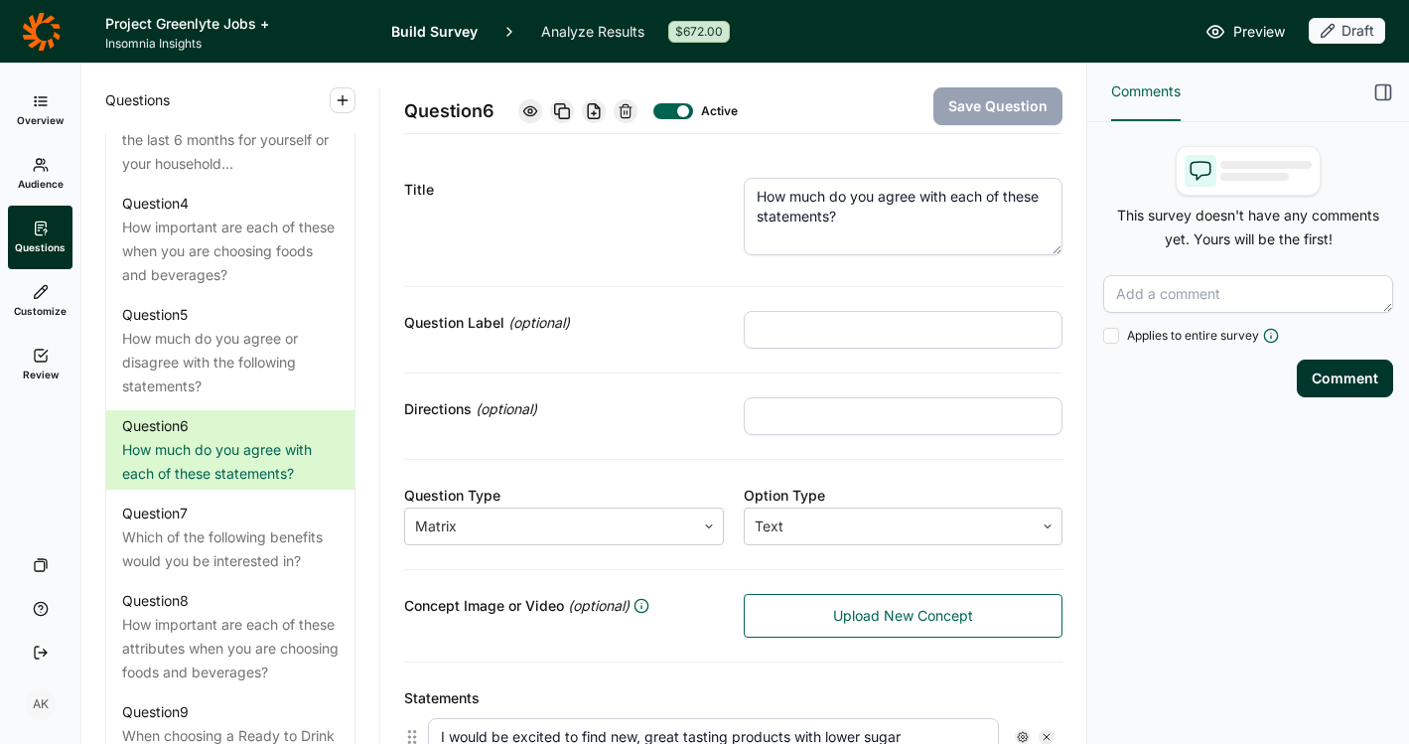
click at [521, 545] on div "Question Type Matrix Option Type Text" at bounding box center [733, 515] width 659 height 110
click at [525, 532] on div at bounding box center [550, 526] width 270 height 28
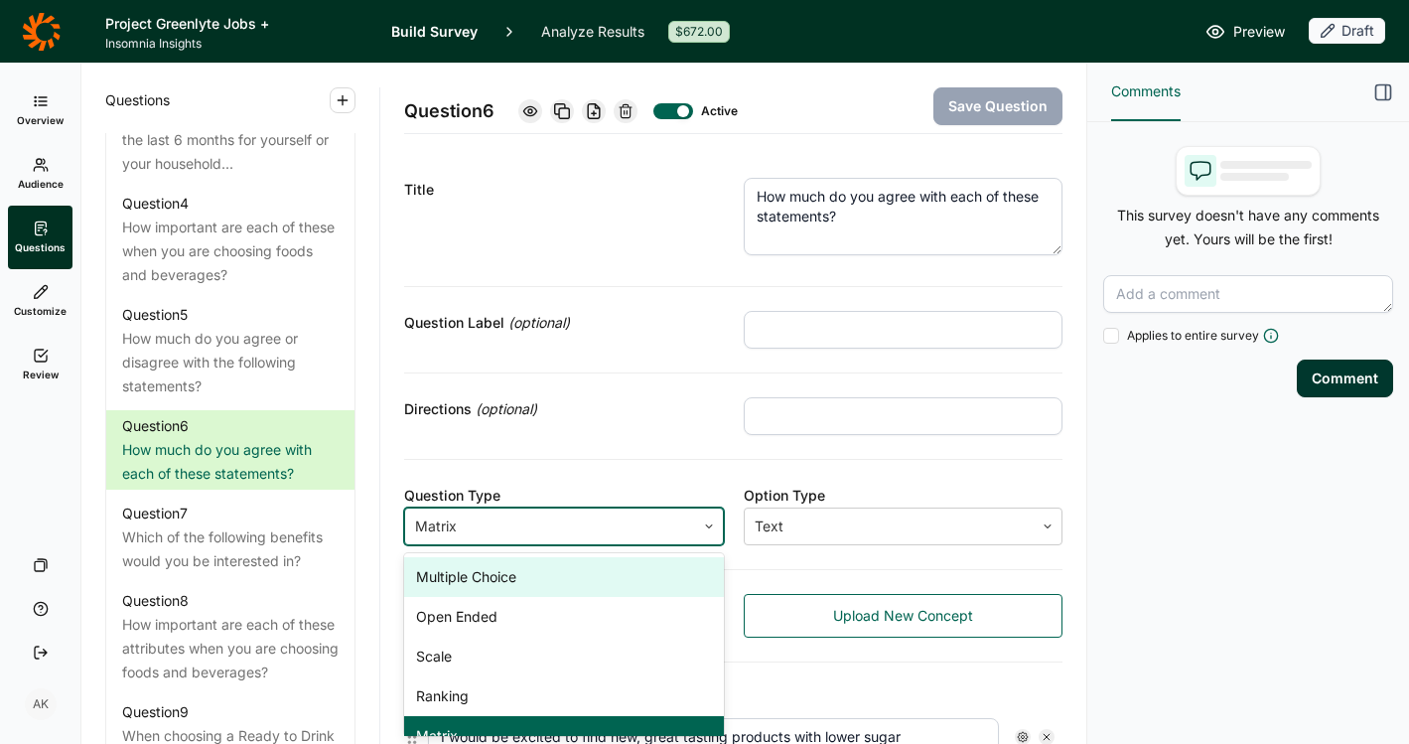
click at [520, 592] on div "Multiple Choice" at bounding box center [564, 577] width 320 height 40
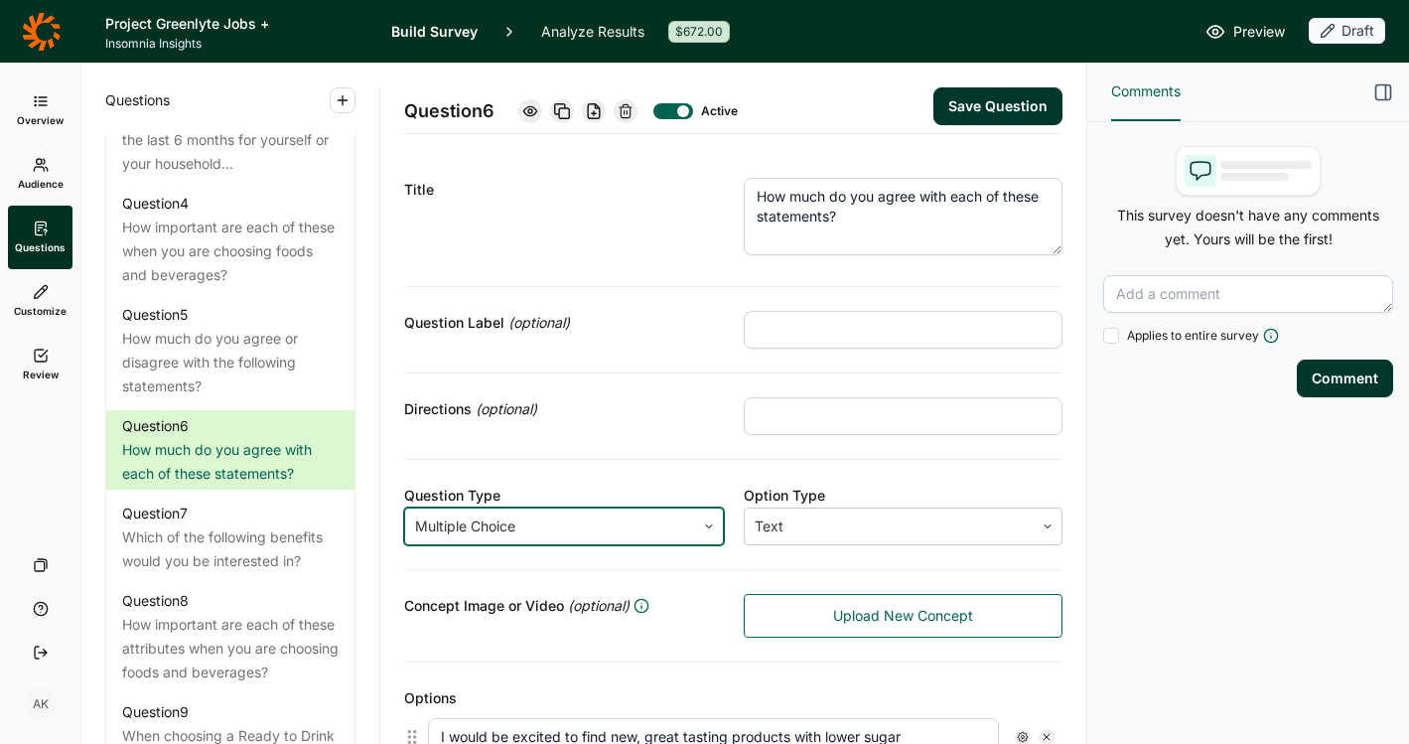
click at [929, 239] on textarea "How much do you agree with each of these statements?" at bounding box center [904, 216] width 320 height 77
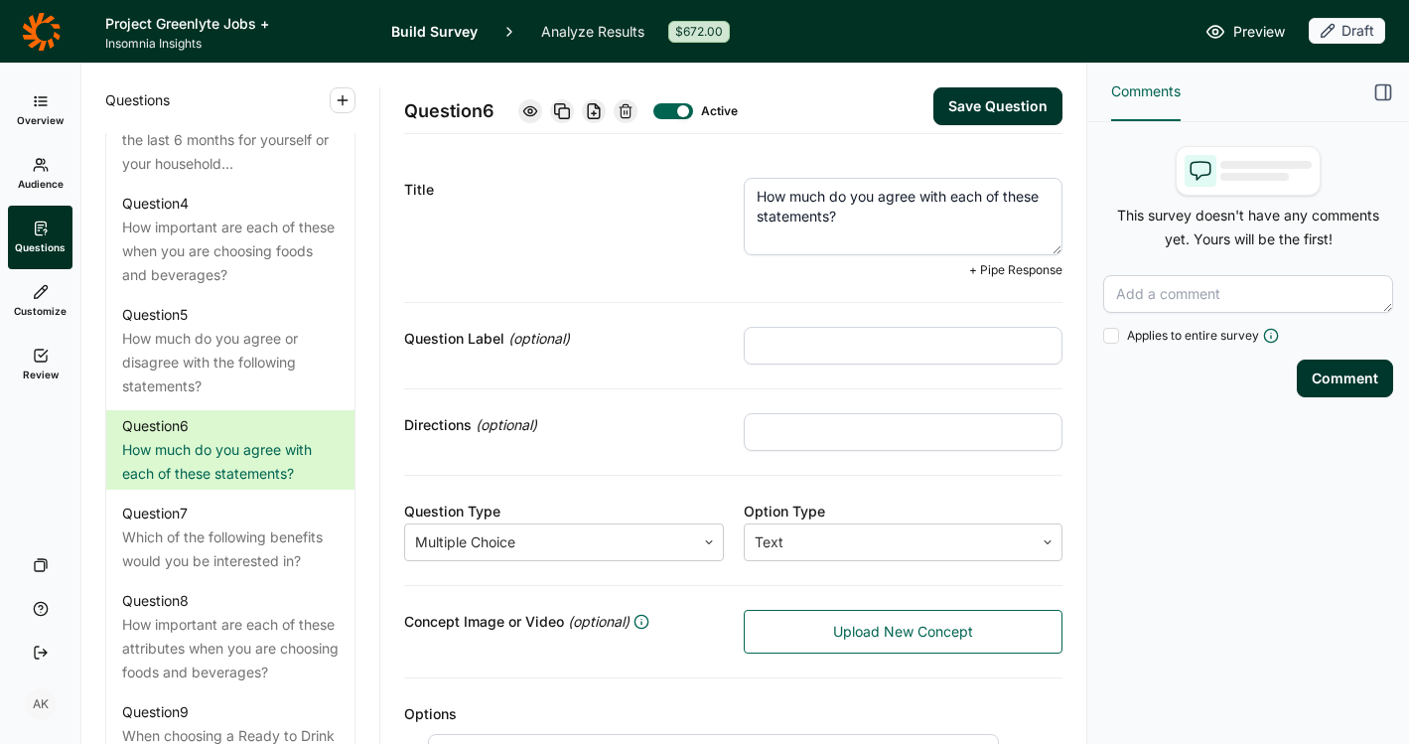
drag, startPoint x: 919, startPoint y: 220, endPoint x: 498, endPoint y: 105, distance: 436.3
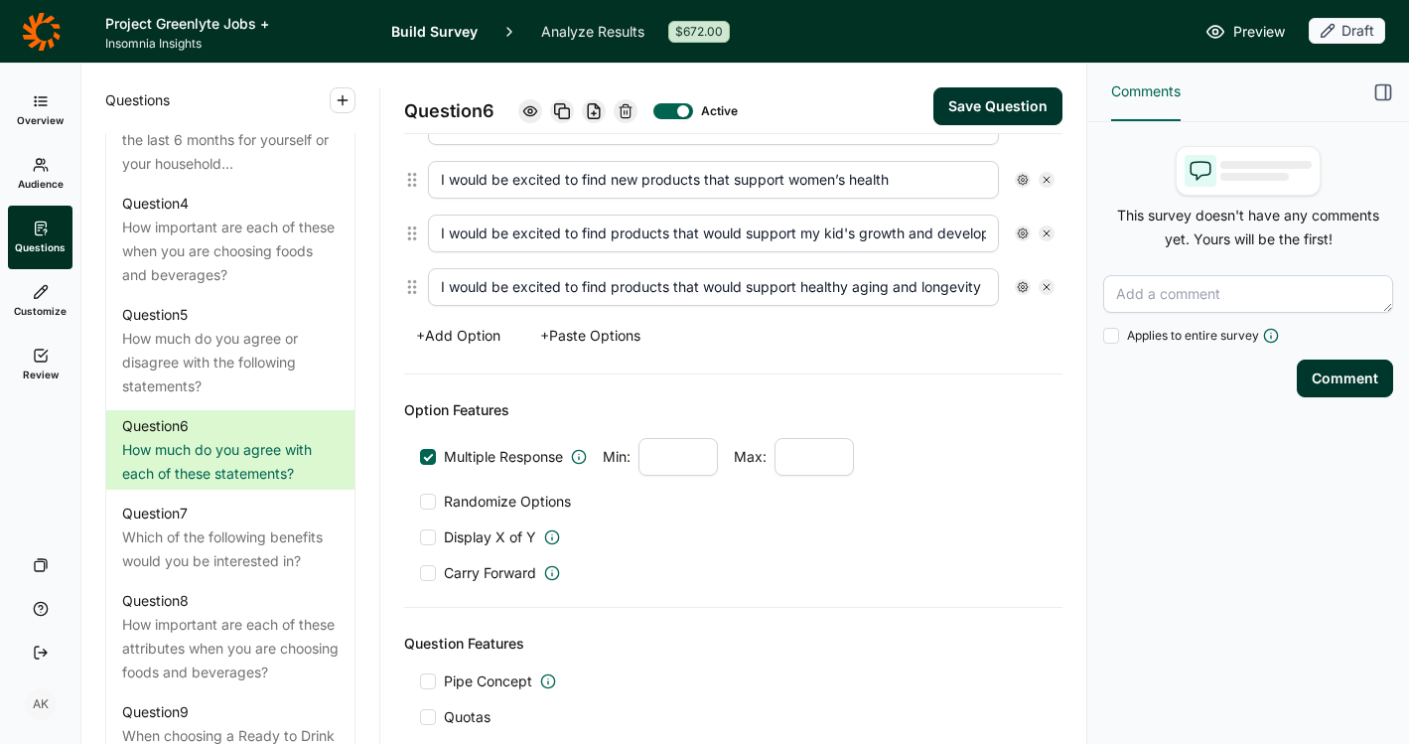
type textarea "Which of these statements do you agree with?"
click at [531, 502] on span "Randomize Options" at bounding box center [503, 502] width 135 height 20
click at [420, 502] on input "Randomize Options" at bounding box center [420, 502] width 0 height 0
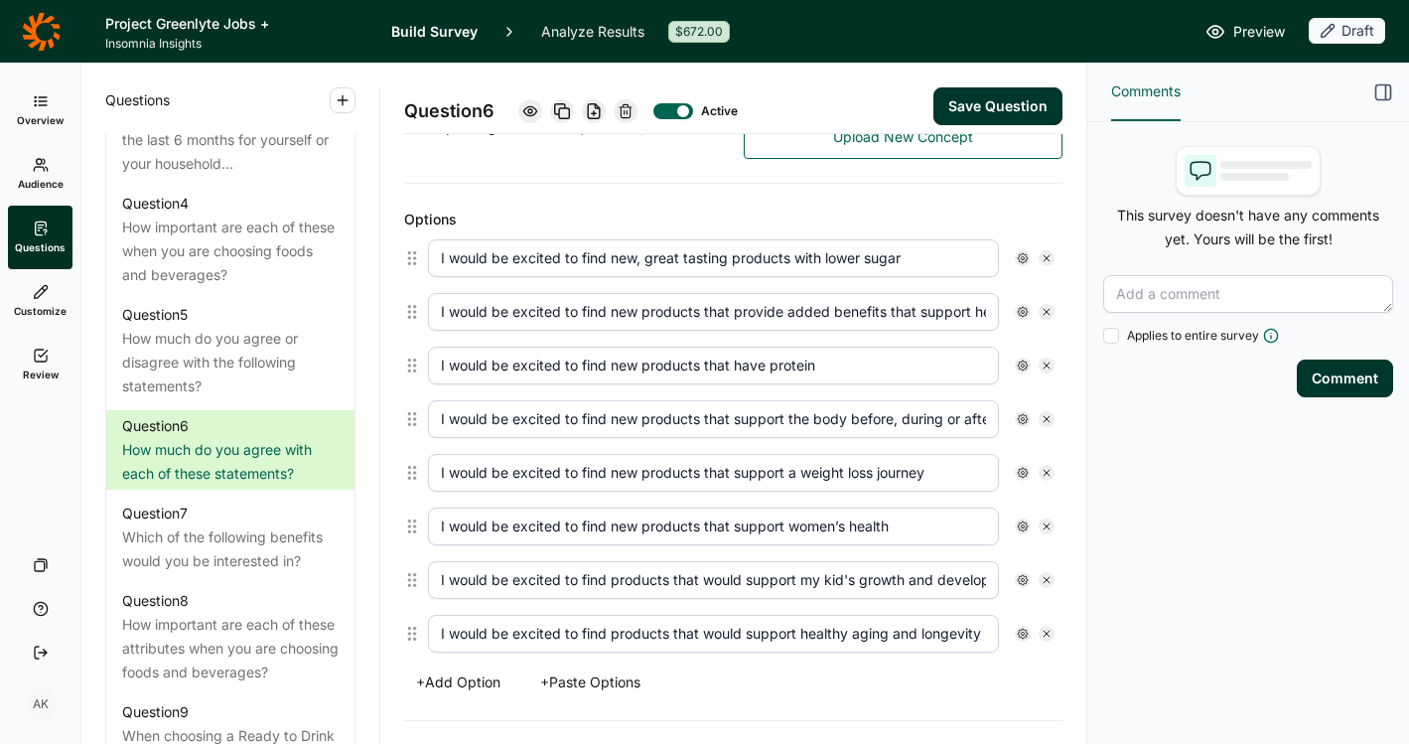
scroll to position [523, 0]
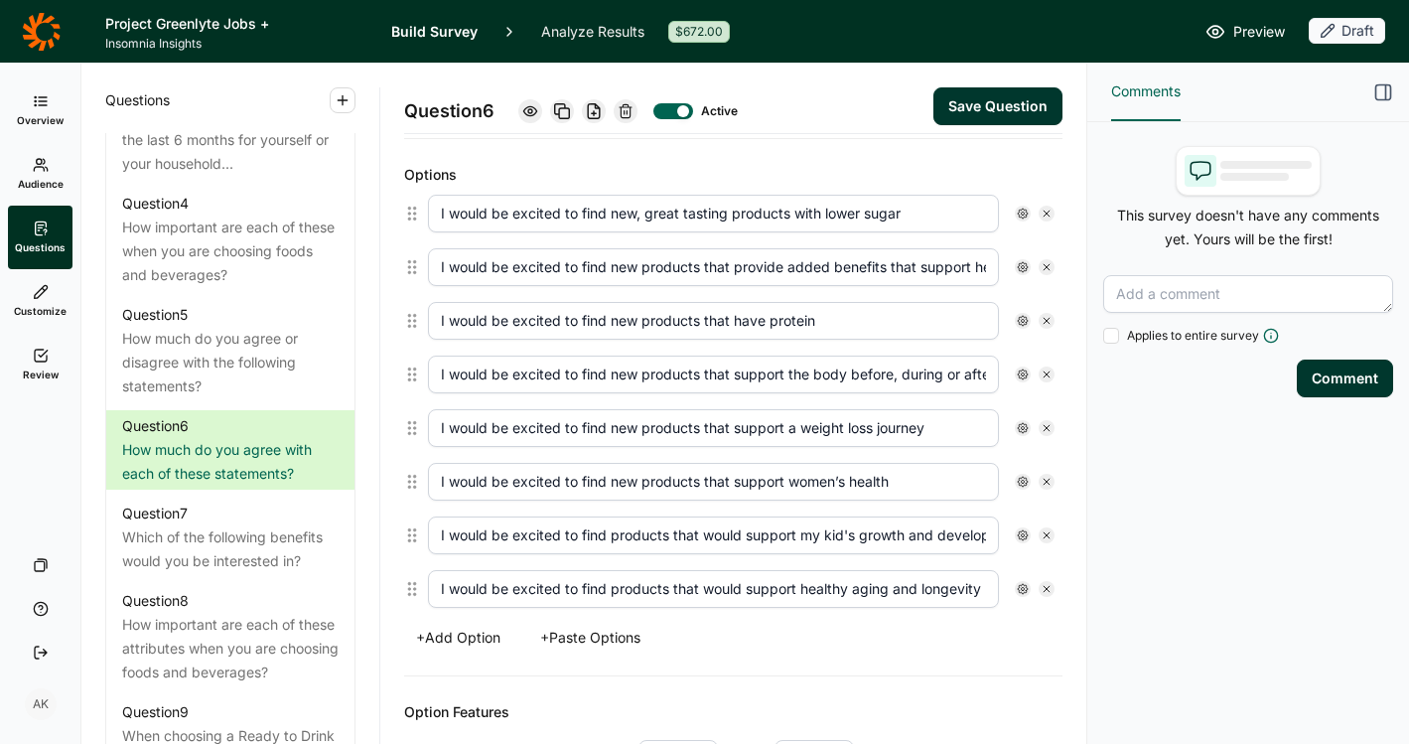
click at [954, 121] on button "Save Question" at bounding box center [998, 106] width 129 height 38
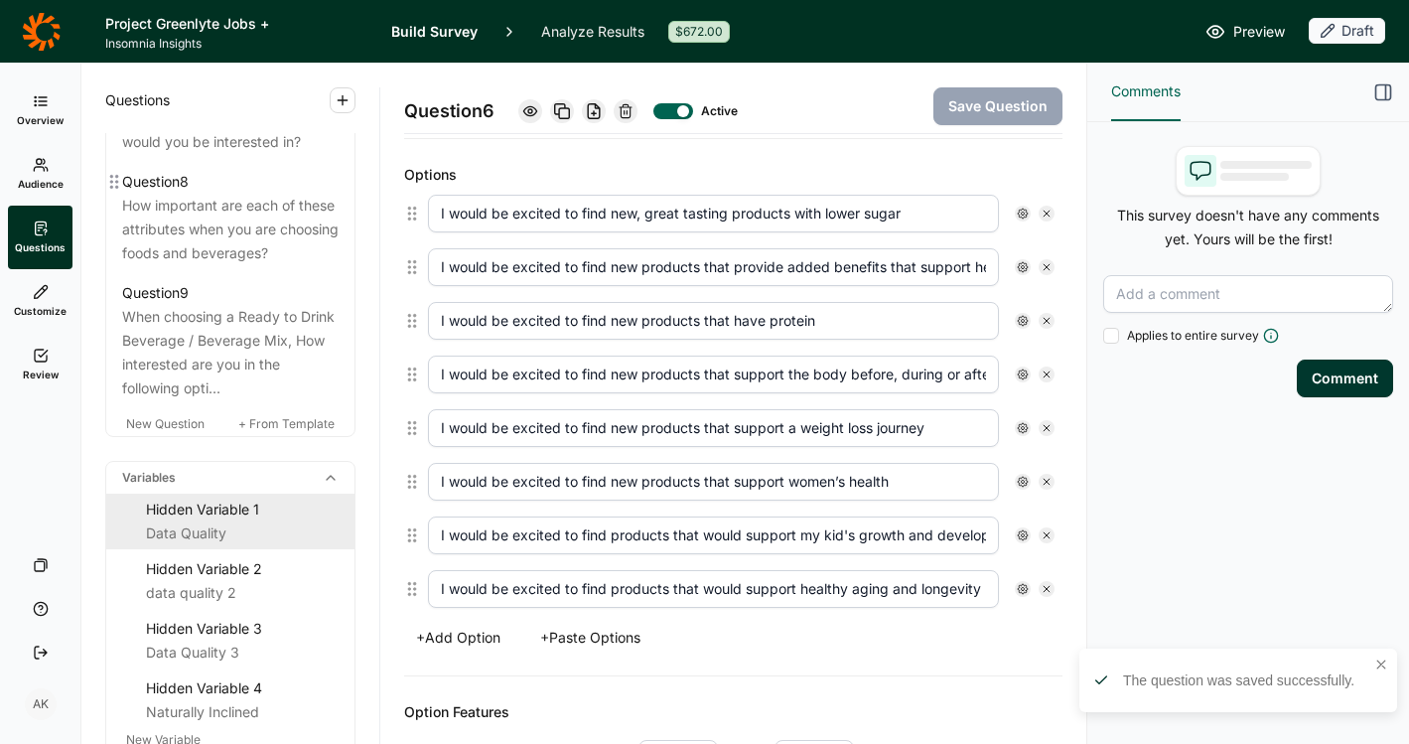
scroll to position [1736, 0]
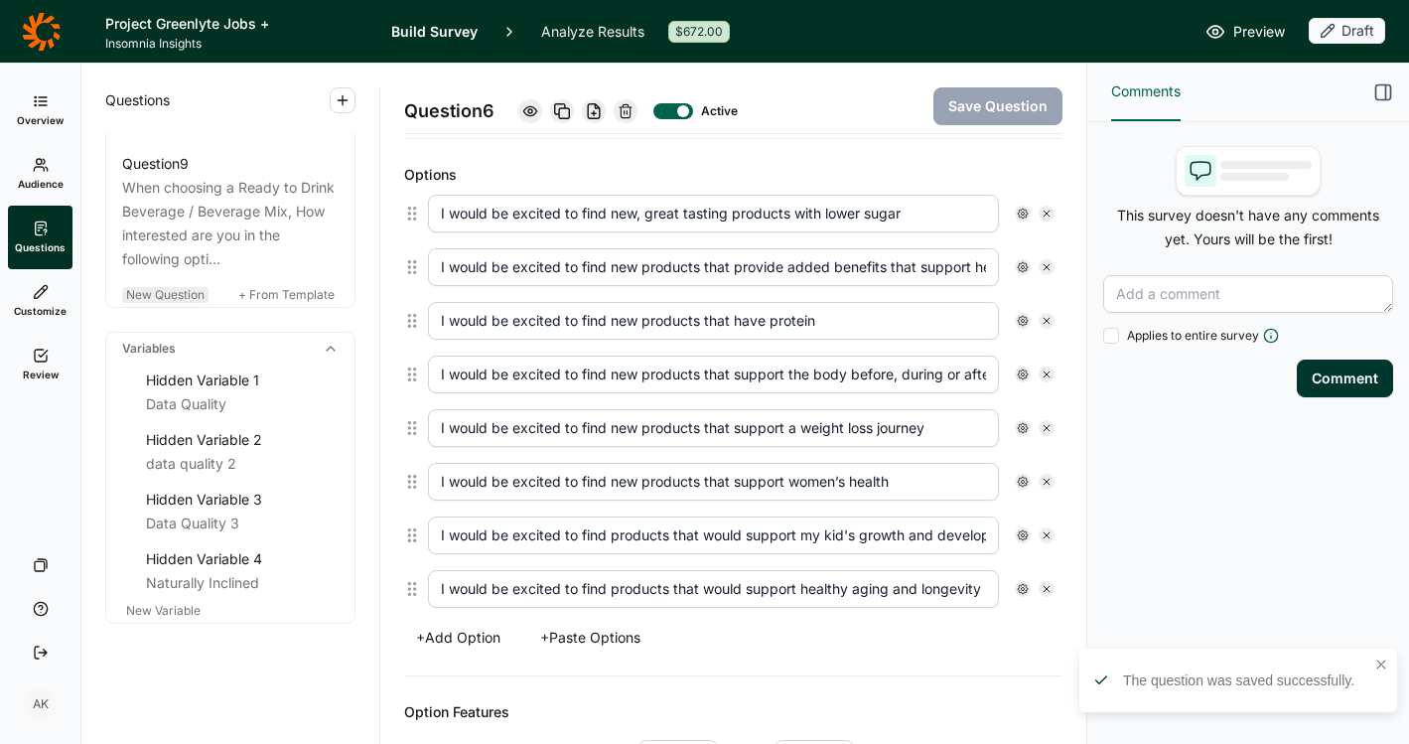
click at [161, 302] on span "New Question" at bounding box center [165, 294] width 78 height 15
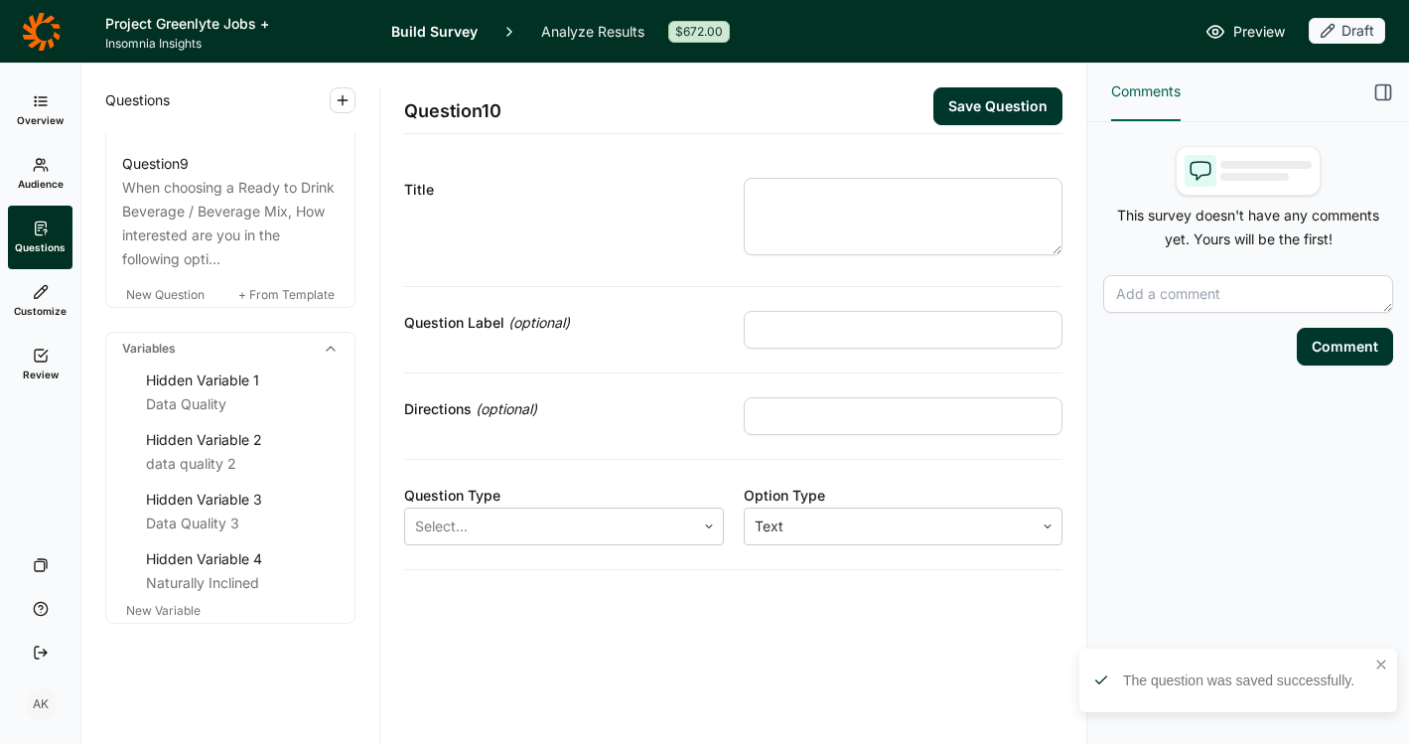
click at [848, 194] on textarea at bounding box center [904, 216] width 320 height 77
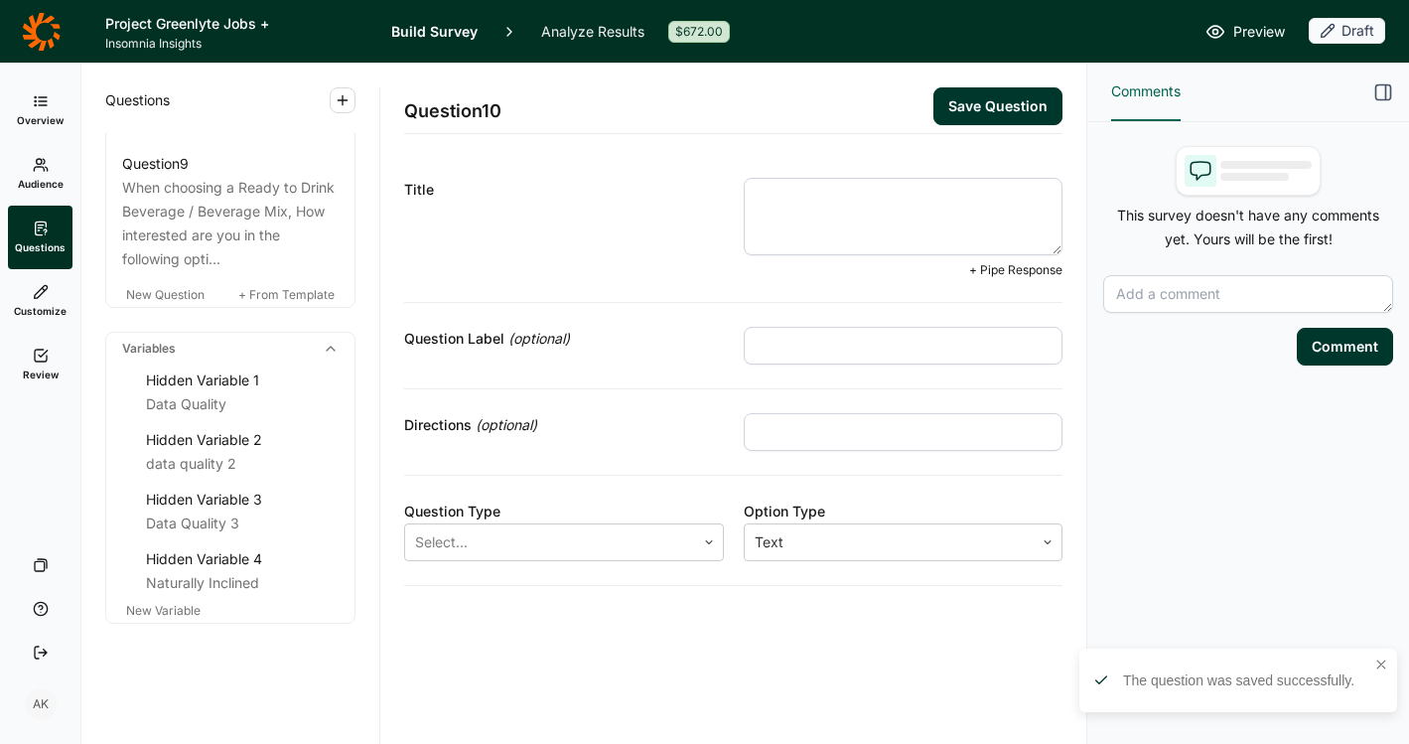
type textarea "v"
paste textarea "How easy or hard is it to find products [DATE] that provide these benefits?"
type textarea "How easy or hard is it to find products [DATE] that provide these benefits?"
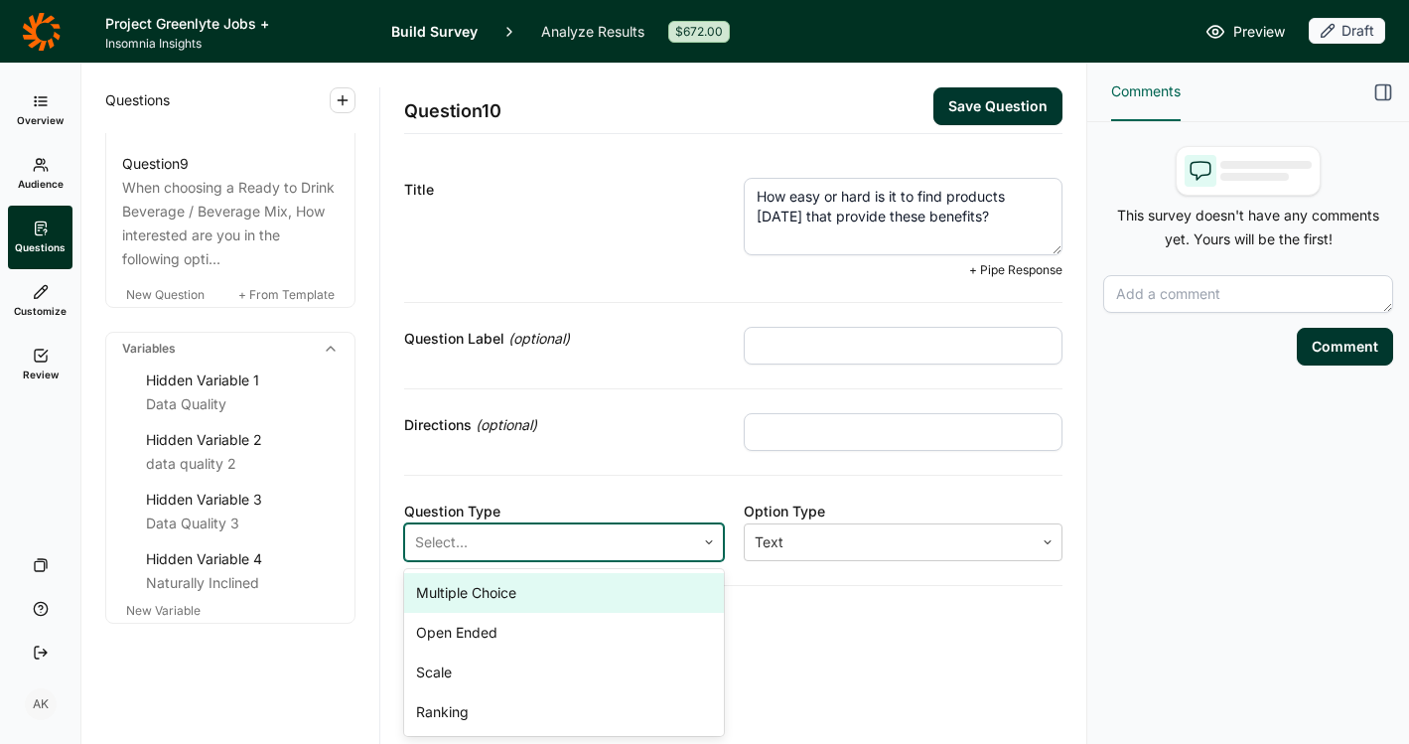
click at [556, 526] on div "Select..." at bounding box center [550, 542] width 290 height 36
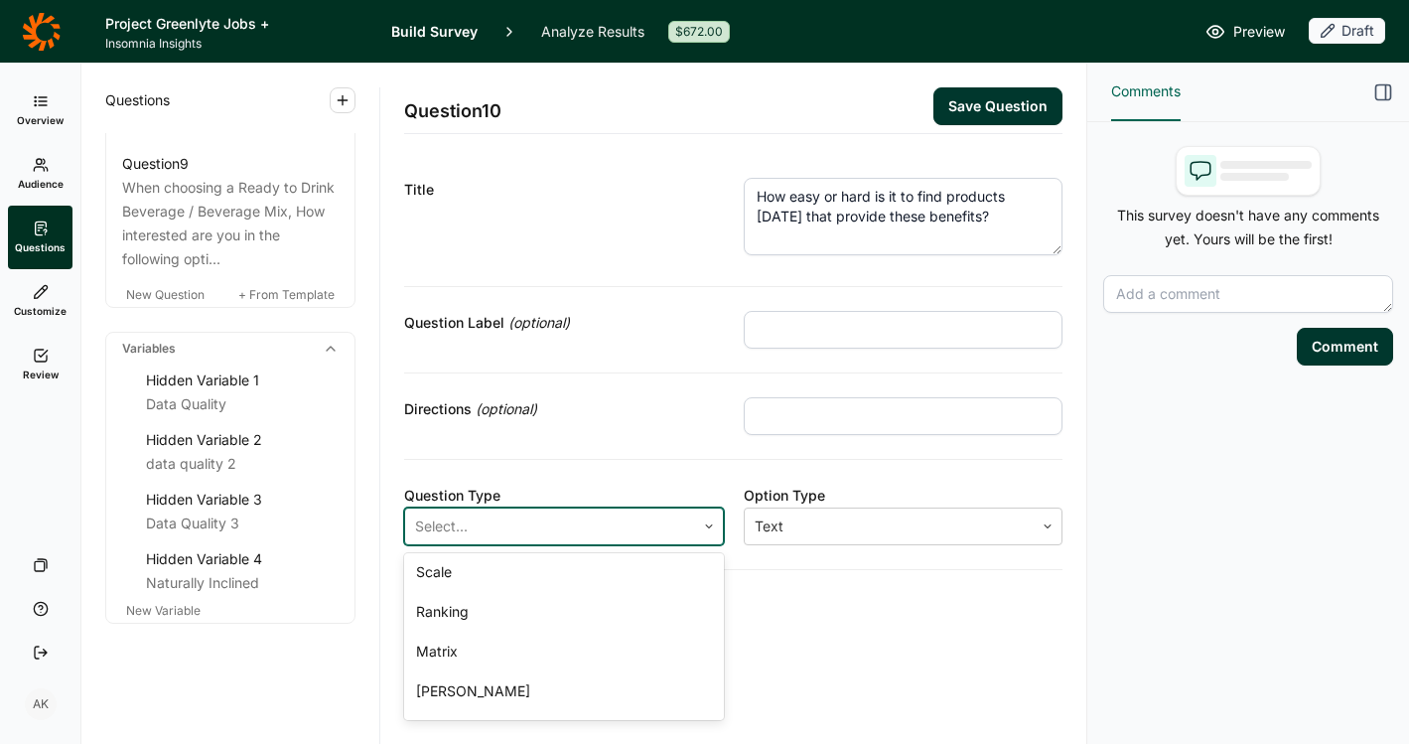
scroll to position [119, 0]
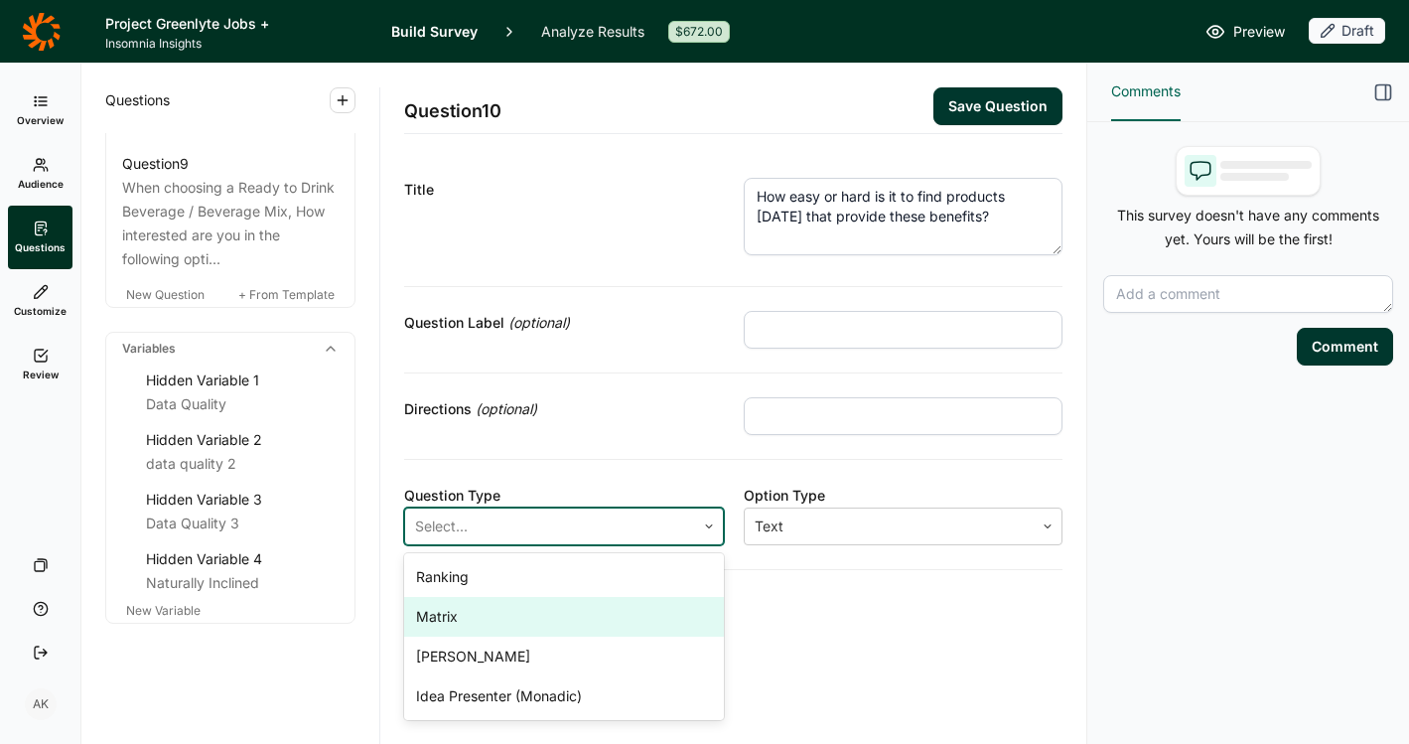
click at [512, 625] on div "Matrix" at bounding box center [564, 617] width 320 height 40
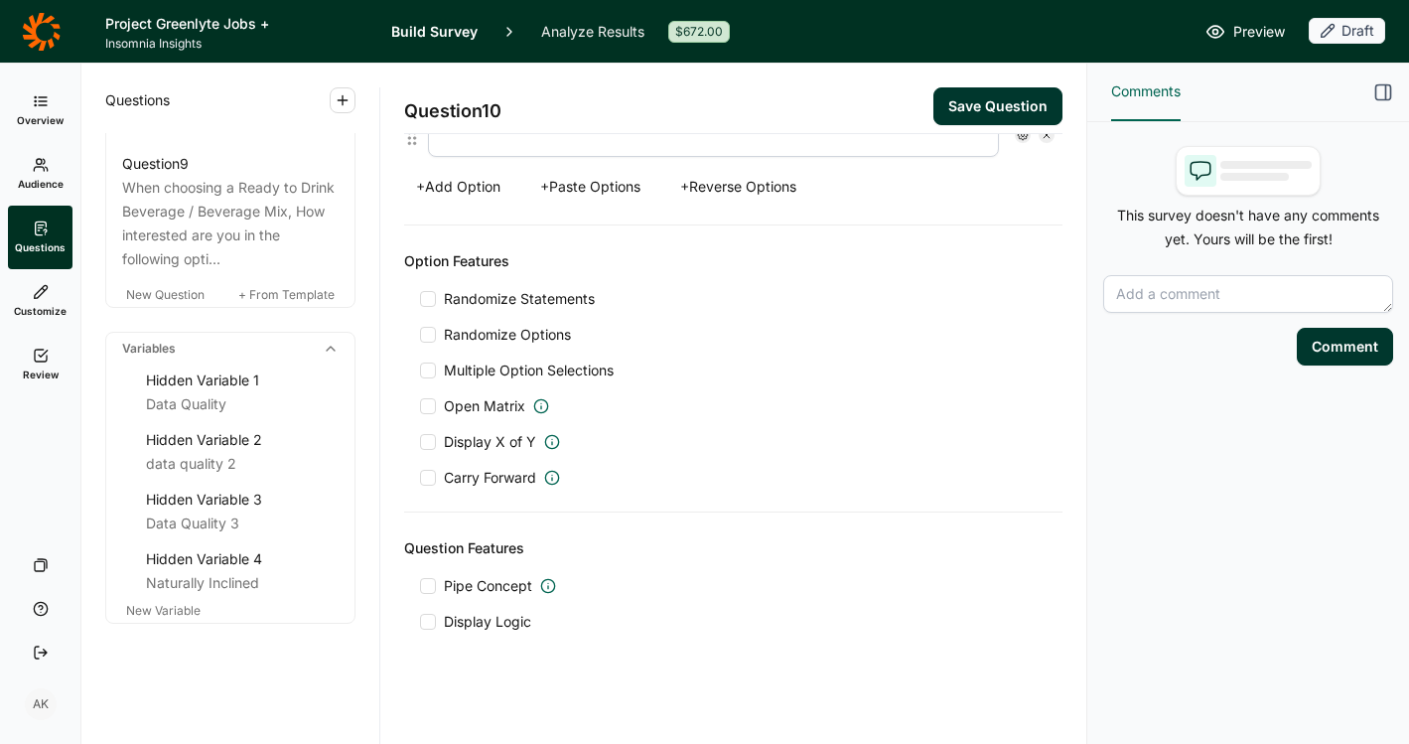
scroll to position [1090, 0]
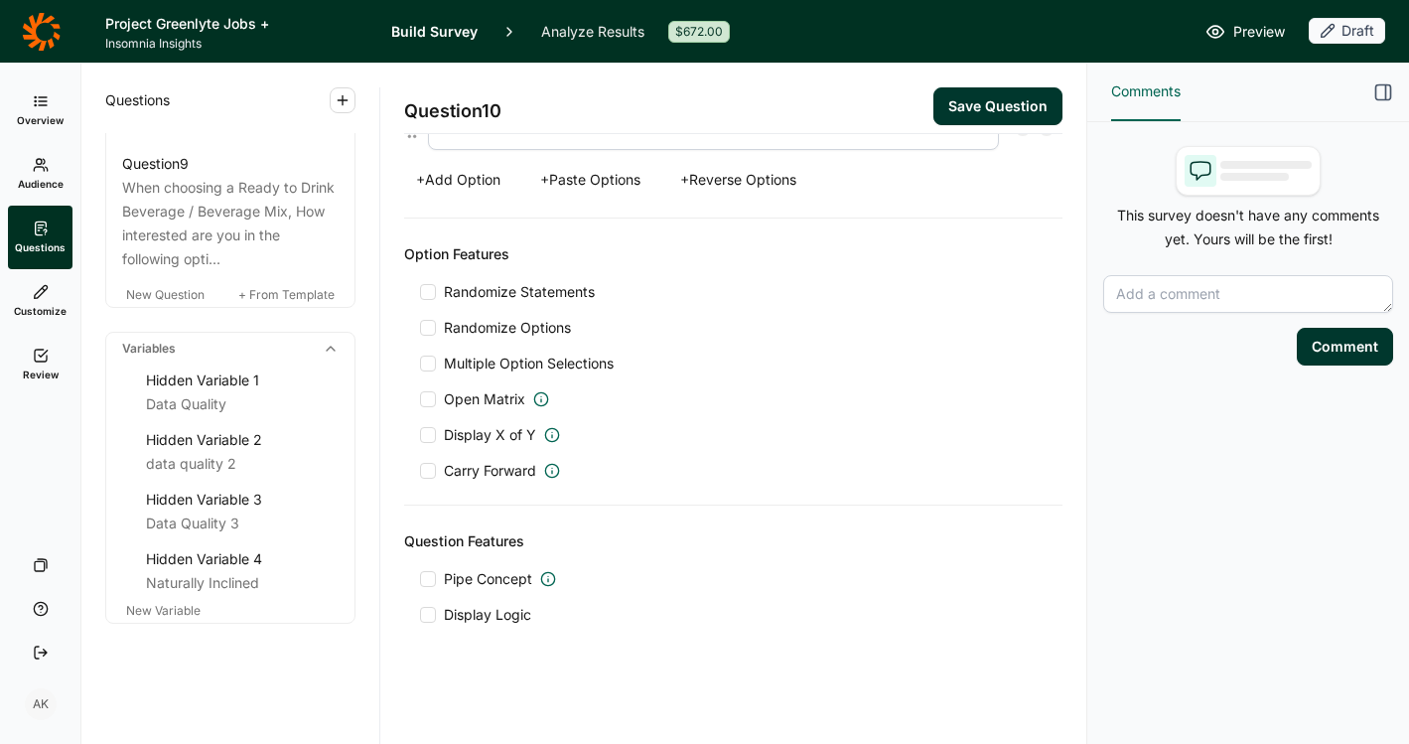
click at [480, 472] on span "Carry Forward" at bounding box center [490, 471] width 92 height 20
click at [420, 471] on input "Carry Forward" at bounding box center [420, 471] width 0 height 0
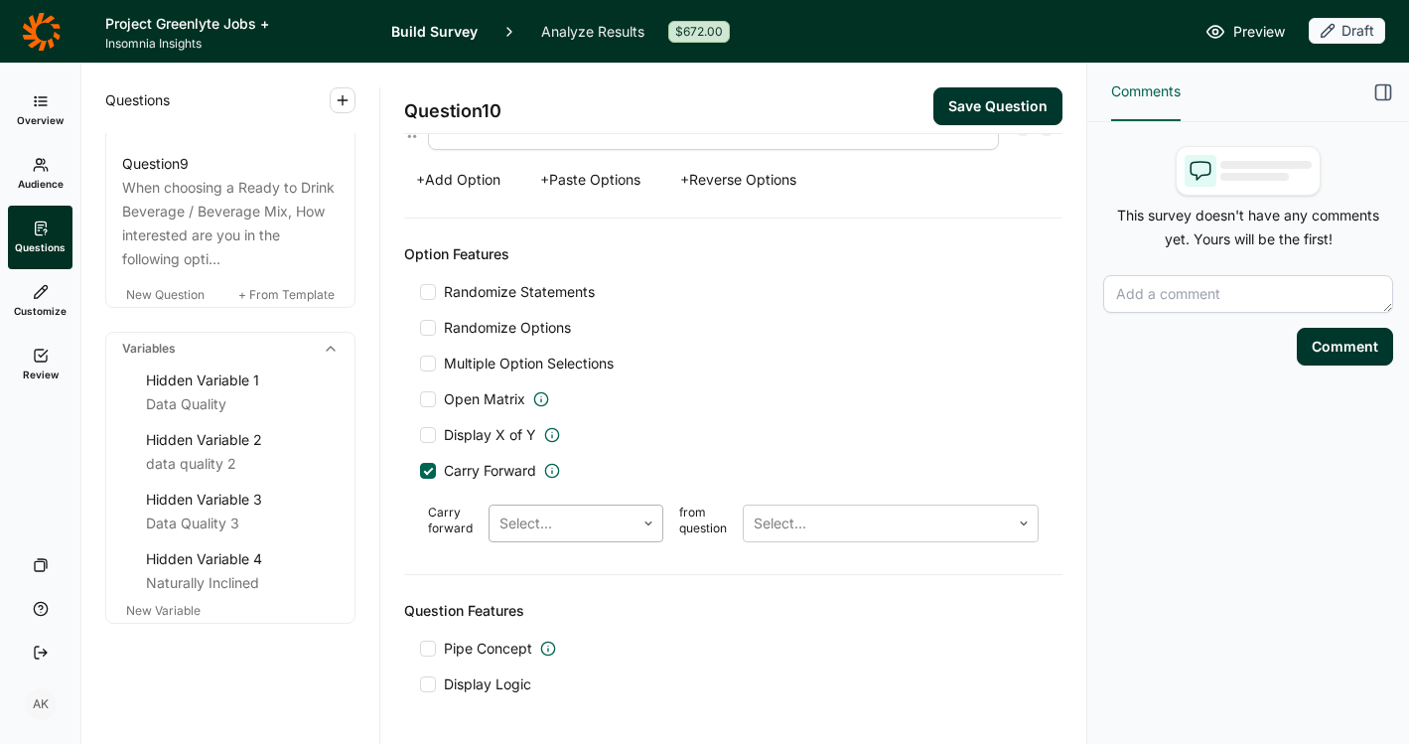
click at [532, 507] on div "Select..." at bounding box center [562, 524] width 145 height 36
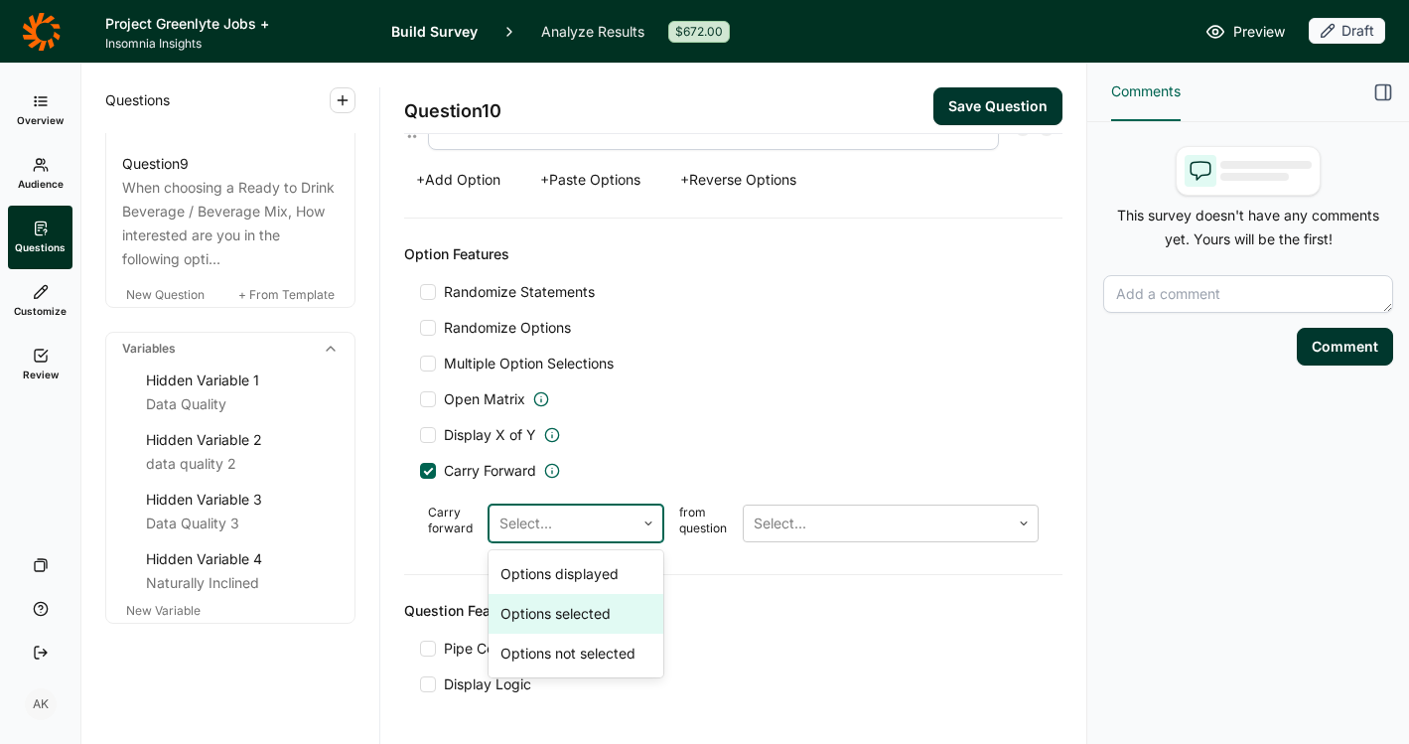
click at [554, 612] on div "Options selected" at bounding box center [576, 614] width 175 height 40
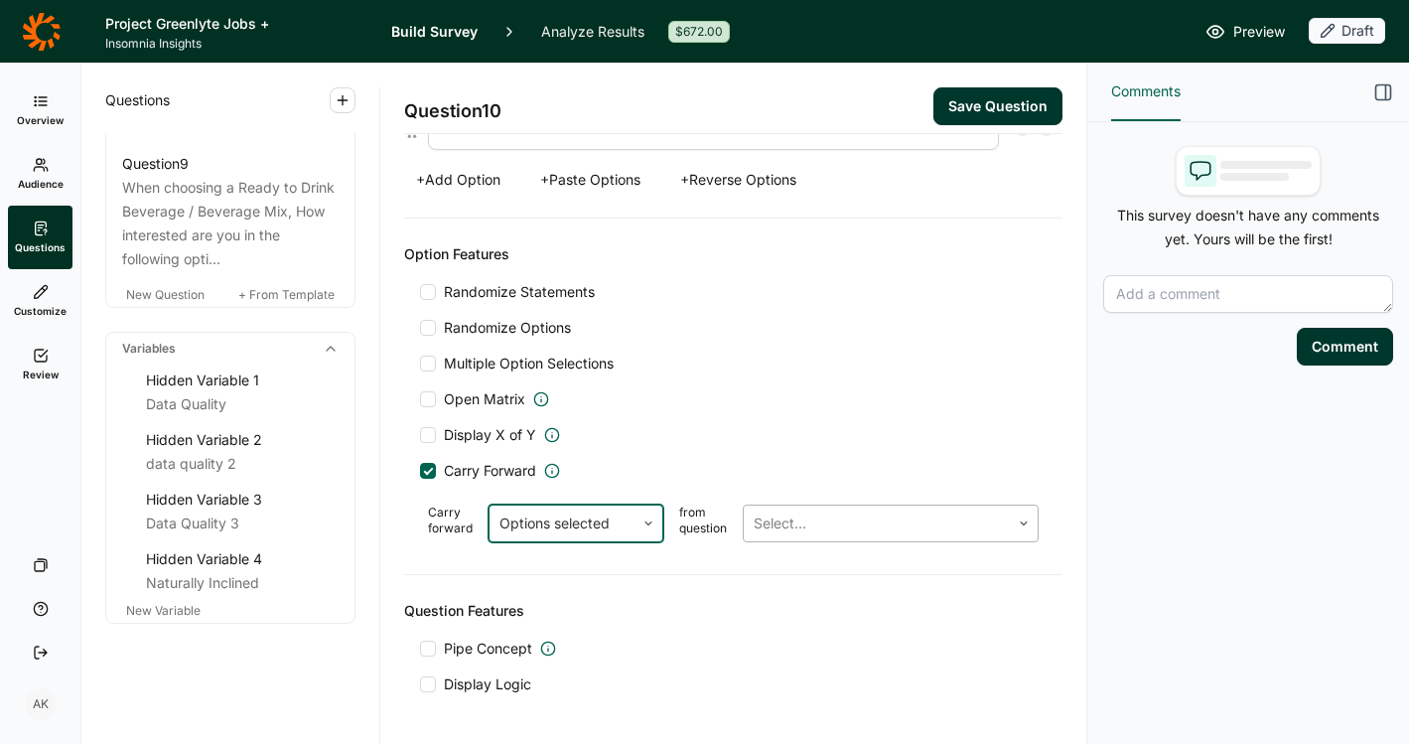
click at [853, 514] on div at bounding box center [877, 524] width 246 height 28
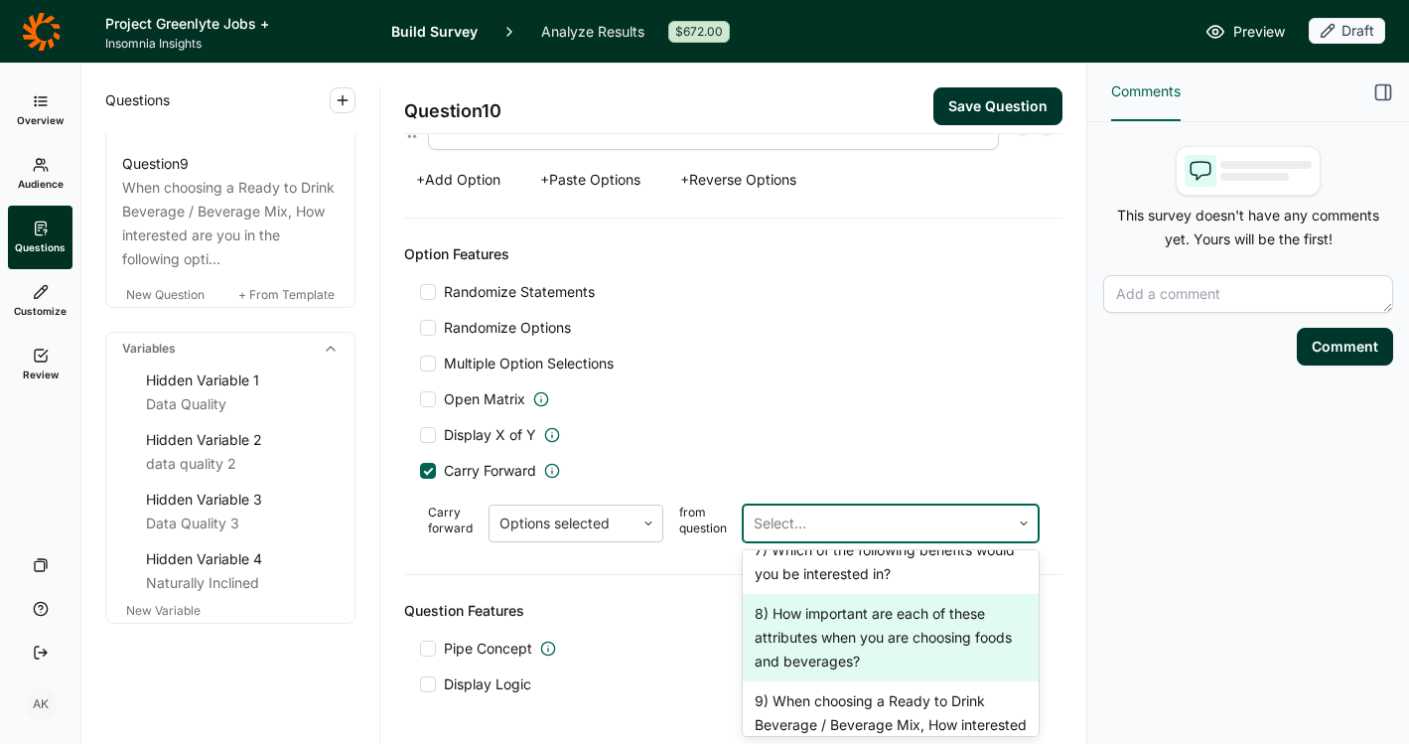
scroll to position [754, 0]
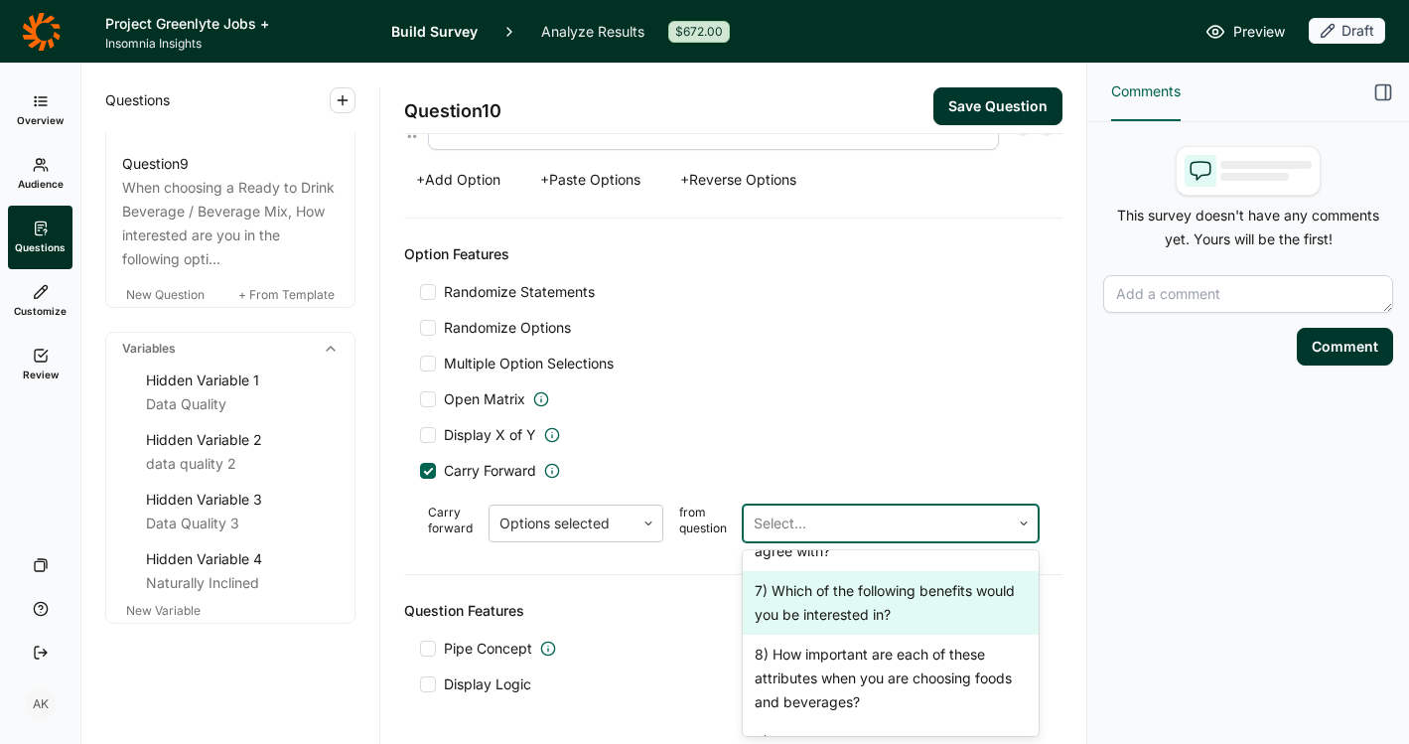
click at [916, 635] on div "7) Which of the following benefits would you be interested in?" at bounding box center [891, 603] width 296 height 64
type input "Hydration"
type input "Immunity"
type input "Heart Health"
type input "Muscle Build"
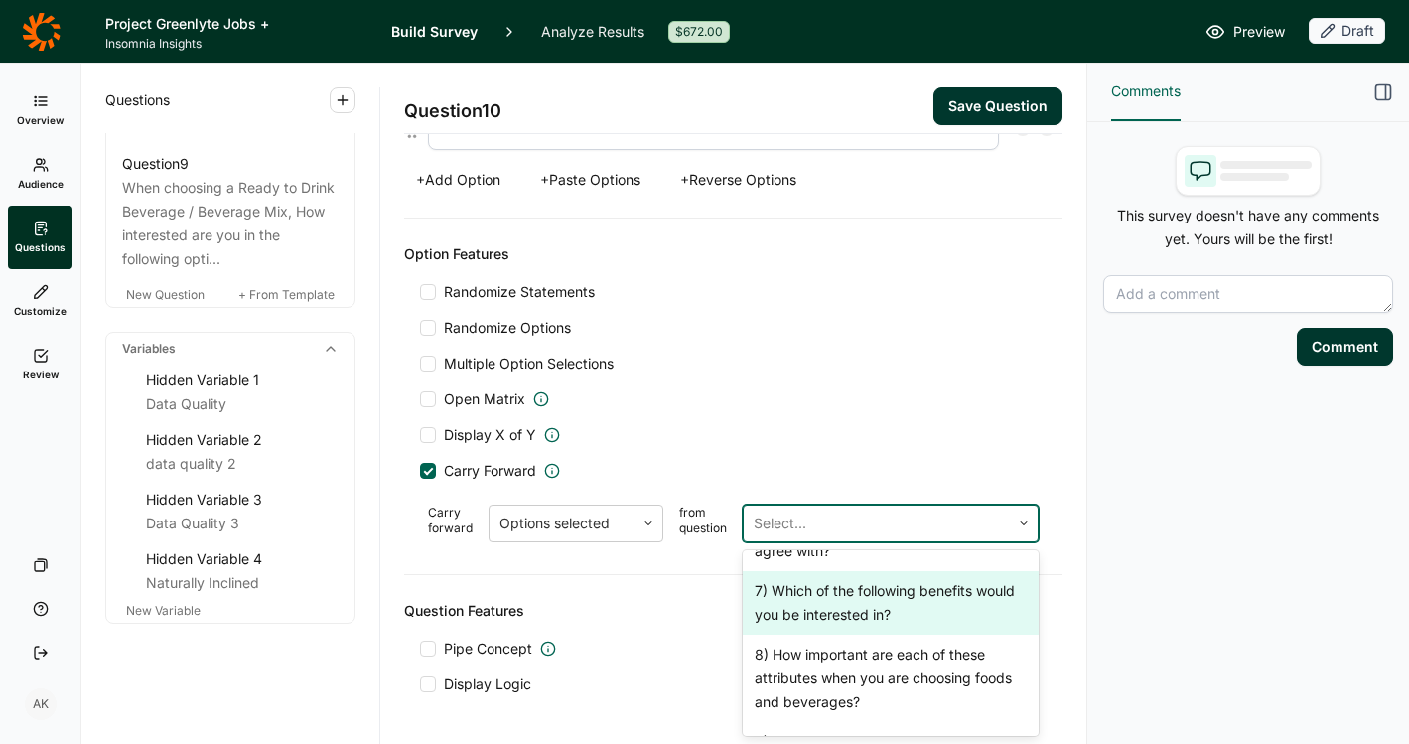
scroll to position [2115, 0]
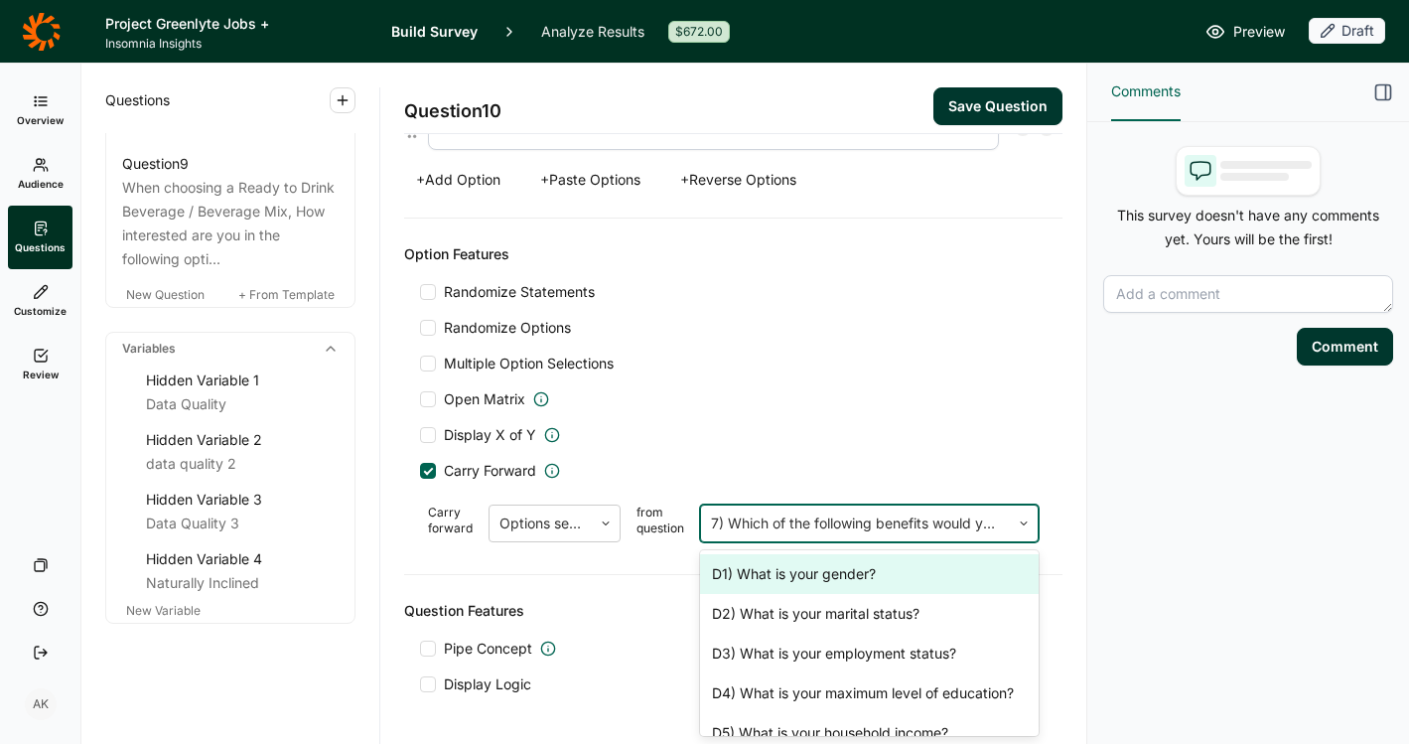
click at [807, 524] on div at bounding box center [856, 524] width 290 height 28
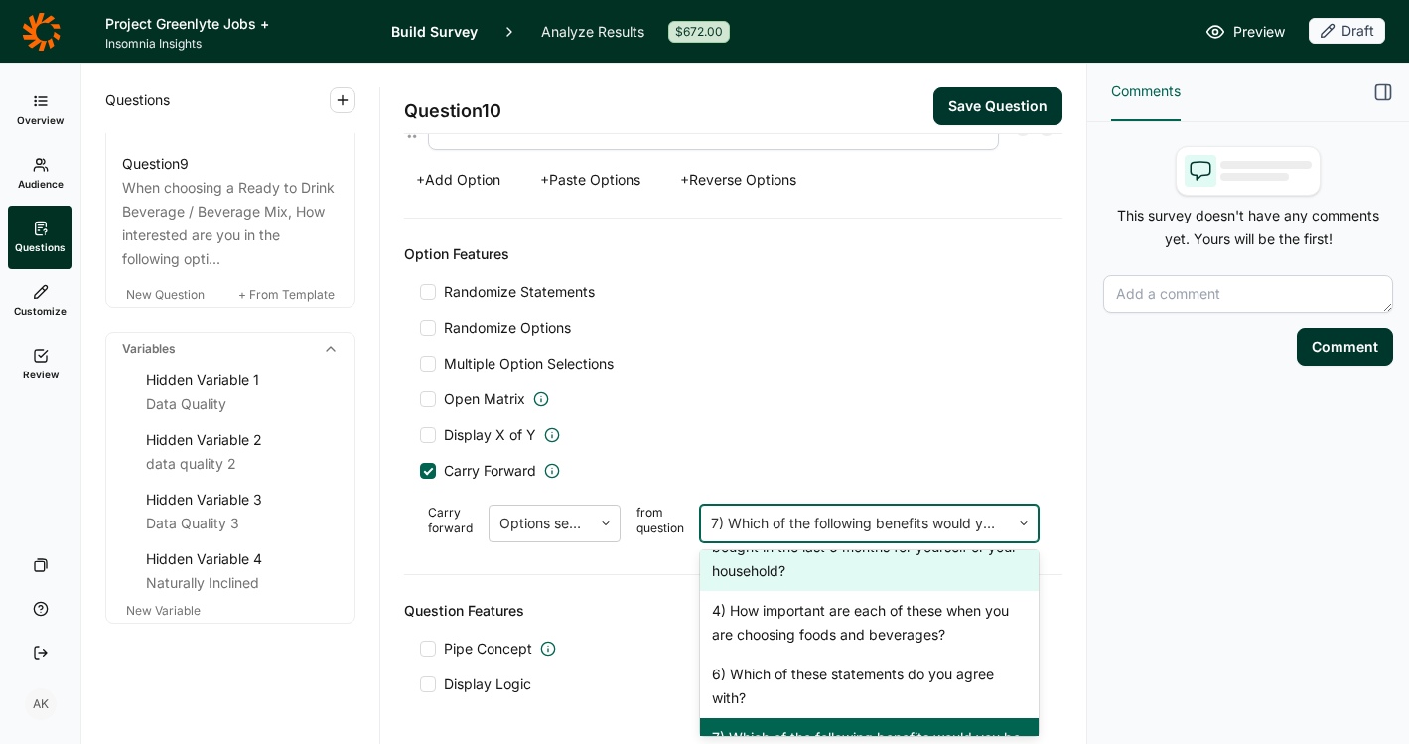
scroll to position [587, 0]
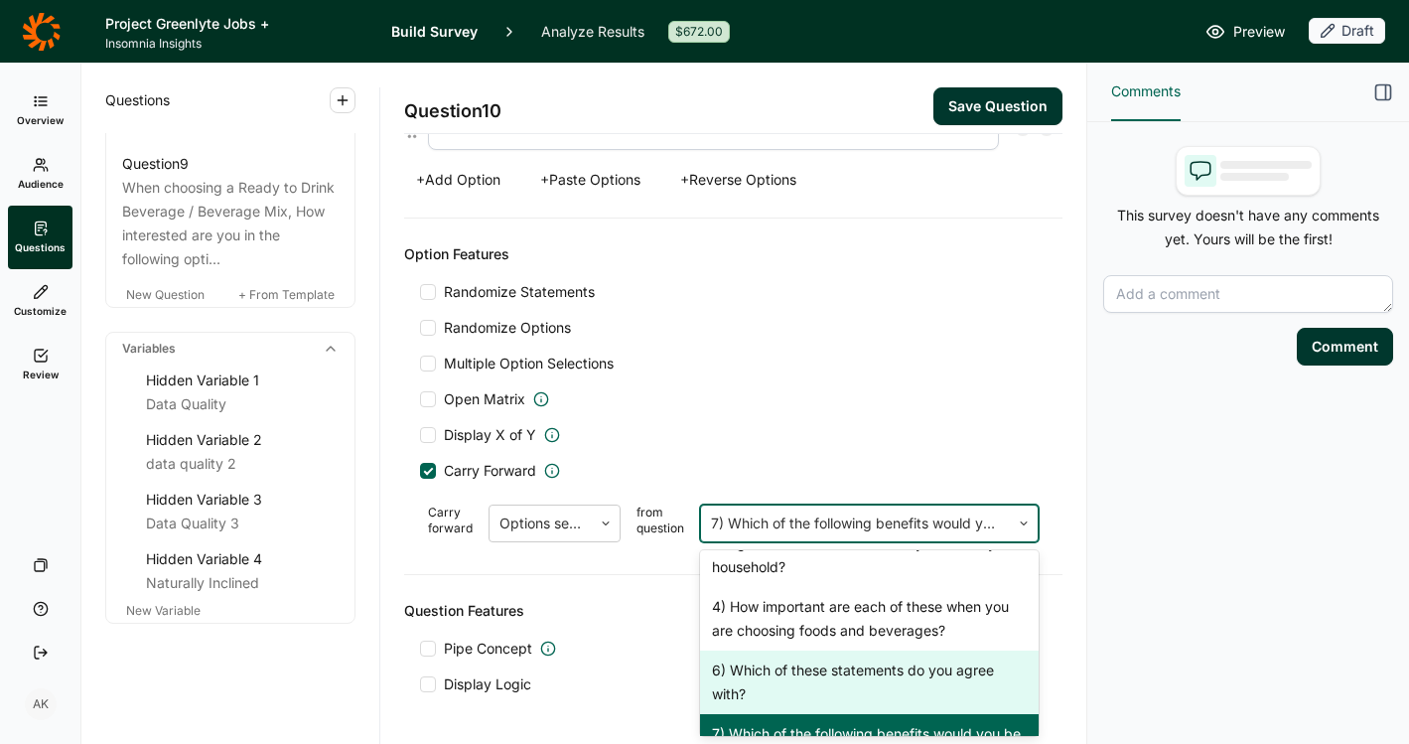
click at [814, 673] on div "6) Which of these statements do you agree with?" at bounding box center [870, 683] width 340 height 64
type input "I would be excited to find new, great tasting products with lower sugar"
type input "I would be excited to find new products that provide added benefits that suppor…"
type input "I would be excited to find new products that have protein"
type input "I would be excited to find new products that support the body before, during or…"
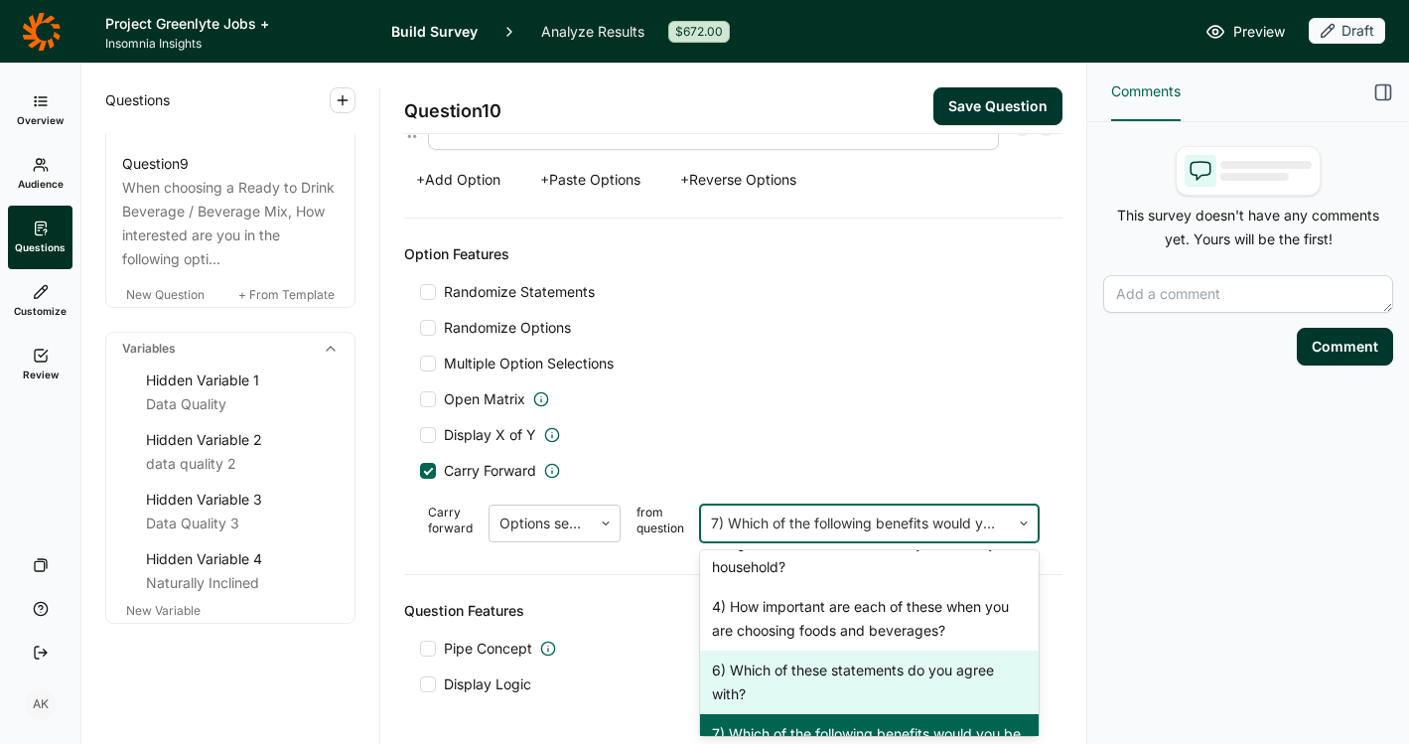
type input "I would be excited to find new products that support a weight loss journey"
type input "I would be excited to find new products that support women’s health"
type input "I would be excited to find products that would support my kid's growth and deve…"
type input "I would be excited to find products that would support healthy aging and longev…"
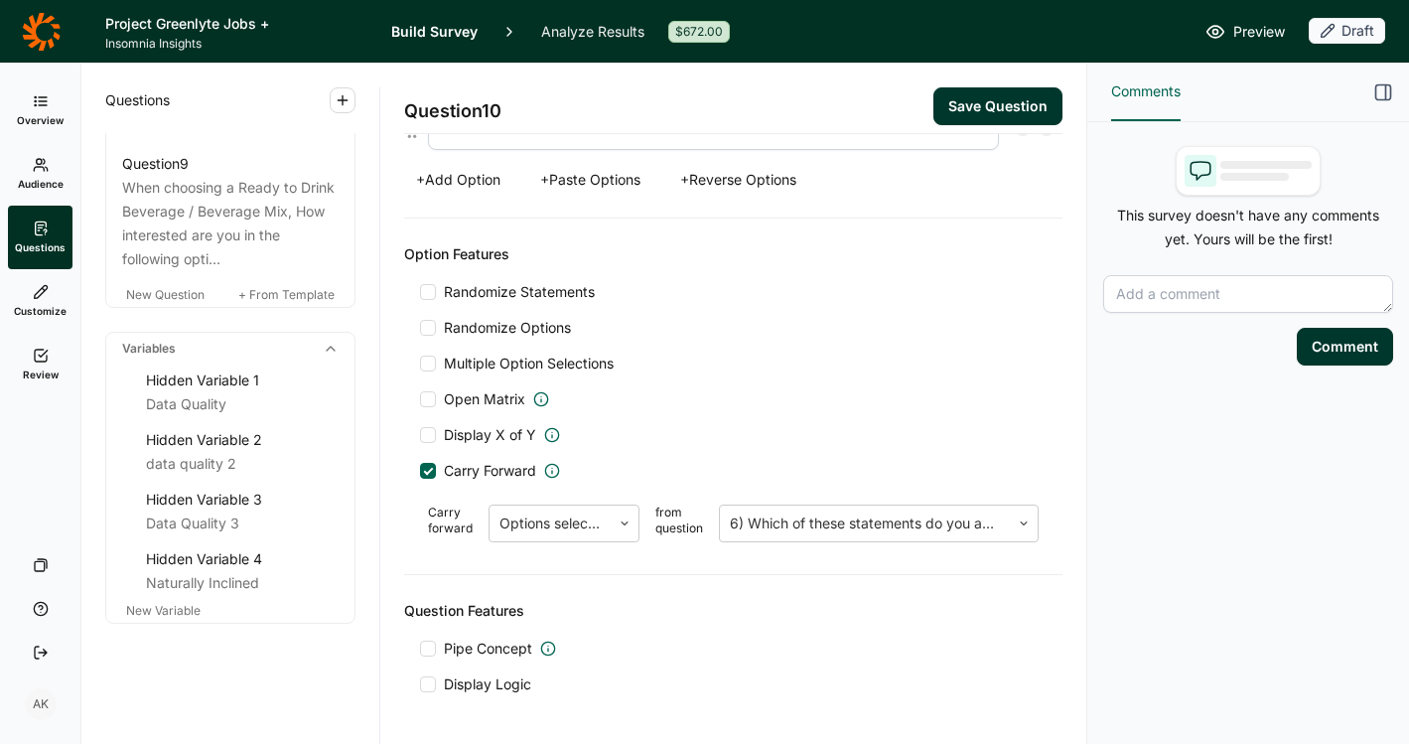
click at [819, 359] on div "Multiple Option Selections" at bounding box center [733, 364] width 627 height 20
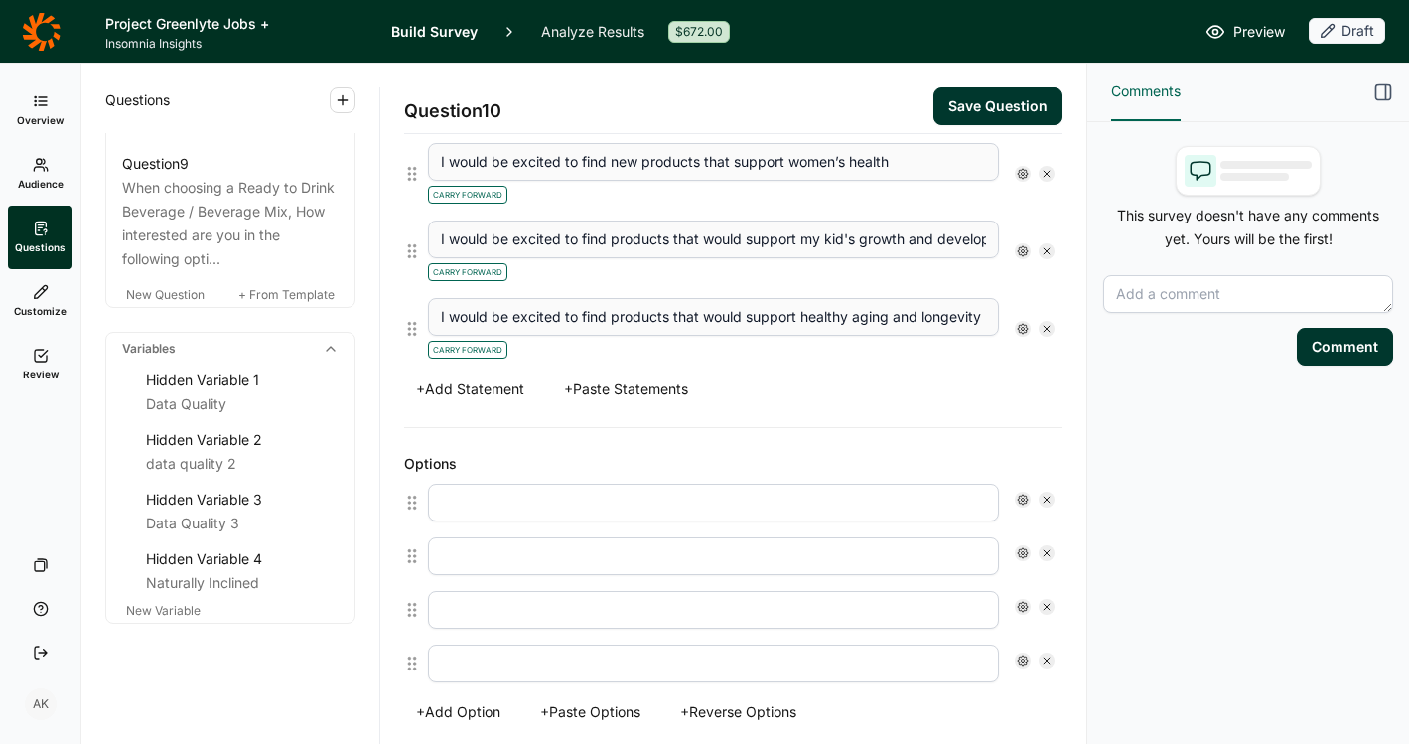
scroll to position [961, 0]
click at [660, 502] on input "text" at bounding box center [713, 504] width 571 height 38
type input "Very Easy"
type input "Somewhat Easy"
type input "Neither Easy nor Hard"
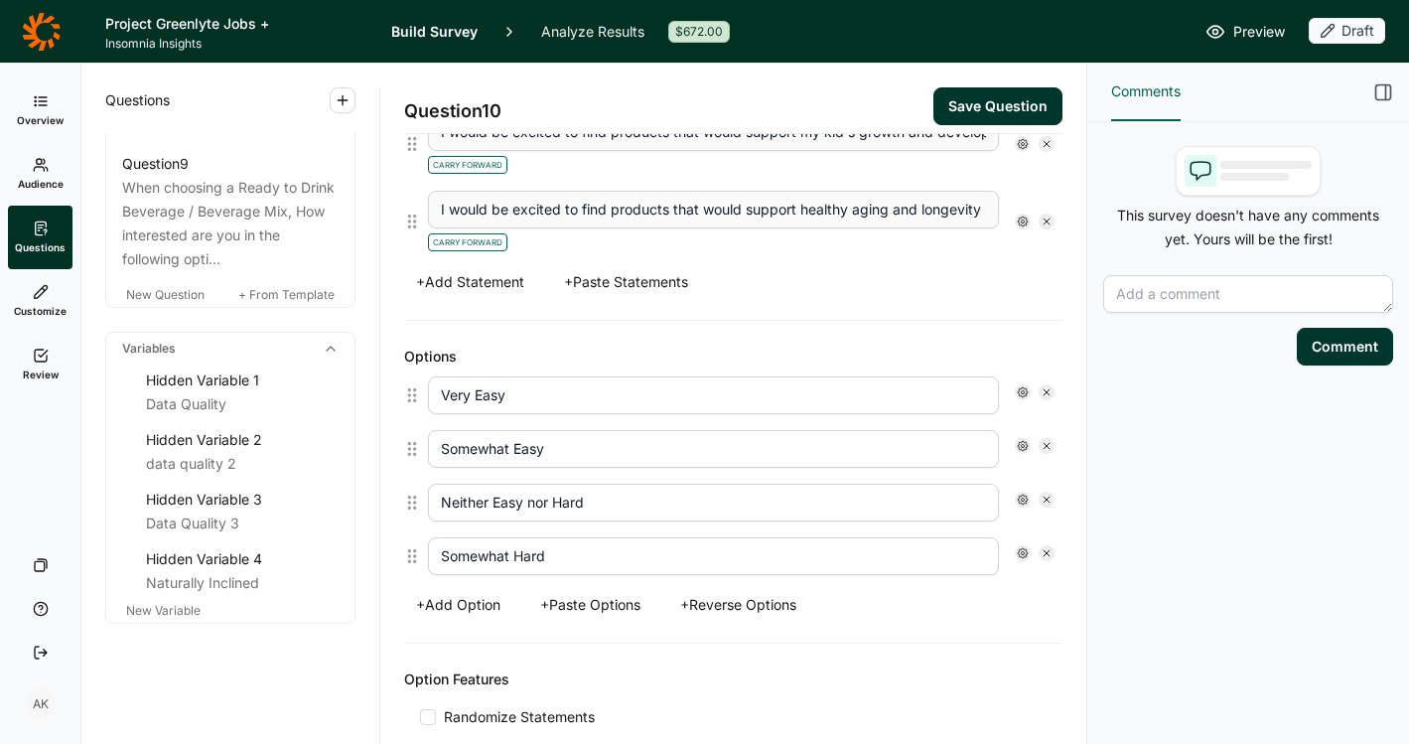
scroll to position [1107, 0]
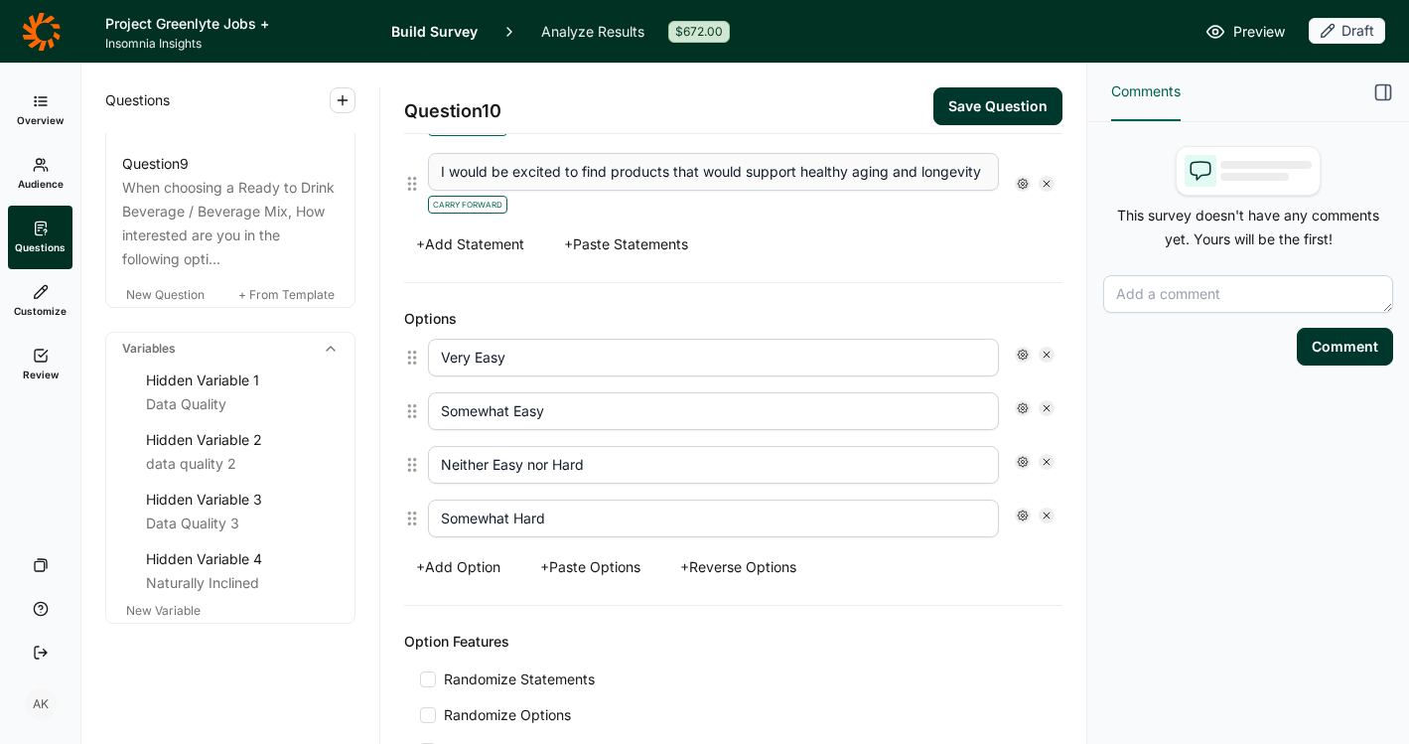
type input "Somewhat Hard"
click at [477, 557] on button "+ Add Option" at bounding box center [458, 567] width 108 height 28
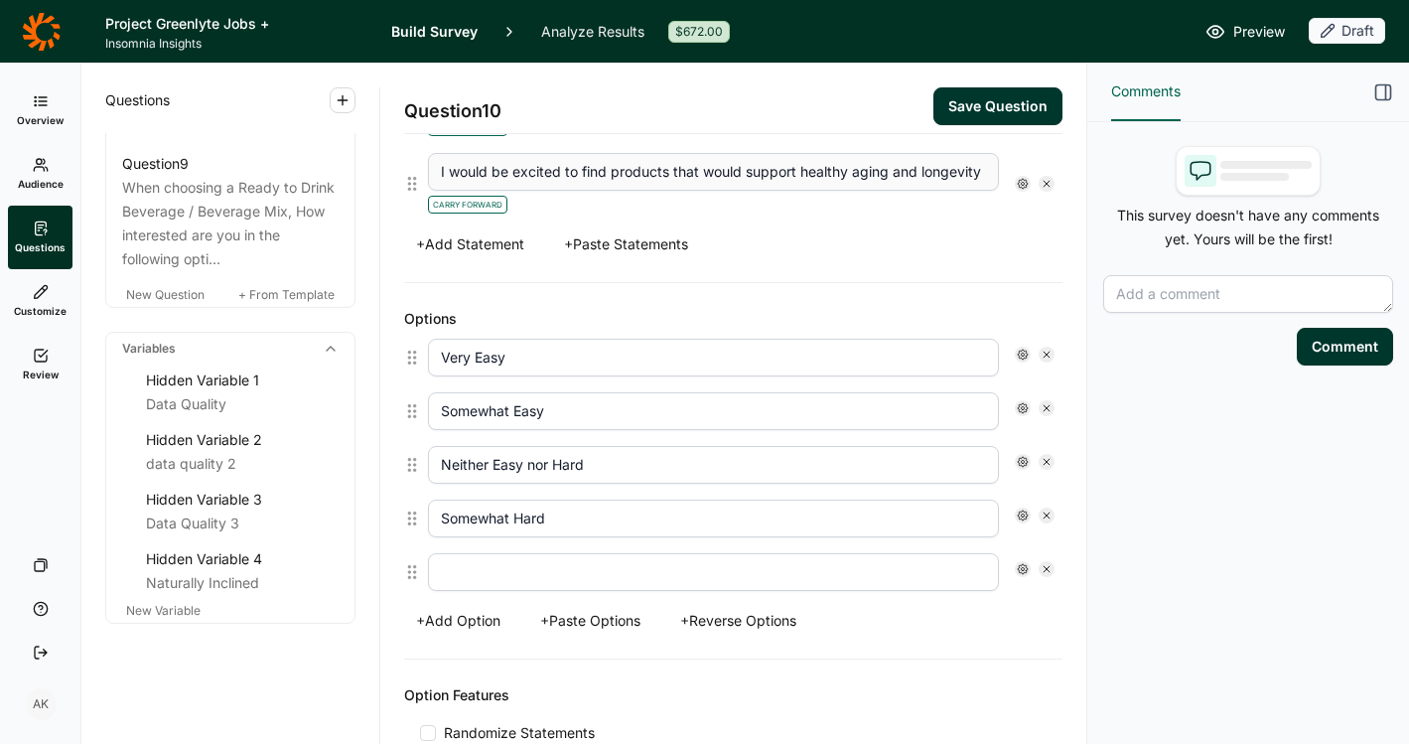
click at [476, 573] on input "text" at bounding box center [713, 572] width 571 height 38
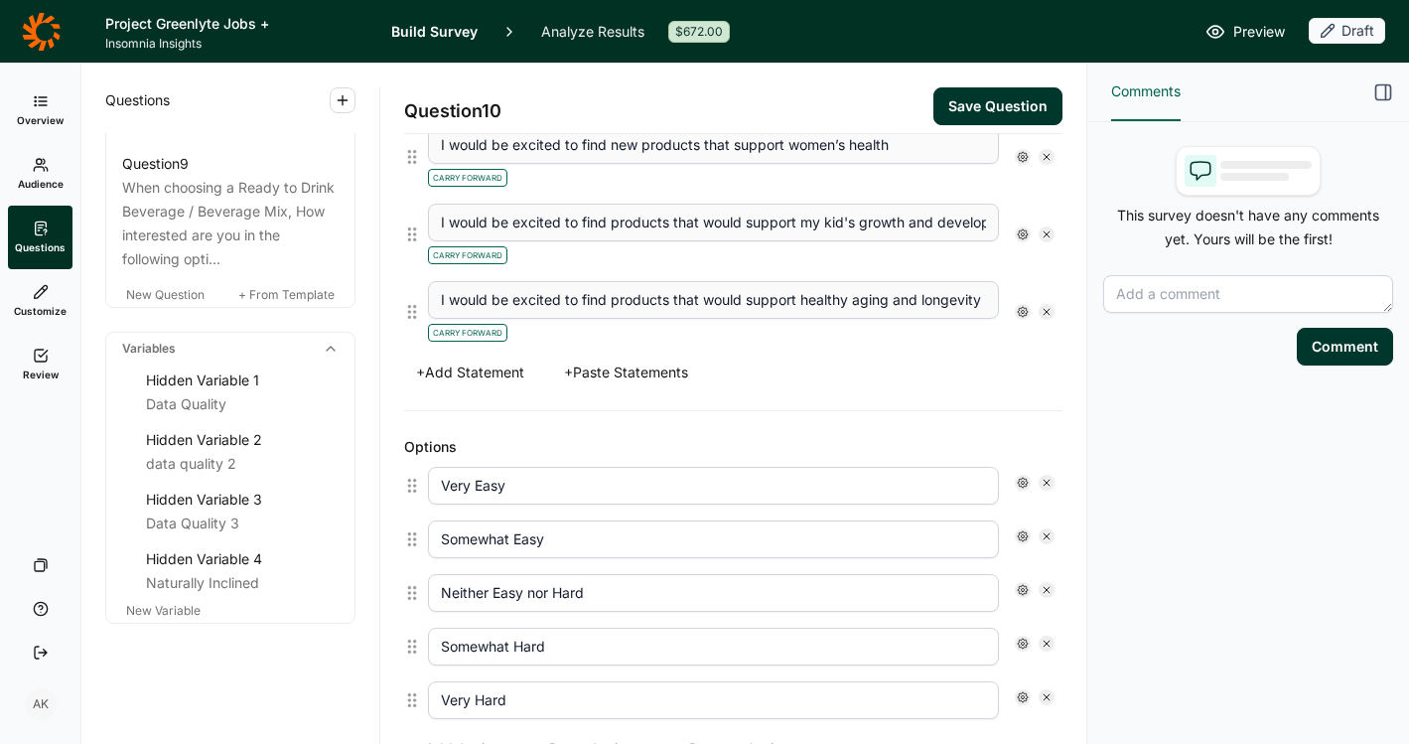
scroll to position [692, 0]
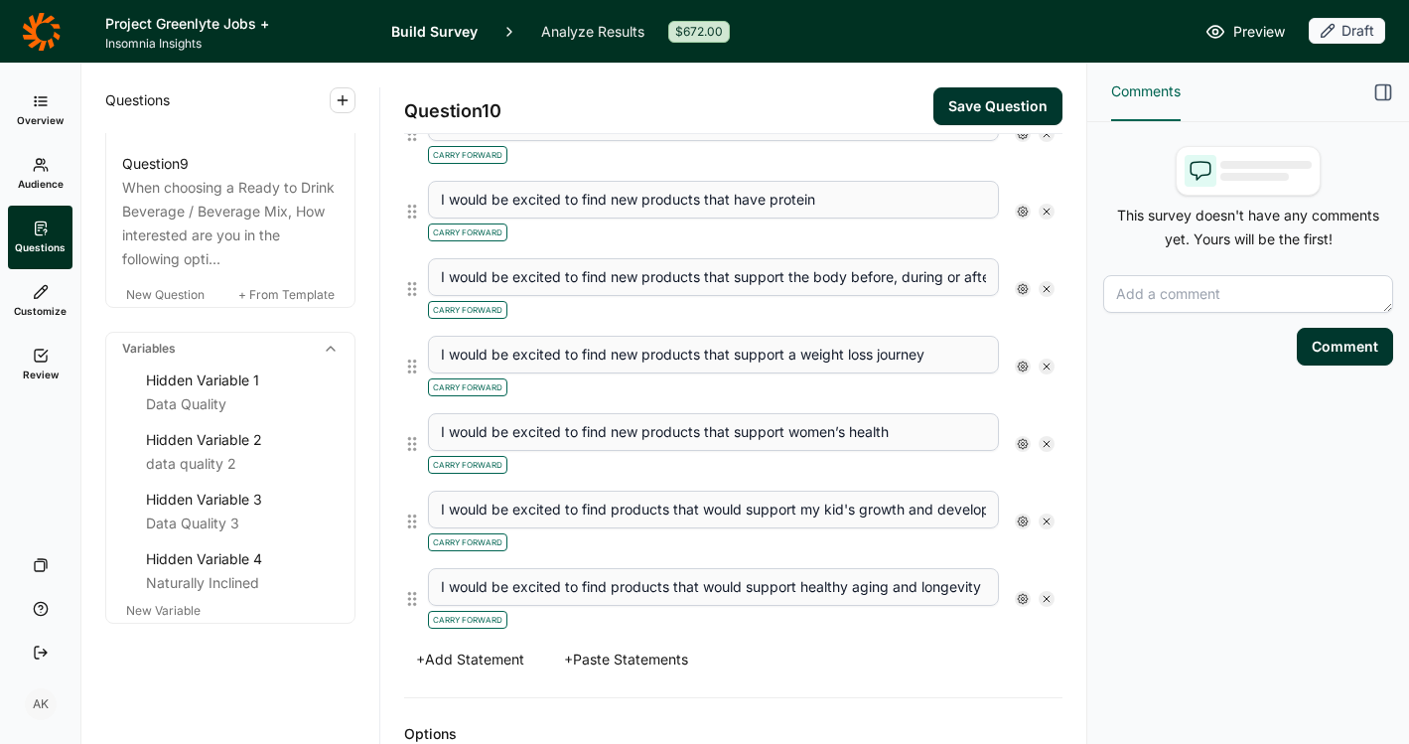
type input "Very Hard"
click at [966, 95] on button "Save Question" at bounding box center [998, 106] width 129 height 38
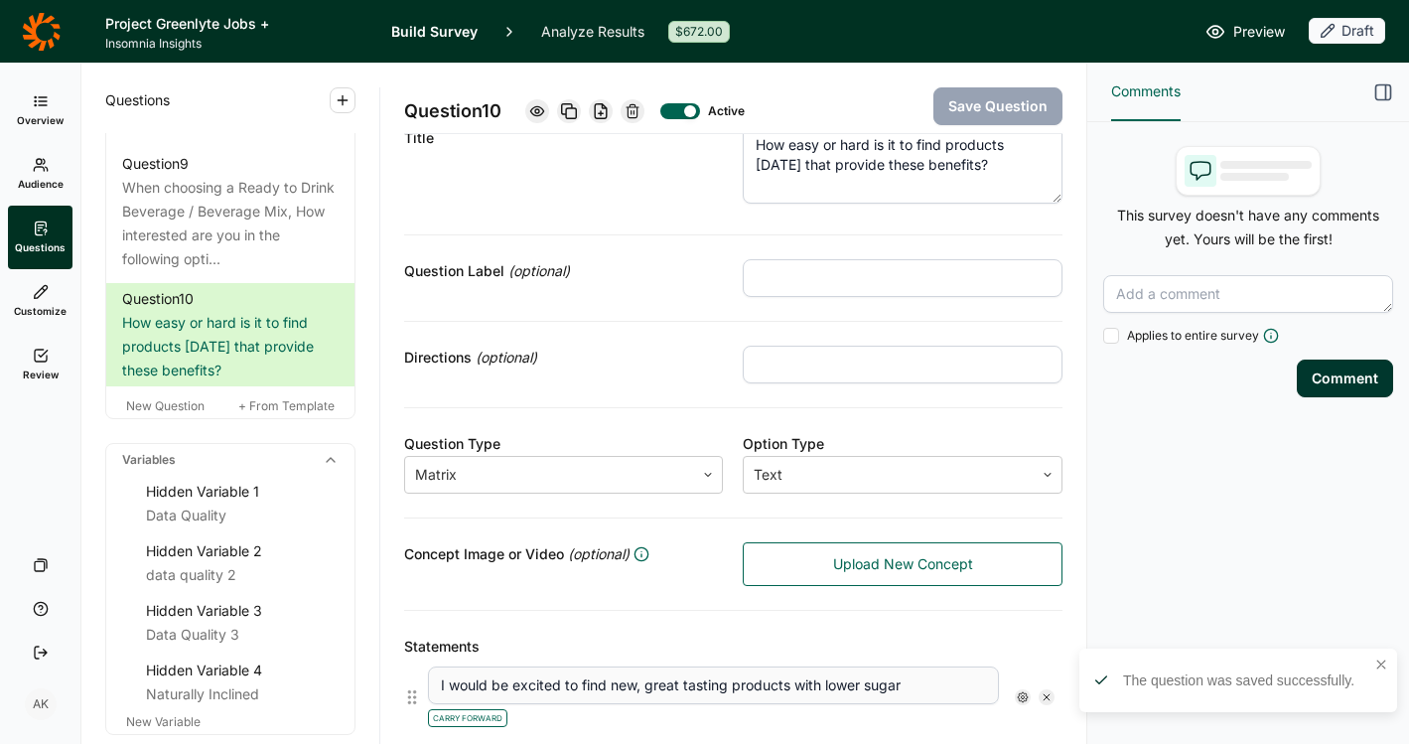
scroll to position [65, 0]
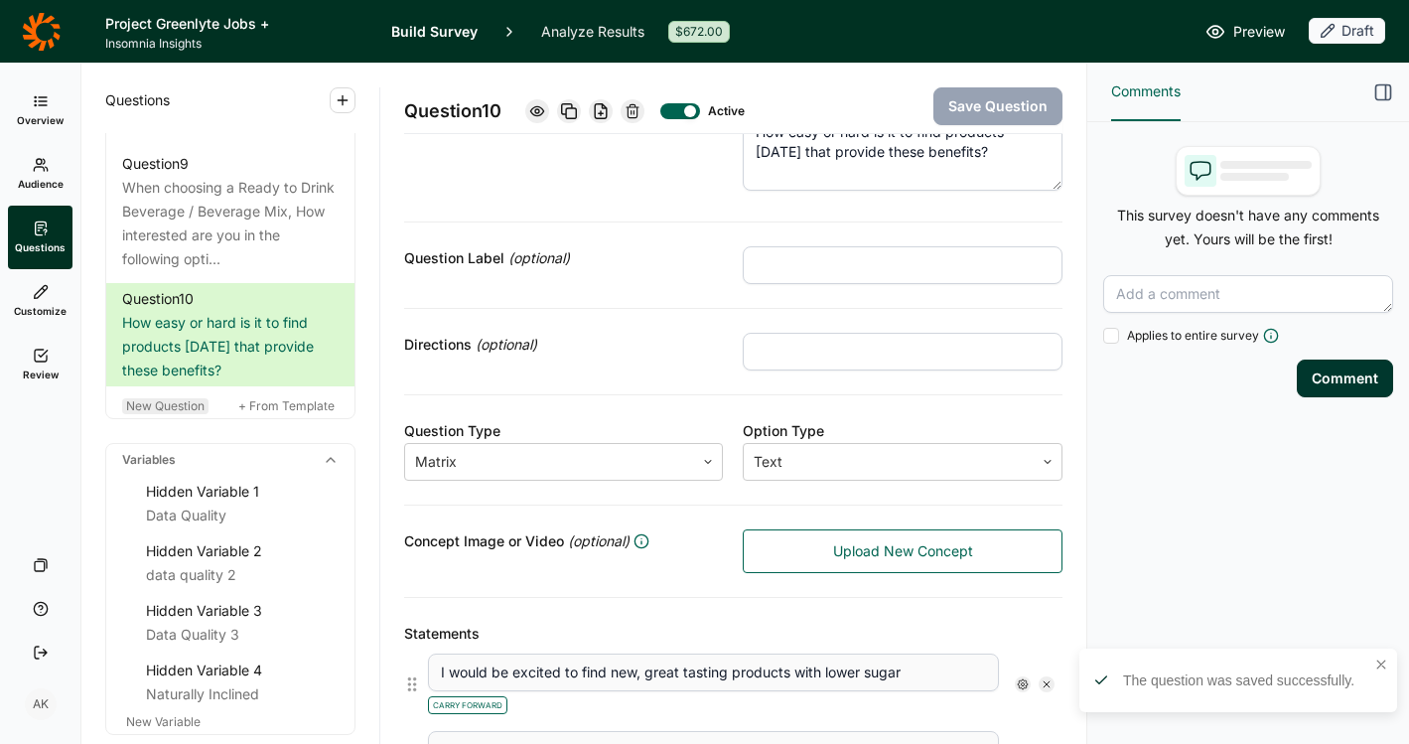
click at [192, 413] on span "New Question" at bounding box center [165, 405] width 78 height 15
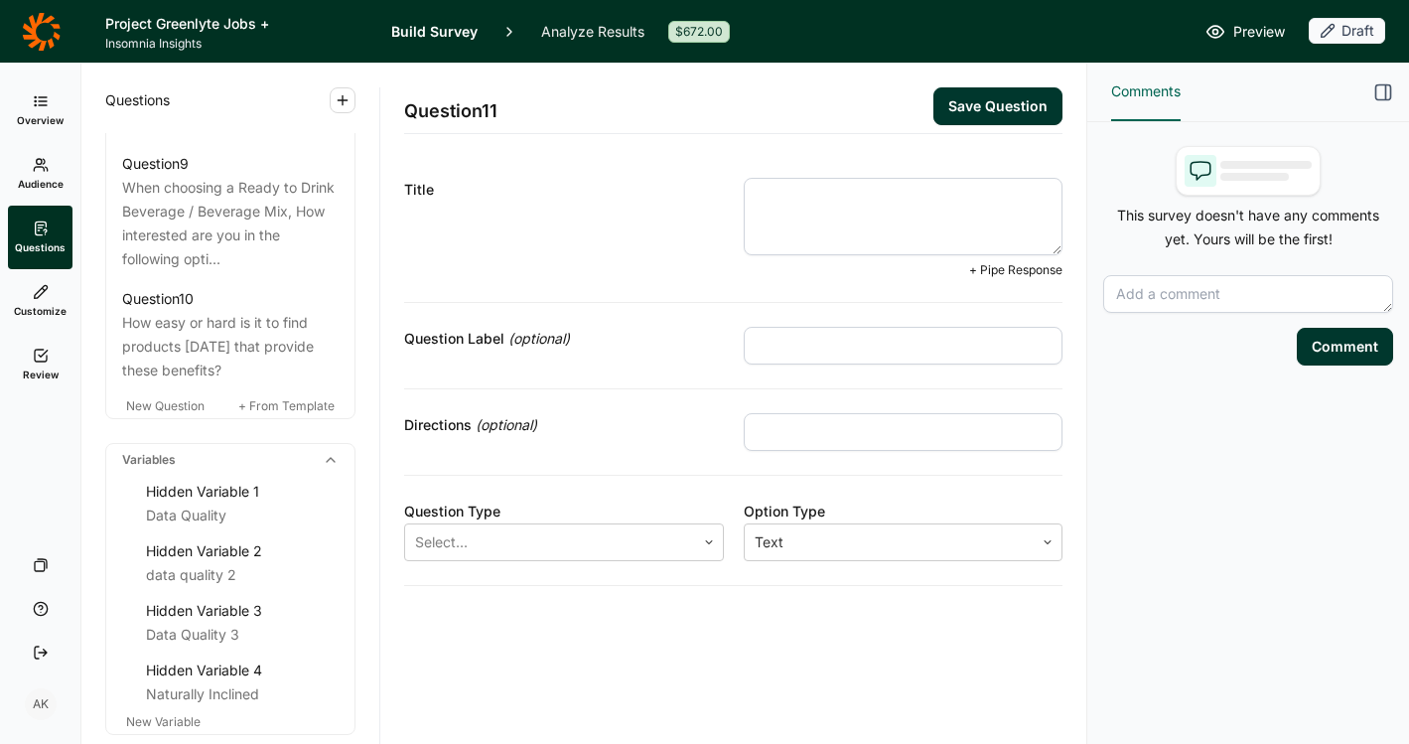
click at [896, 194] on textarea at bounding box center [904, 216] width 320 height 77
click at [963, 202] on textarea "Thinking of each of these statements, what kinds of products would you be inter…" at bounding box center [904, 216] width 320 height 77
type textarea "Thinking of each of these, what kinds of products would you be interested in fi…"
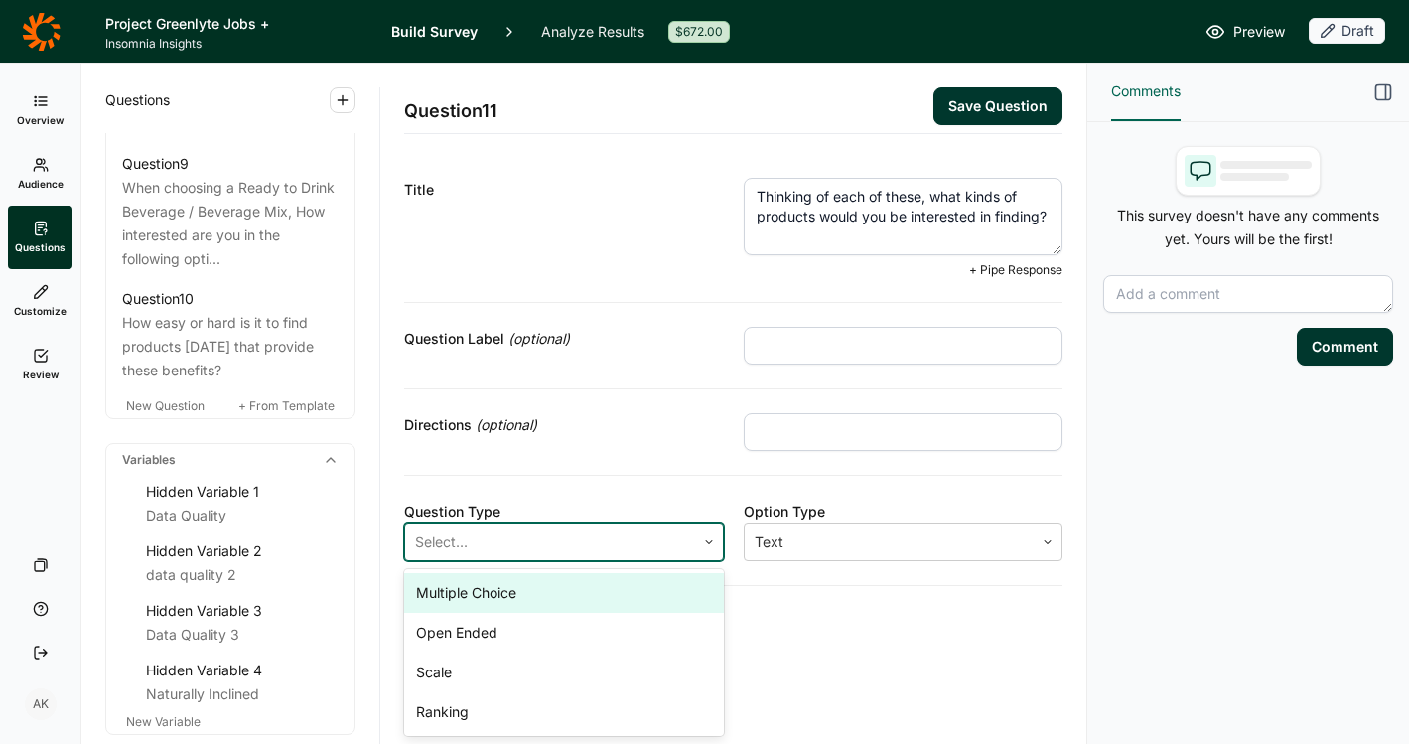
click at [585, 542] on div at bounding box center [550, 542] width 270 height 28
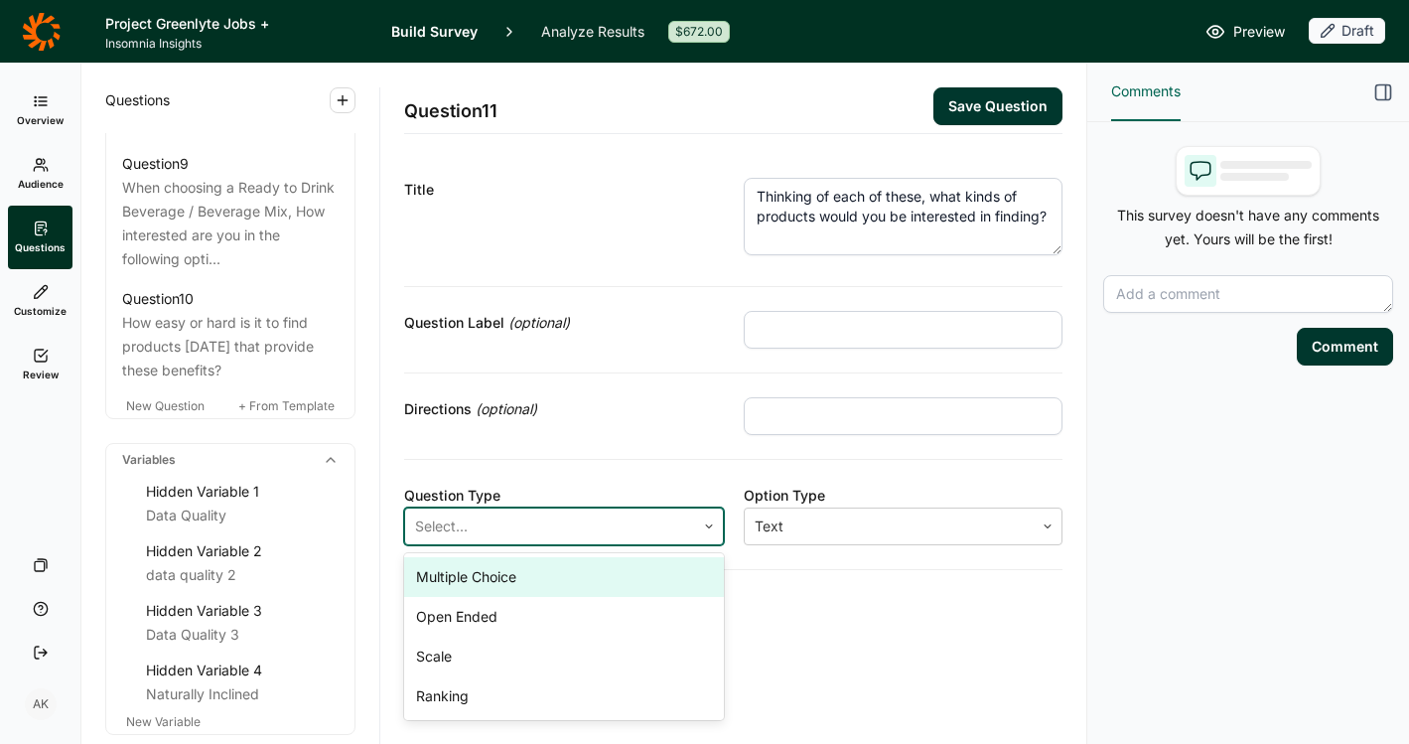
scroll to position [119, 0]
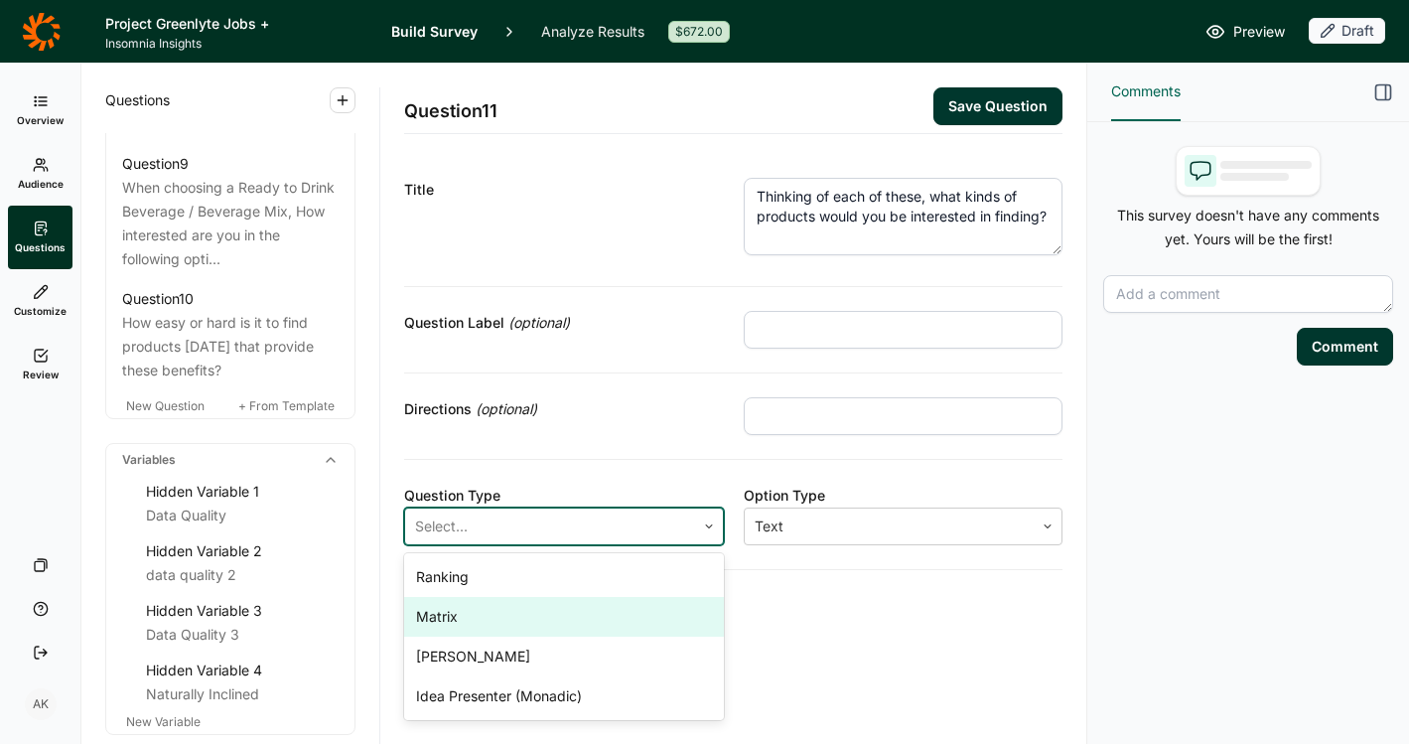
click at [535, 631] on div "Matrix" at bounding box center [564, 617] width 320 height 40
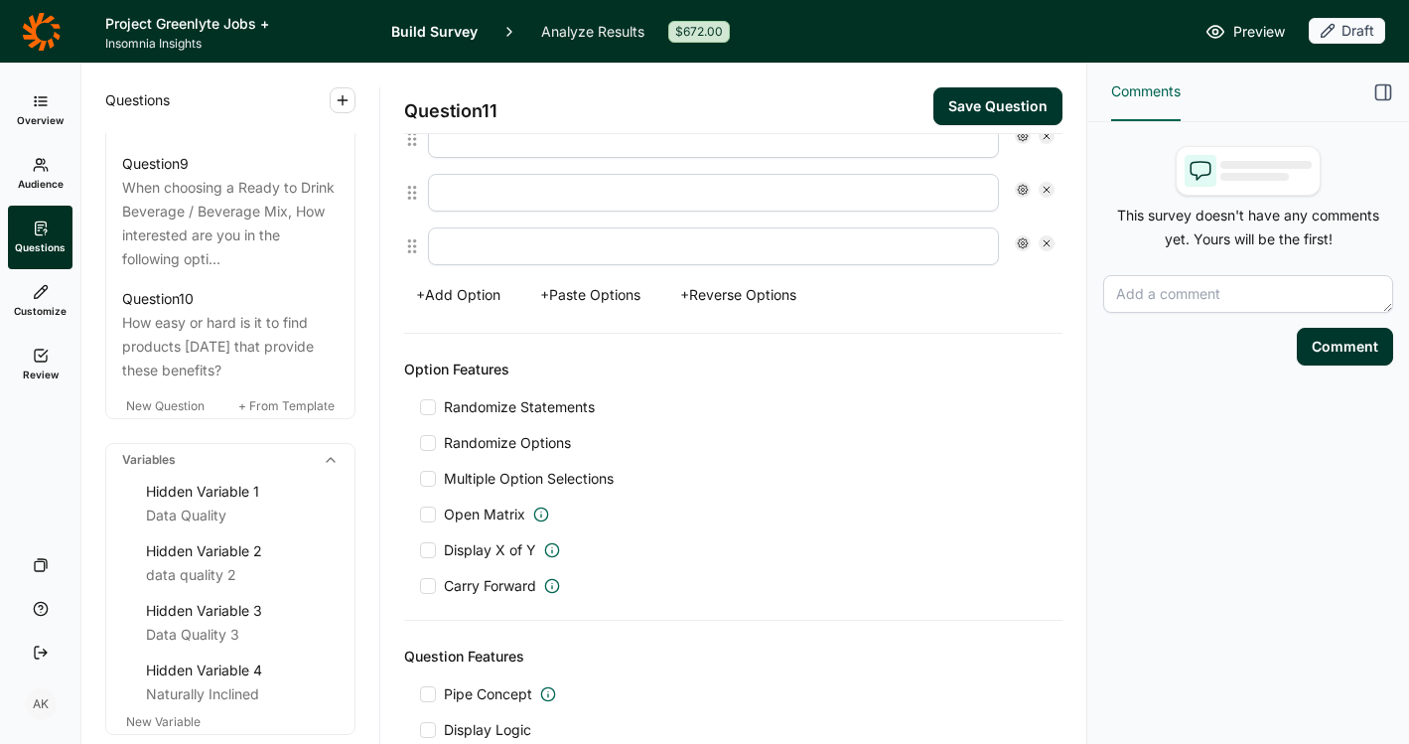
scroll to position [1009, 0]
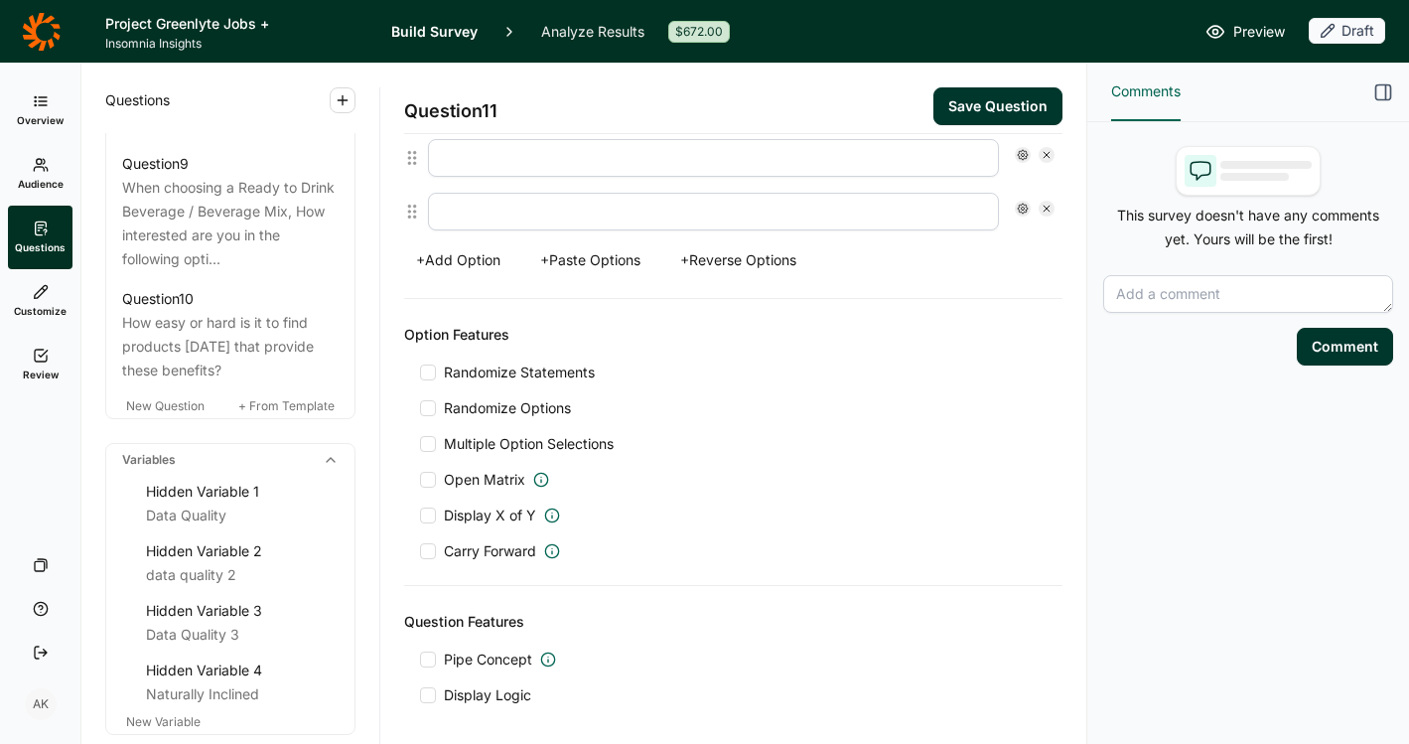
click at [484, 557] on span "Carry Forward" at bounding box center [490, 551] width 92 height 20
click at [420, 551] on input "Carry Forward" at bounding box center [420, 551] width 0 height 0
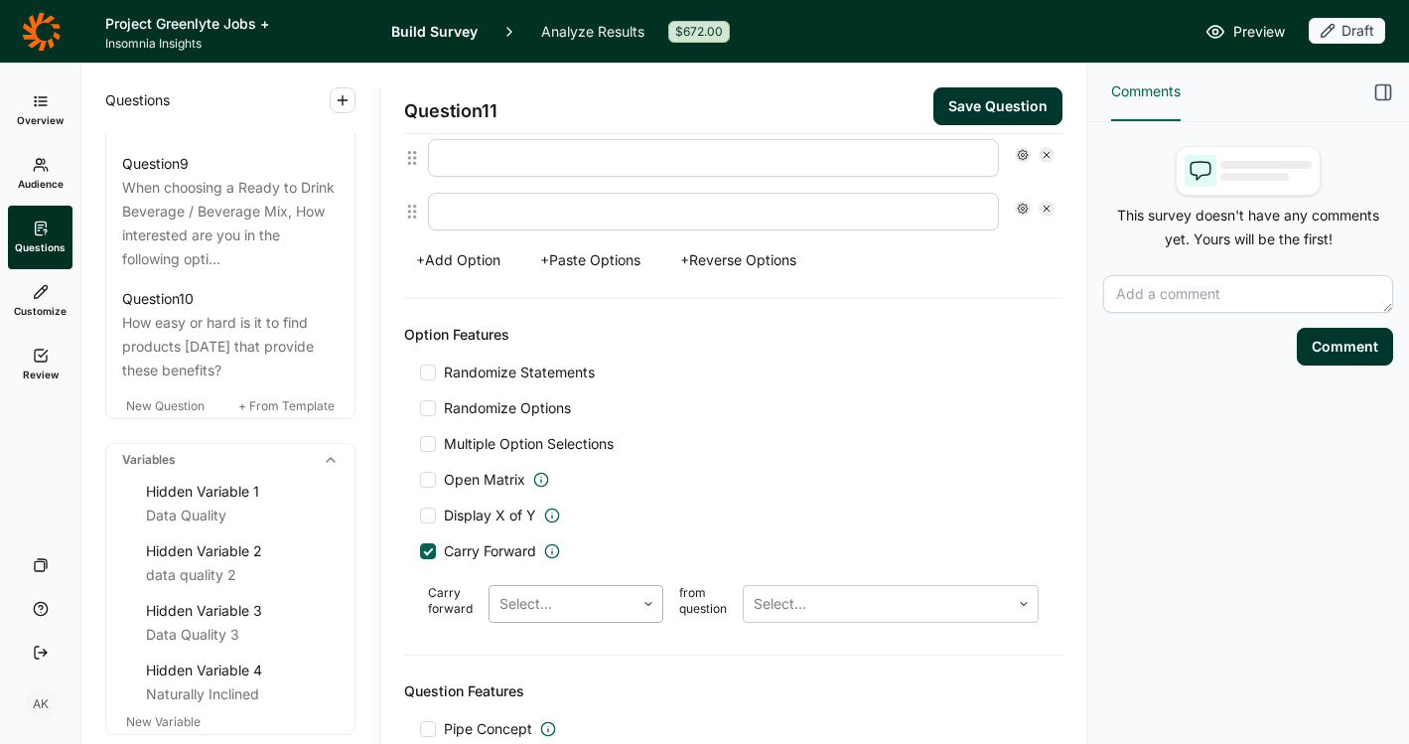
click at [542, 590] on div at bounding box center [562, 604] width 125 height 28
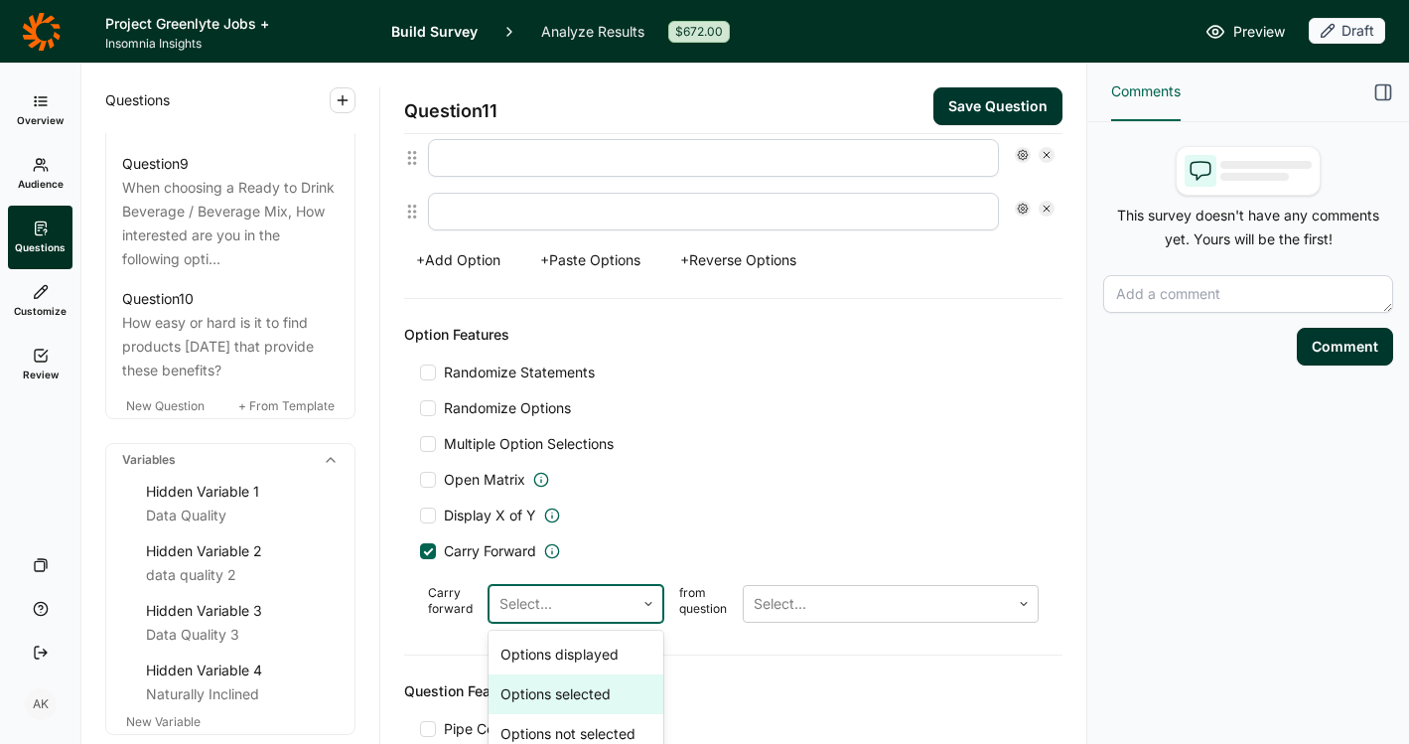
click at [591, 693] on div "Options selected" at bounding box center [576, 694] width 175 height 40
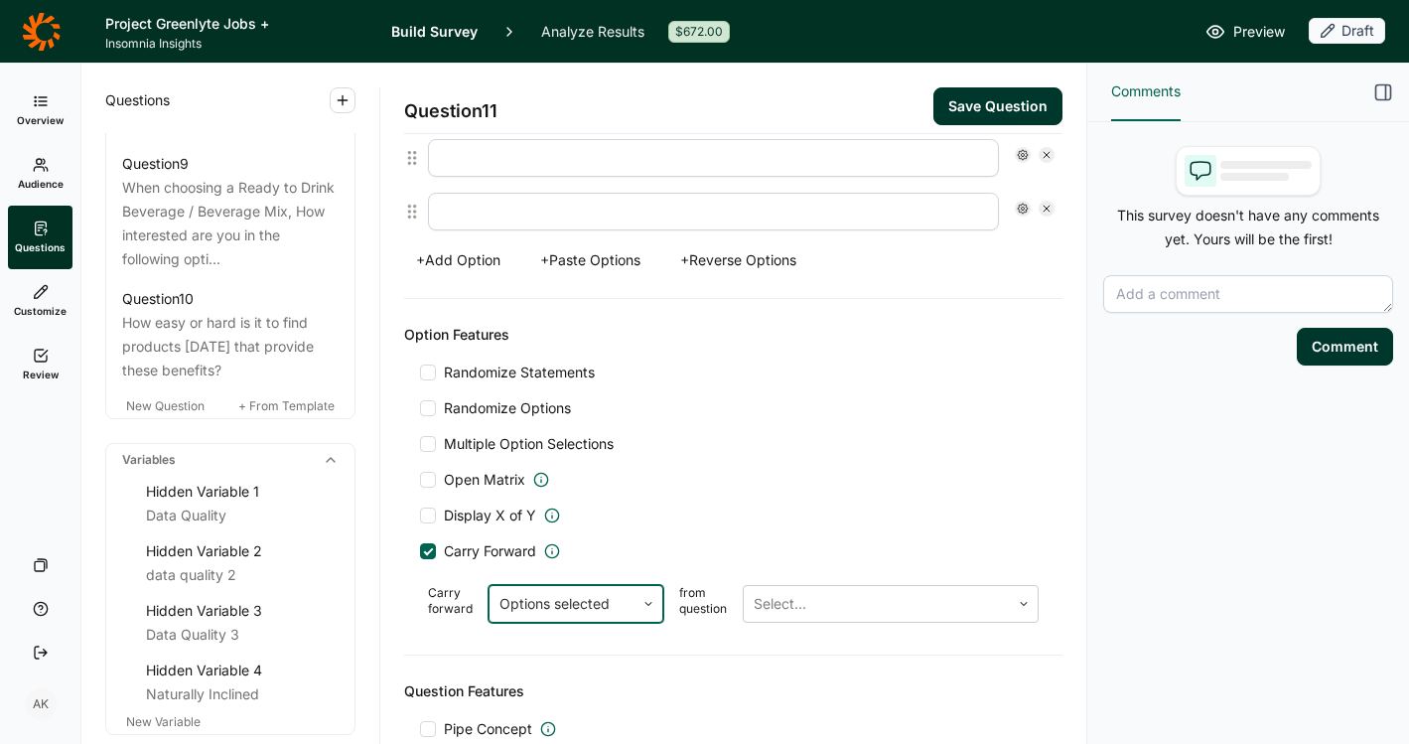
click at [805, 631] on div "Option Features Randomize Statements Randomize Options Multiple Option Selectio…" at bounding box center [733, 477] width 659 height 357
click at [810, 608] on div at bounding box center [877, 604] width 246 height 28
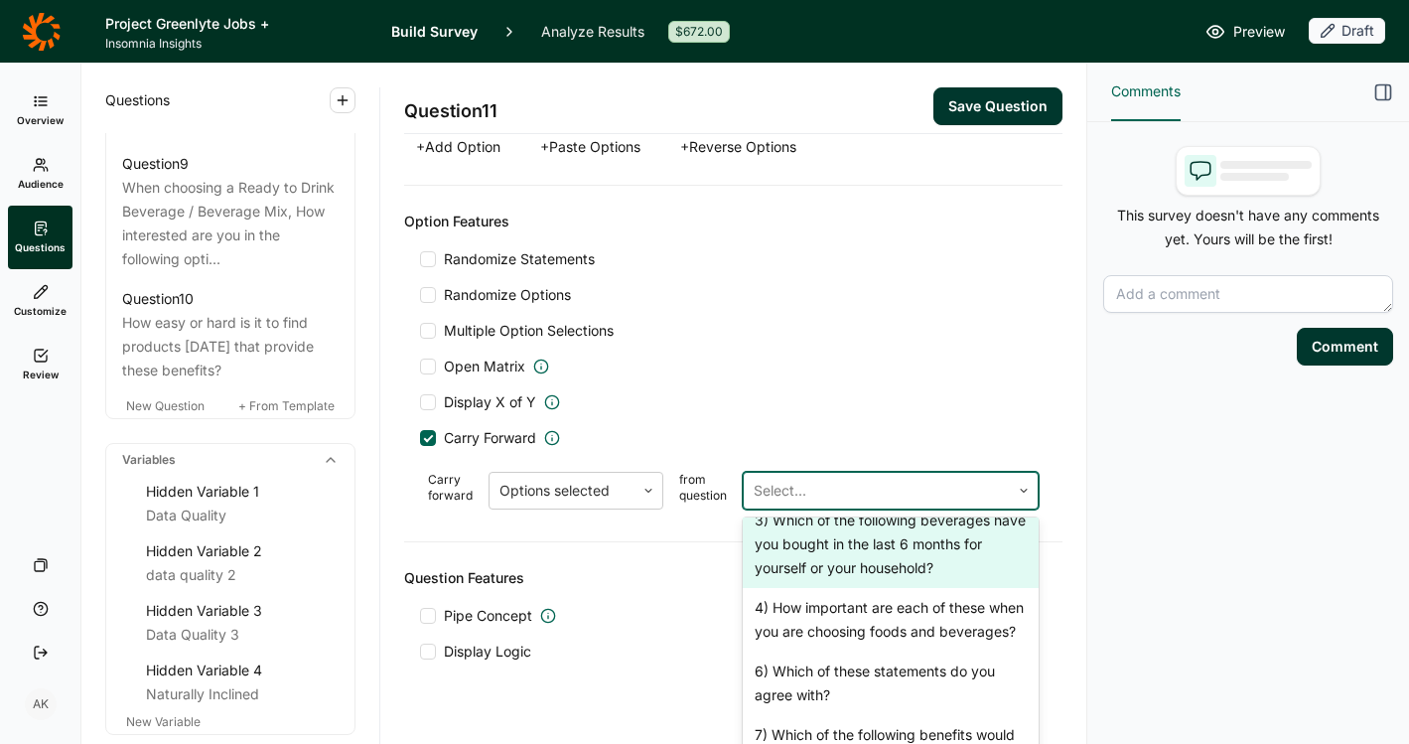
scroll to position [620, 0]
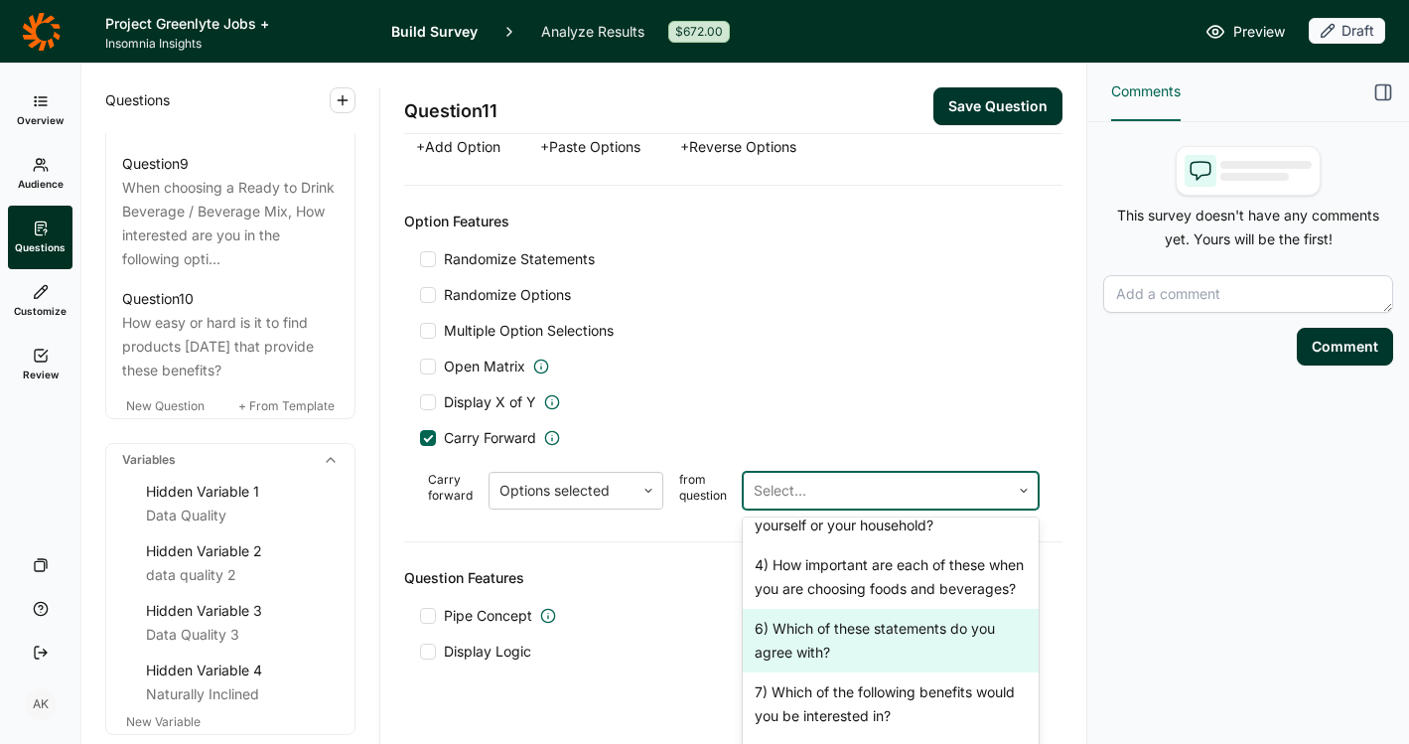
click at [817, 672] on div "6) Which of these statements do you agree with?" at bounding box center [891, 641] width 296 height 64
type input "I would be excited to find new, great tasting products with lower sugar"
type input "I would be excited to find new products that provide added benefits that suppor…"
type input "I would be excited to find new products that have protein"
type input "I would be excited to find new products that support the body before, during or…"
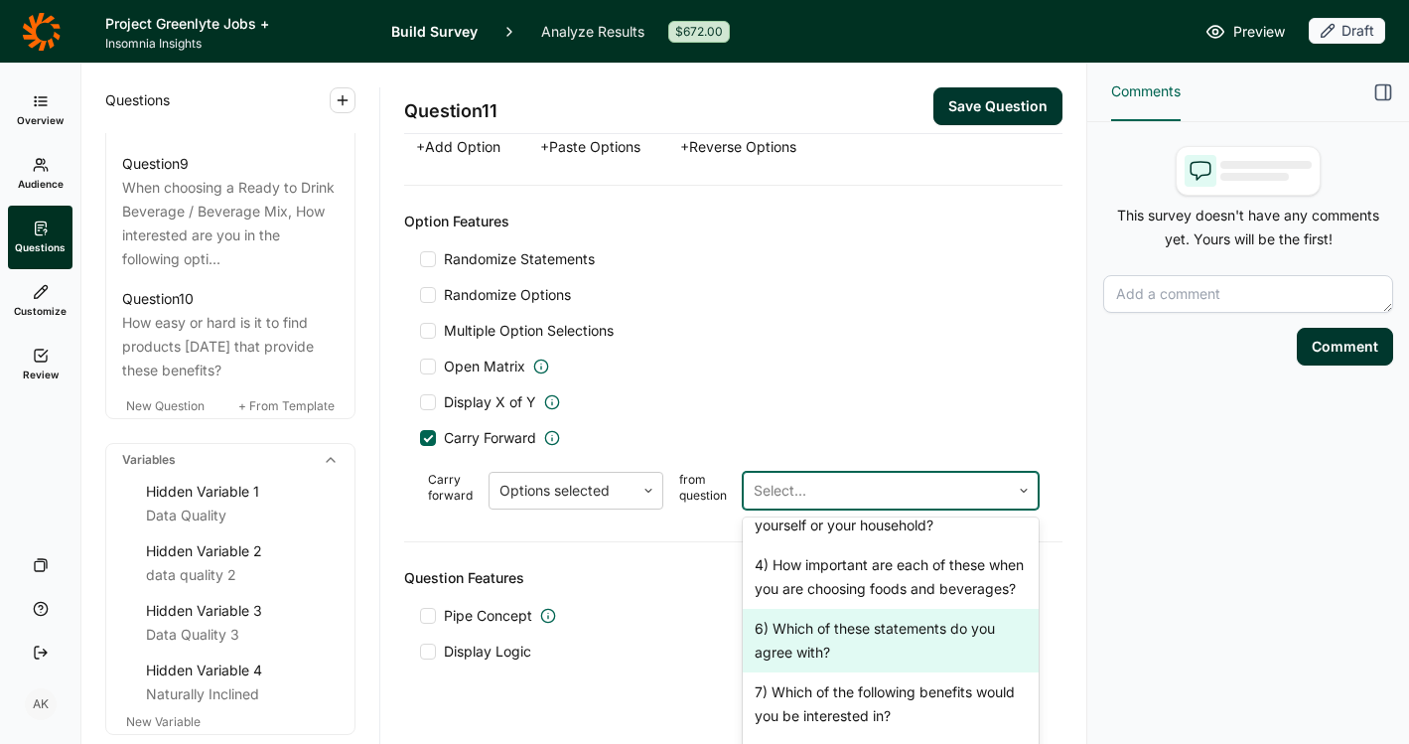
scroll to position [1528, 0]
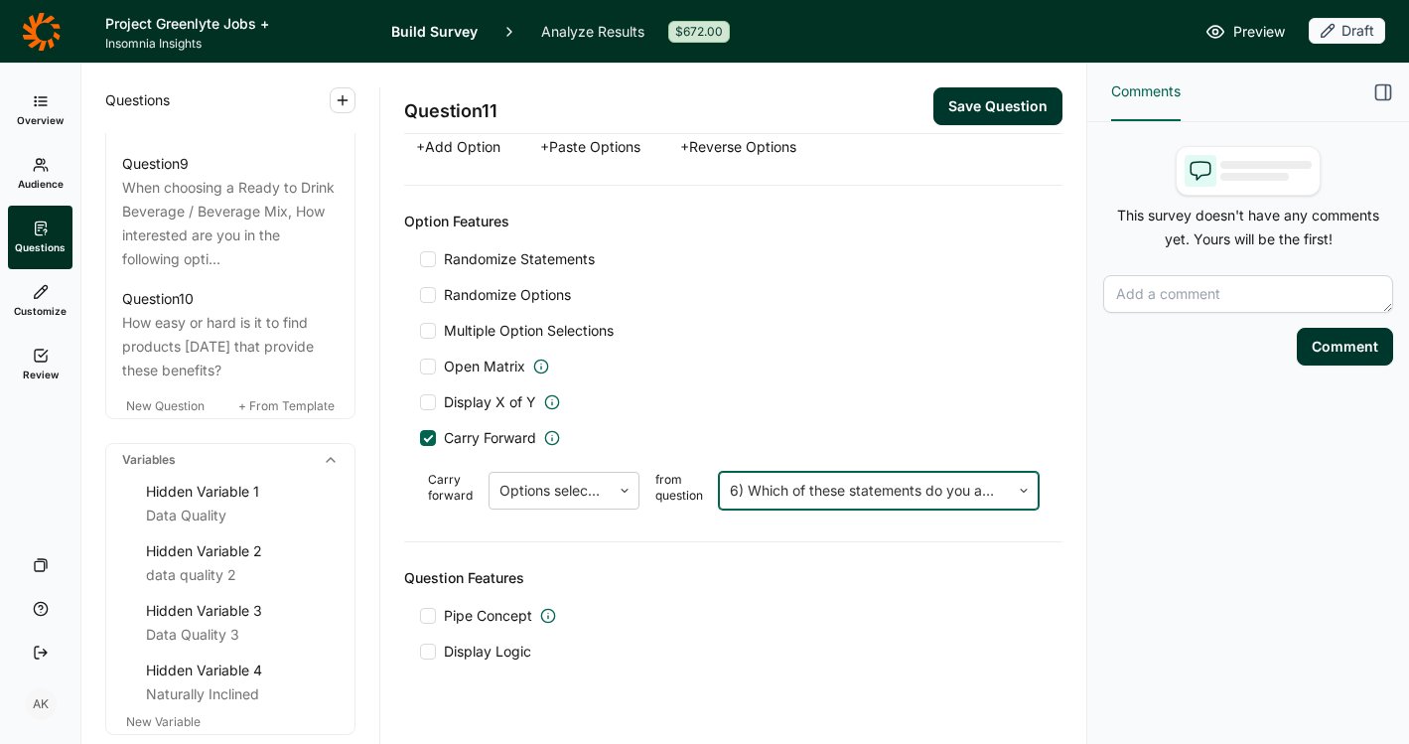
click at [728, 622] on div "Pipe Concept" at bounding box center [733, 616] width 627 height 20
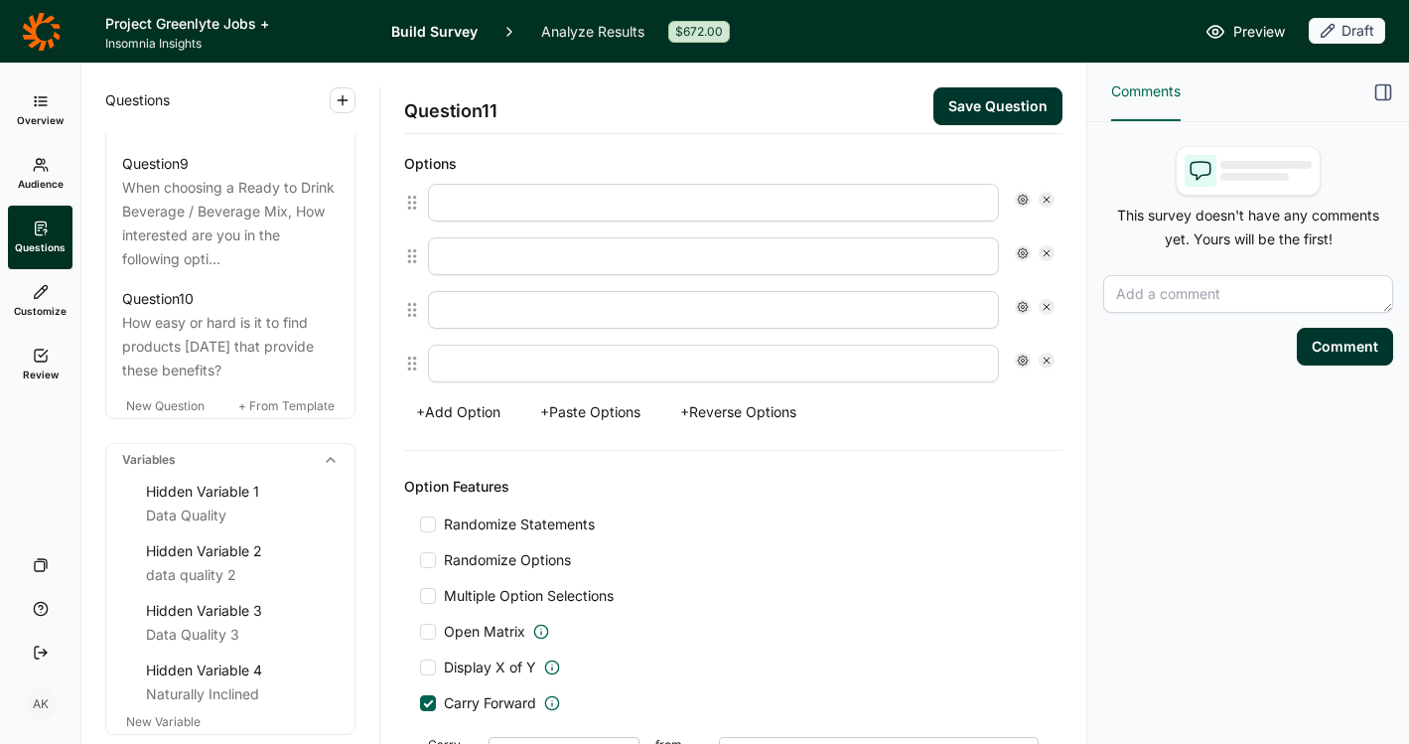
scroll to position [1239, 0]
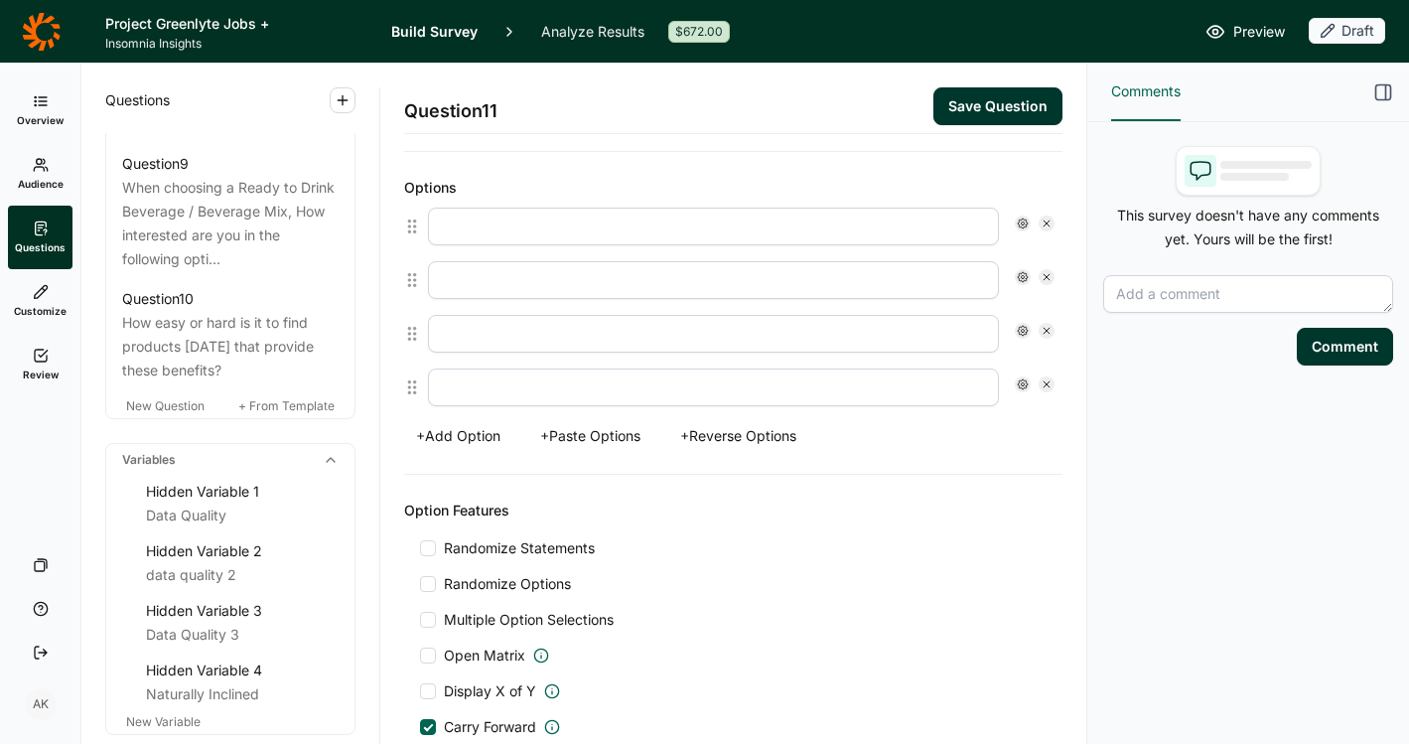
click at [528, 588] on span "Randomize Options" at bounding box center [503, 584] width 135 height 20
click at [420, 584] on input "Randomize Options" at bounding box center [420, 584] width 0 height 0
click at [535, 551] on span "Randomize Statements" at bounding box center [515, 548] width 159 height 20
click at [420, 548] on input "Randomize Statements" at bounding box center [420, 548] width 0 height 0
click at [535, 616] on span "Multiple Option Selections" at bounding box center [525, 620] width 178 height 20
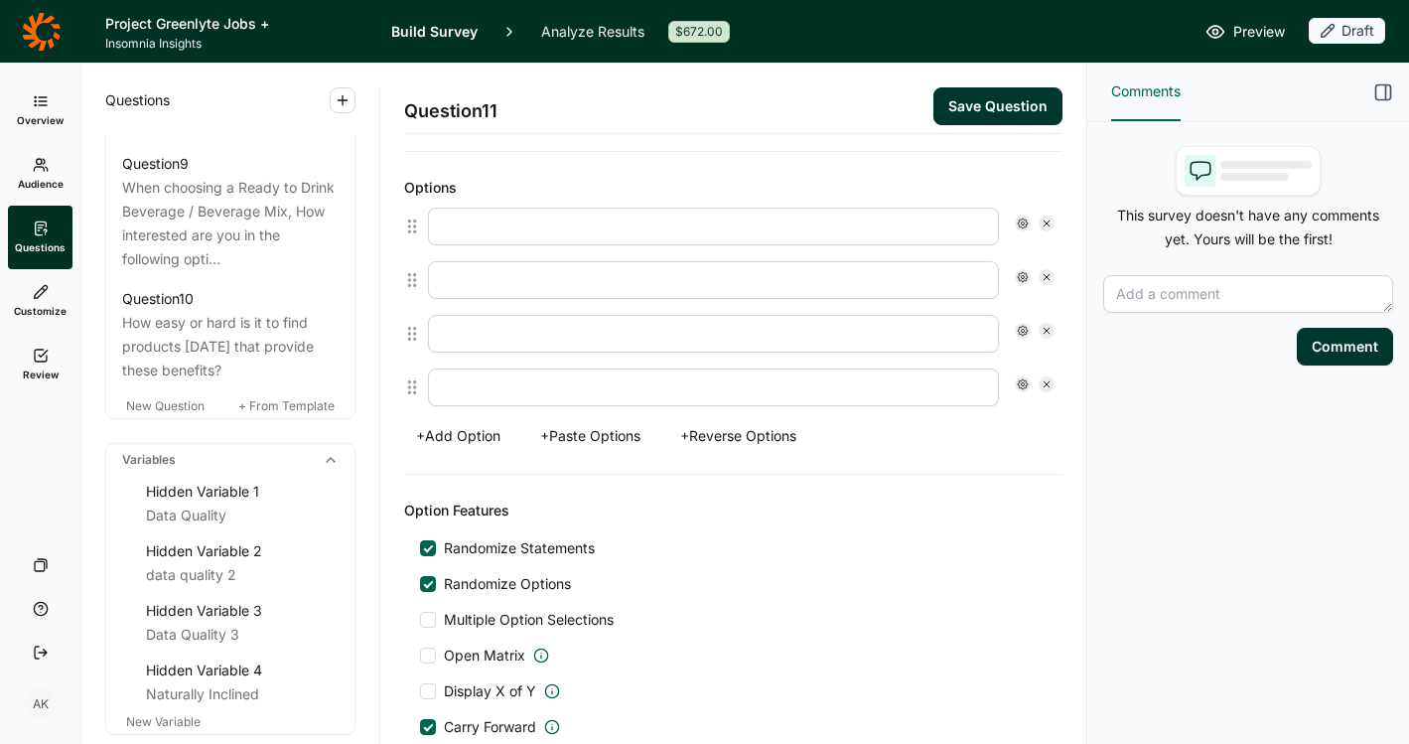
click at [420, 620] on input "Multiple Option Selections" at bounding box center [420, 620] width 0 height 0
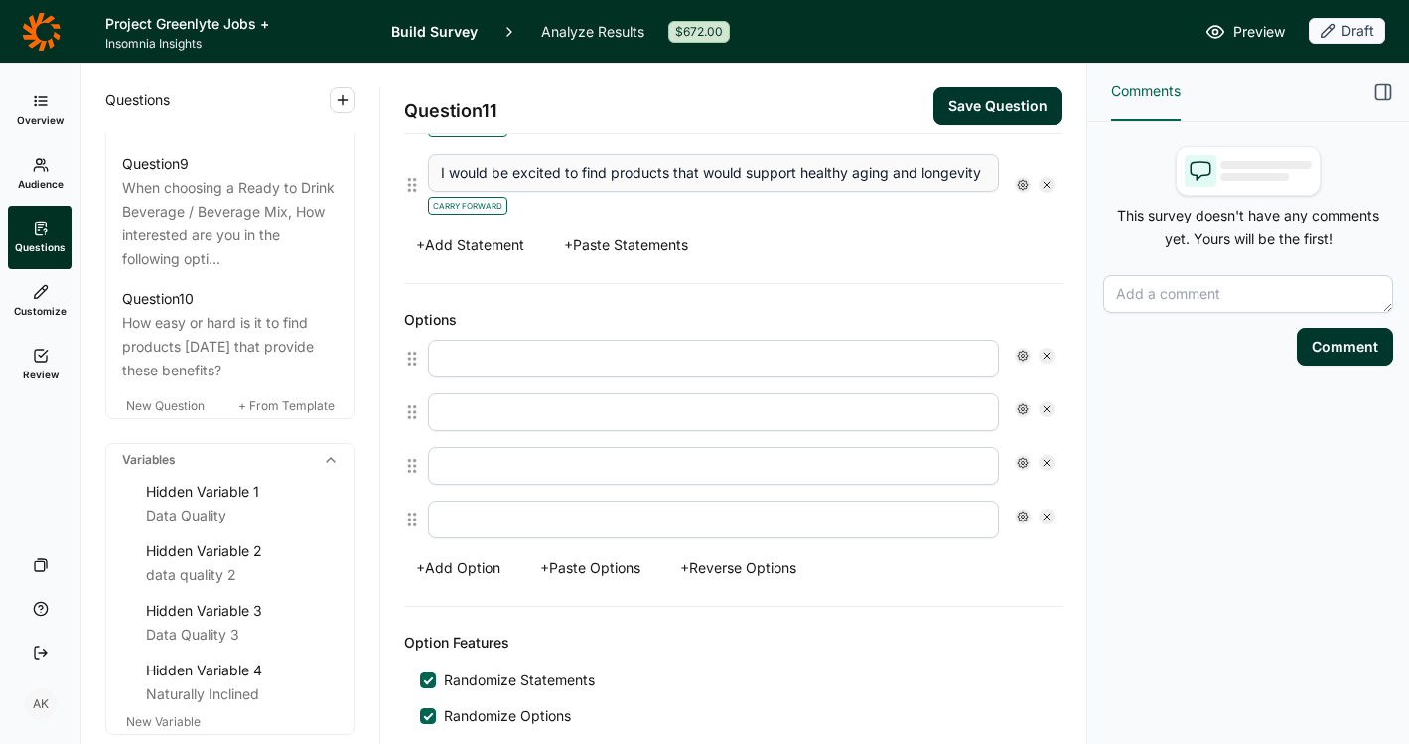
scroll to position [1104, 0]
click at [625, 575] on button "+ Paste Options" at bounding box center [590, 570] width 124 height 28
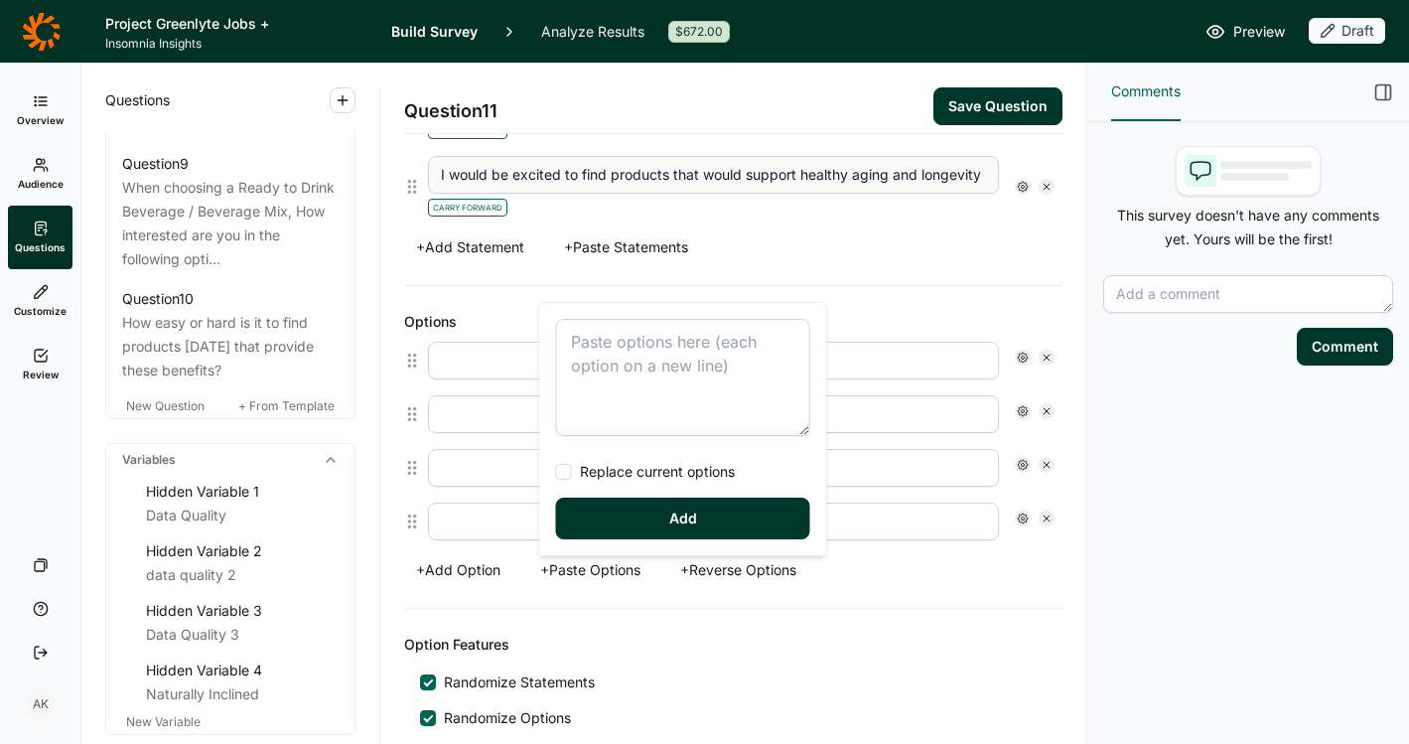
click at [635, 358] on textarea at bounding box center [683, 377] width 254 height 117
type textarea "Bars Cereal Granola Yogurt Shots Gels Candy RTD Flavored Beverage RTD Sparkling…"
click at [619, 478] on span "Replace current options" at bounding box center [653, 472] width 163 height 20
click at [556, 472] on input "Replace current options" at bounding box center [556, 472] width 0 height 0
click at [627, 524] on button "Add" at bounding box center [683, 519] width 254 height 42
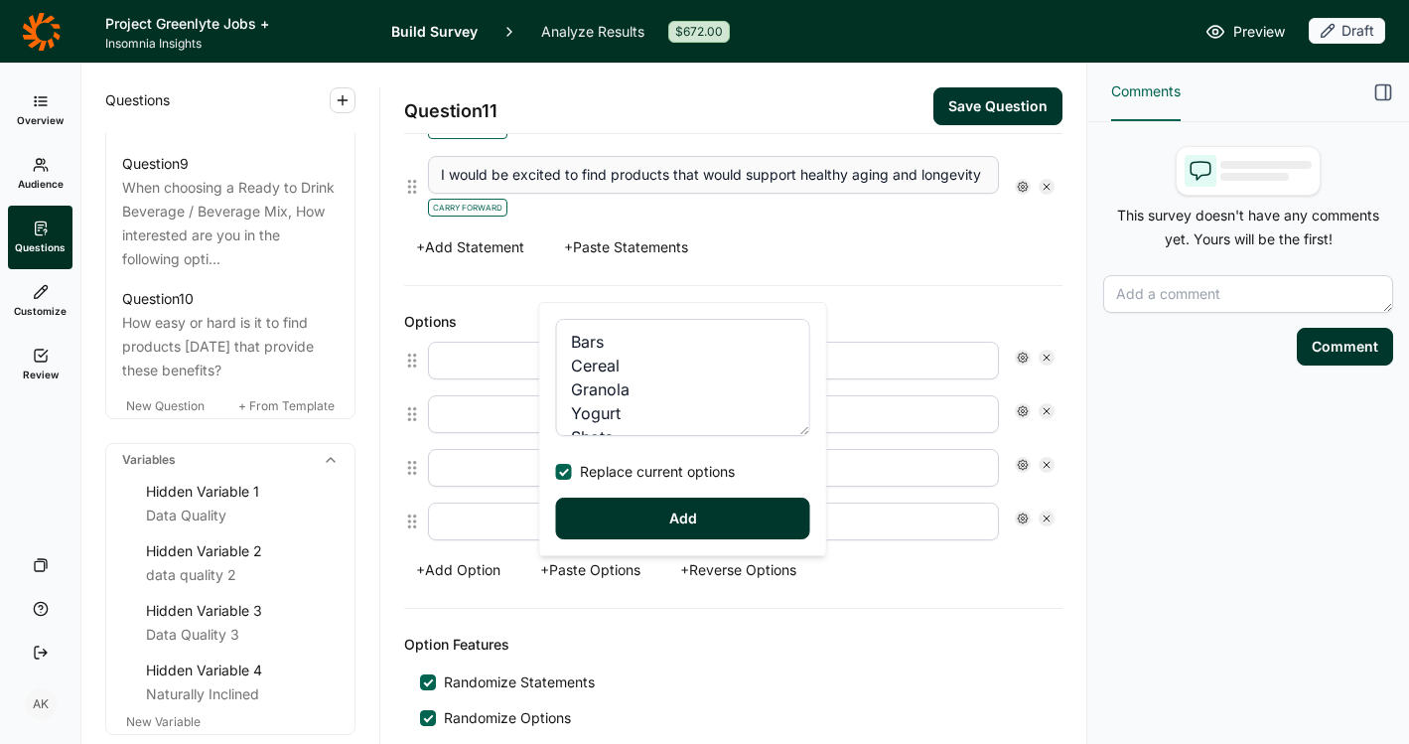
type input "Bars"
type input "Cereal"
type input "Granola"
type input "Yogurt"
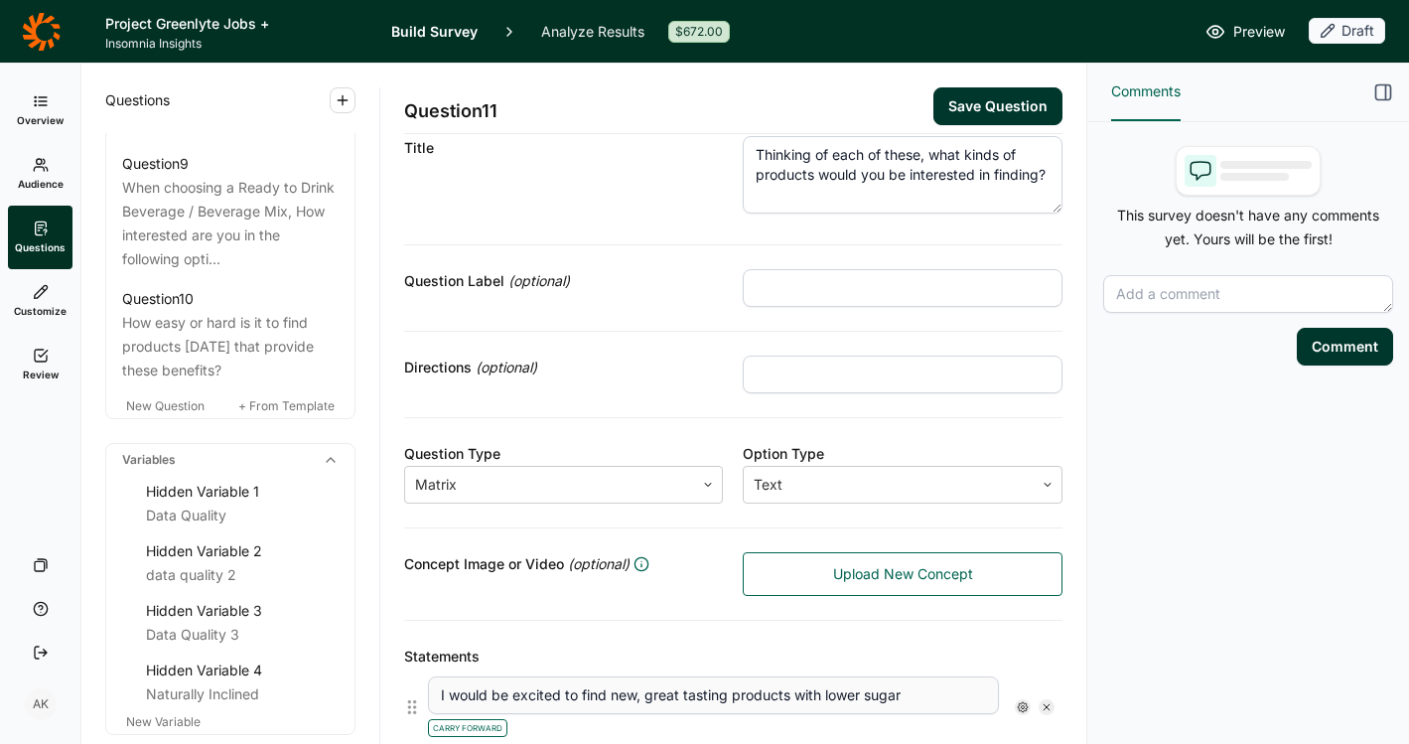
scroll to position [0, 0]
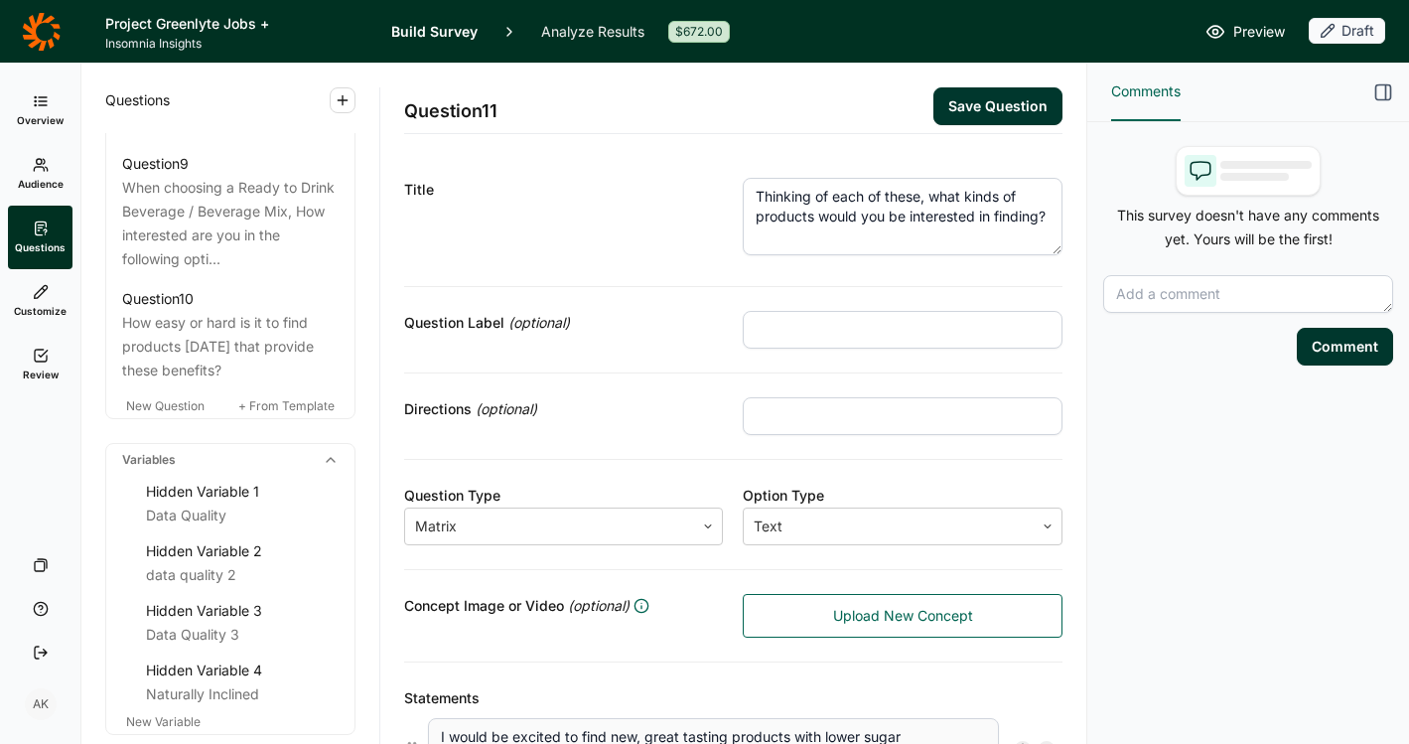
click at [989, 101] on button "Save Question" at bounding box center [998, 106] width 129 height 38
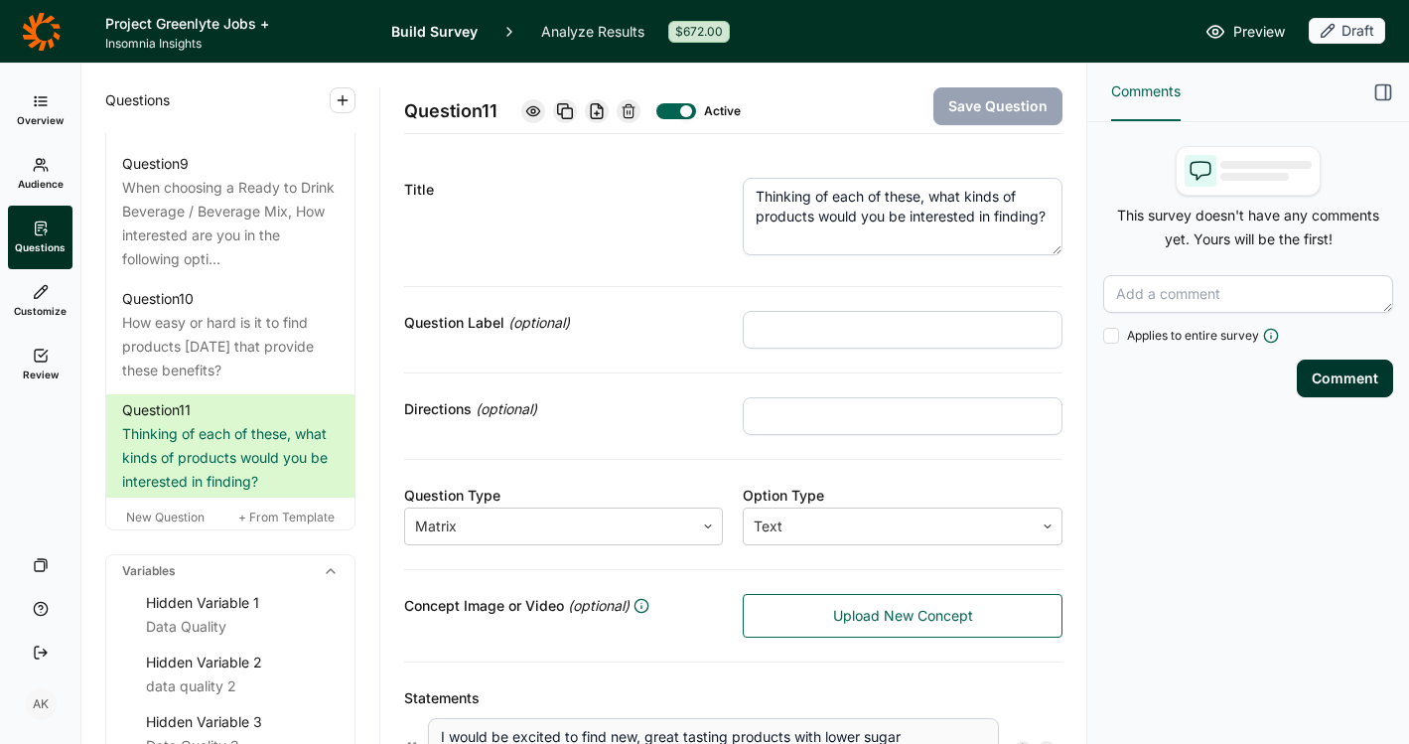
click at [540, 103] on icon at bounding box center [533, 111] width 16 height 16
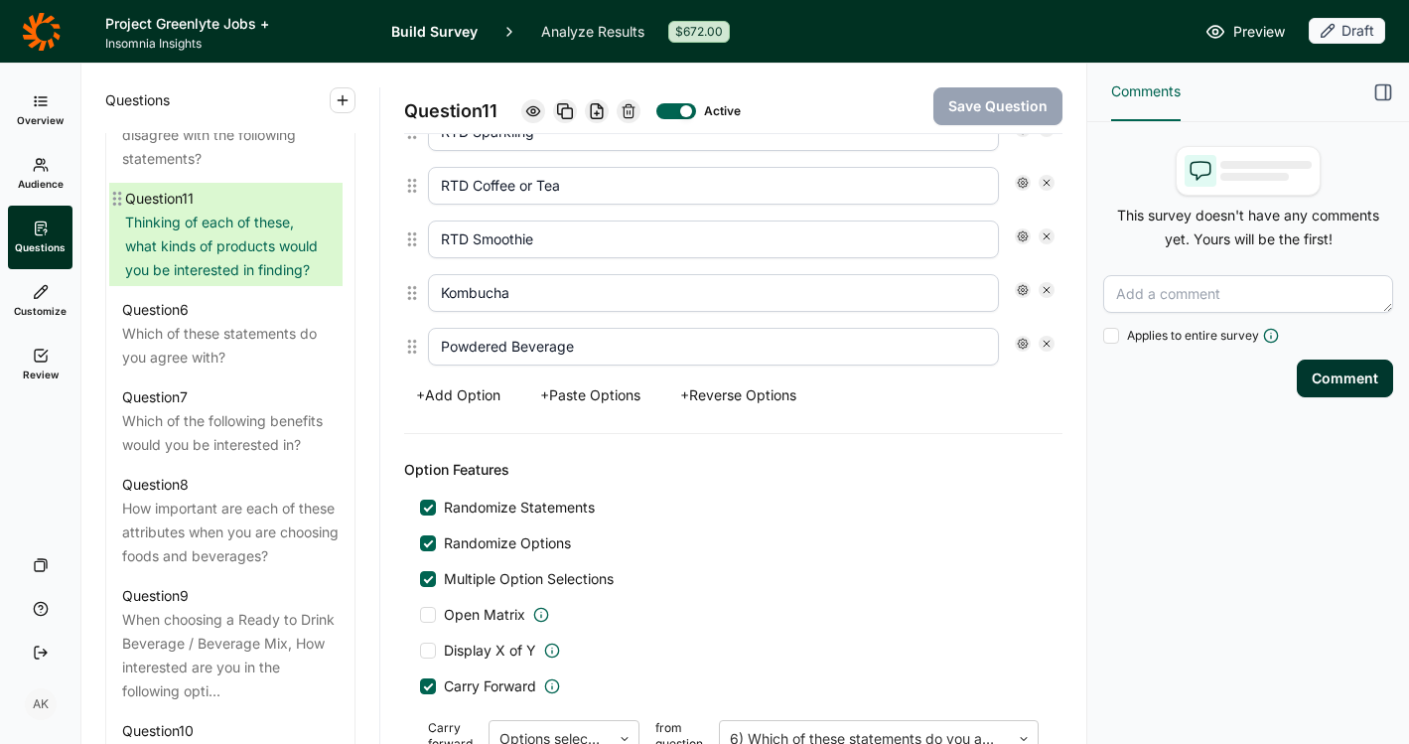
scroll to position [1408, 0]
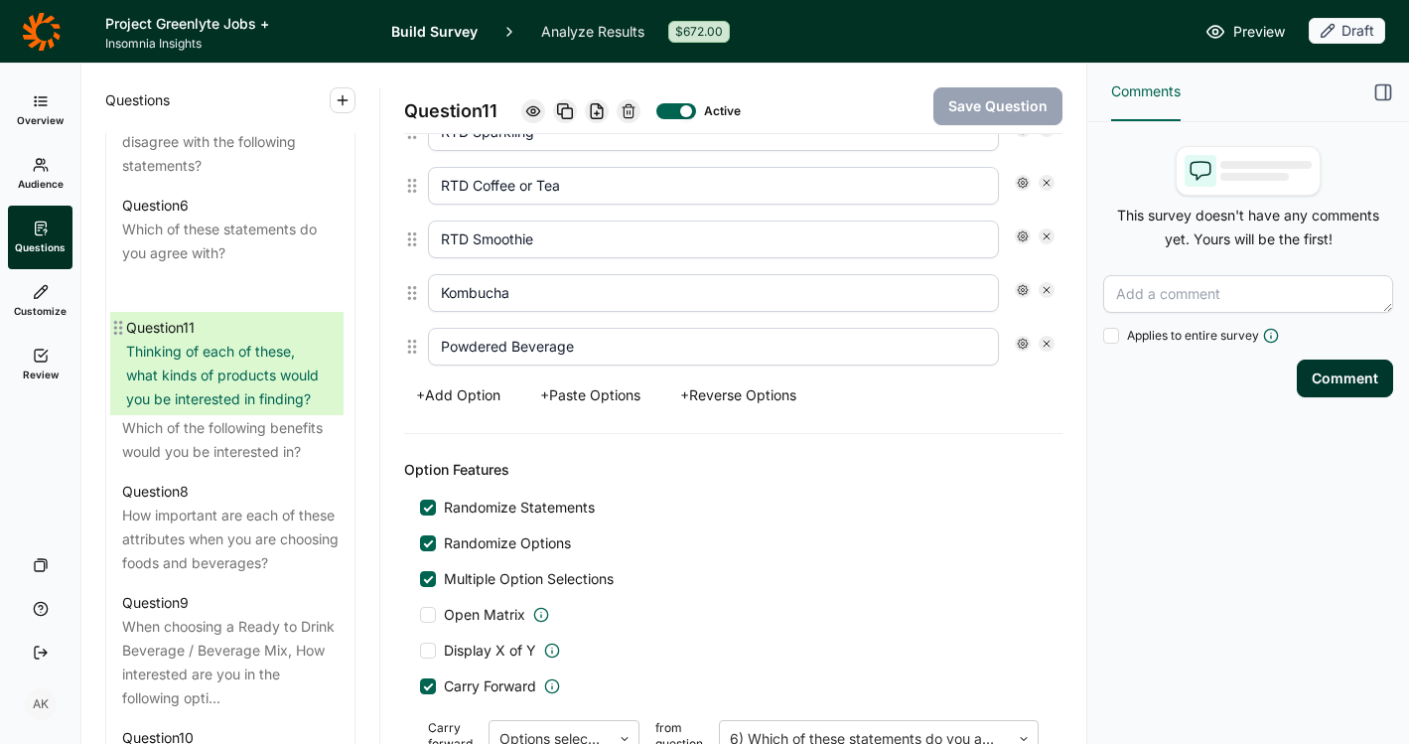
drag, startPoint x: 116, startPoint y: 448, endPoint x: 118, endPoint y: 327, distance: 121.2
click at [118, 327] on div "Question 1 How do you identify? Question 2 How well do each of these statements…" at bounding box center [230, 241] width 248 height 1168
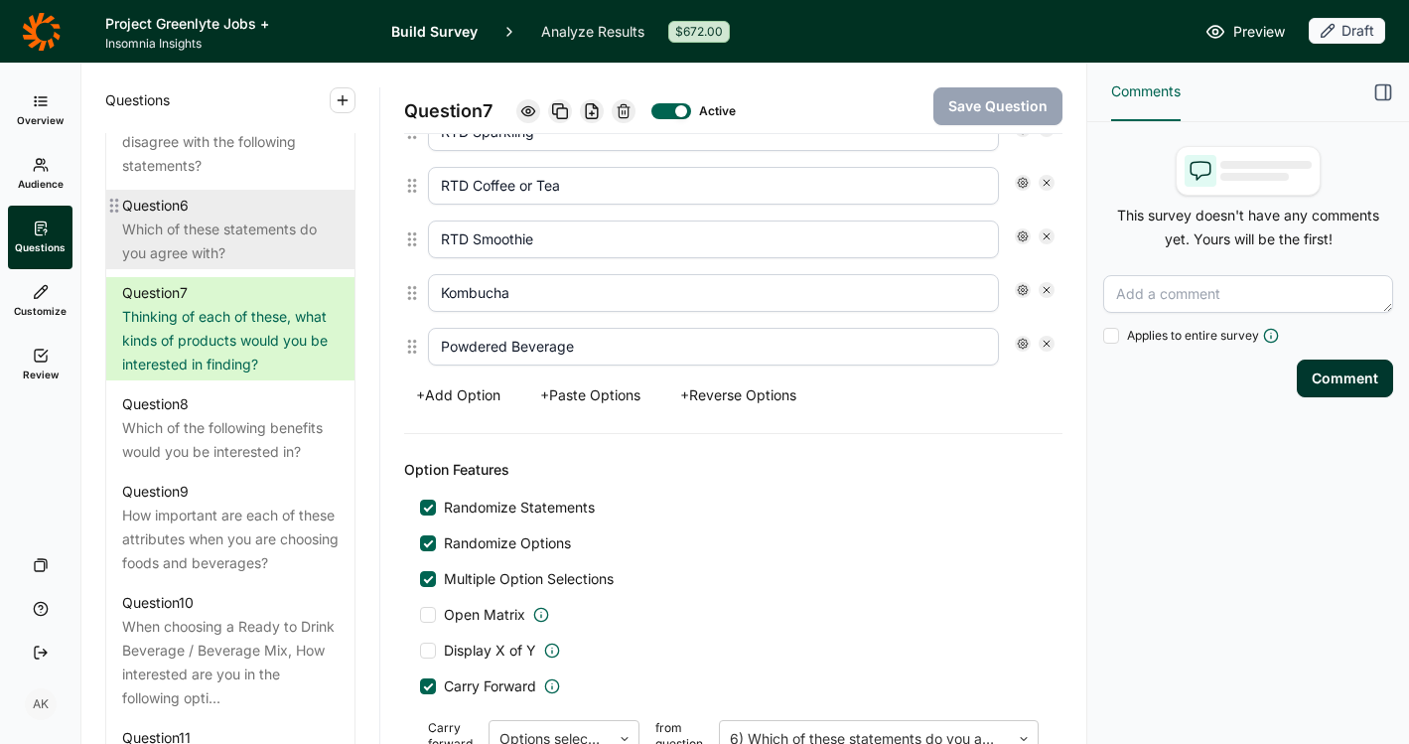
click at [219, 245] on div "Which of these statements do you agree with?" at bounding box center [230, 242] width 217 height 48
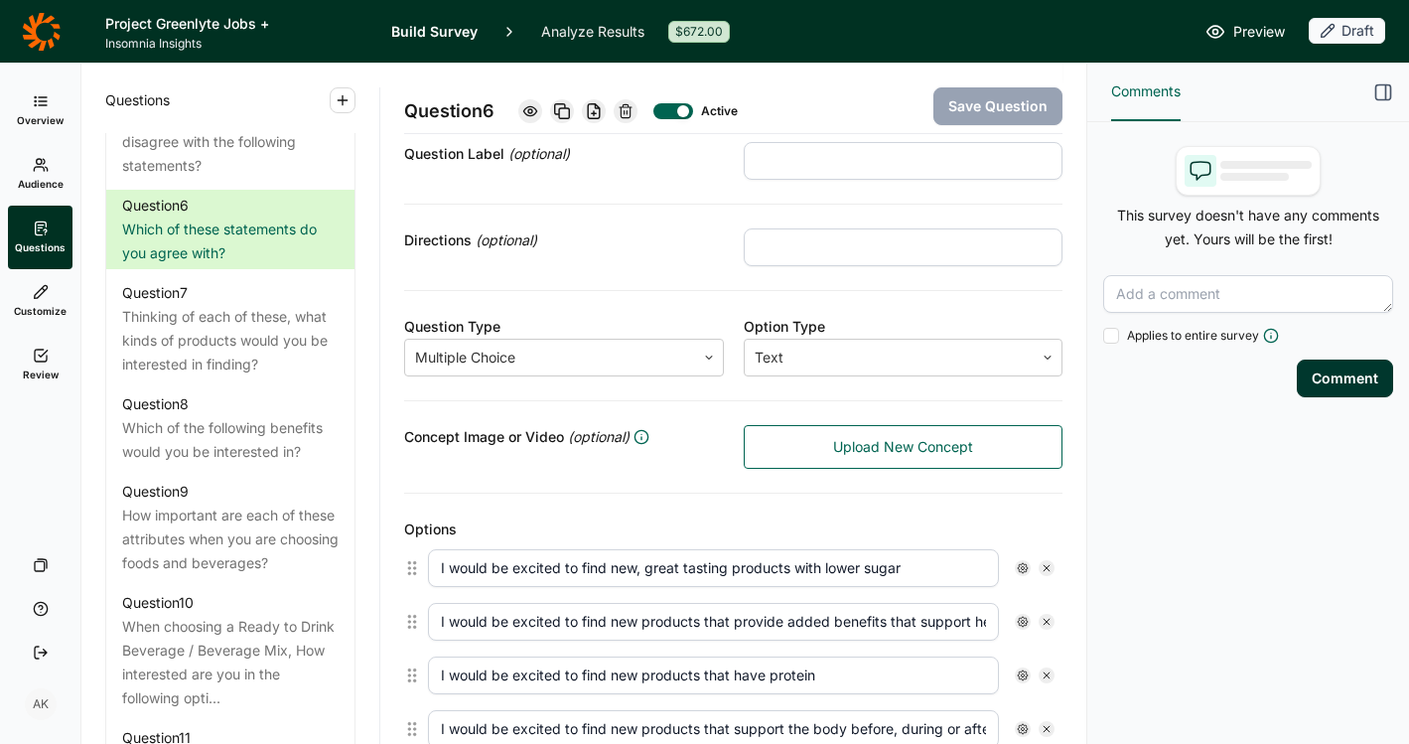
scroll to position [38, 0]
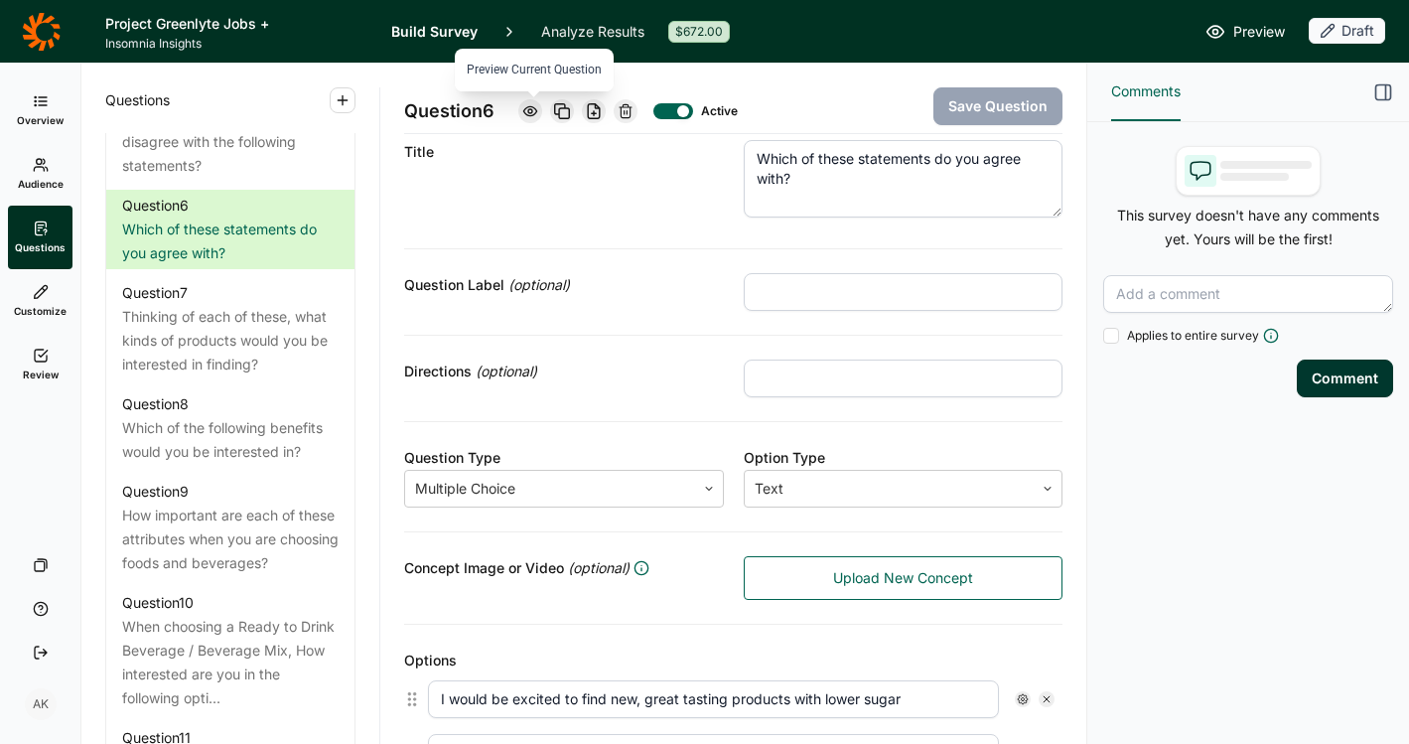
click at [530, 116] on icon at bounding box center [530, 111] width 16 height 16
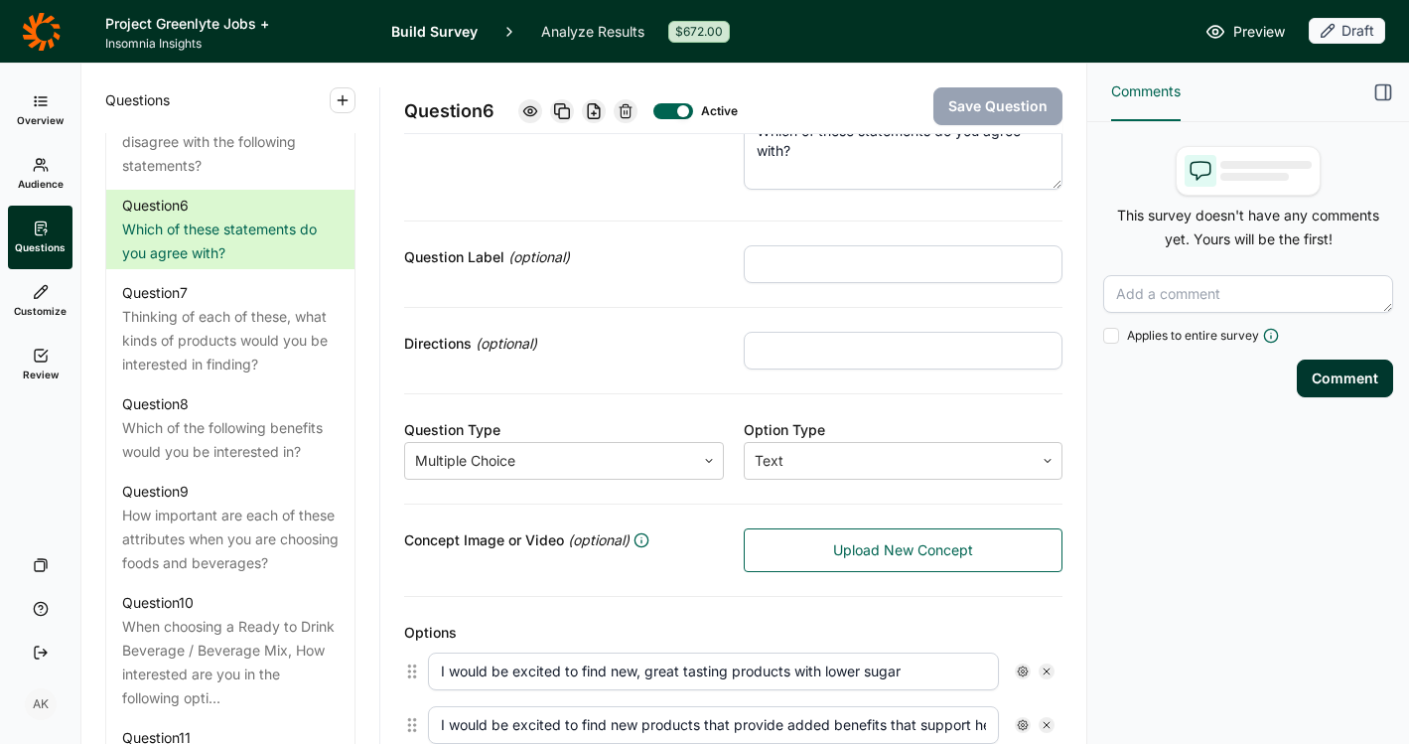
scroll to position [41, 0]
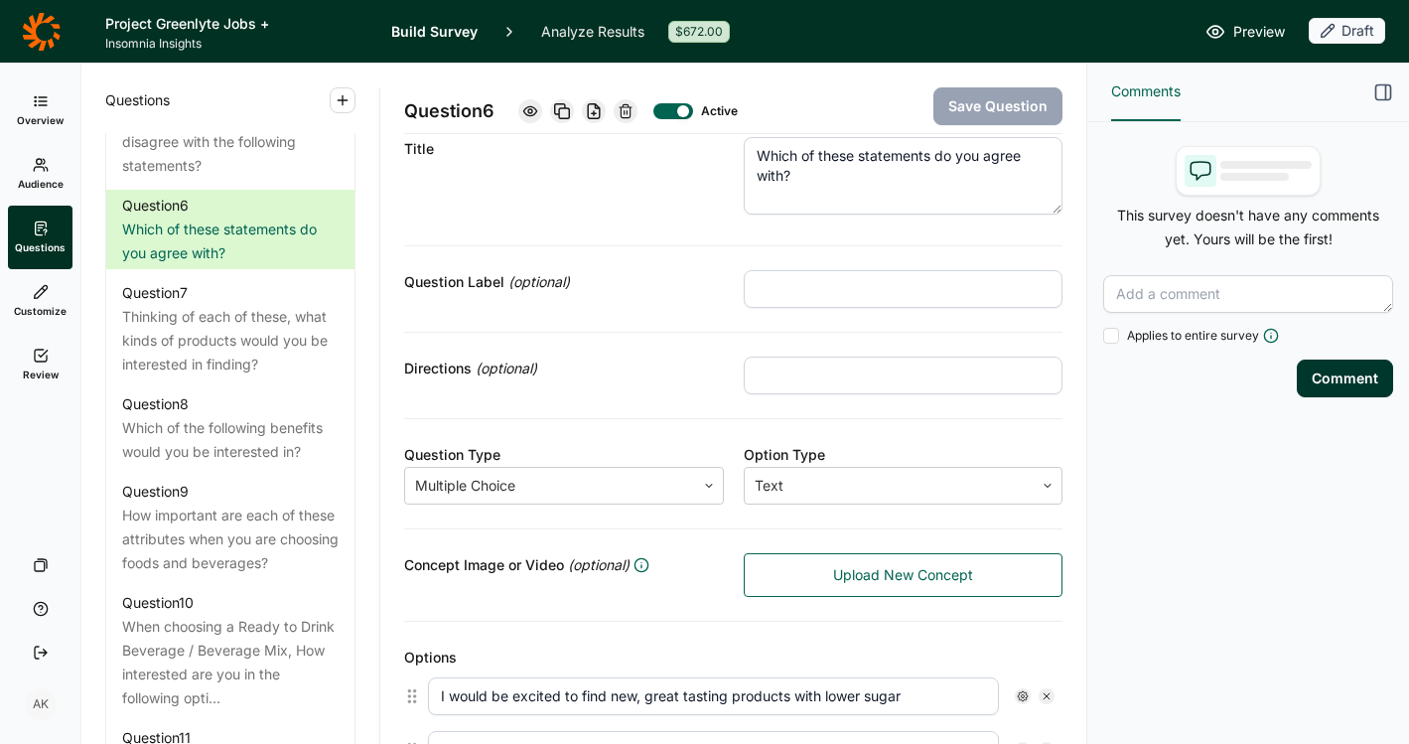
click at [791, 374] on input "text" at bounding box center [904, 376] width 320 height 38
type input "Select all that apply"
click at [999, 96] on button "Save Question" at bounding box center [998, 106] width 129 height 38
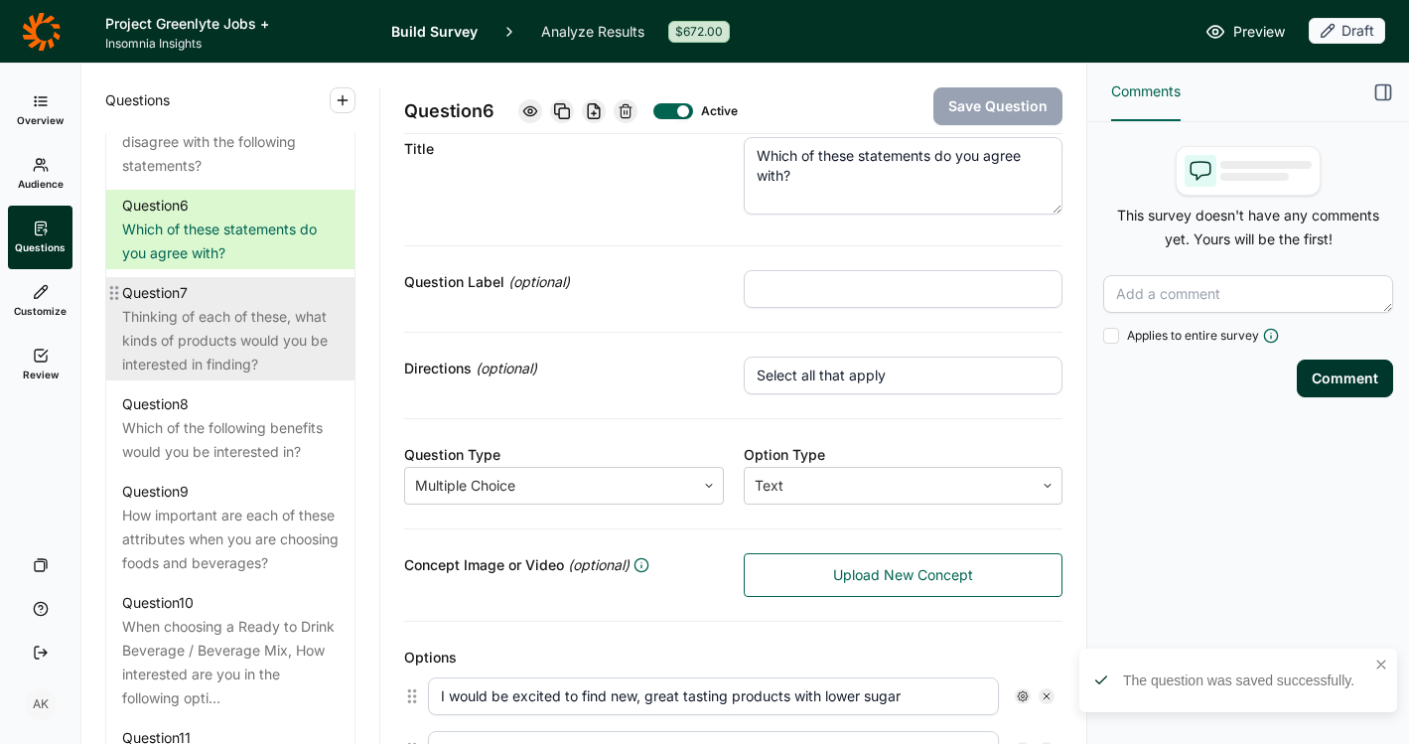
click at [140, 339] on div "Thinking of each of these, what kinds of products would you be interested in fi…" at bounding box center [230, 341] width 217 height 72
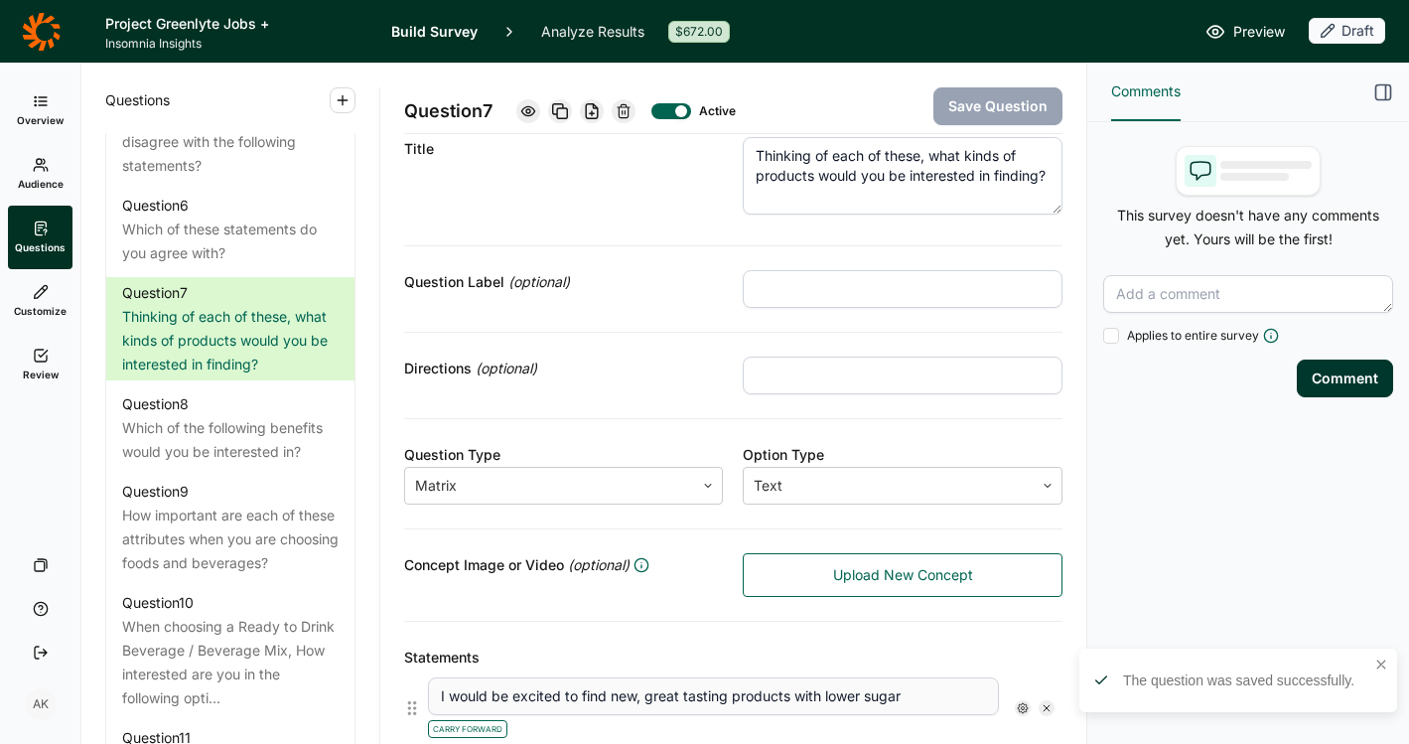
click at [825, 373] on input "text" at bounding box center [903, 376] width 320 height 38
type input "Select all that apply"
click at [987, 96] on button "Save Question" at bounding box center [998, 106] width 129 height 38
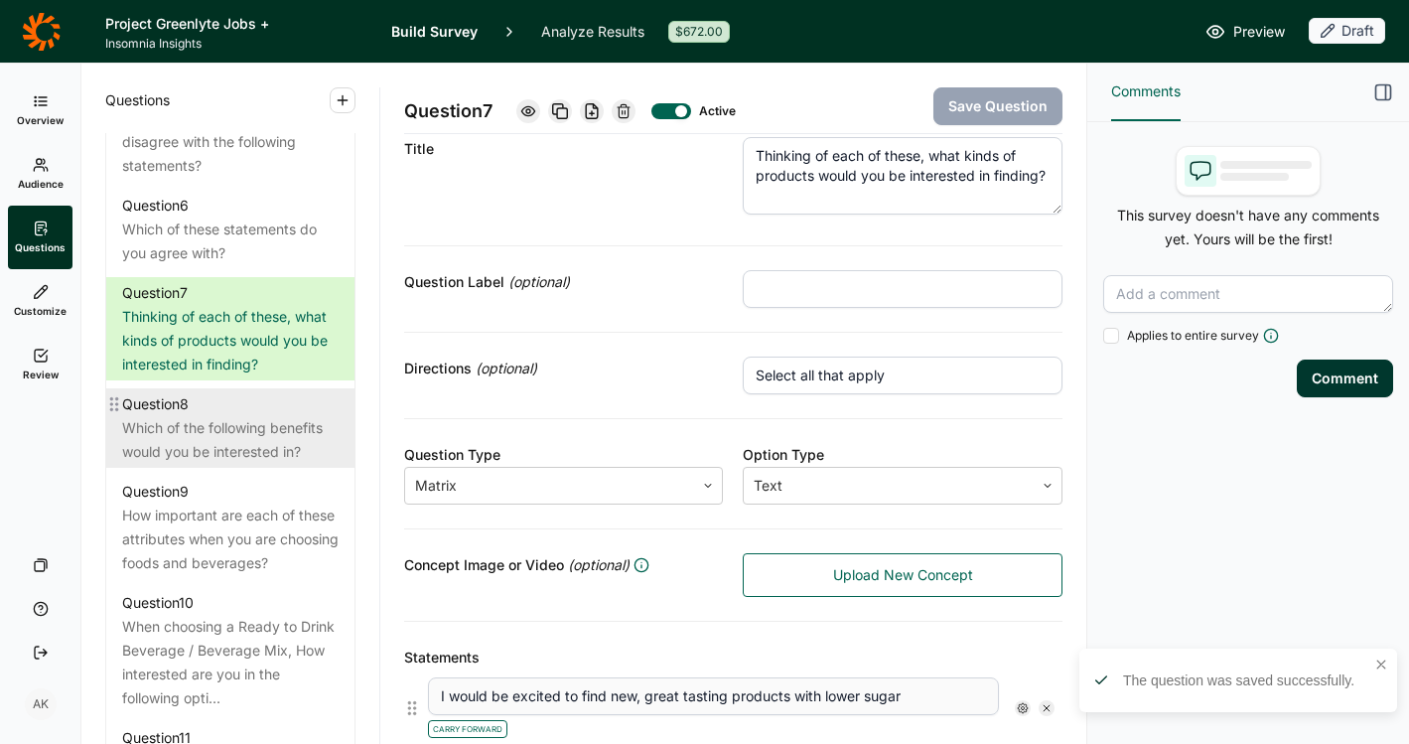
click at [190, 463] on div "Which of the following benefits would you be interested in?" at bounding box center [230, 440] width 217 height 48
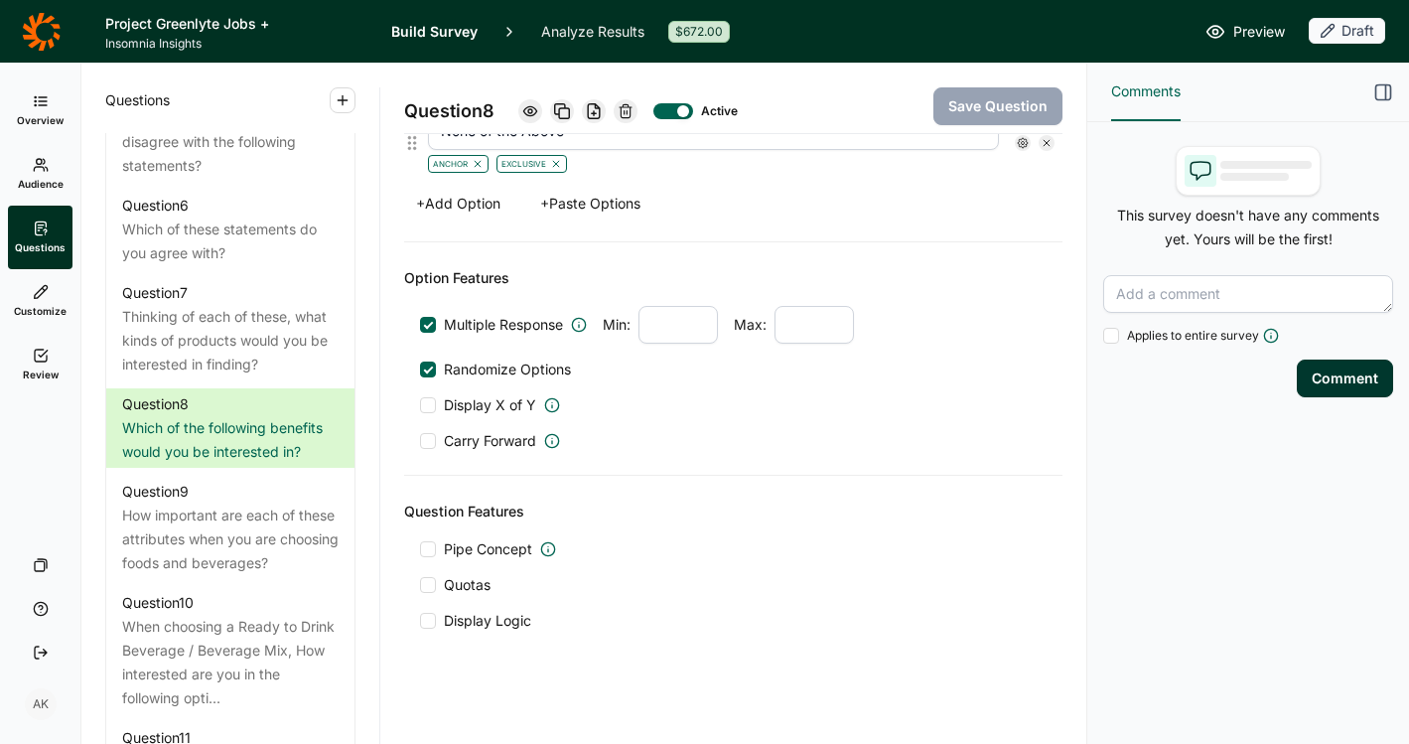
scroll to position [1416, 0]
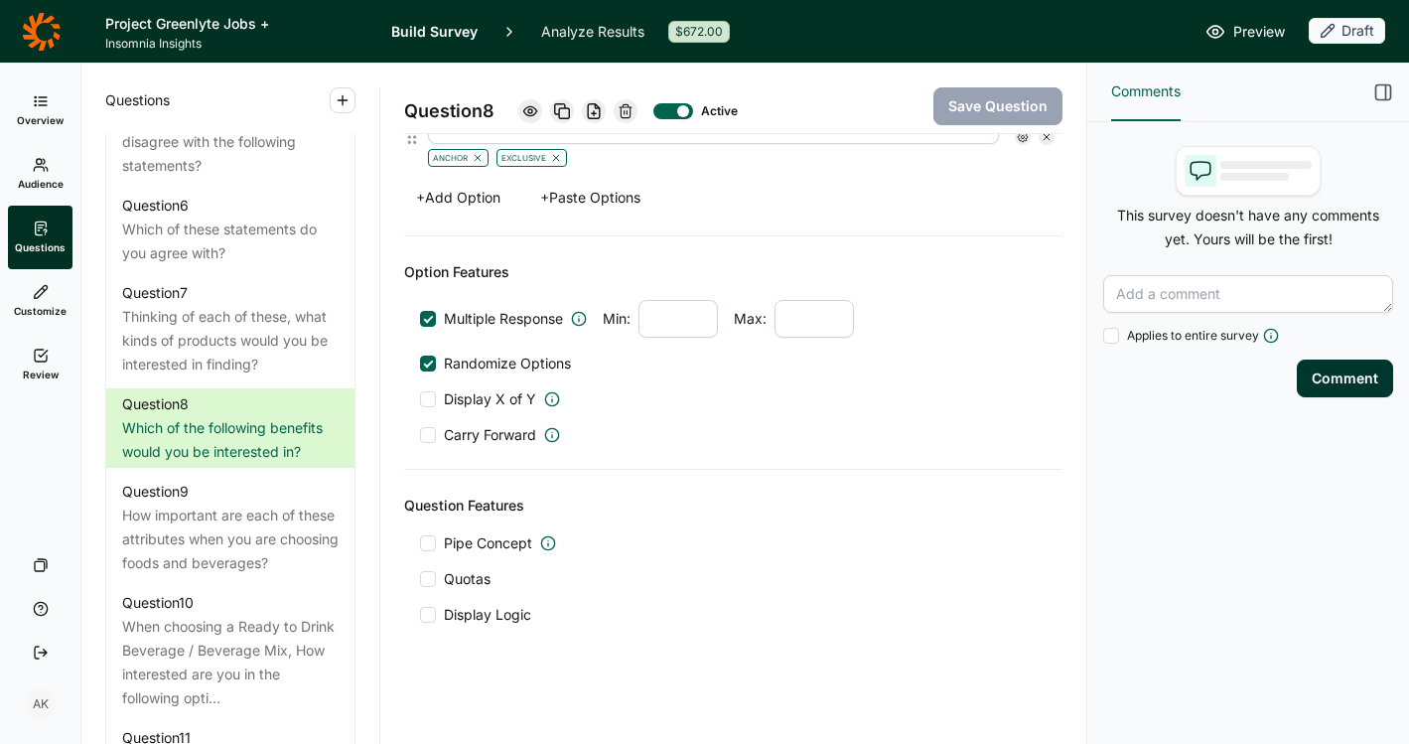
click at [456, 618] on span "Display Logic" at bounding box center [487, 615] width 87 height 20
click at [420, 615] on input "Display Logic" at bounding box center [420, 615] width 0 height 0
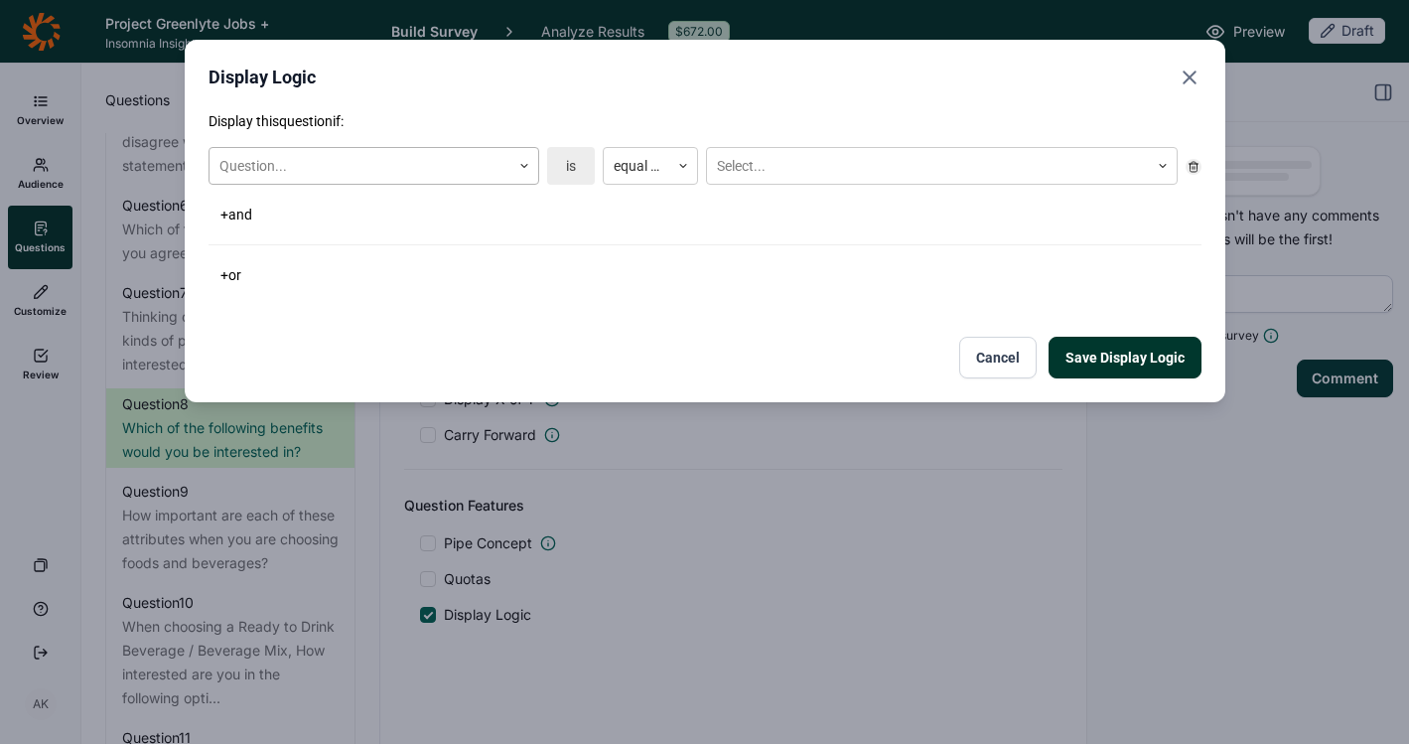
drag, startPoint x: 402, startPoint y: 150, endPoint x: 401, endPoint y: 164, distance: 13.9
click at [401, 150] on div "Question..." at bounding box center [360, 166] width 301 height 33
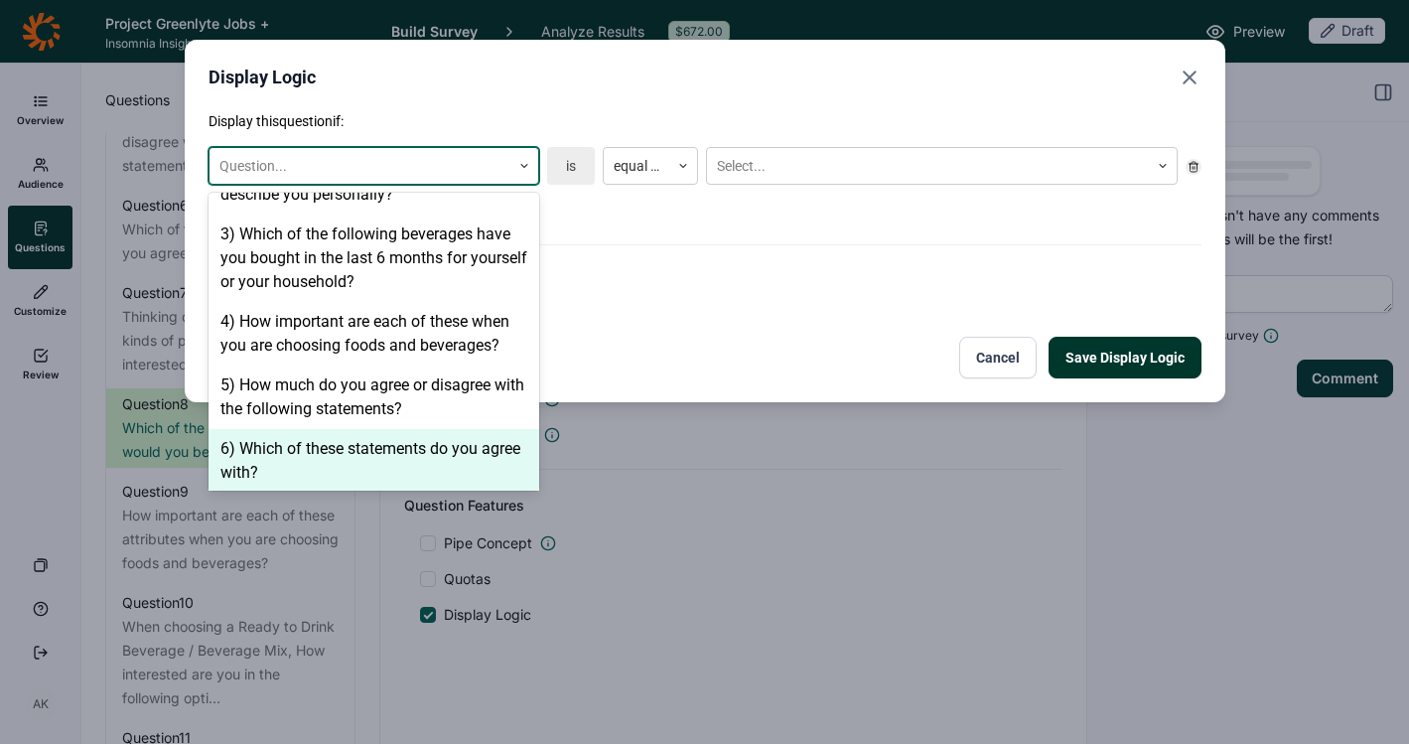
scroll to position [585, 0]
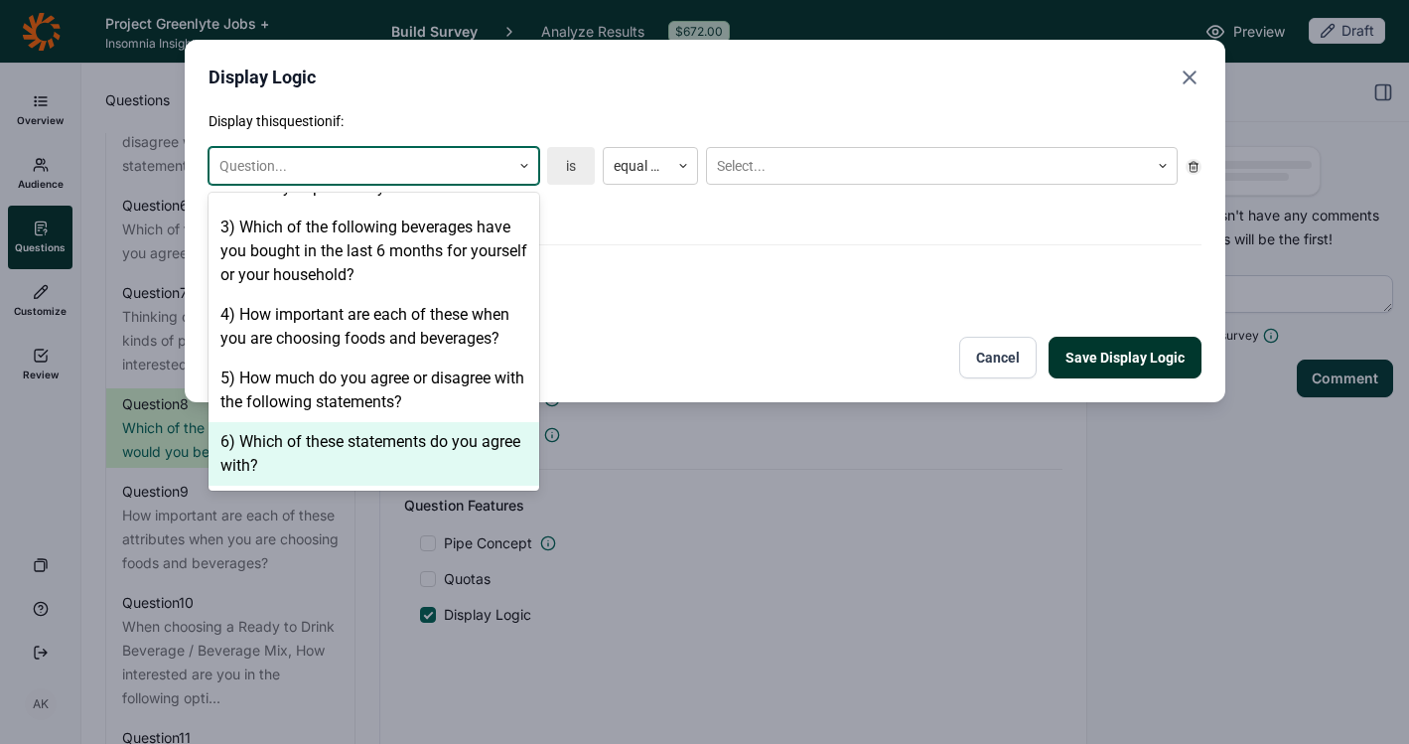
click at [384, 422] on div "6) Which of these statements do you agree with?" at bounding box center [374, 454] width 331 height 64
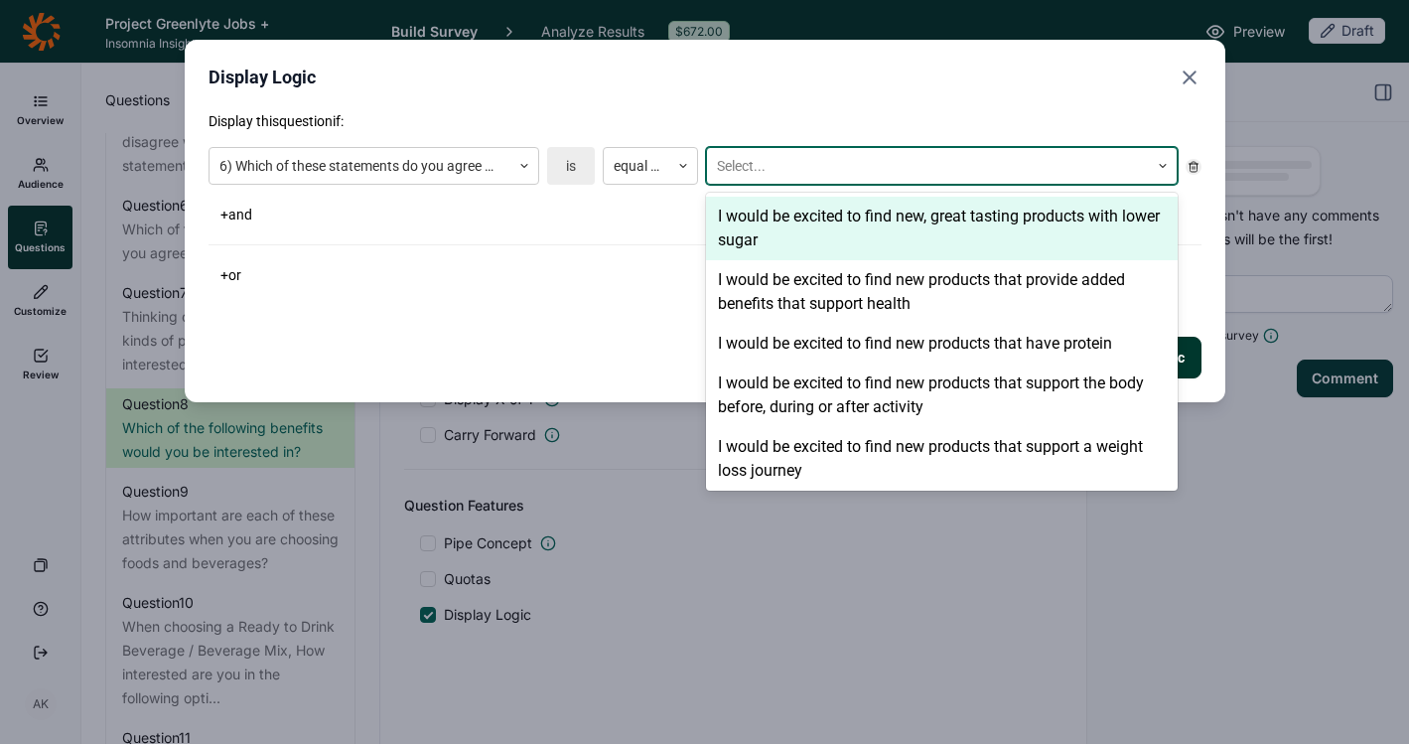
click at [730, 167] on div at bounding box center [928, 166] width 422 height 25
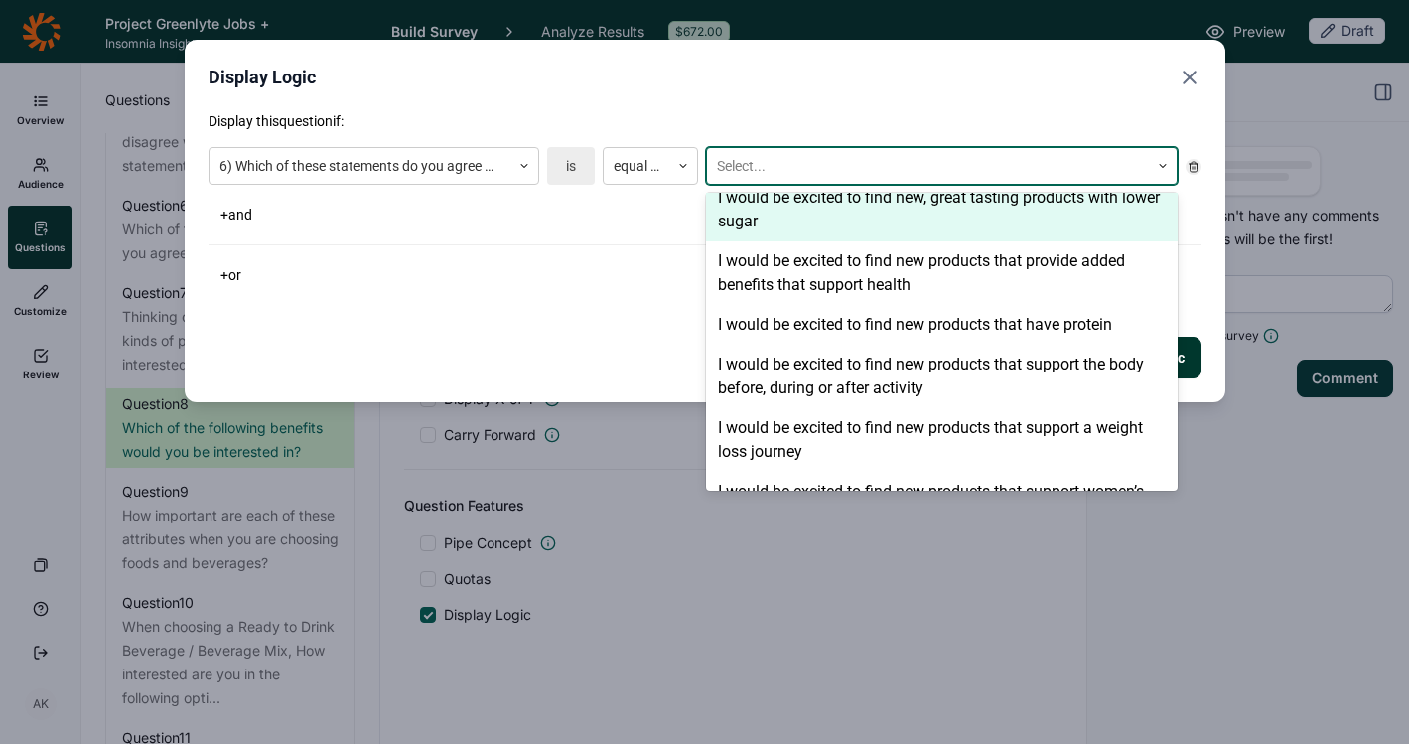
scroll to position [16, 0]
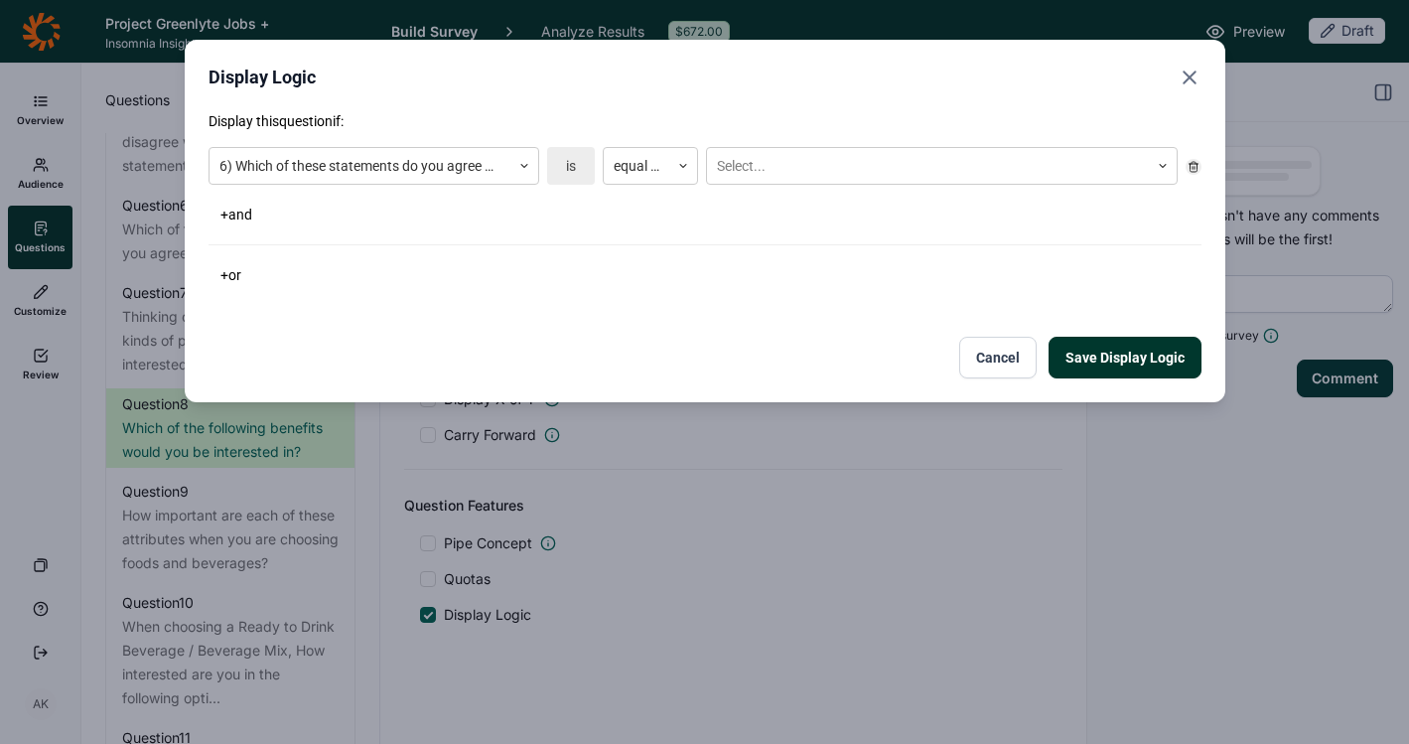
click at [1187, 71] on icon "Close" at bounding box center [1190, 78] width 24 height 24
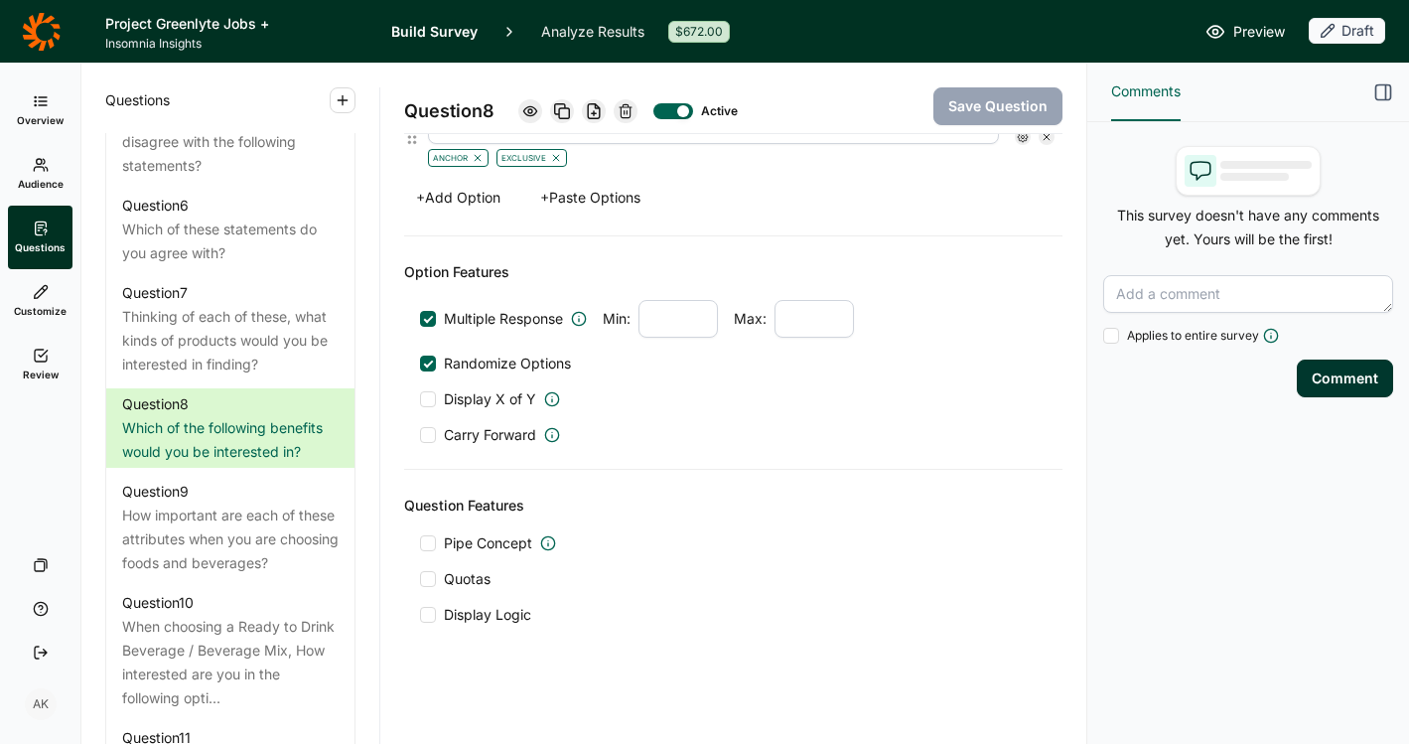
click at [646, 467] on div "Option Features Multiple Response Min: Max: Randomize Options Display X of Y Ca…" at bounding box center [733, 352] width 659 height 233
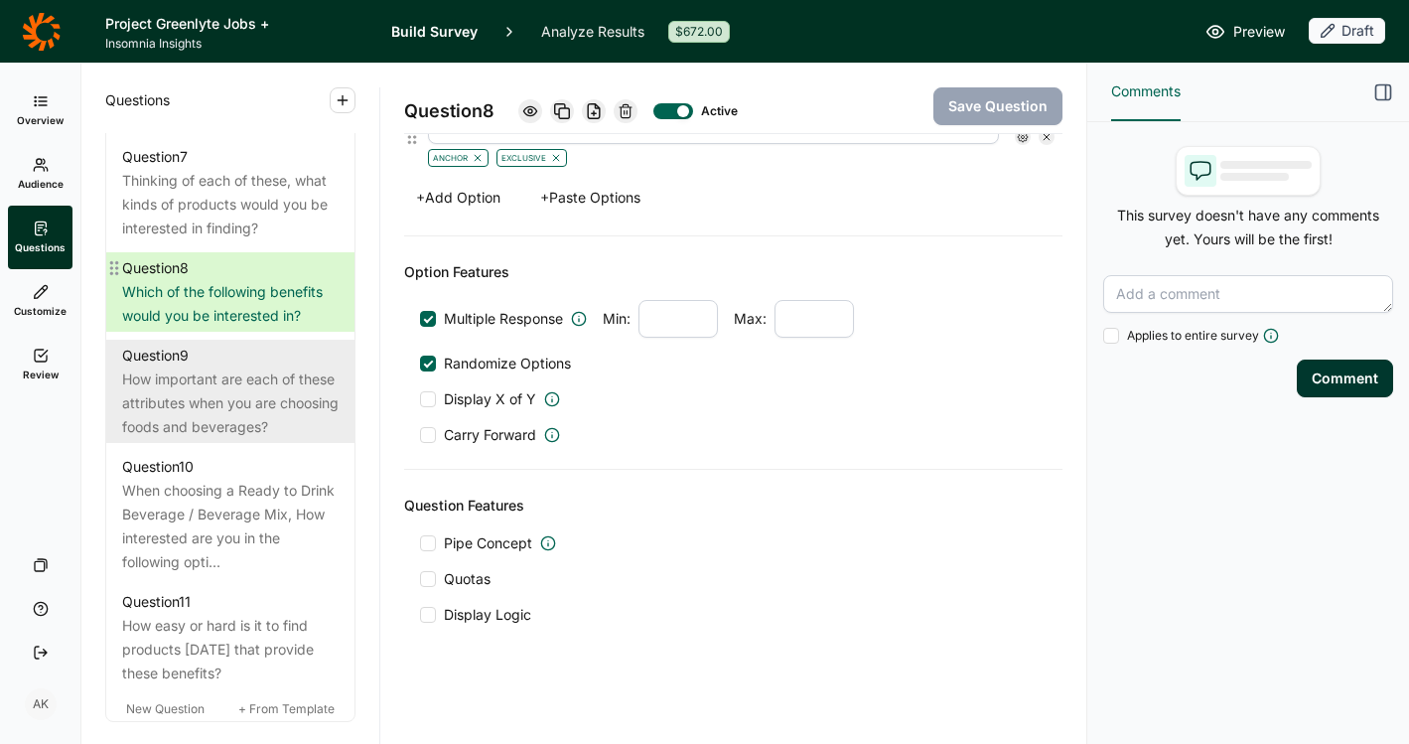
scroll to position [1571, 0]
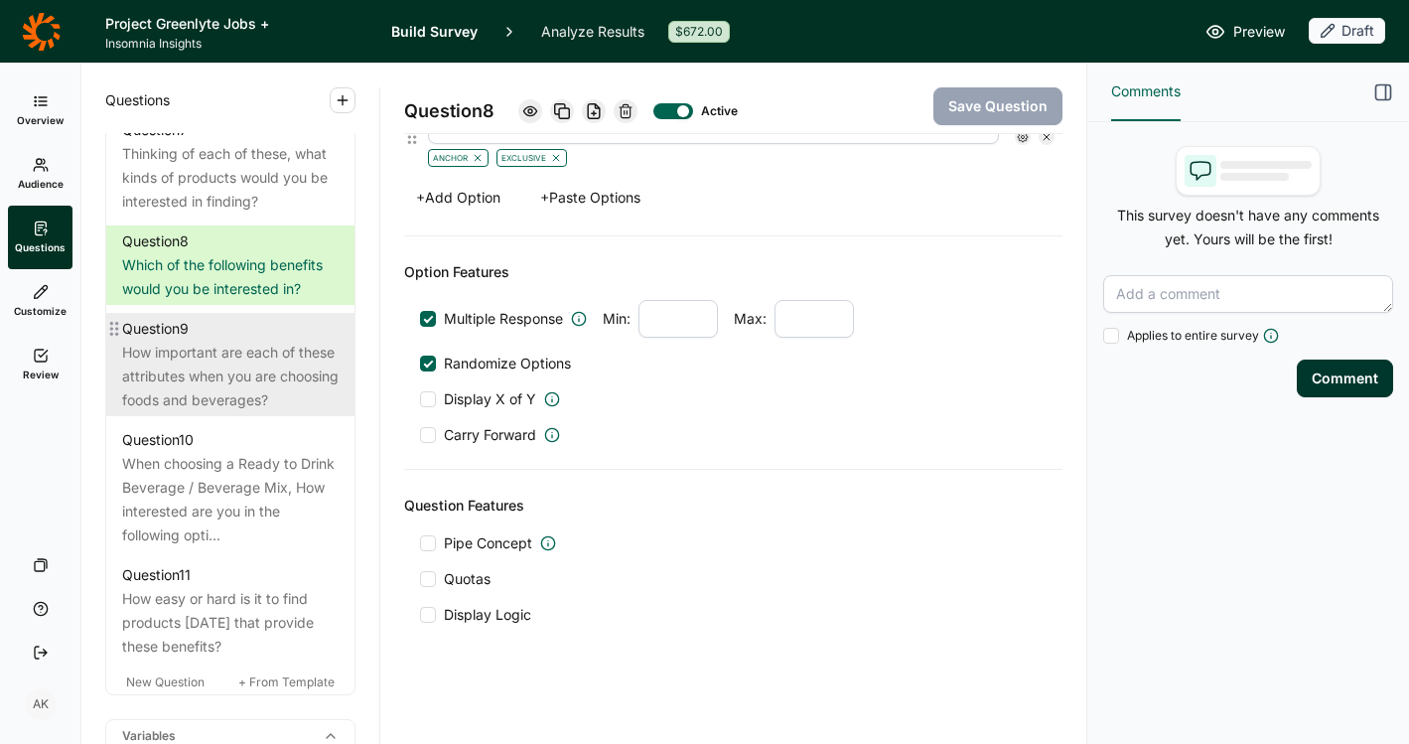
click at [250, 398] on div "How important are each of these attributes when you are choosing foods and beve…" at bounding box center [230, 377] width 217 height 72
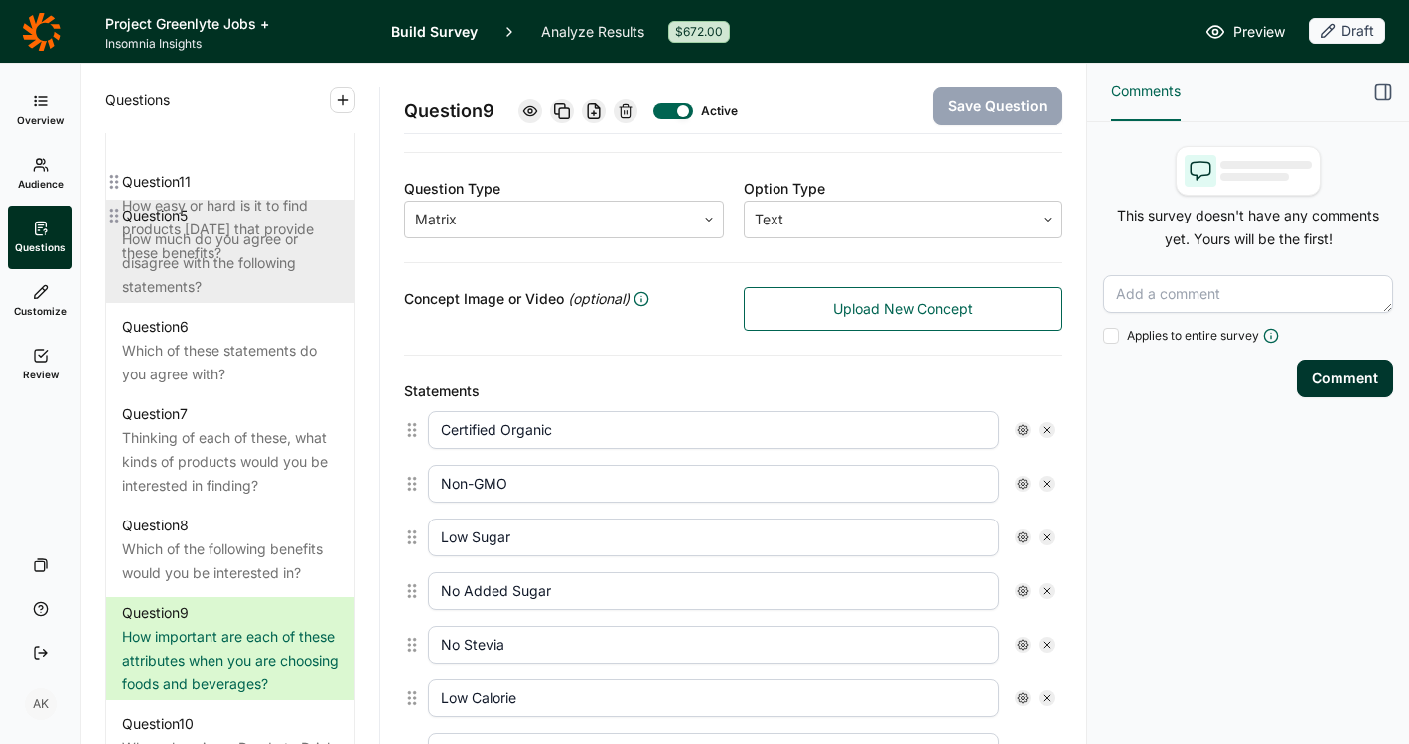
scroll to position [1385, 0]
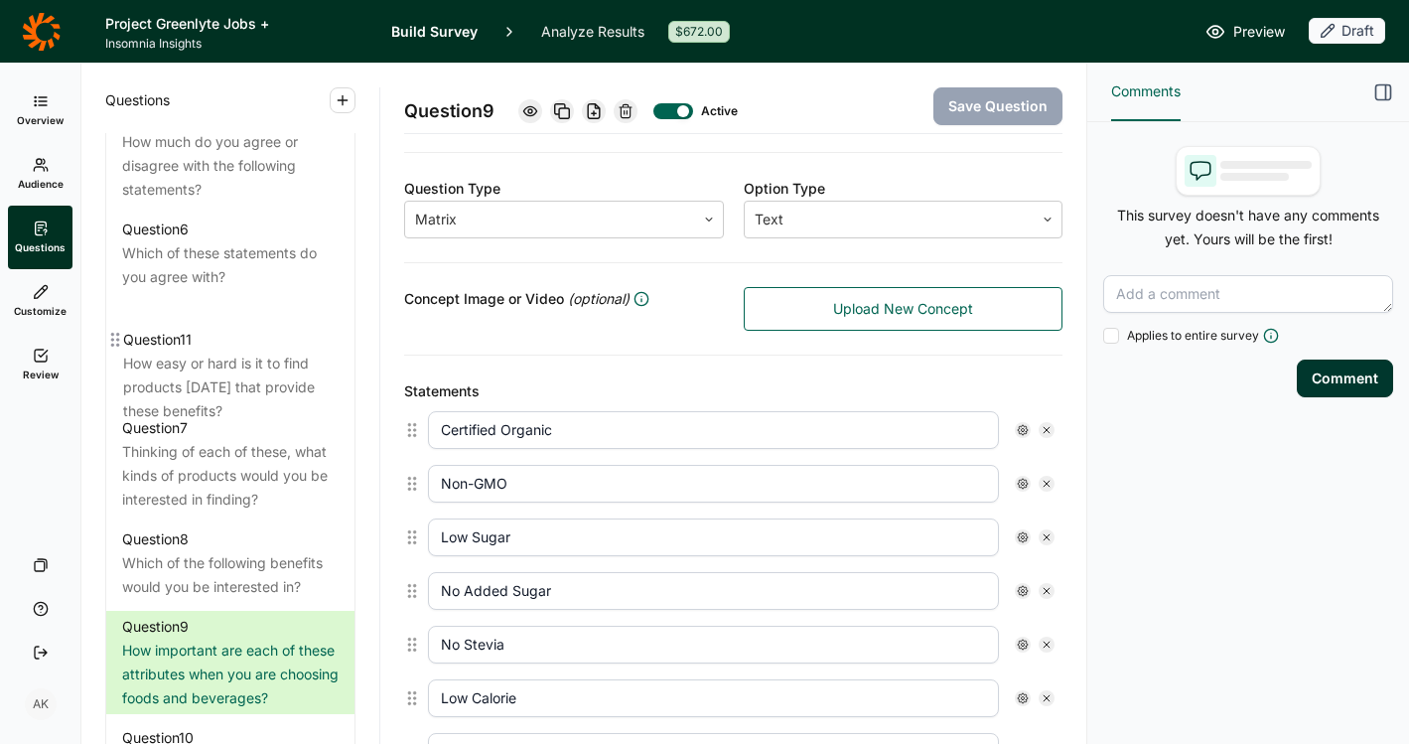
drag, startPoint x: 117, startPoint y: 584, endPoint x: 117, endPoint y: 339, distance: 245.3
click at [117, 339] on div "Question 1 How do you identify? Question 2 How well do each of these statements…" at bounding box center [230, 265] width 248 height 1168
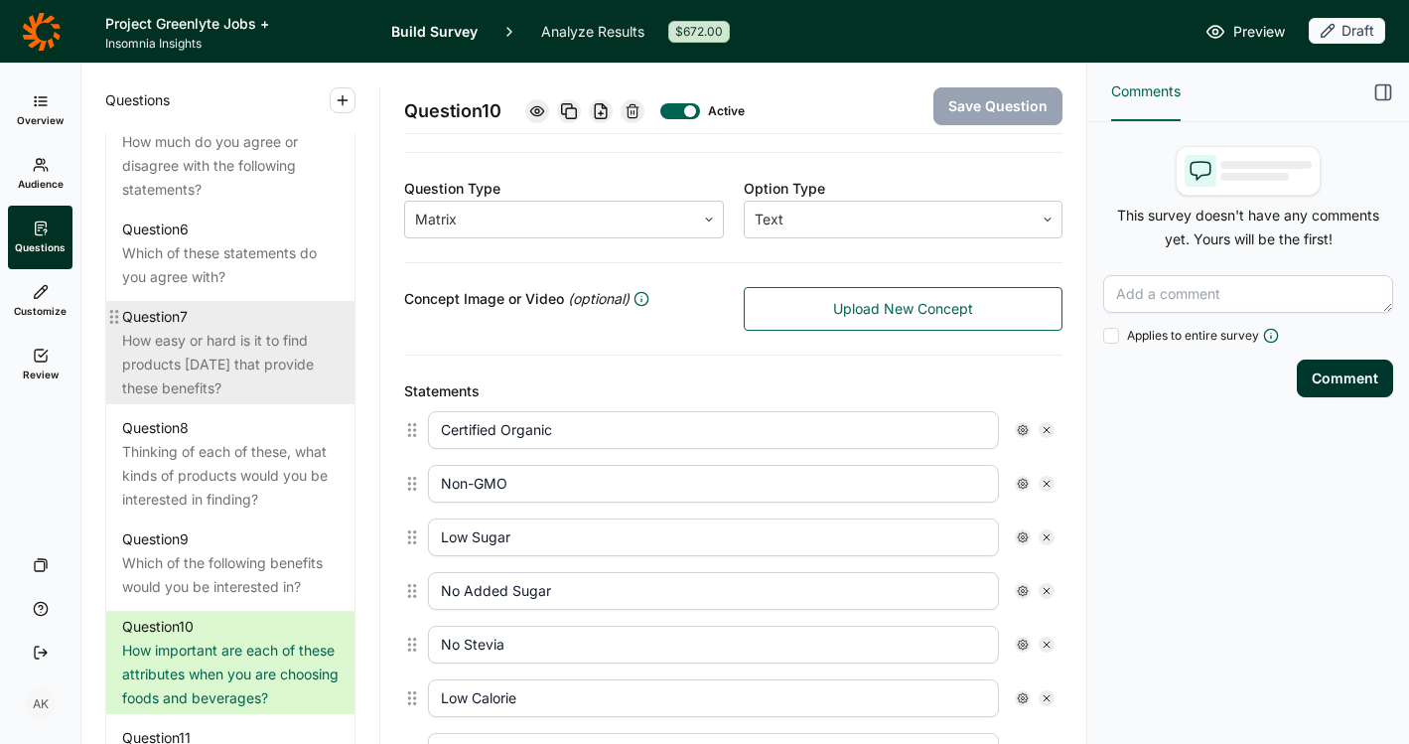
click at [224, 371] on div "How easy or hard is it to find products [DATE] that provide these benefits?" at bounding box center [230, 365] width 217 height 72
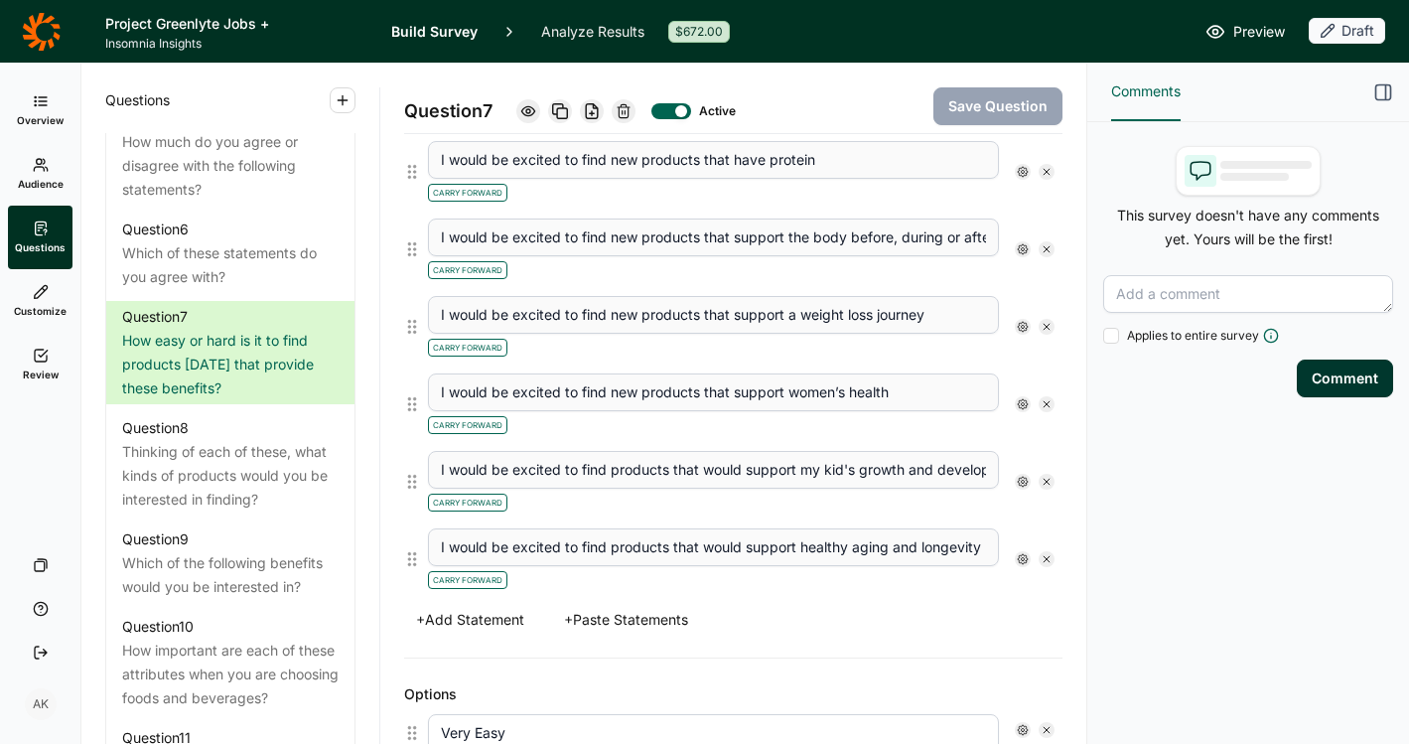
scroll to position [733, 0]
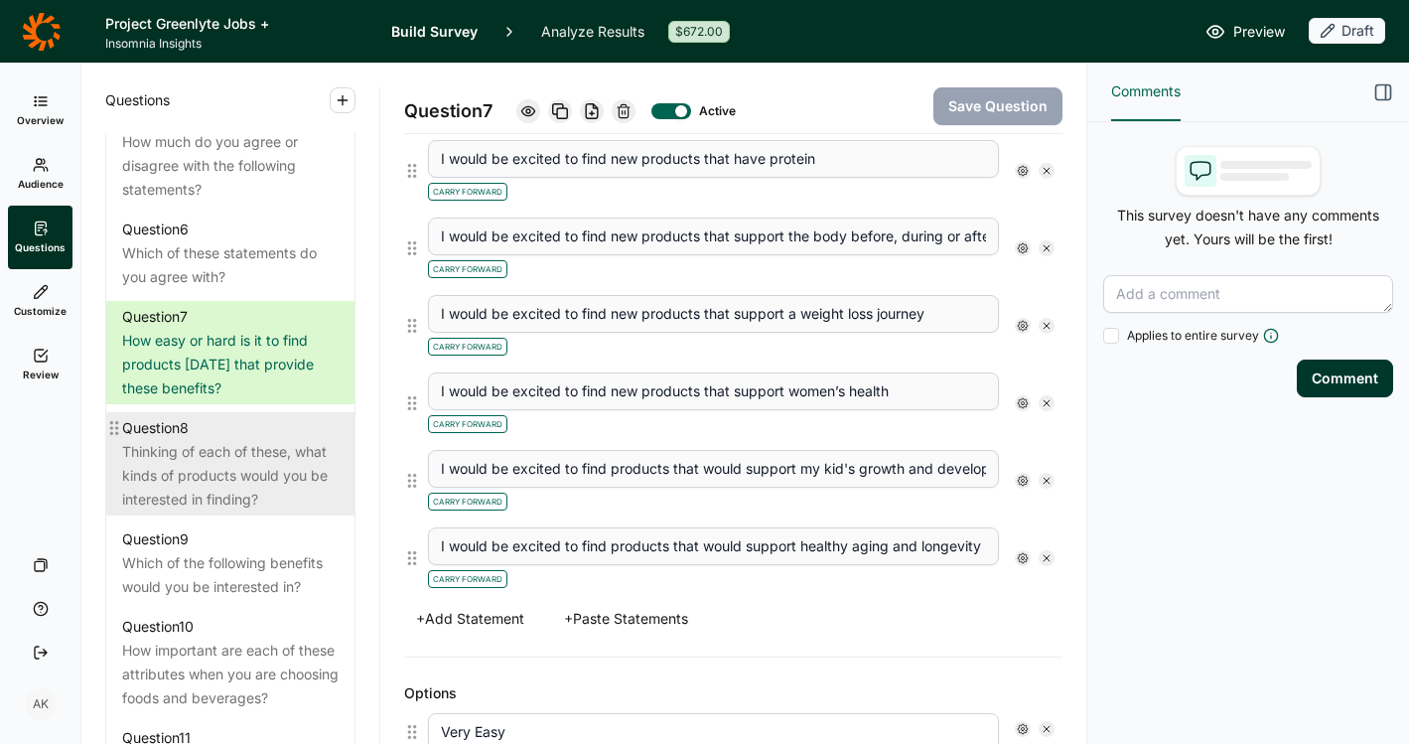
click at [242, 500] on div "Thinking of each of these, what kinds of products would you be interested in fi…" at bounding box center [230, 476] width 217 height 72
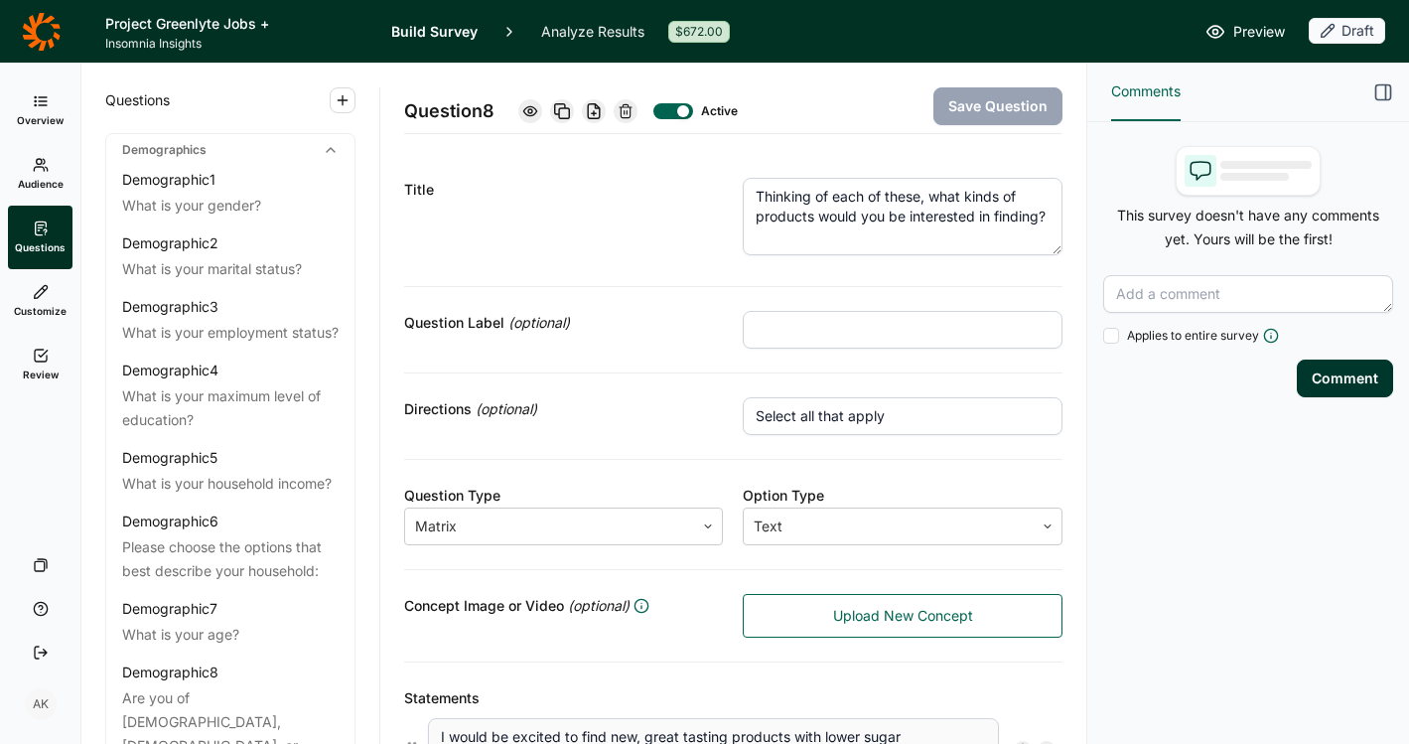
click at [11, 366] on link "Review" at bounding box center [40, 365] width 65 height 64
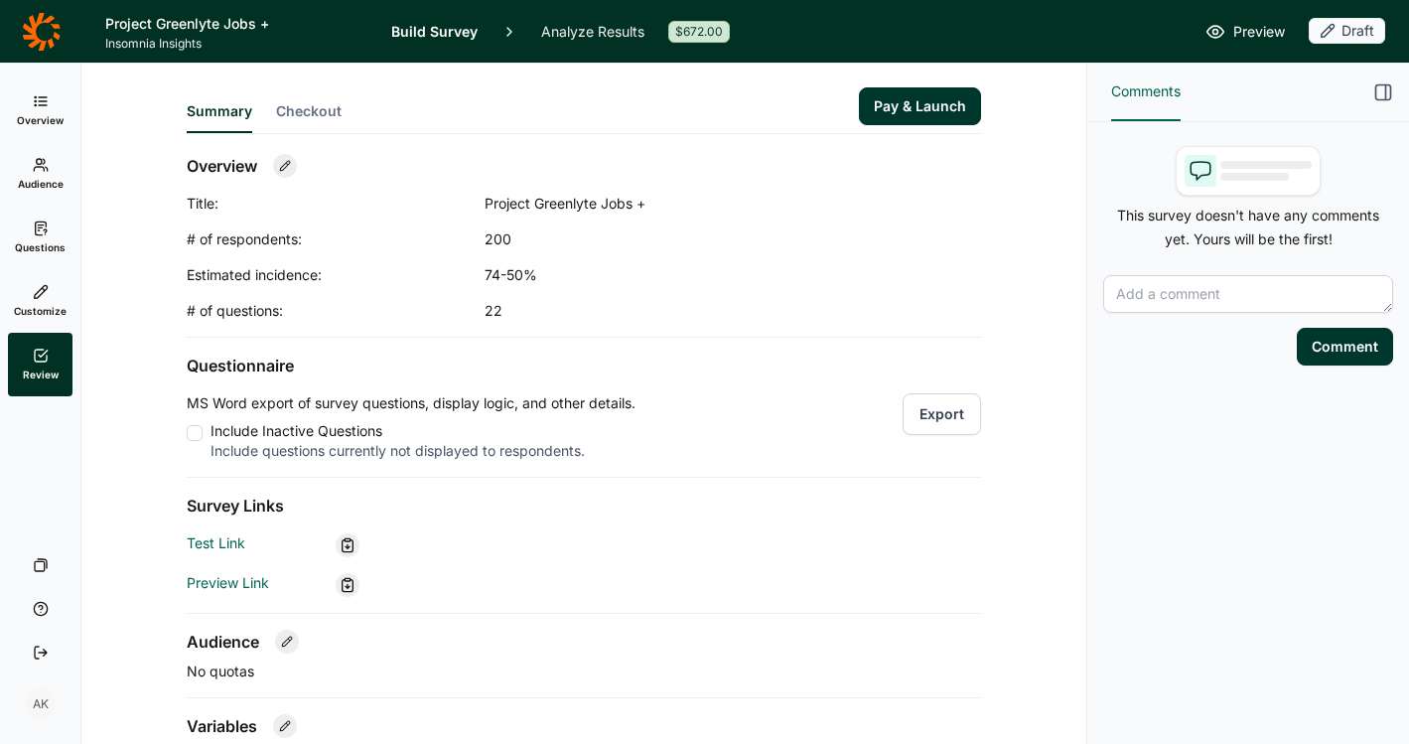
click at [930, 409] on button "Export" at bounding box center [942, 414] width 78 height 42
drag, startPoint x: 378, startPoint y: 30, endPoint x: 404, endPoint y: 32, distance: 25.9
click at [378, 30] on header "Project Greenlyte Jobs + [MEDICAL_DATA] Insights Build Survey Analyze Results $…" at bounding box center [704, 31] width 1409 height 63
click at [411, 32] on link "Build Survey" at bounding box center [434, 31] width 86 height 63
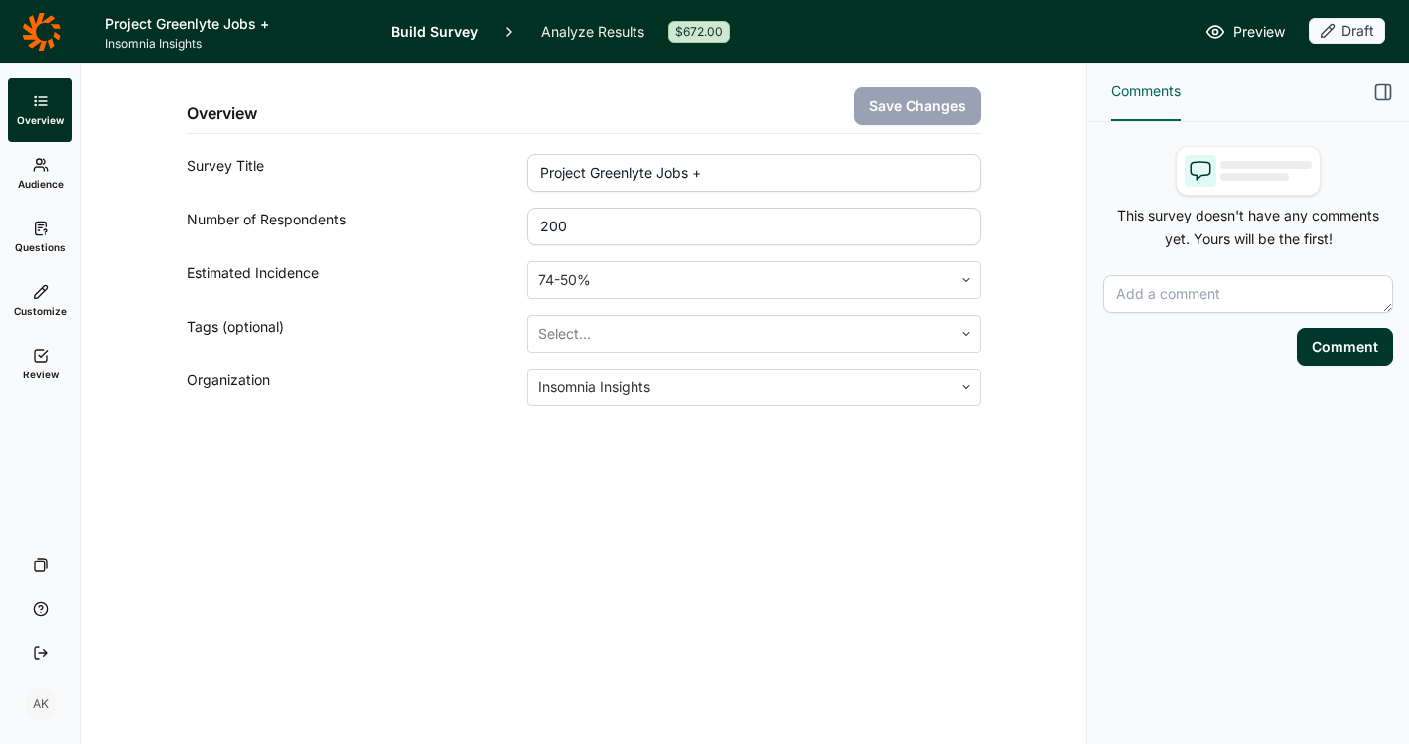
drag, startPoint x: 39, startPoint y: 227, endPoint x: 52, endPoint y: 235, distance: 15.2
click at [39, 227] on use at bounding box center [40, 227] width 11 height 13
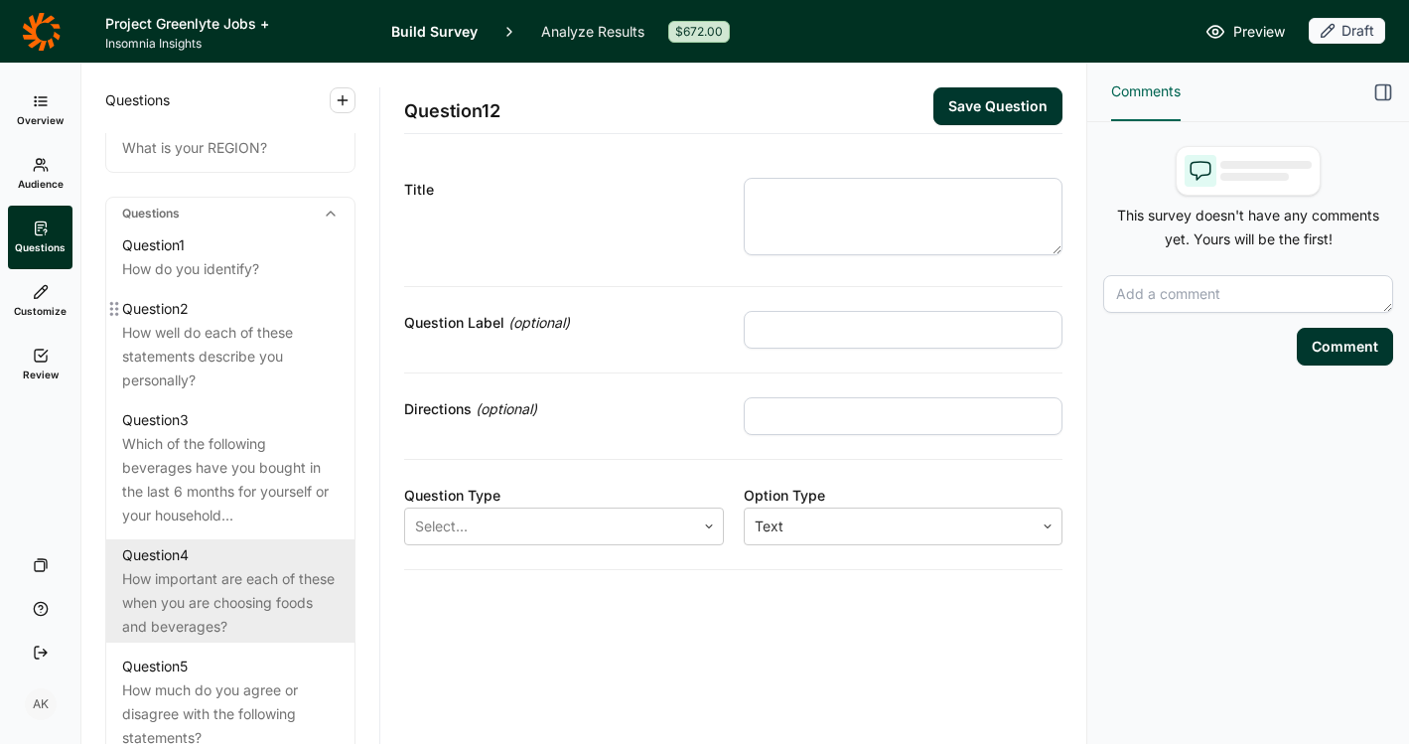
scroll to position [973, 0]
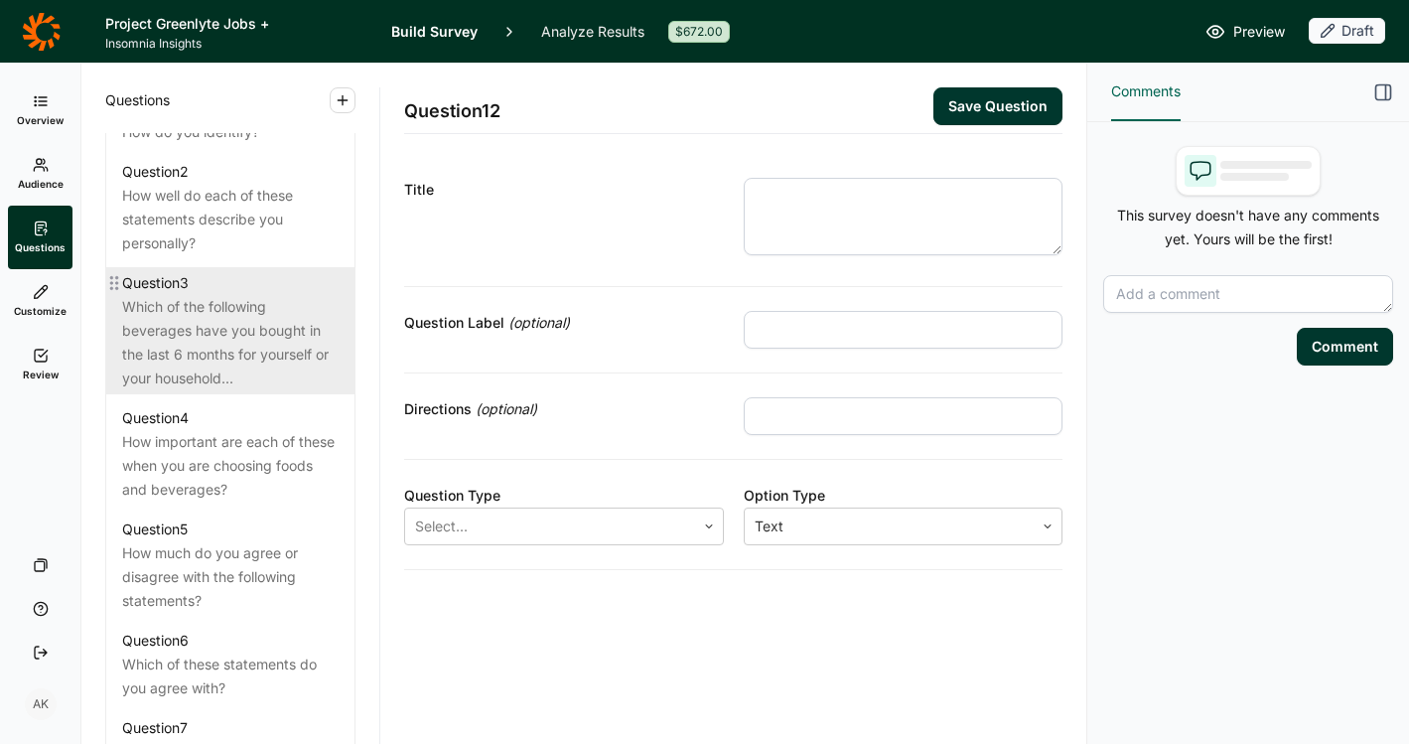
click at [168, 363] on div "Which of the following beverages have you bought in the last 6 months for yours…" at bounding box center [230, 342] width 217 height 95
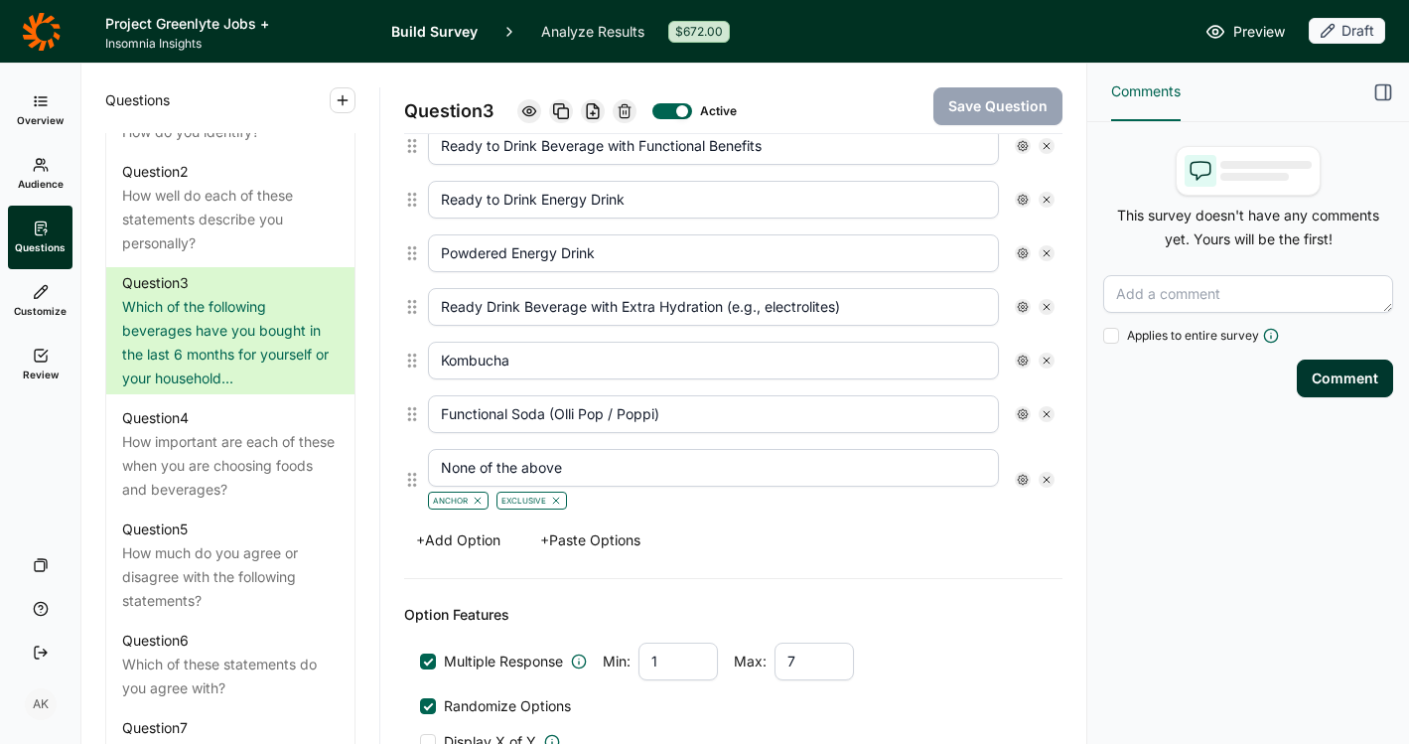
scroll to position [694, 0]
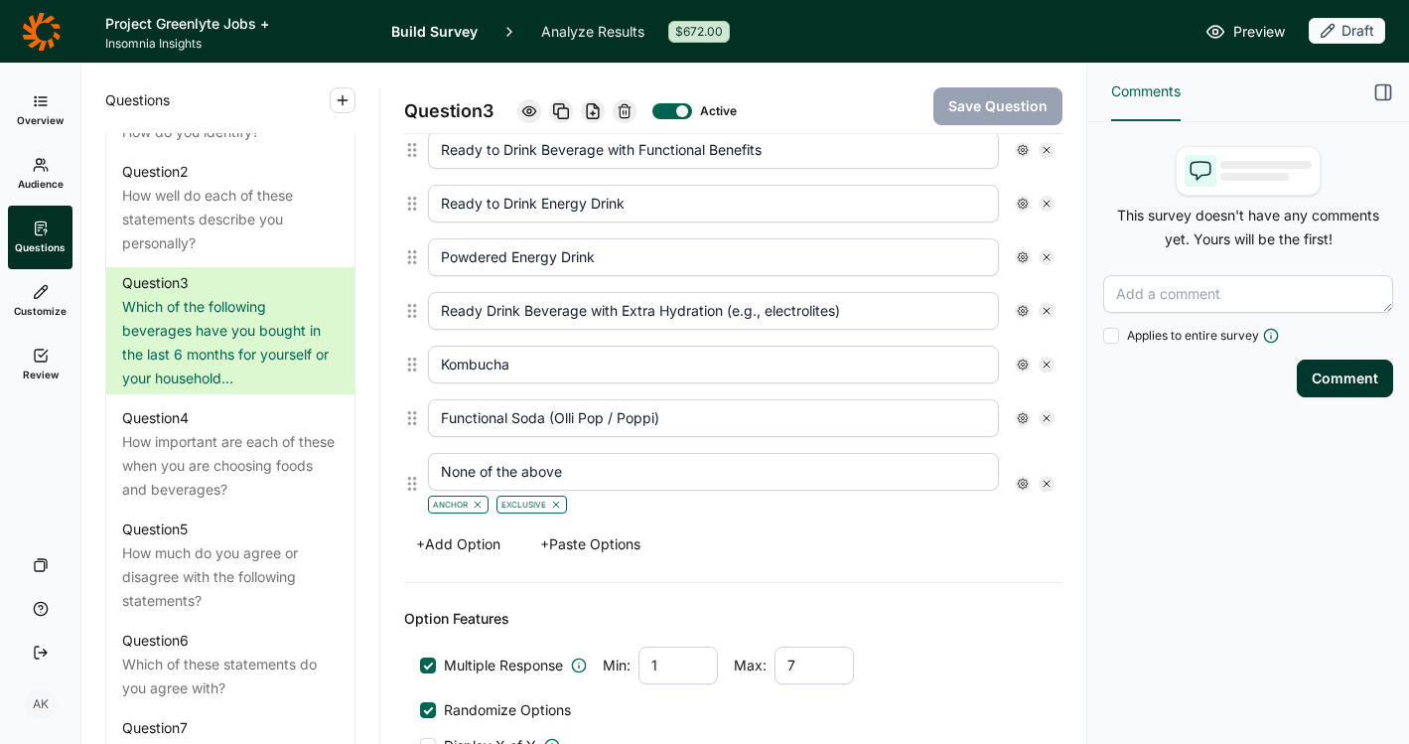
click at [813, 312] on input "Ready Drink Beverage with Extra Hydration (e.g., electrolites)" at bounding box center [713, 311] width 571 height 38
type input "Ready Drink Beverage with Extra Hydration (e.g., electrolytes)"
click at [810, 548] on div "+ Add Option + Paste Options" at bounding box center [733, 544] width 659 height 28
click at [572, 409] on input "Functional Soda (Olli Pop / Poppi)" at bounding box center [713, 418] width 571 height 38
click at [836, 536] on div "+ Add Option + Paste Options" at bounding box center [733, 544] width 659 height 28
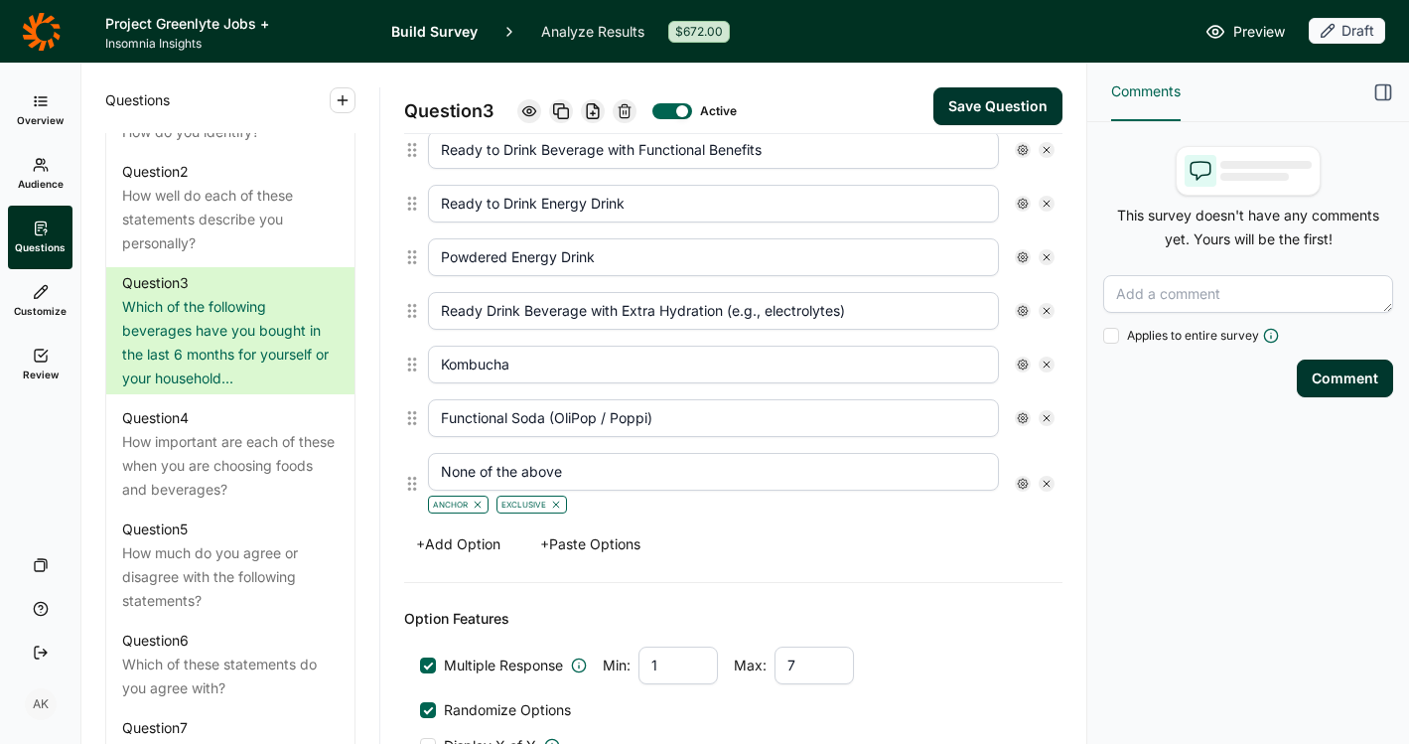
scroll to position [690, 0]
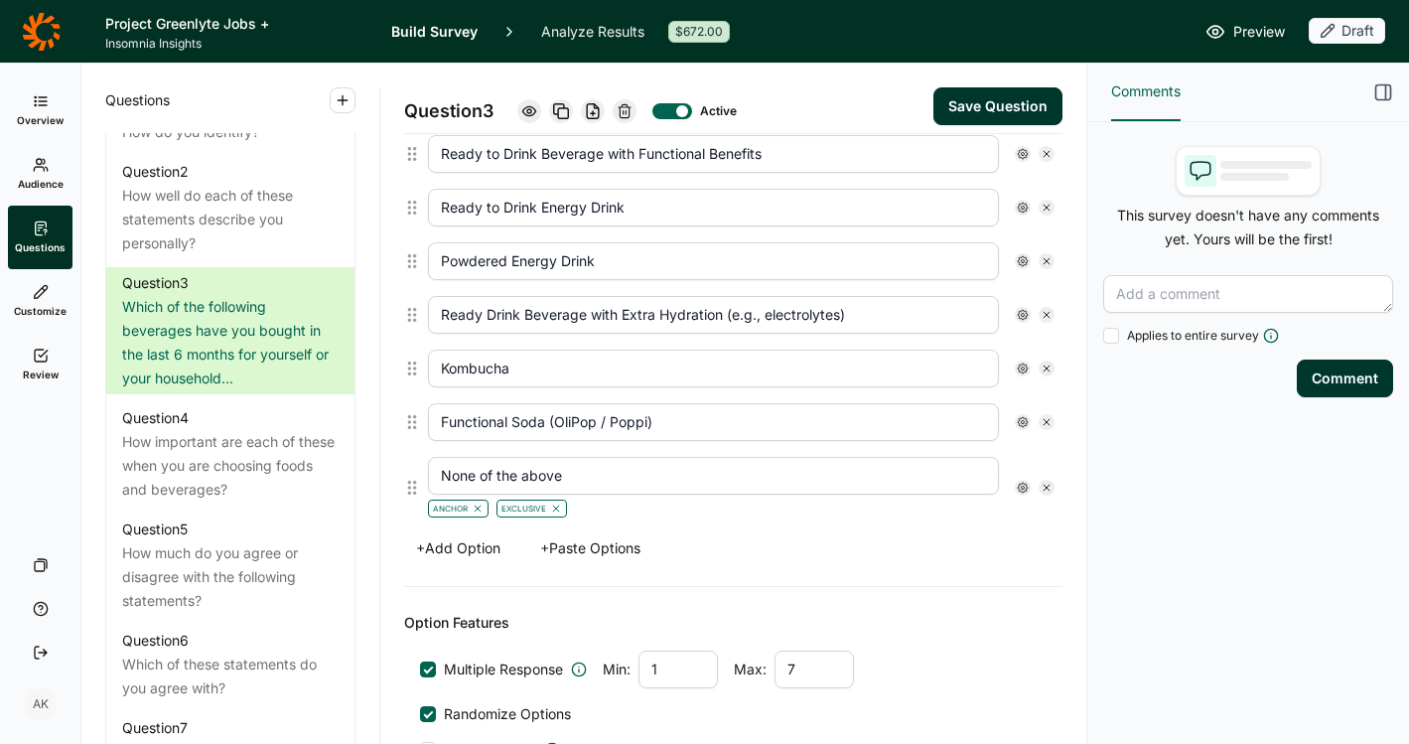
click at [579, 418] on input "Functional Soda (OliPop / Poppi)" at bounding box center [713, 422] width 571 height 38
type input "Functional Soda (Olipop / Poppi)"
click at [832, 574] on div "Options Sparkling Water Ready to Drink Tea Ready to Drink Beverage with Functio…" at bounding box center [733, 279] width 659 height 615
click at [907, 580] on div "Options Sparkling Water Ready to Drink Tea Ready to Drink Beverage with Functio…" at bounding box center [733, 279] width 659 height 615
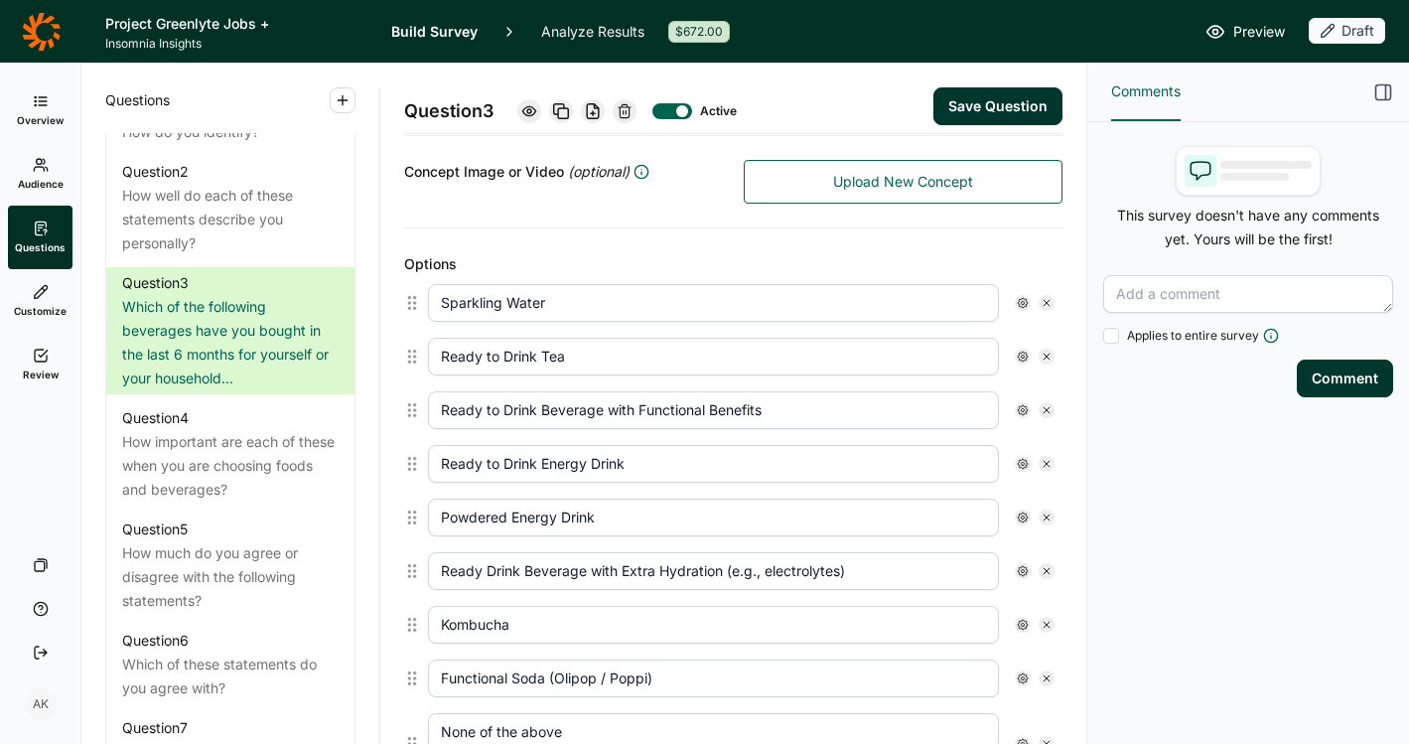
scroll to position [372, 0]
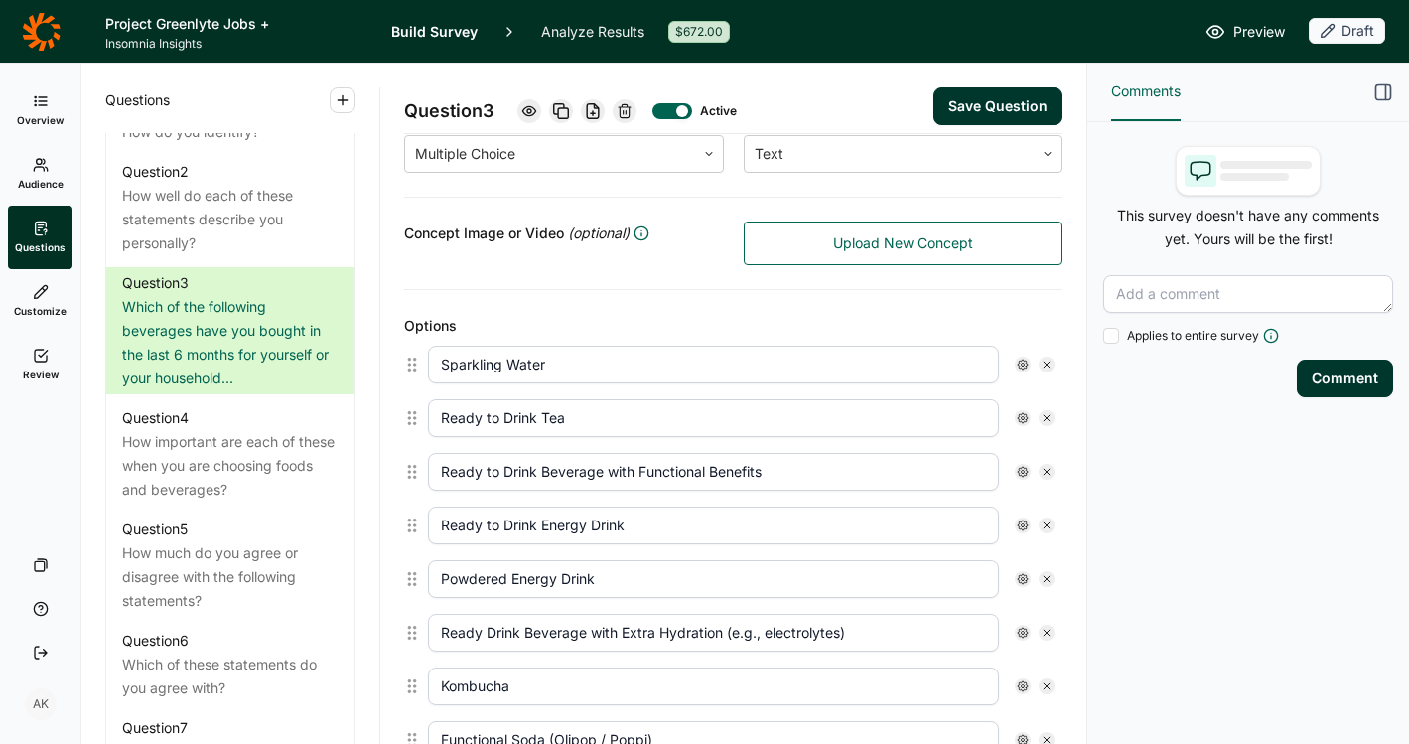
click at [992, 90] on button "Save Question" at bounding box center [998, 106] width 129 height 38
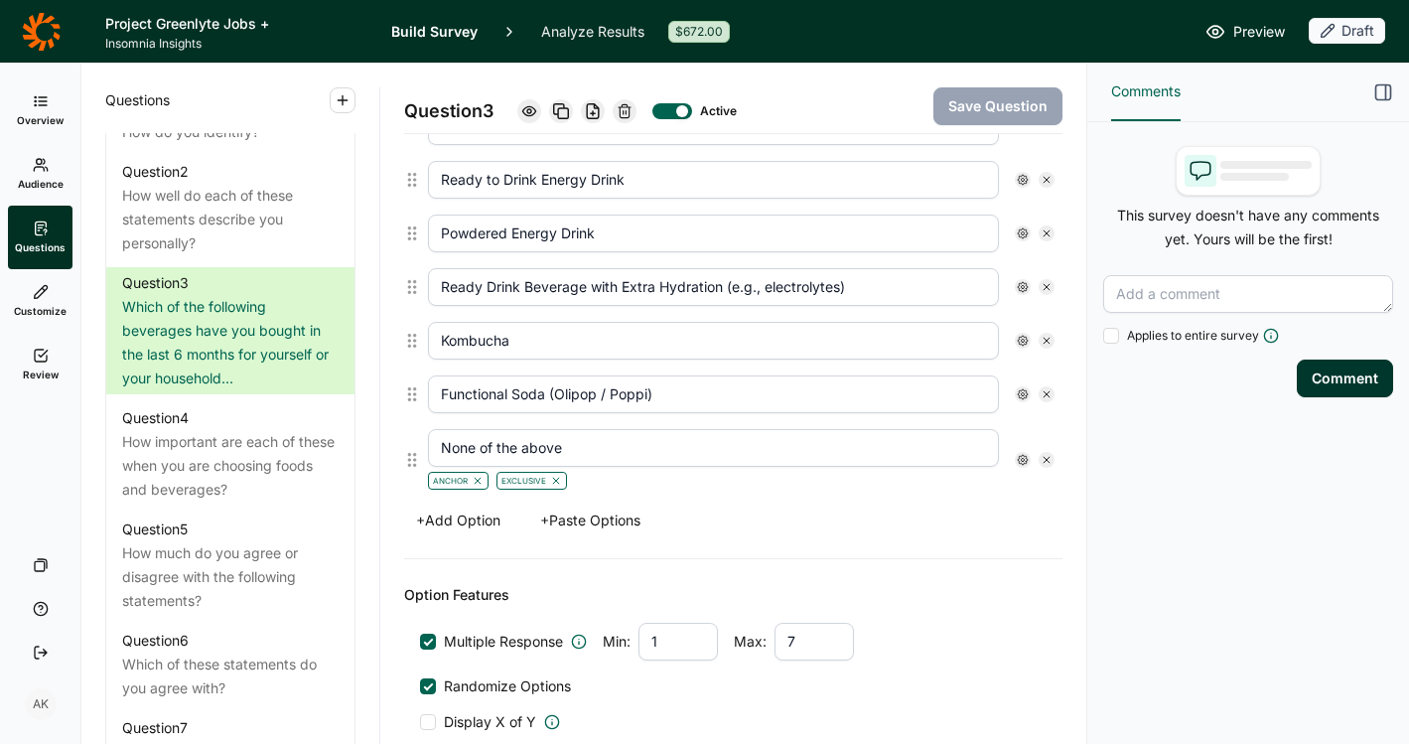
scroll to position [901, 0]
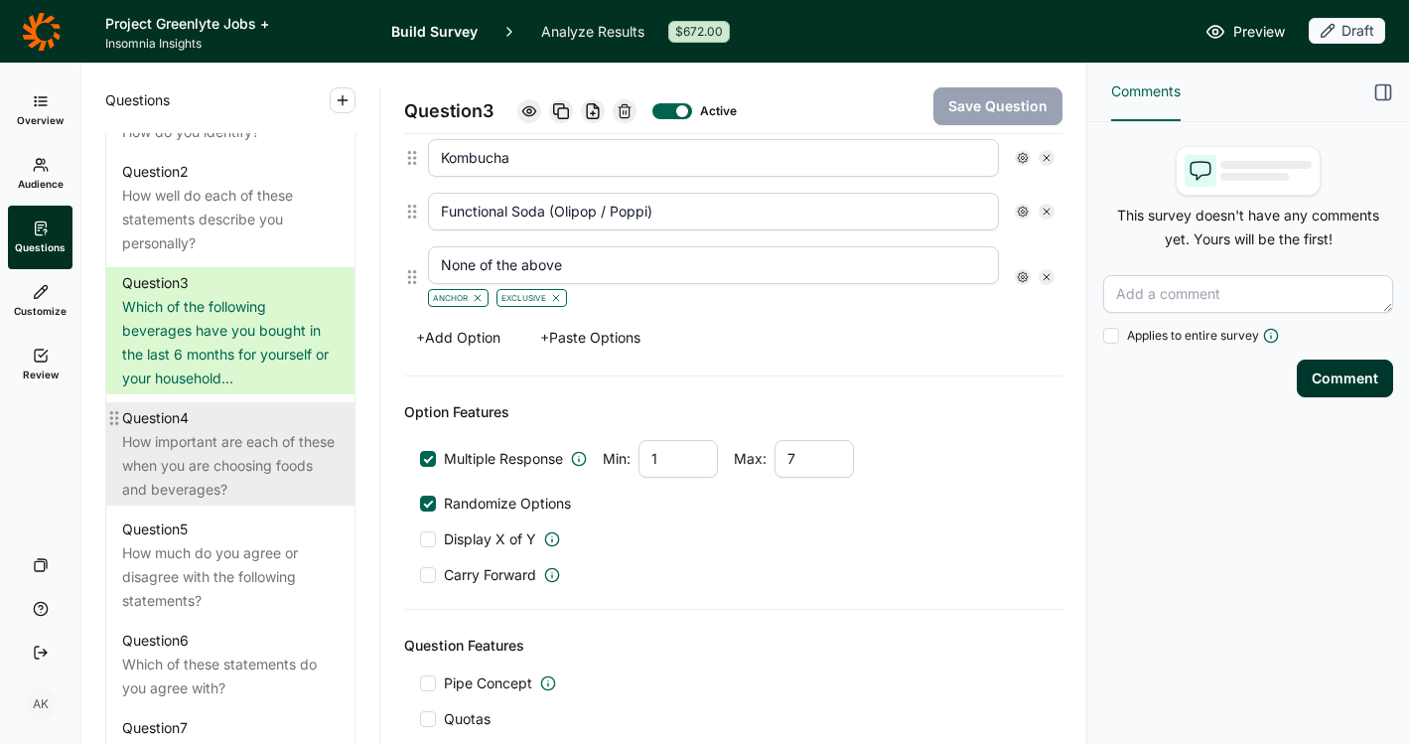
click at [166, 482] on div "How important are each of these when you are choosing foods and beverages?" at bounding box center [230, 466] width 217 height 72
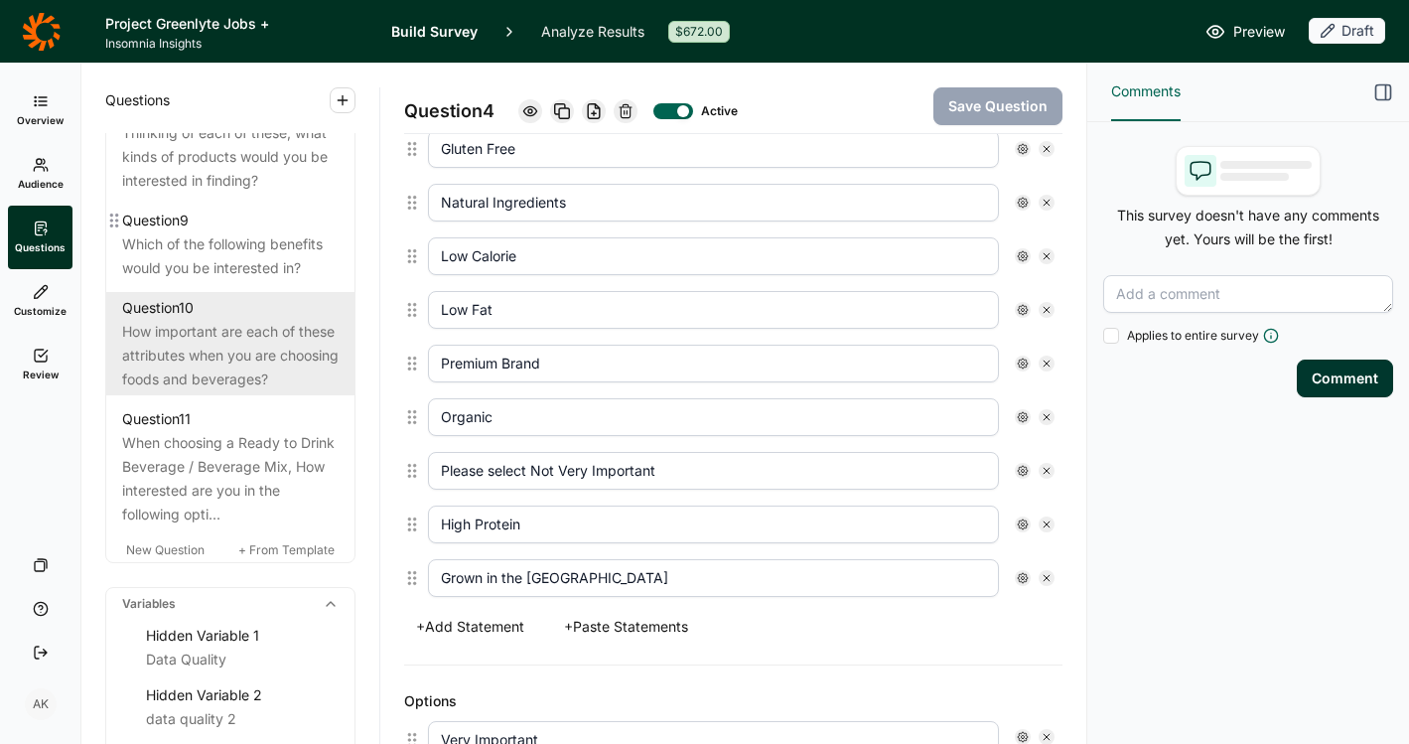
scroll to position [1698, 0]
click at [229, 396] on div "How important are each of these attributes when you are choosing foods and beve…" at bounding box center [230, 361] width 217 height 72
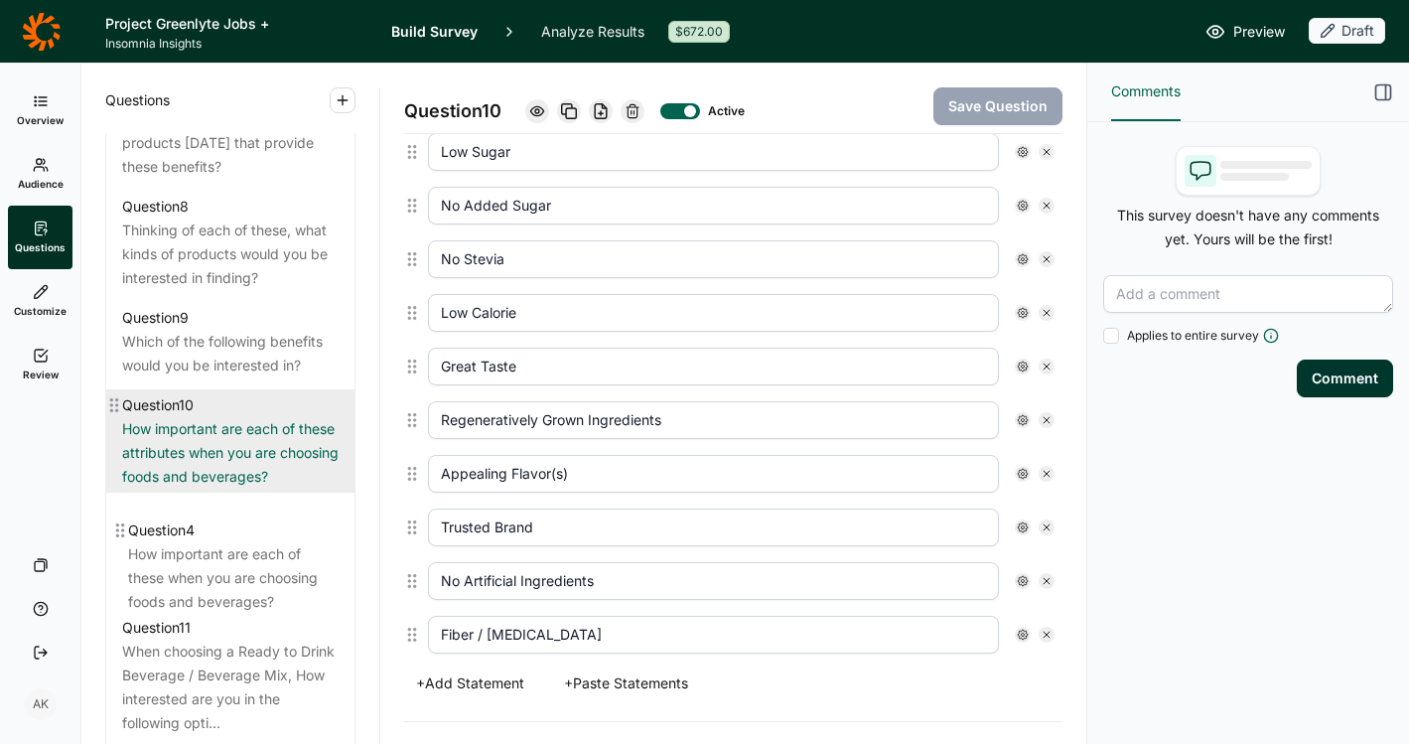
scroll to position [1502, 0]
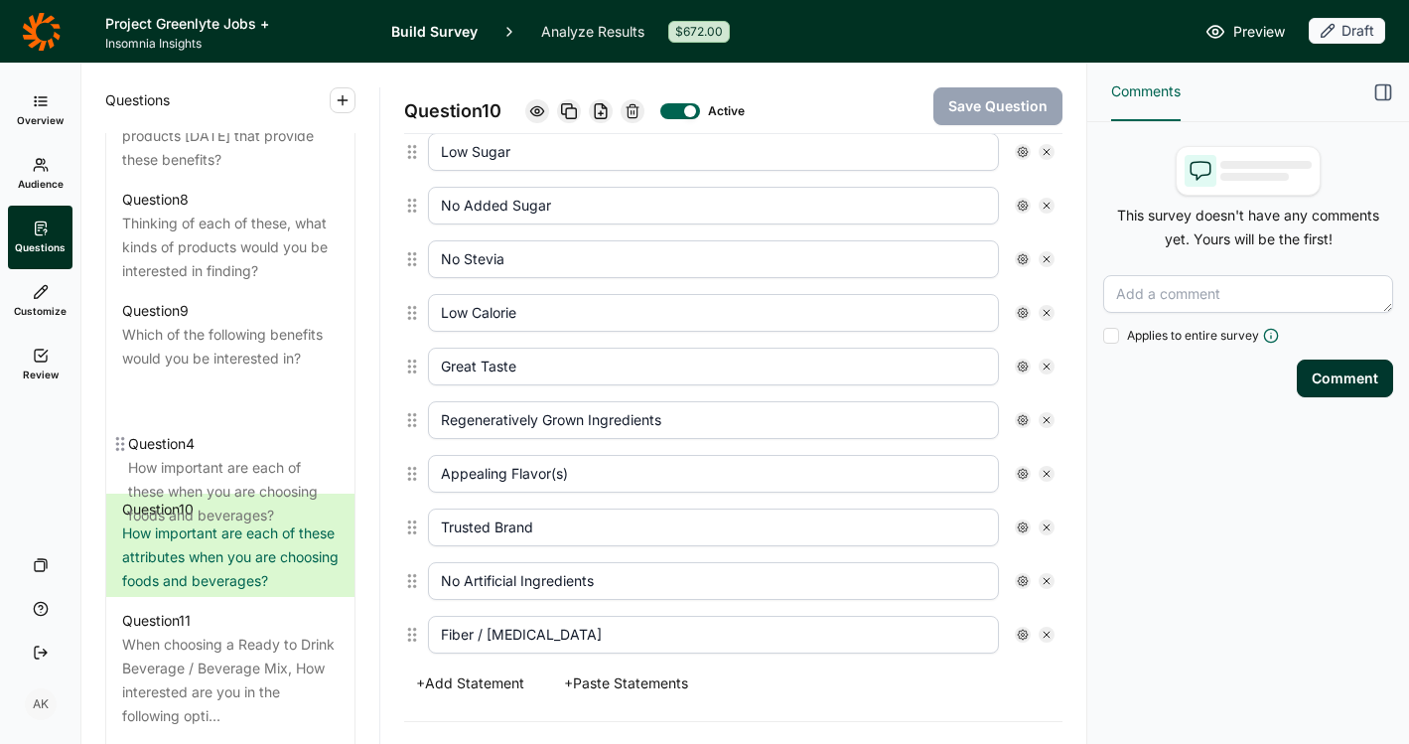
drag, startPoint x: 118, startPoint y: 192, endPoint x: 124, endPoint y: 455, distance: 263.3
click at [124, 455] on div "Question 1 How do you identify? Question 2 How well do each of these statements…" at bounding box center [230, 148] width 248 height 1168
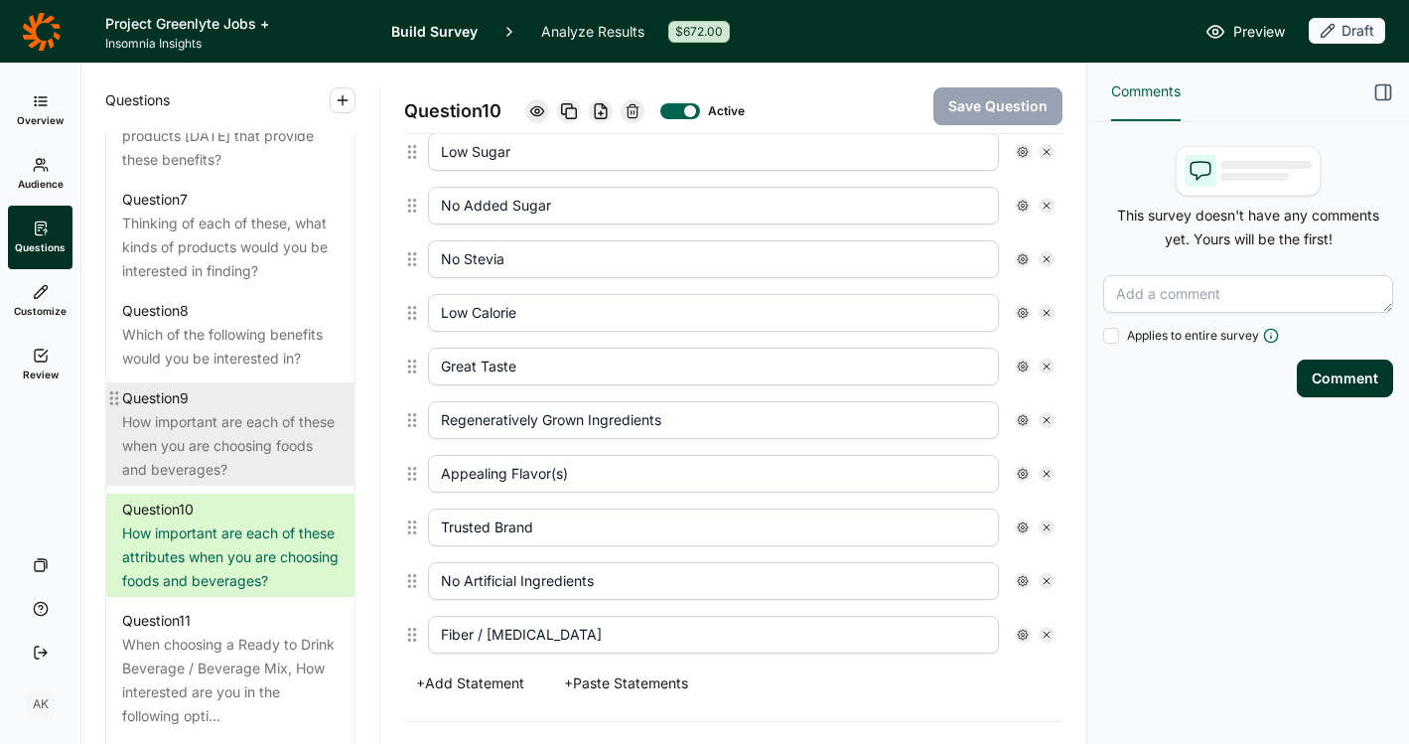
click at [241, 466] on div "How important are each of these when you are choosing foods and beverages?" at bounding box center [230, 446] width 217 height 72
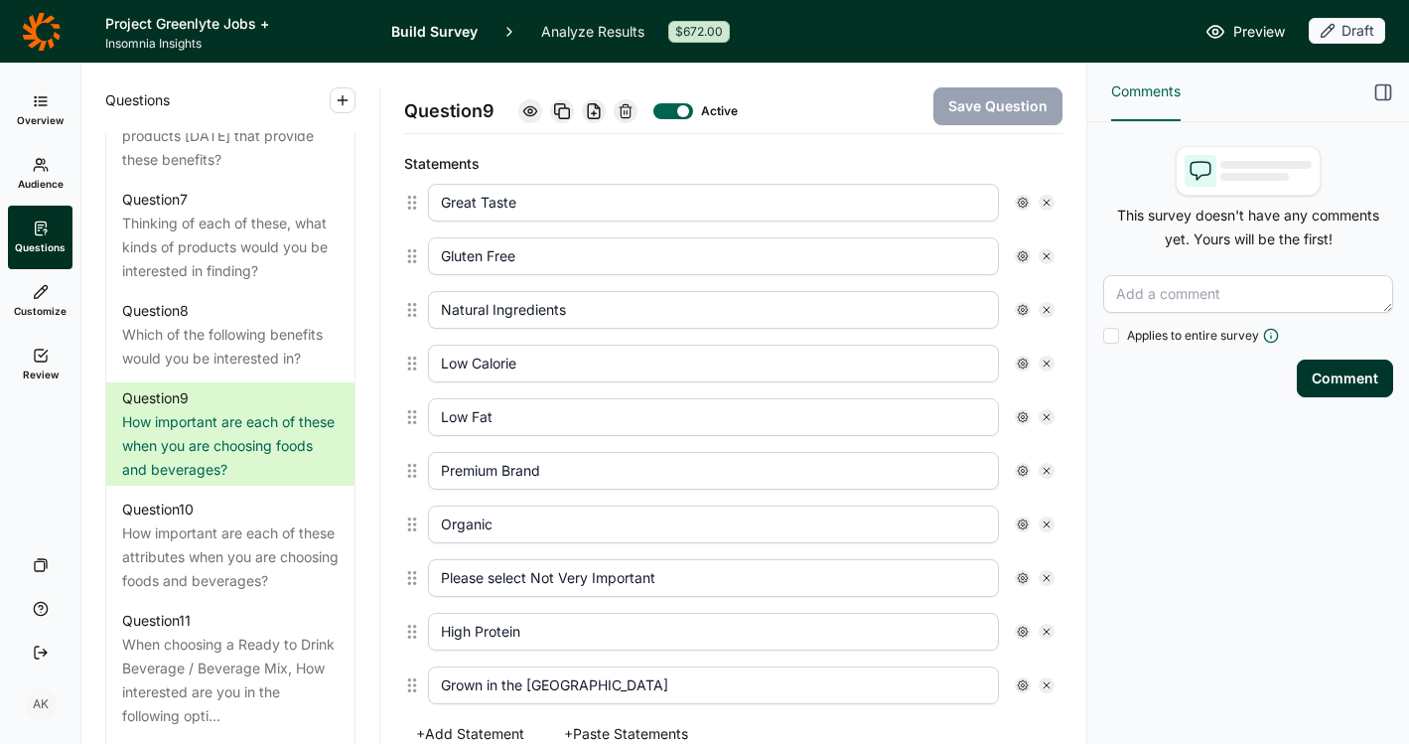
scroll to position [534, 0]
click at [626, 111] on icon at bounding box center [626, 111] width 16 height 16
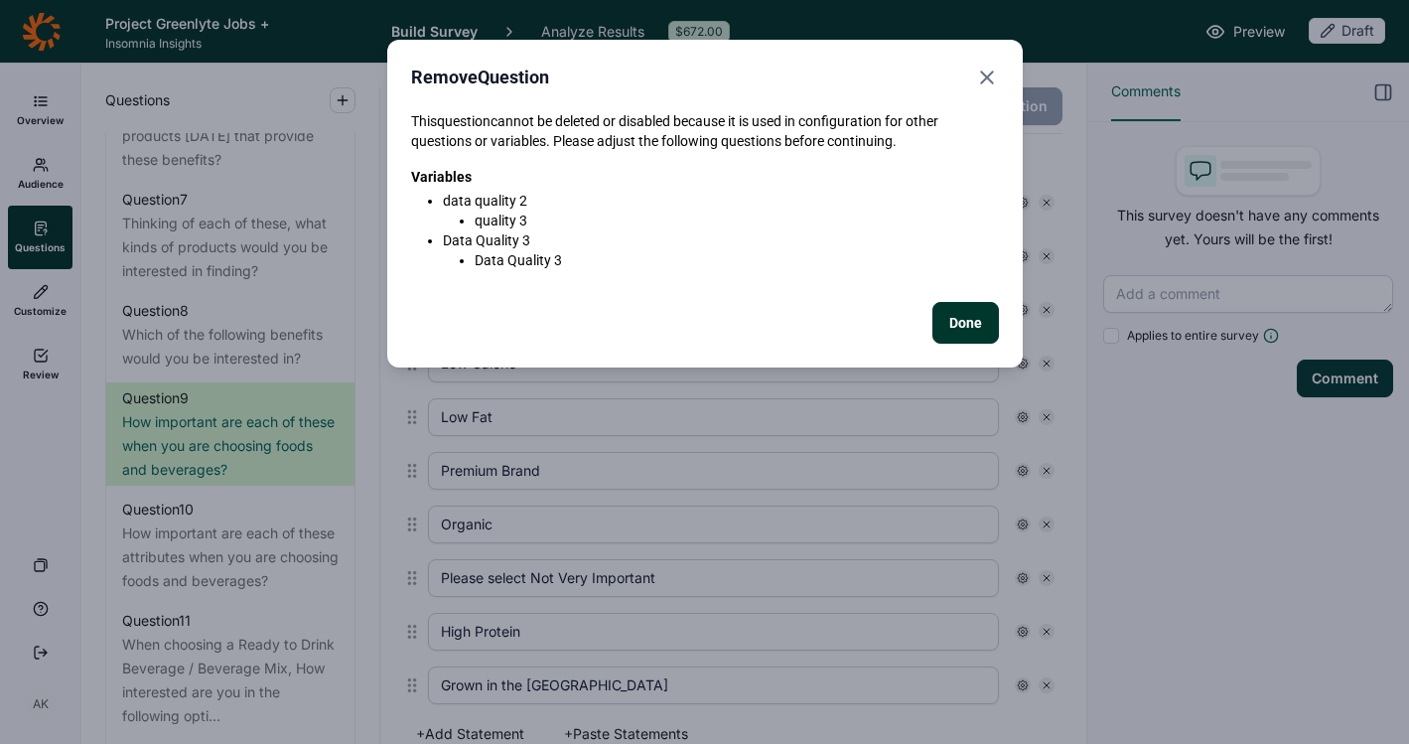
click at [976, 329] on button "Done" at bounding box center [966, 323] width 67 height 42
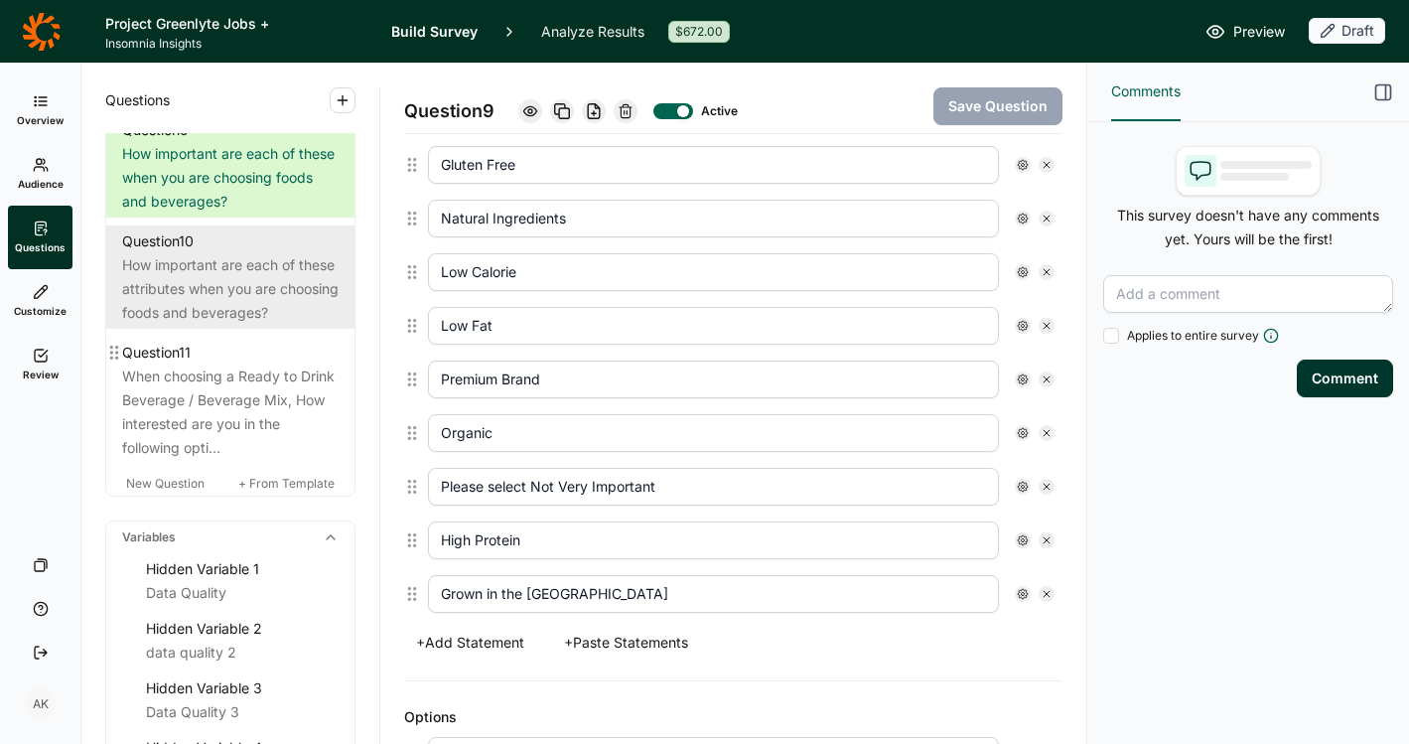
scroll to position [1766, 0]
click at [202, 323] on div "How important are each of these attributes when you are choosing foods and beve…" at bounding box center [230, 293] width 217 height 72
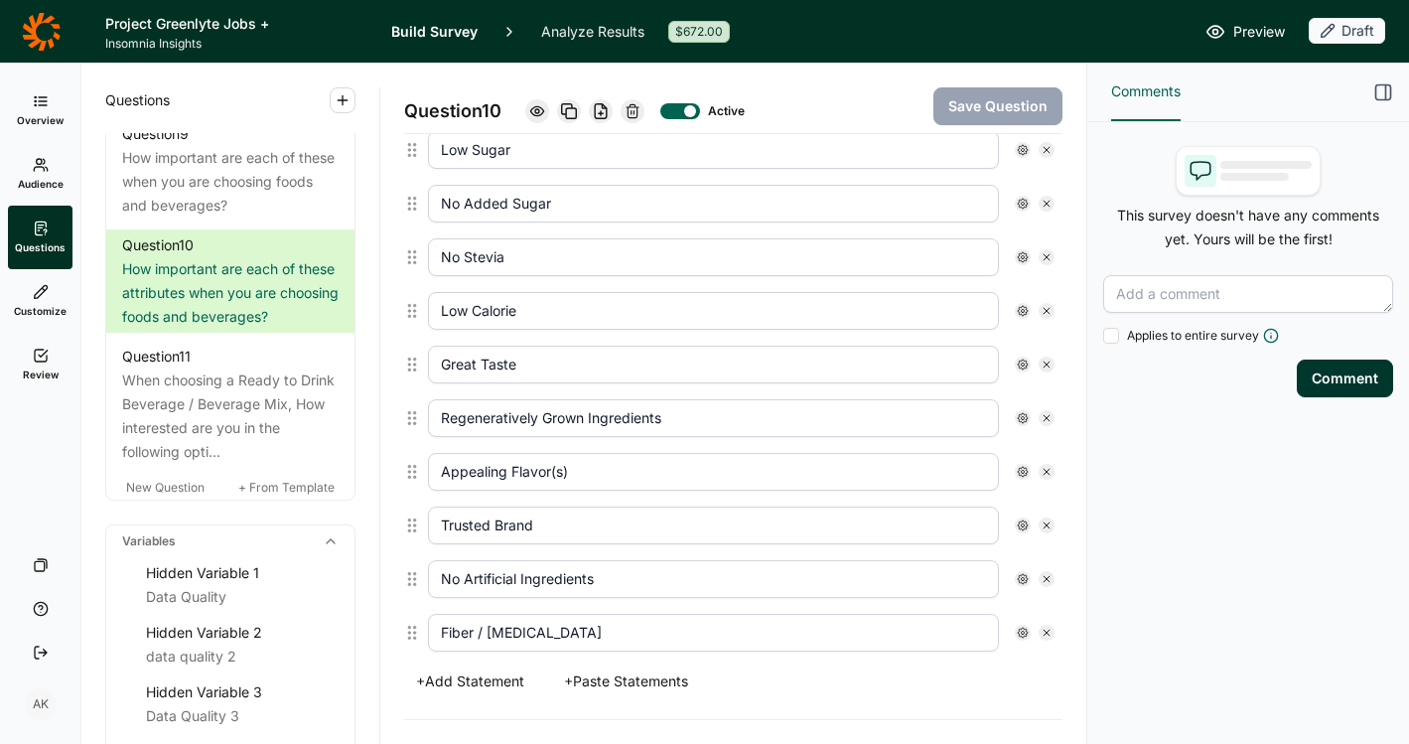
scroll to position [694, 0]
click at [482, 675] on button "+ Add Statement" at bounding box center [470, 681] width 132 height 28
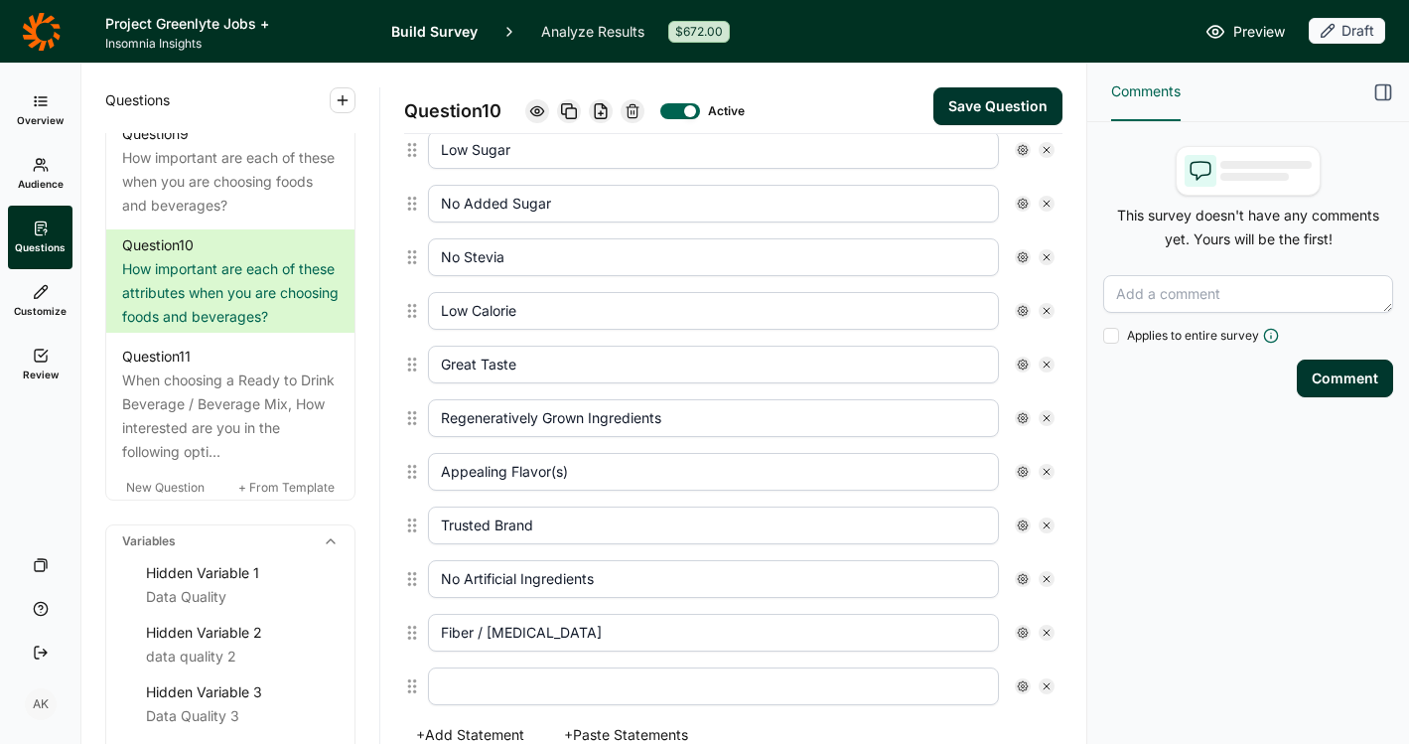
scroll to position [748, 0]
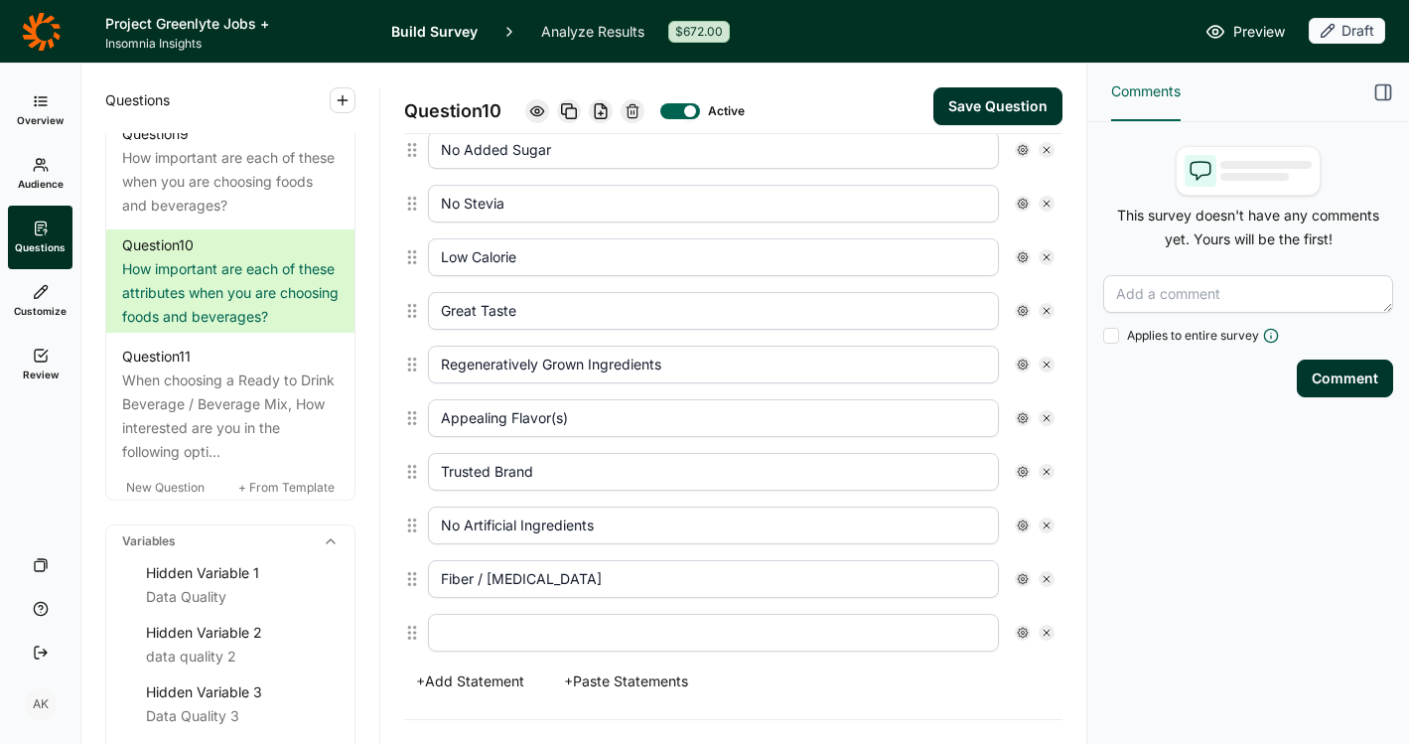
click at [519, 630] on input "text" at bounding box center [713, 633] width 571 height 38
type input "O"
type input "Please select "Not Very Important""
click at [972, 105] on button "Save Question" at bounding box center [998, 106] width 129 height 38
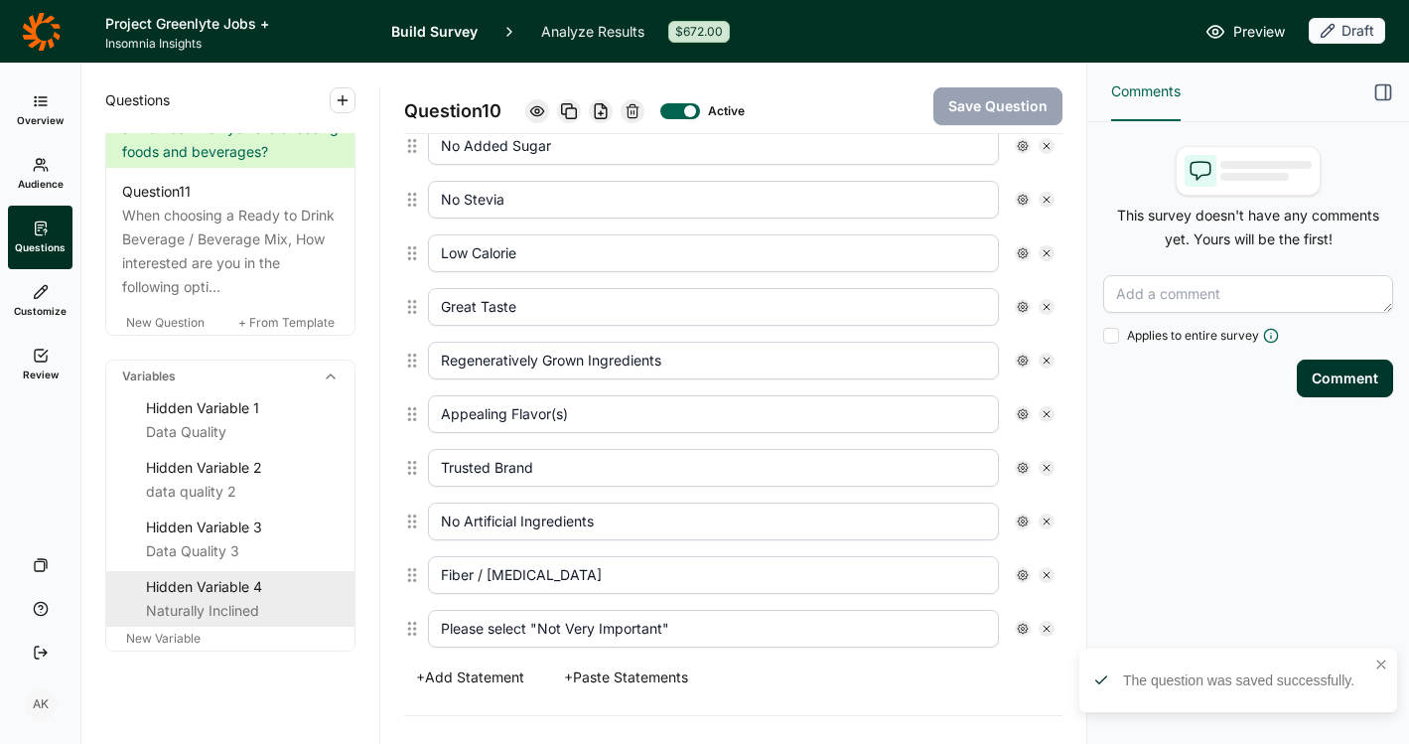
scroll to position [2037, 0]
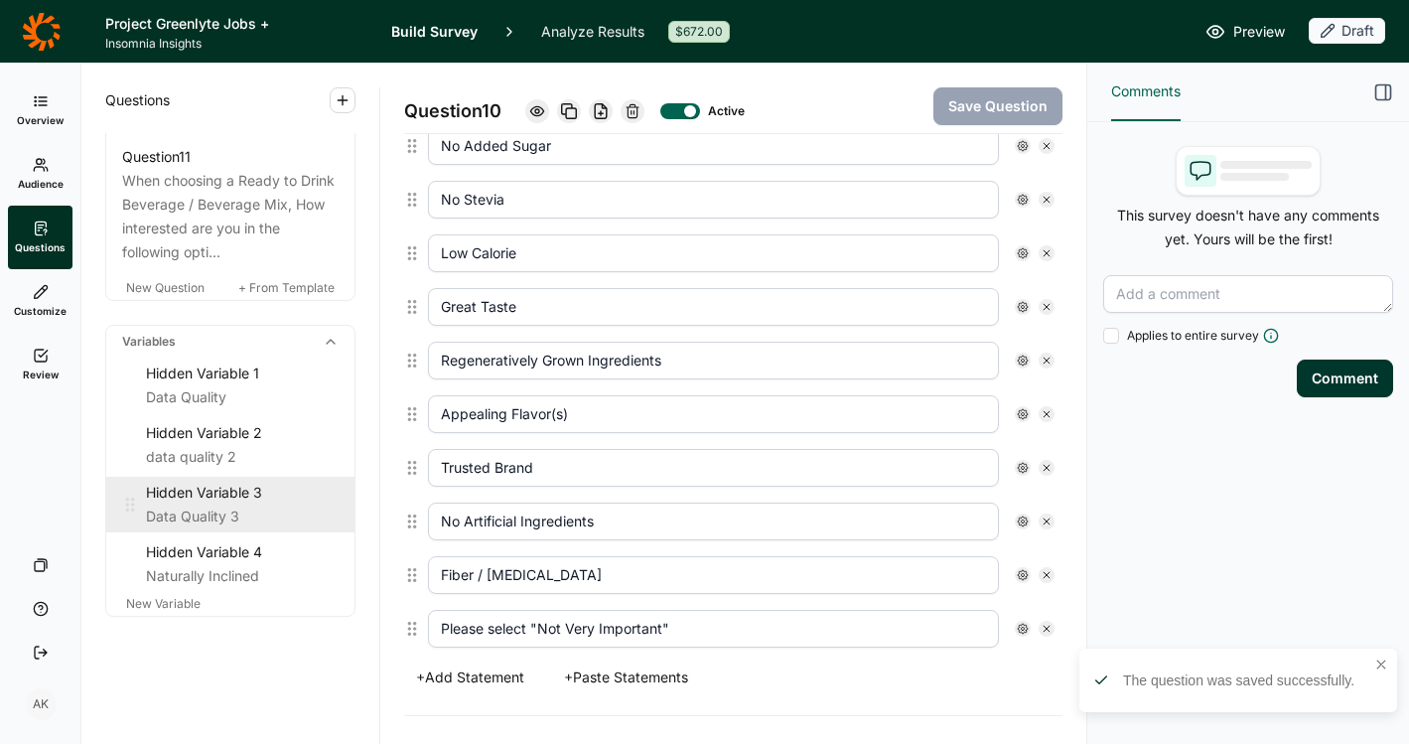
click at [195, 503] on div "Hidden Variable 3" at bounding box center [242, 493] width 193 height 24
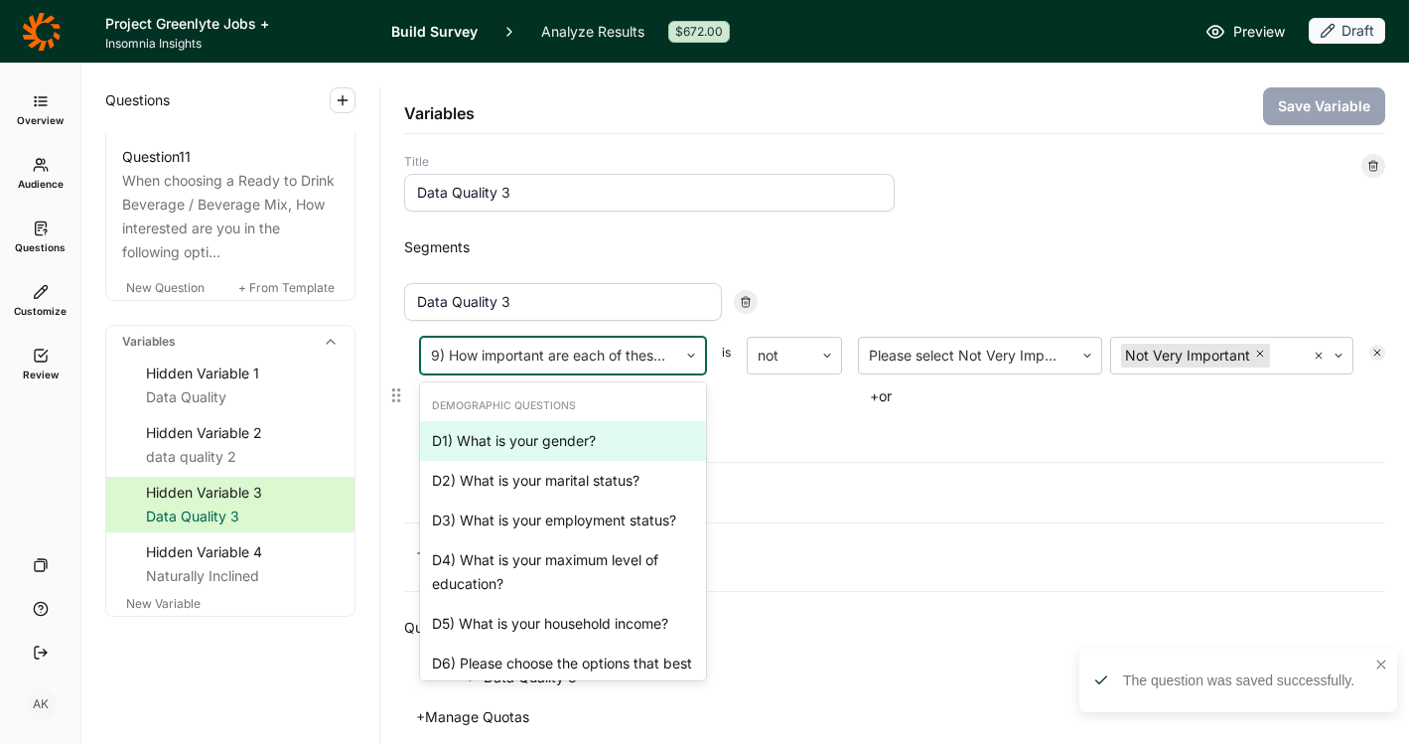
click at [619, 355] on div at bounding box center [549, 356] width 236 height 28
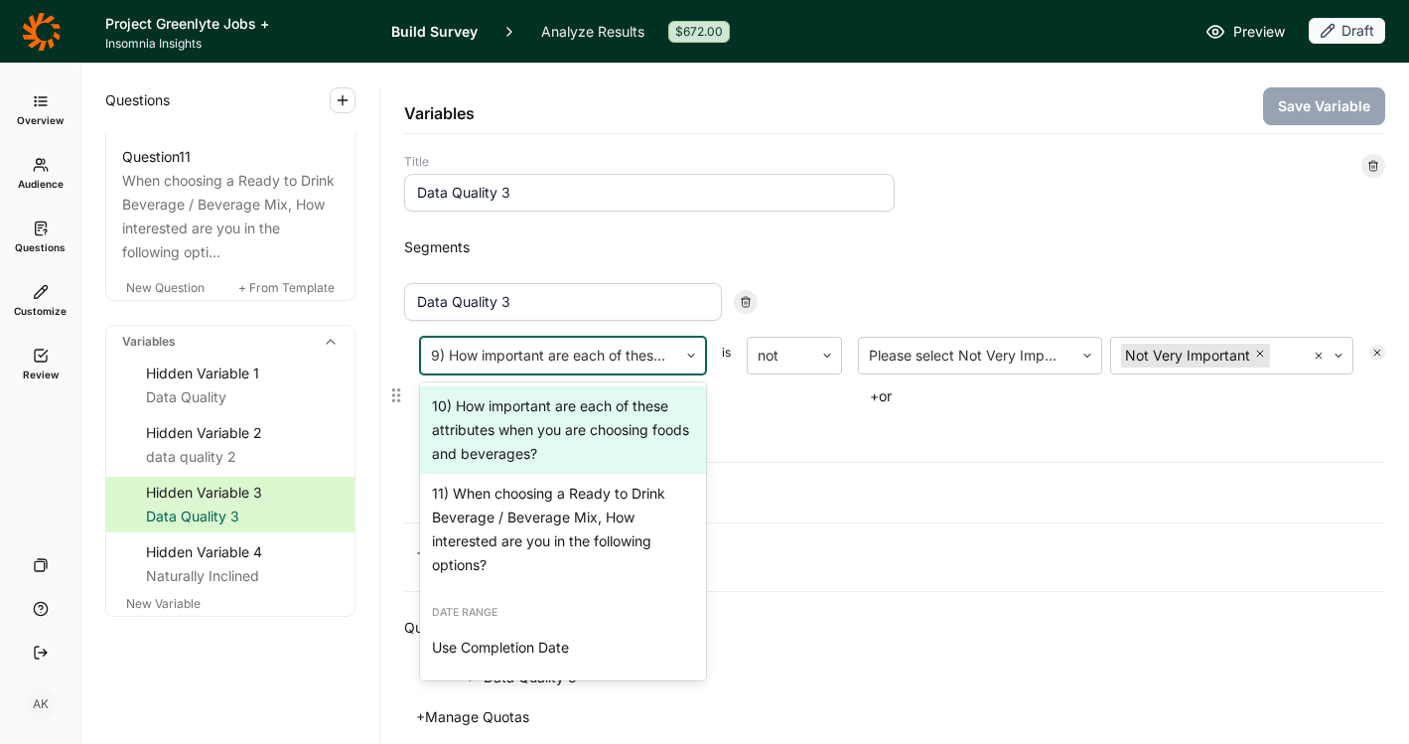
scroll to position [1246, 0]
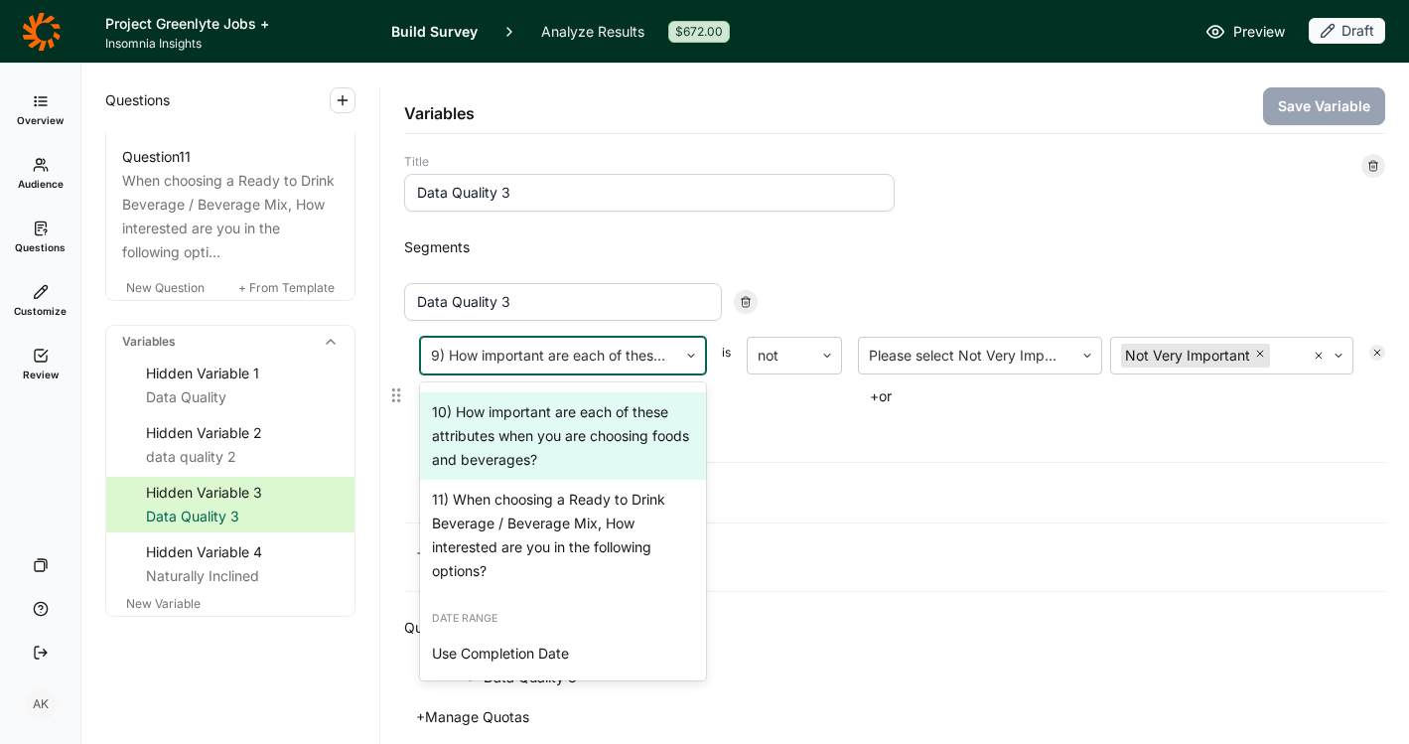
click at [576, 465] on div "10) How important are each of these attributes when you are choosing foods and …" at bounding box center [563, 435] width 286 height 87
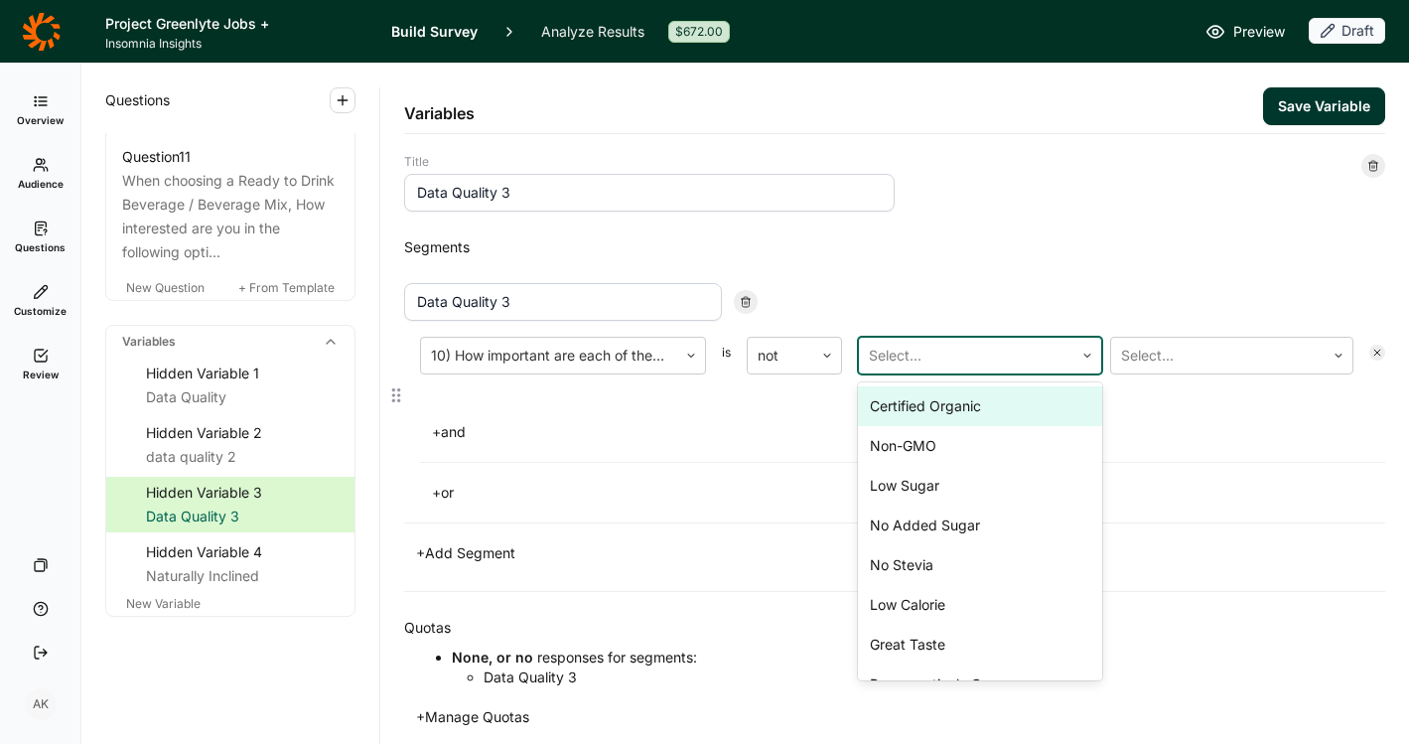
click at [968, 362] on div at bounding box center [966, 356] width 195 height 28
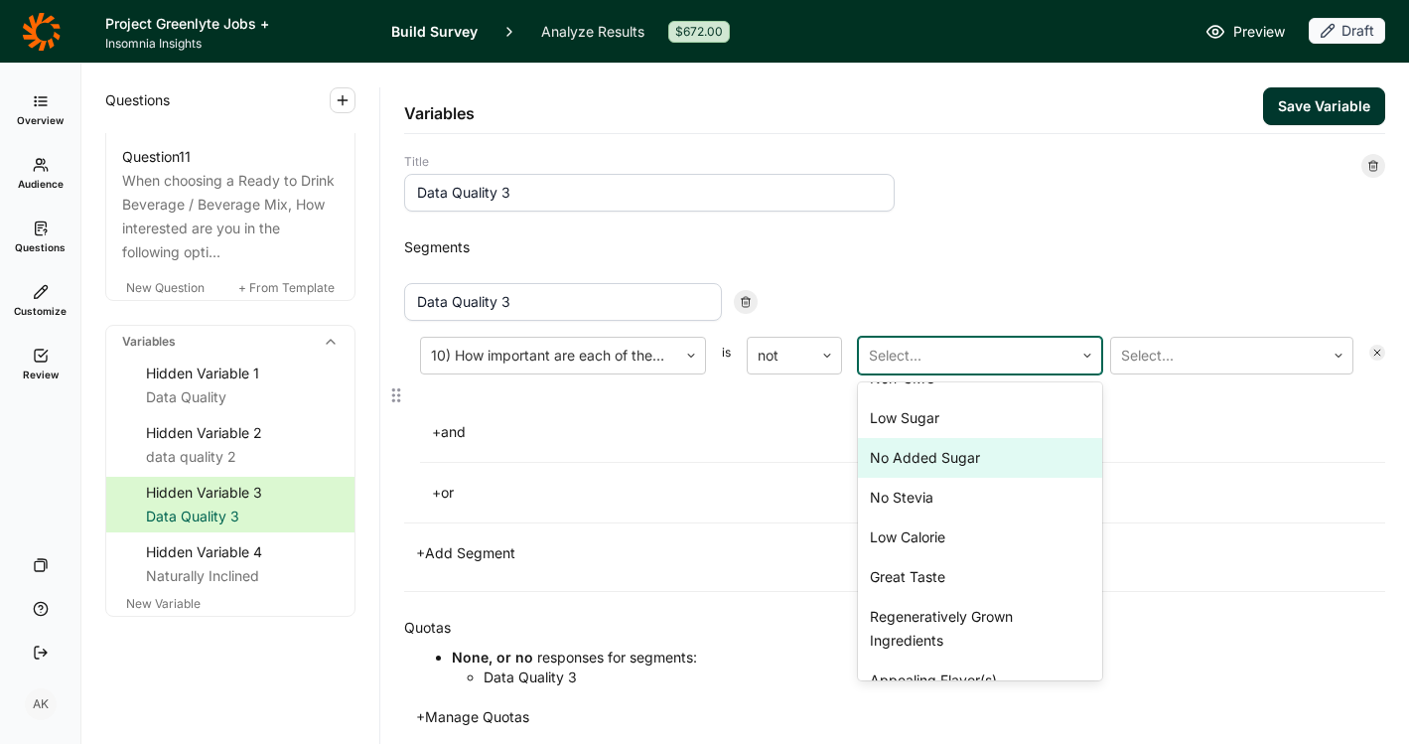
scroll to position [274, 0]
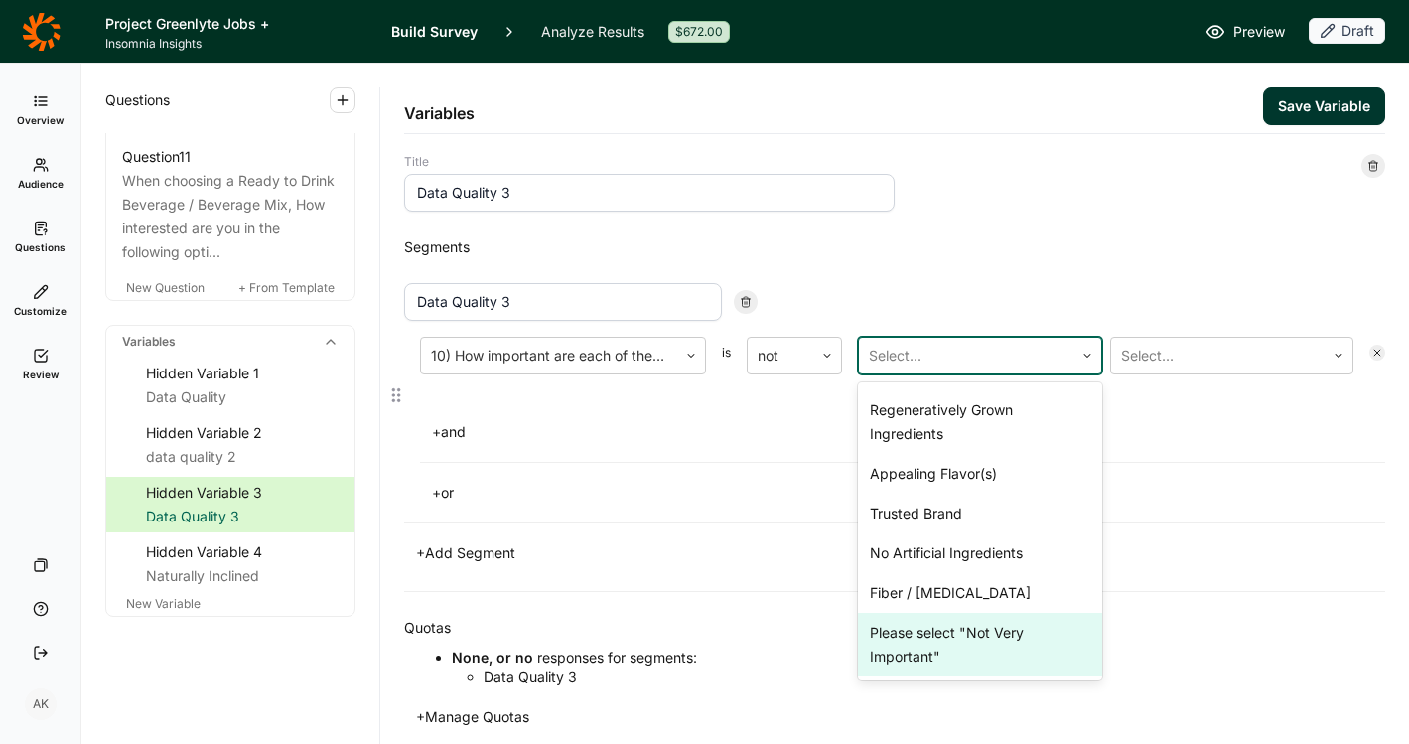
click at [974, 627] on div "Please select "Not Very Important"" at bounding box center [980, 645] width 244 height 64
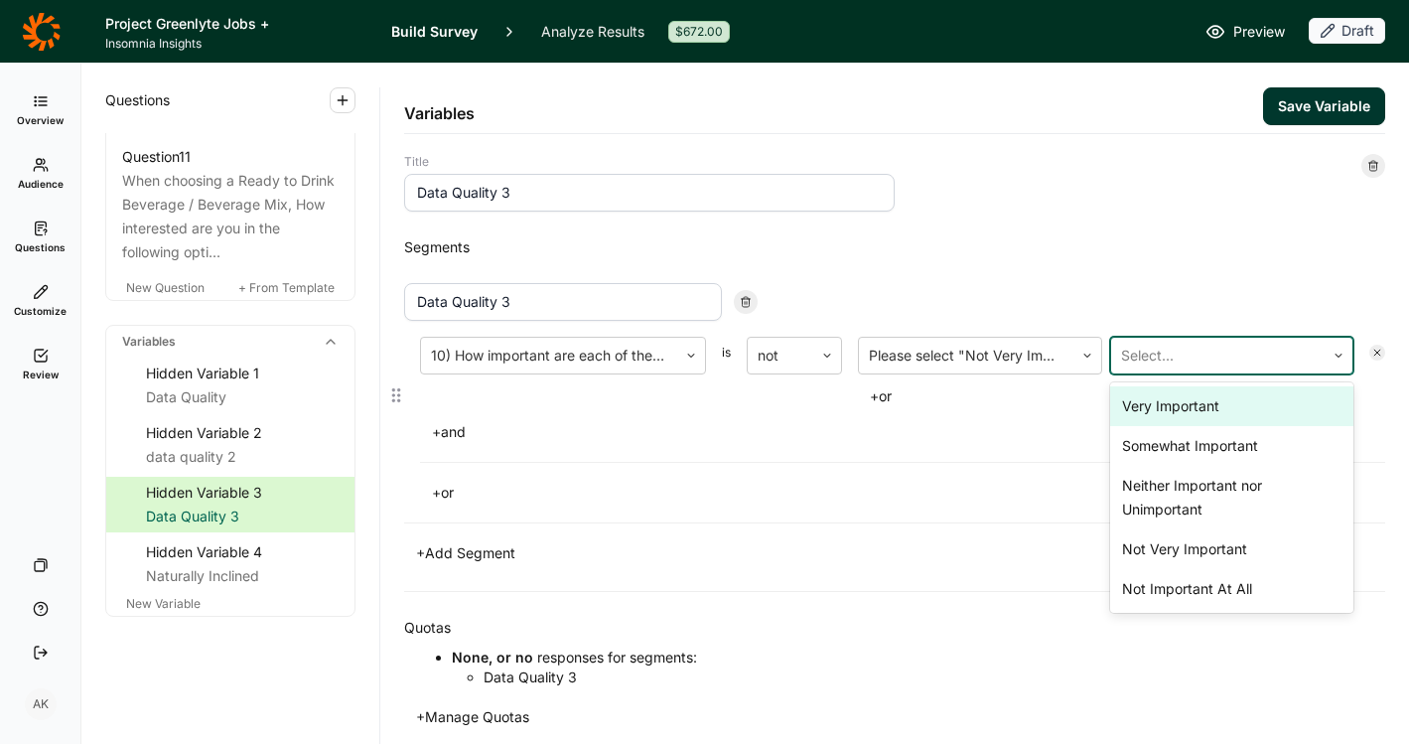
click at [1178, 348] on div at bounding box center [1218, 356] width 195 height 28
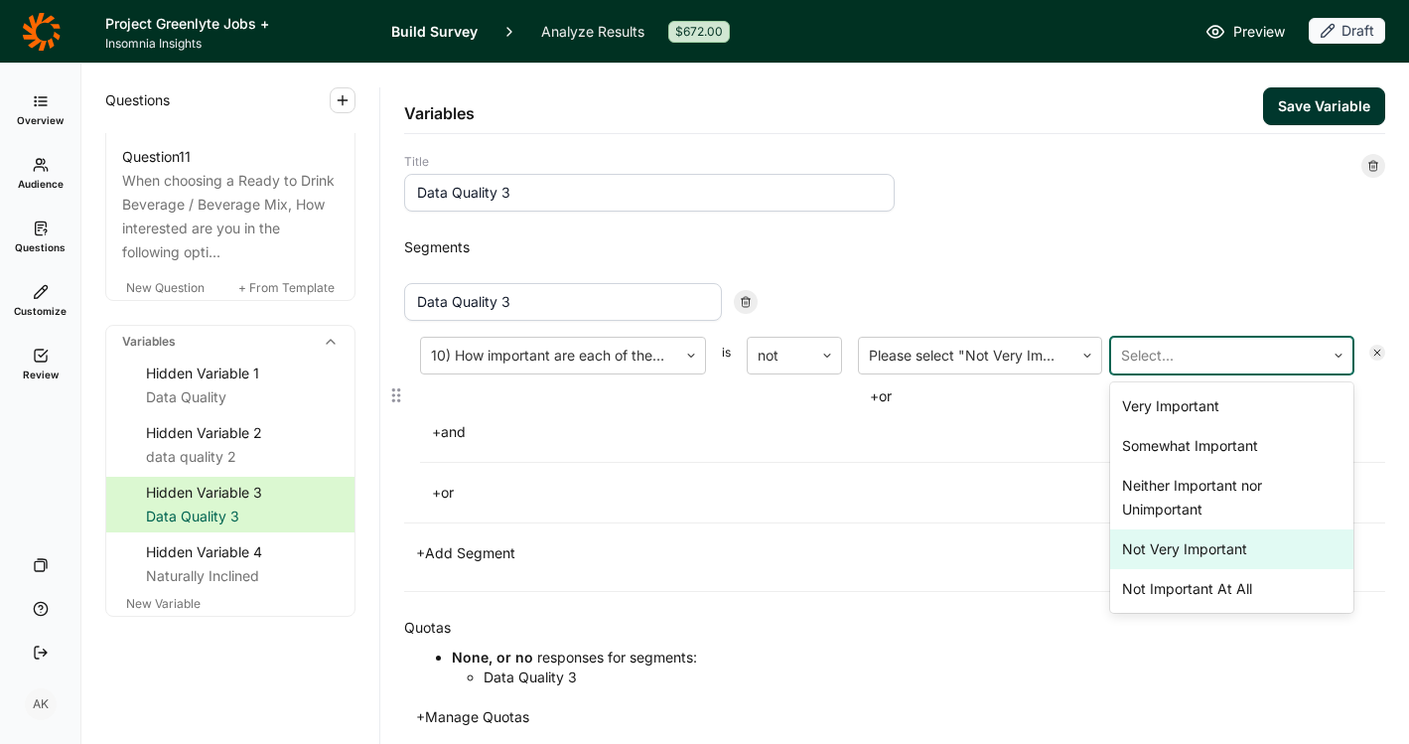
click at [1180, 559] on div "Not Very Important" at bounding box center [1232, 549] width 244 height 40
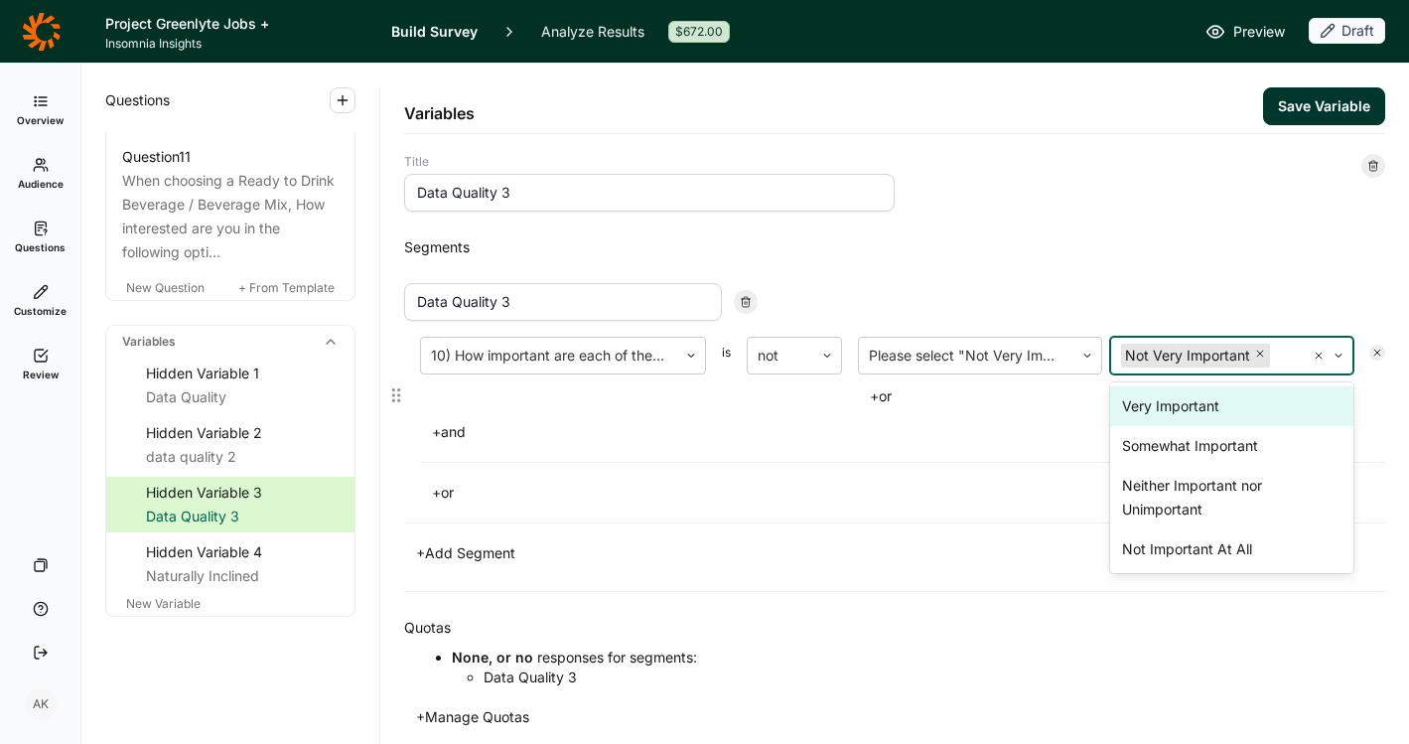
click at [973, 494] on div "+ or" at bounding box center [902, 493] width 965 height 28
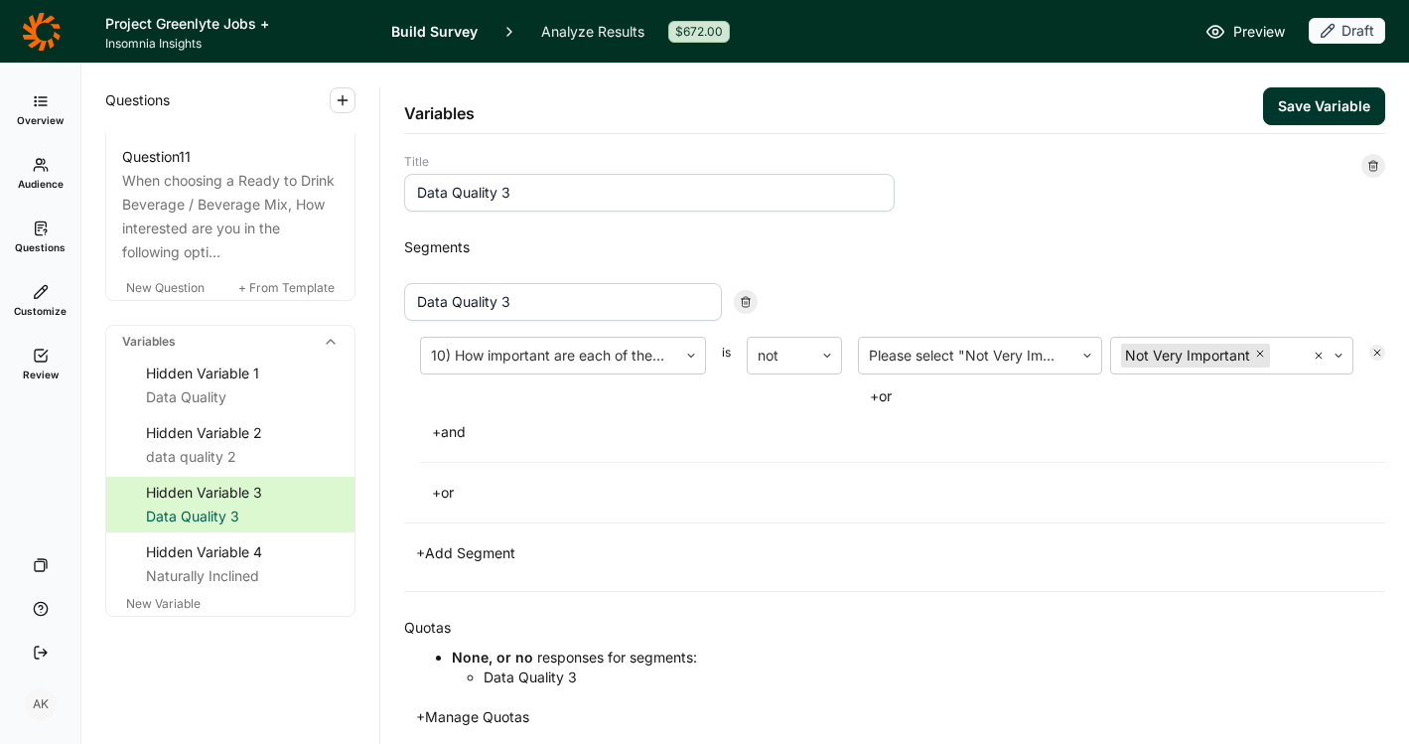
click at [1297, 99] on button "Save Variable" at bounding box center [1324, 106] width 122 height 38
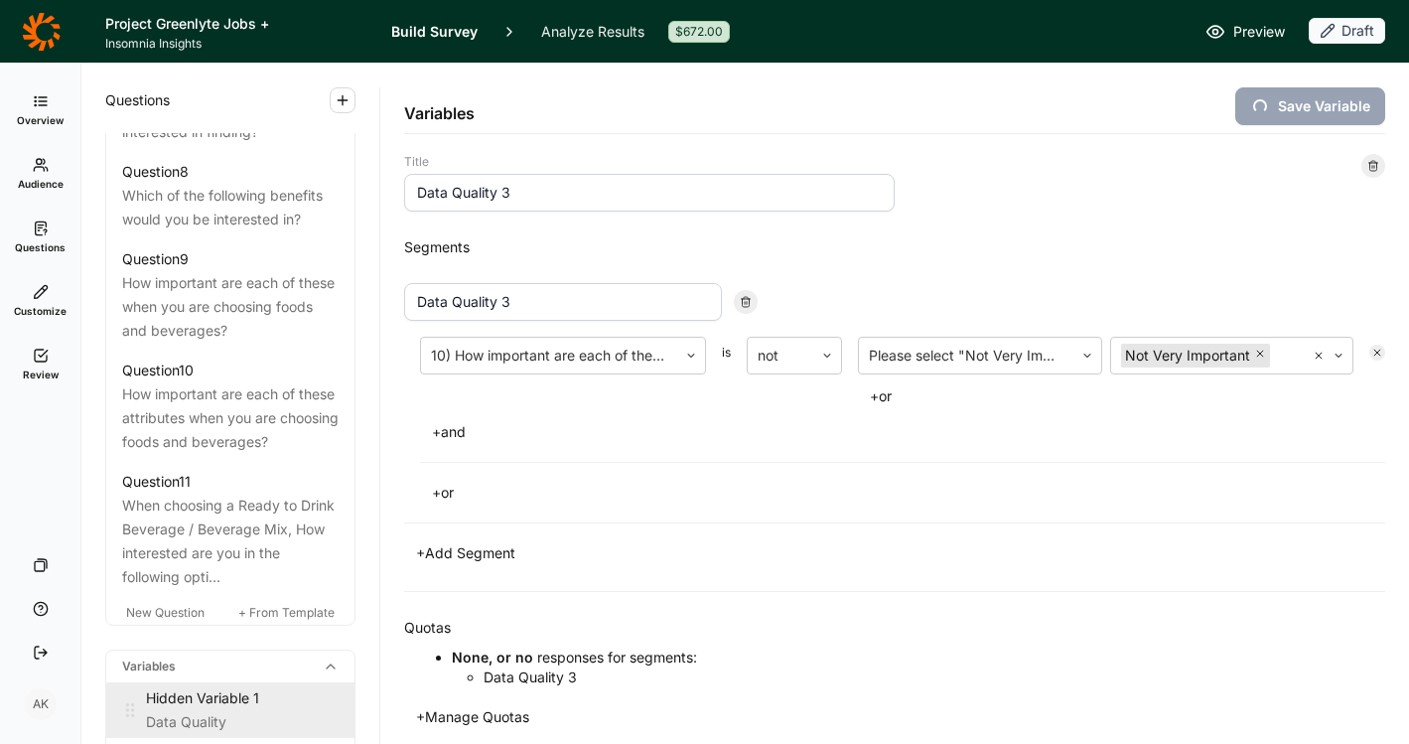
scroll to position [1641, 0]
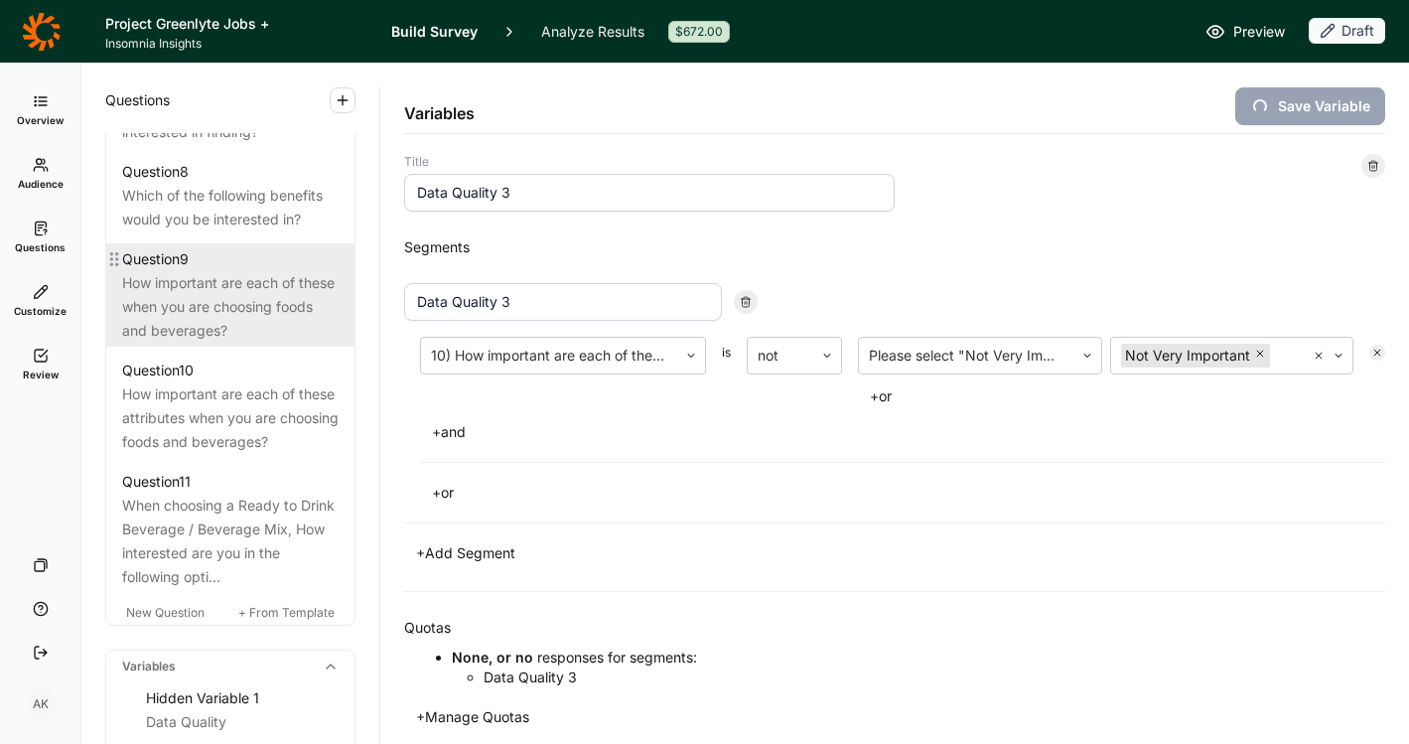
click at [235, 343] on div "How important are each of these when you are choosing foods and beverages?" at bounding box center [230, 307] width 217 height 72
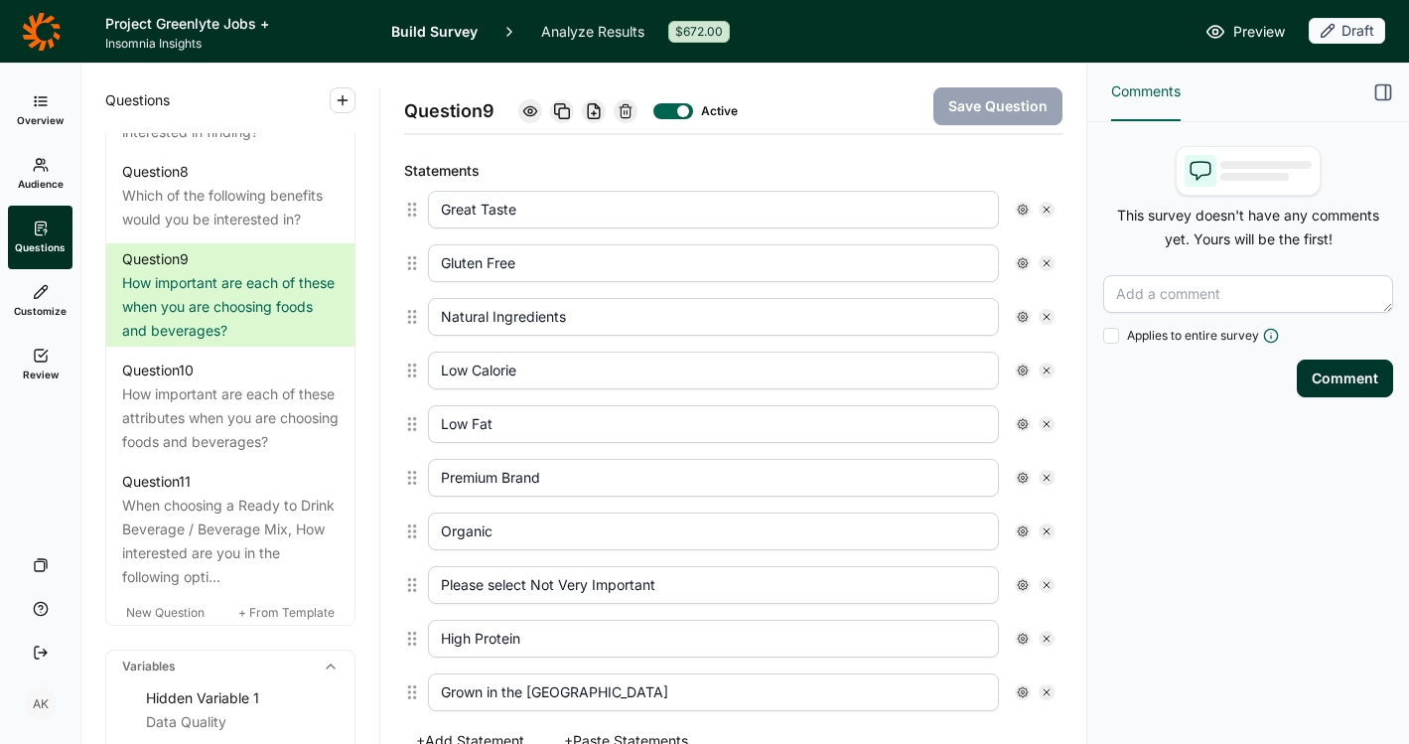
scroll to position [37, 0]
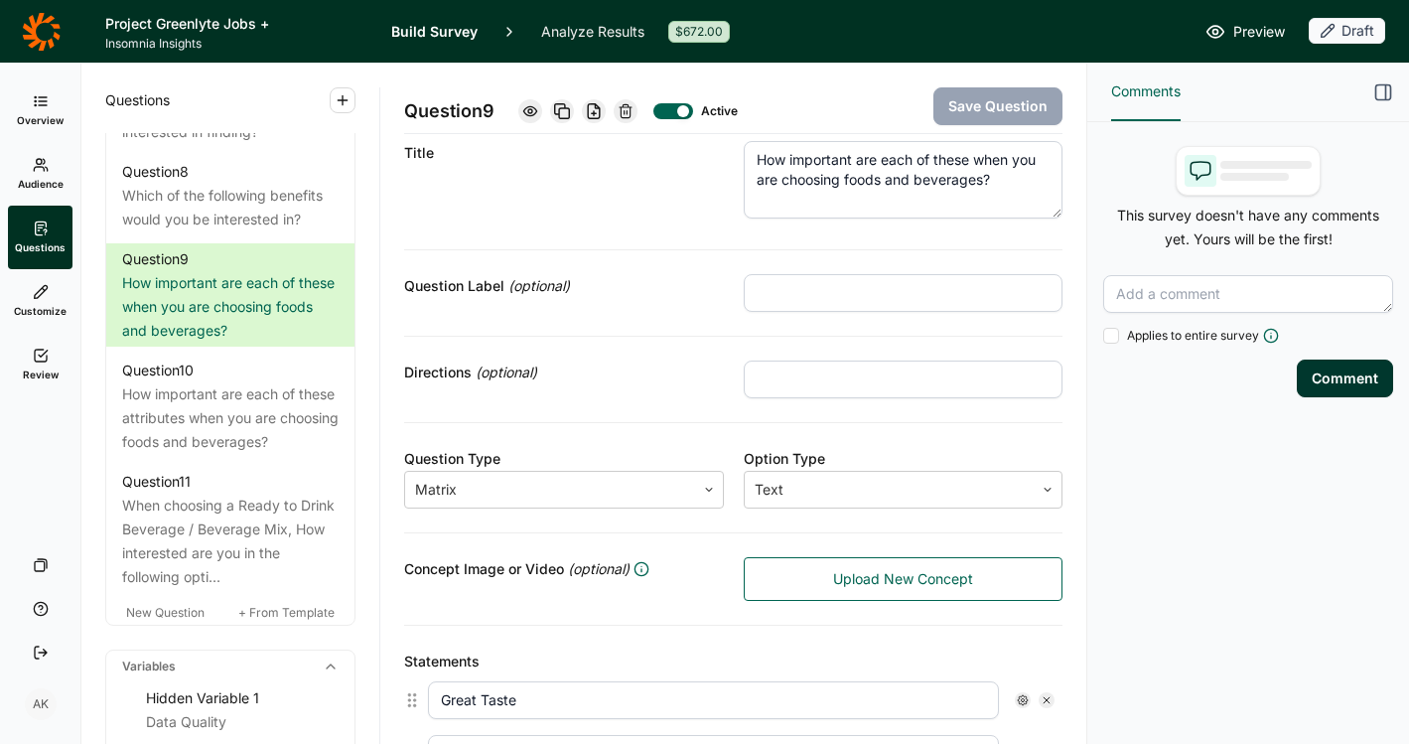
click at [626, 108] on icon at bounding box center [626, 111] width 16 height 16
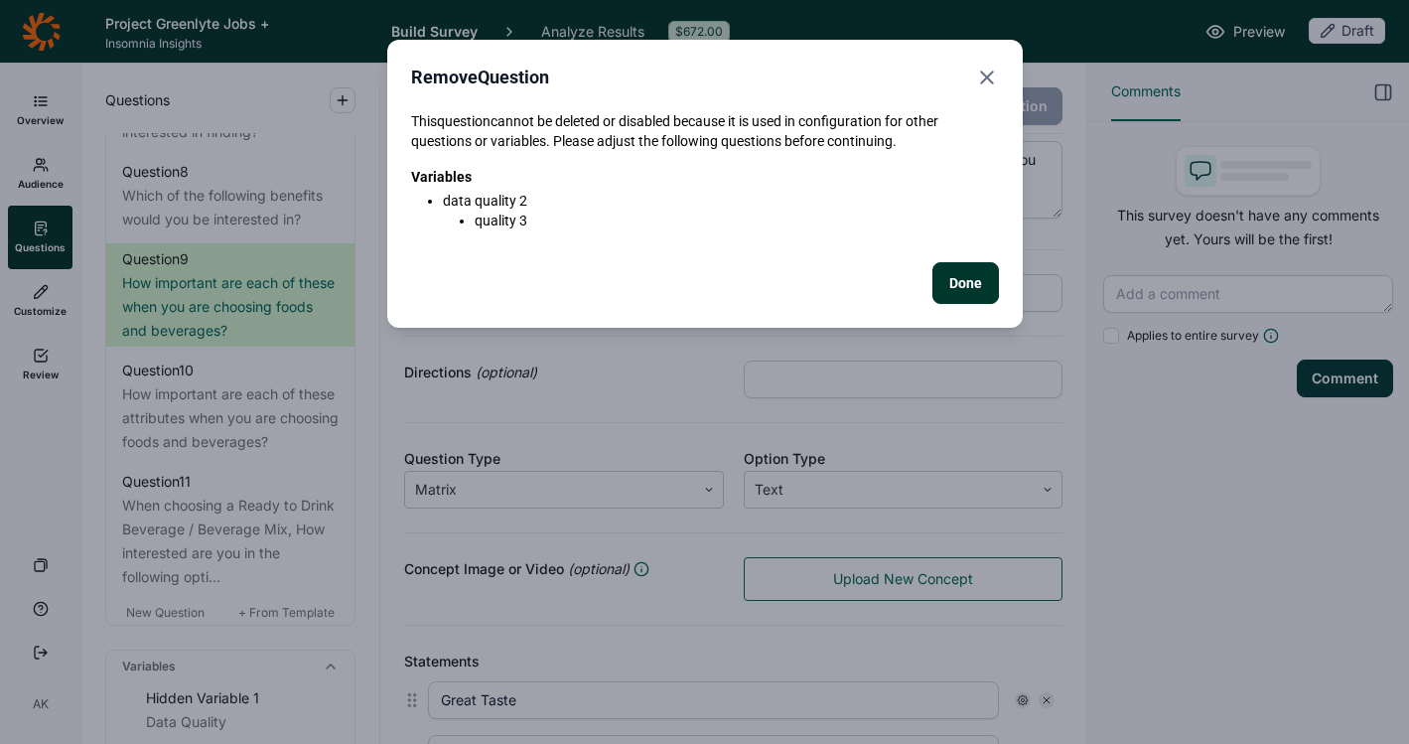
click at [972, 272] on button "Done" at bounding box center [966, 283] width 67 height 42
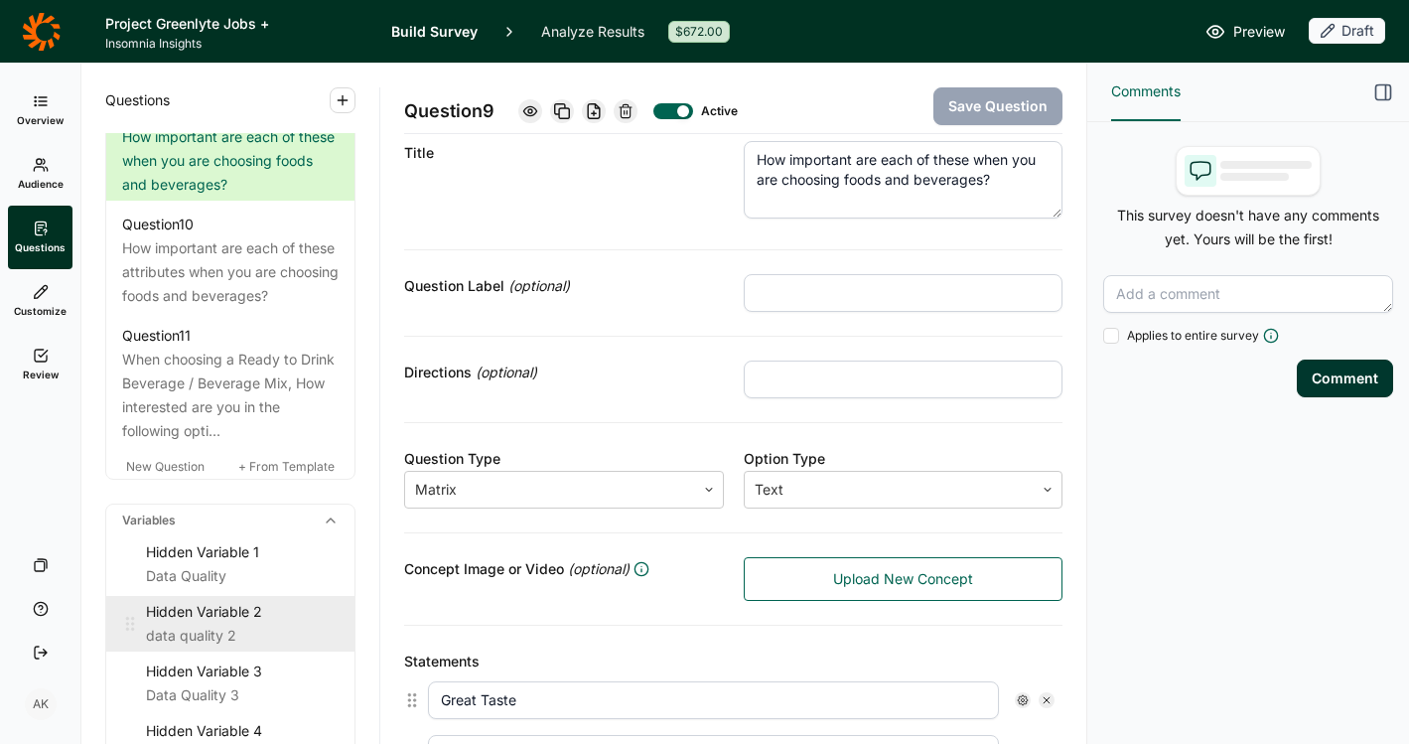
scroll to position [2021, 0]
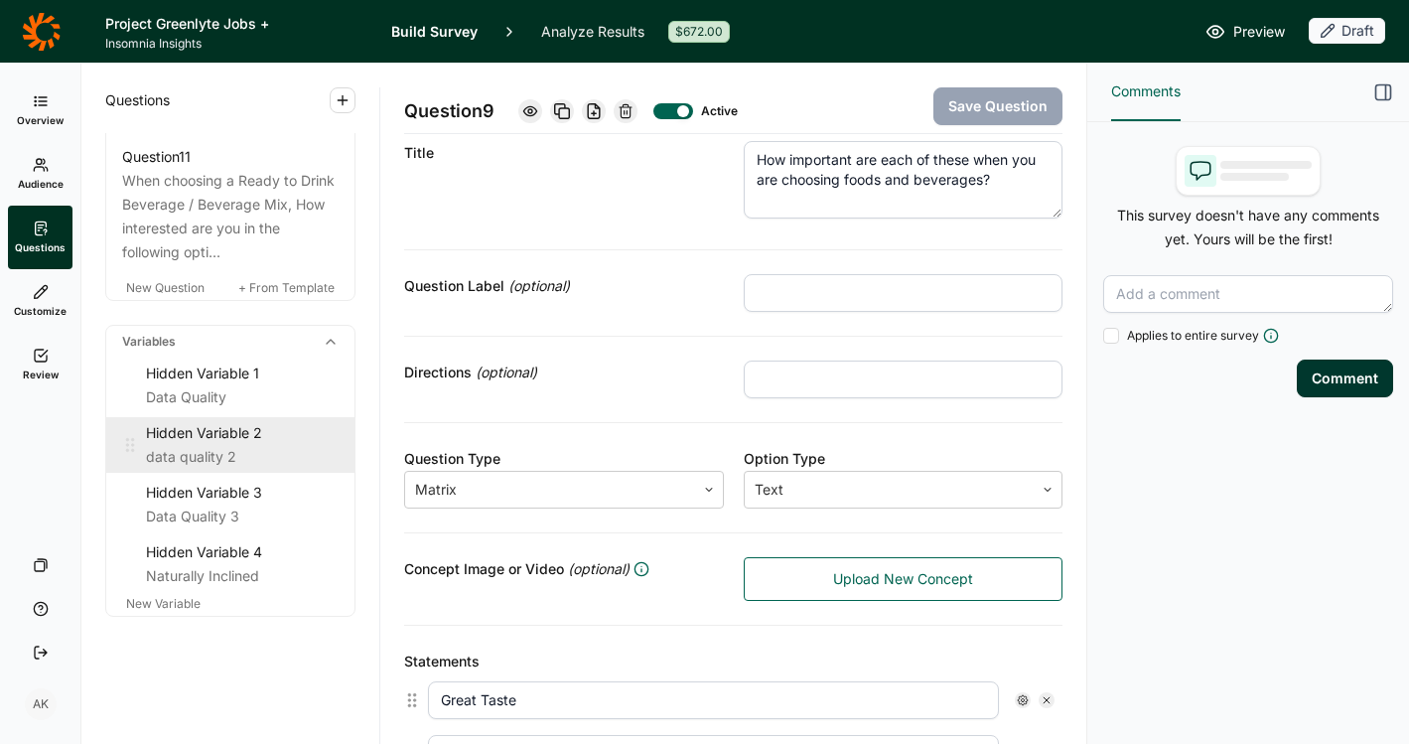
click at [204, 445] on div "Hidden Variable 2" at bounding box center [242, 433] width 193 height 24
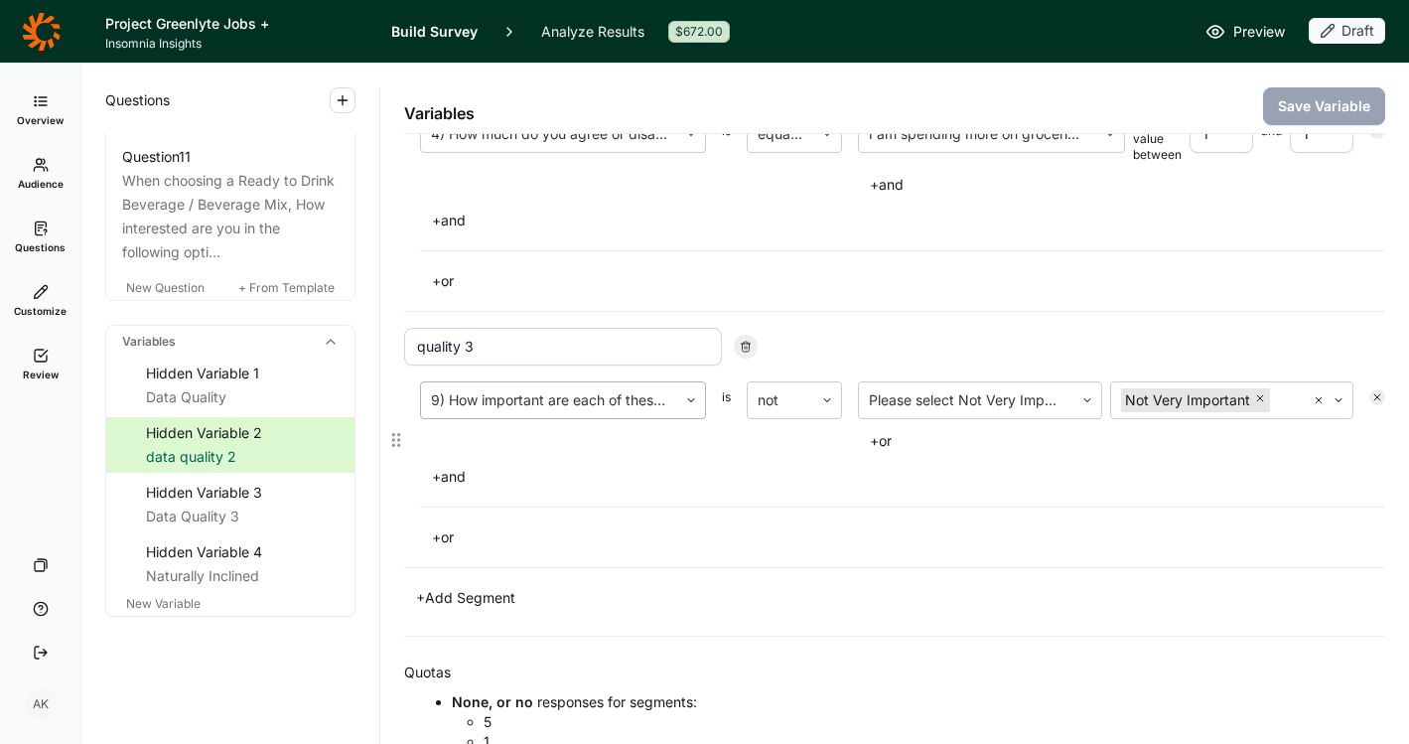
scroll to position [749, 0]
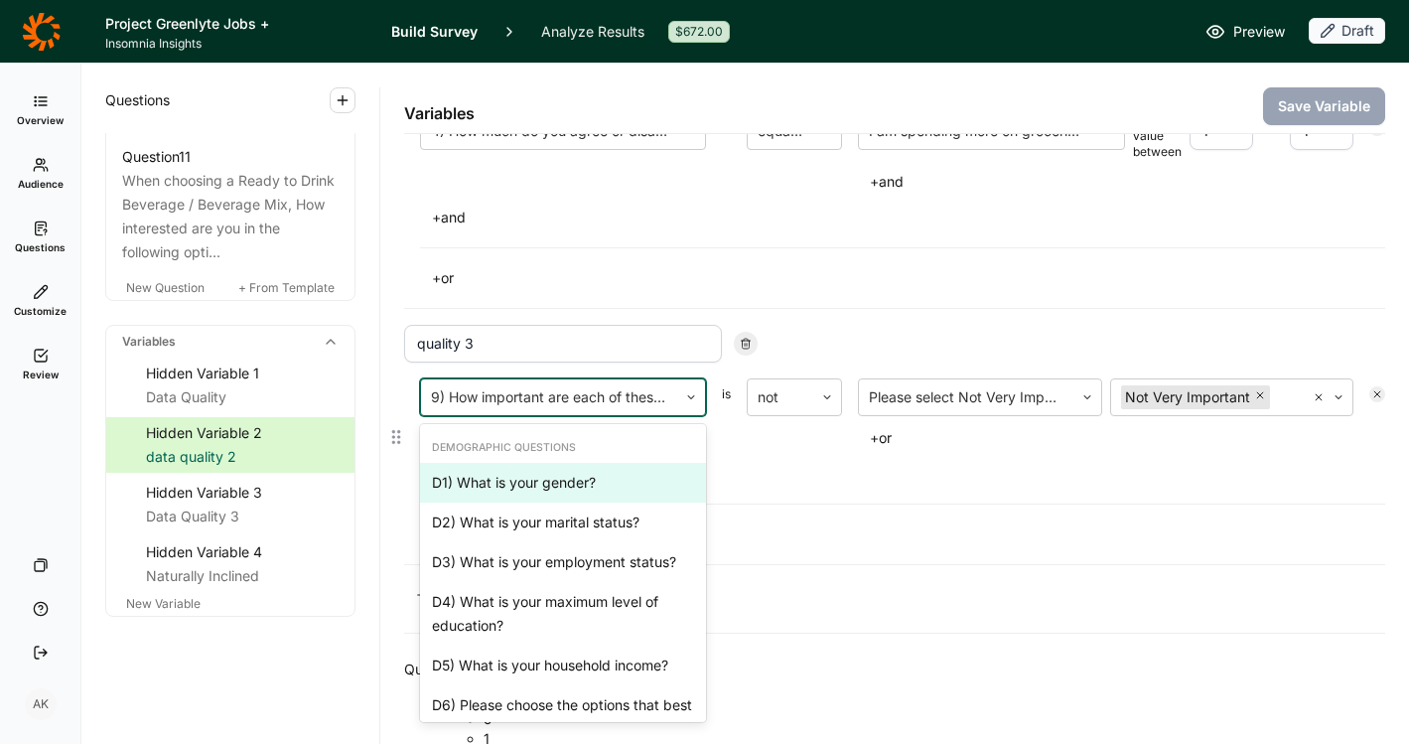
click at [492, 392] on div at bounding box center [549, 397] width 236 height 28
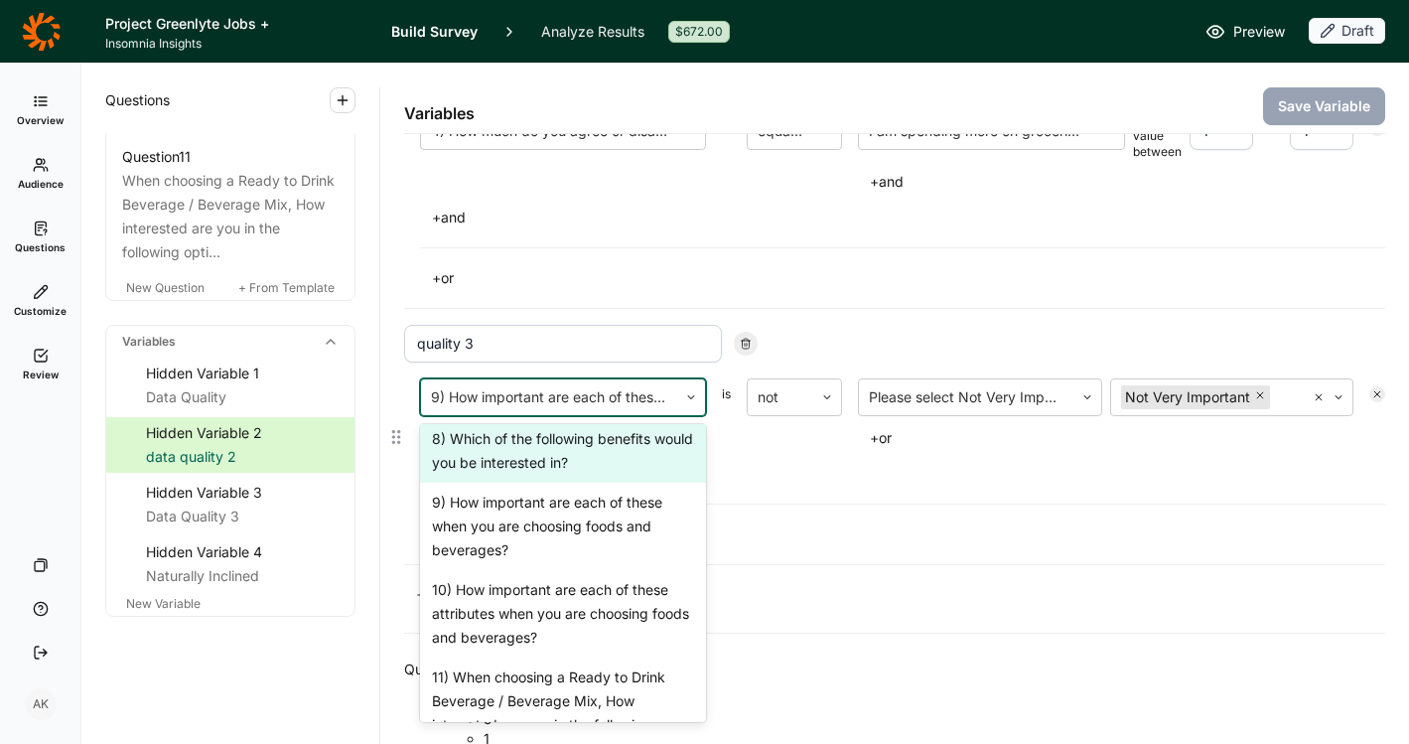
scroll to position [1133, 0]
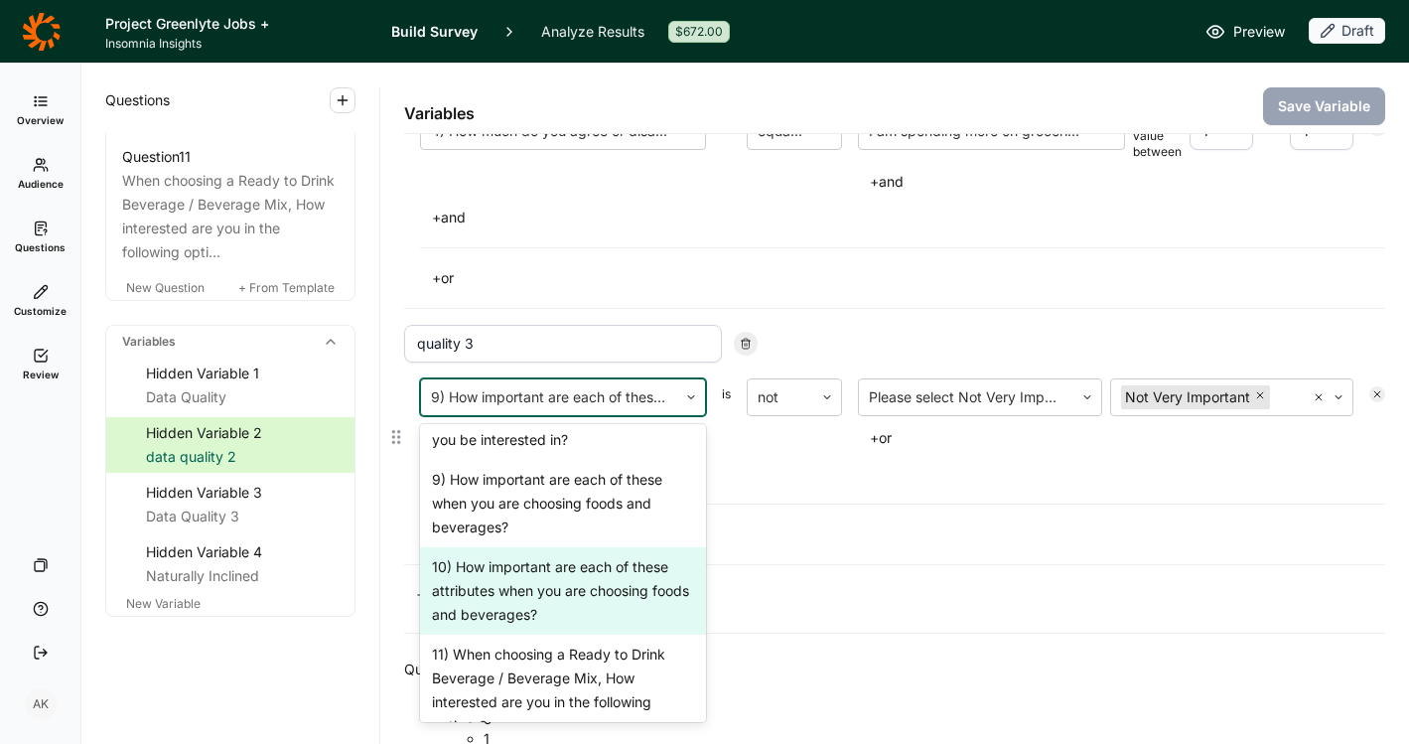
click at [563, 608] on div "10) How important are each of these attributes when you are choosing foods and …" at bounding box center [563, 590] width 286 height 87
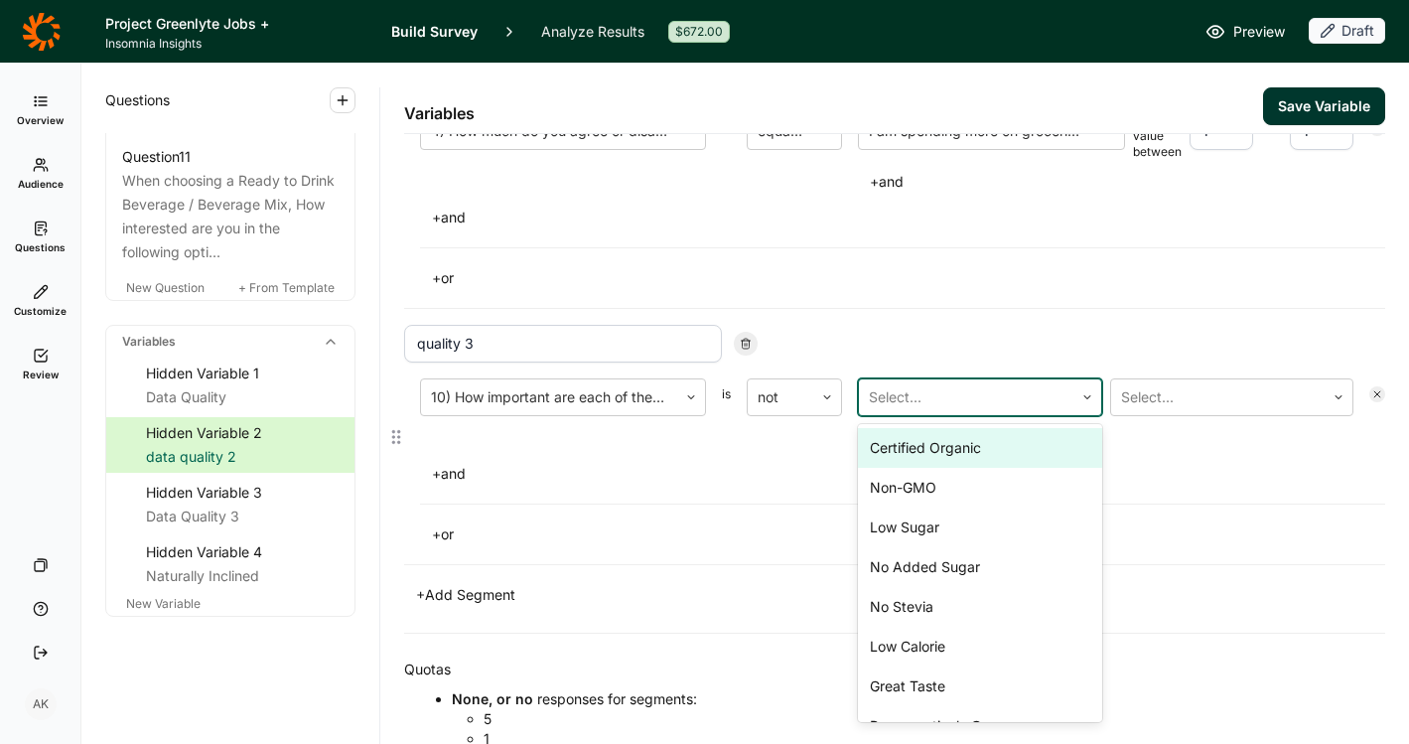
click at [991, 392] on div at bounding box center [966, 397] width 195 height 28
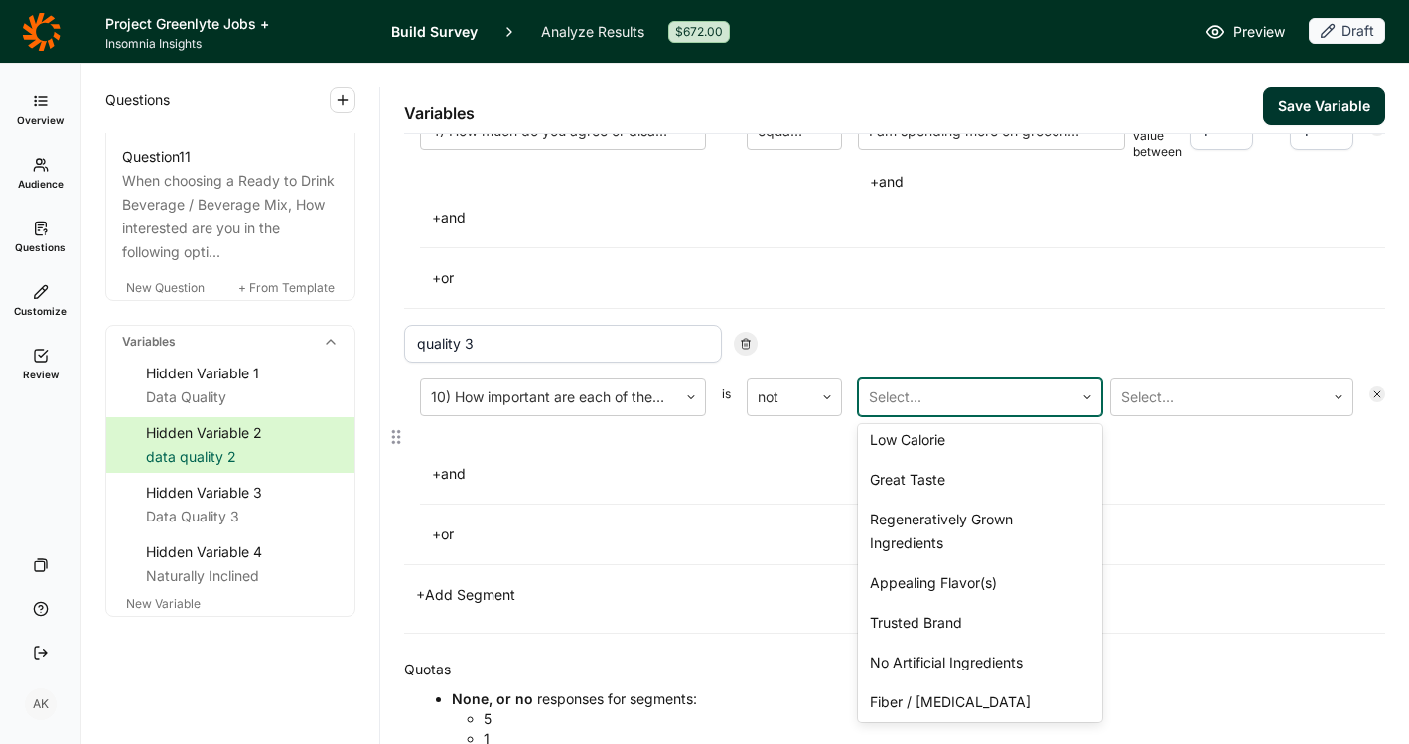
scroll to position [274, 0]
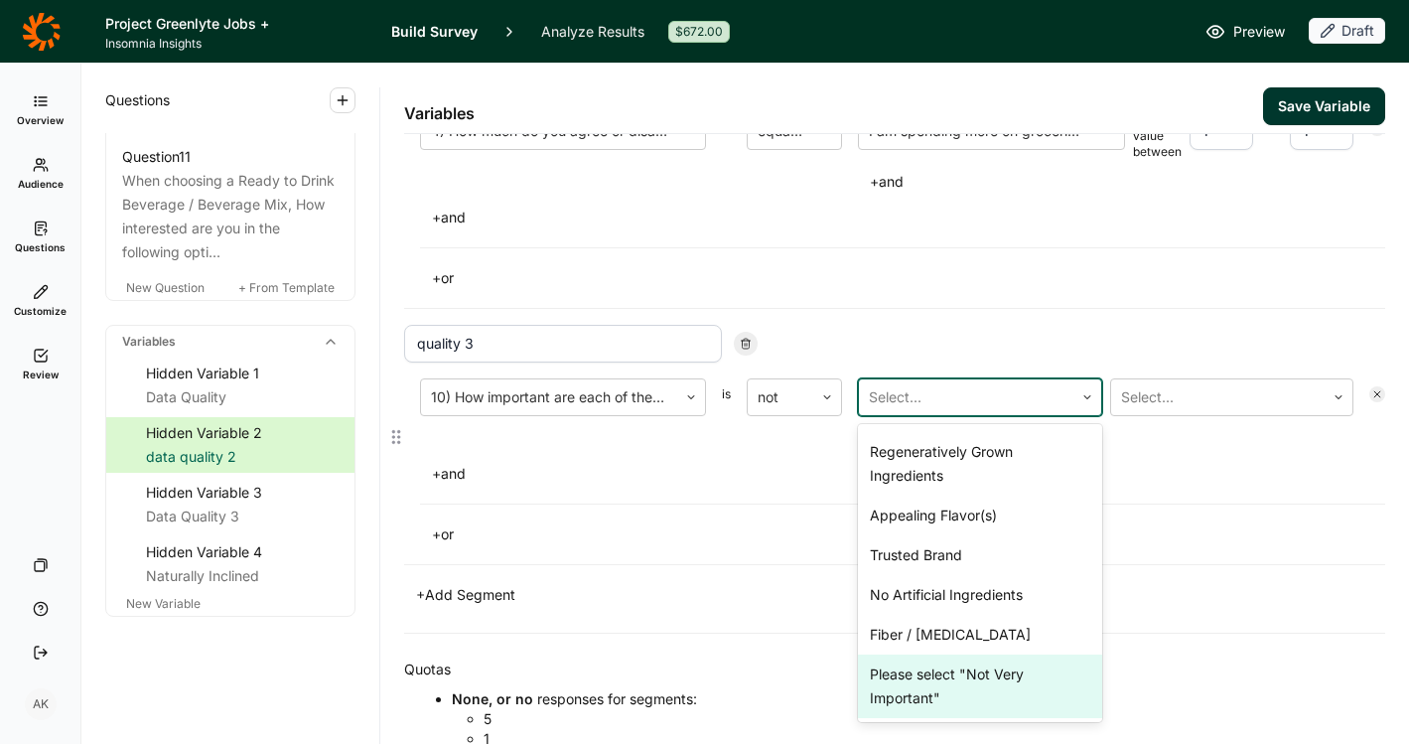
click at [985, 673] on div "Please select "Not Very Important"" at bounding box center [980, 687] width 244 height 64
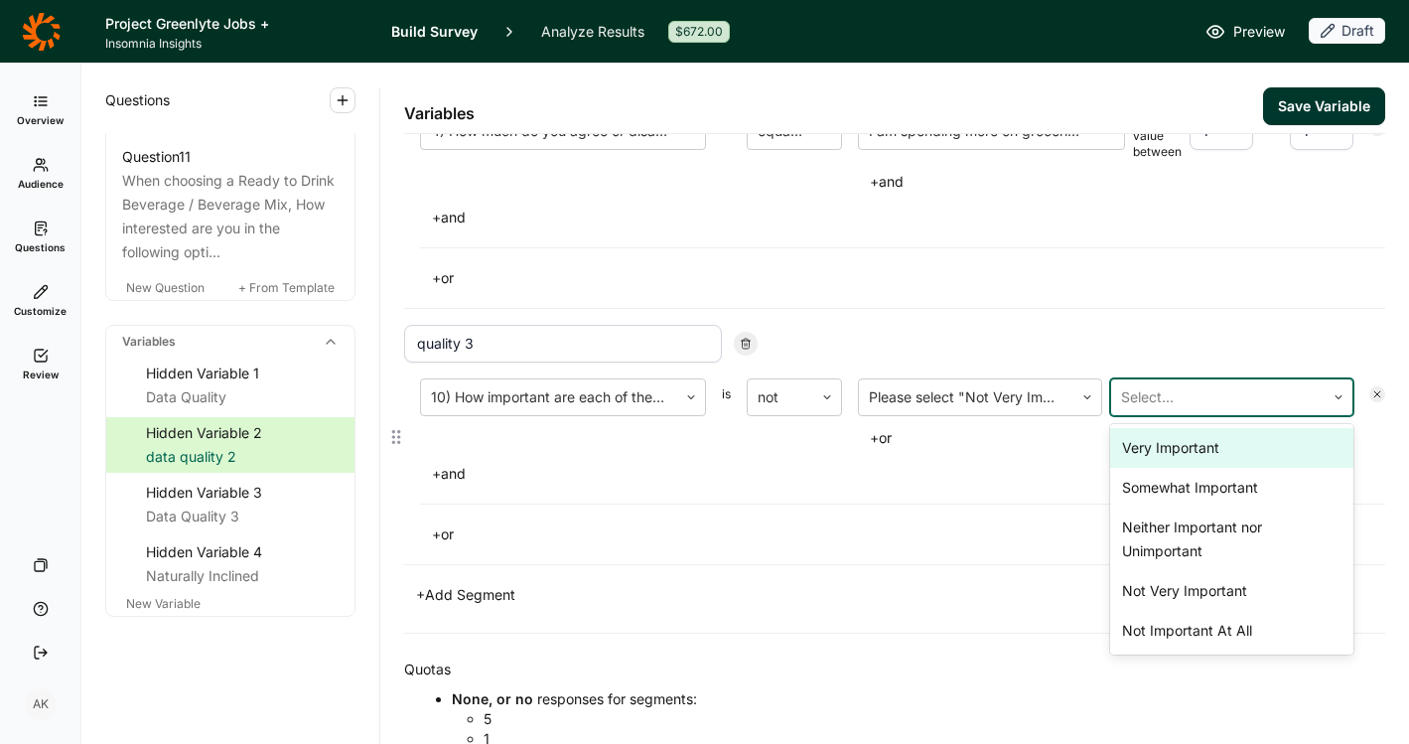
click at [1186, 386] on div at bounding box center [1218, 397] width 195 height 28
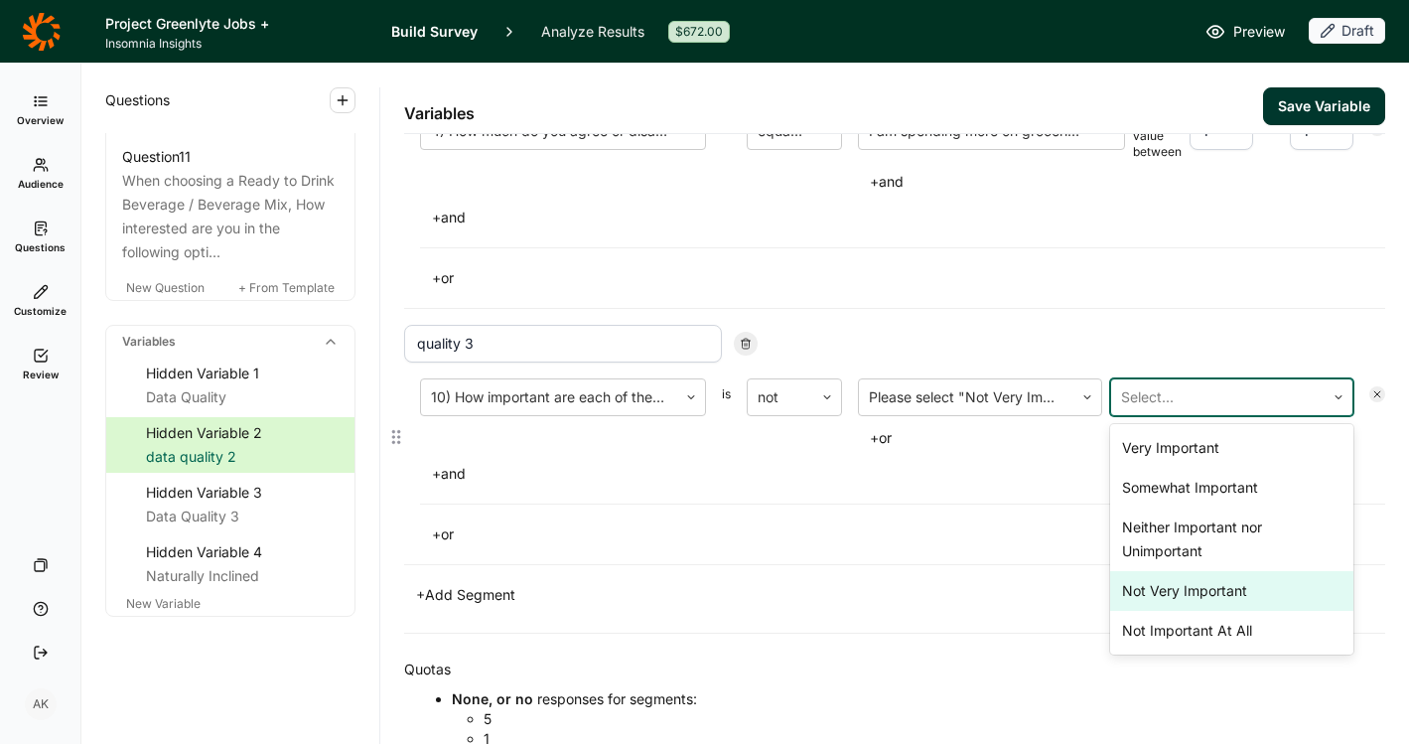
drag, startPoint x: 1207, startPoint y: 622, endPoint x: 1207, endPoint y: 597, distance: 24.8
click at [1207, 597] on div "Very Important Somewhat Important Neither Important nor Unimportant Not Very Im…" at bounding box center [1232, 539] width 244 height 230
click at [1207, 597] on div "Not Very Important" at bounding box center [1232, 591] width 244 height 40
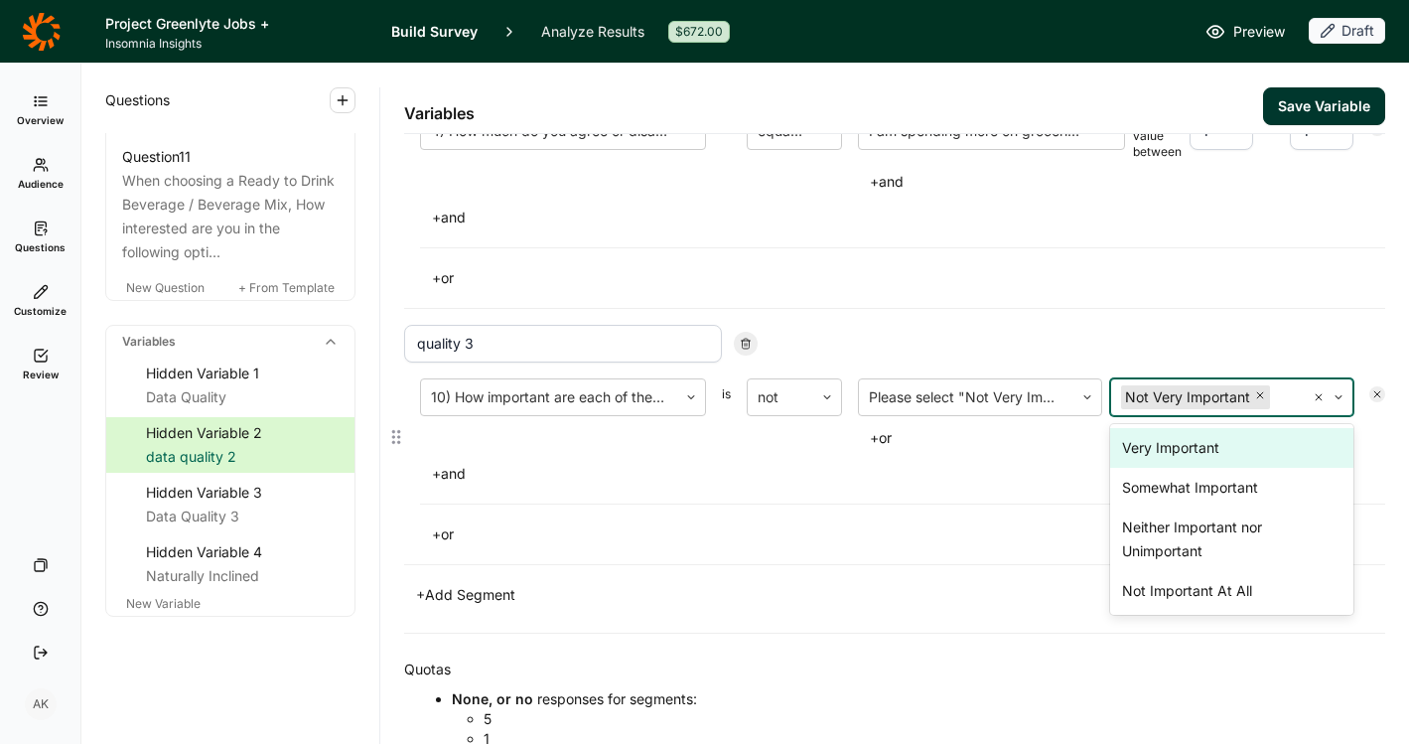
click at [937, 485] on div "+ and" at bounding box center [902, 474] width 965 height 28
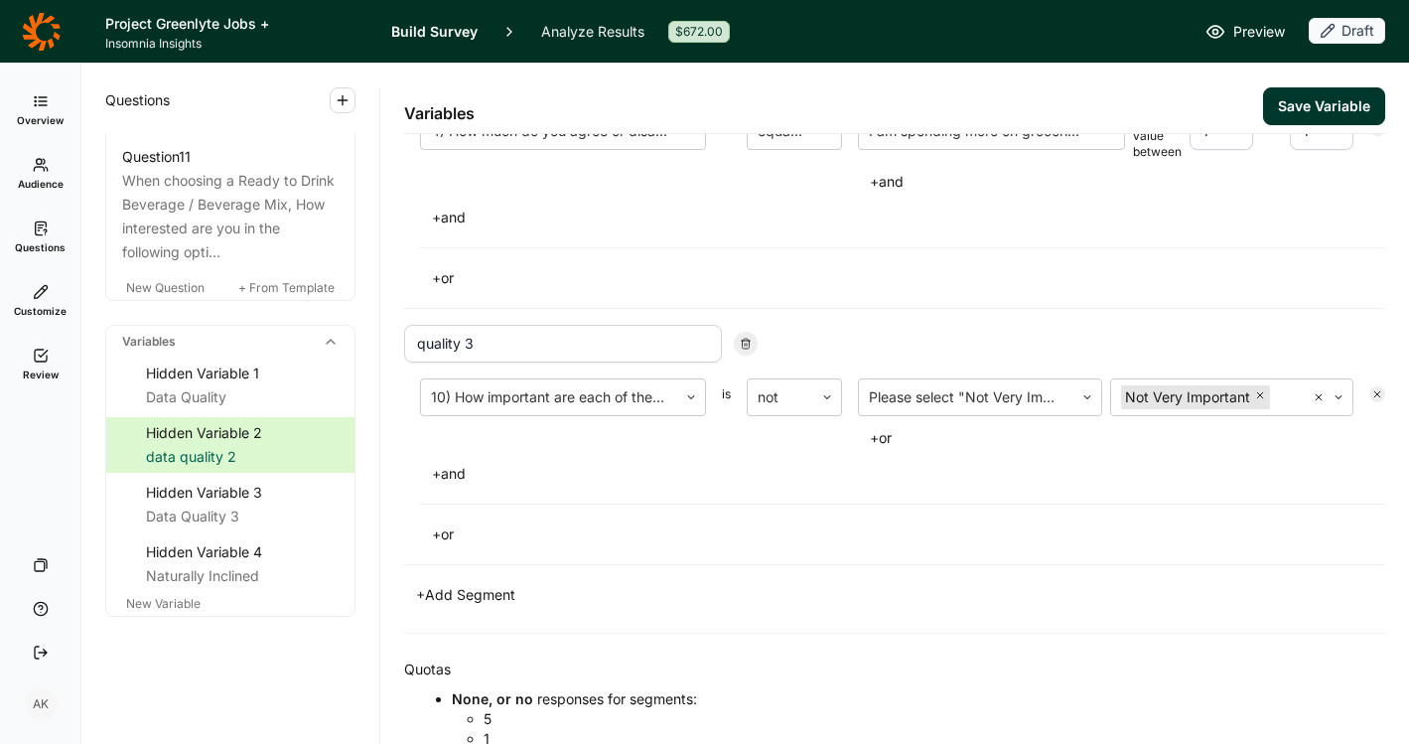
click at [1316, 94] on button "Save Variable" at bounding box center [1324, 106] width 122 height 38
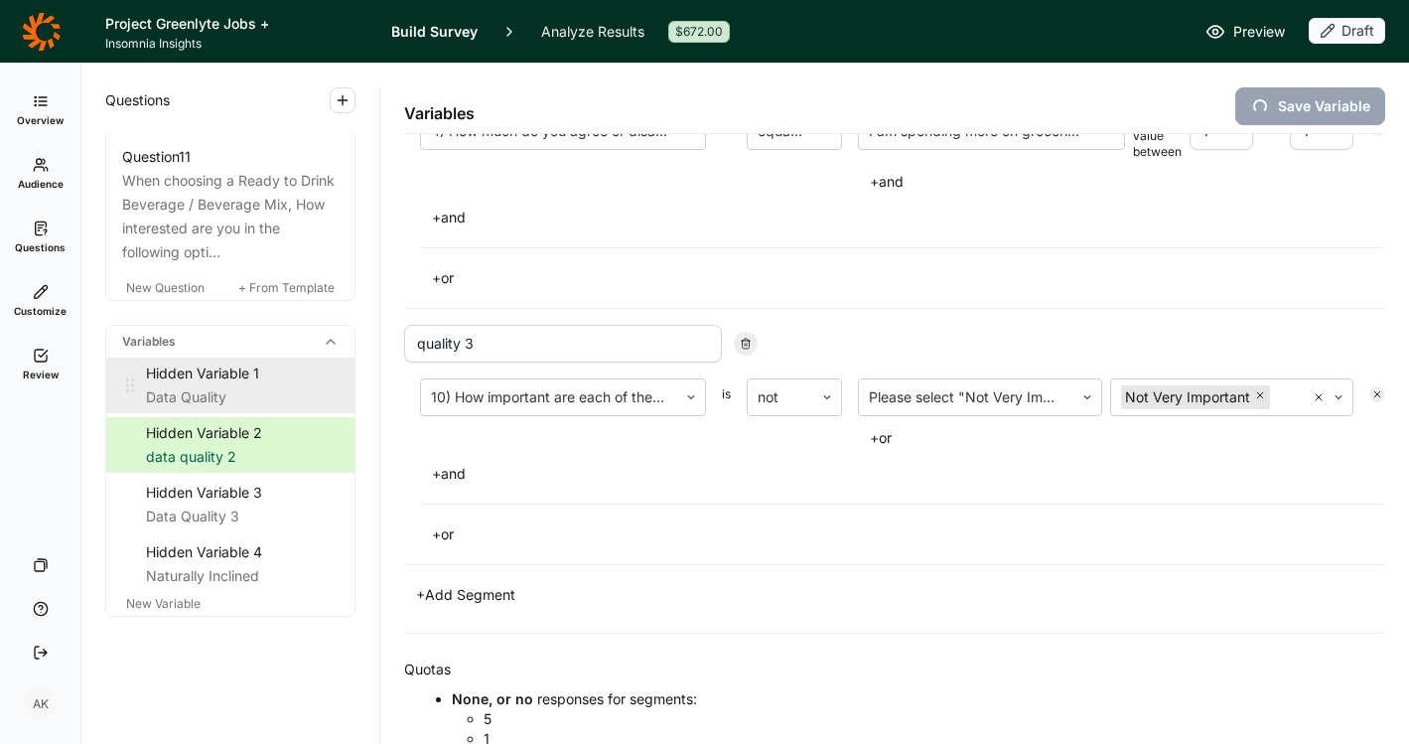
click at [199, 403] on div "Data Quality" at bounding box center [242, 397] width 193 height 24
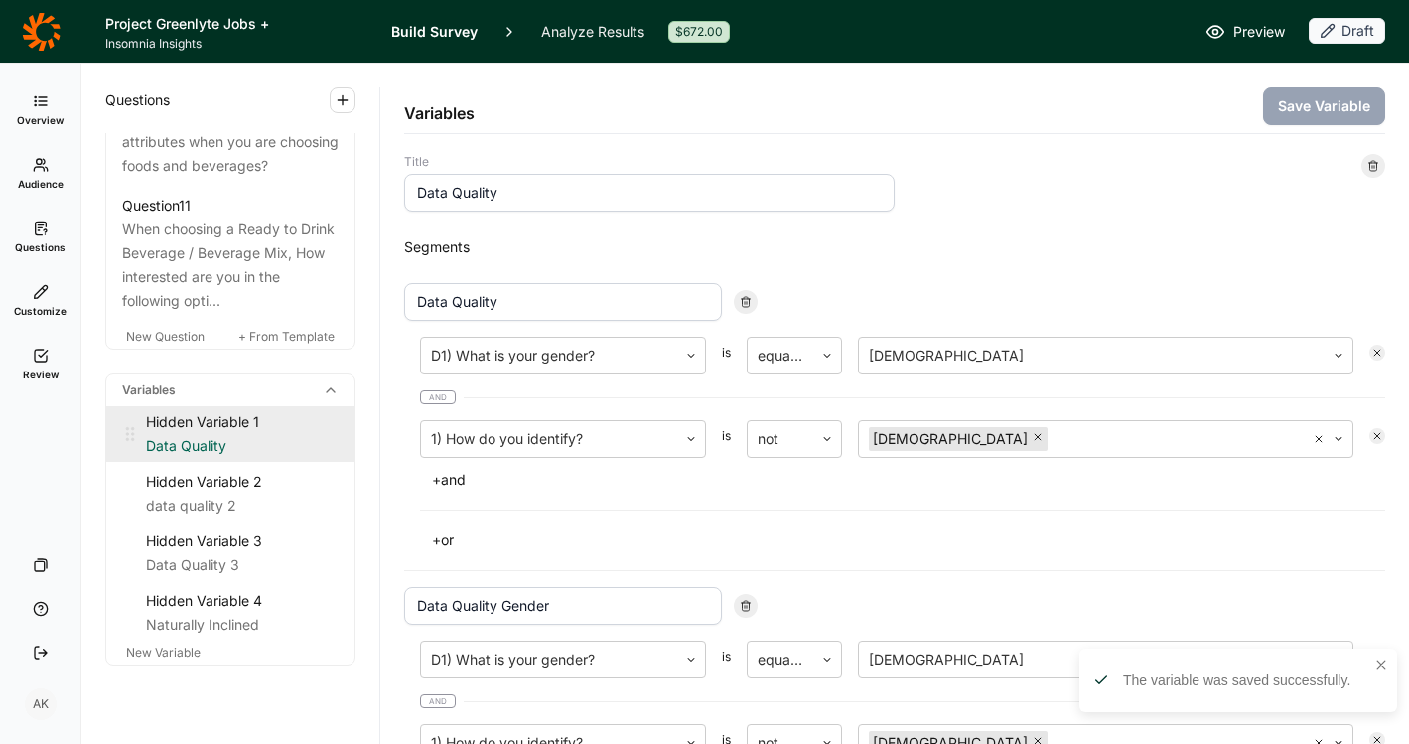
scroll to position [1658, 0]
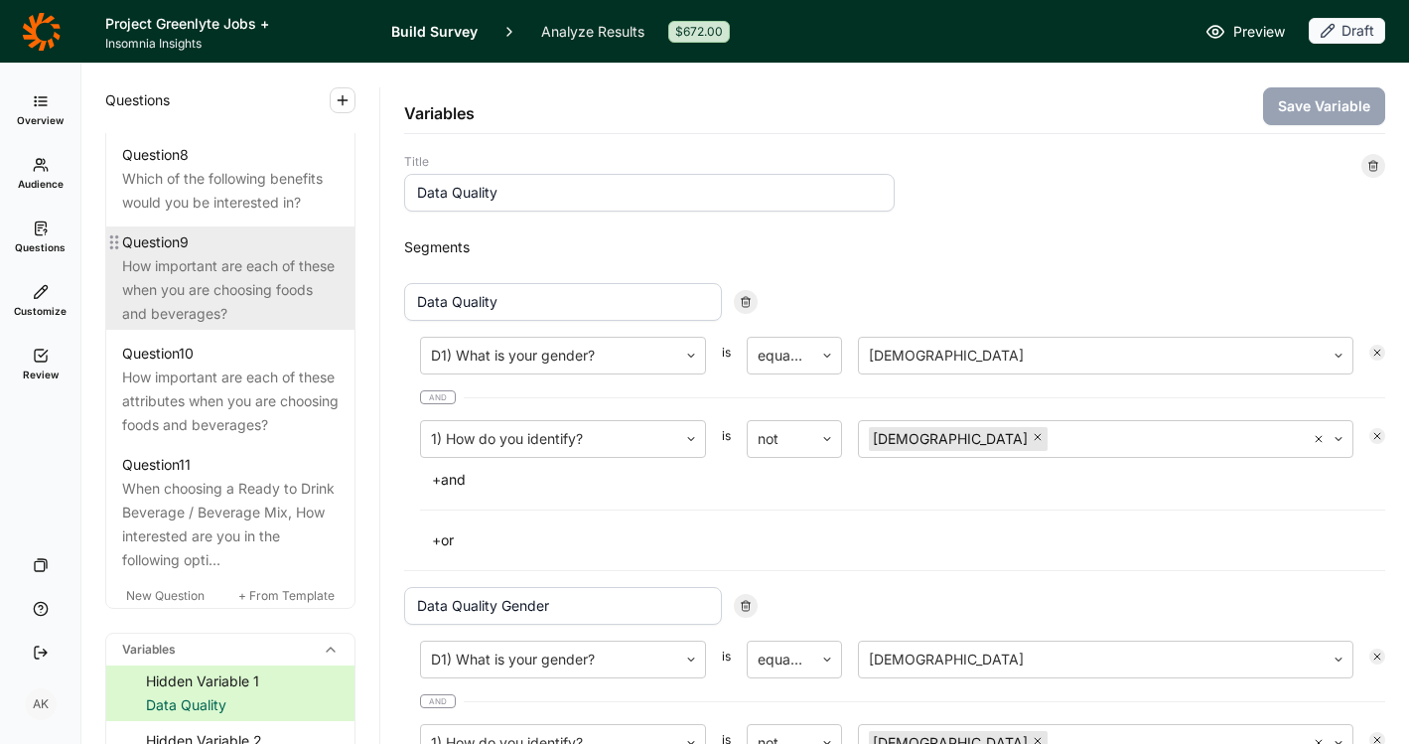
click at [218, 325] on div "How important are each of these when you are choosing foods and beverages?" at bounding box center [230, 290] width 217 height 72
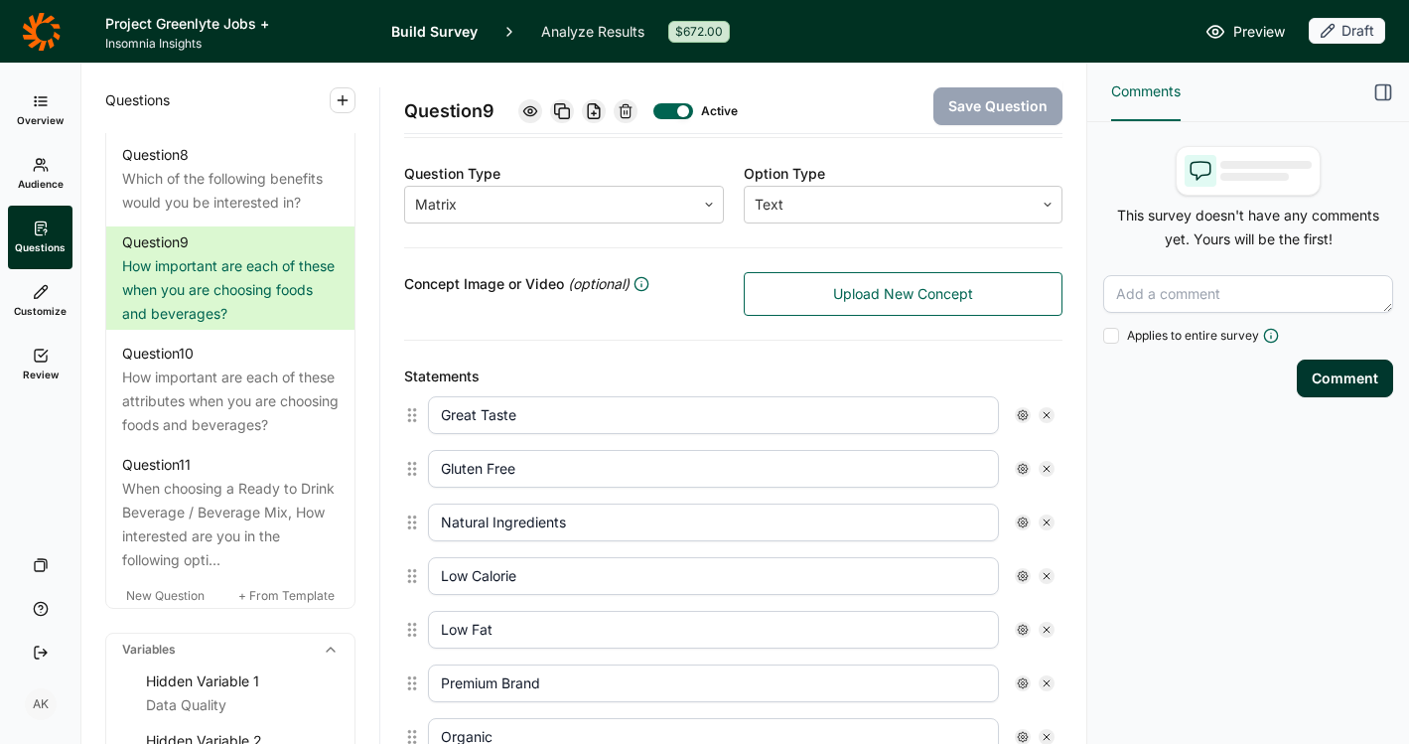
scroll to position [320, 0]
click at [632, 107] on use at bounding box center [626, 110] width 12 height 13
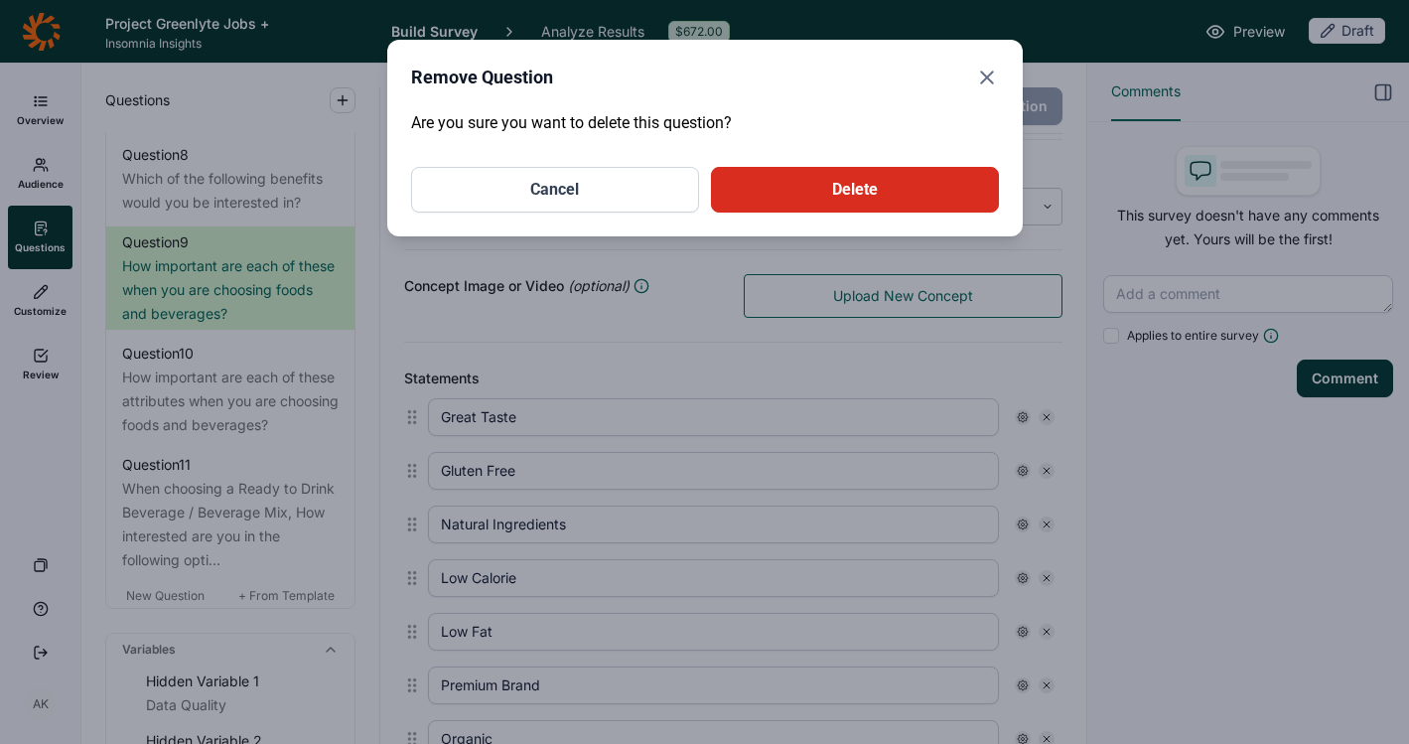
click at [852, 197] on button "Delete" at bounding box center [855, 190] width 288 height 46
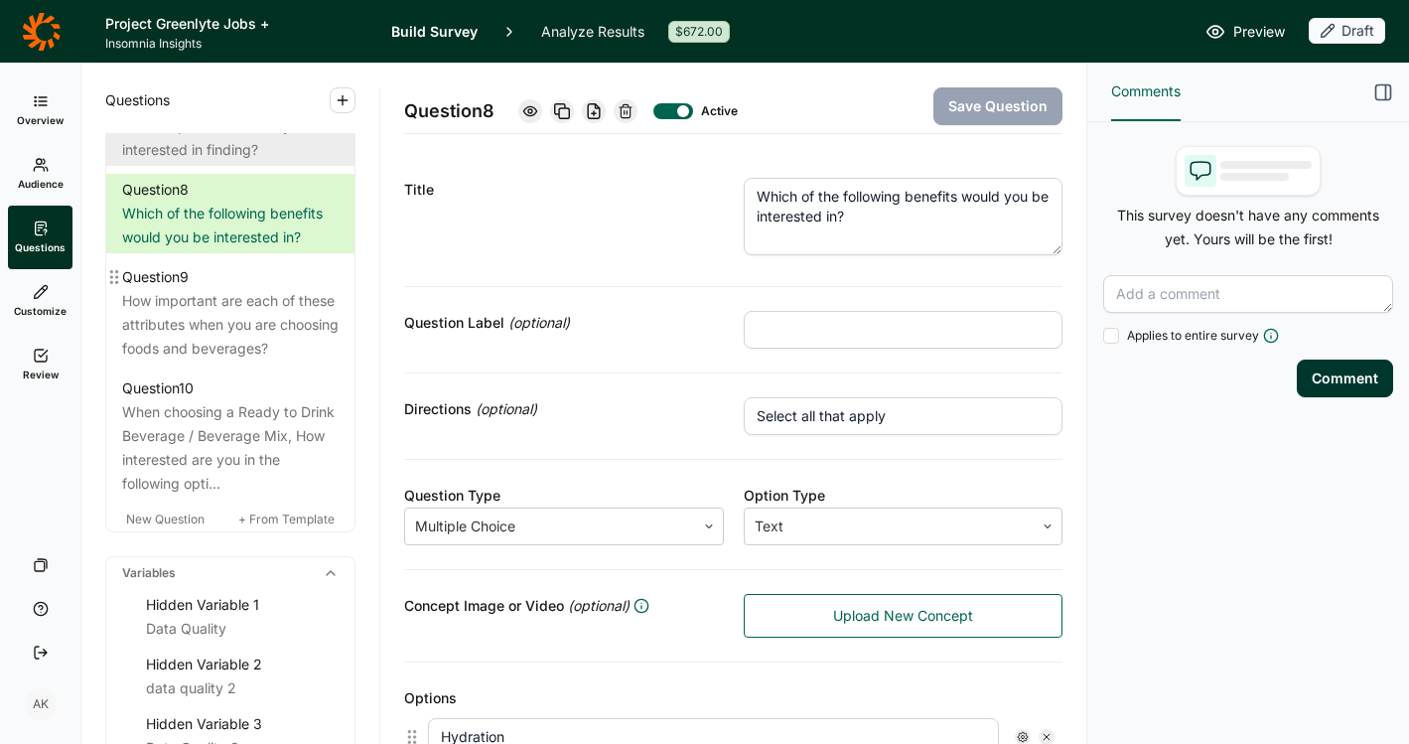
scroll to position [1618, 0]
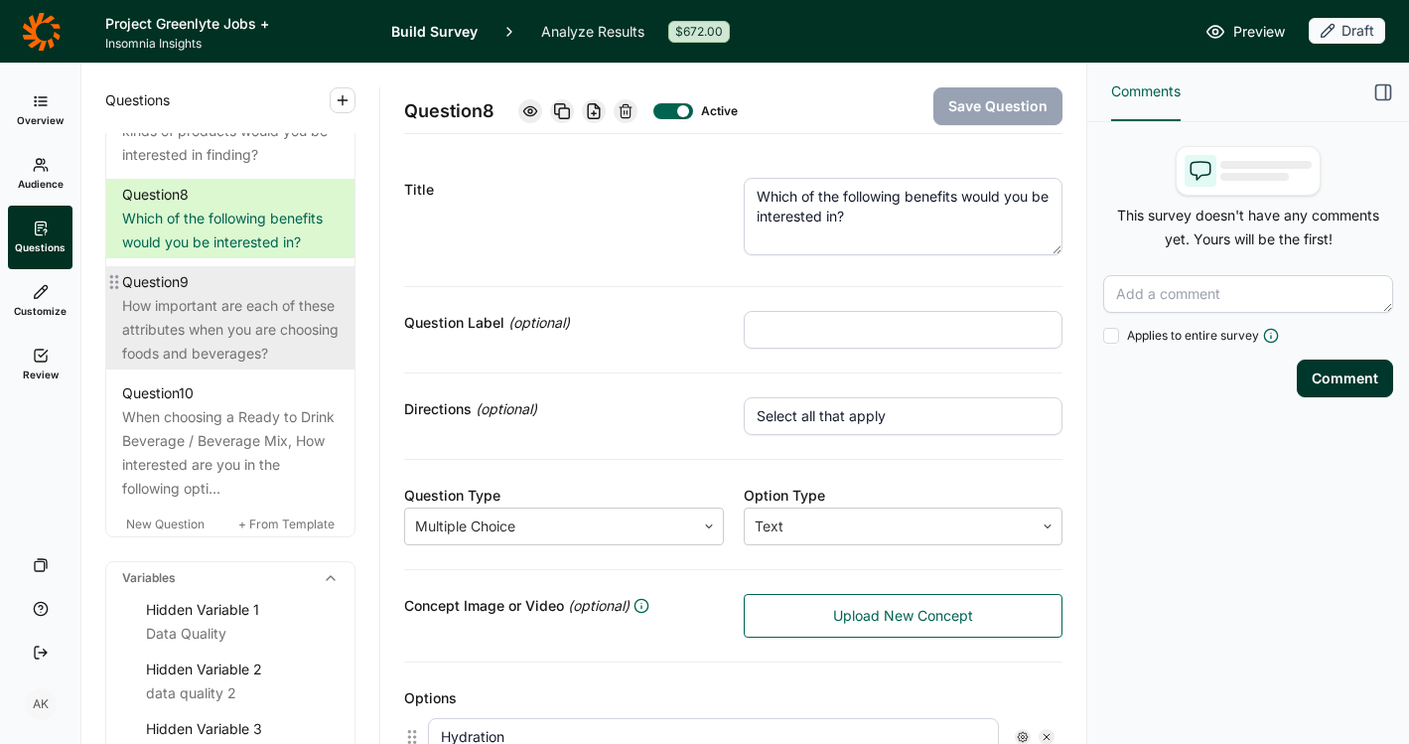
click at [249, 354] on div "How important are each of these attributes when you are choosing foods and beve…" at bounding box center [230, 330] width 217 height 72
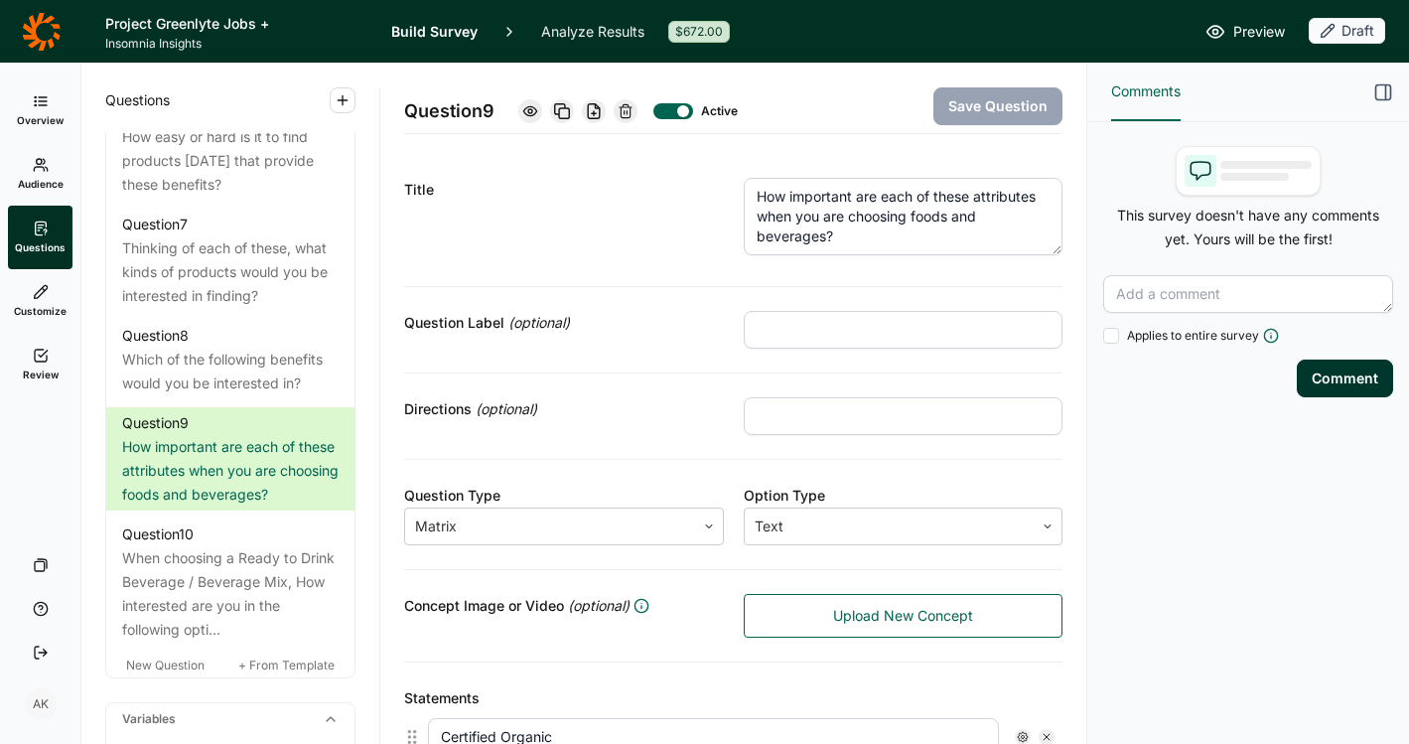
click at [30, 354] on link "Review" at bounding box center [40, 365] width 65 height 64
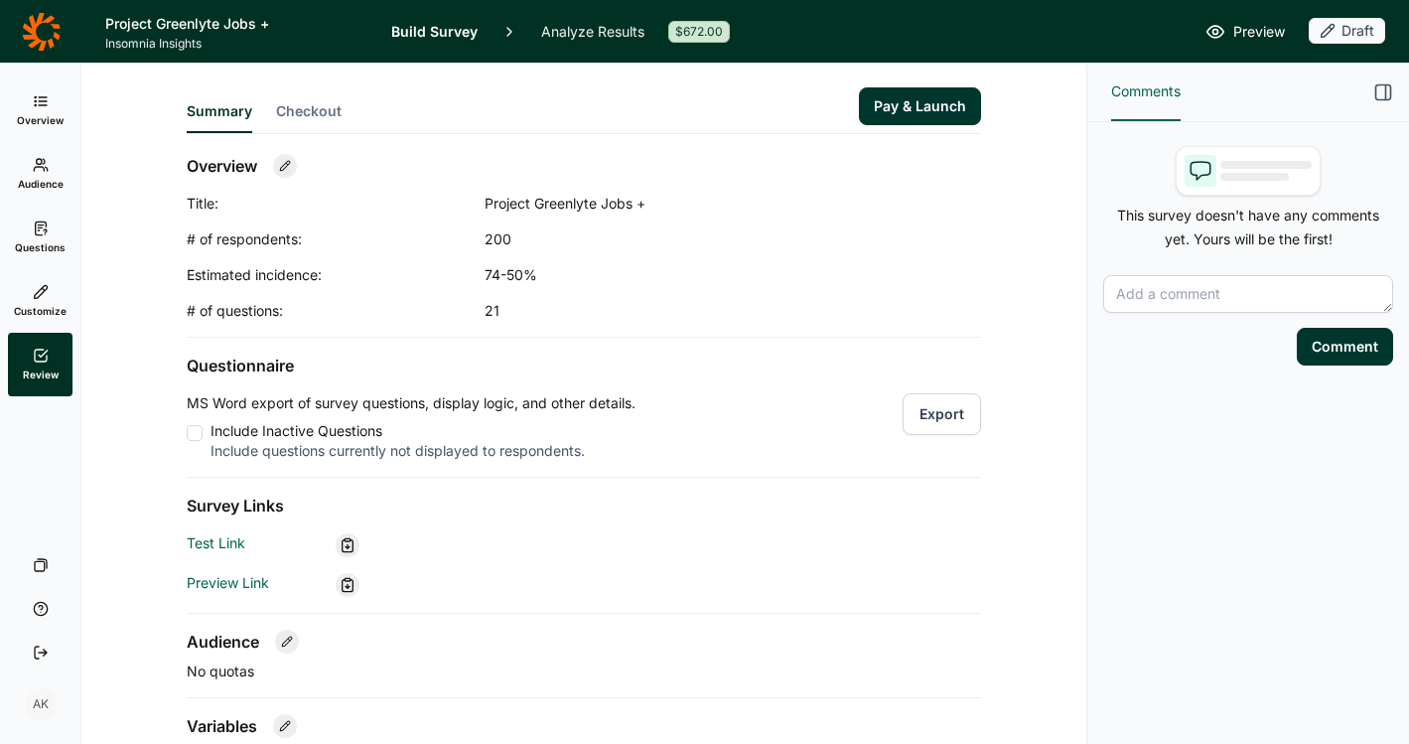
click at [945, 410] on button "Export" at bounding box center [942, 414] width 78 height 42
click at [37, 169] on icon at bounding box center [41, 165] width 16 height 16
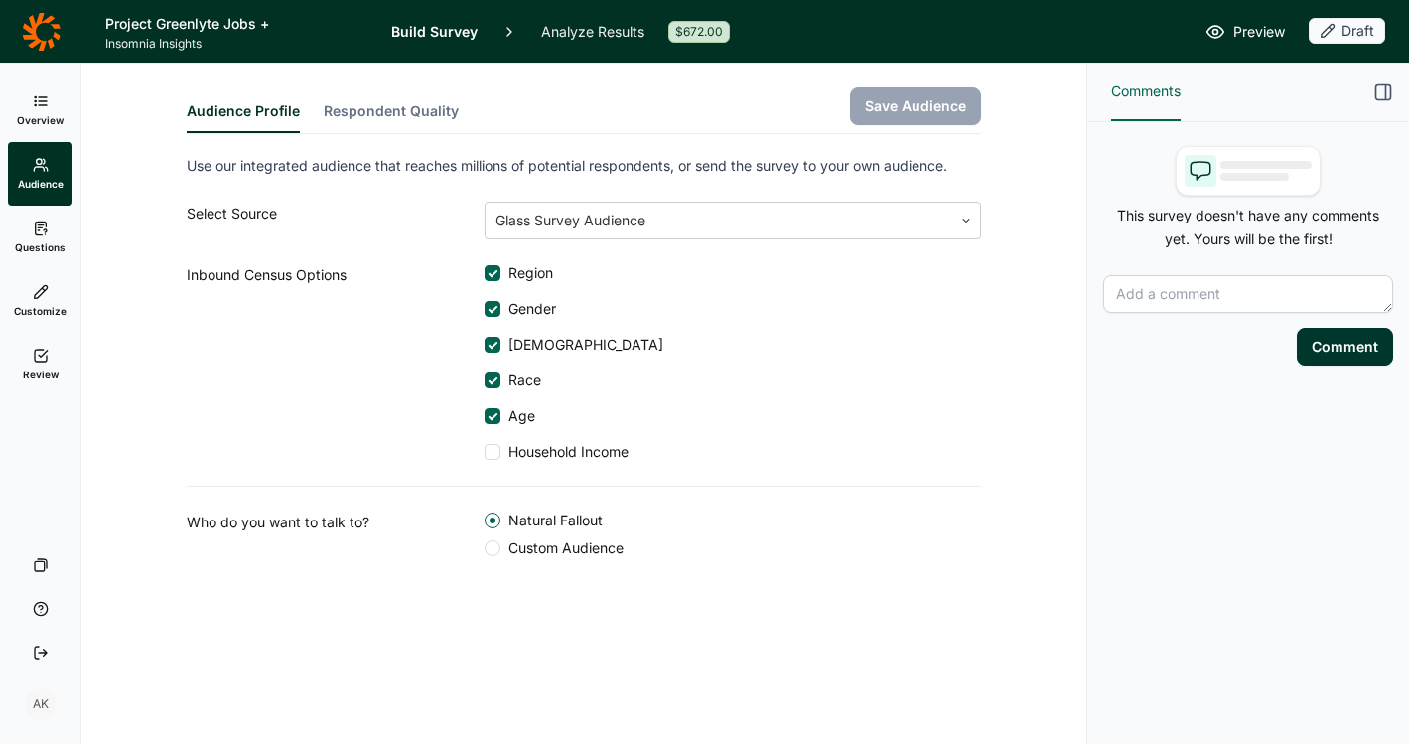
click at [43, 102] on icon at bounding box center [41, 101] width 16 height 16
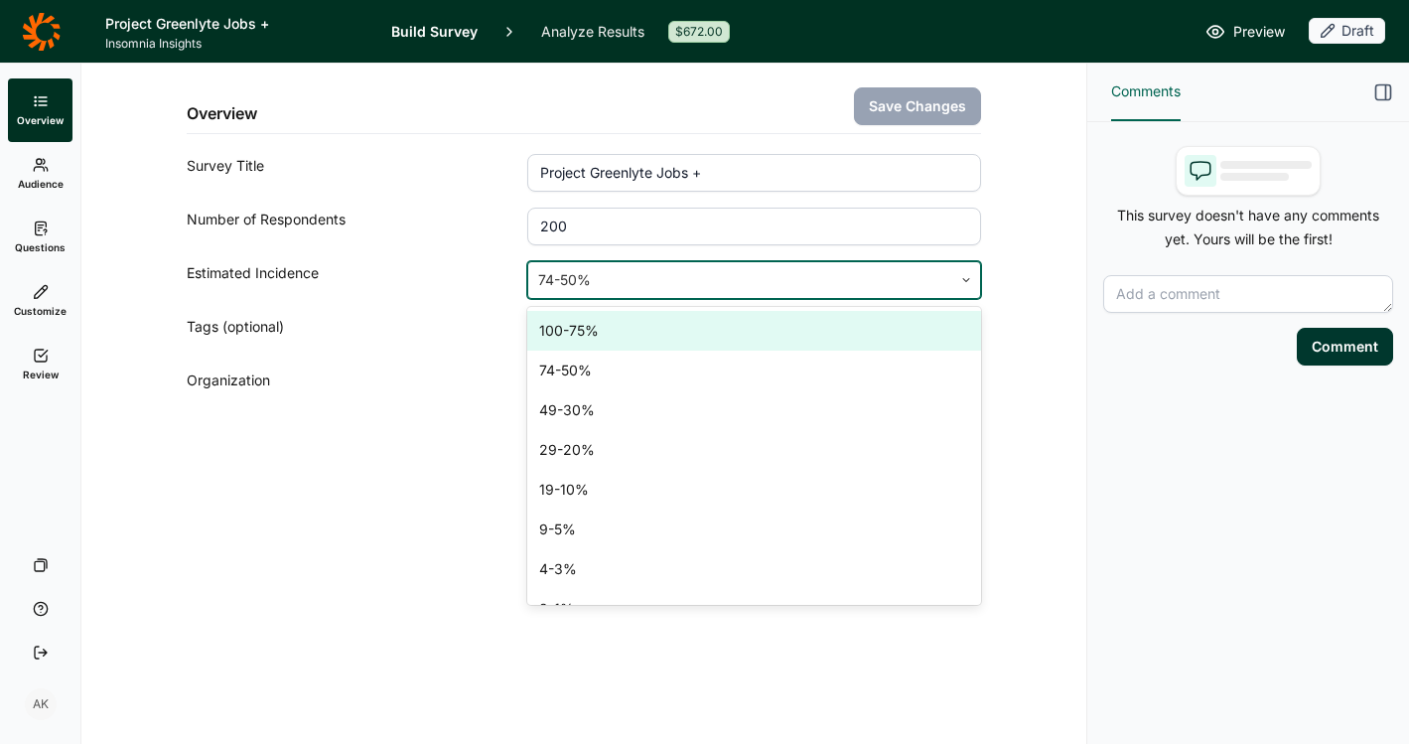
click at [738, 271] on div at bounding box center [740, 280] width 404 height 28
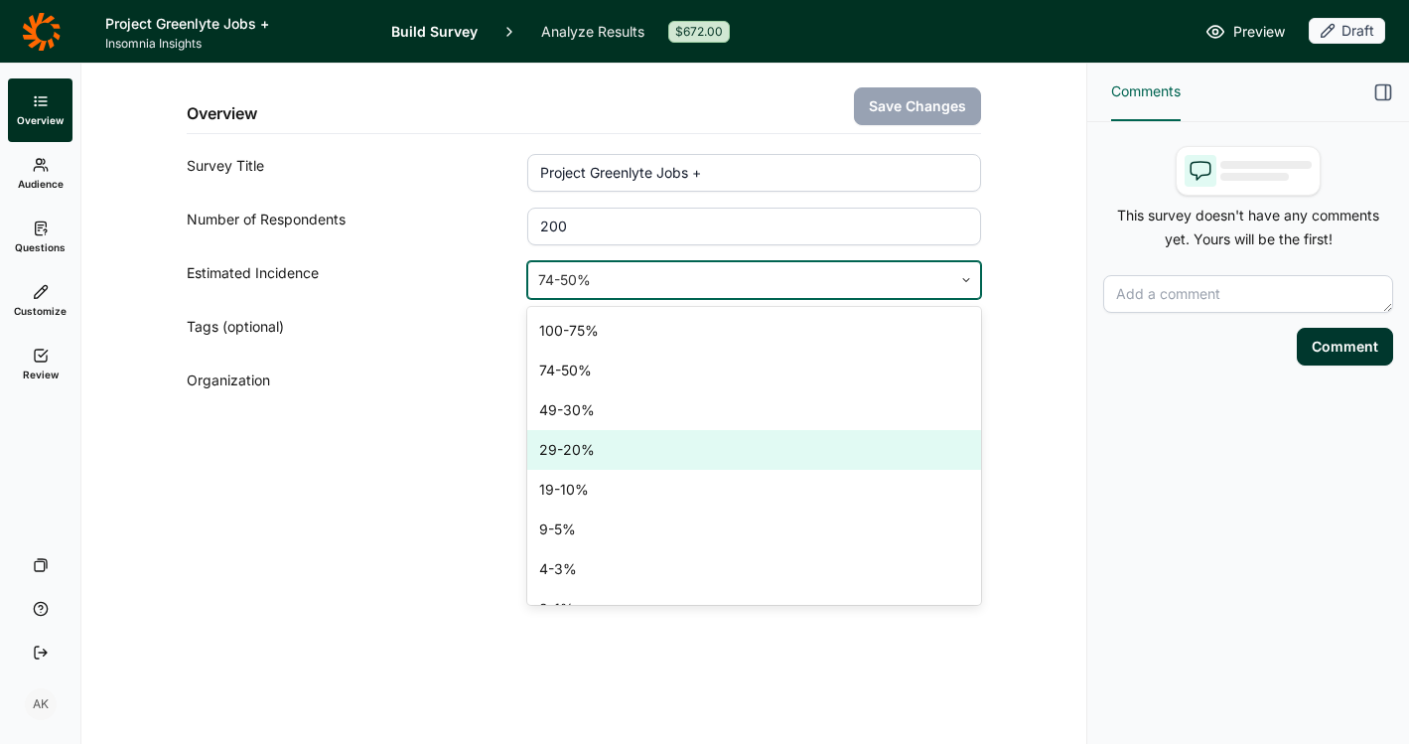
click at [683, 441] on div "29-20%" at bounding box center [754, 450] width 454 height 40
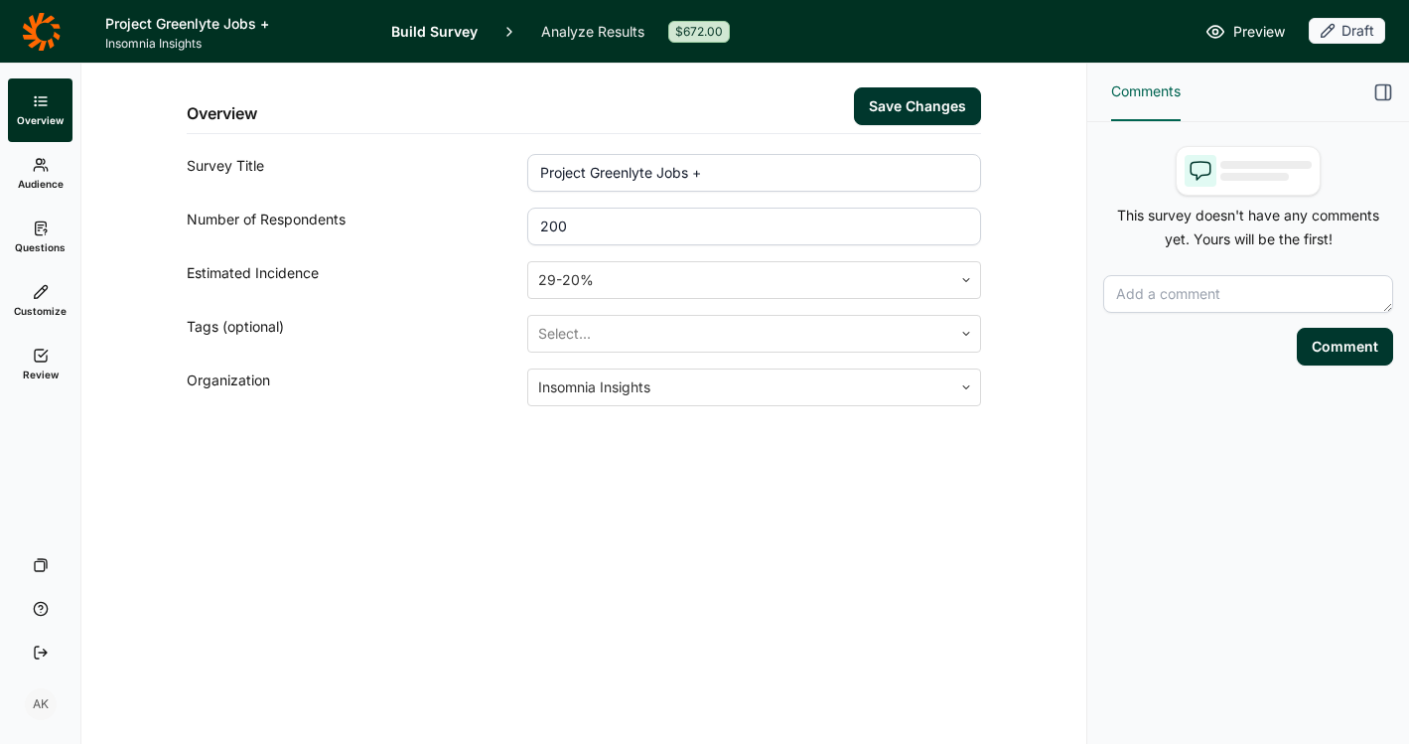
click at [920, 83] on div "Overview Save Changes" at bounding box center [584, 99] width 795 height 71
click at [917, 103] on button "Save Changes" at bounding box center [917, 106] width 127 height 38
click at [442, 331] on div "Tags (optional)" at bounding box center [357, 334] width 341 height 38
click at [616, 279] on div at bounding box center [740, 280] width 404 height 28
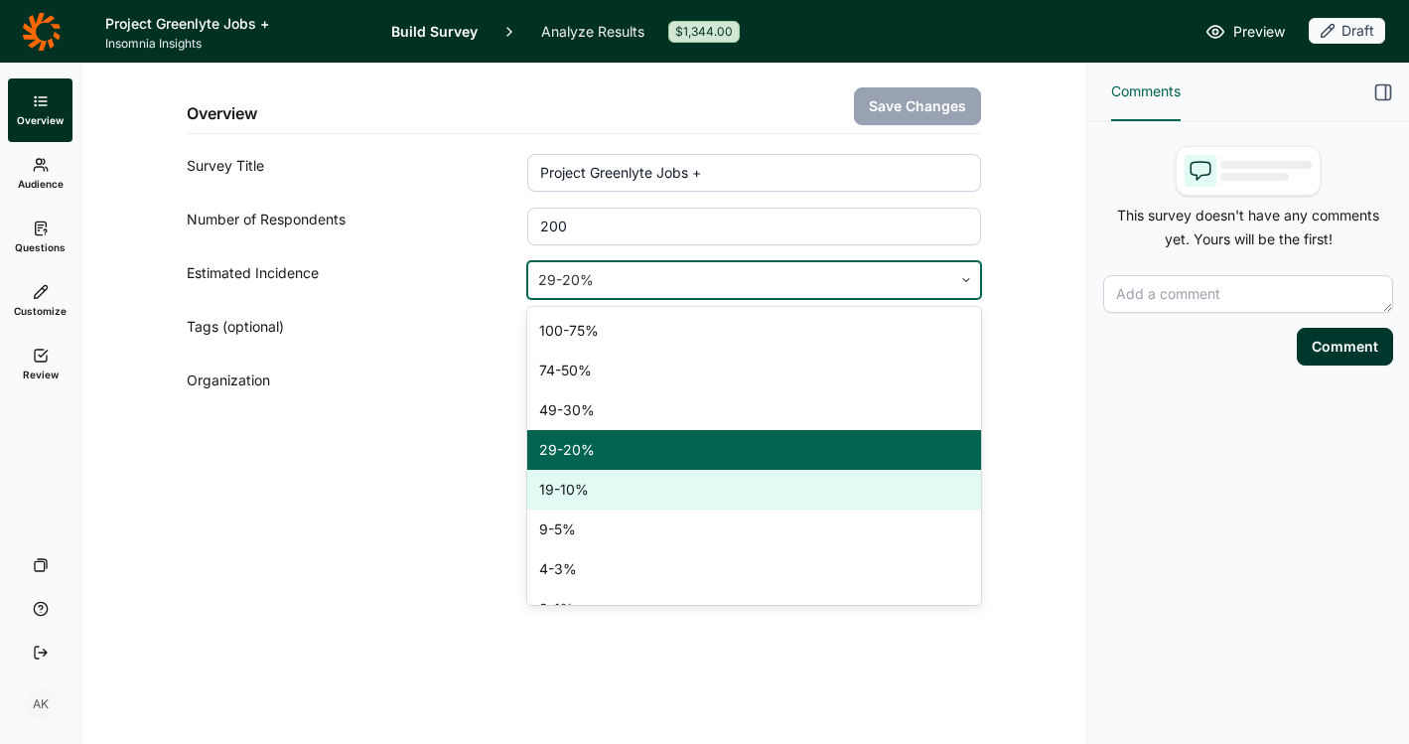
click at [593, 500] on div "19-10%" at bounding box center [754, 490] width 454 height 40
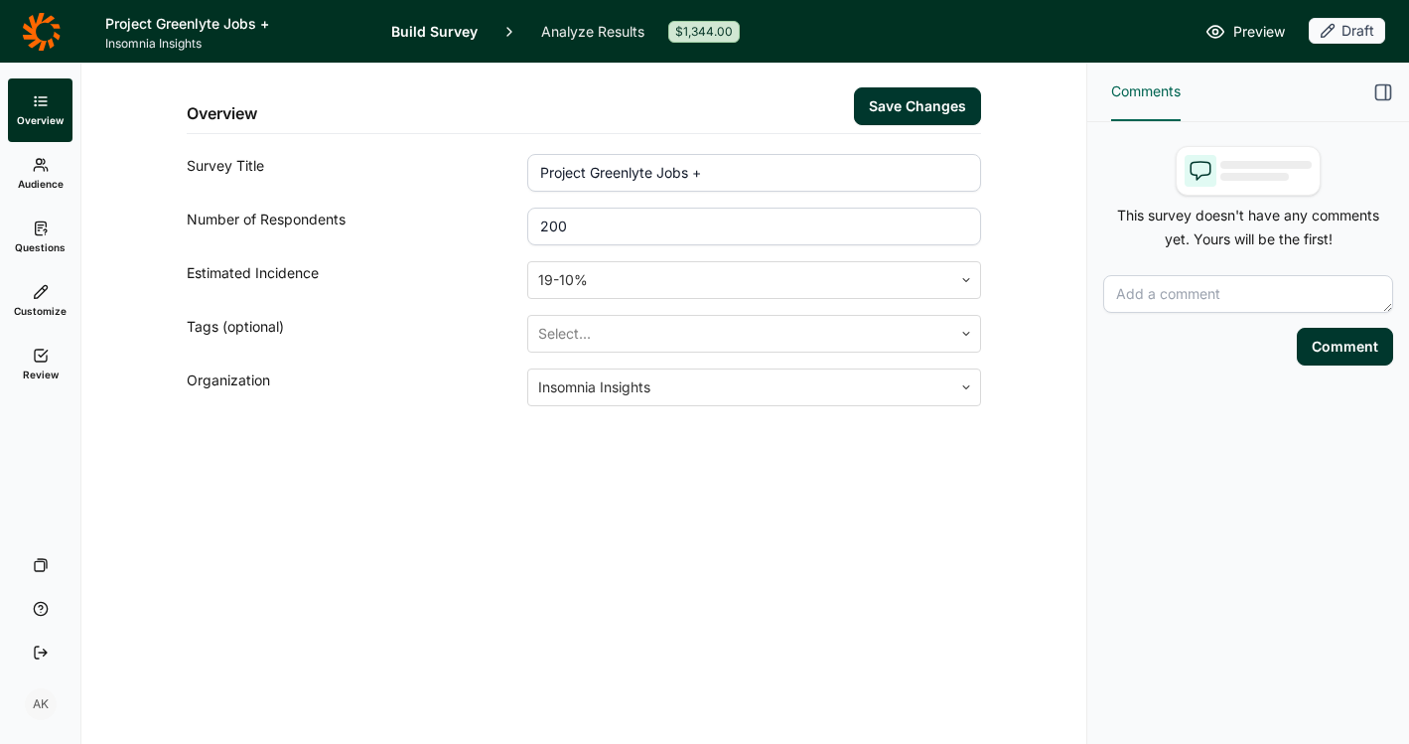
click at [932, 100] on button "Save Changes" at bounding box center [917, 106] width 127 height 38
click at [450, 165] on div "Survey Title" at bounding box center [357, 173] width 341 height 38
click at [47, 184] on span "Audience" at bounding box center [41, 184] width 46 height 14
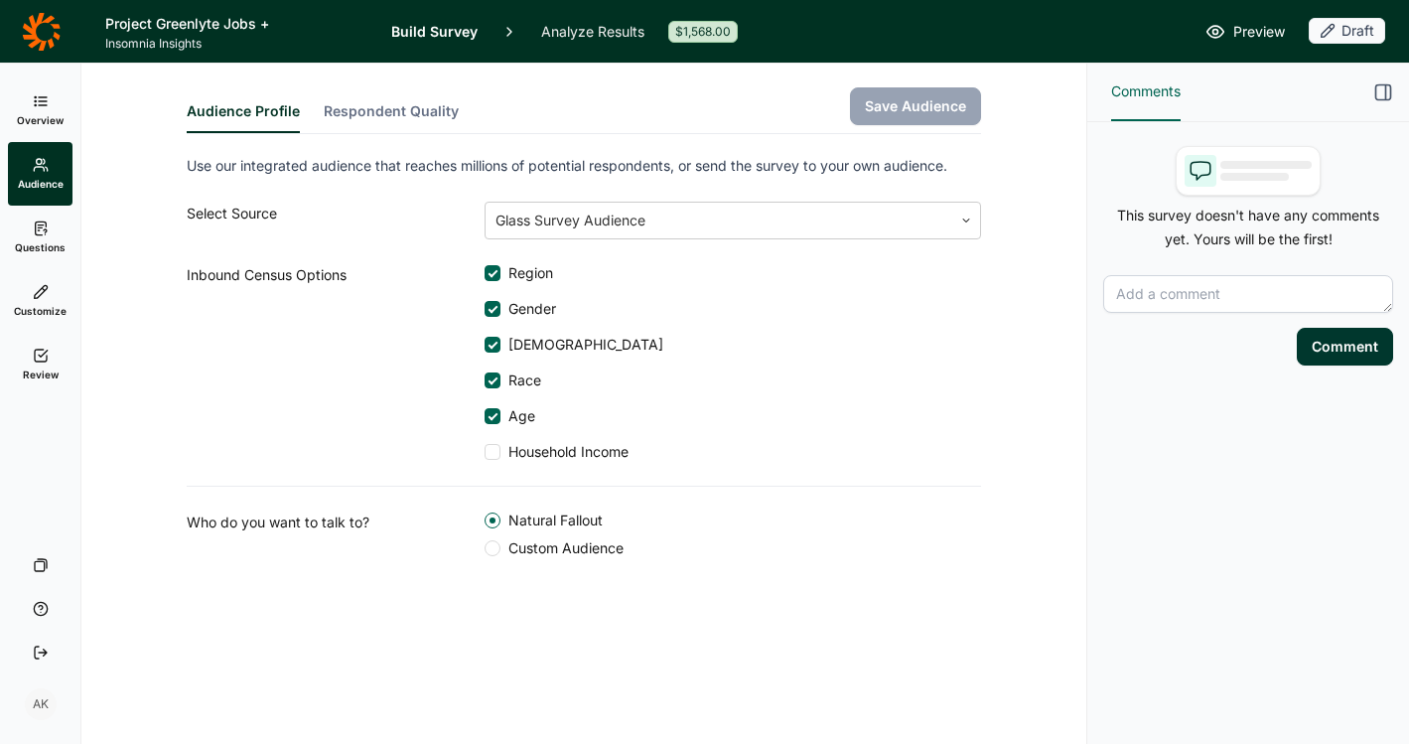
click at [43, 221] on icon at bounding box center [41, 228] width 16 height 16
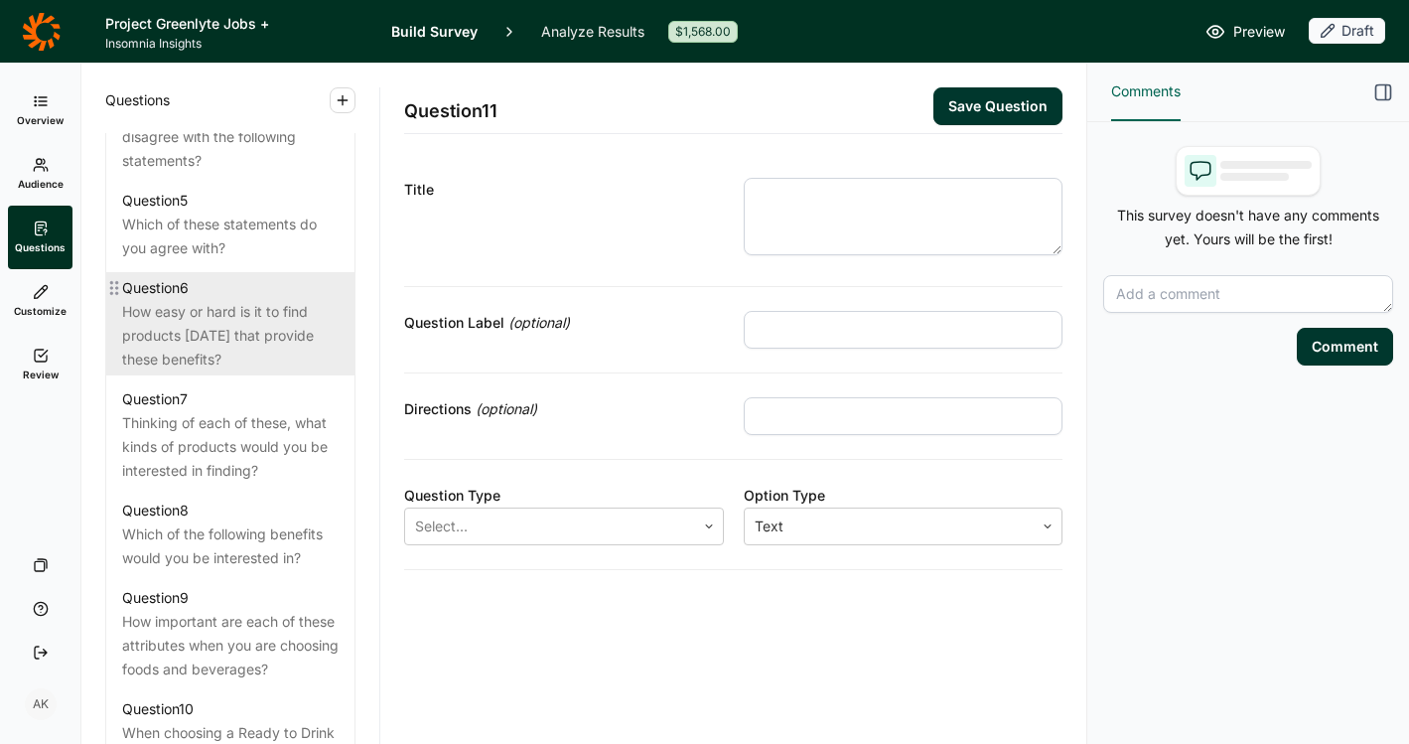
scroll to position [1350, 0]
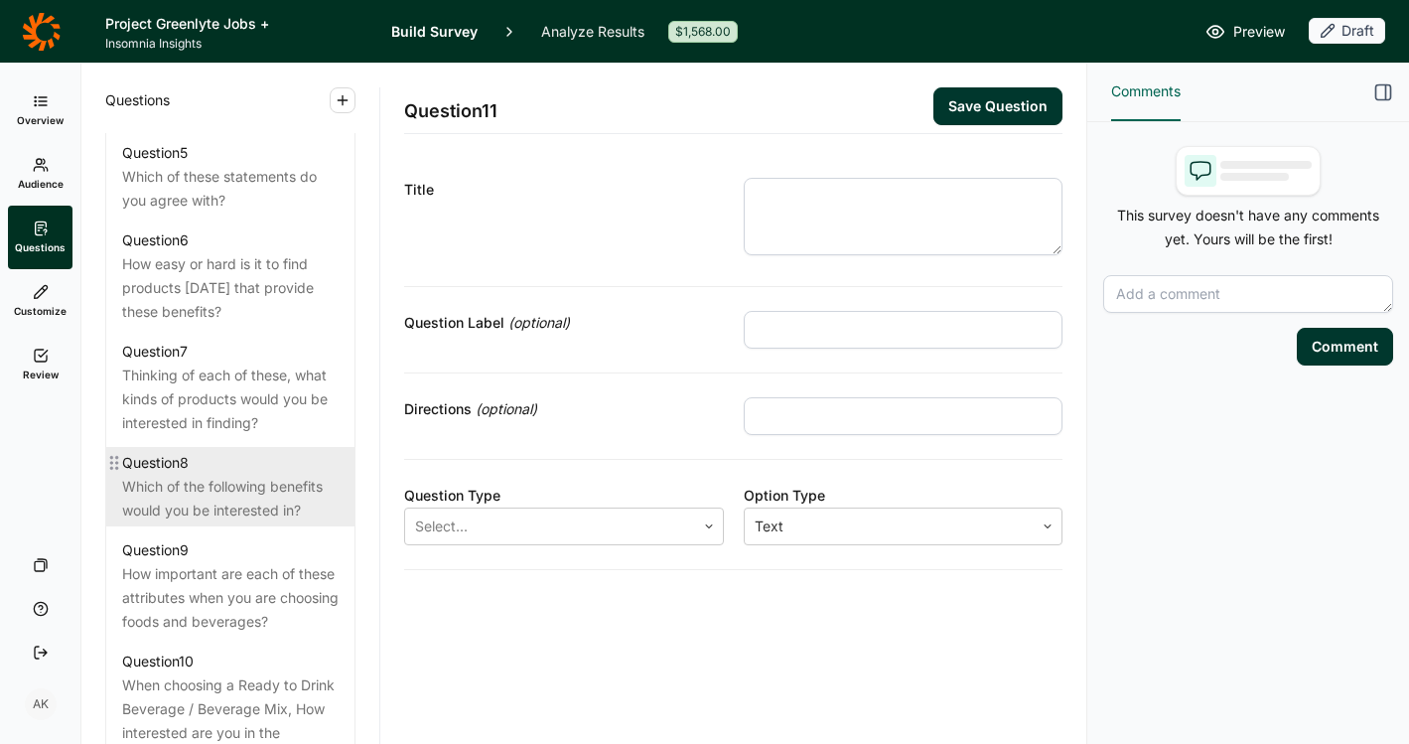
click at [209, 500] on div "Which of the following benefits would you be interested in?" at bounding box center [230, 499] width 217 height 48
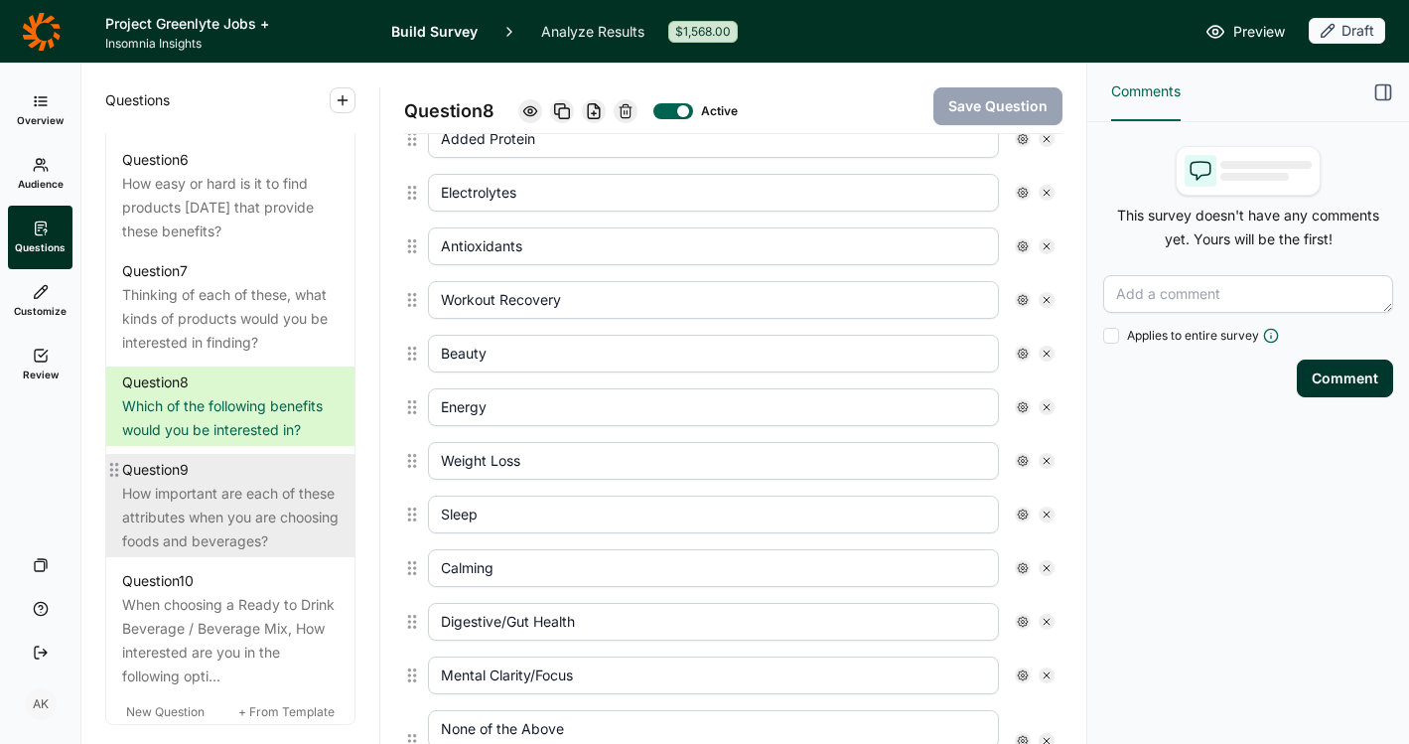
scroll to position [1437, 0]
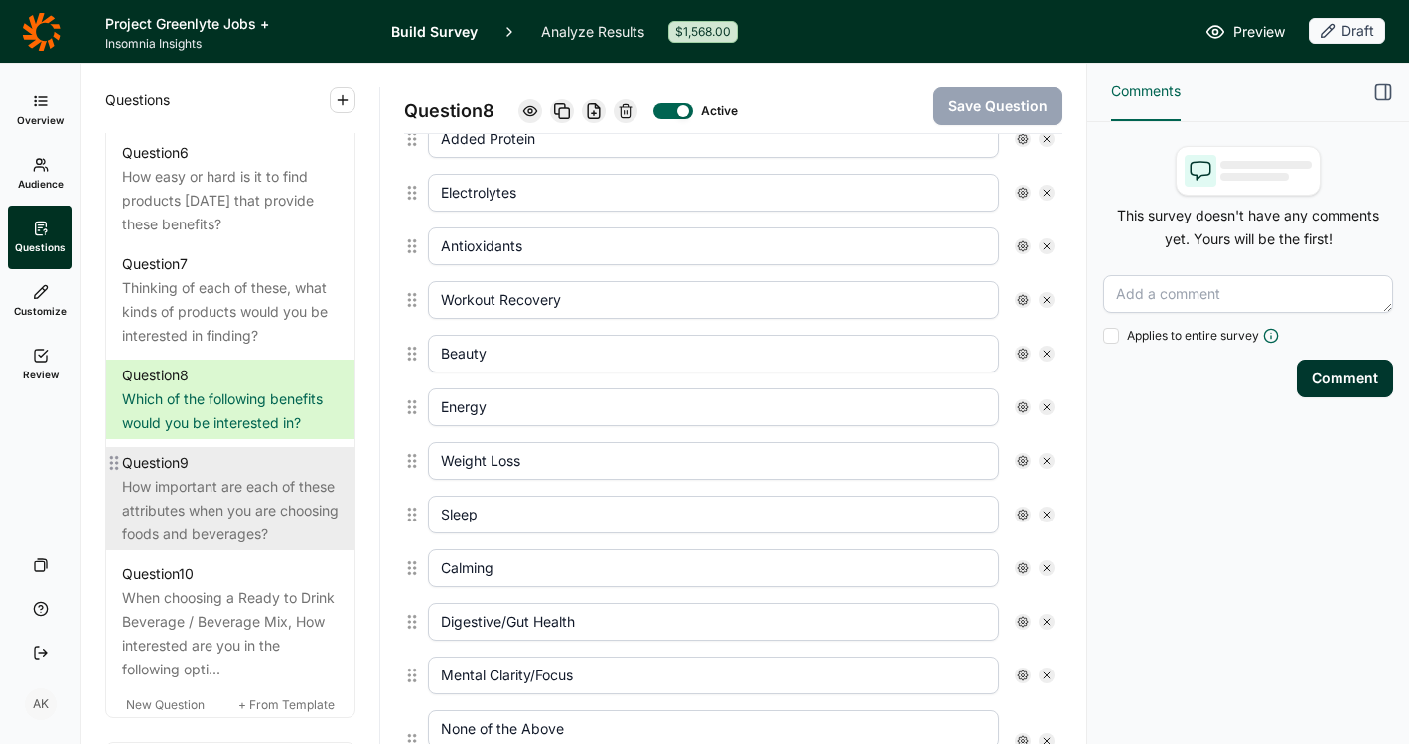
click at [223, 546] on div "How important are each of these attributes when you are choosing foods and beve…" at bounding box center [230, 511] width 217 height 72
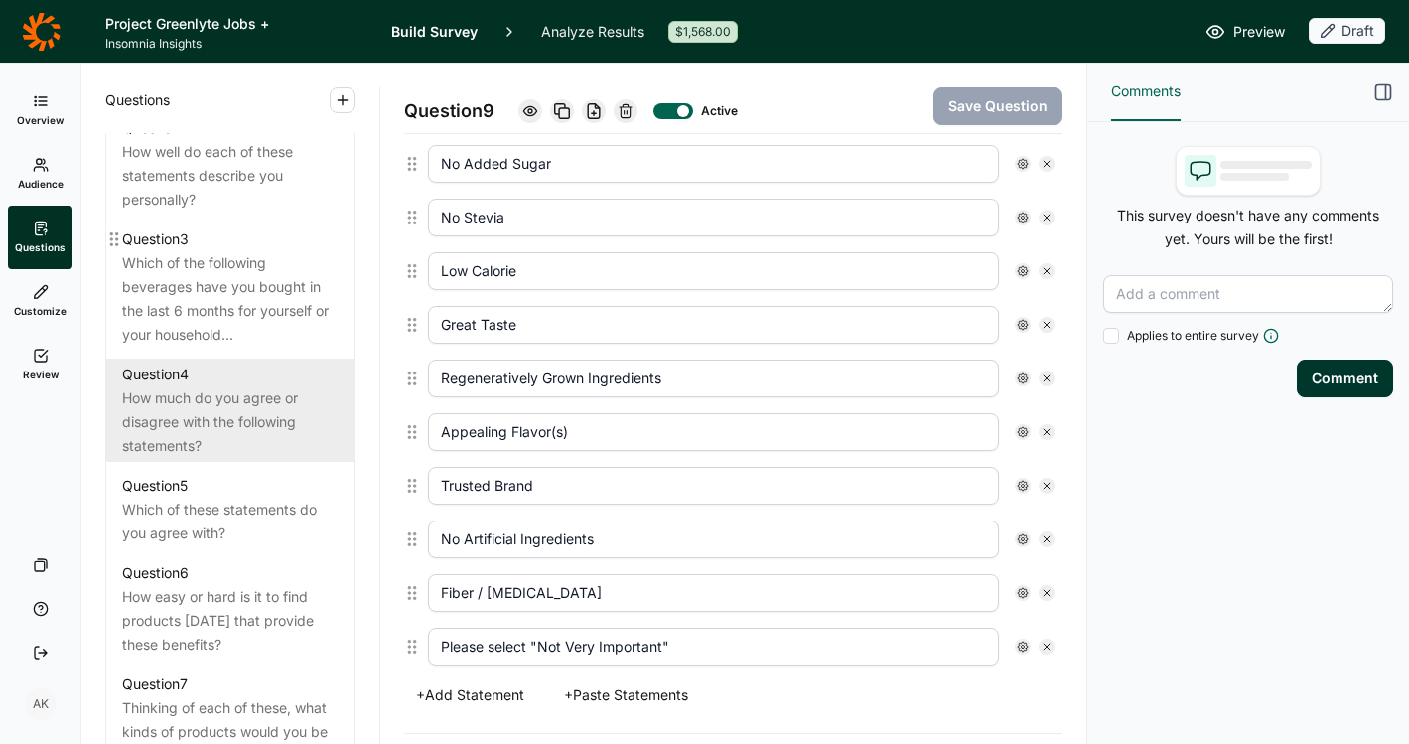
scroll to position [1019, 0]
click at [224, 445] on div "How much do you agree or disagree with the following statements?" at bounding box center [230, 420] width 217 height 72
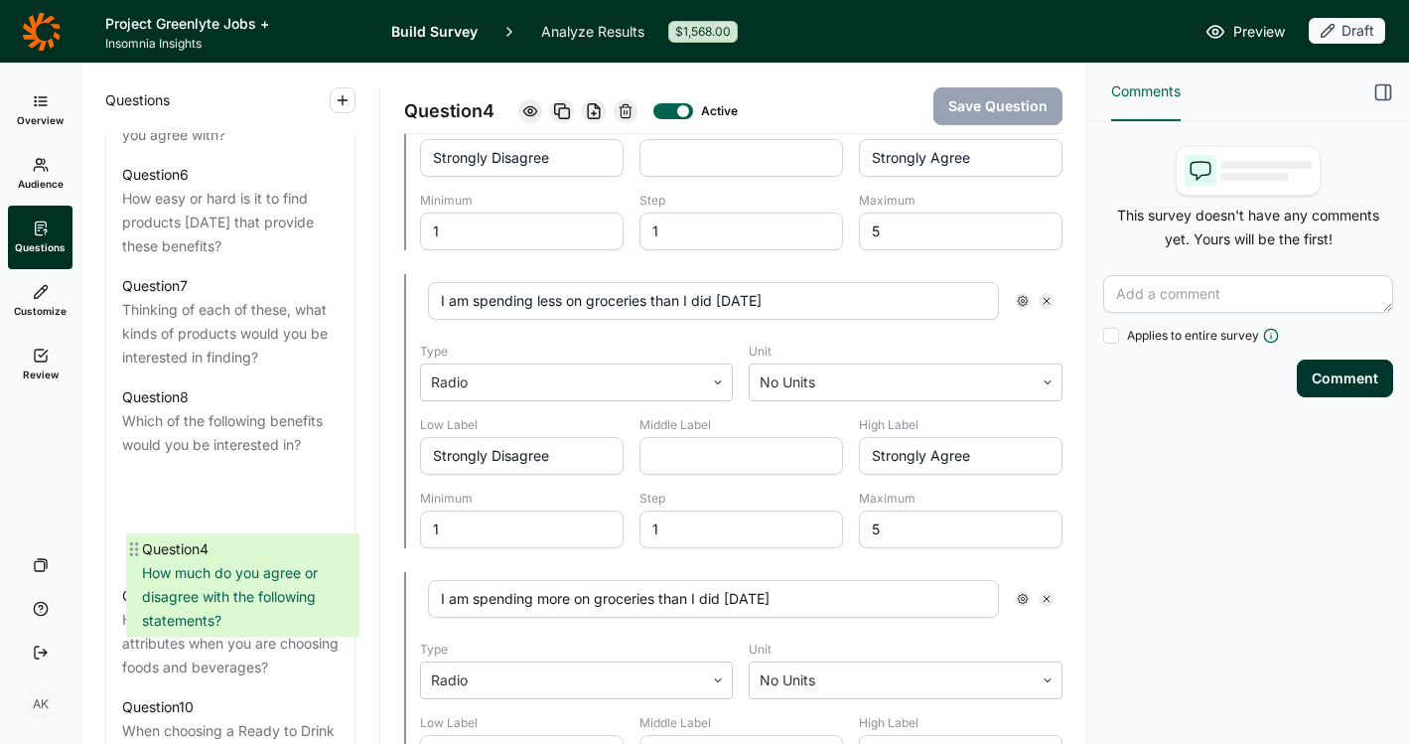
scroll to position [1311, 0]
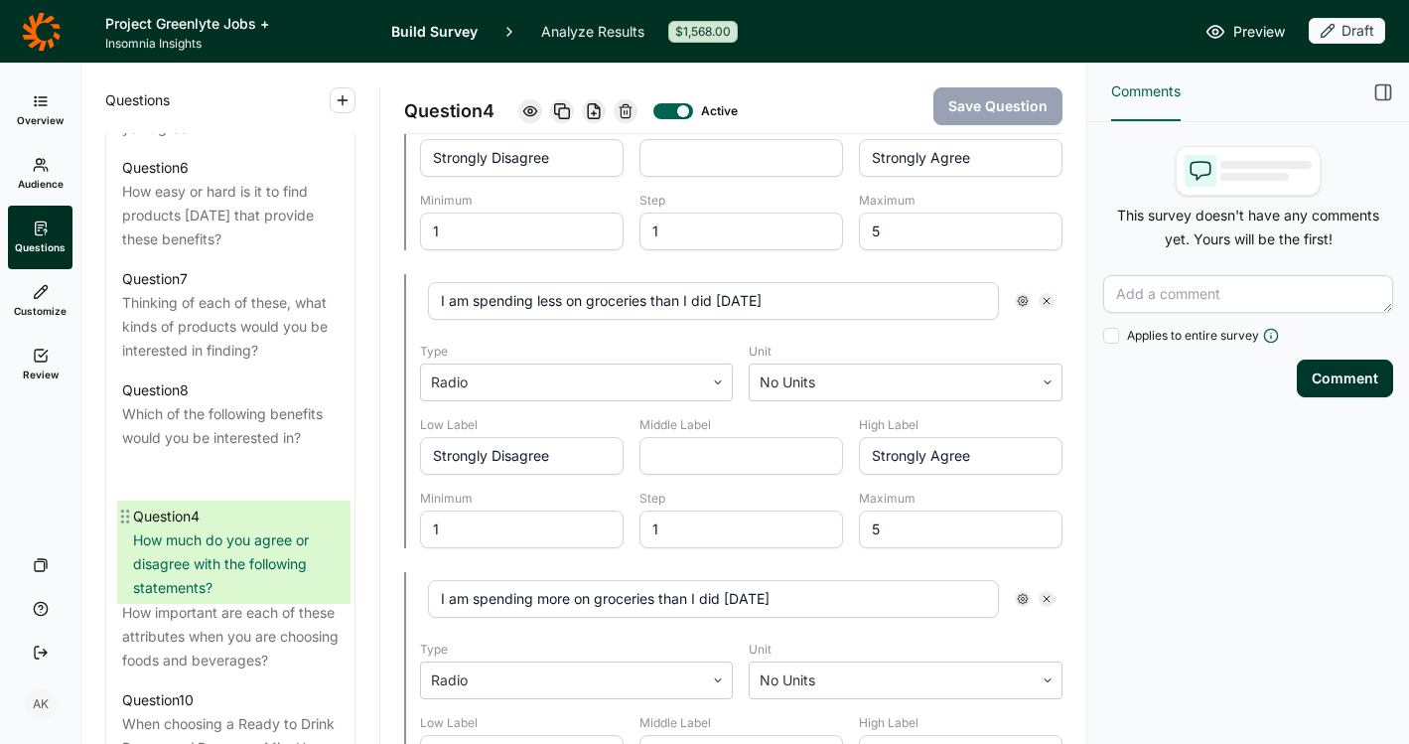
drag, startPoint x: 119, startPoint y: 395, endPoint x: 132, endPoint y: 527, distance: 132.7
click at [132, 527] on div "Question 1 How do you identify? Question 2 How well do each of these statements…" at bounding box center [230, 283] width 248 height 1057
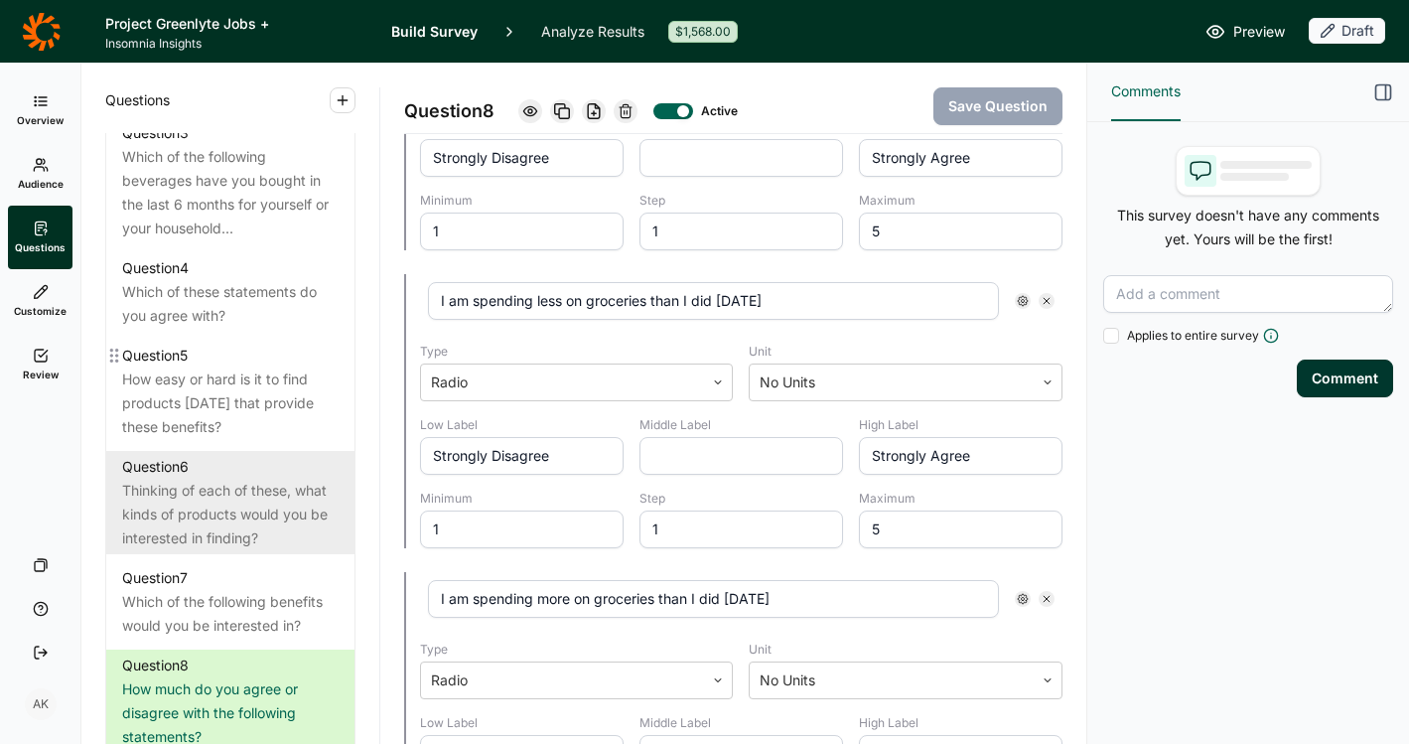
scroll to position [958, 0]
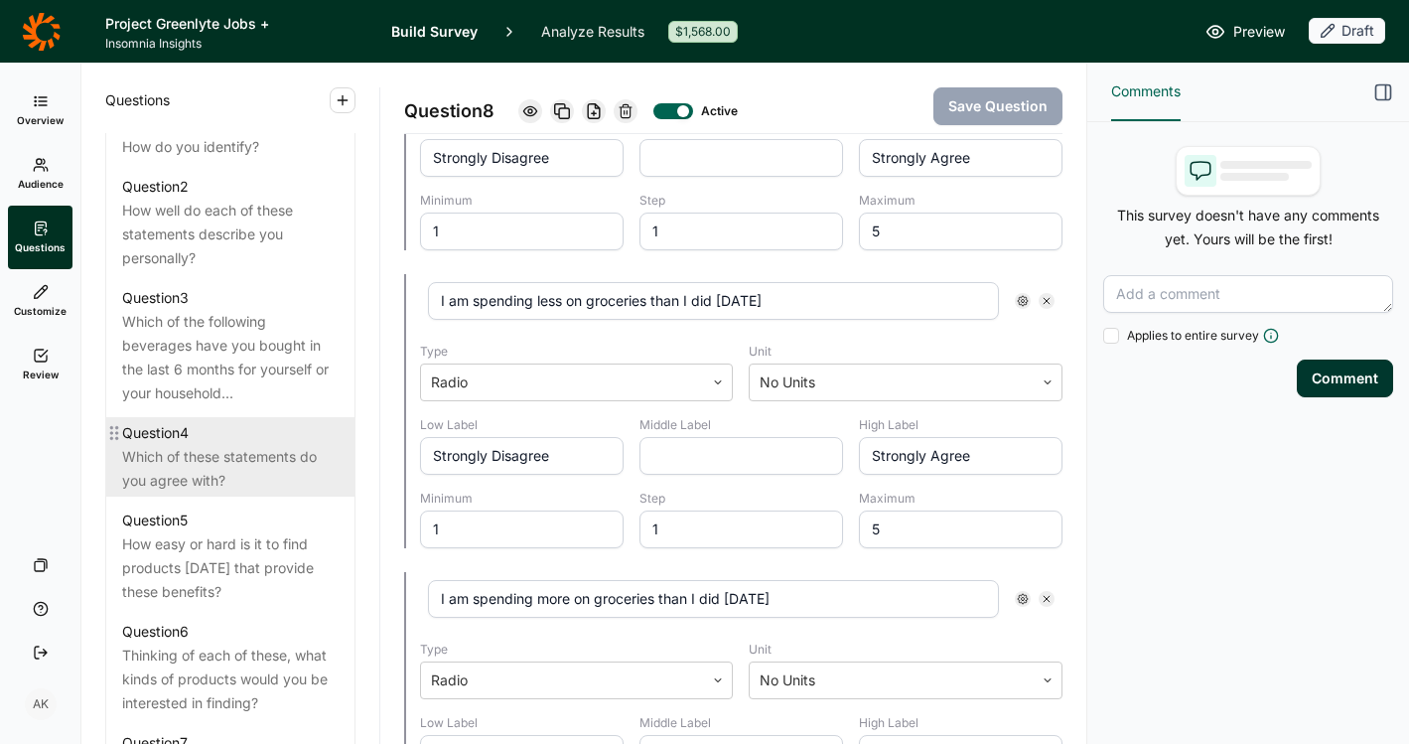
click at [236, 493] on div "Which of these statements do you agree with?" at bounding box center [230, 469] width 217 height 48
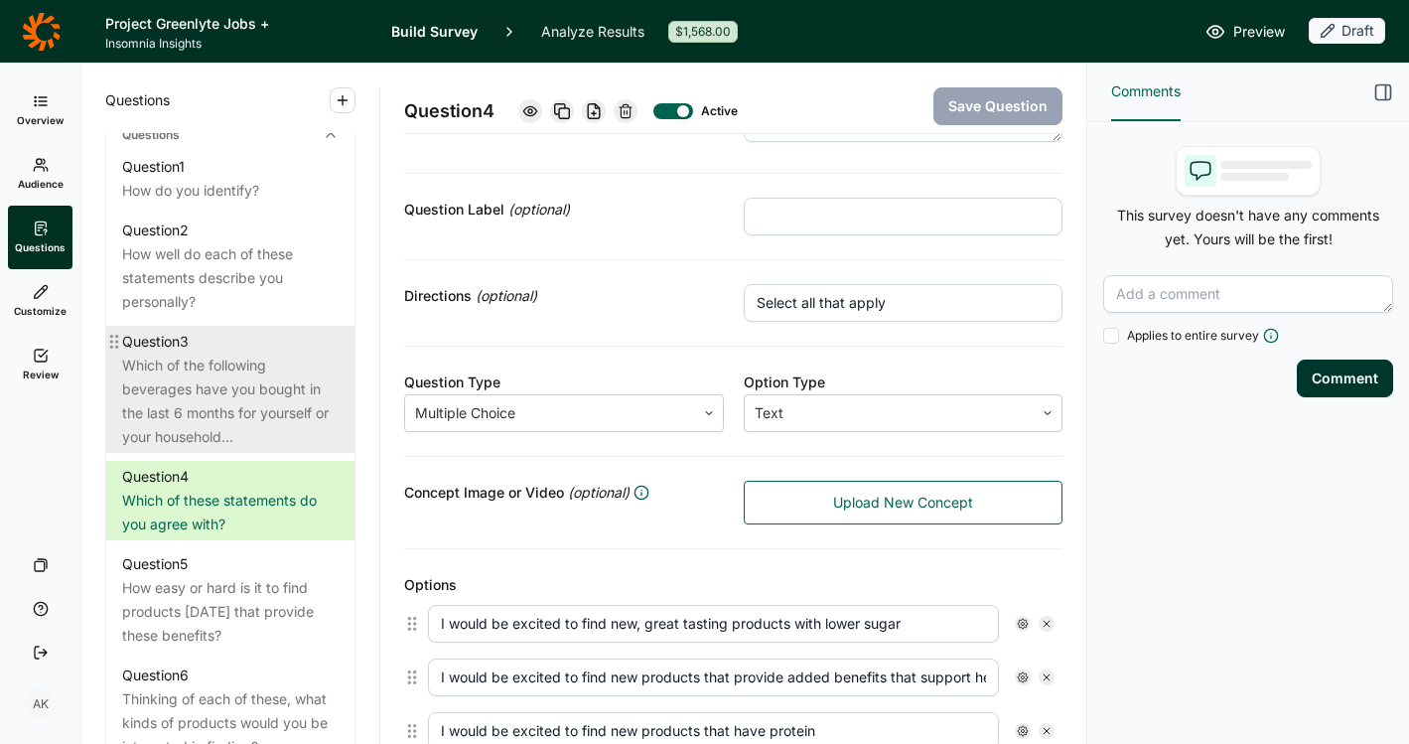
scroll to position [904, 0]
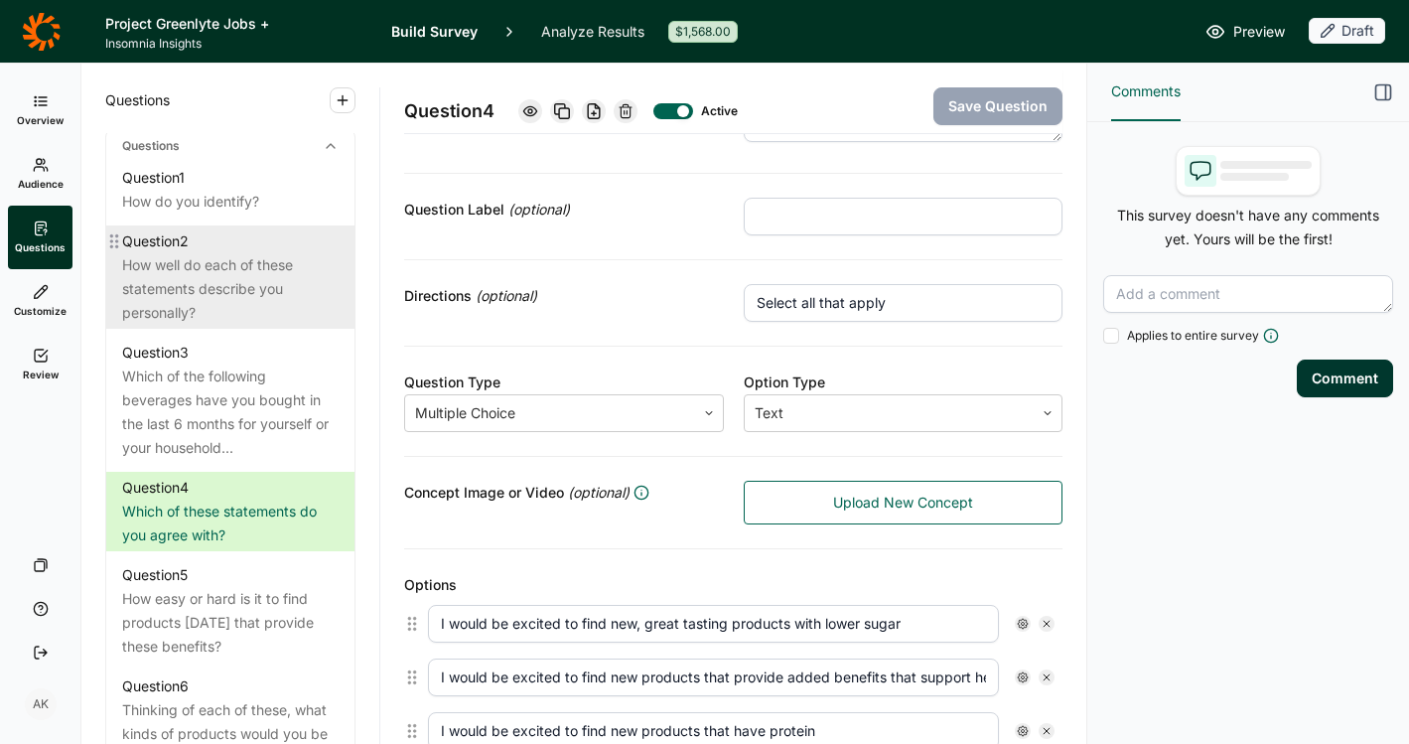
click at [245, 293] on div "How well do each of these statements describe you personally?" at bounding box center [230, 289] width 217 height 72
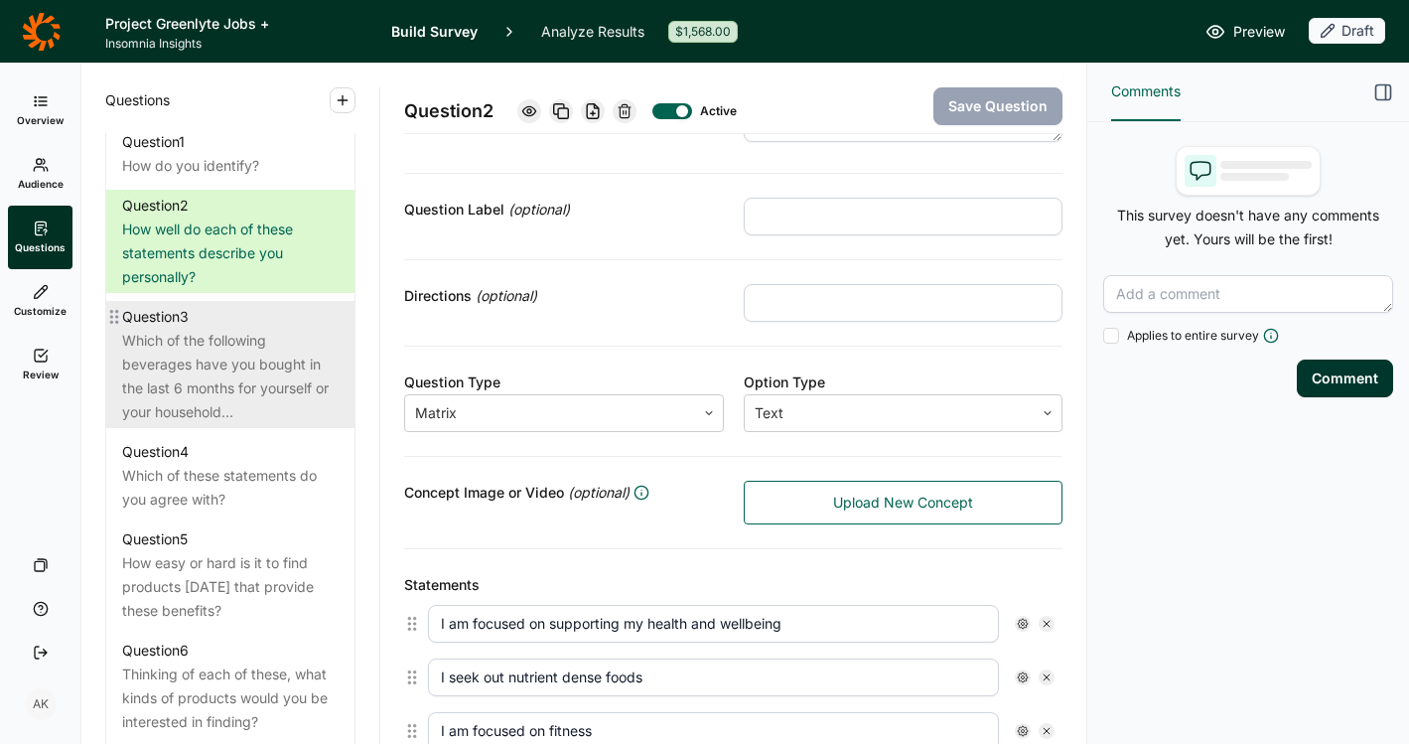
scroll to position [943, 0]
click at [251, 386] on div "Which of the following beverages have you bought in the last 6 months for yours…" at bounding box center [230, 373] width 217 height 95
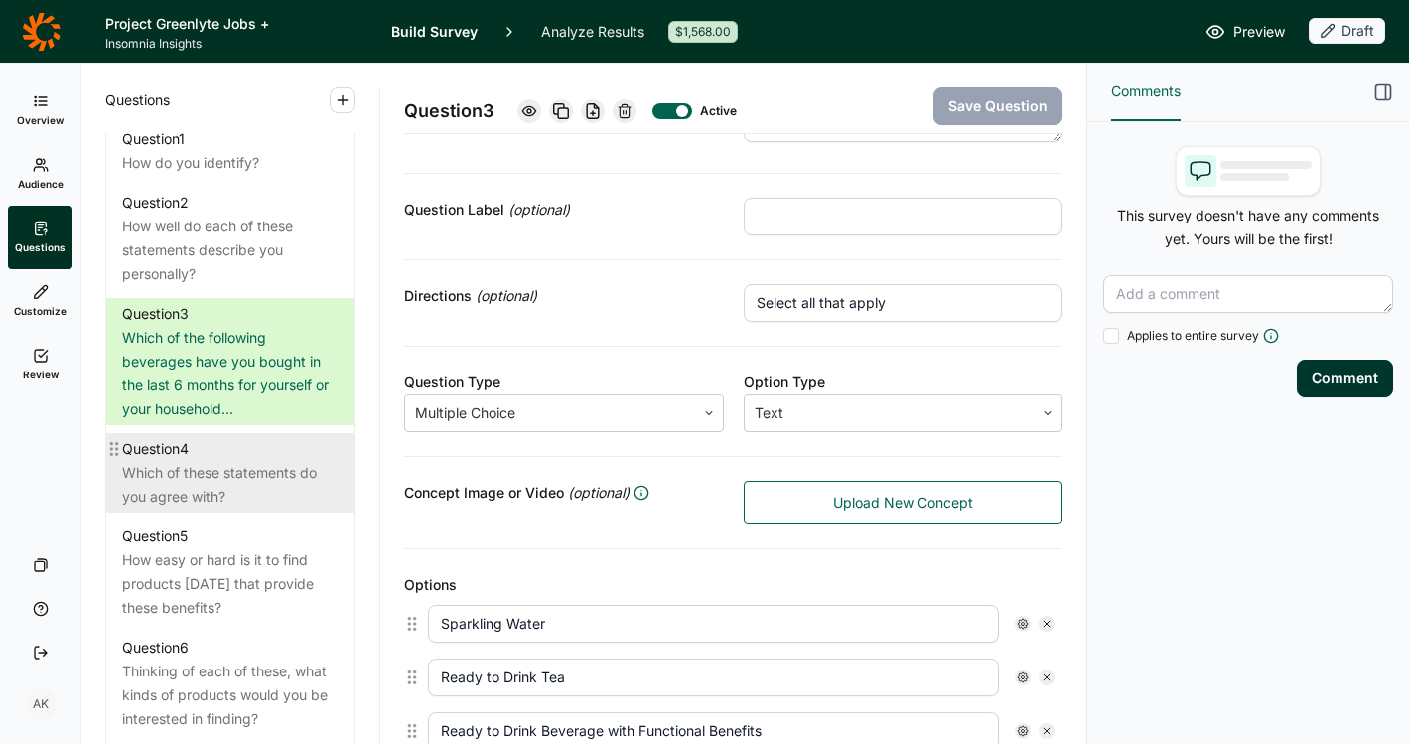
click at [198, 509] on div "Which of these statements do you agree with?" at bounding box center [230, 485] width 217 height 48
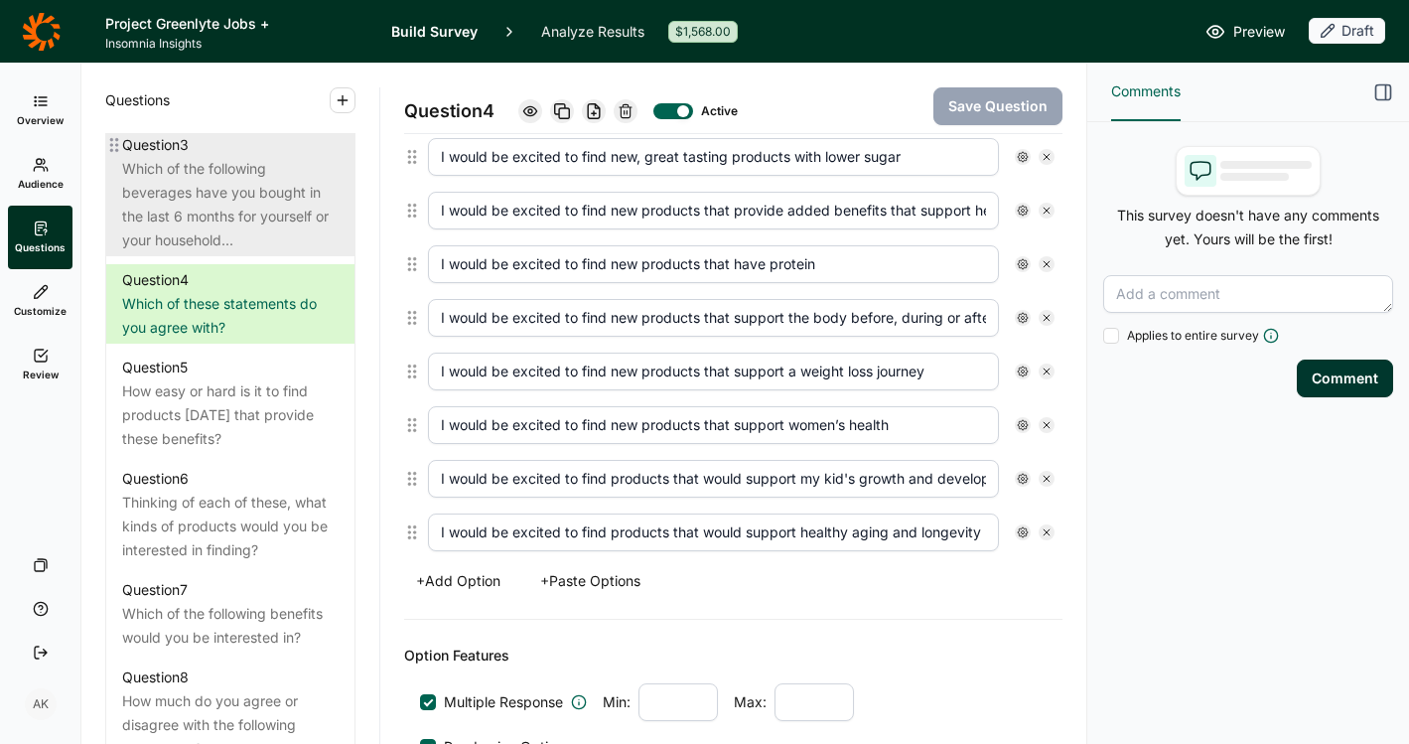
scroll to position [1112, 0]
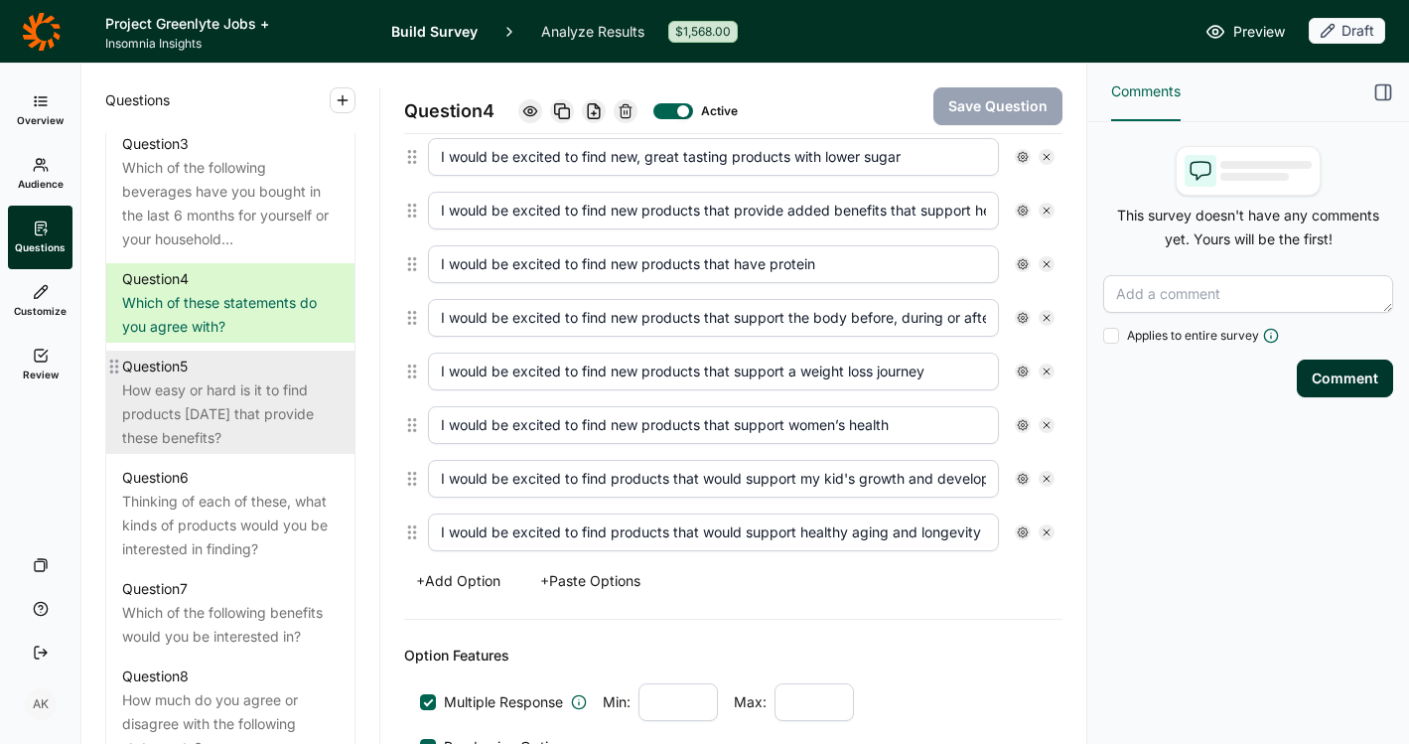
click at [235, 378] on div "Question 5" at bounding box center [230, 367] width 217 height 24
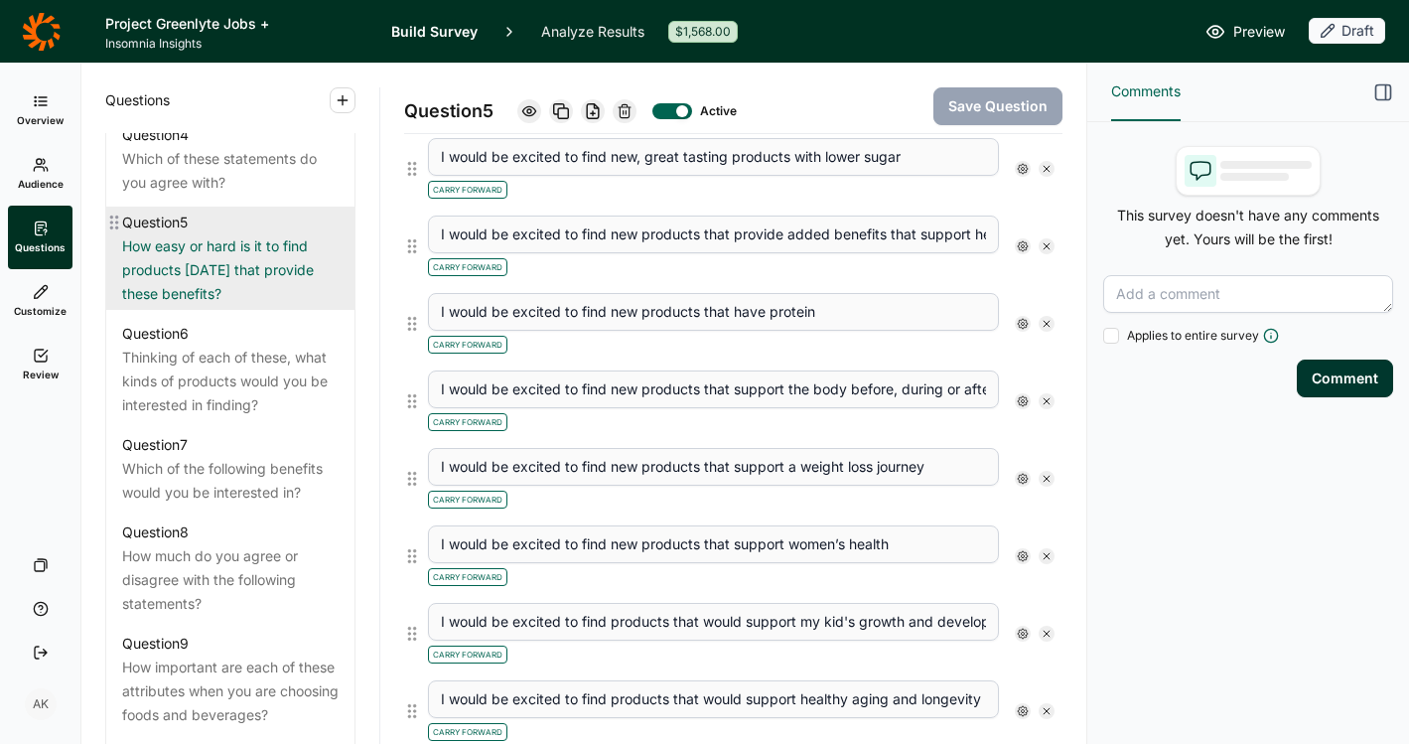
scroll to position [1266, 0]
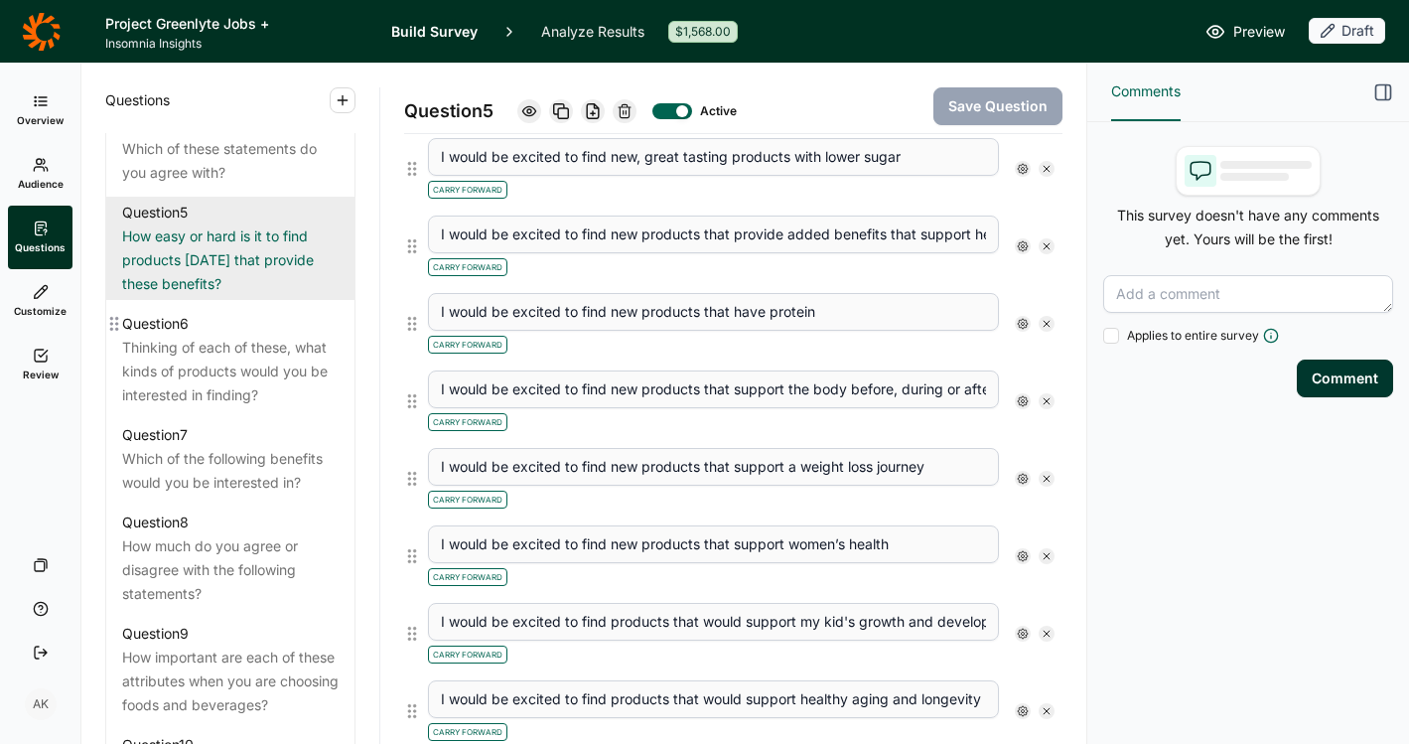
click at [236, 399] on div "Thinking of each of these, what kinds of products would you be interested in fi…" at bounding box center [230, 372] width 217 height 72
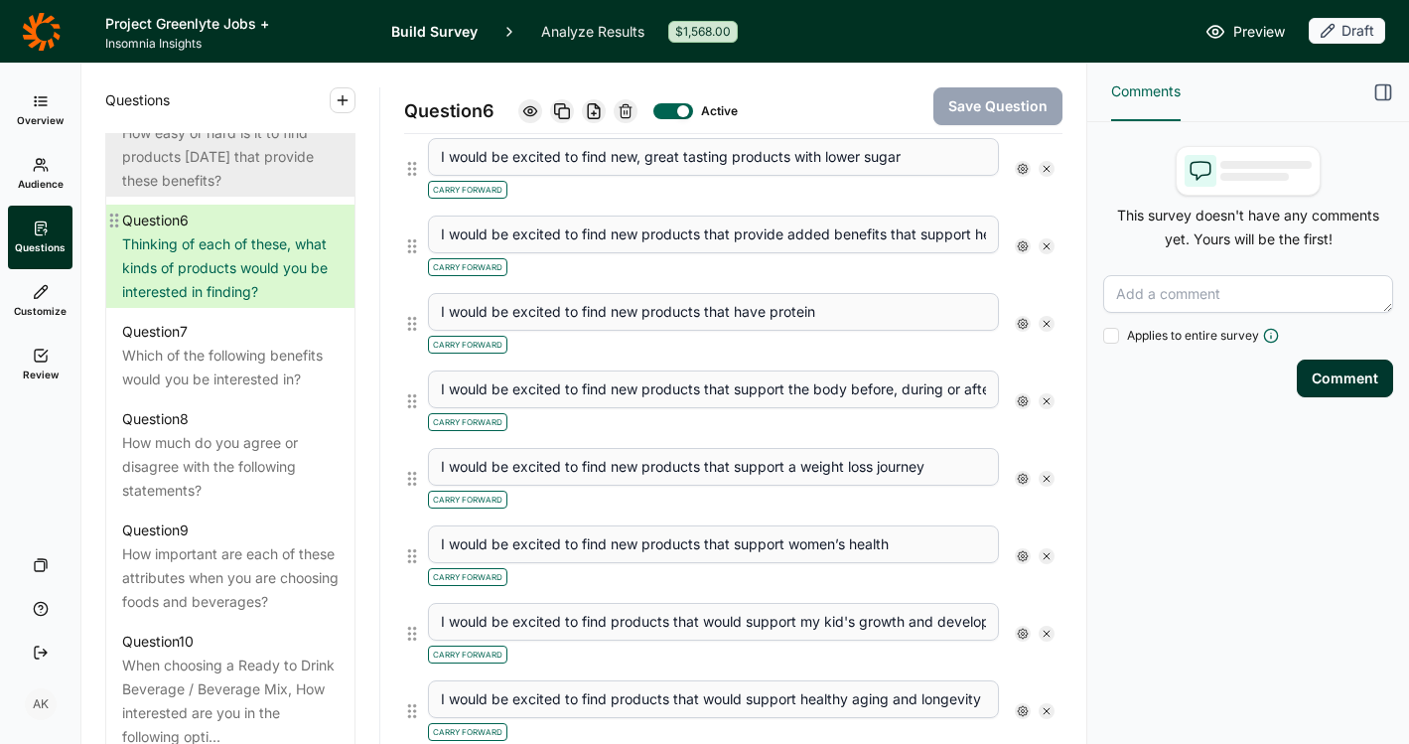
scroll to position [1389, 0]
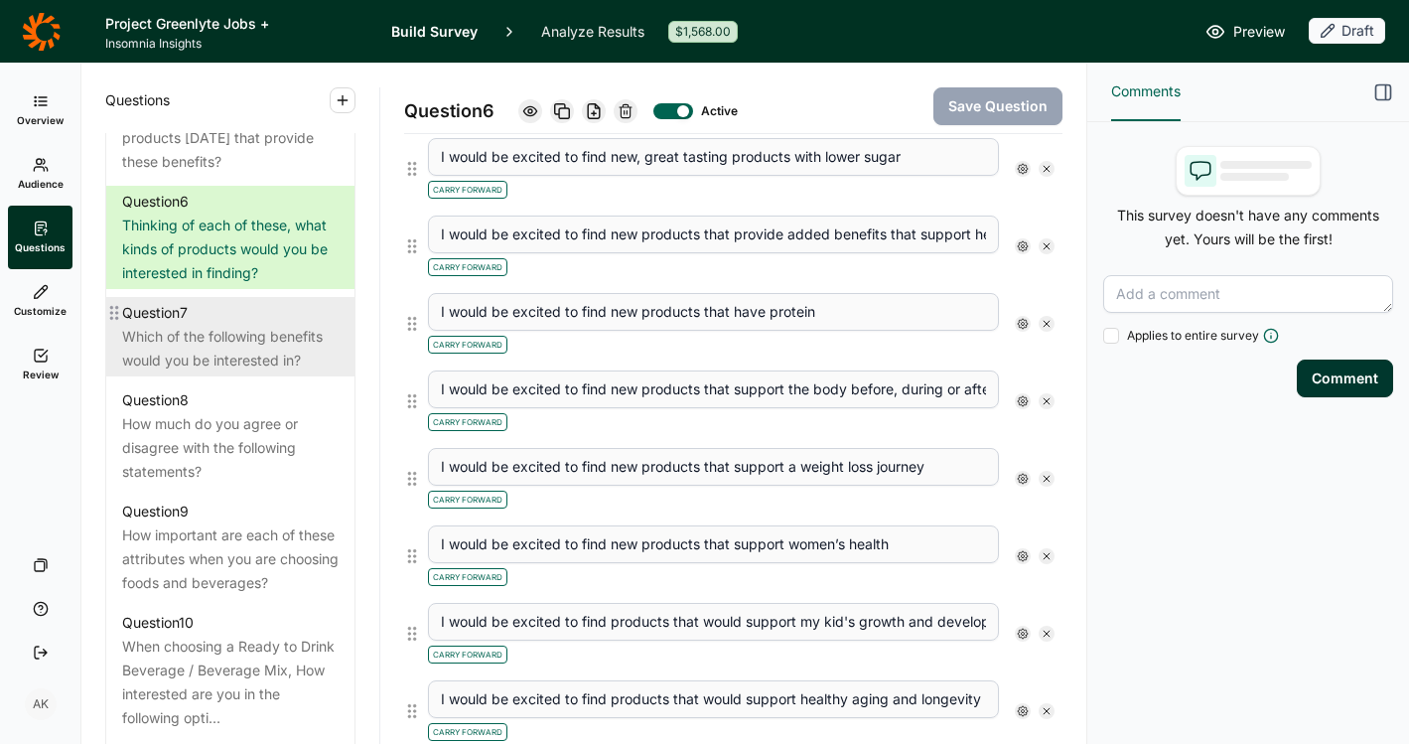
click at [233, 372] on div "Which of the following benefits would you be interested in?" at bounding box center [230, 349] width 217 height 48
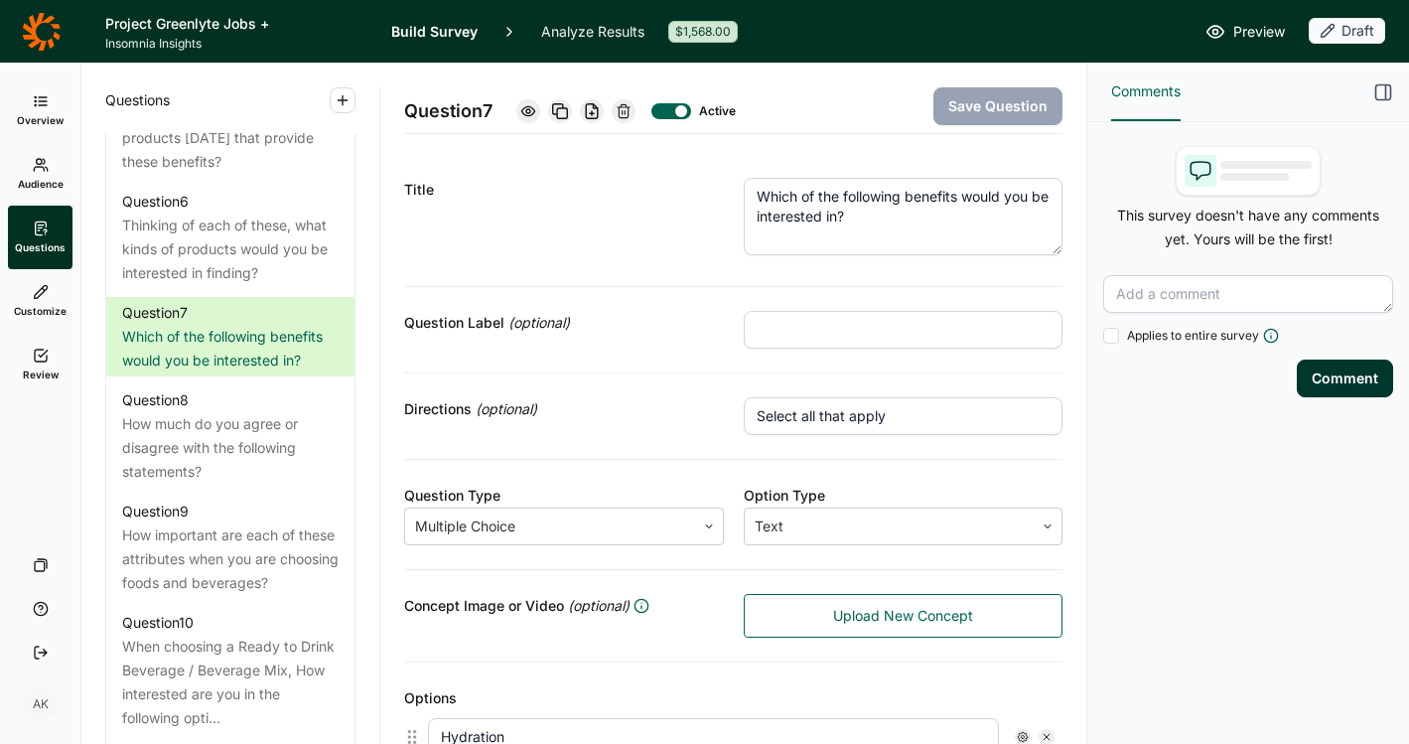
click at [850, 214] on textarea "Which of the following benefits would you be interested in?" at bounding box center [904, 216] width 320 height 77
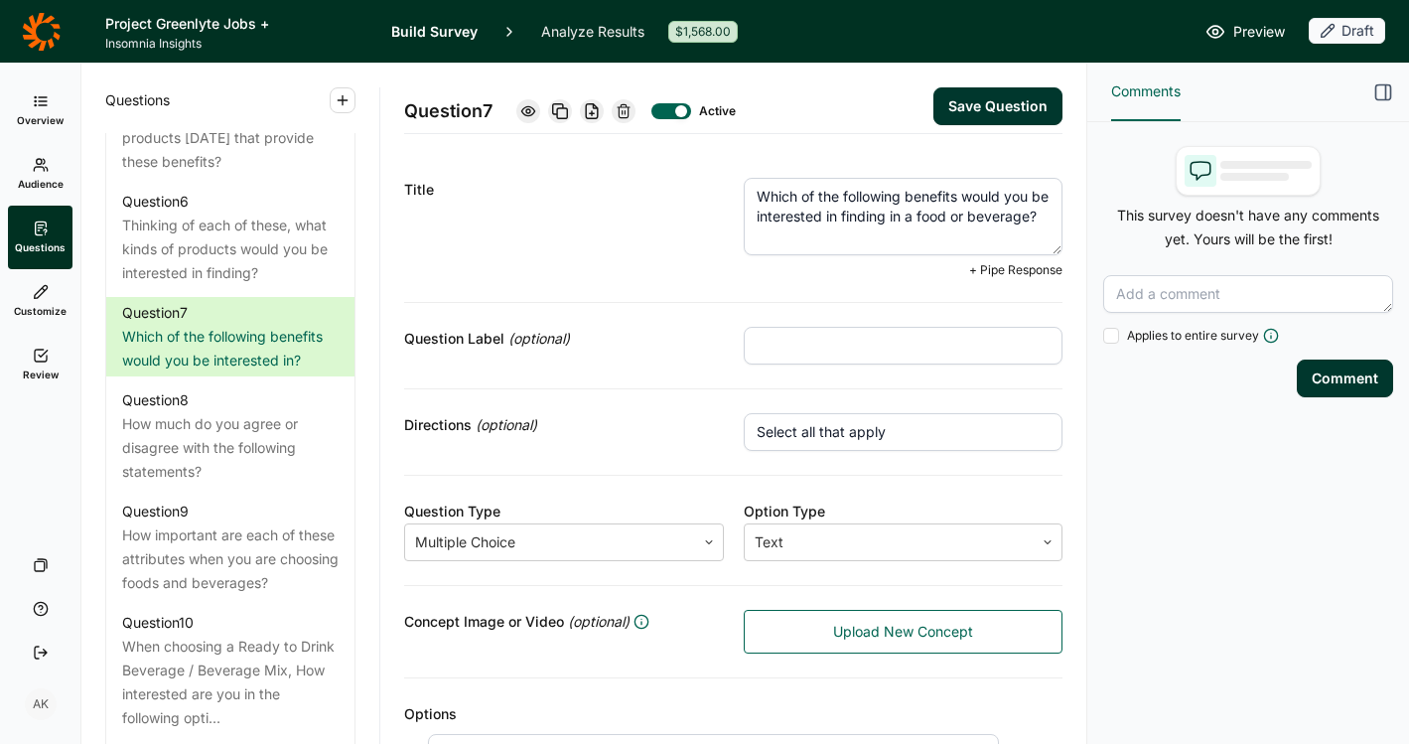
type textarea "Which of the following benefits would you be interested in finding in a food or…"
click at [947, 94] on button "Save Question" at bounding box center [998, 106] width 129 height 38
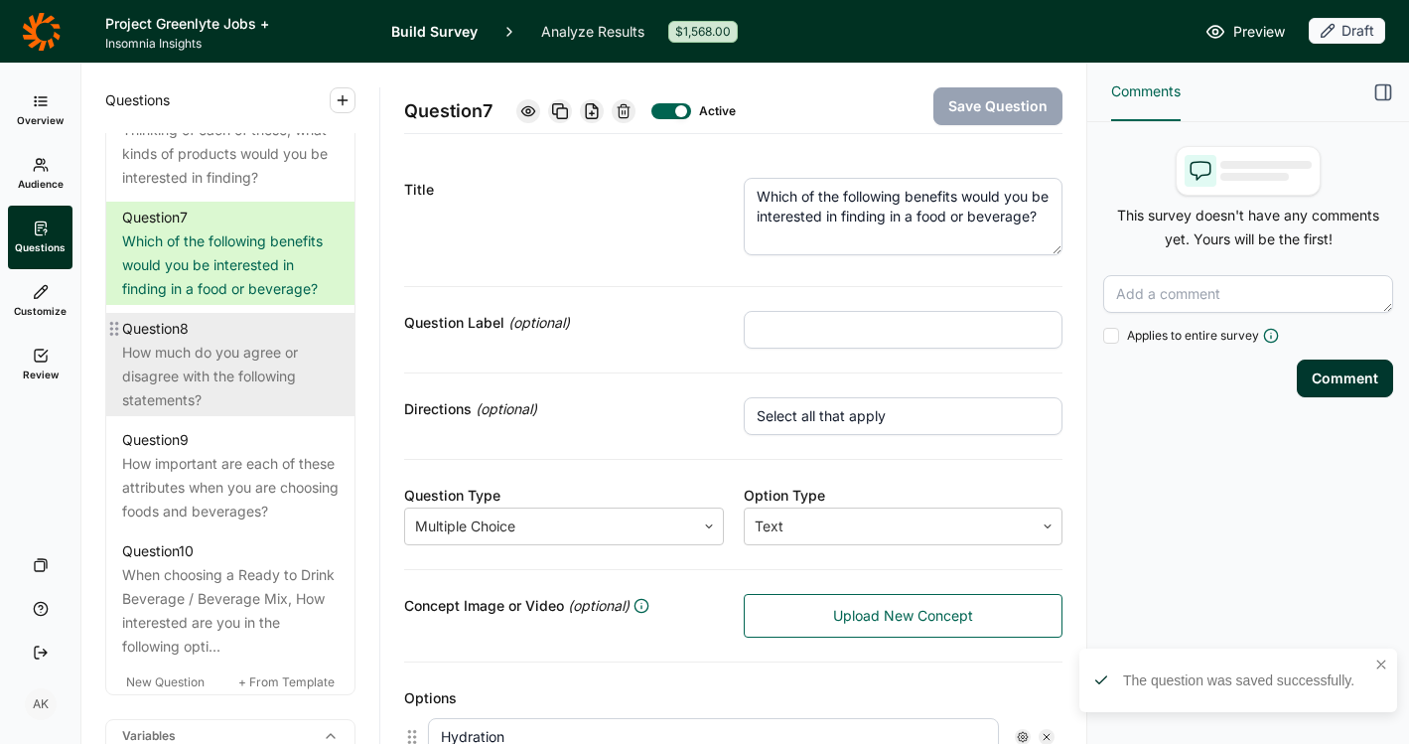
scroll to position [1507, 0]
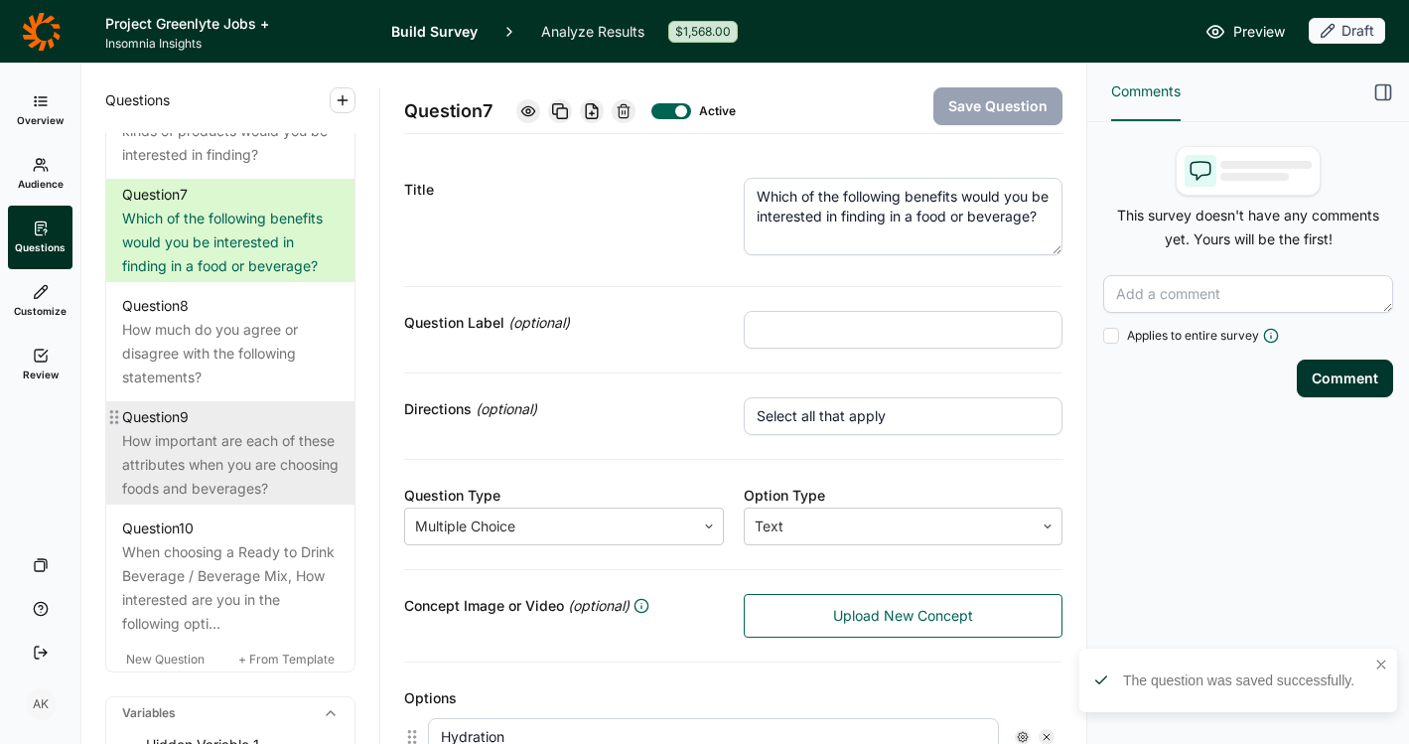
click at [173, 501] on div "How important are each of these attributes when you are choosing foods and beve…" at bounding box center [230, 465] width 217 height 72
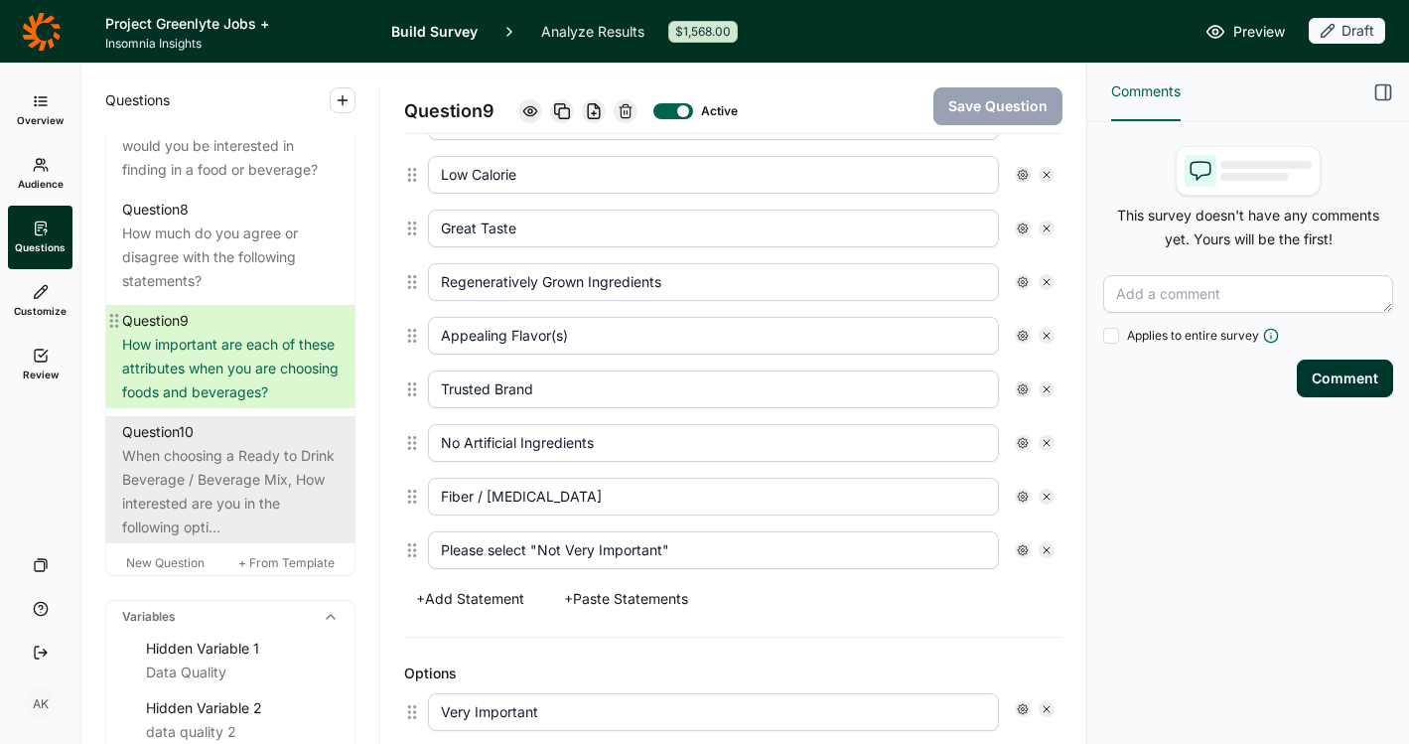
scroll to position [1624, 0]
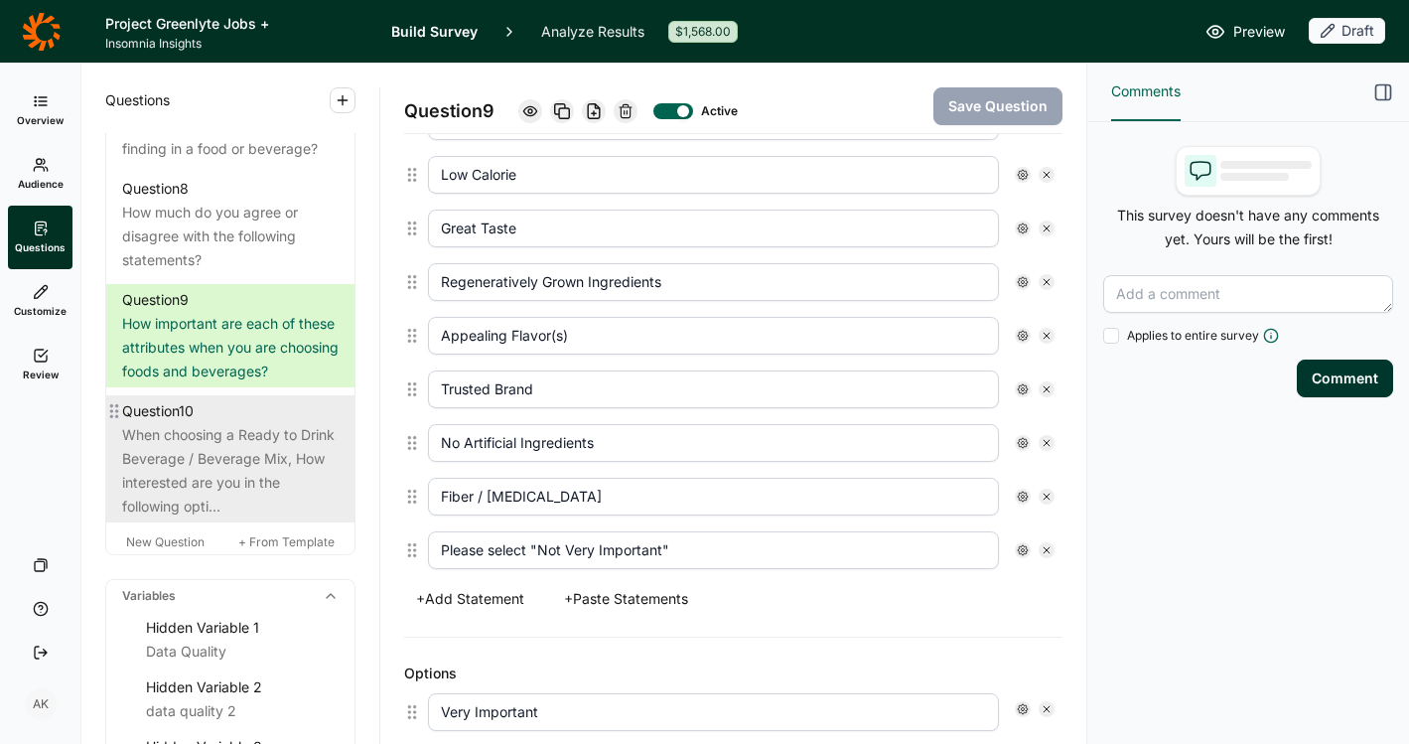
click at [206, 502] on div "When choosing a Ready to Drink Beverage / Beverage Mix, How interested are you …" at bounding box center [230, 470] width 217 height 95
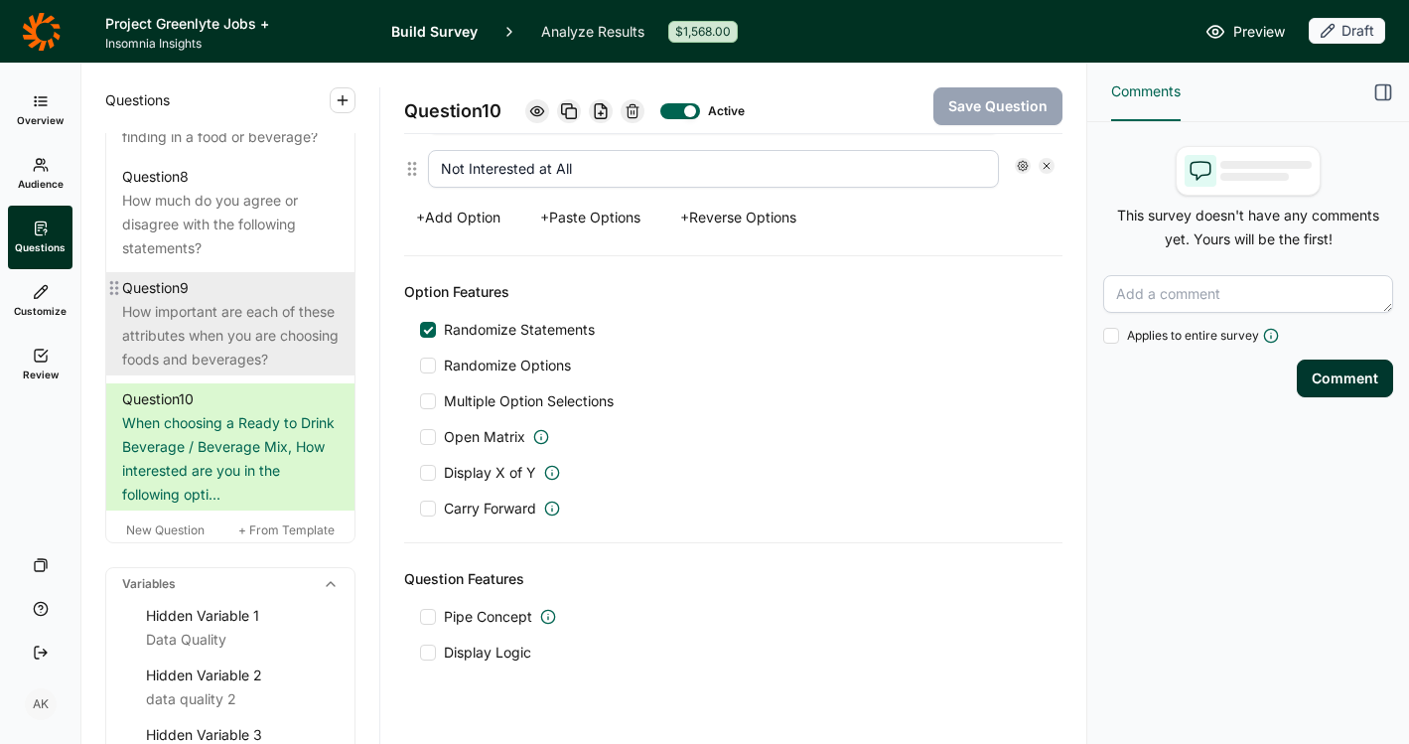
scroll to position [1619, 0]
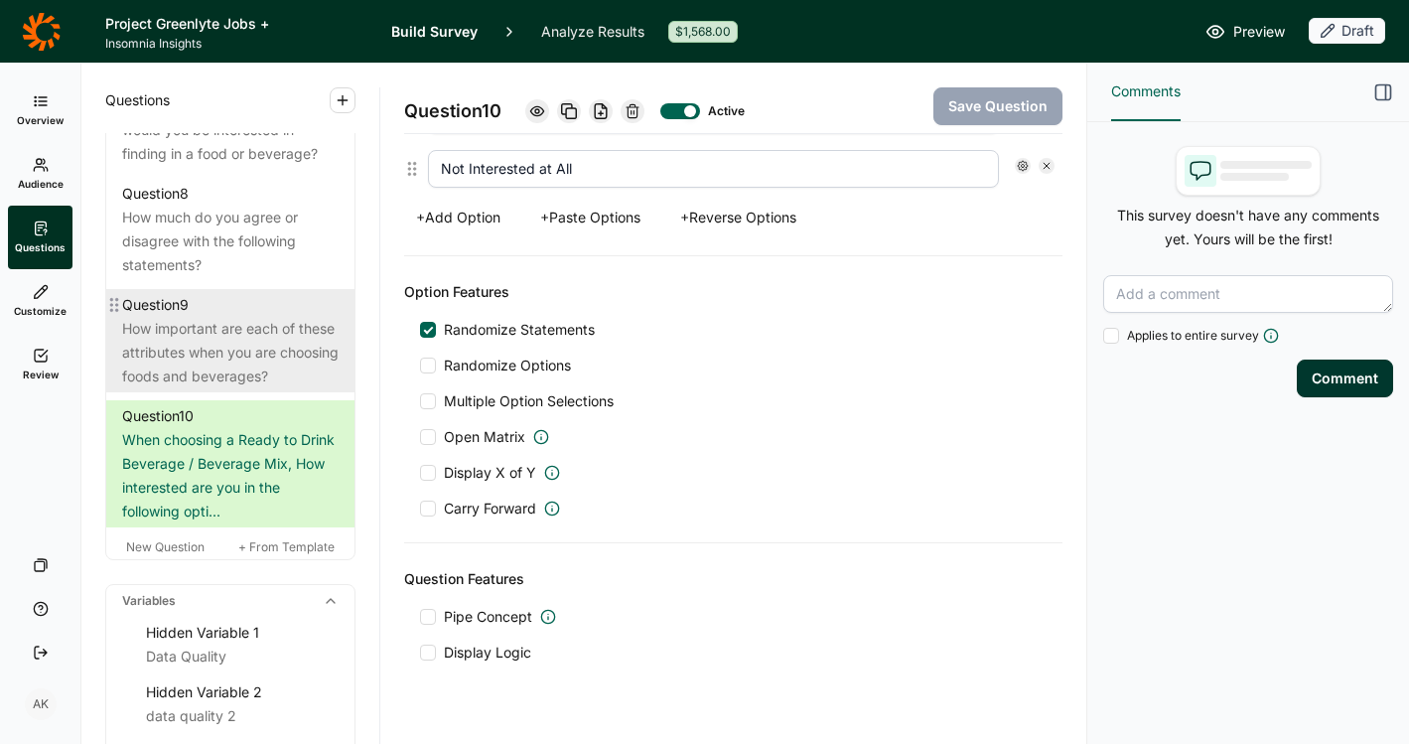
click at [238, 378] on div "How important are each of these attributes when you are choosing foods and beve…" at bounding box center [230, 353] width 217 height 72
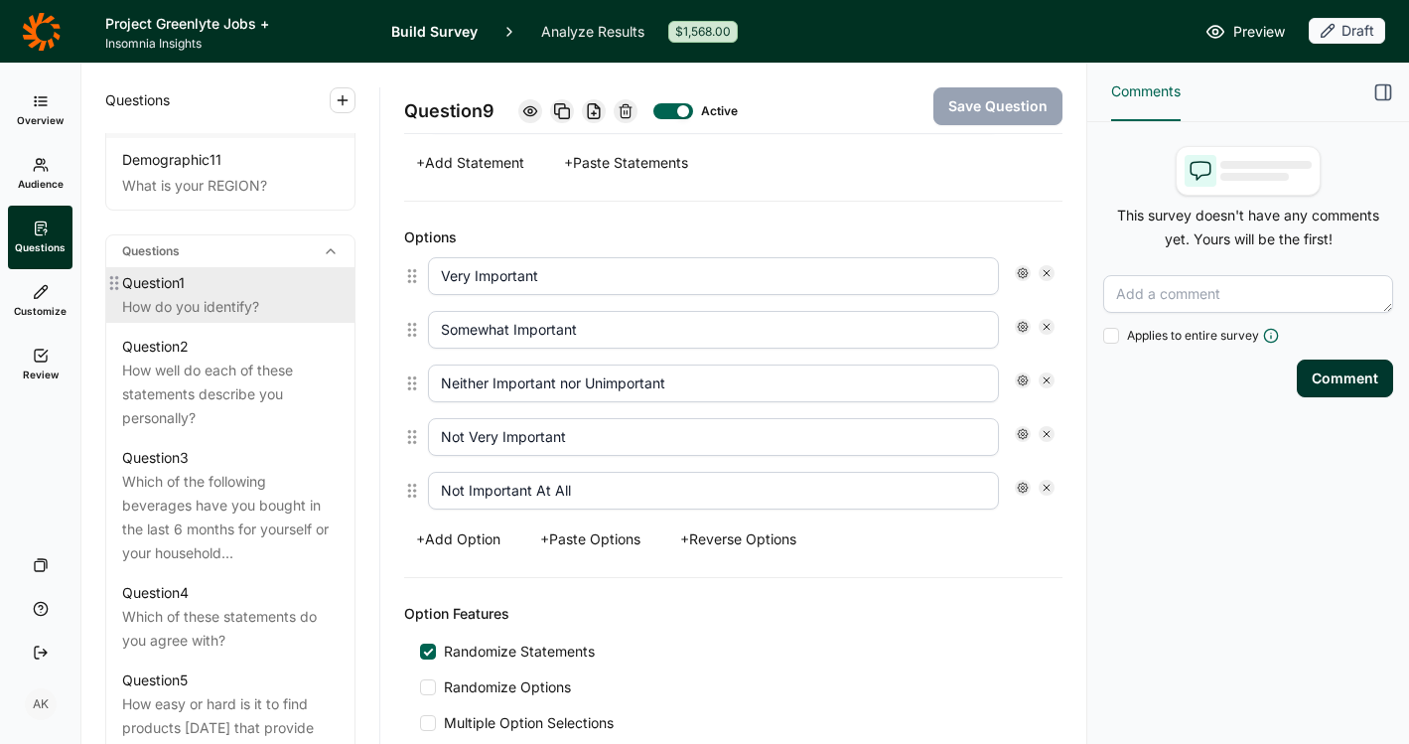
scroll to position [800, 0]
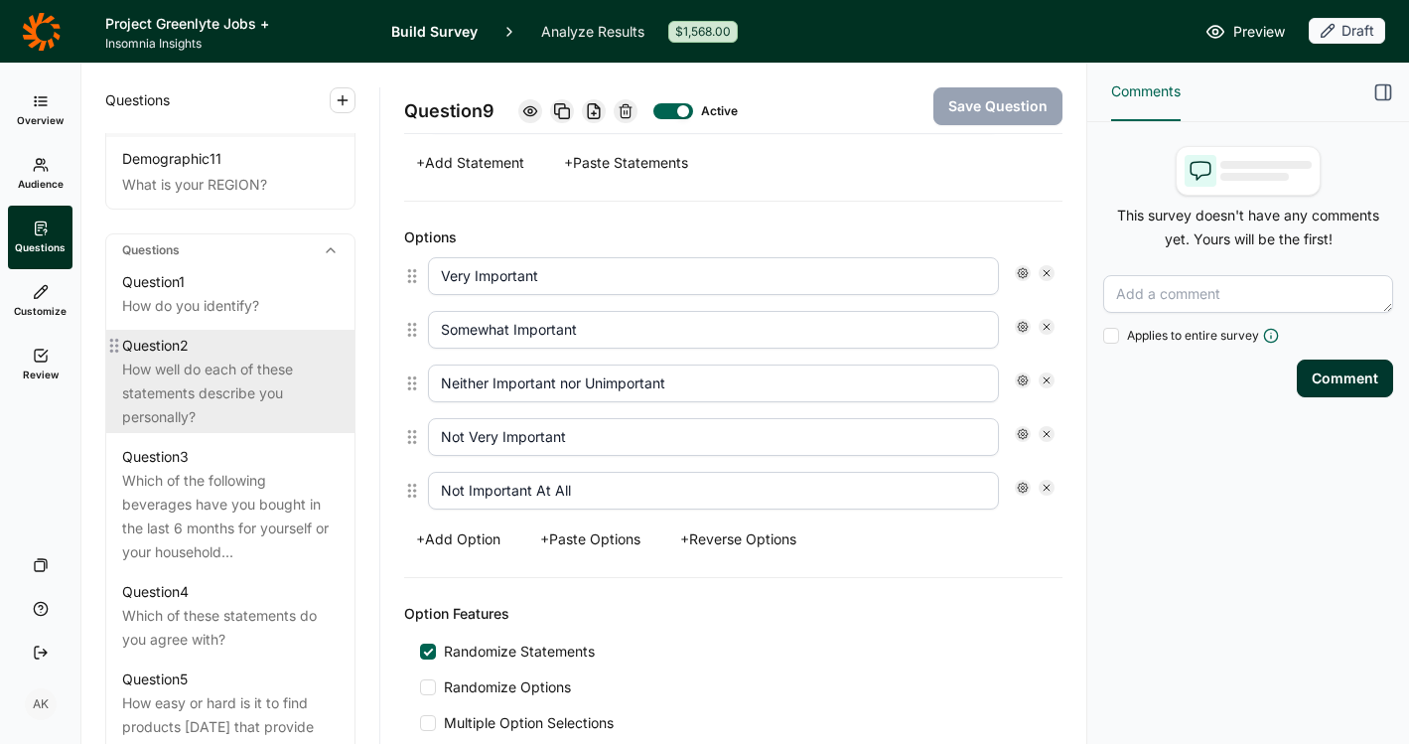
click at [250, 388] on div "How well do each of these statements describe you personally?" at bounding box center [230, 394] width 217 height 72
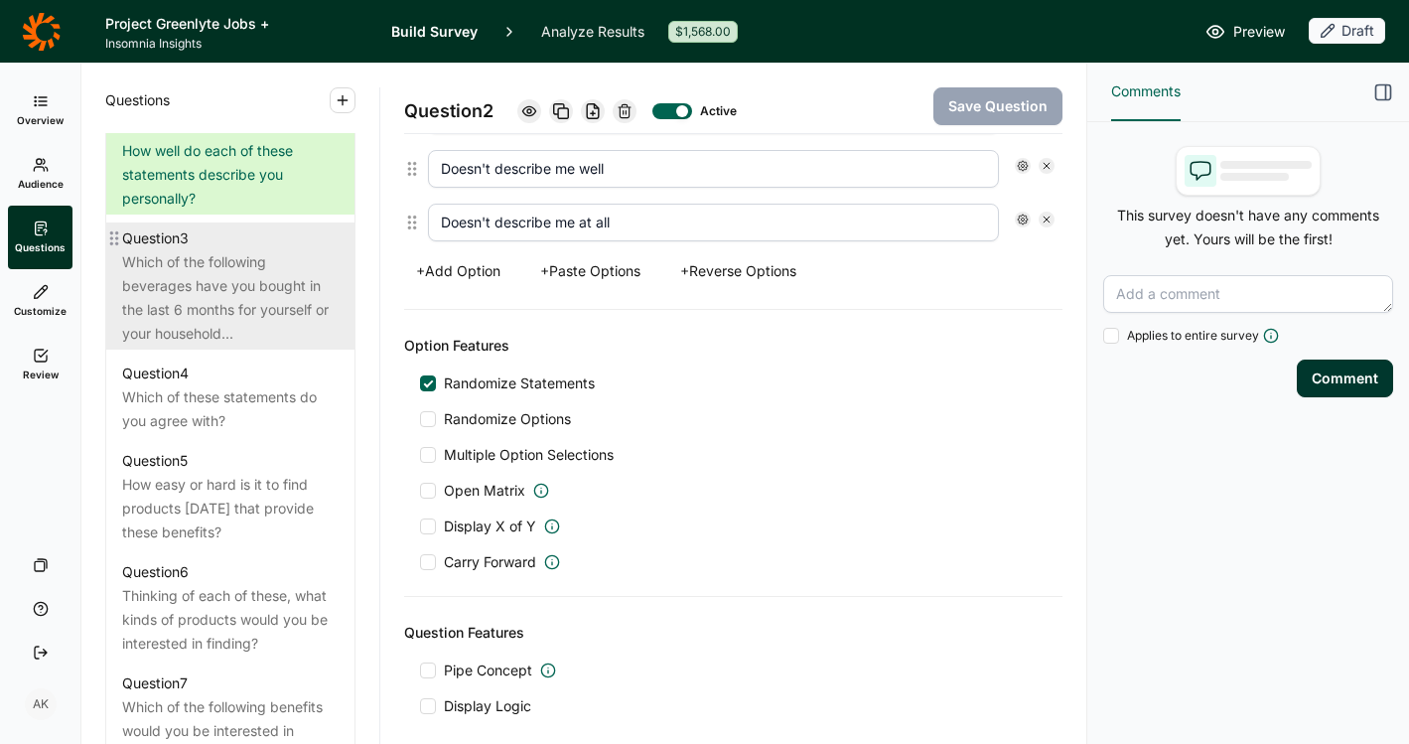
scroll to position [1019, 0]
click at [266, 291] on div "Which of the following beverages have you bought in the last 6 months for yours…" at bounding box center [230, 296] width 217 height 95
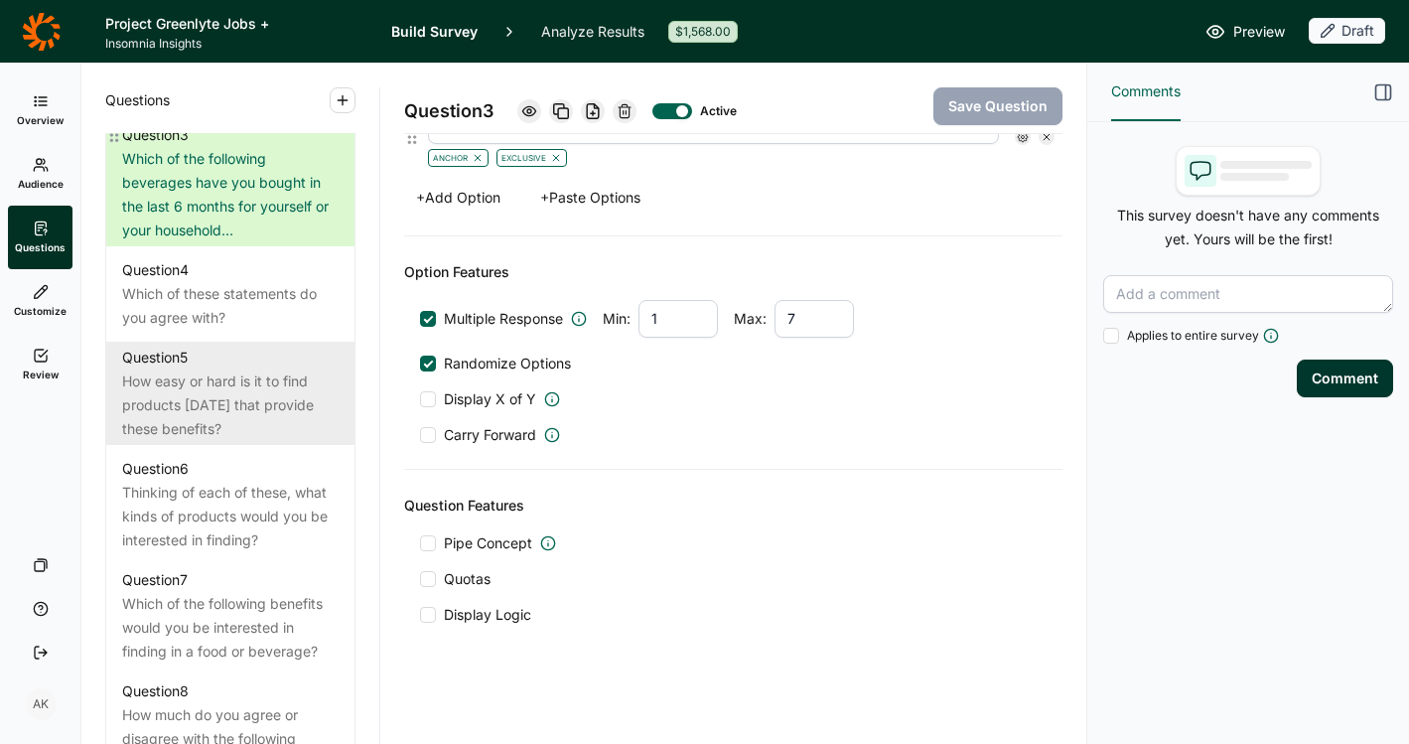
scroll to position [1142, 0]
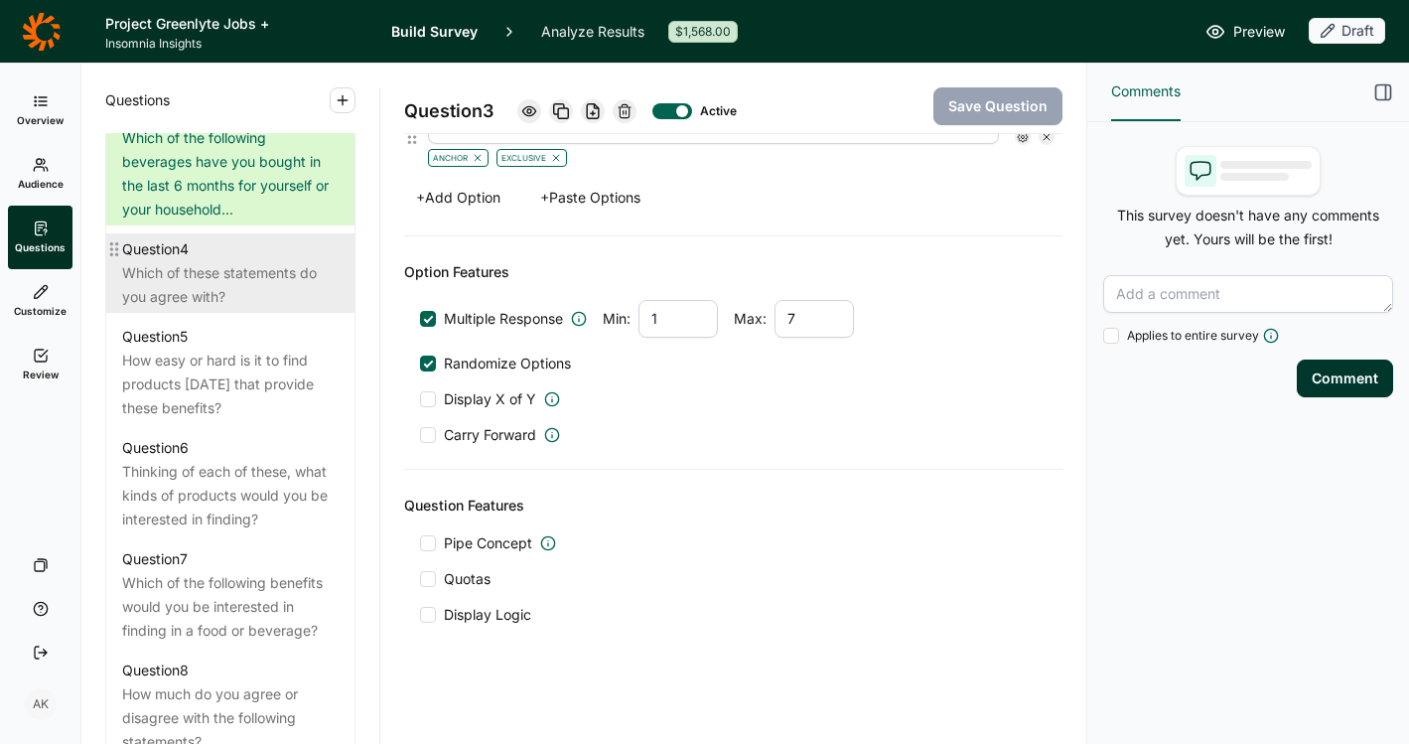
click at [257, 309] on div "Which of these statements do you agree with?" at bounding box center [230, 285] width 217 height 48
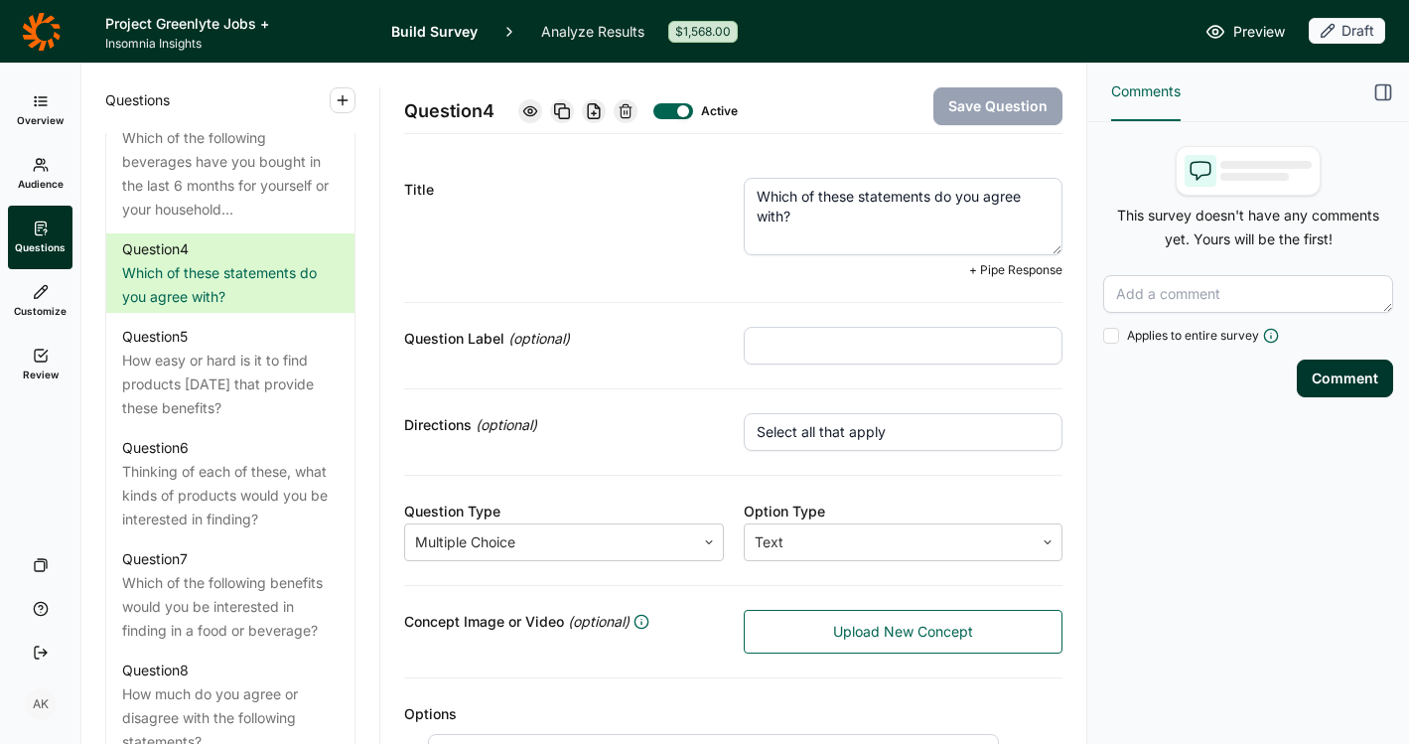
drag, startPoint x: 757, startPoint y: 189, endPoint x: 726, endPoint y: 190, distance: 30.8
click at [726, 190] on div "Title Which of these statements do you agree with? + Pipe Response" at bounding box center [733, 228] width 659 height 149
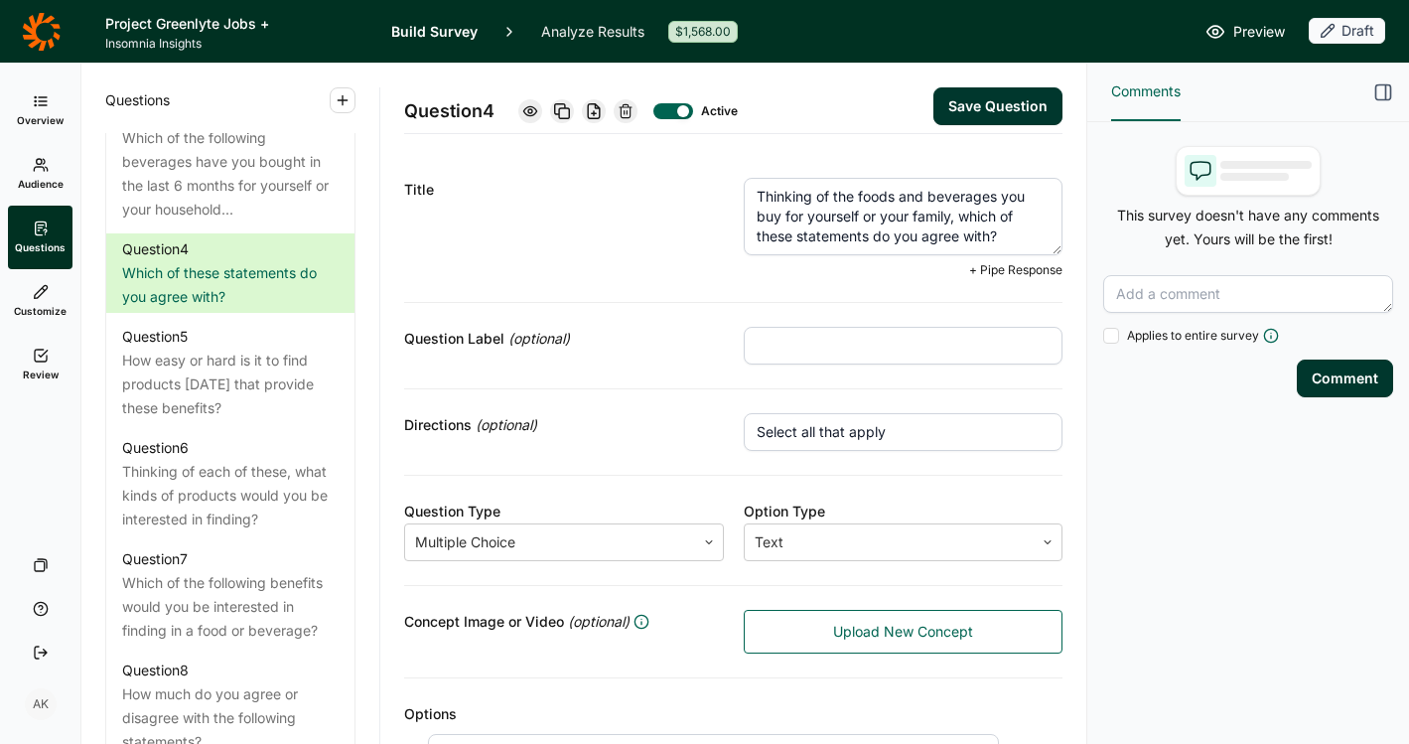
type textarea "Thinking of the foods and beverages you buy for yourself or your family, which …"
click at [1008, 108] on button "Save Question" at bounding box center [998, 106] width 129 height 38
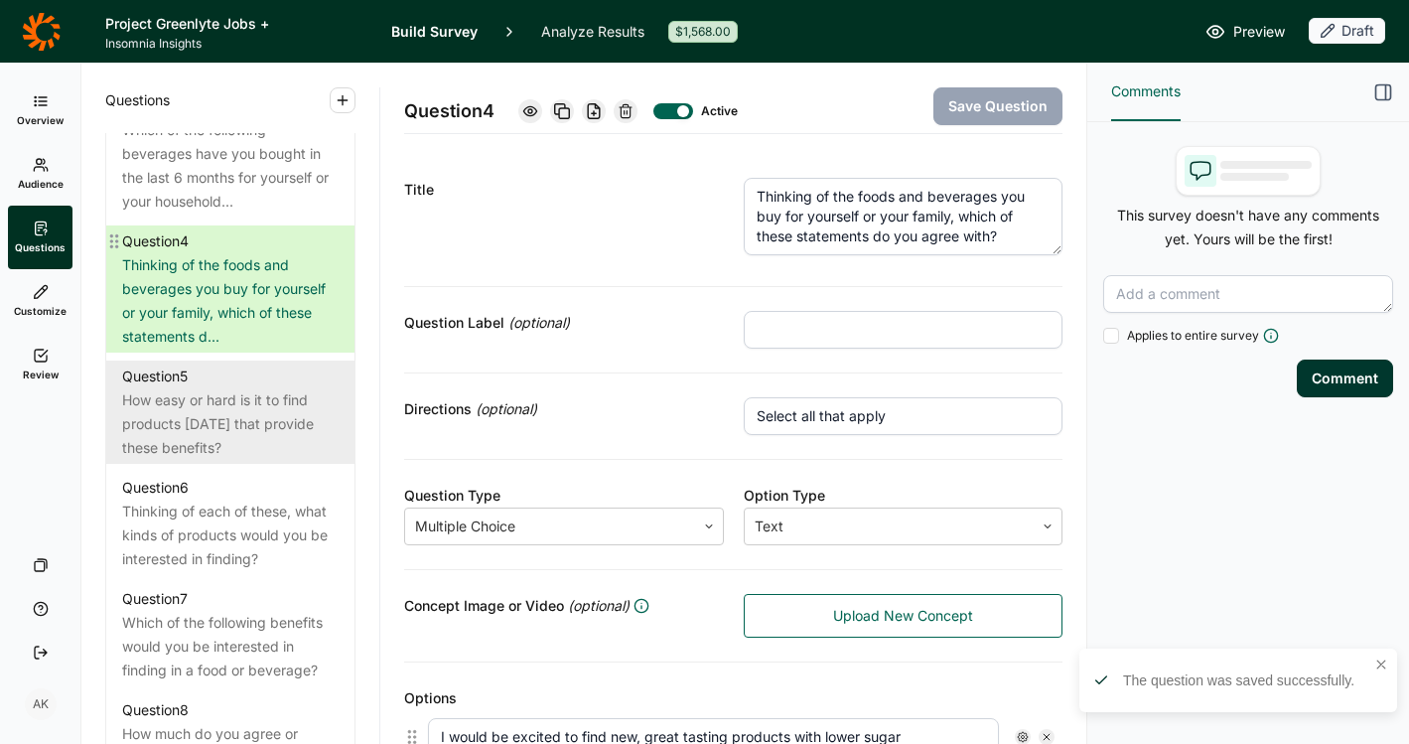
scroll to position [1163, 0]
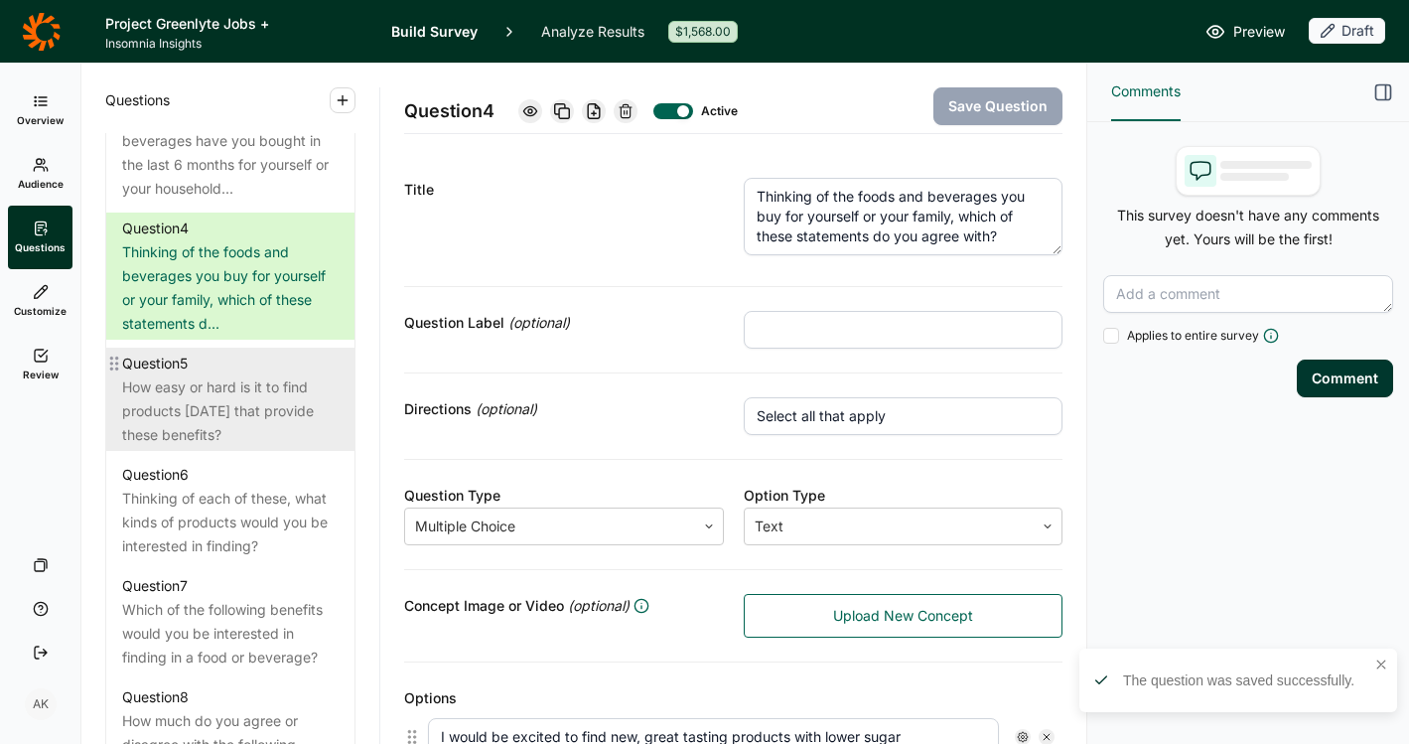
click at [221, 414] on div "How easy or hard is it to find products [DATE] that provide these benefits?" at bounding box center [230, 411] width 217 height 72
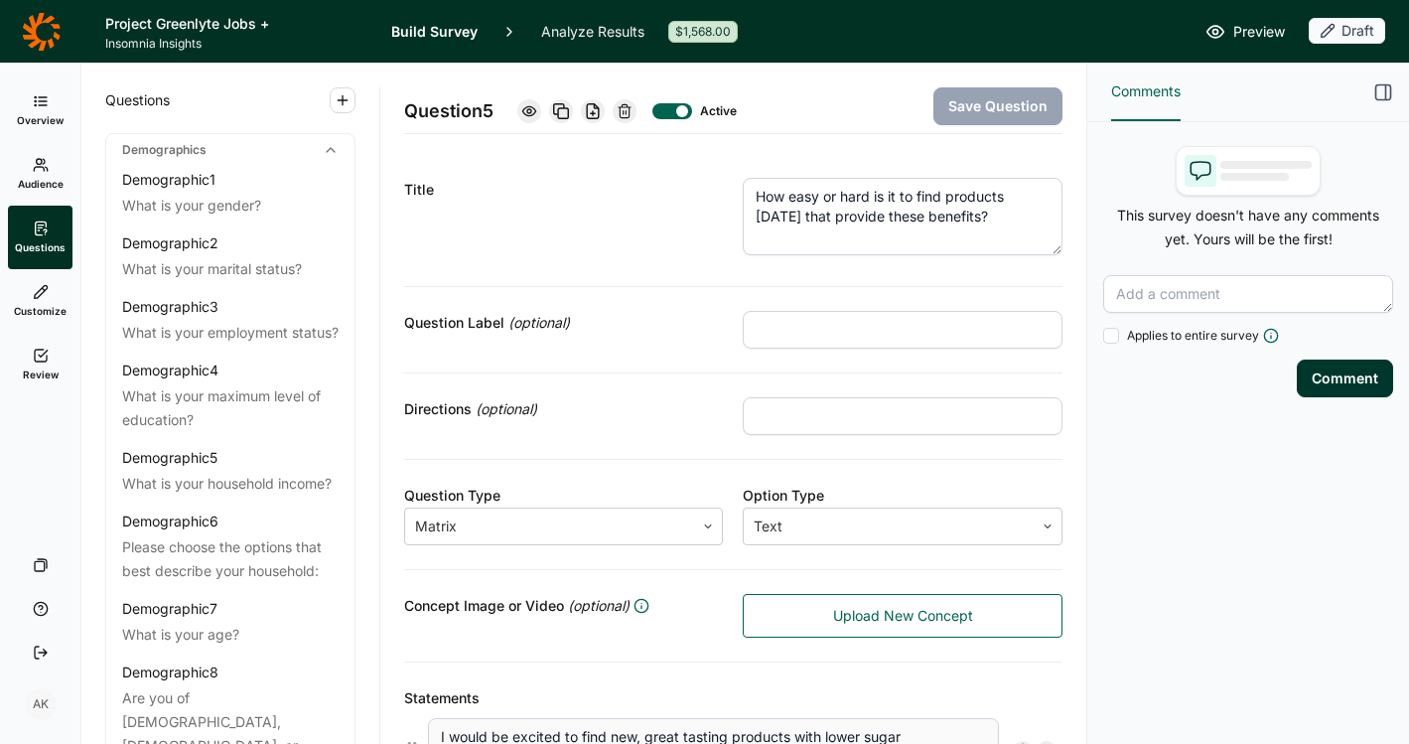
click at [532, 181] on div "Title" at bounding box center [564, 190] width 320 height 24
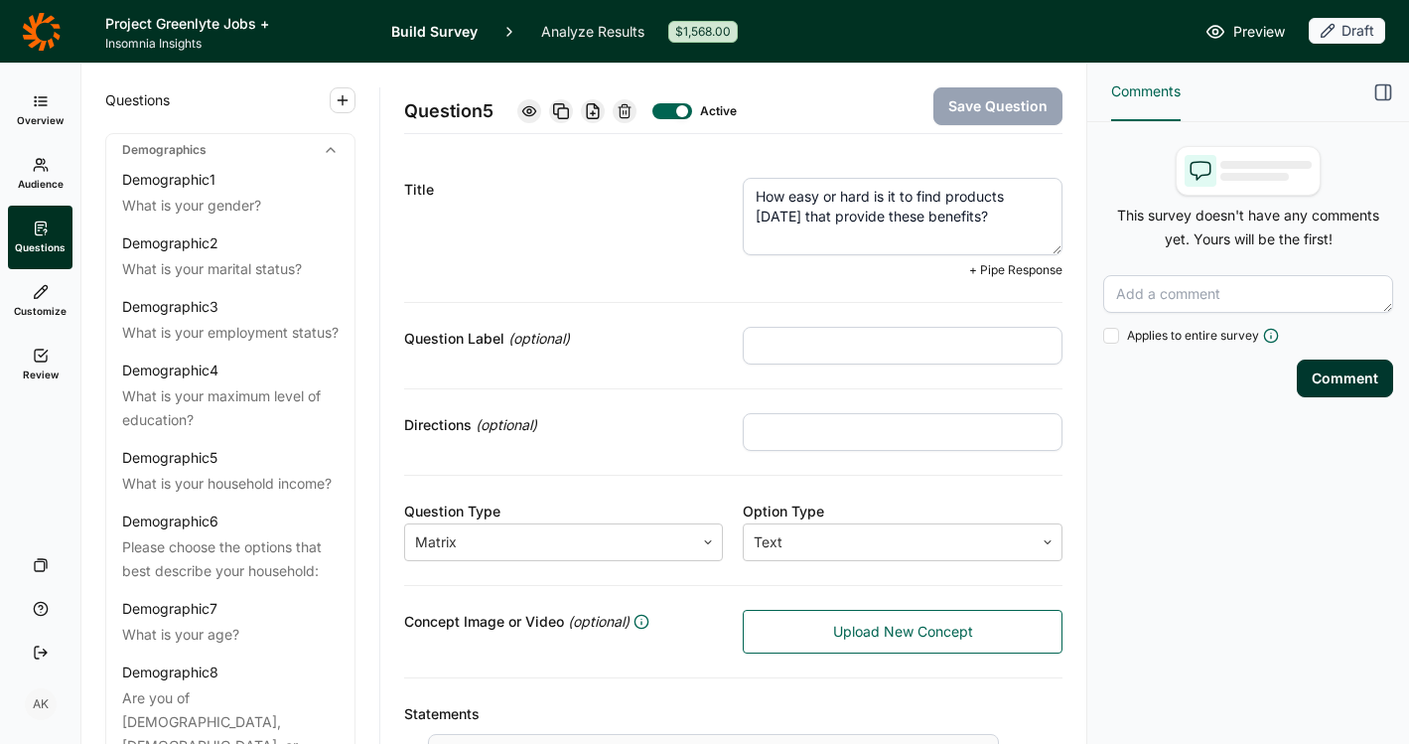
click at [974, 196] on textarea "How easy or hard is it to find products [DATE] that provide these benefits?" at bounding box center [903, 216] width 320 height 77
type textarea "How easy or hard is it to find foods and beverages [DATE] that provide these be…"
click at [976, 103] on button "Save Question" at bounding box center [998, 106] width 129 height 38
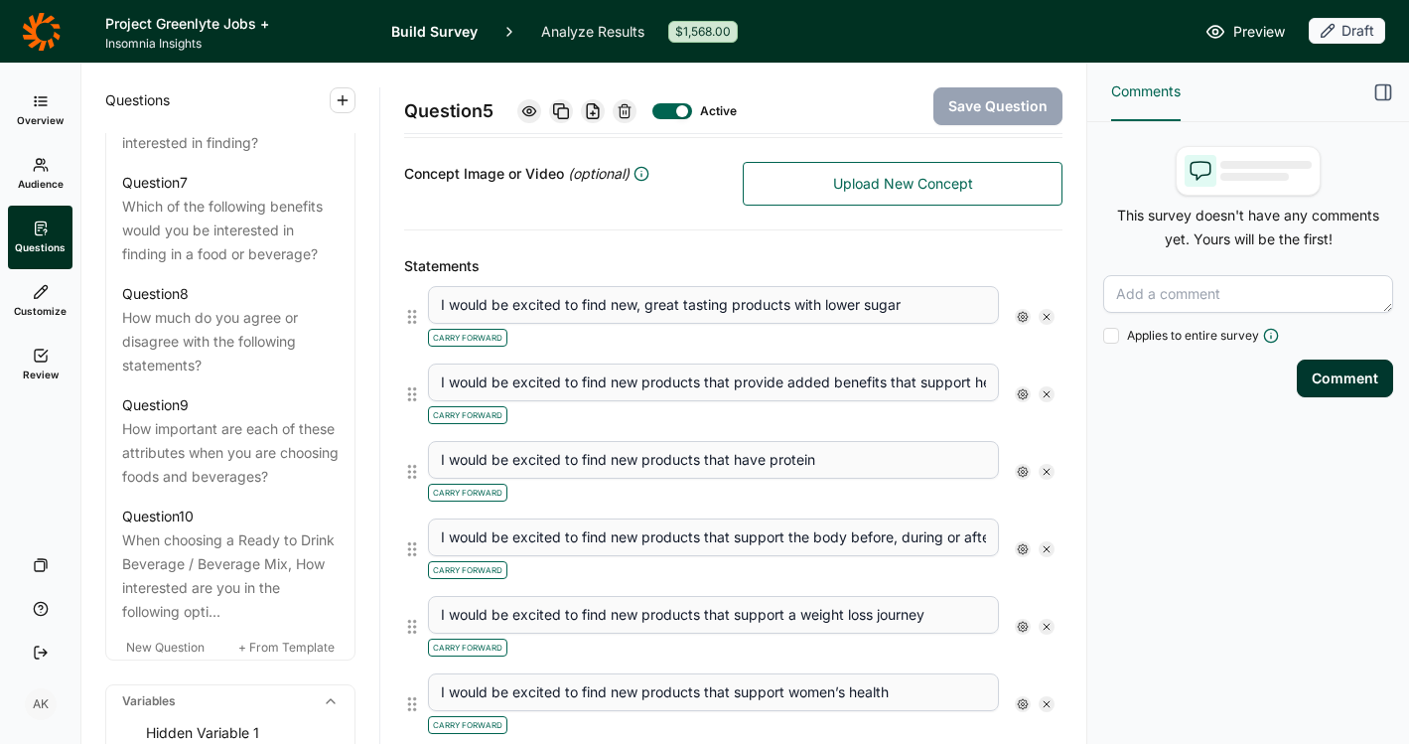
scroll to position [431, 0]
click at [39, 368] on span "Review" at bounding box center [41, 374] width 36 height 14
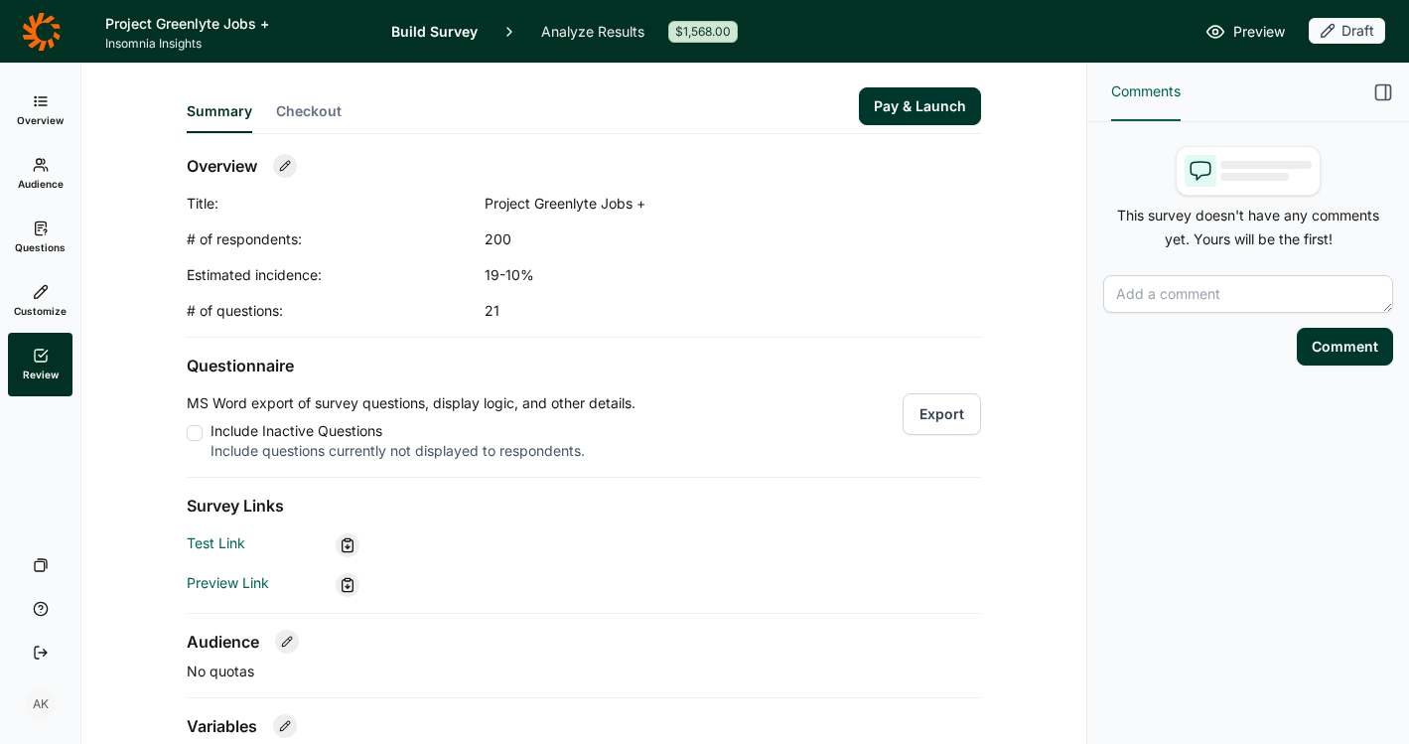
click at [921, 419] on button "Export" at bounding box center [942, 414] width 78 height 42
click at [55, 241] on span "Questions" at bounding box center [40, 247] width 51 height 14
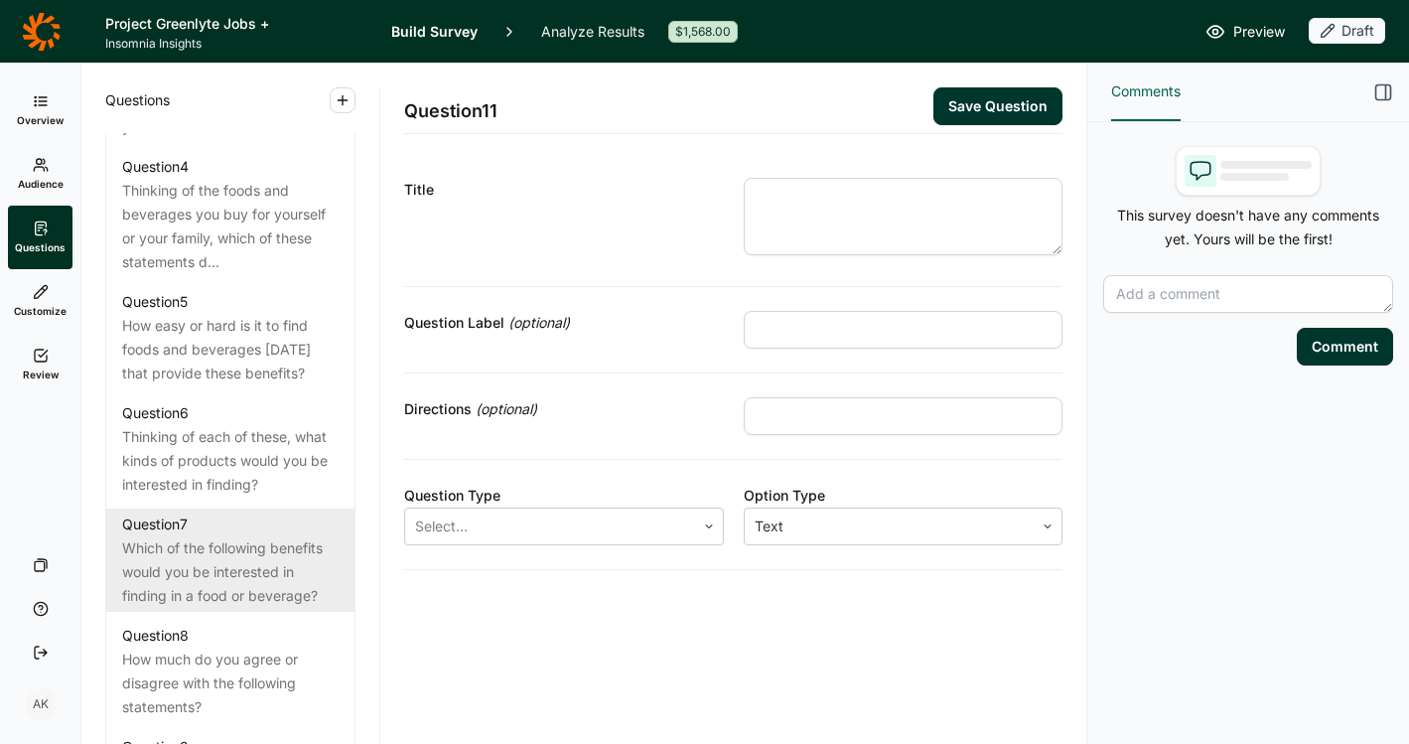
scroll to position [1361, 0]
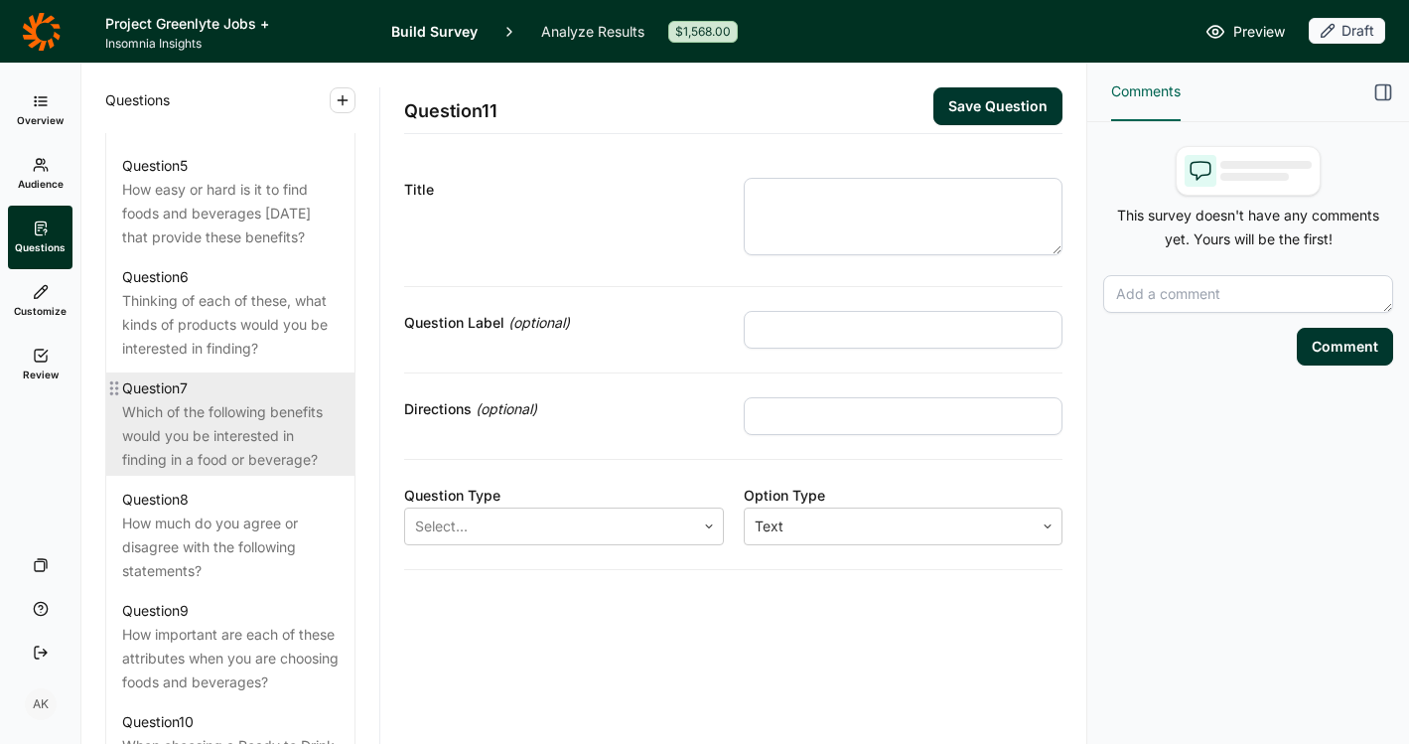
click at [224, 455] on div "Which of the following benefits would you be interested in finding in a food or…" at bounding box center [230, 436] width 217 height 72
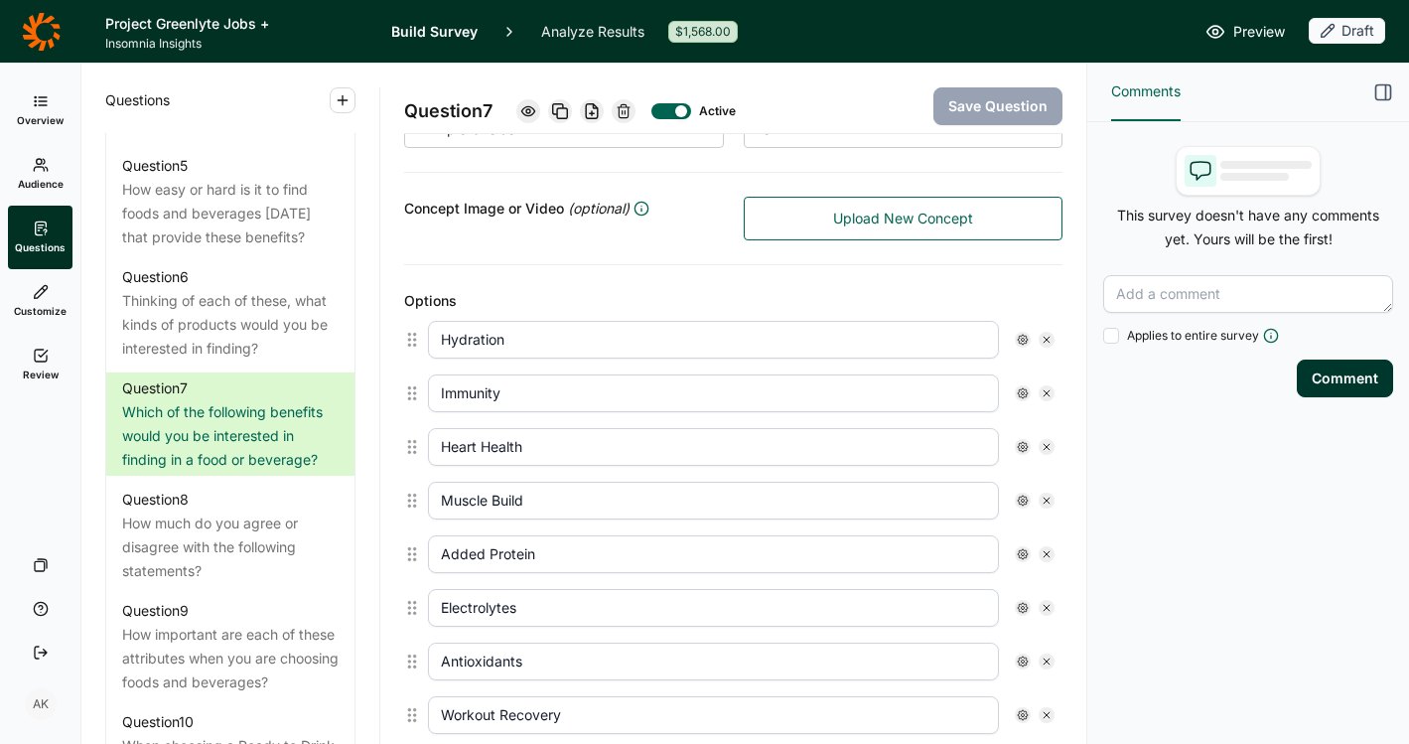
scroll to position [401, 0]
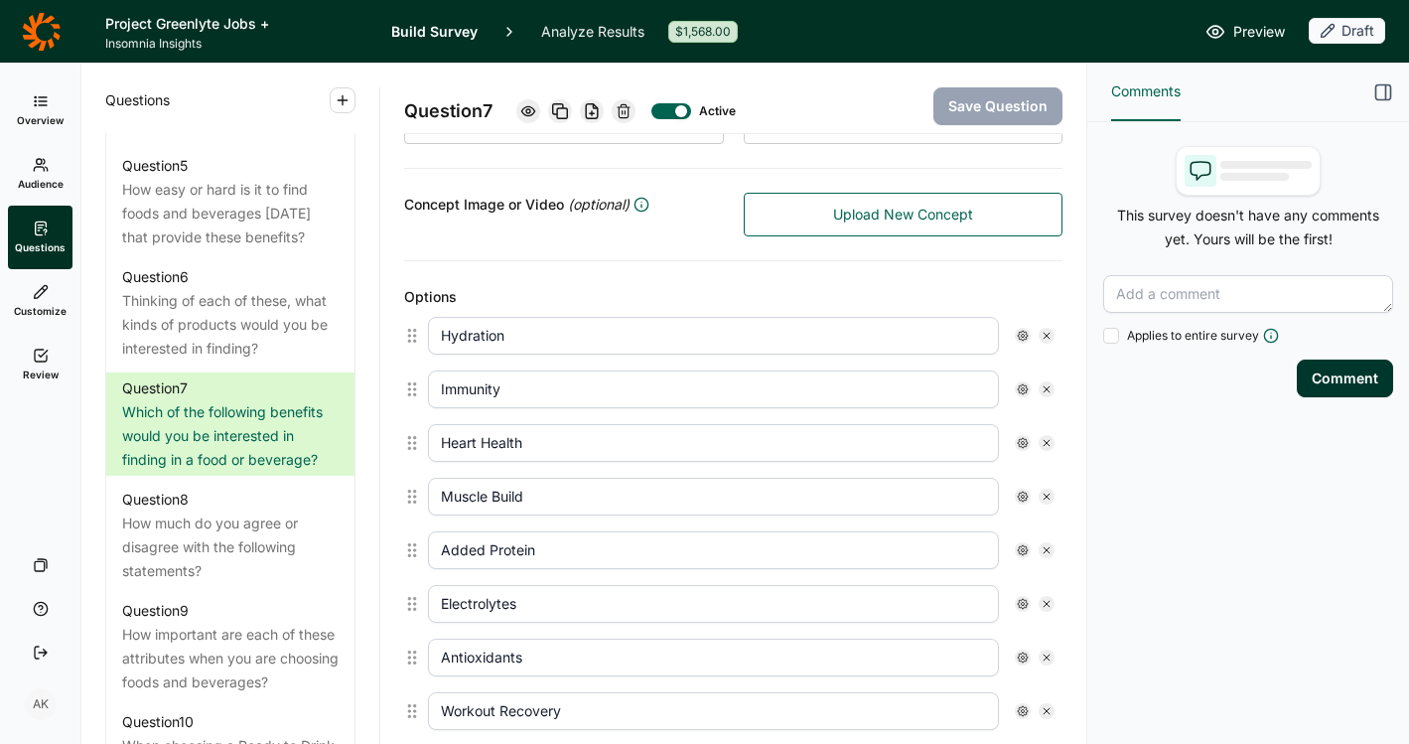
click at [595, 381] on input "Immunity" at bounding box center [713, 389] width 571 height 38
type input "Immune Support"
click at [970, 111] on button "Save Question" at bounding box center [998, 106] width 129 height 38
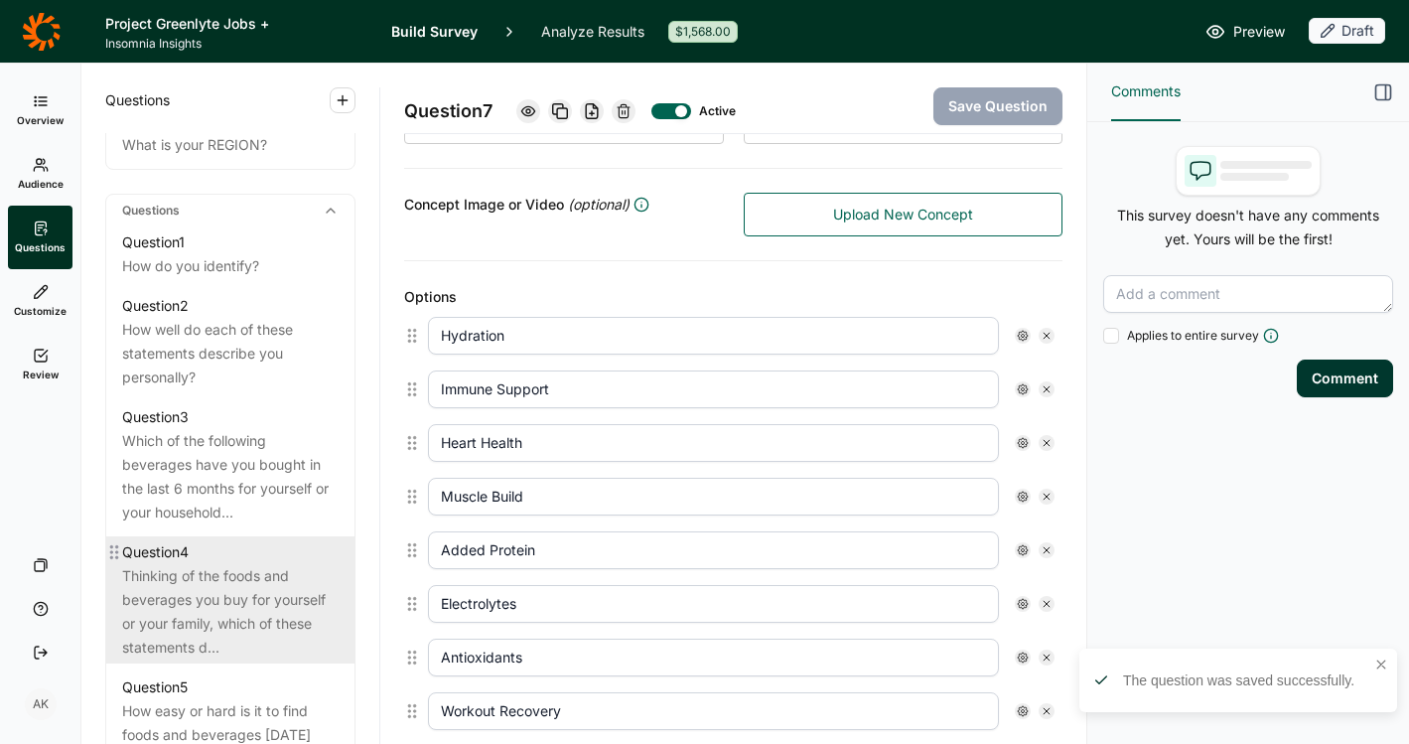
scroll to position [829, 0]
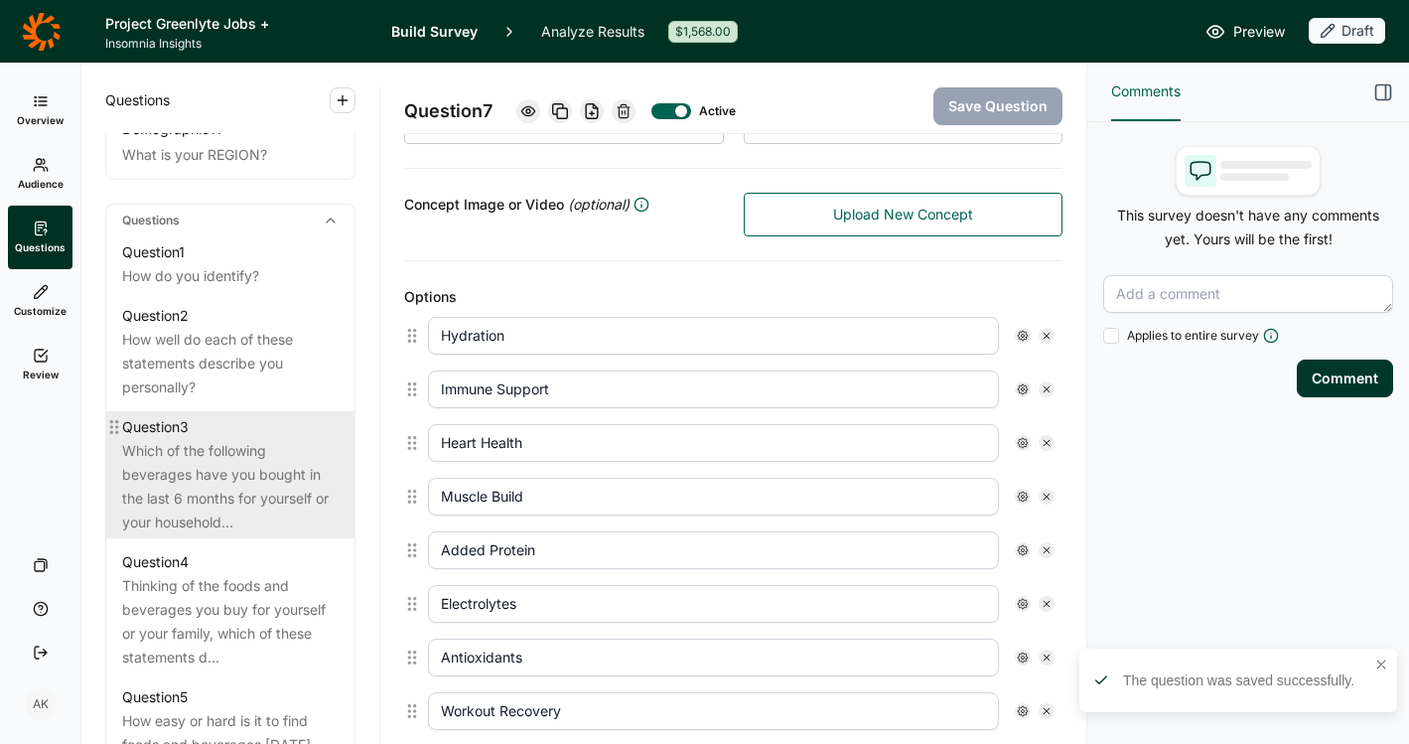
click at [226, 500] on div "Which of the following beverages have you bought in the last 6 months for yours…" at bounding box center [230, 486] width 217 height 95
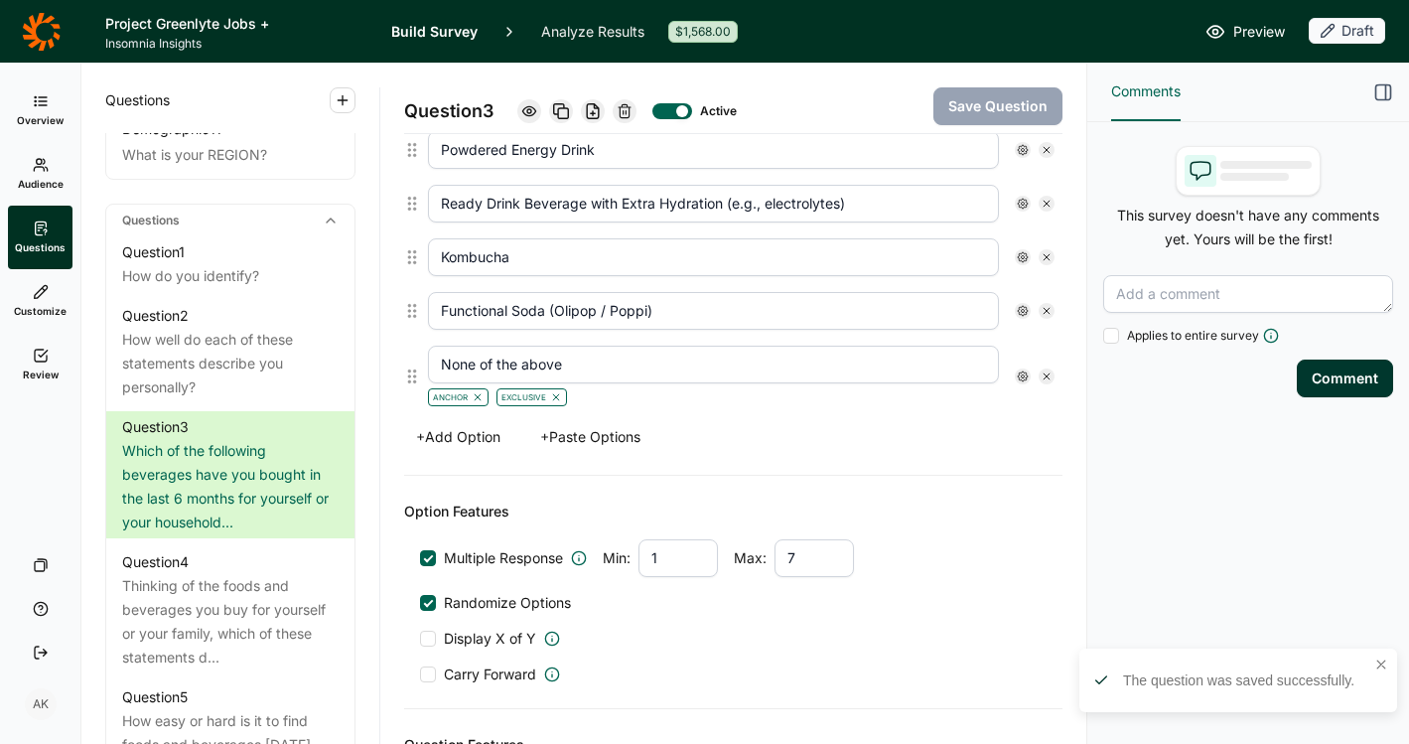
scroll to position [805, 0]
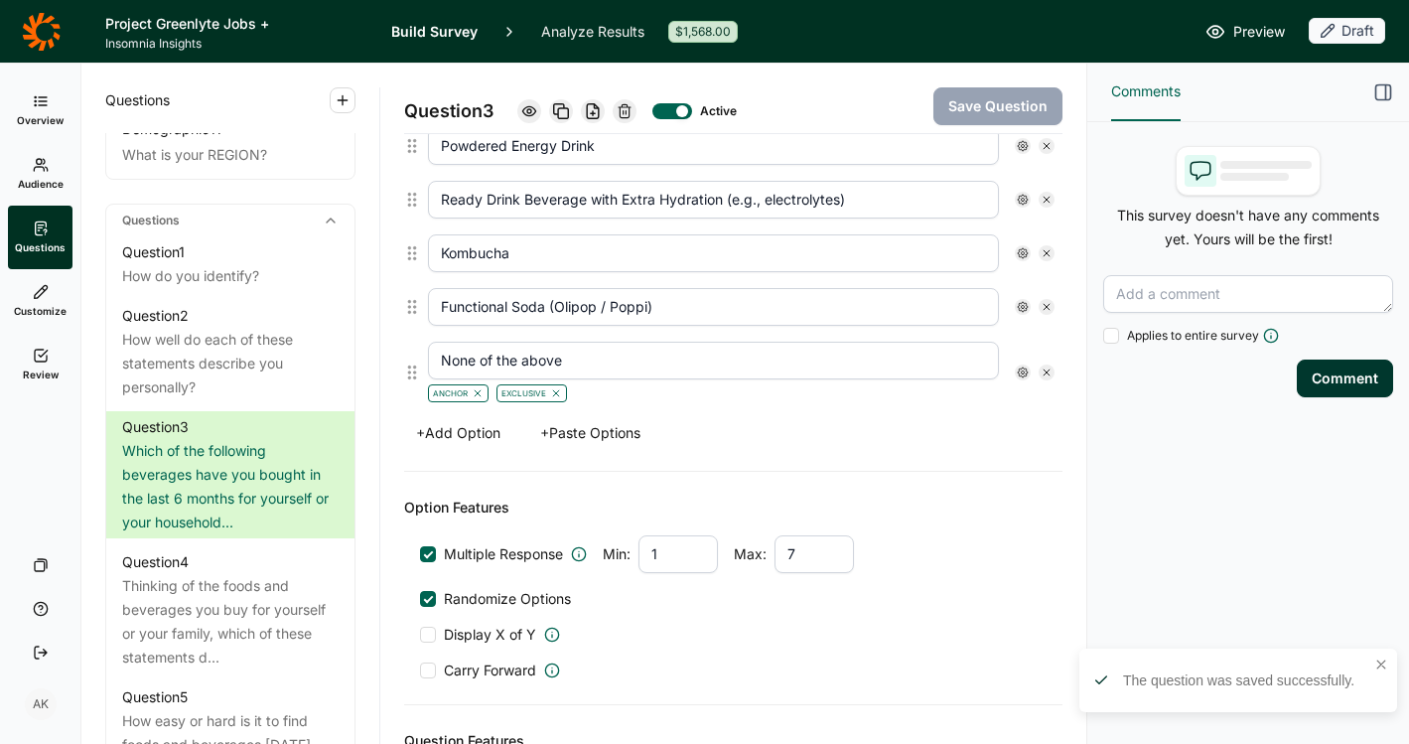
click at [588, 427] on button "+ Paste Options" at bounding box center [590, 433] width 124 height 28
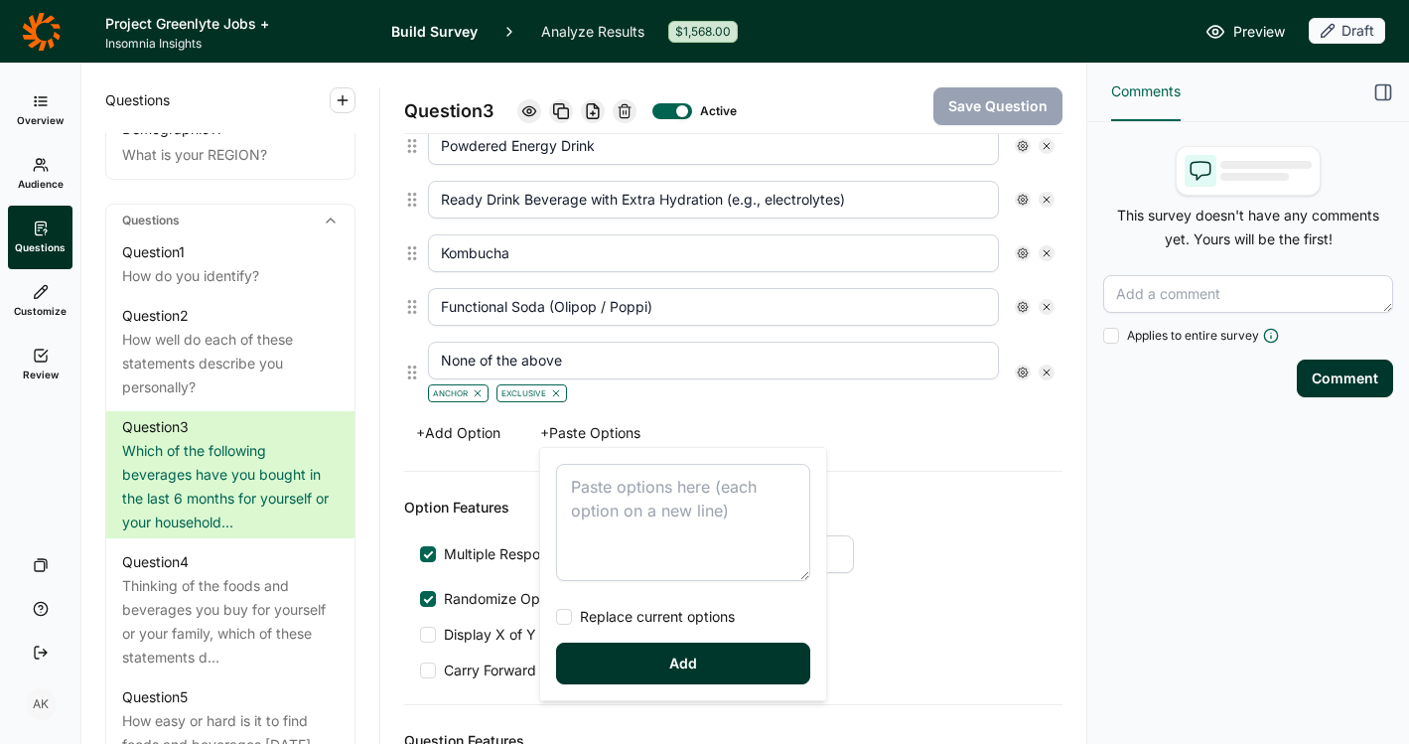
click at [629, 513] on textarea at bounding box center [683, 522] width 254 height 117
click at [607, 617] on span "Replace current options" at bounding box center [653, 617] width 163 height 20
click at [556, 617] on input "Replace current options" at bounding box center [556, 617] width 0 height 0
type textarea "Bars Cereal Granola Yogurt Shots Gels Candy Ready to Drink Flavored Beverage Re…"
click at [636, 656] on button "Add" at bounding box center [683, 664] width 254 height 42
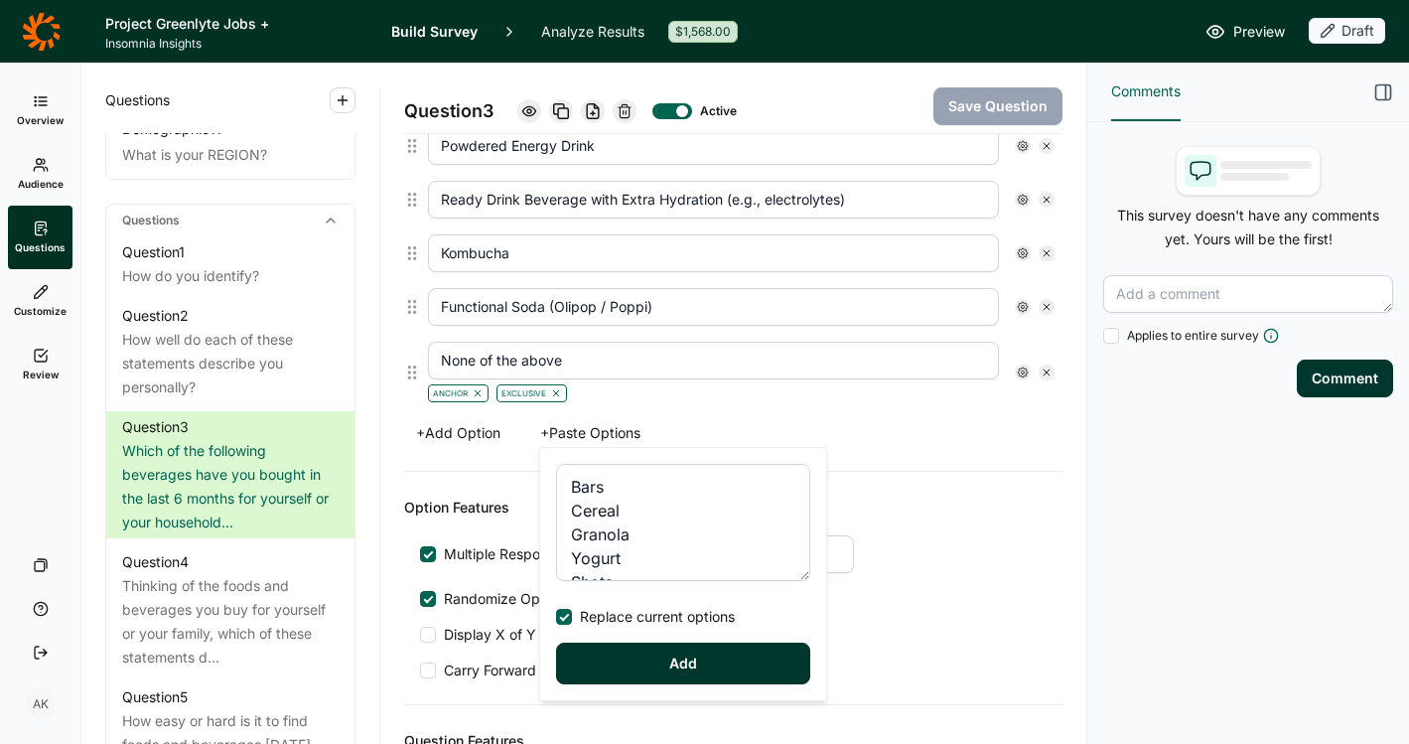
type input "Bars"
type input "Cereal"
type input "Granola"
type input "Yogurt"
type input "Shots"
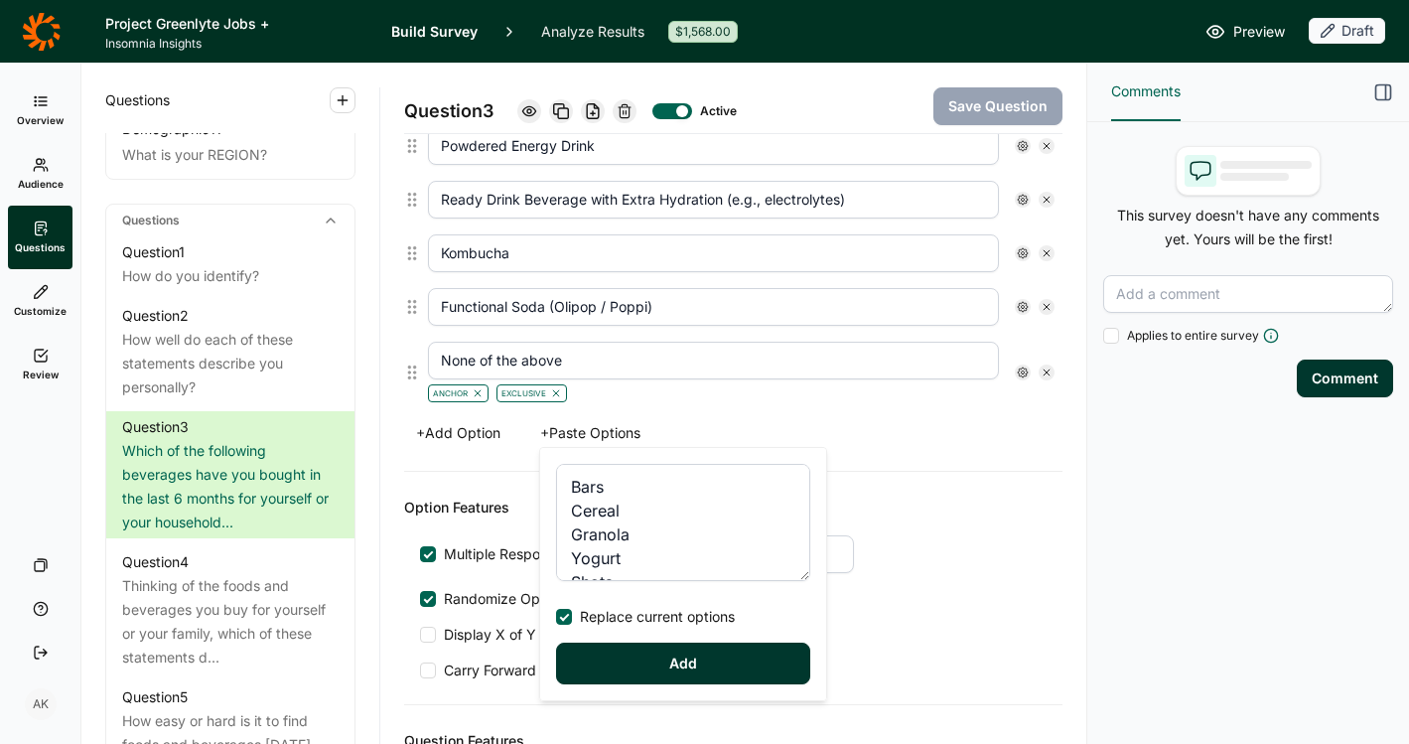
type input "Gels"
type input "Candy"
type input "Ready to Drink Flavored Beverage"
type input "Ready to Drink Sparkling Beverage"
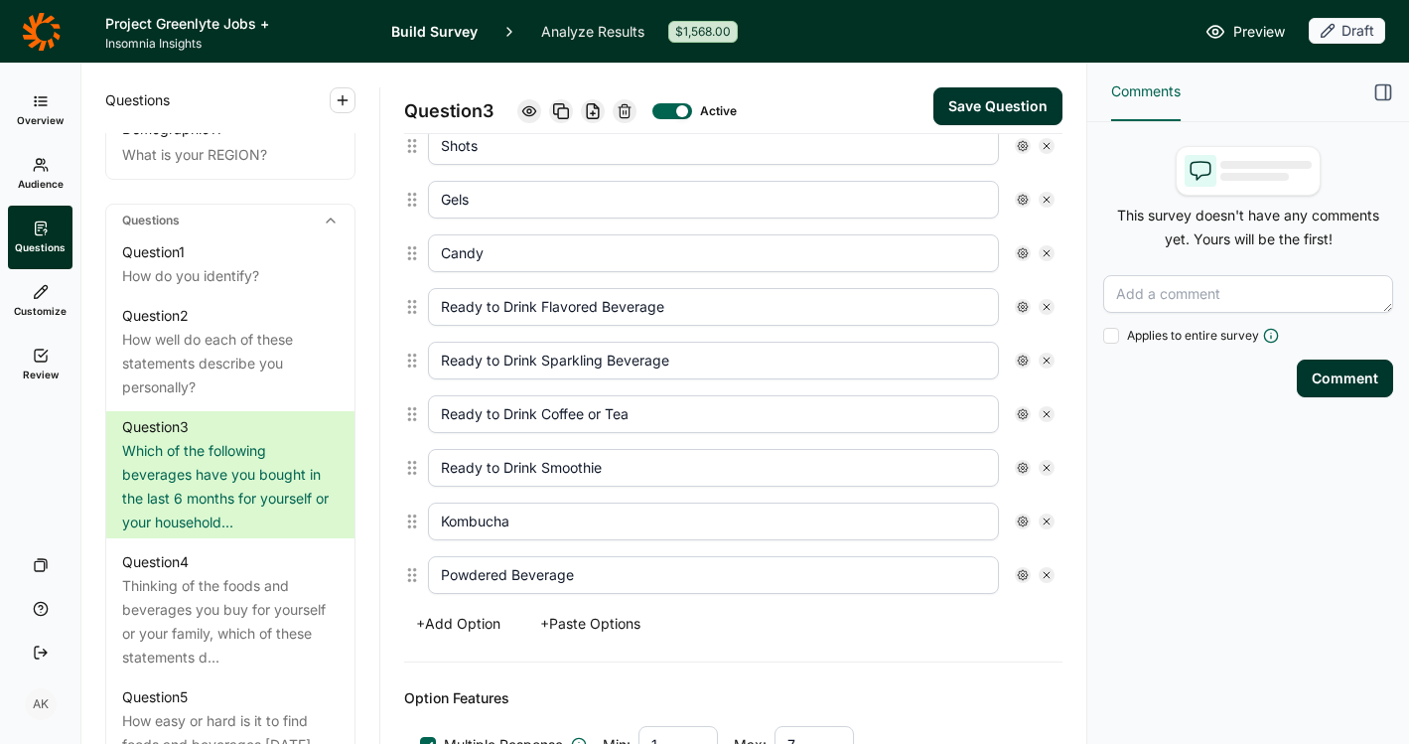
scroll to position [996, 0]
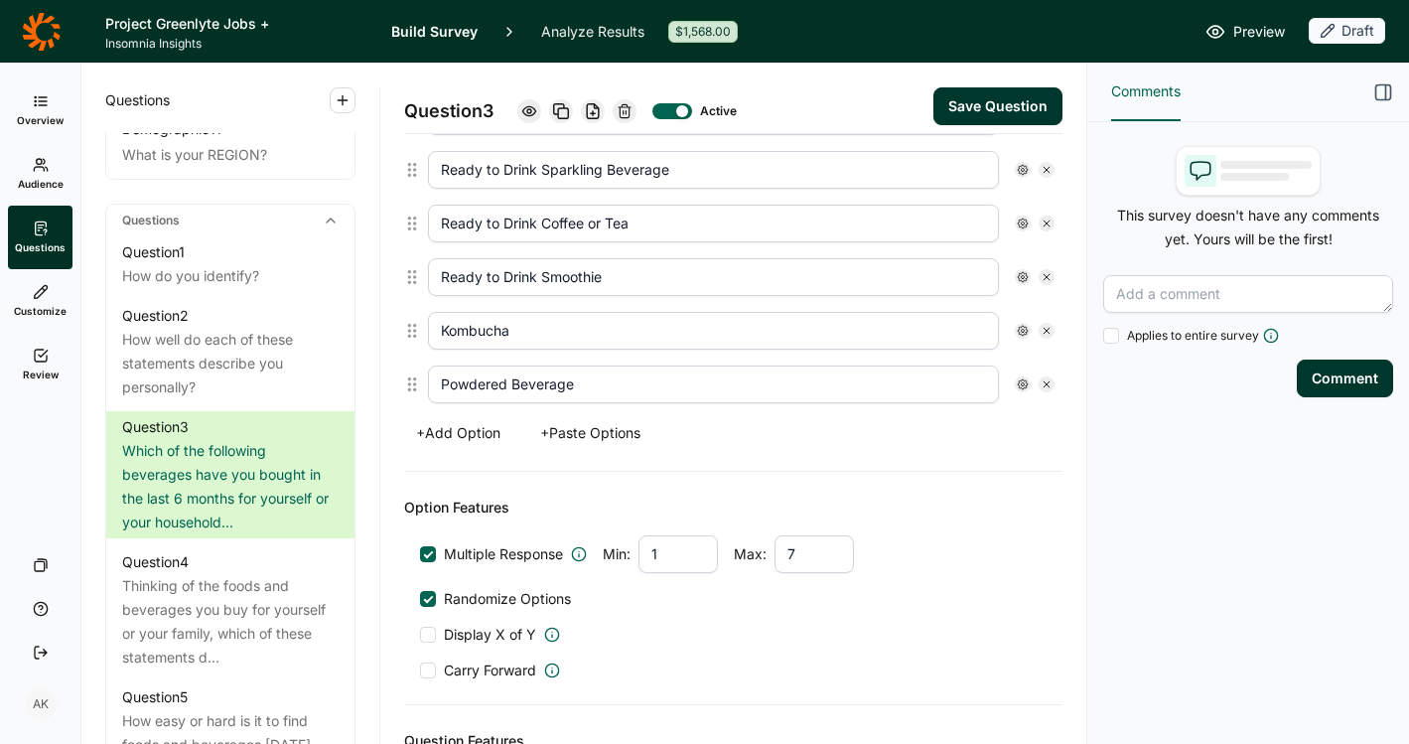
click at [439, 435] on button "+ Add Option" at bounding box center [458, 433] width 108 height 28
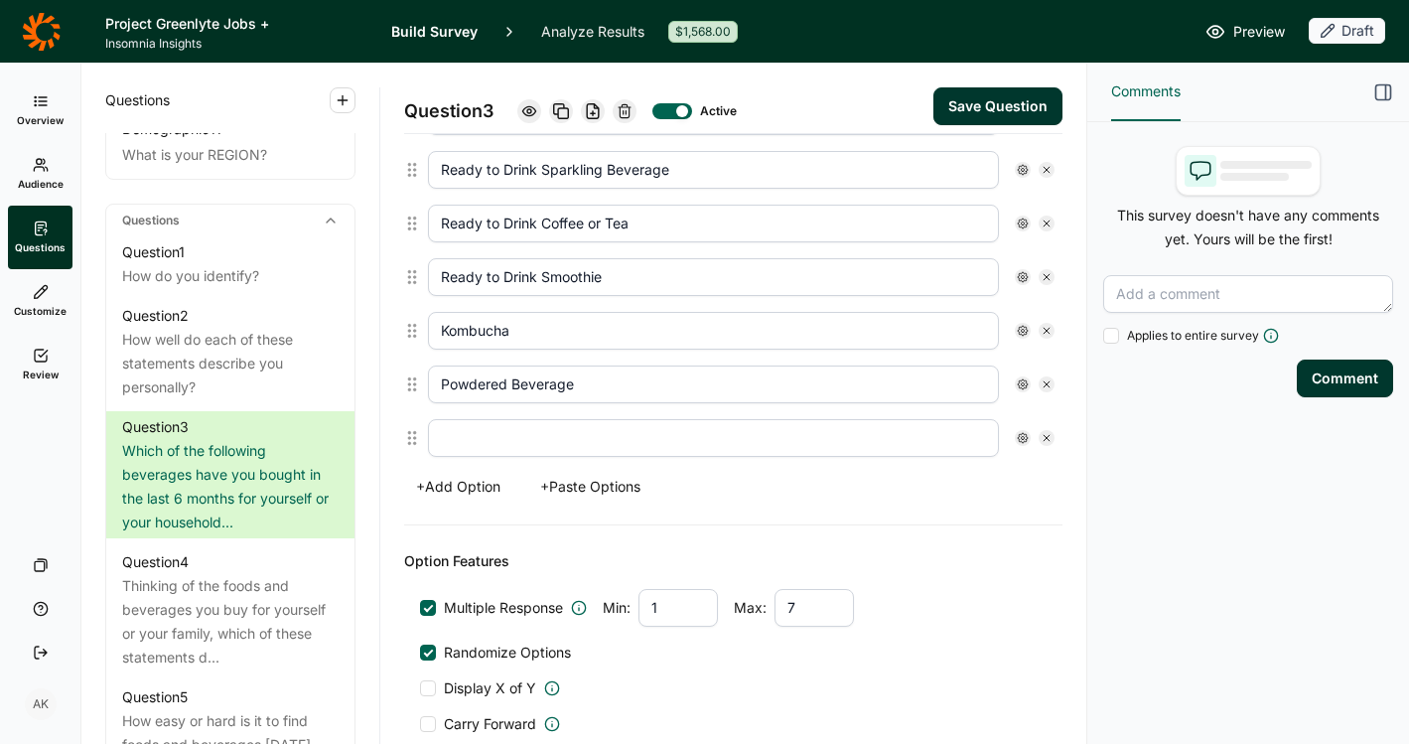
scroll to position [1050, 0]
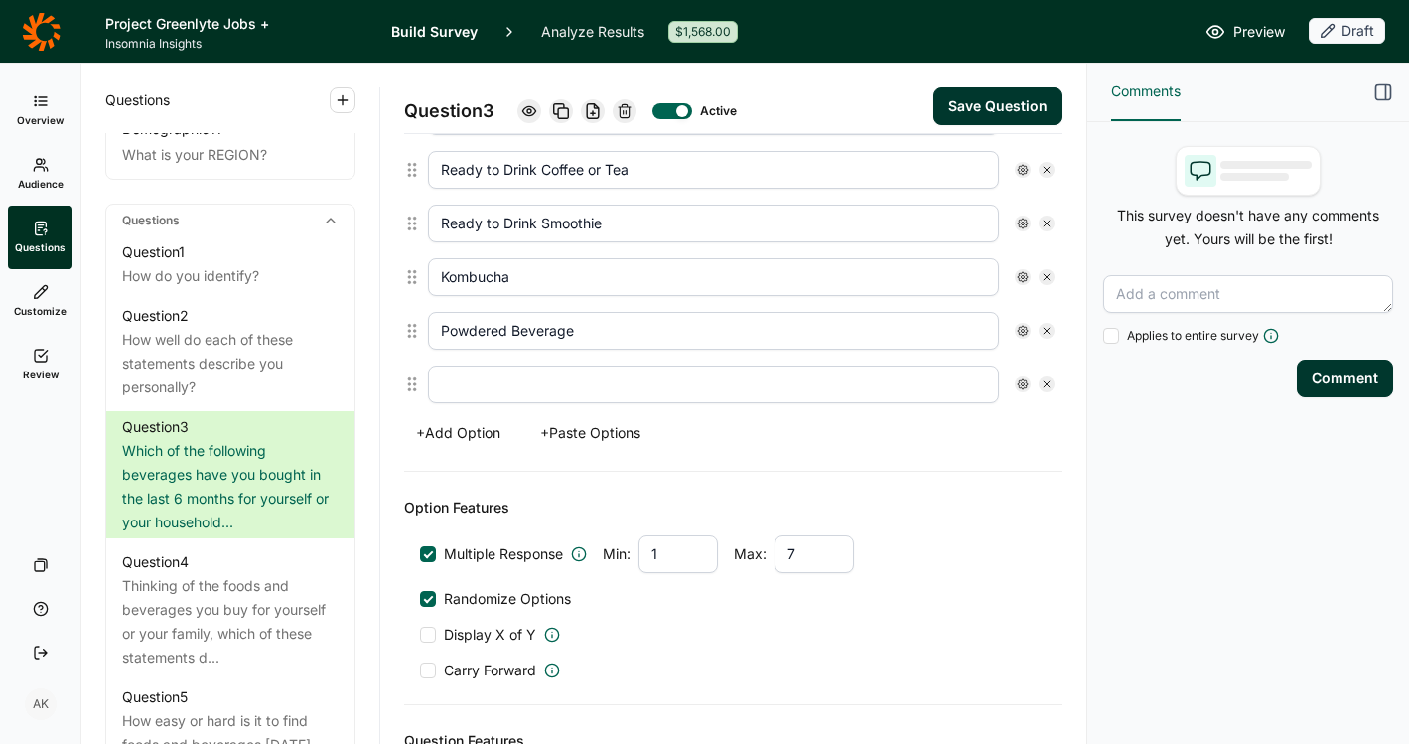
click at [618, 351] on div "Powdered Beverage" at bounding box center [741, 331] width 643 height 54
click at [601, 389] on input "text" at bounding box center [713, 385] width 571 height 38
type input "None of the above"
click at [1018, 389] on use at bounding box center [1023, 384] width 10 height 10
click at [1024, 472] on div at bounding box center [1025, 475] width 16 height 16
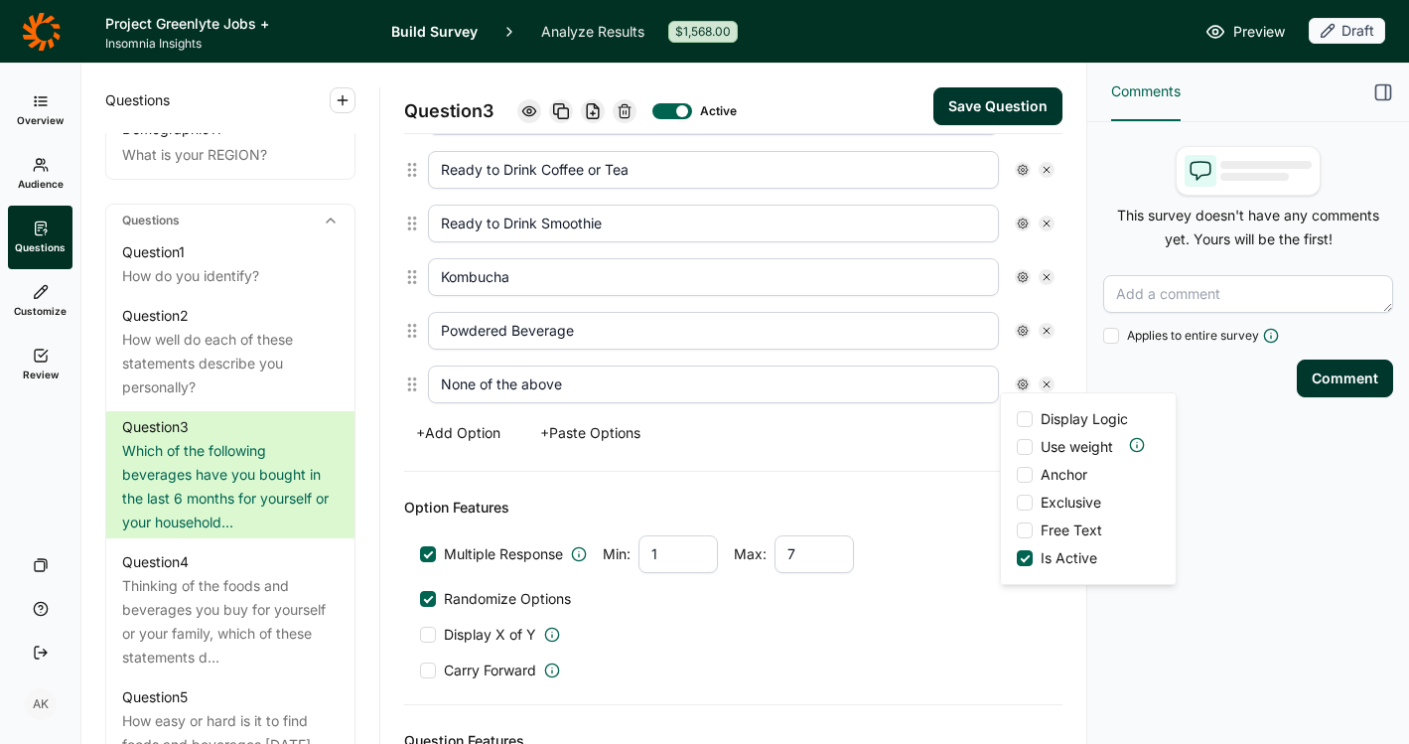
click at [1017, 475] on input "Anchor" at bounding box center [1017, 475] width 0 height 0
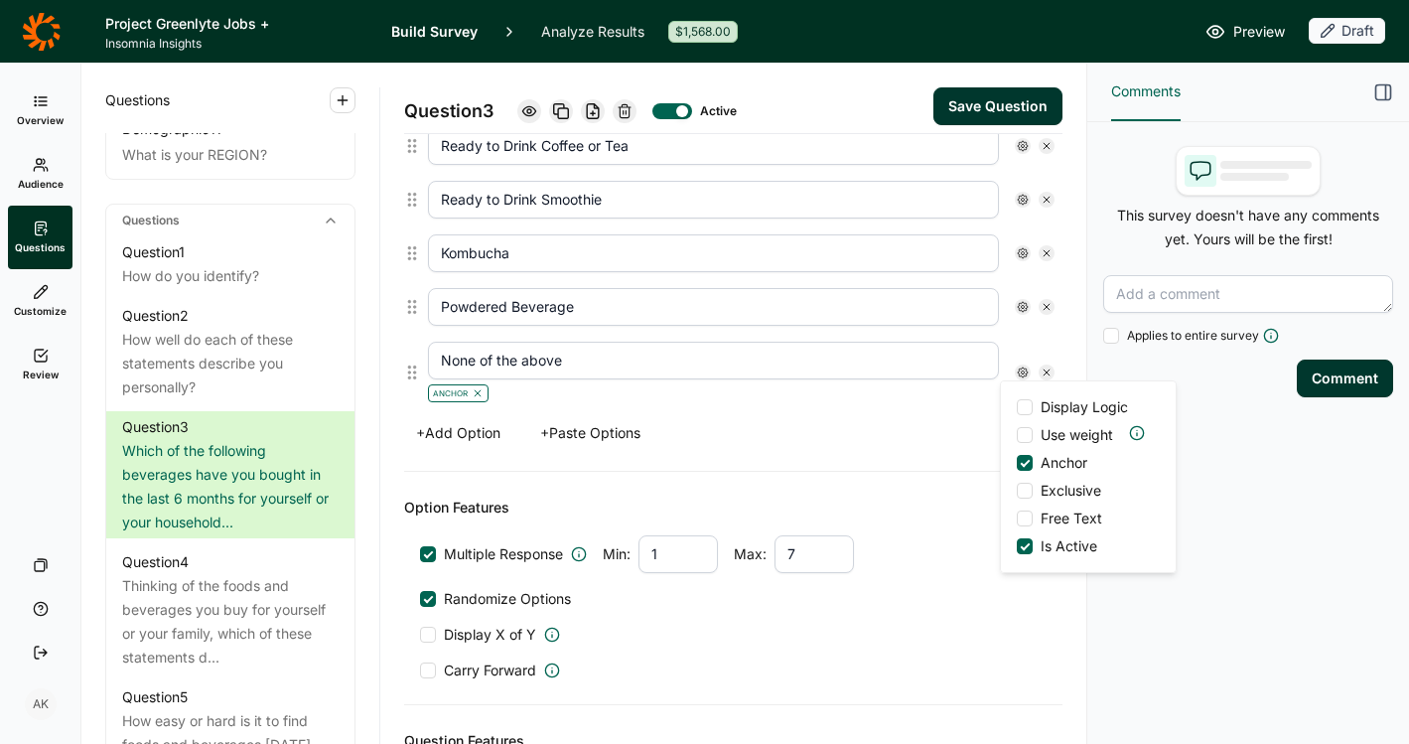
click at [1026, 499] on label "Exclusive" at bounding box center [1059, 491] width 84 height 20
click at [1017, 491] on input "Exclusive" at bounding box center [1017, 491] width 0 height 0
click at [766, 442] on div "+ Add Option + Paste Options" at bounding box center [733, 433] width 659 height 28
click at [957, 94] on button "Save Question" at bounding box center [998, 106] width 129 height 38
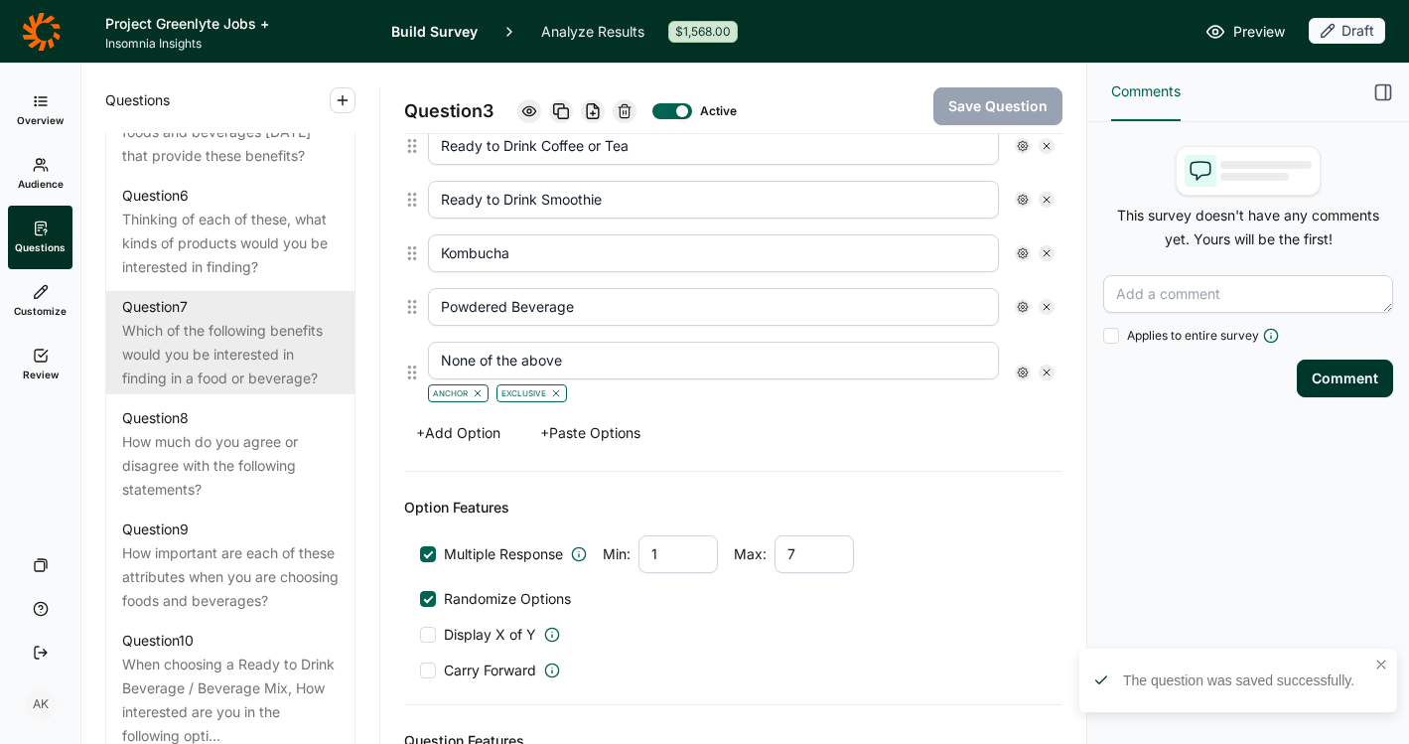
scroll to position [1429, 0]
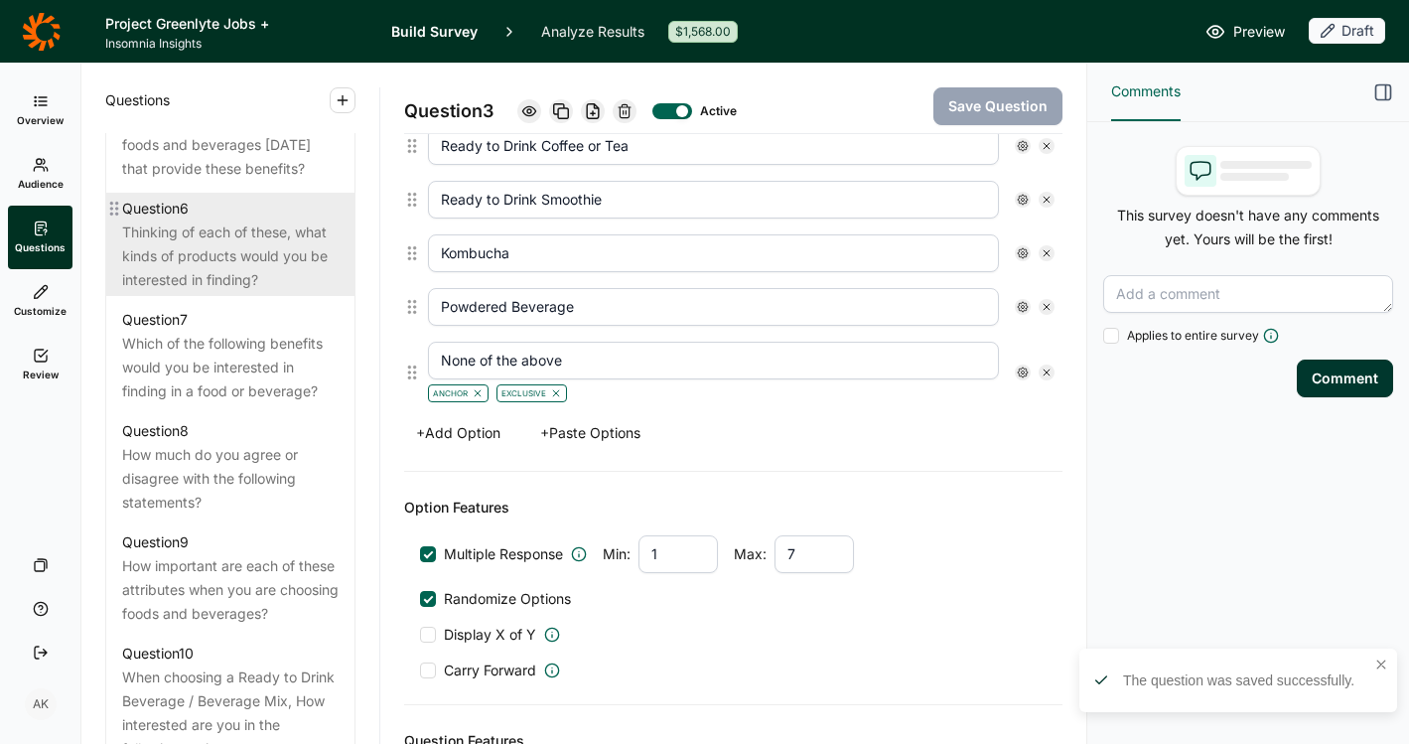
click at [179, 275] on div "Thinking of each of these, what kinds of products would you be interested in fi…" at bounding box center [230, 256] width 217 height 72
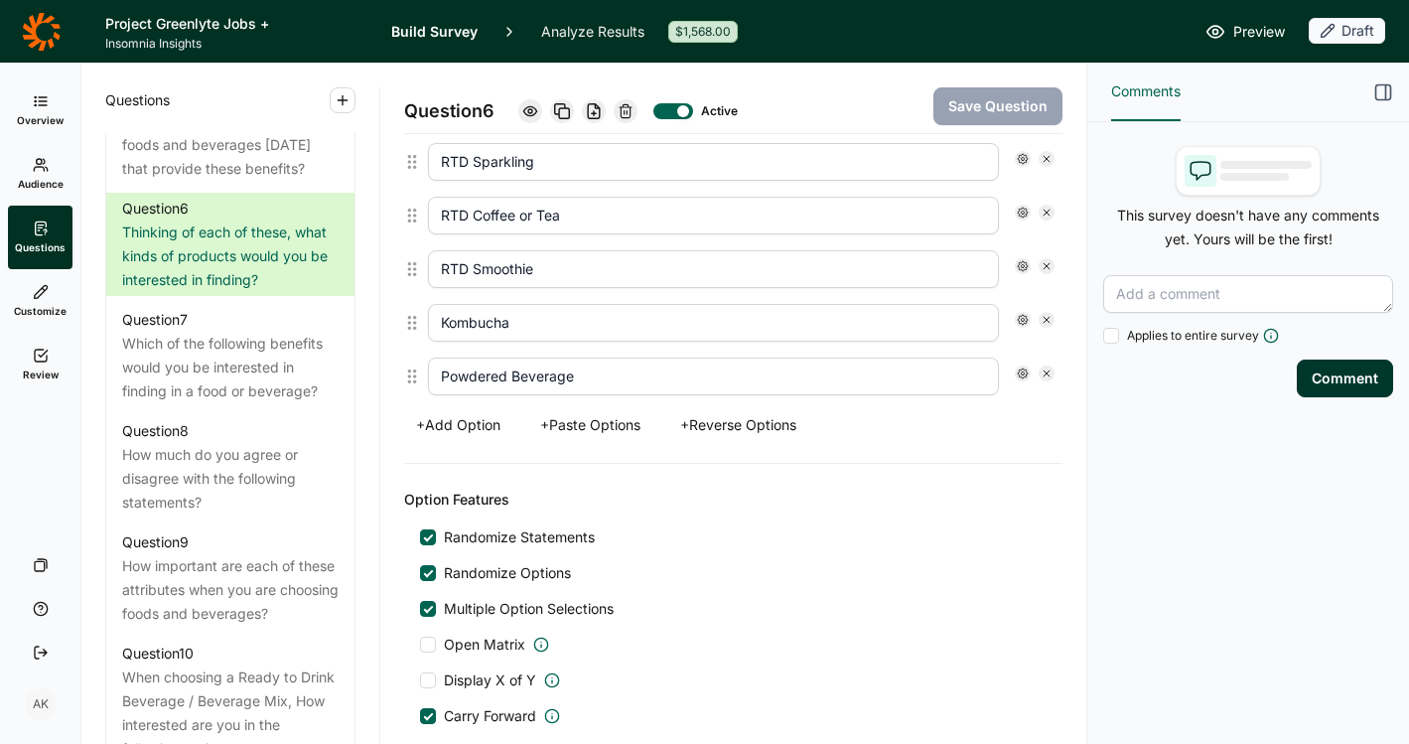
scroll to position [1591, 0]
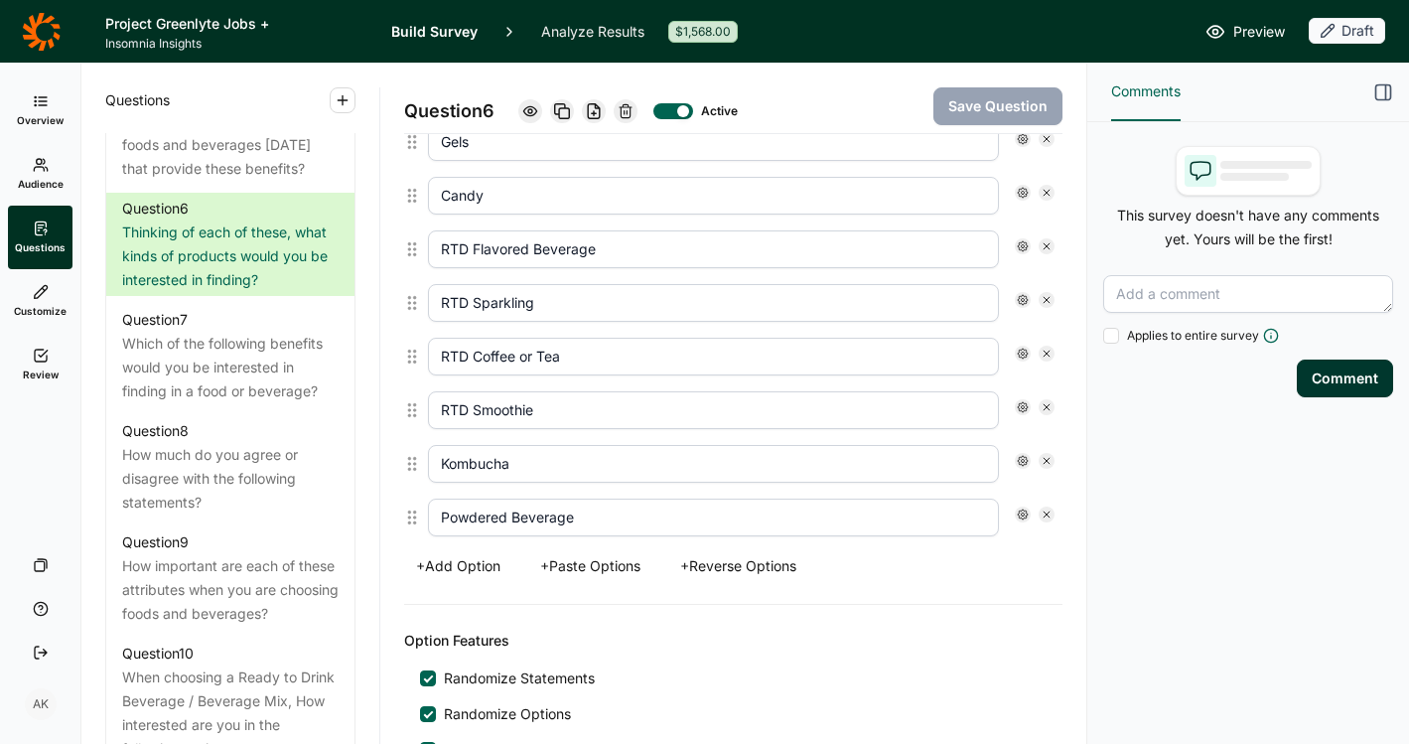
click at [591, 562] on button "+ Paste Options" at bounding box center [590, 566] width 124 height 28
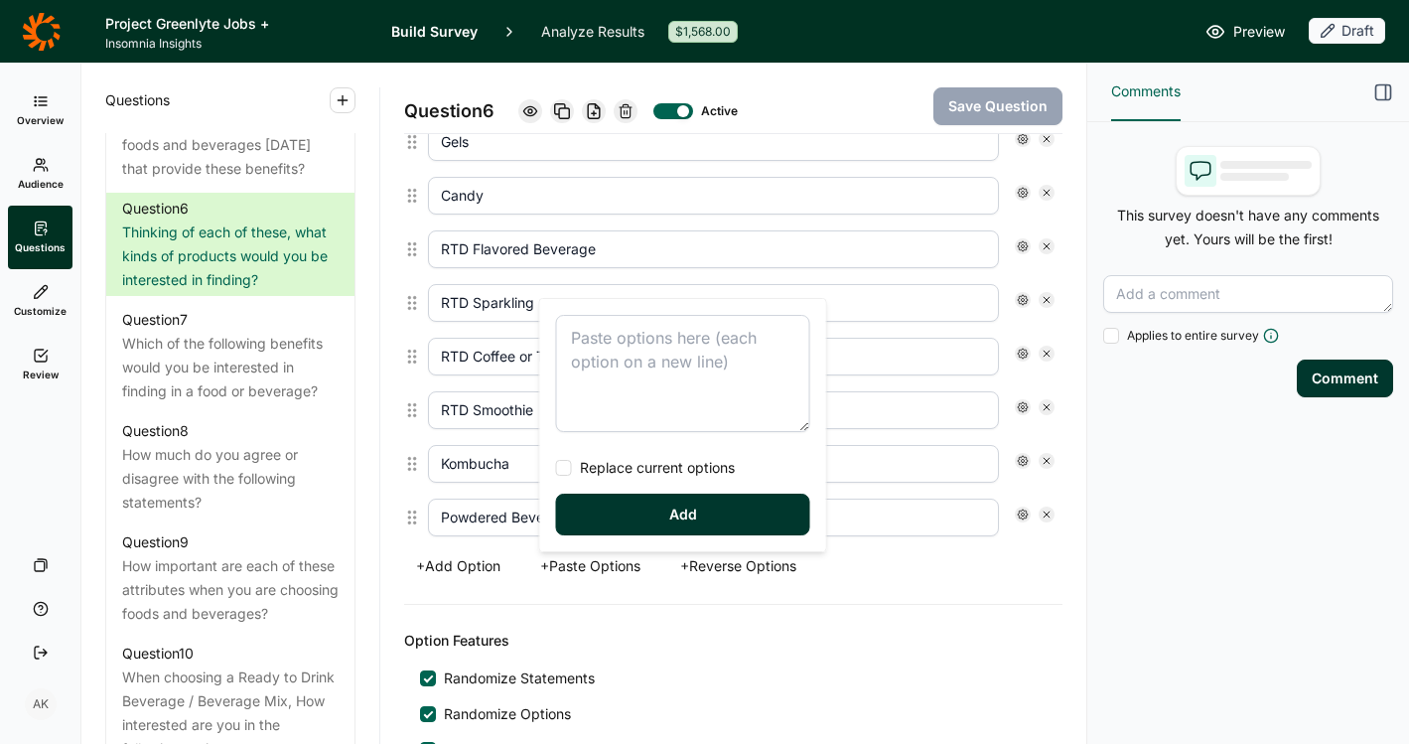
click at [614, 349] on textarea at bounding box center [683, 373] width 254 height 117
click at [645, 471] on span "Replace current options" at bounding box center [653, 468] width 163 height 20
click at [556, 468] on input "Replace current options" at bounding box center [556, 468] width 0 height 0
type textarea "Bars Cereal Granola Yogurt Shots Gels Candy Ready to Drink Flavored Beverage Re…"
click at [654, 517] on button "Add" at bounding box center [683, 515] width 254 height 42
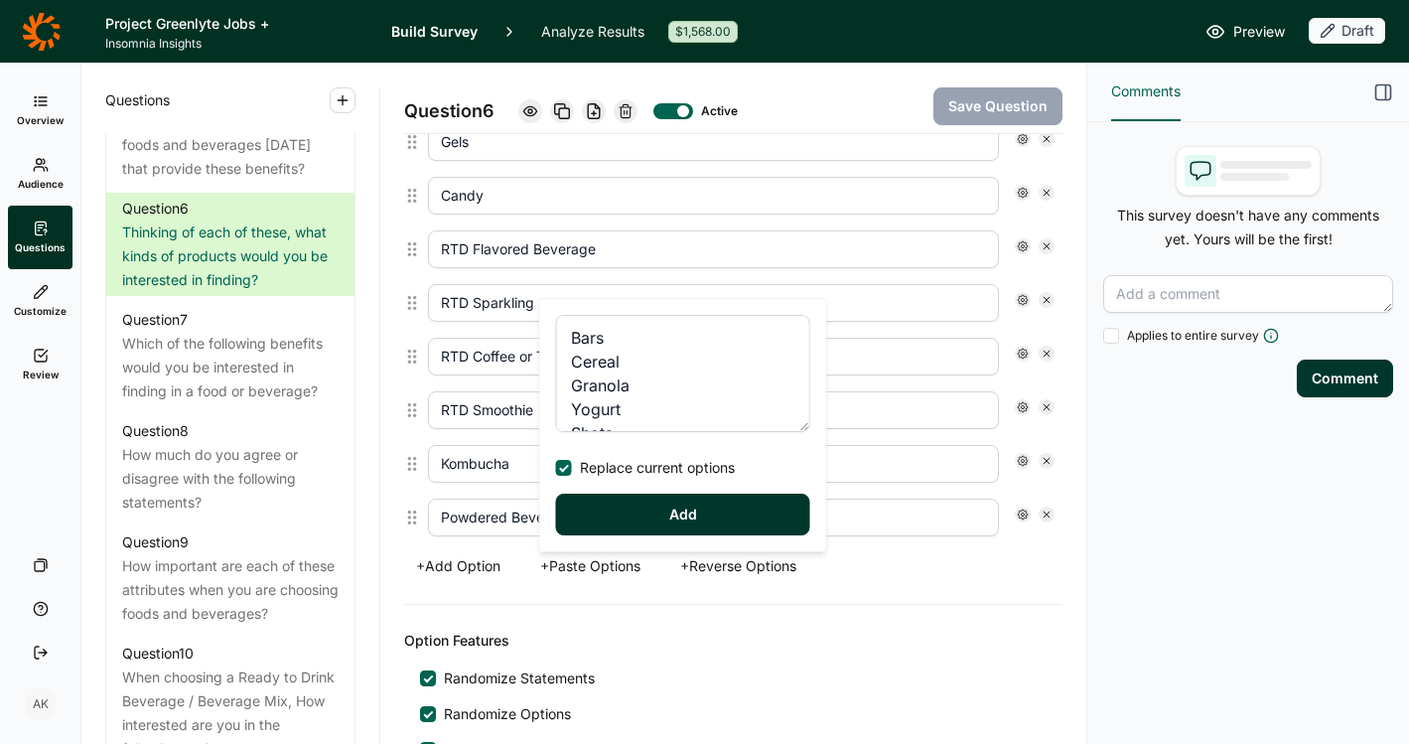
type input "Ready to Drink Flavored Beverage"
type input "Ready to Drink Sparkling Beverage"
type input "Ready to Drink Coffee or Tea"
type input "Ready to Drink Smoothie"
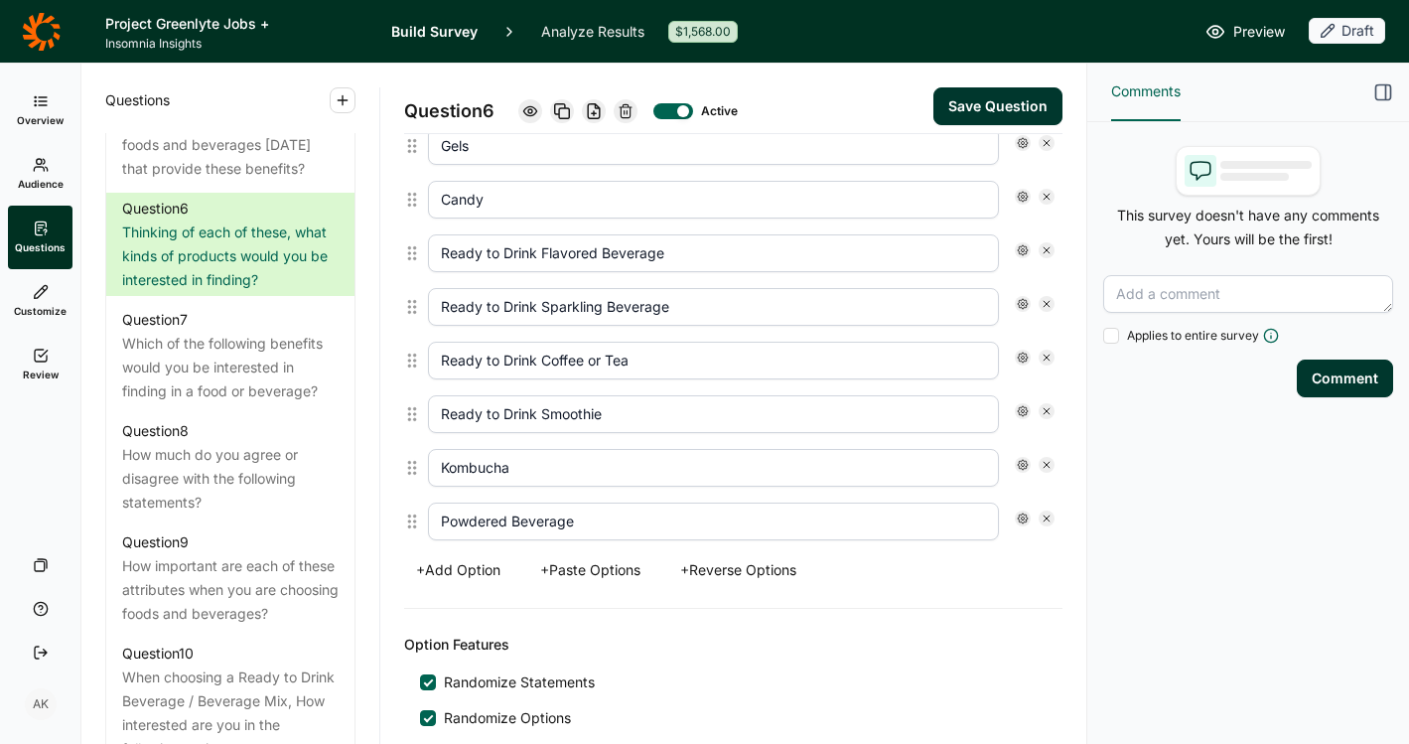
click at [471, 565] on button "+ Add Option" at bounding box center [458, 570] width 108 height 28
click at [533, 524] on input "text" at bounding box center [713, 522] width 571 height 38
type input "None of the Above"
click at [1017, 523] on icon at bounding box center [1023, 518] width 12 height 12
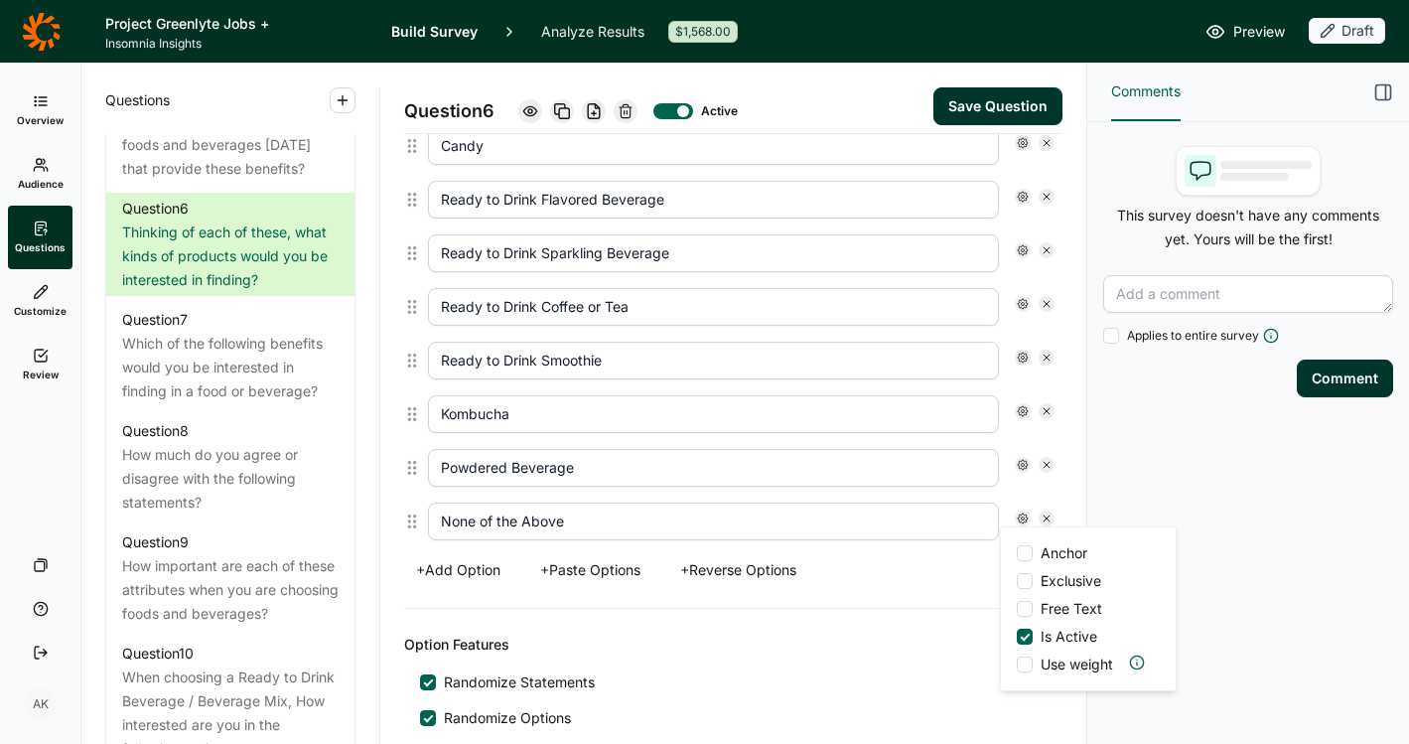
click at [1046, 588] on span "Exclusive" at bounding box center [1067, 581] width 69 height 20
click at [1017, 581] on input "Exclusive" at bounding box center [1017, 581] width 0 height 0
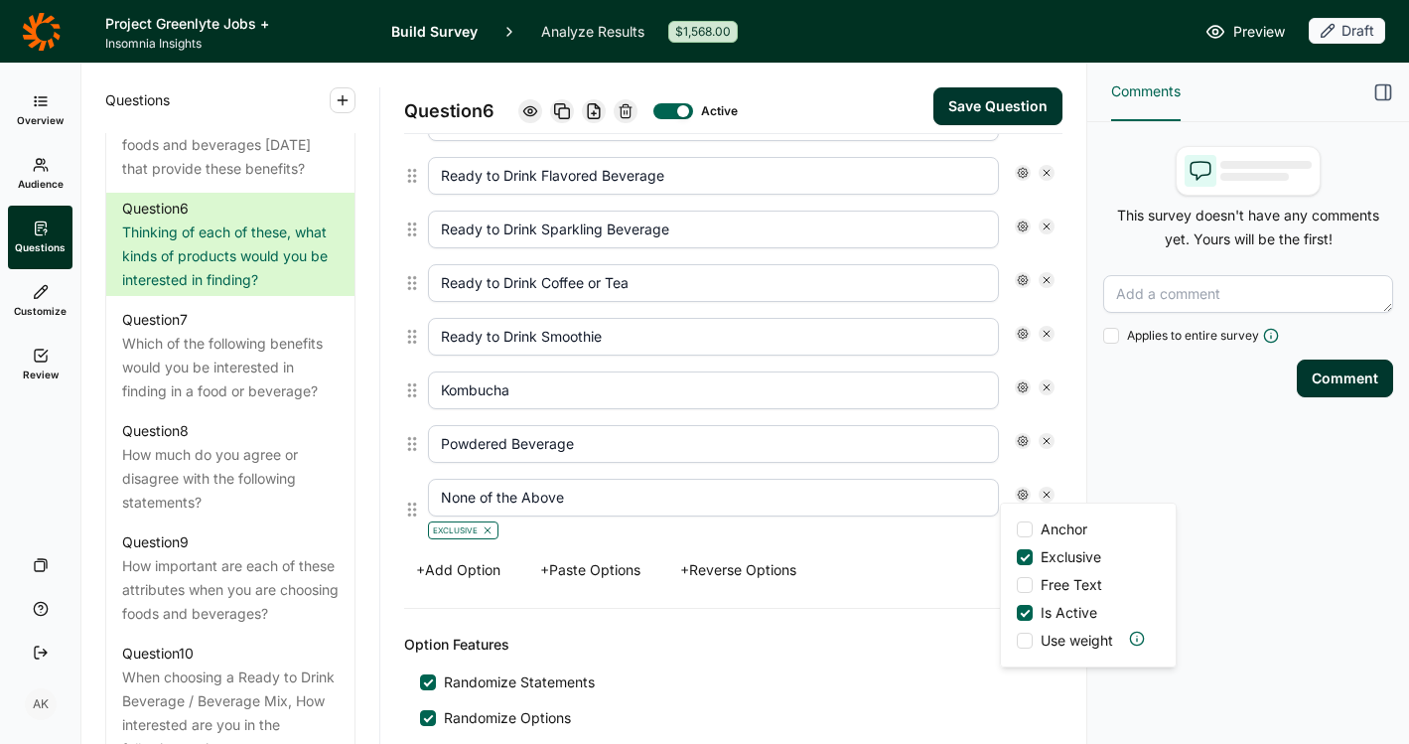
click at [1046, 529] on span "Anchor" at bounding box center [1060, 529] width 55 height 20
click at [1017, 529] on input "Anchor" at bounding box center [1017, 529] width 0 height 0
click at [904, 681] on div "Randomize Statements" at bounding box center [733, 682] width 627 height 20
click at [943, 93] on button "Save Question" at bounding box center [998, 106] width 129 height 38
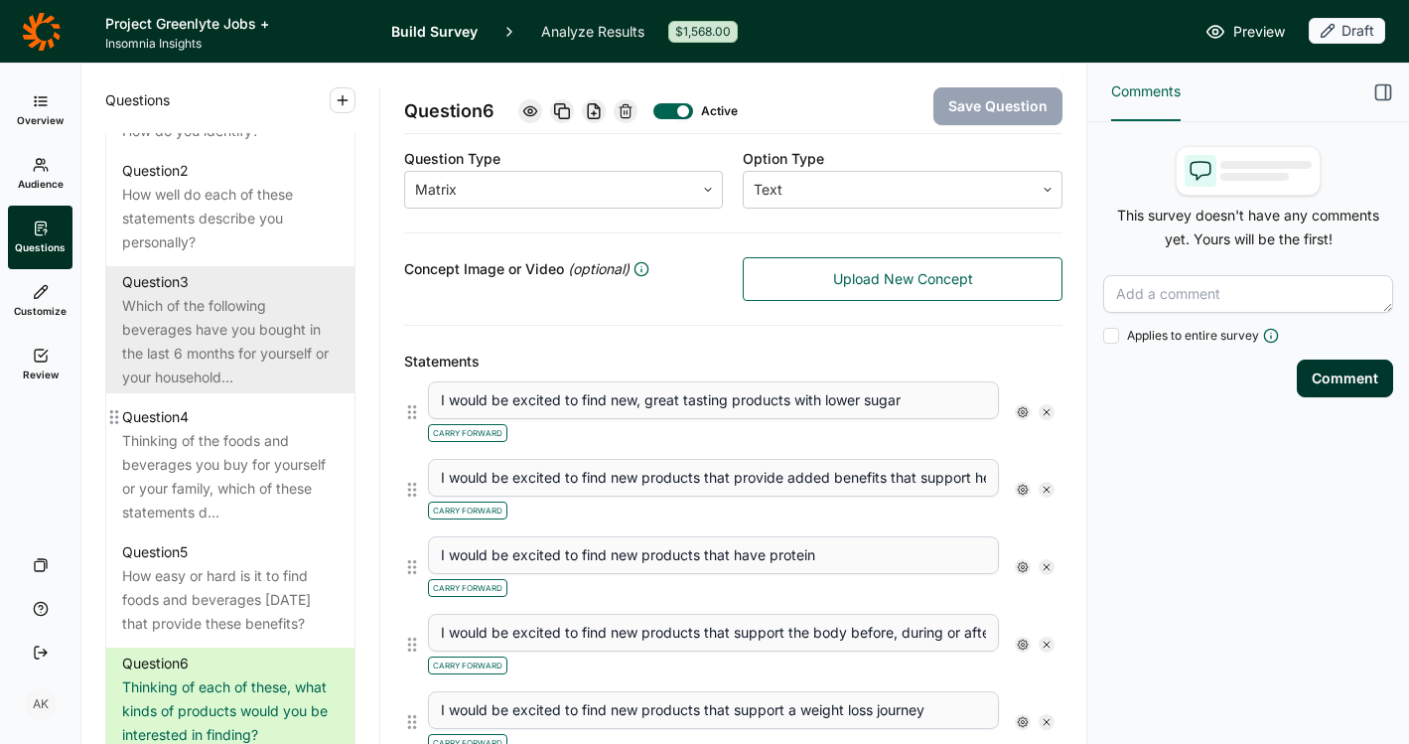
scroll to position [972, 0]
click at [208, 351] on div "Which of the following beverages have you bought in the last 6 months for yours…" at bounding box center [230, 343] width 217 height 95
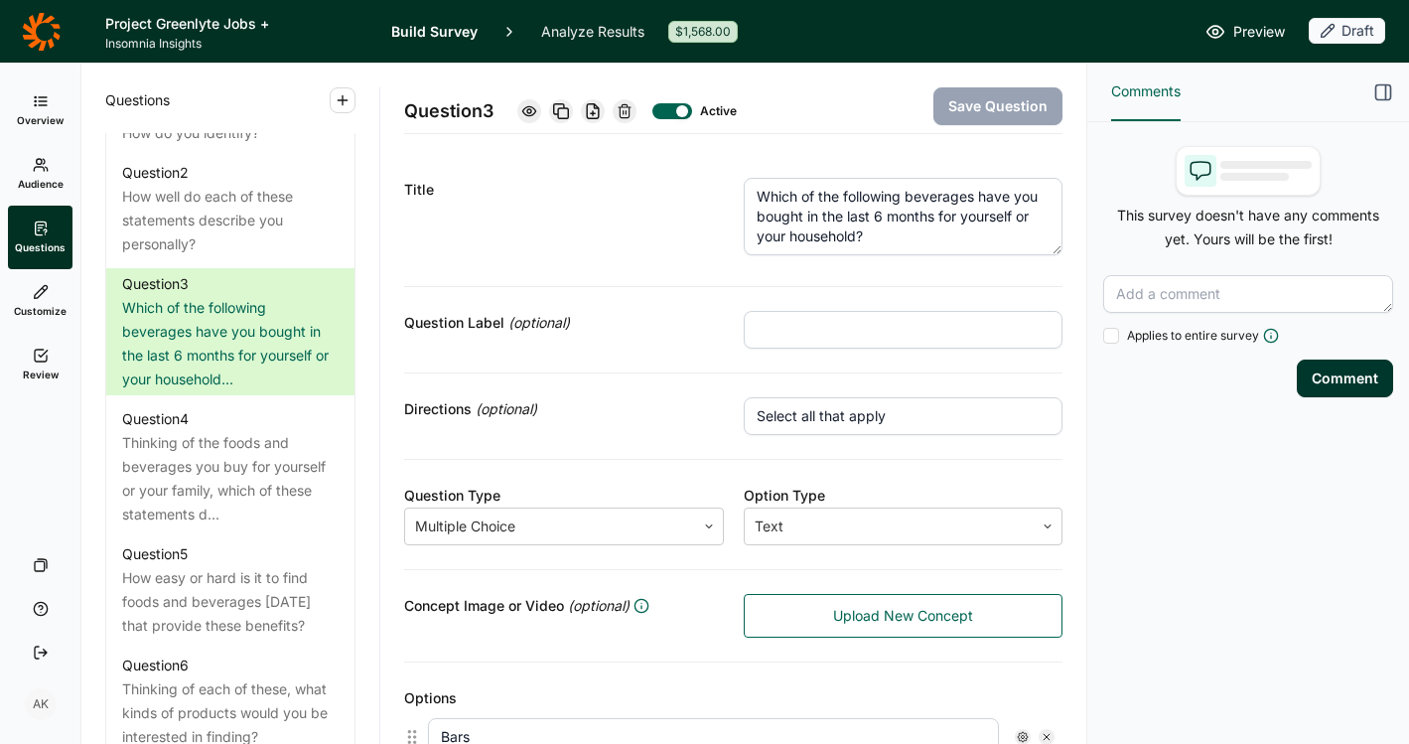
click at [905, 192] on textarea "Which of the following beverages have you bought in the last 6 months for yours…" at bounding box center [904, 216] width 320 height 77
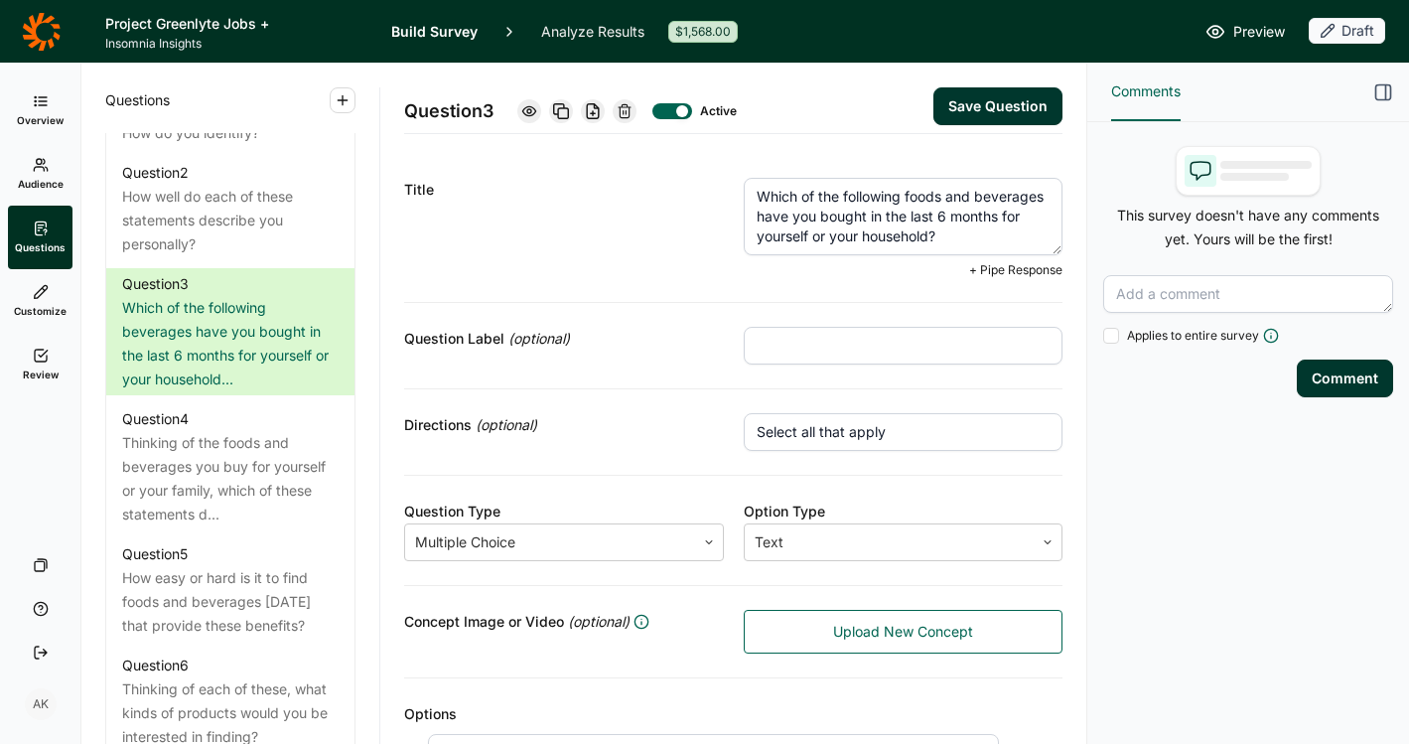
type textarea "Which of the following foods and beverages have you bought in the last 6 months…"
click at [953, 84] on div "Question 3 Active Save Question" at bounding box center [733, 99] width 659 height 71
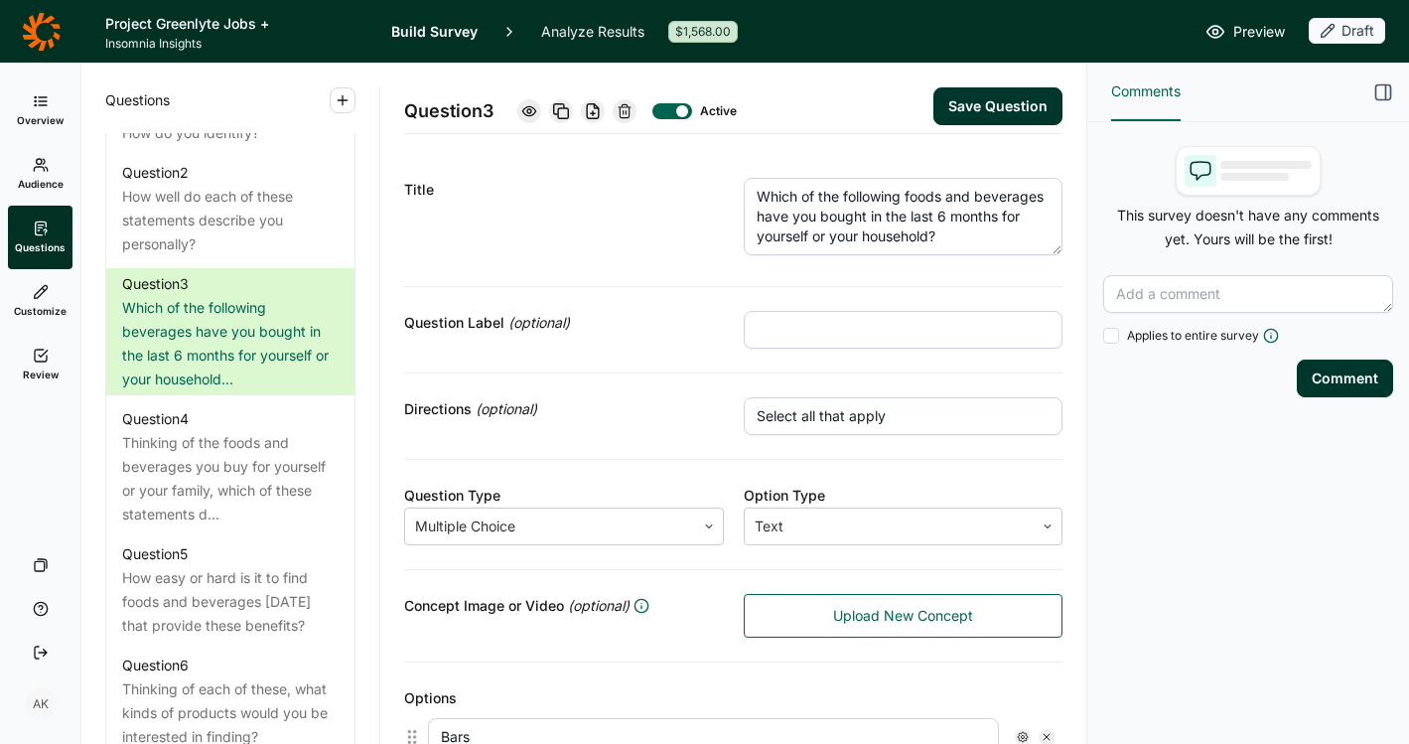
click at [951, 105] on button "Save Question" at bounding box center [998, 106] width 129 height 38
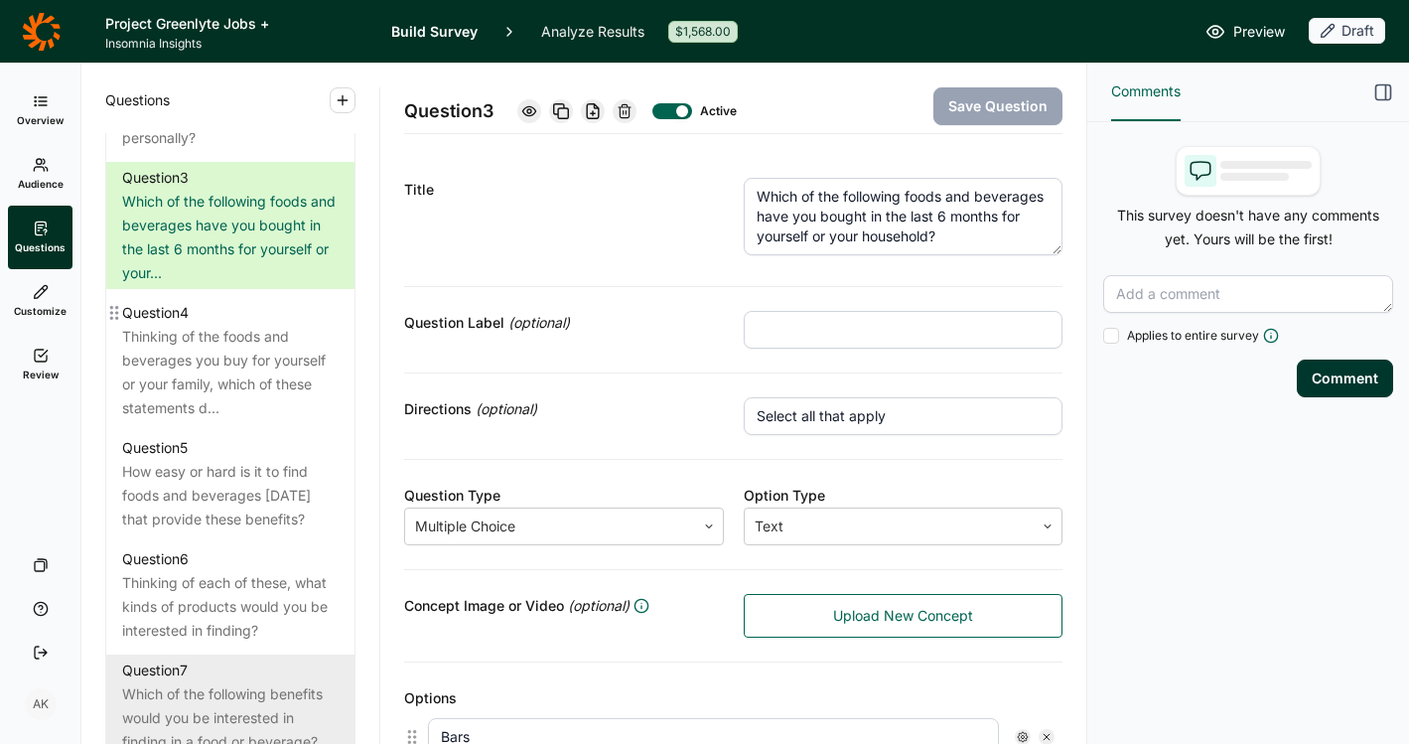
scroll to position [1348, 0]
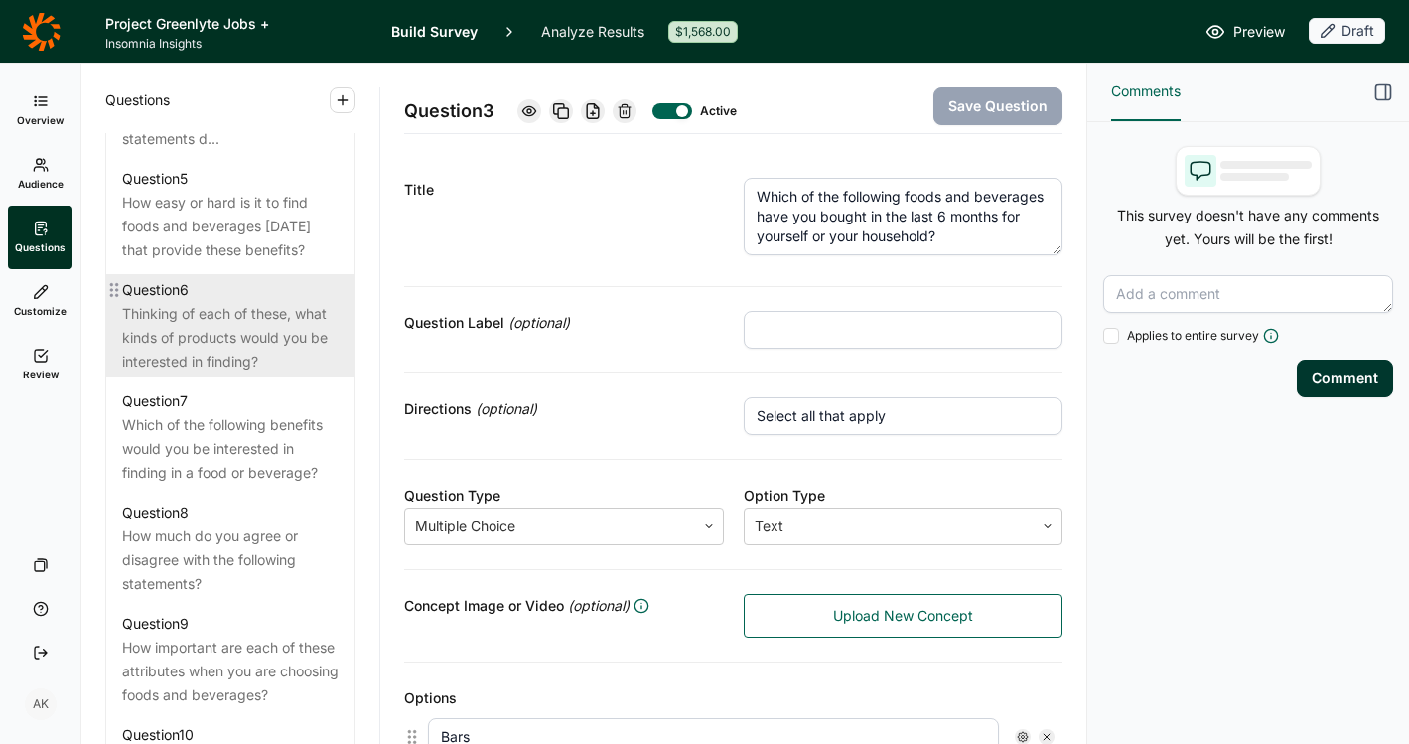
click at [223, 348] on div "Thinking of each of these, what kinds of products would you be interested in fi…" at bounding box center [230, 338] width 217 height 72
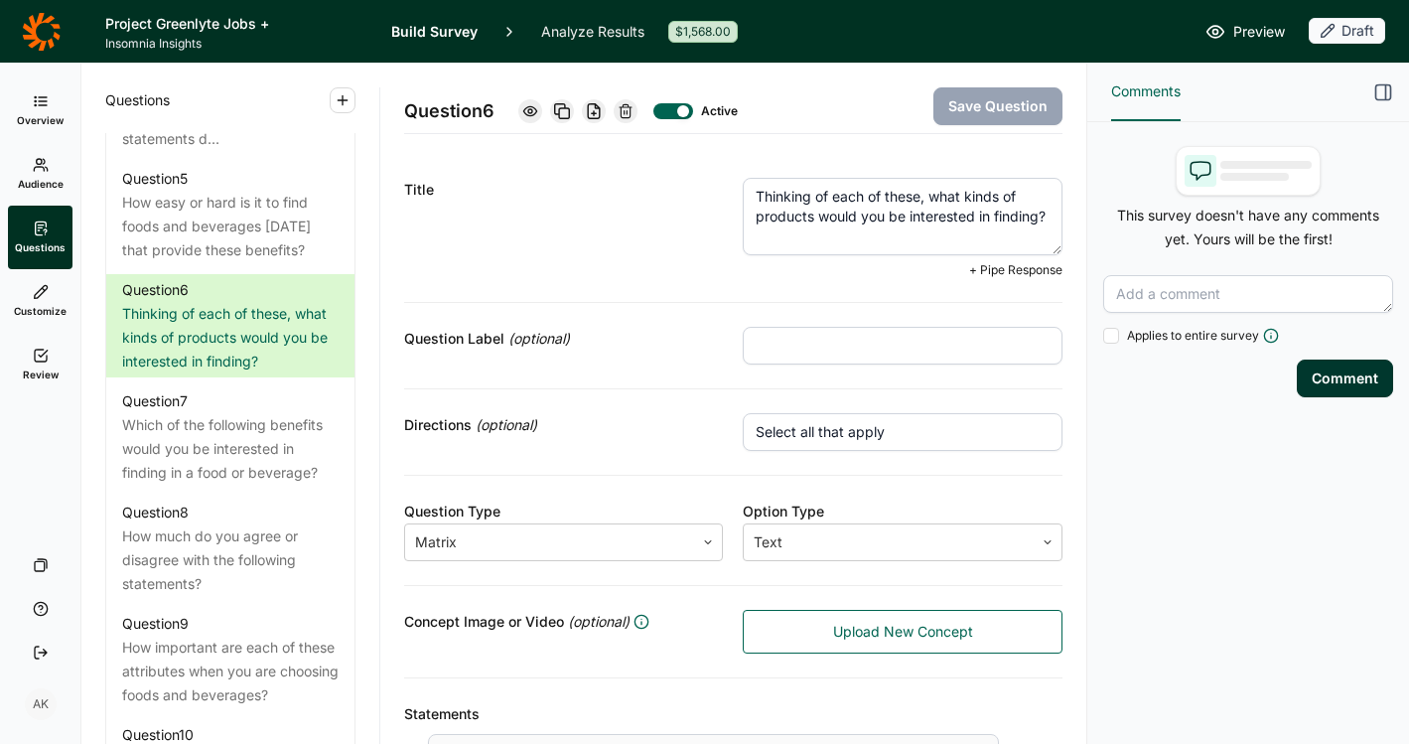
drag, startPoint x: 795, startPoint y: 237, endPoint x: 661, endPoint y: 239, distance: 133.1
click at [661, 239] on div "Title Thinking of each of these, what kinds of products would you be interested…" at bounding box center [733, 228] width 659 height 149
type textarea "Thinking of each of these, what kinds of products would you be interested in pu…"
click at [944, 105] on button "Save Question" at bounding box center [998, 106] width 129 height 38
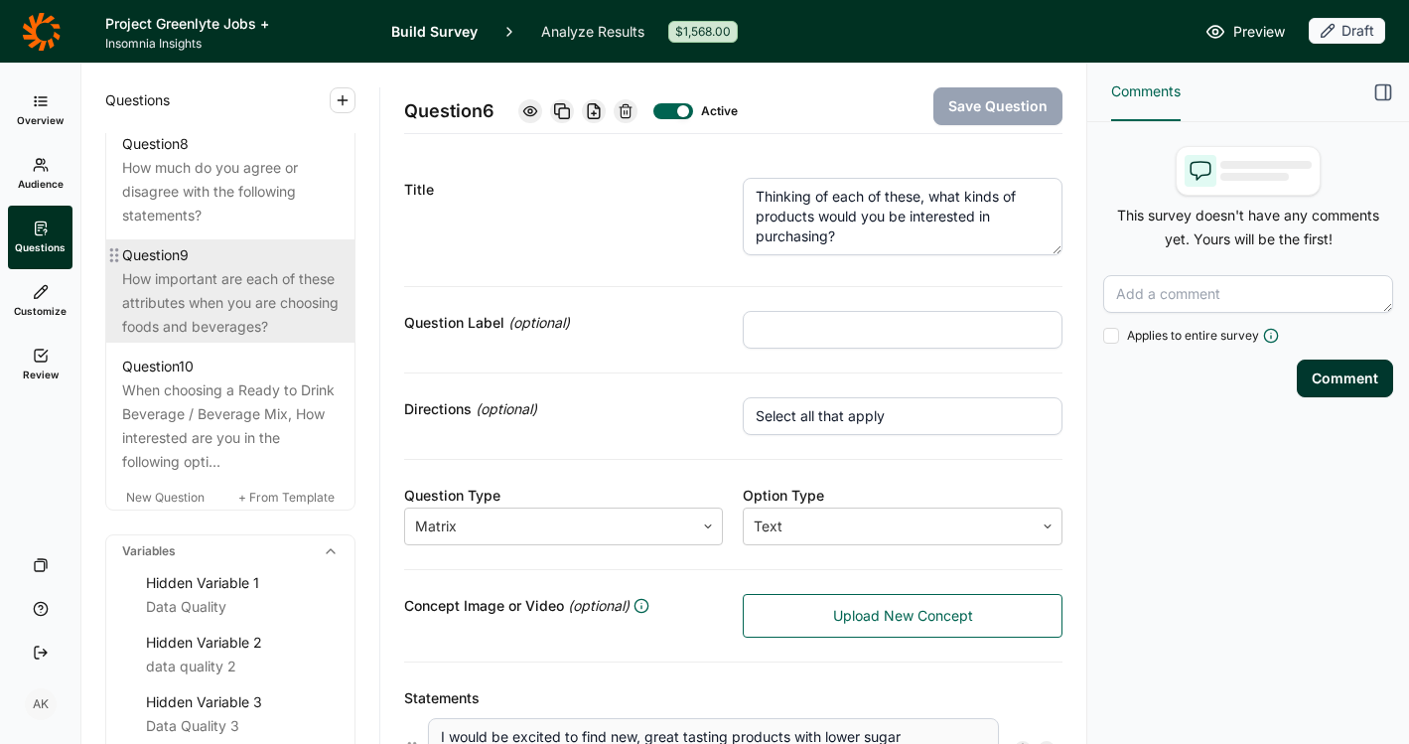
scroll to position [1728, 0]
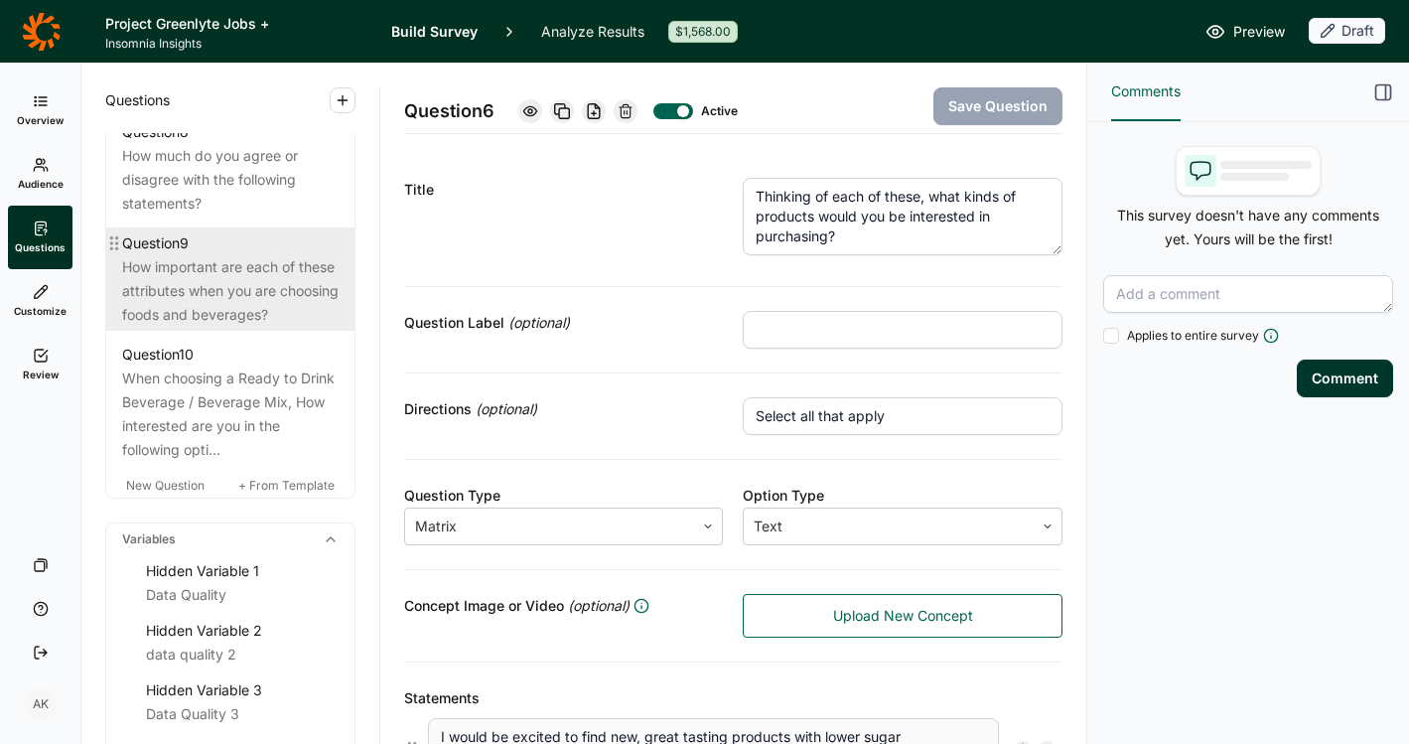
click at [237, 327] on div "How important are each of these attributes when you are choosing foods and beve…" at bounding box center [230, 291] width 217 height 72
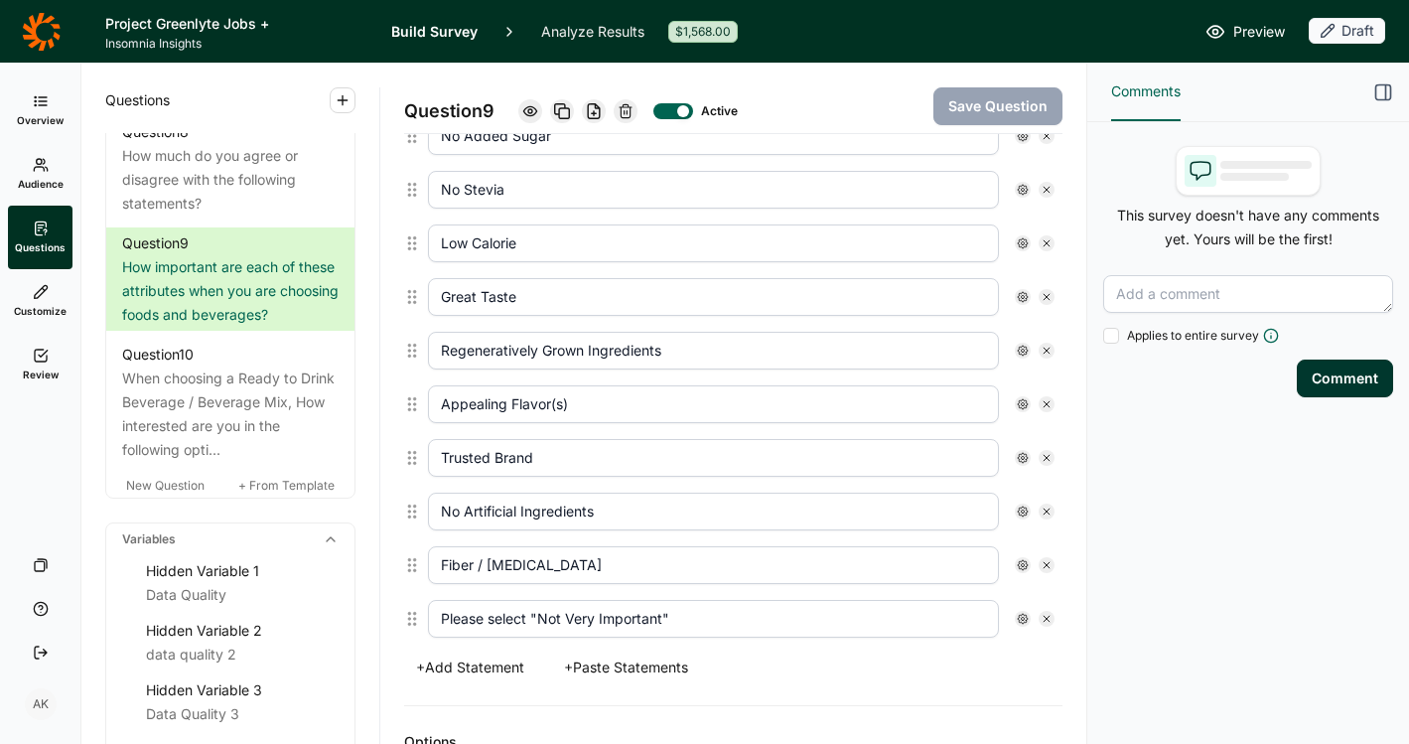
scroll to position [1242, 0]
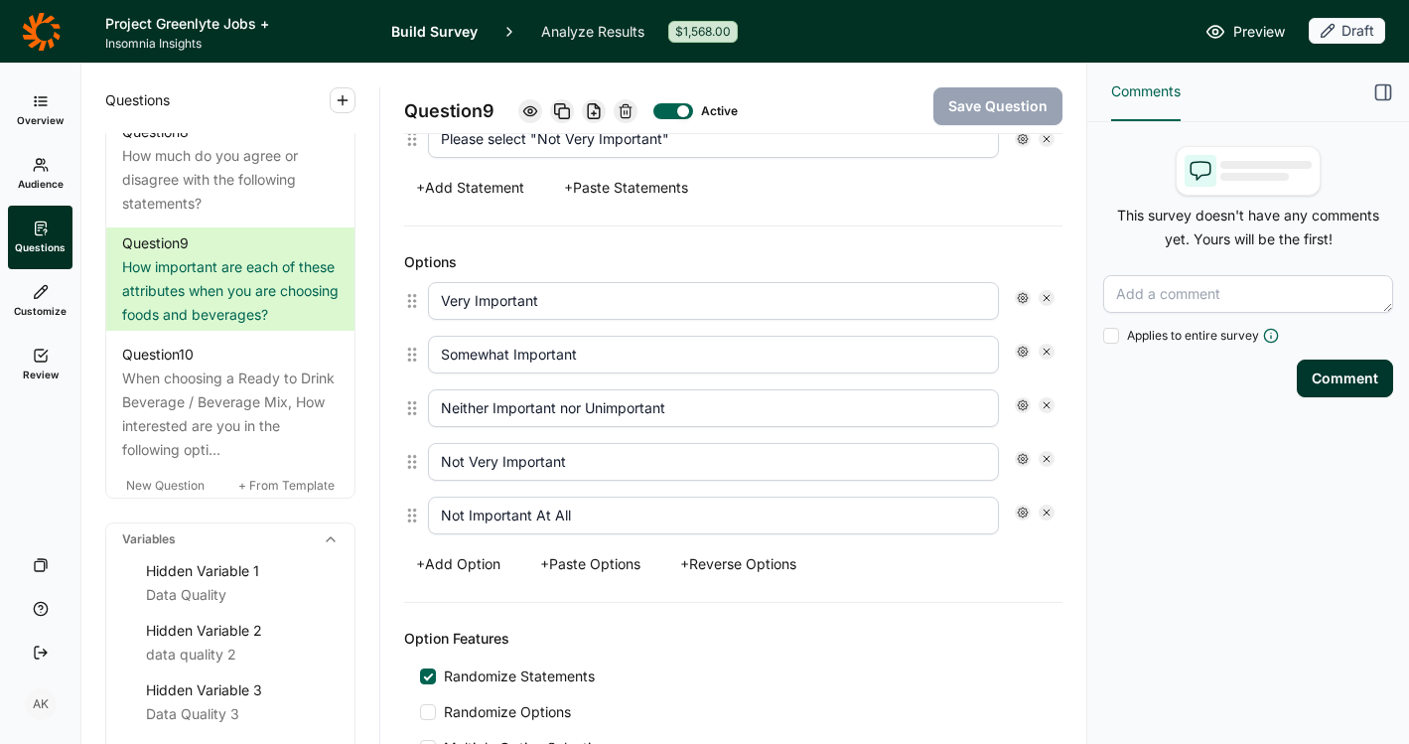
click at [479, 191] on button "+ Add Statement" at bounding box center [470, 188] width 132 height 28
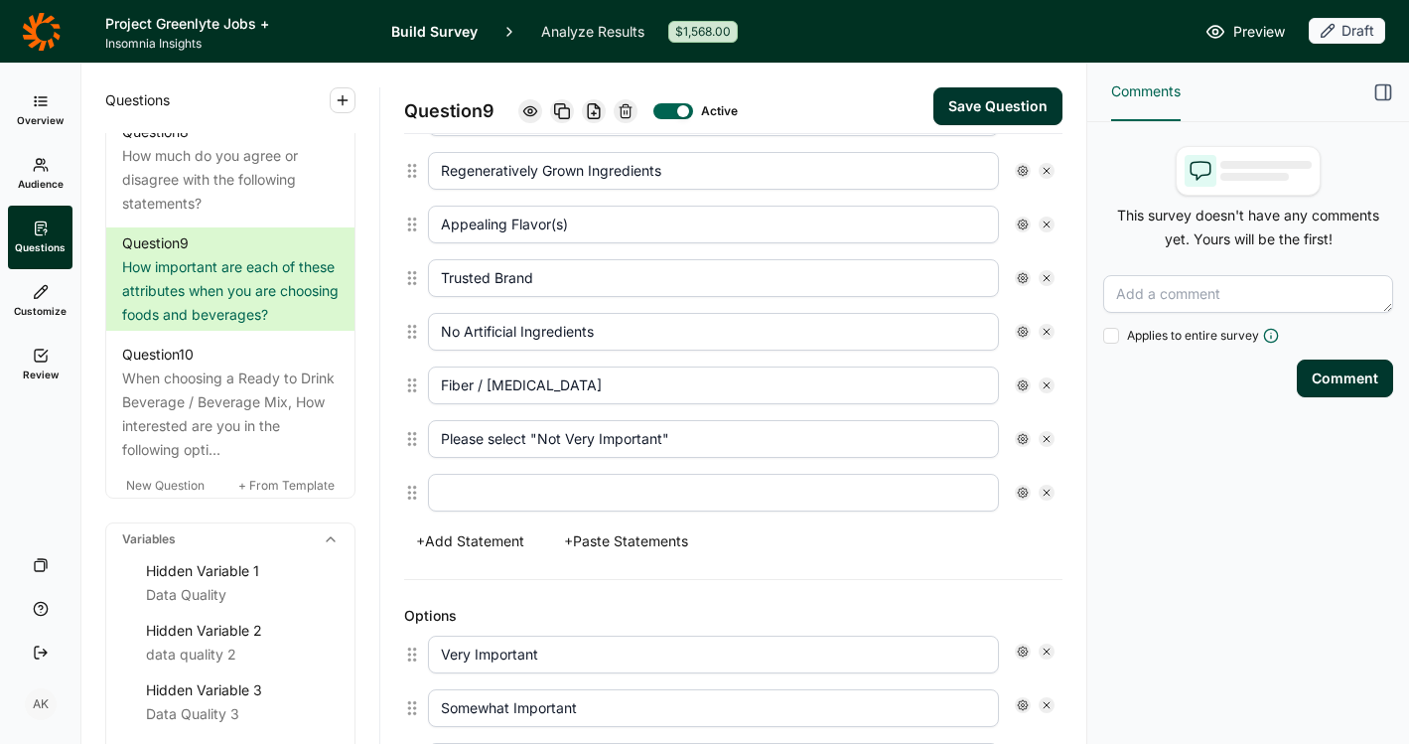
scroll to position [915, 0]
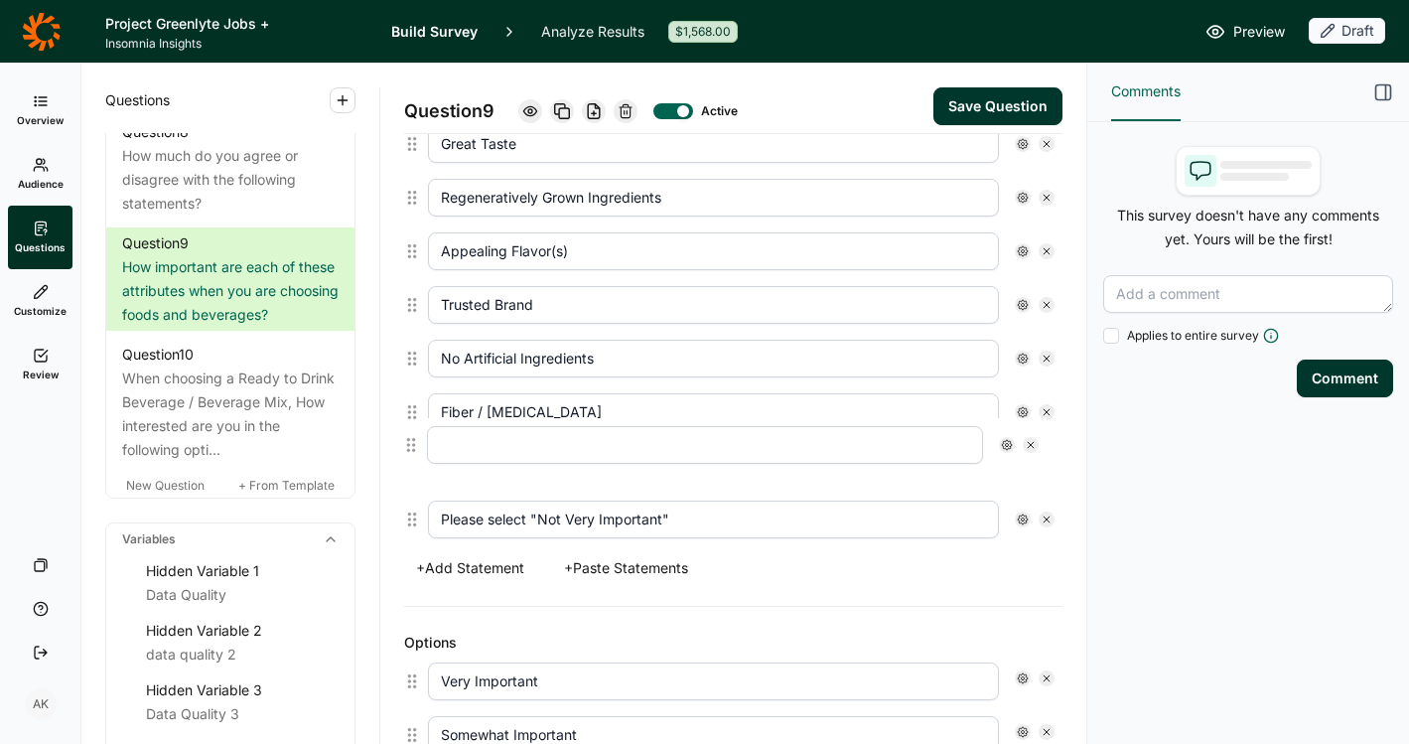
drag, startPoint x: 409, startPoint y: 519, endPoint x: 409, endPoint y: 443, distance: 76.5
click at [408, 439] on div "Certified Organic Non-GMO Low Sugar No Added Sugar No Stevia Low Calorie Great …" at bounding box center [733, 170] width 659 height 751
type input "Please select "Not Very Important""
click at [491, 462] on input "text" at bounding box center [713, 466] width 571 height 38
type input "Fair Trade"
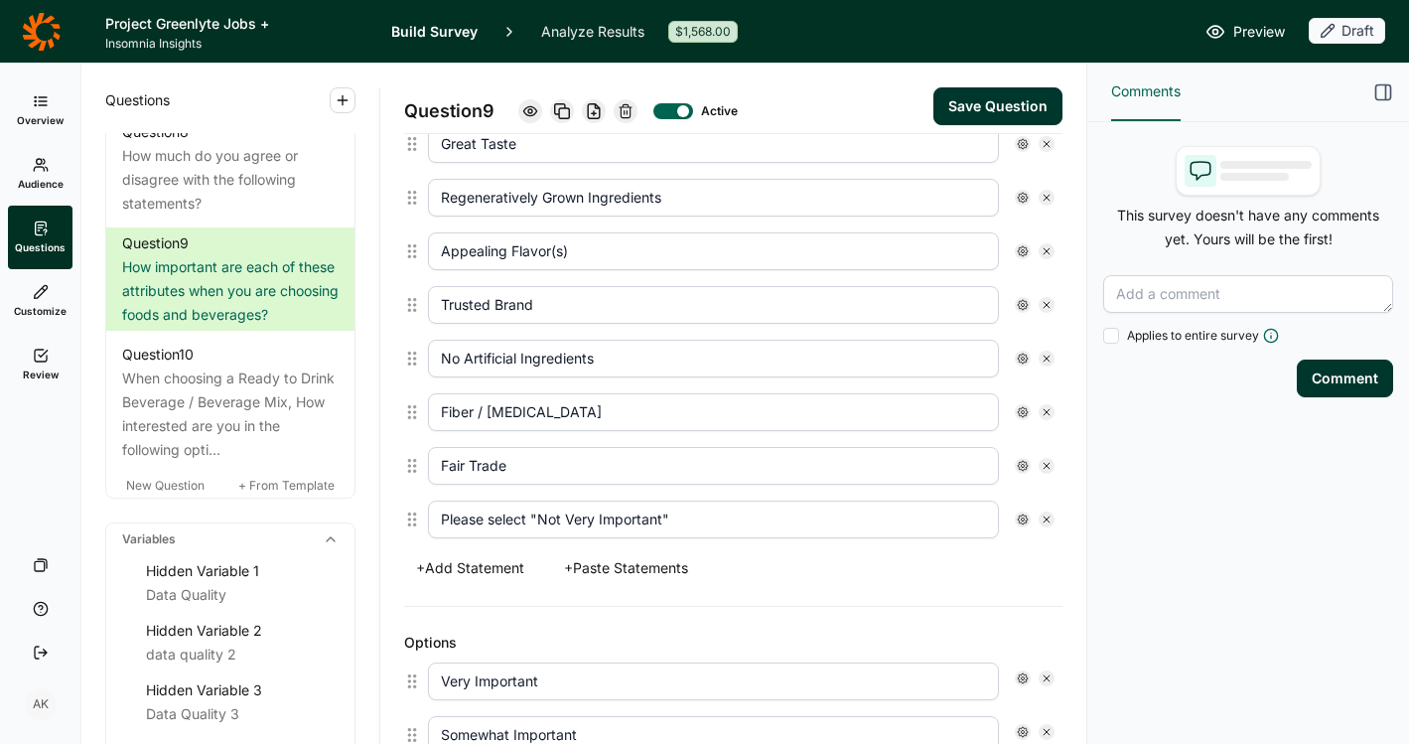
click at [967, 118] on button "Save Question" at bounding box center [998, 106] width 129 height 38
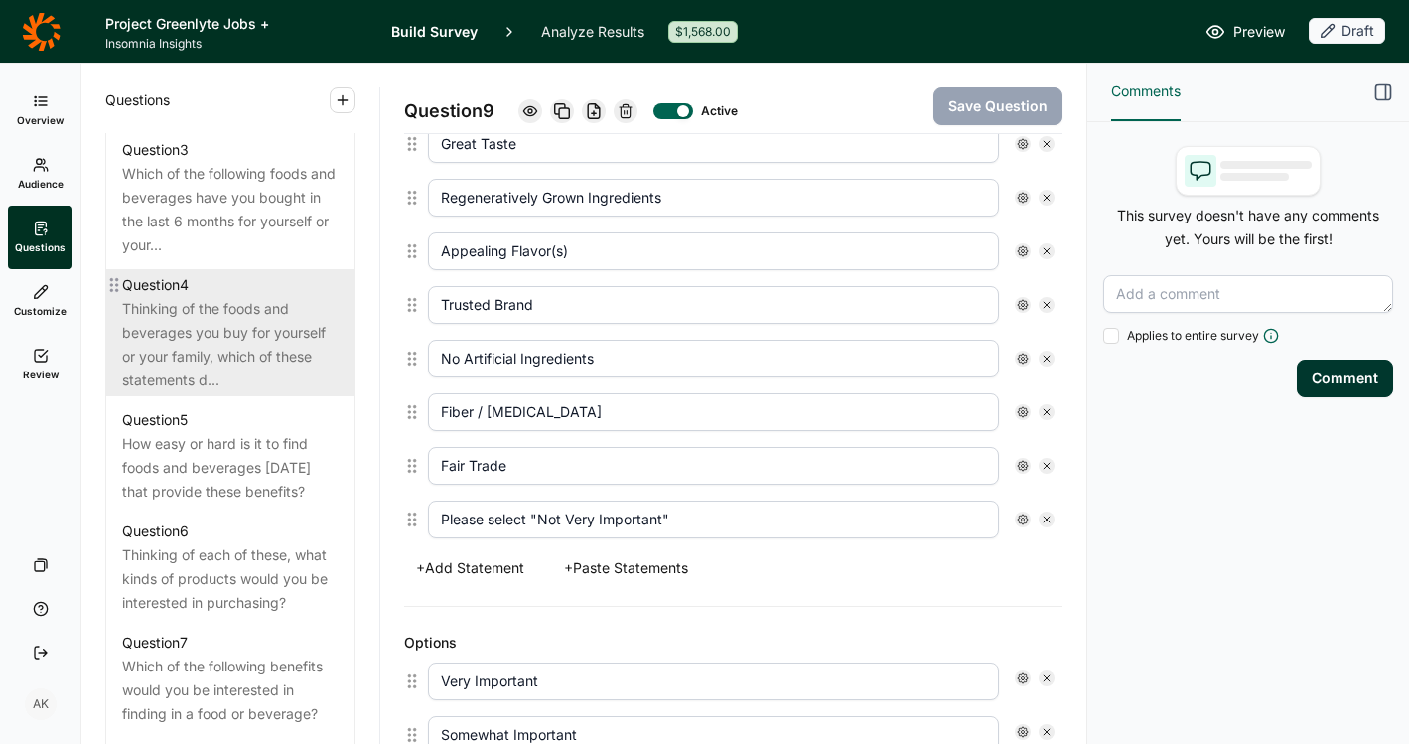
scroll to position [1108, 0]
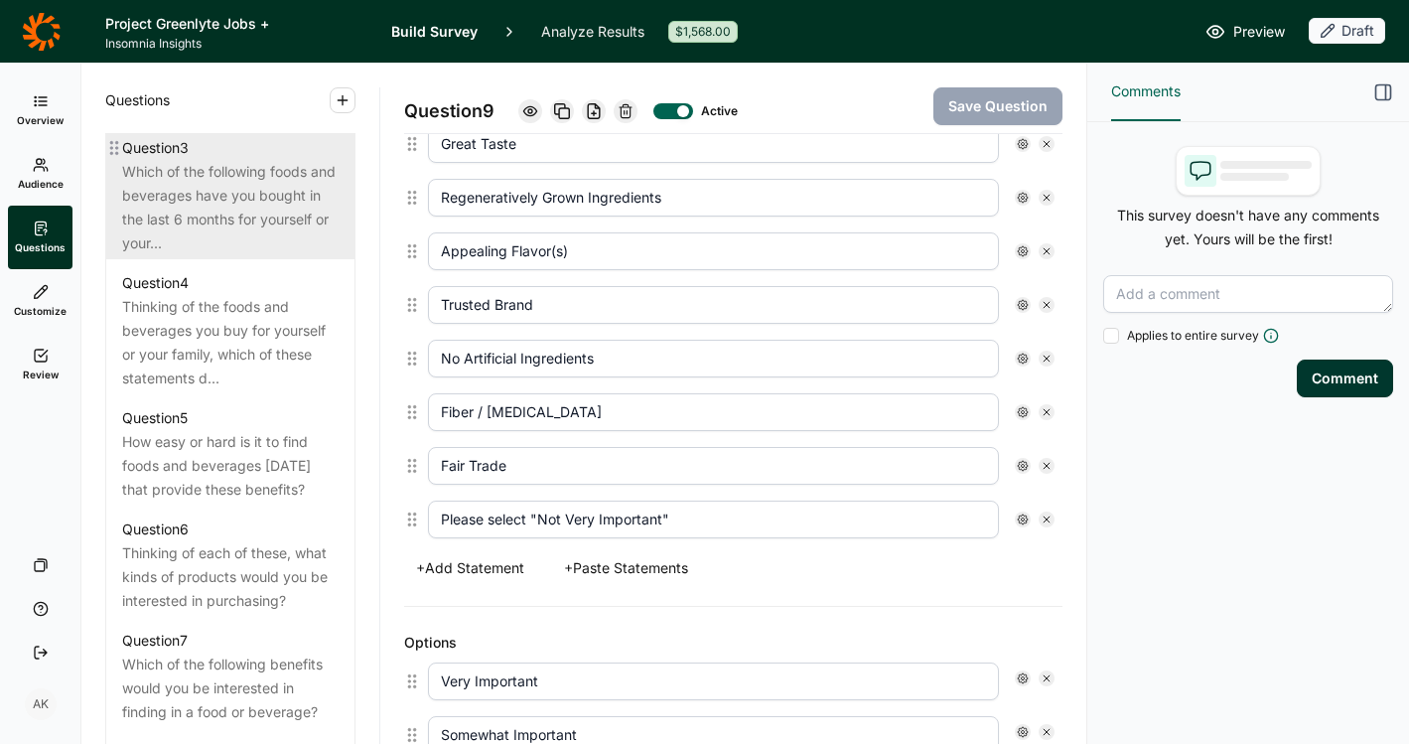
click at [180, 220] on div "Which of the following foods and beverages have you bought in the last 6 months…" at bounding box center [230, 207] width 217 height 95
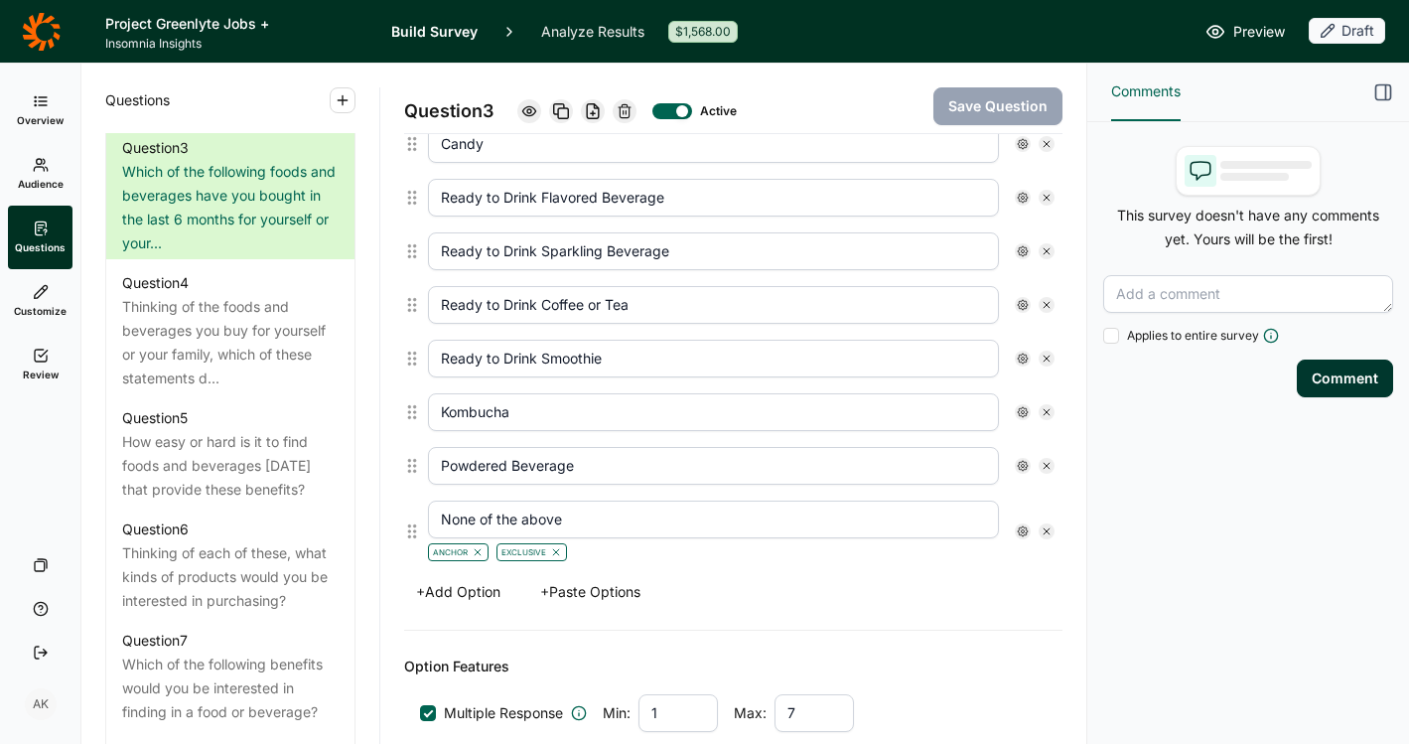
scroll to position [919, 0]
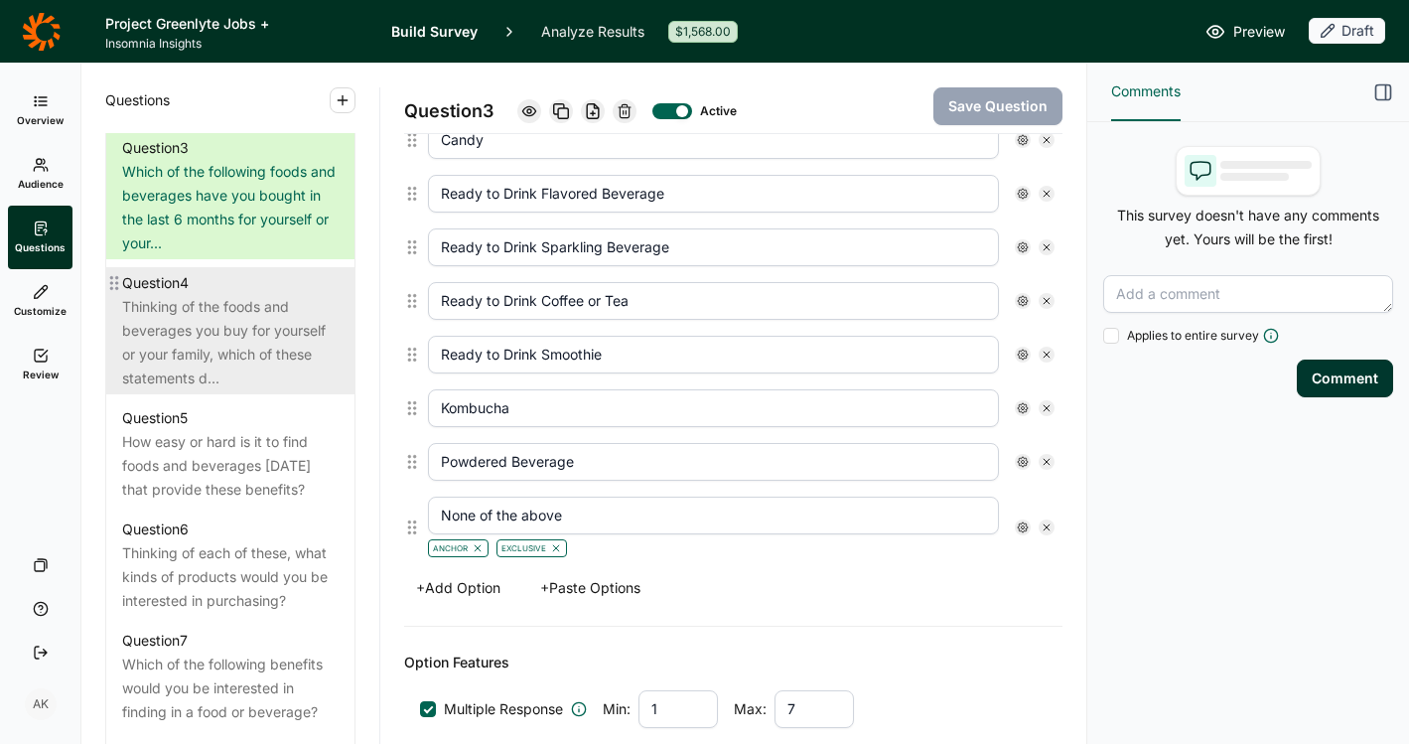
click at [176, 354] on div "Thinking of the foods and beverages you buy for yourself or your family, which …" at bounding box center [230, 342] width 217 height 95
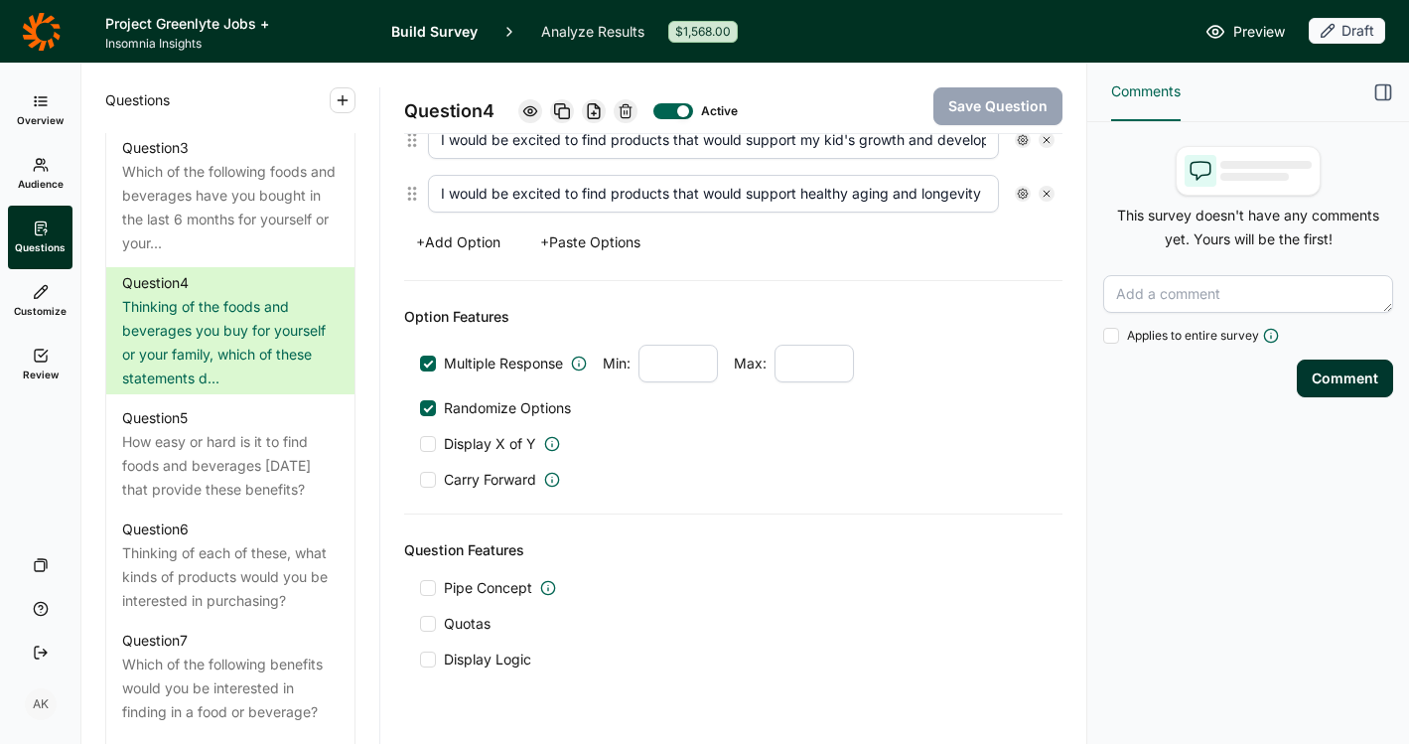
click at [484, 248] on button "+ Add Option" at bounding box center [458, 242] width 108 height 28
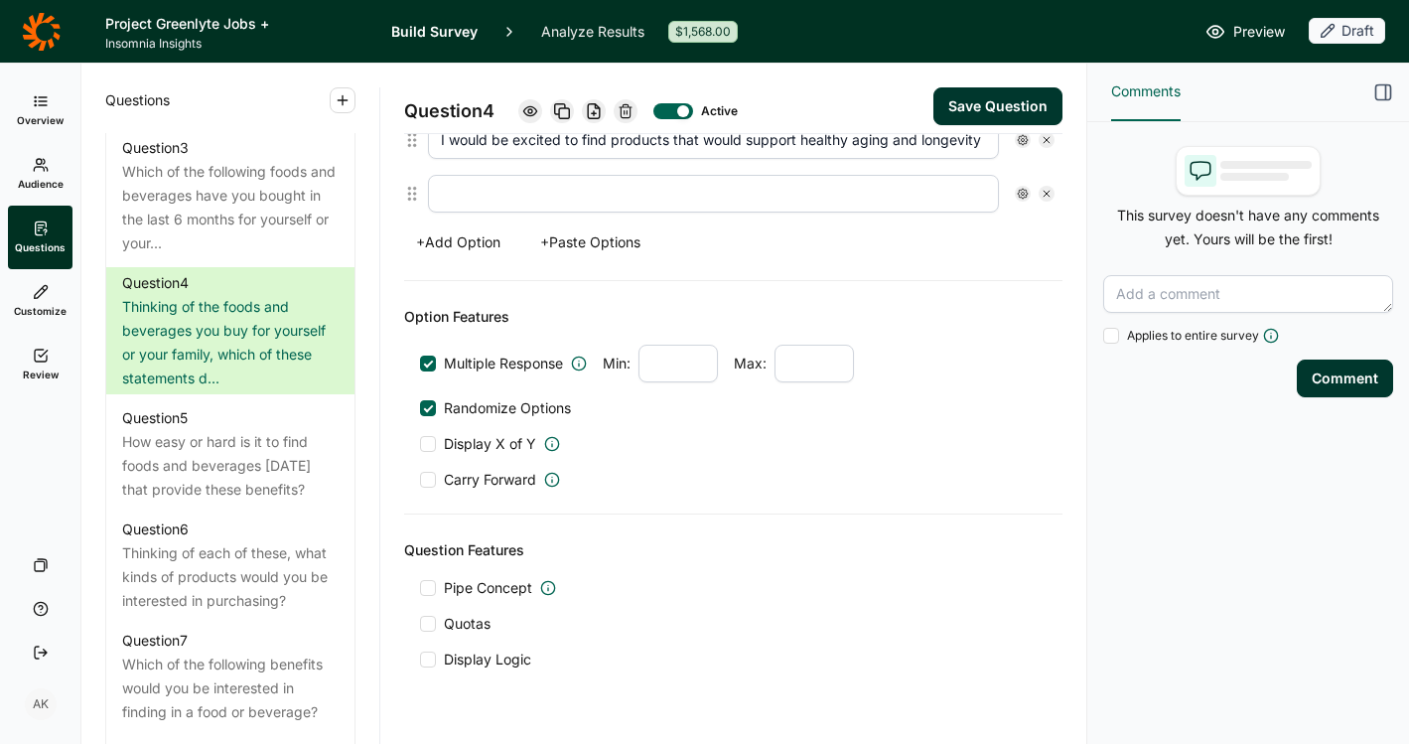
click at [538, 199] on input "text" at bounding box center [713, 194] width 571 height 38
type input "None of the Above"
click at [1018, 191] on use at bounding box center [1023, 194] width 10 height 10
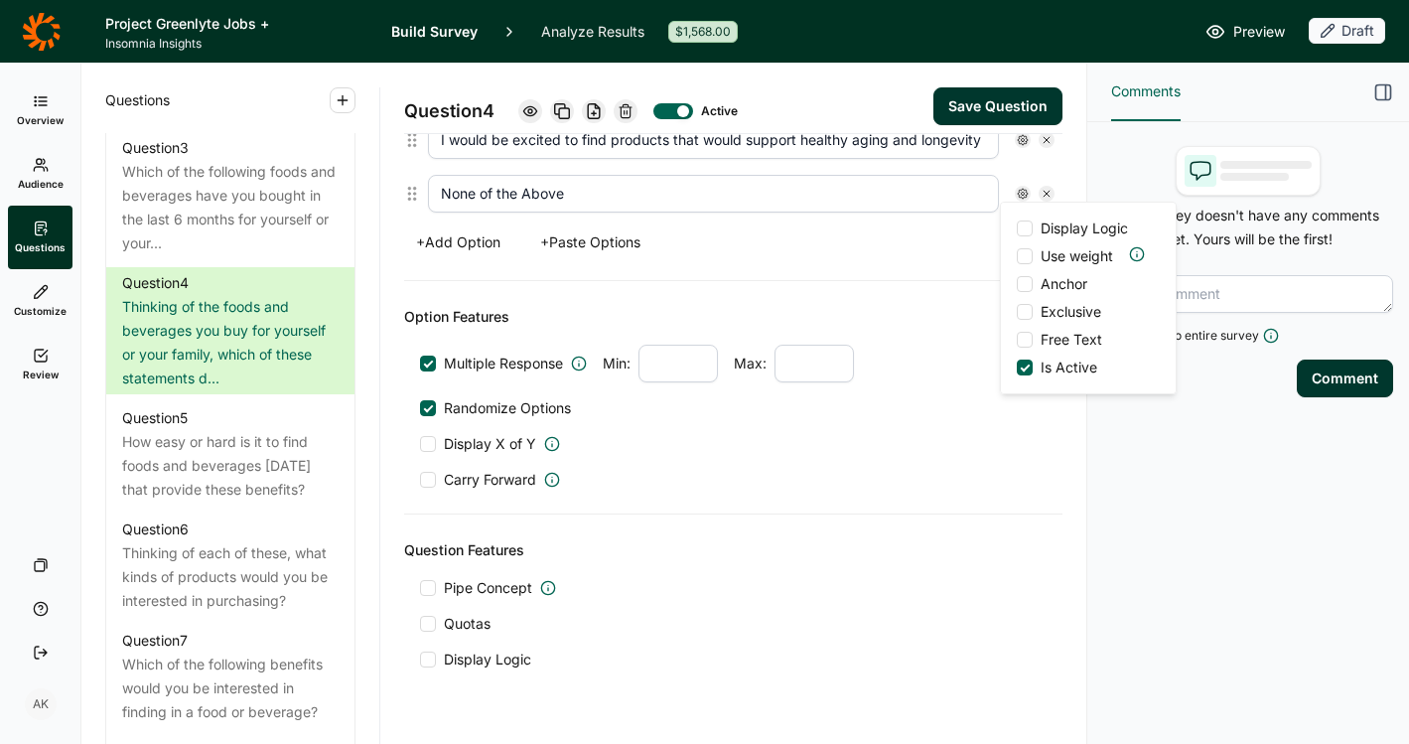
click at [1045, 274] on span "Anchor" at bounding box center [1060, 284] width 55 height 20
click at [1017, 284] on input "Anchor" at bounding box center [1017, 284] width 0 height 0
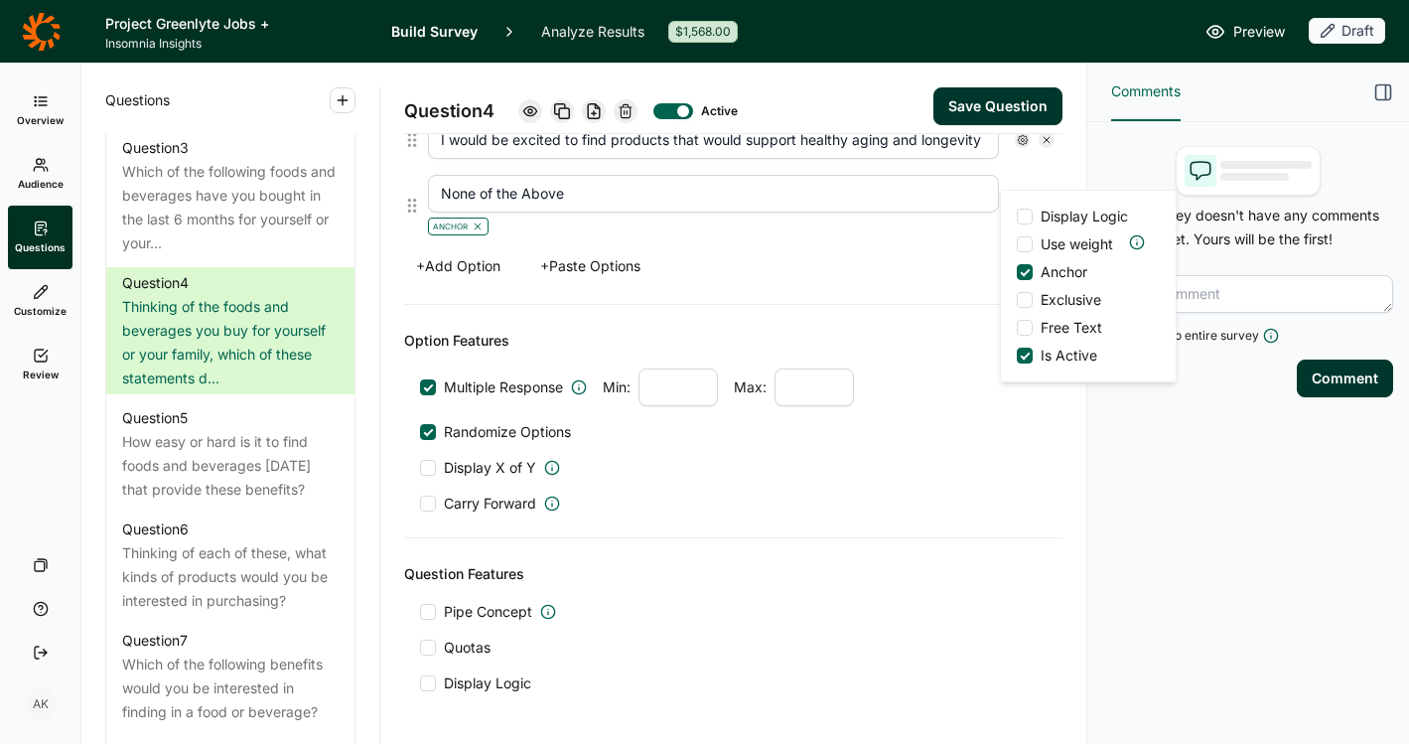
scroll to position [996, 0]
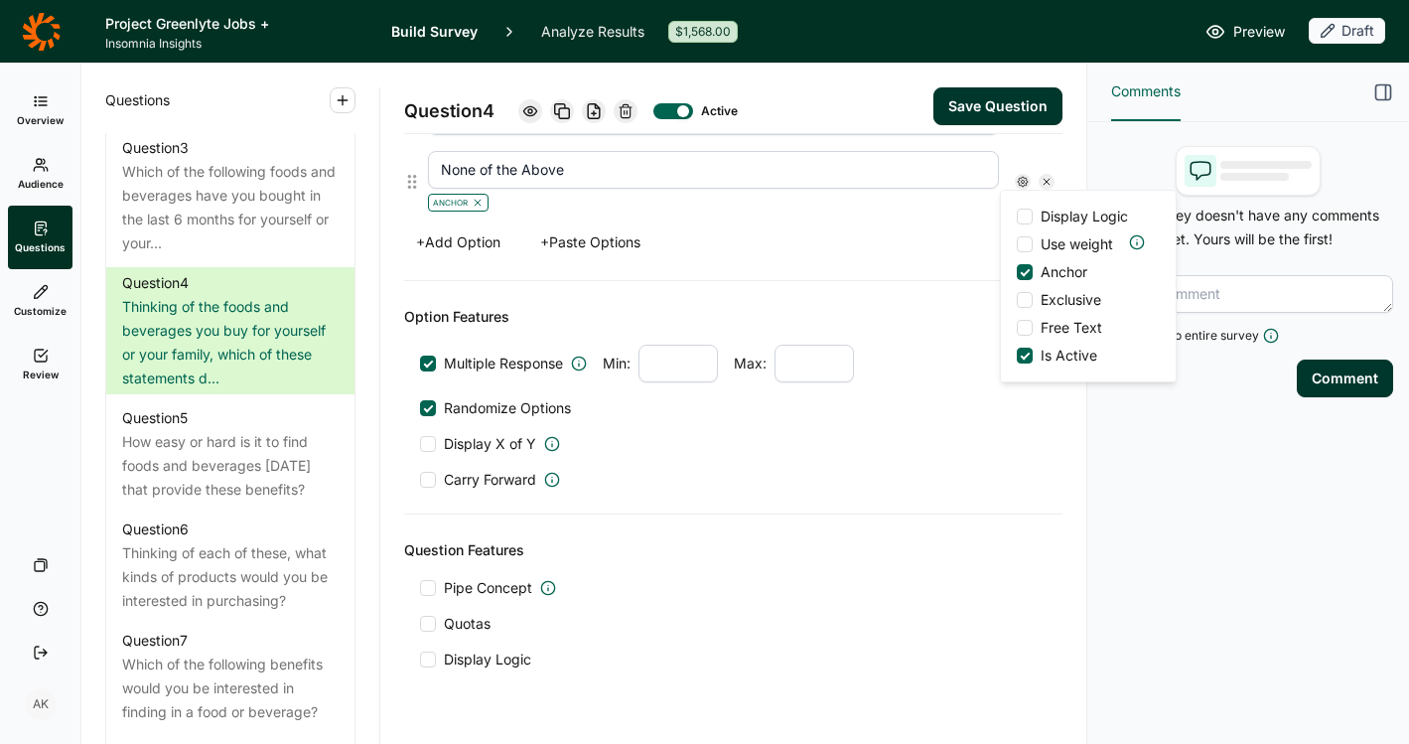
click at [1049, 297] on span "Exclusive" at bounding box center [1067, 300] width 69 height 20
click at [1017, 300] on input "Exclusive" at bounding box center [1017, 300] width 0 height 0
click at [966, 85] on div "Question 4 Active Save Question" at bounding box center [733, 99] width 659 height 71
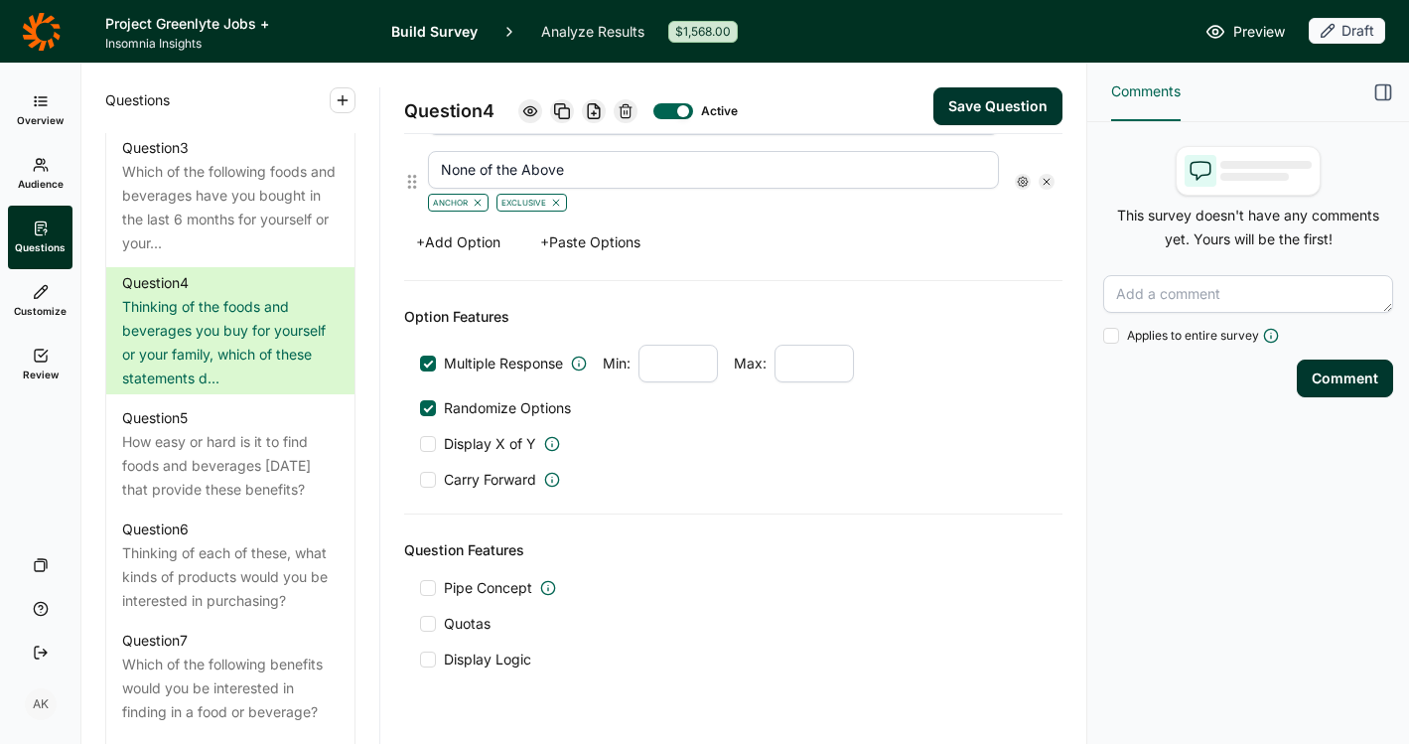
click at [965, 103] on button "Save Question" at bounding box center [998, 106] width 129 height 38
